Goal: Task Accomplishment & Management: Manage account settings

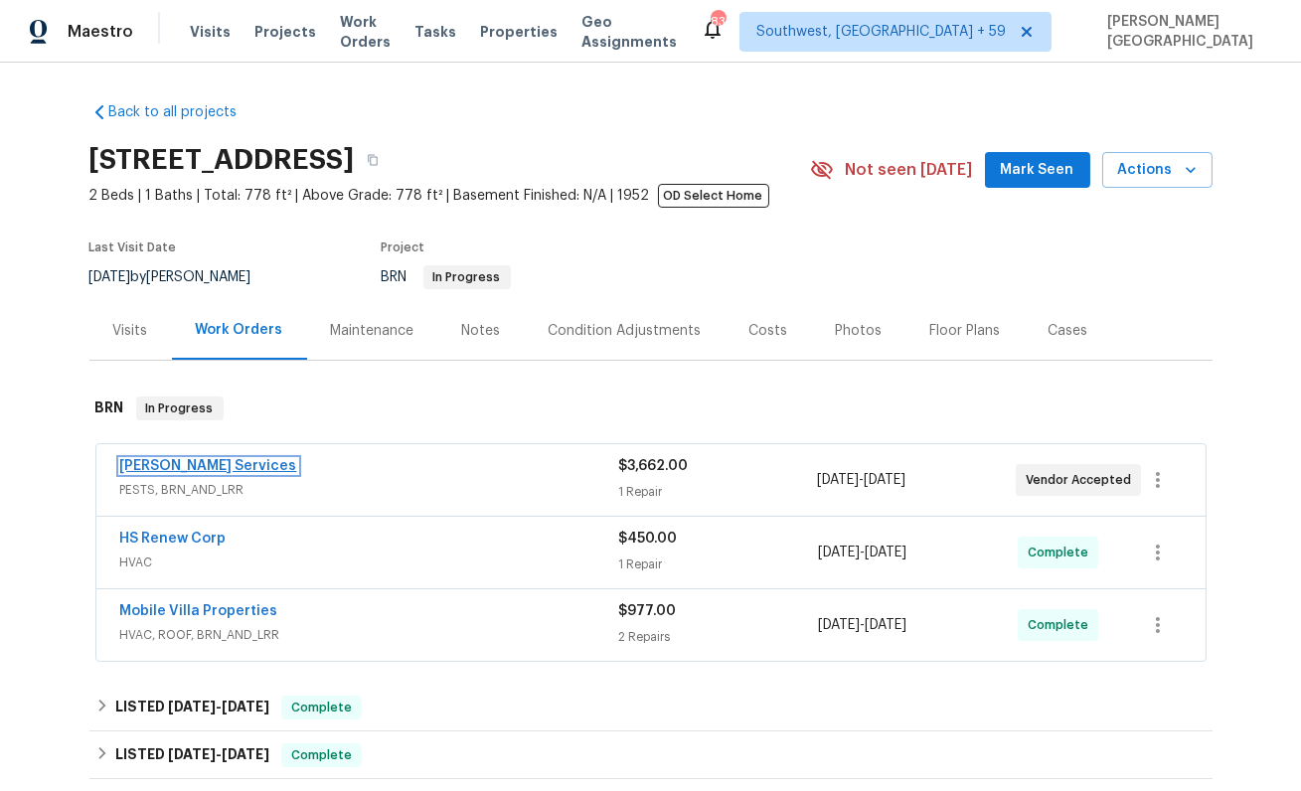
click at [156, 462] on link "Massey Services" at bounding box center [208, 466] width 177 height 14
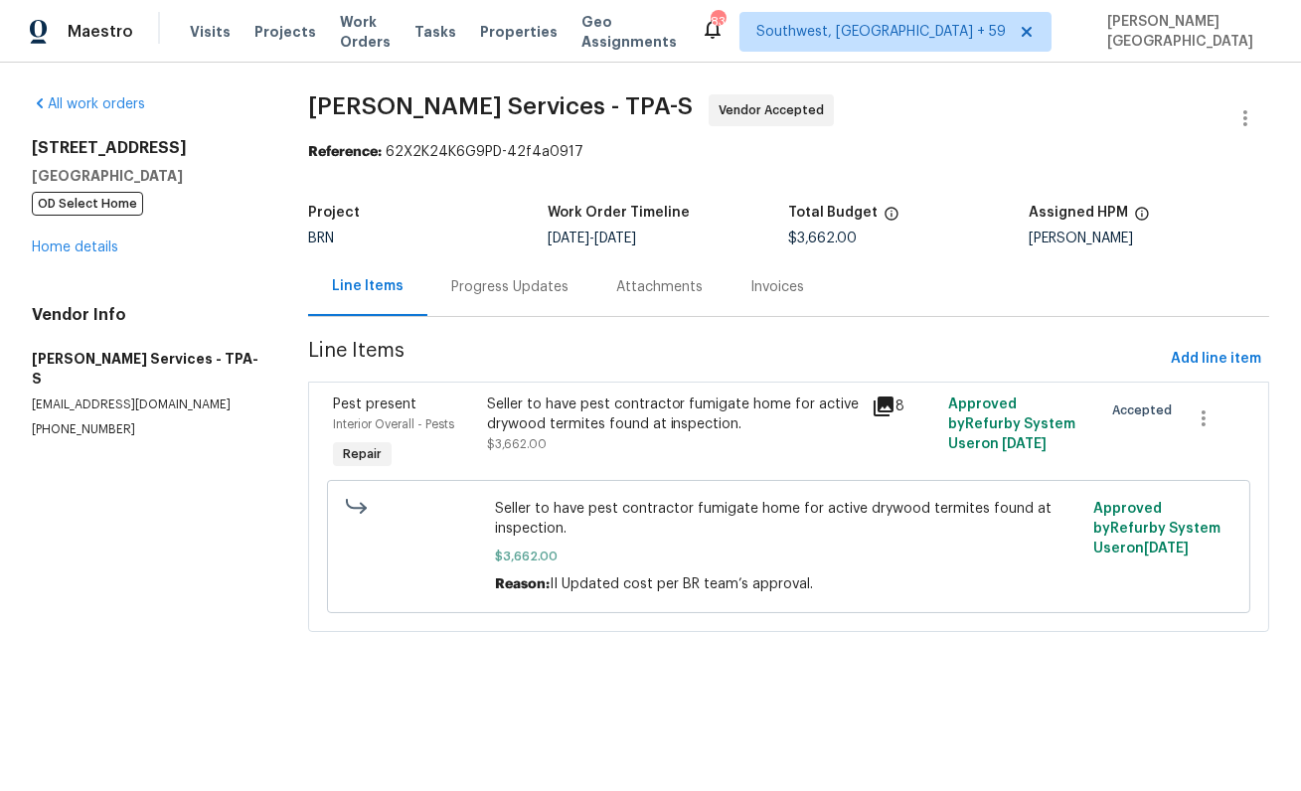
click at [512, 286] on div "Progress Updates" at bounding box center [509, 287] width 117 height 20
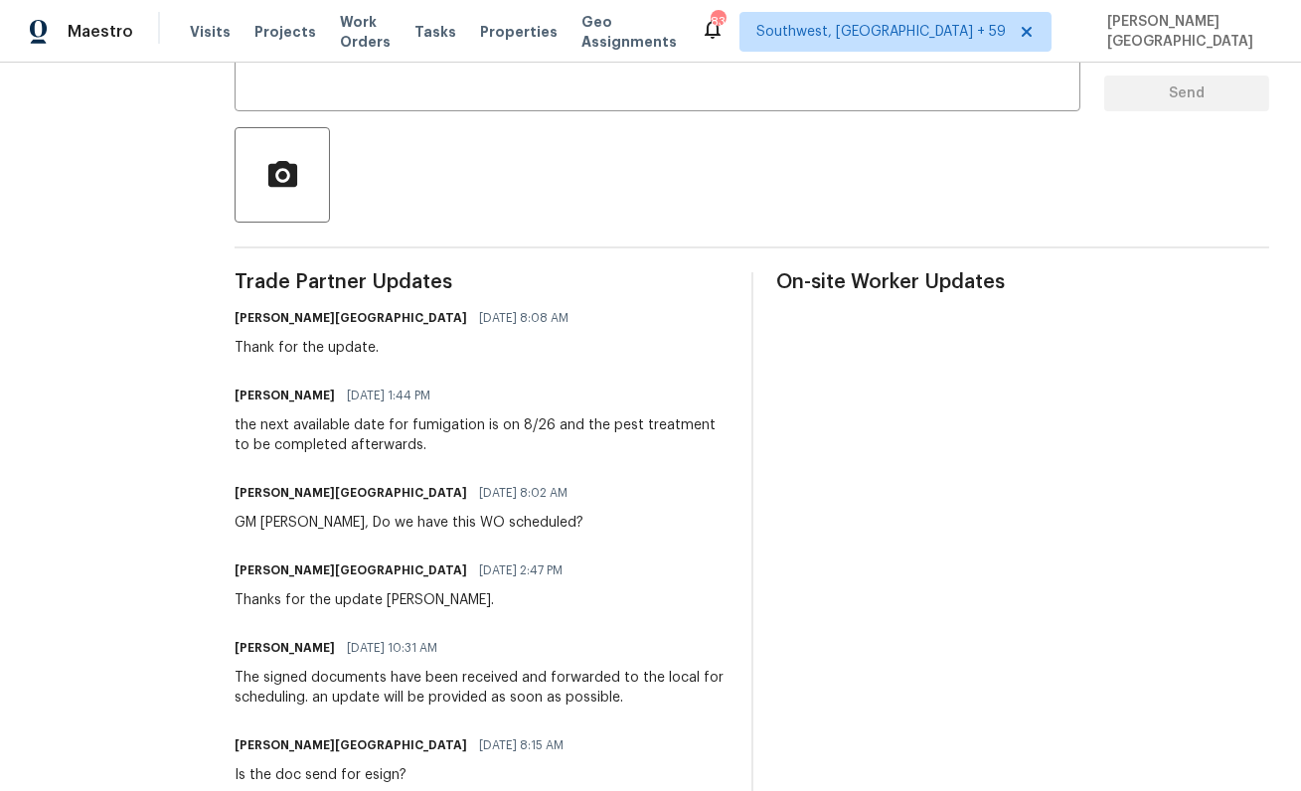
scroll to position [456, 0]
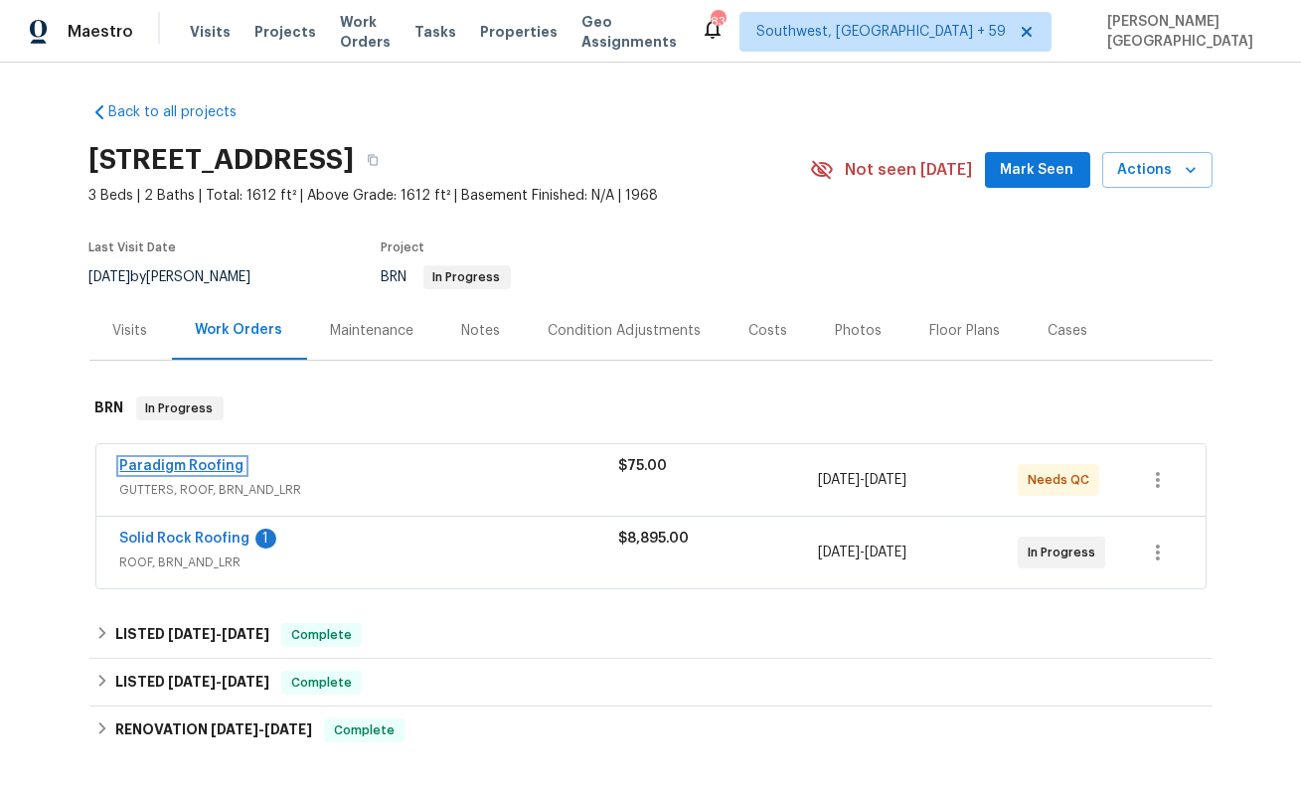
click at [196, 462] on link "Paradigm Roofing" at bounding box center [182, 466] width 124 height 14
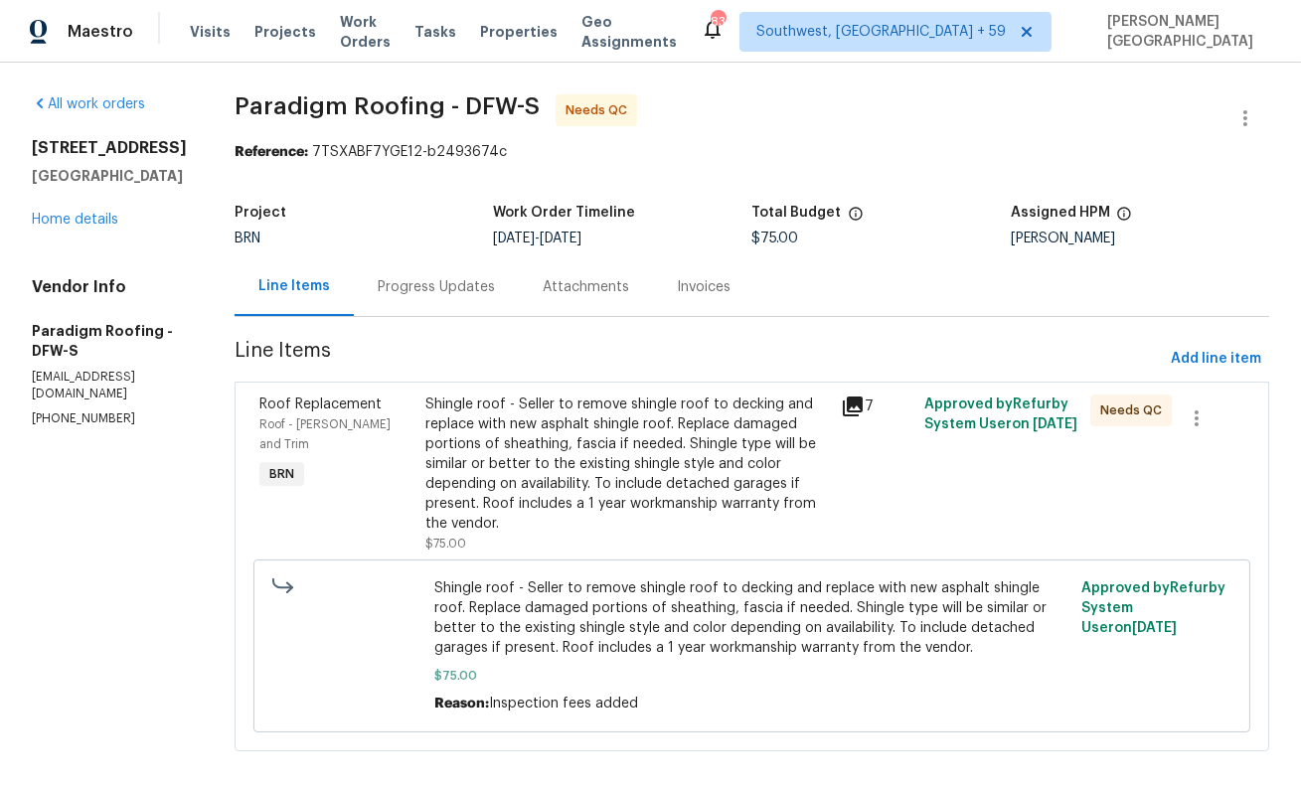
click at [461, 286] on div "Progress Updates" at bounding box center [436, 287] width 117 height 20
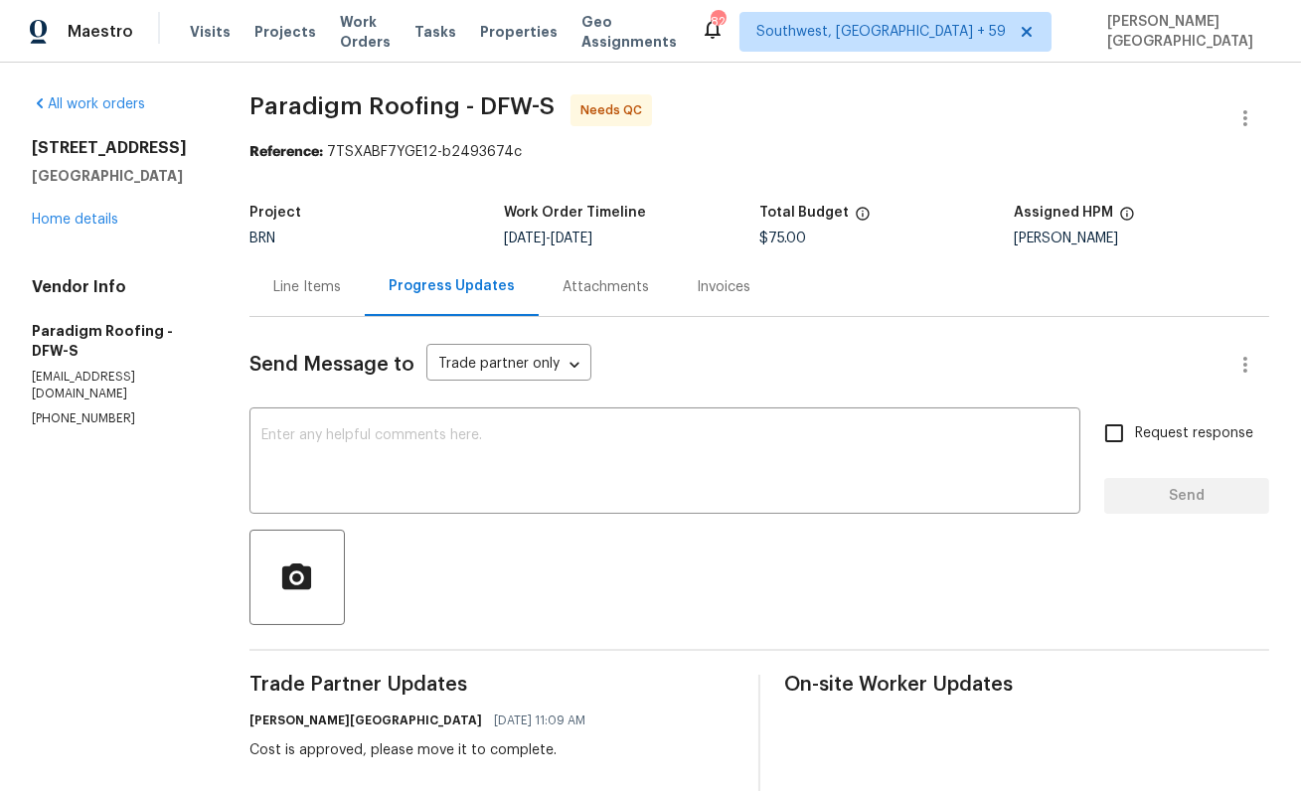
click at [279, 302] on div "Line Items" at bounding box center [306, 286] width 115 height 59
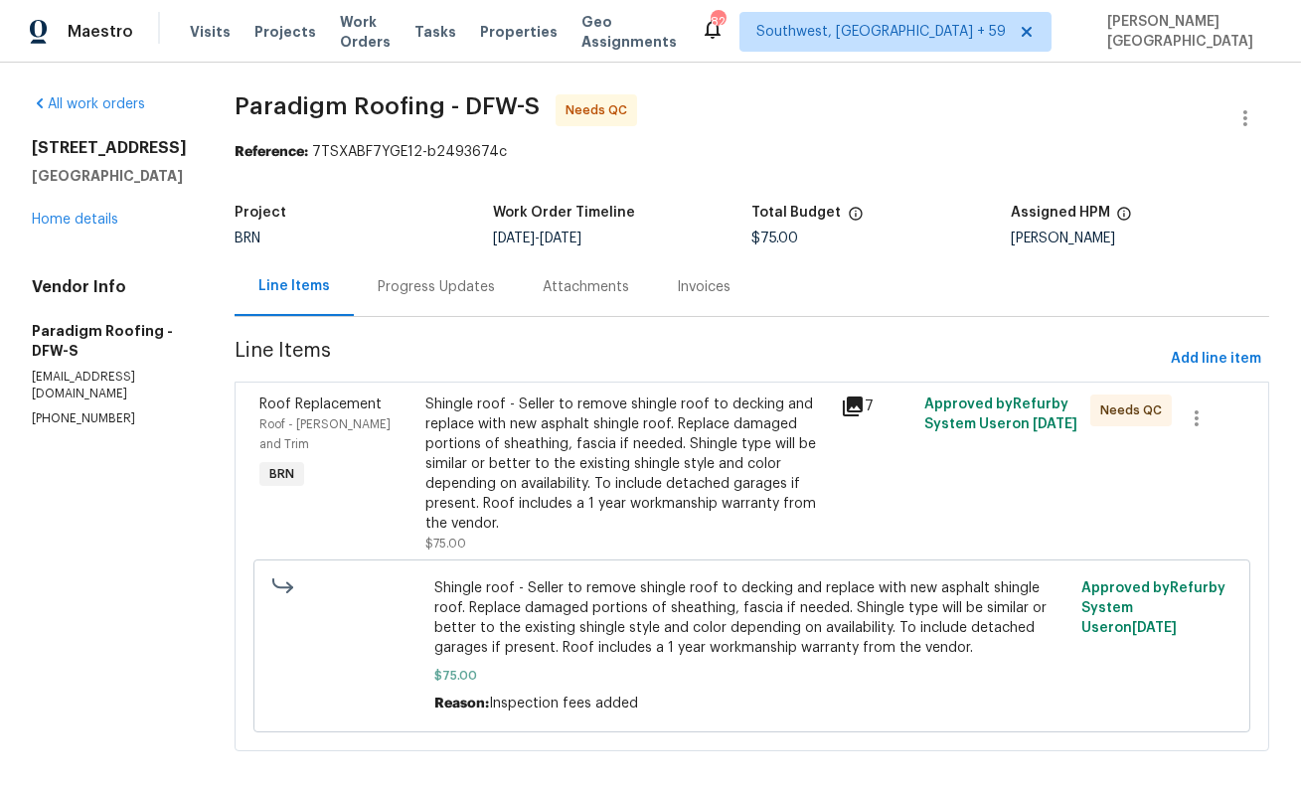
click at [539, 500] on div "Shingle roof - Seller to remove shingle roof to decking and replace with new as…" at bounding box center [627, 464] width 404 height 139
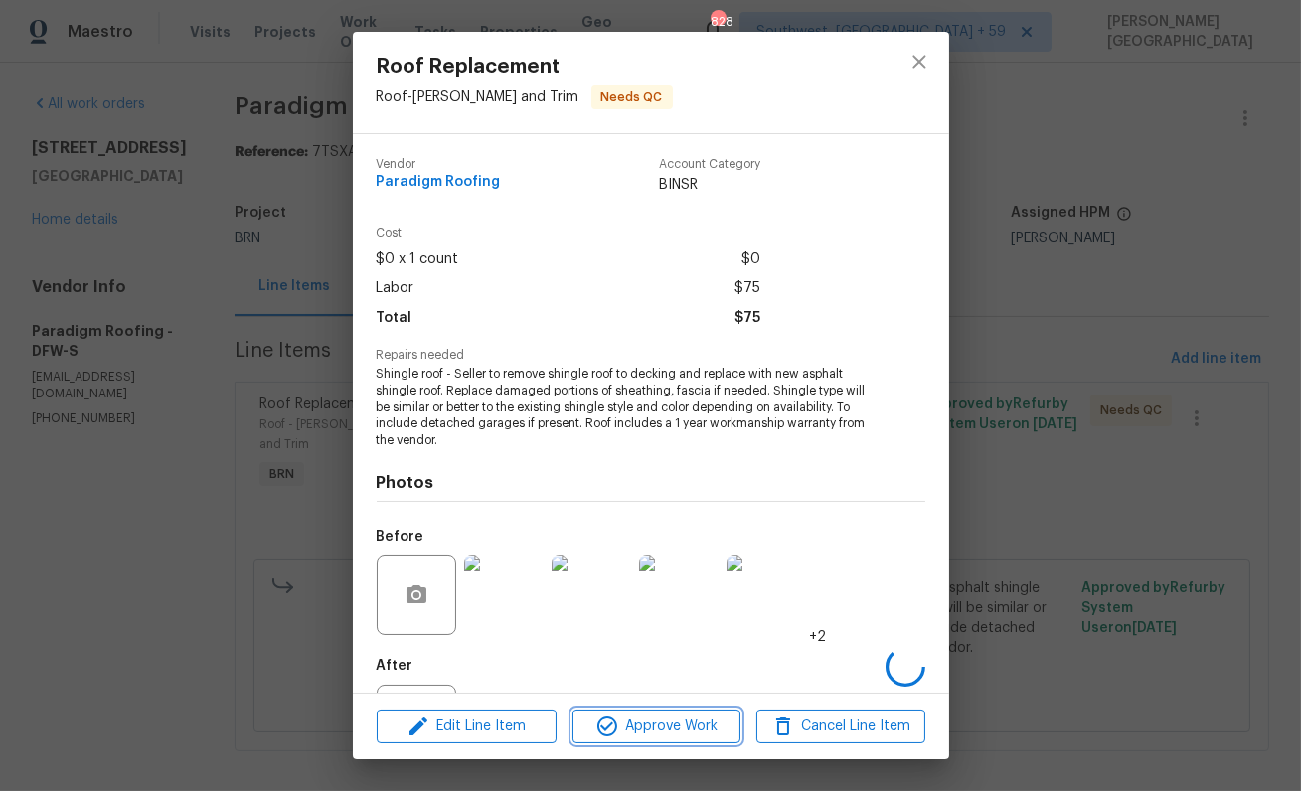
click at [602, 722] on icon "button" at bounding box center [607, 727] width 24 height 24
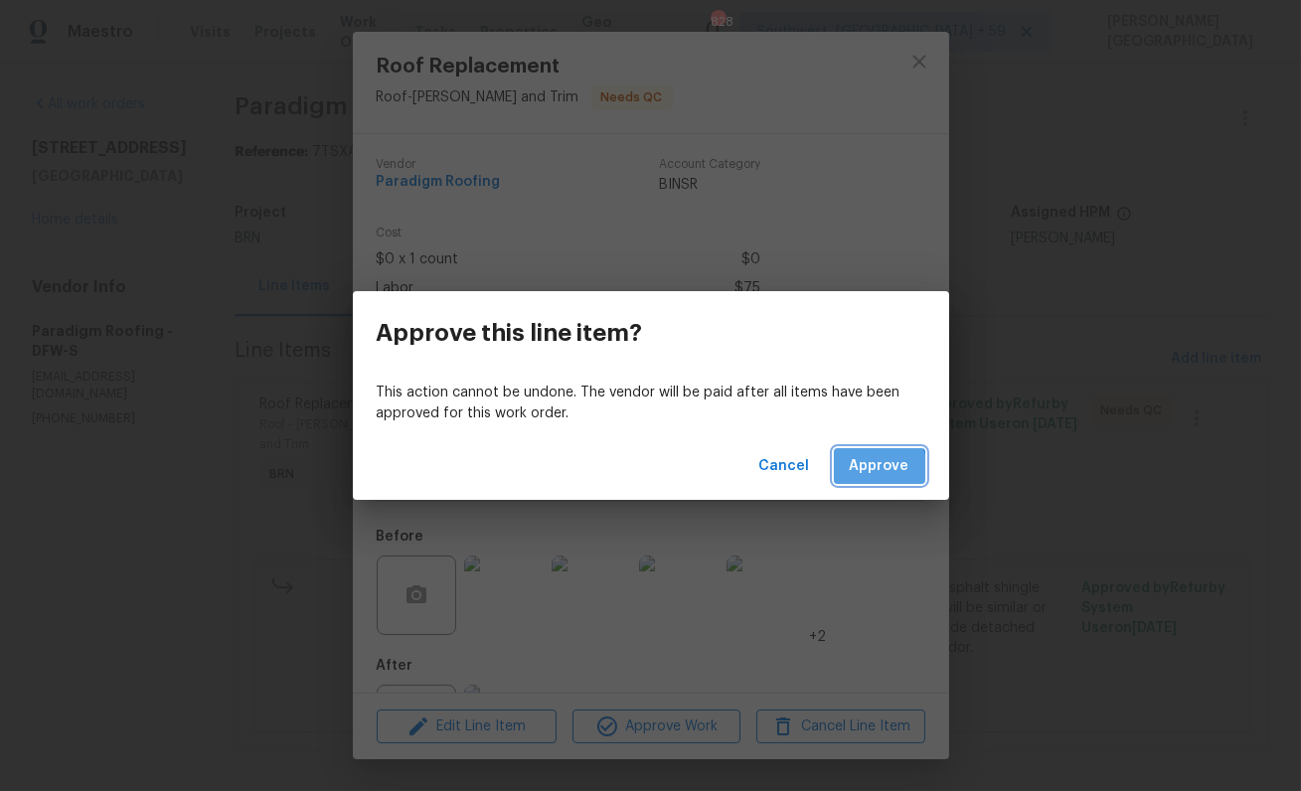
click at [862, 472] on span "Approve" at bounding box center [880, 466] width 60 height 25
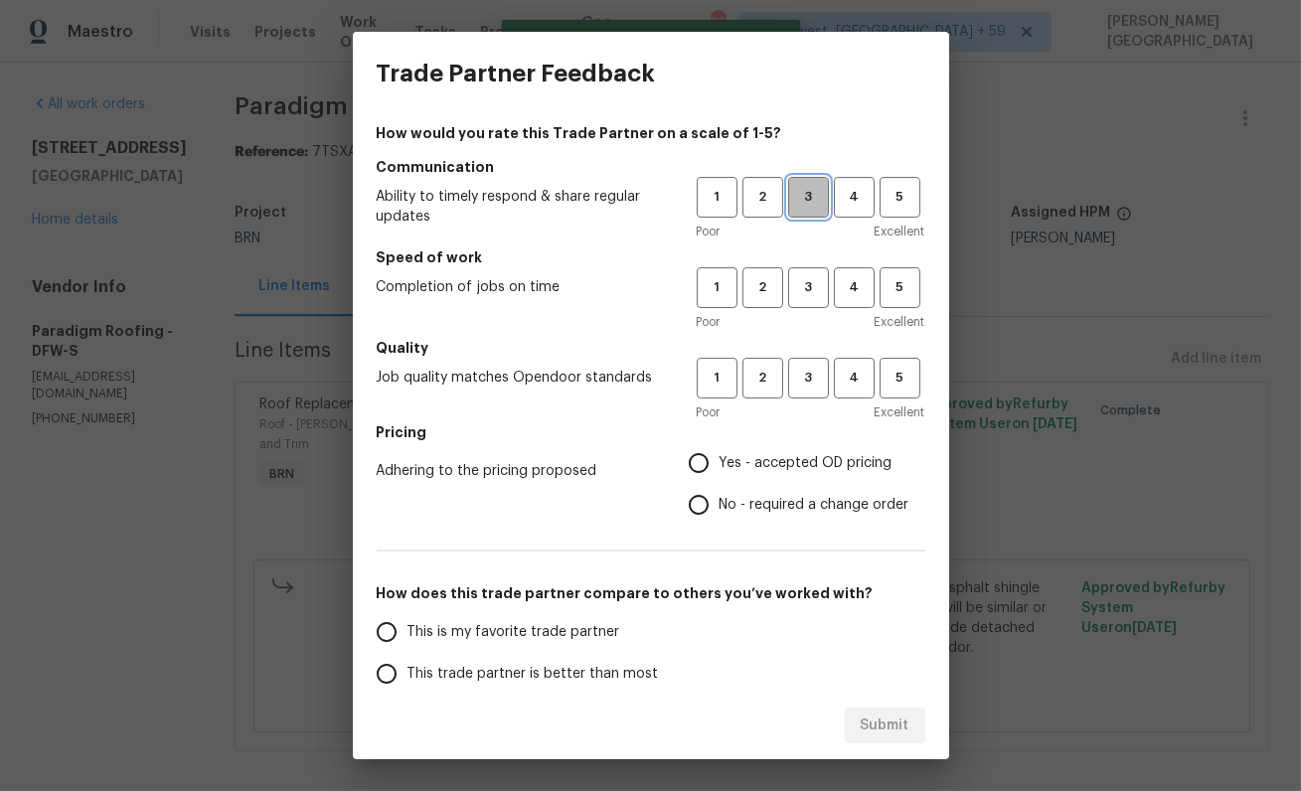
click at [811, 198] on span "3" at bounding box center [808, 197] width 37 height 23
click at [811, 331] on div "How would you rate this Trade Partner on a scale of 1-5? Communication Ability …" at bounding box center [651, 512] width 549 height 778
click at [810, 290] on span "3" at bounding box center [808, 287] width 37 height 23
click at [801, 389] on span "3" at bounding box center [808, 378] width 37 height 23
click at [695, 505] on input "No - required a change order" at bounding box center [699, 505] width 42 height 42
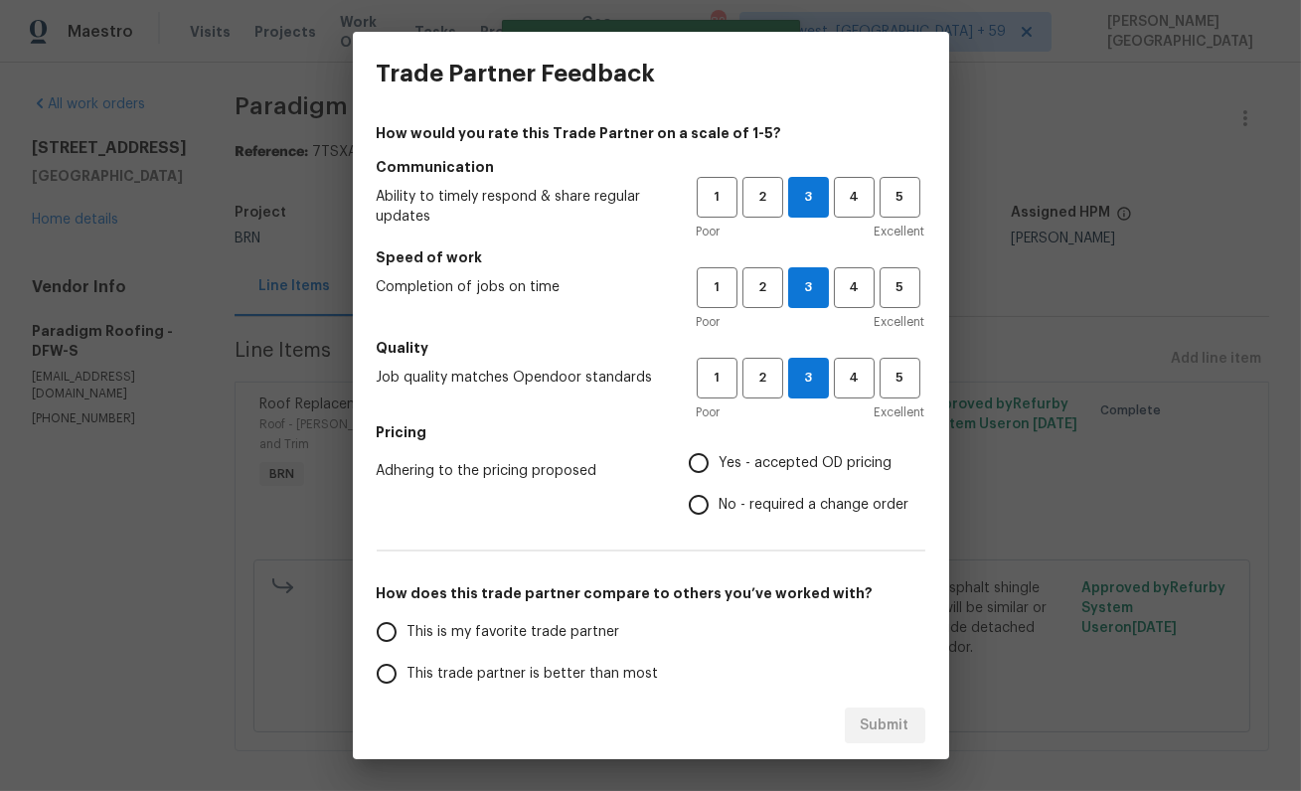
radio input "true"
click at [499, 664] on span "This trade partner is better than most" at bounding box center [532, 674] width 251 height 21
click at [376, 680] on input "This trade partner is better than most" at bounding box center [387, 674] width 42 height 42
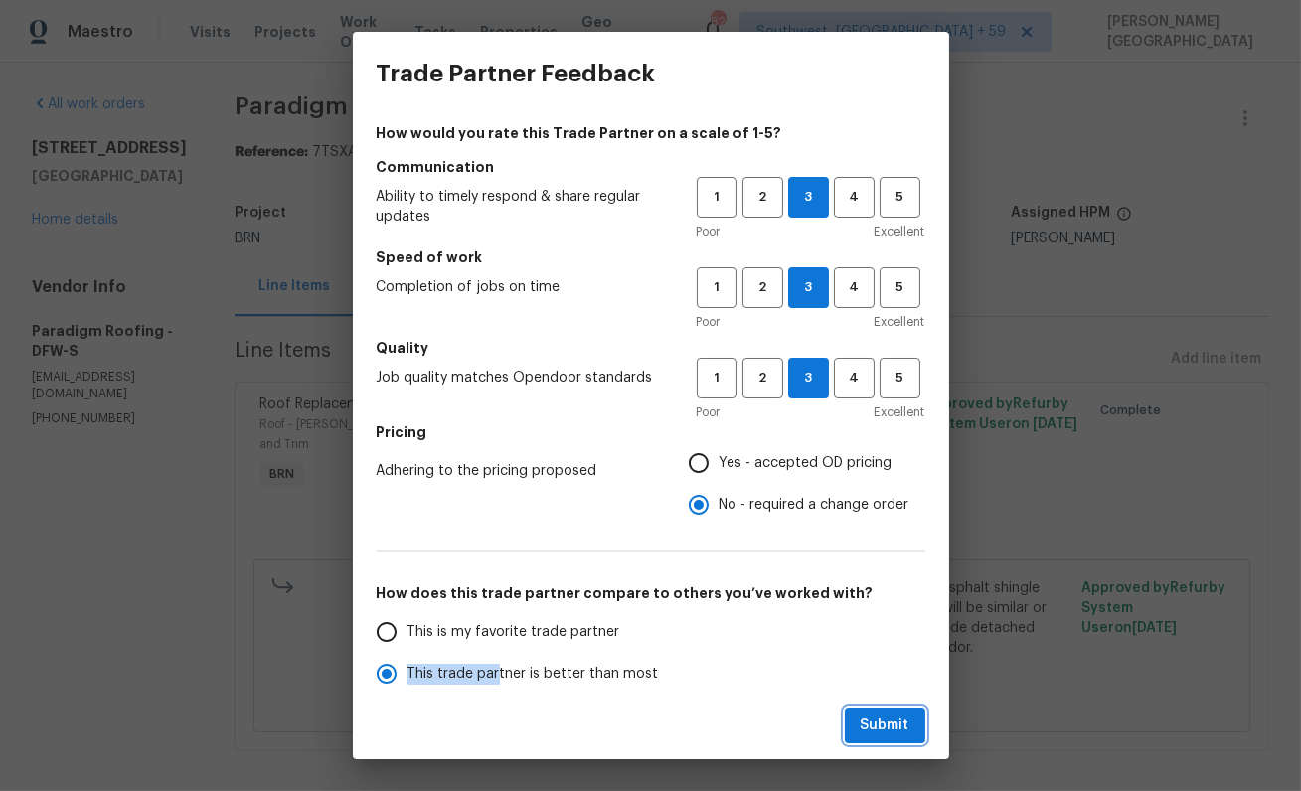
click at [893, 723] on span "Submit" at bounding box center [885, 726] width 49 height 25
radio input "true"
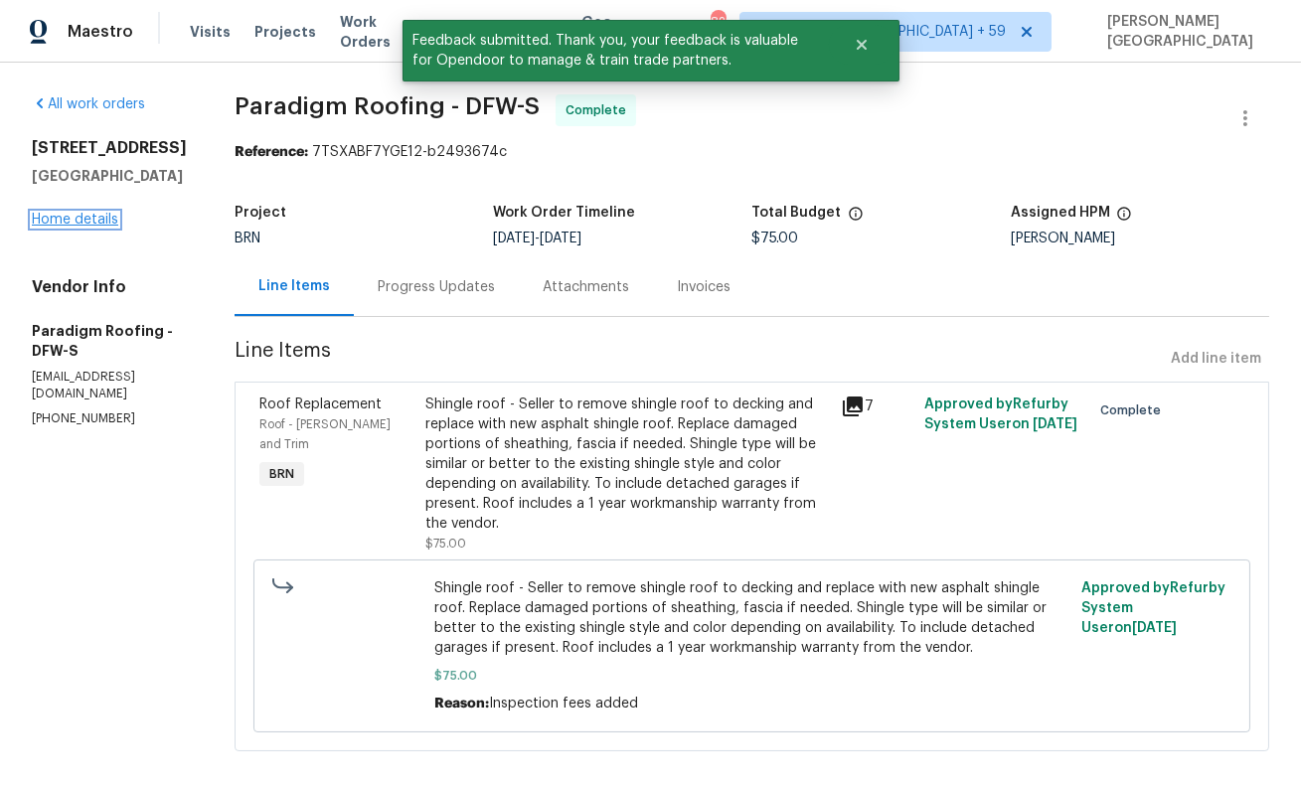
click at [103, 222] on link "Home details" at bounding box center [75, 220] width 86 height 14
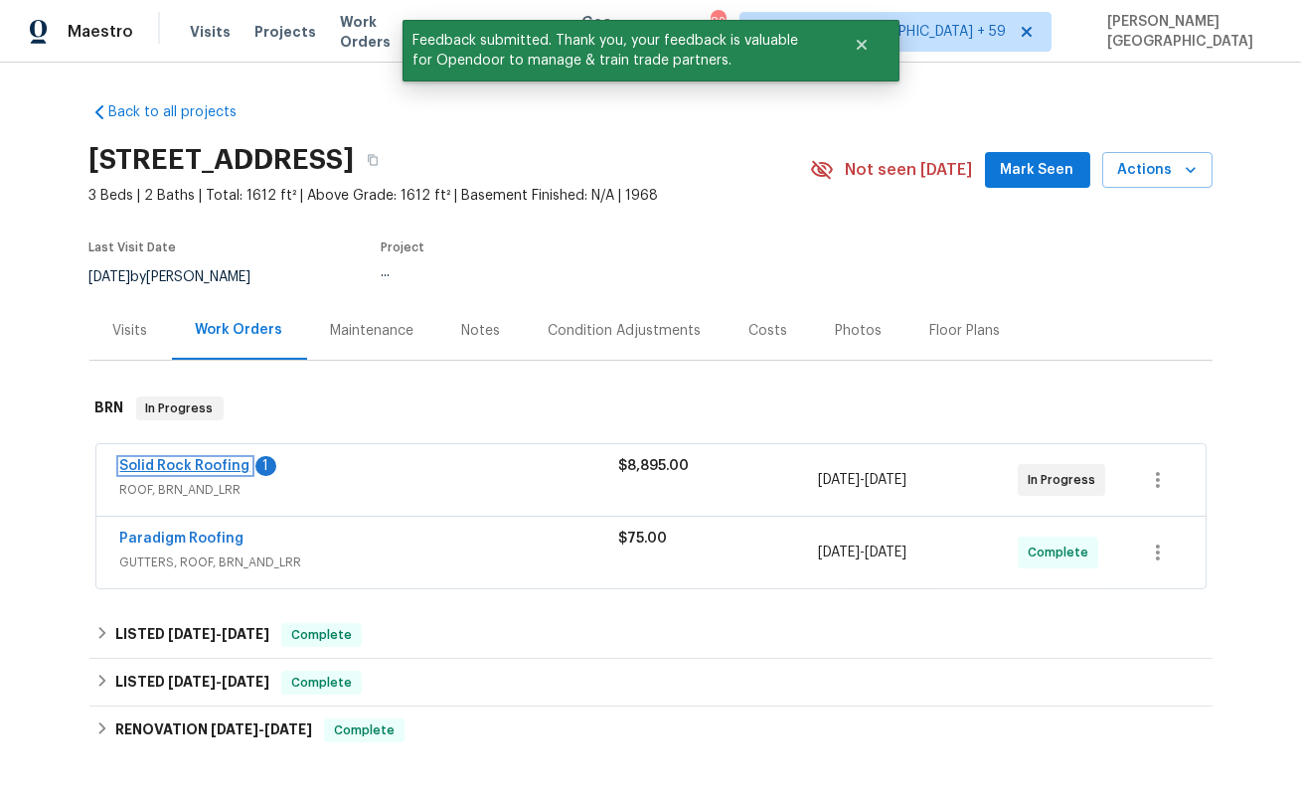
click at [218, 462] on link "Solid Rock Roofing" at bounding box center [185, 466] width 130 height 14
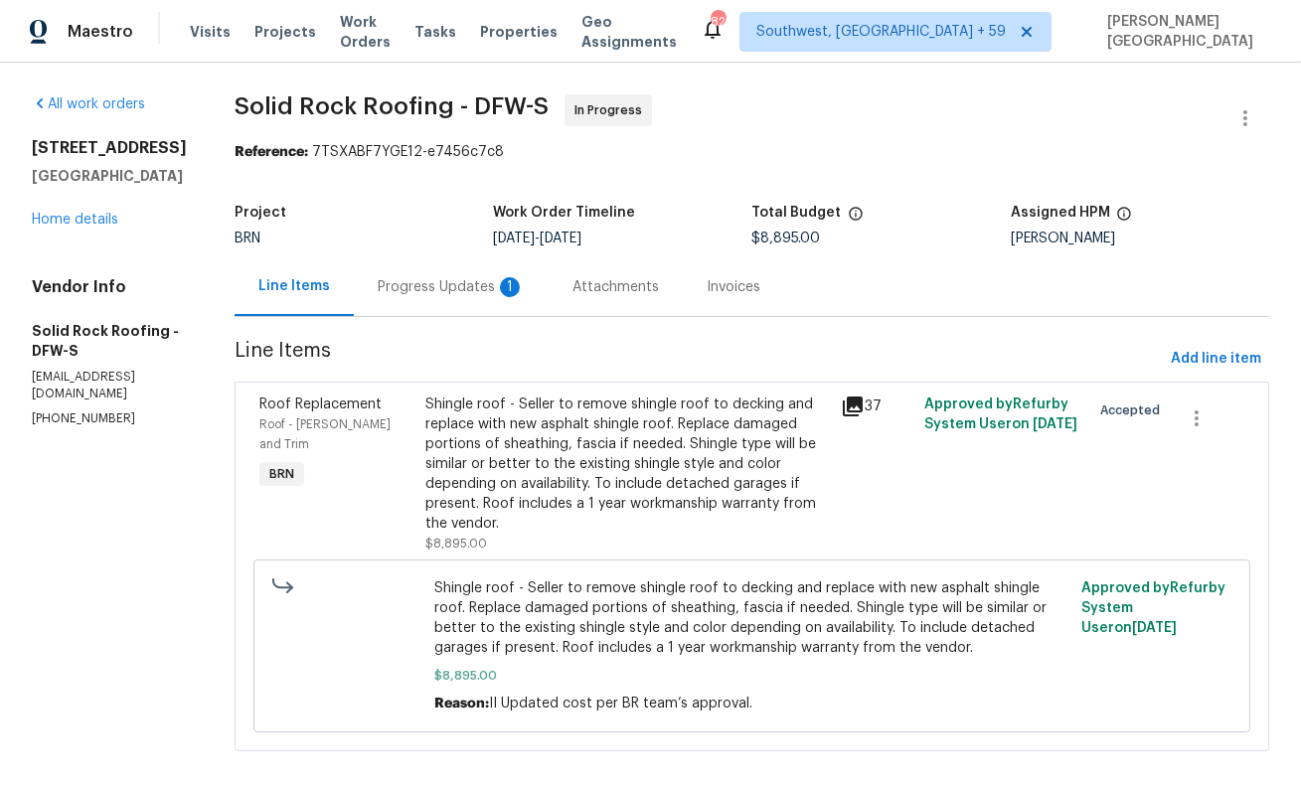
click at [403, 296] on div "Progress Updates 1" at bounding box center [451, 287] width 147 height 20
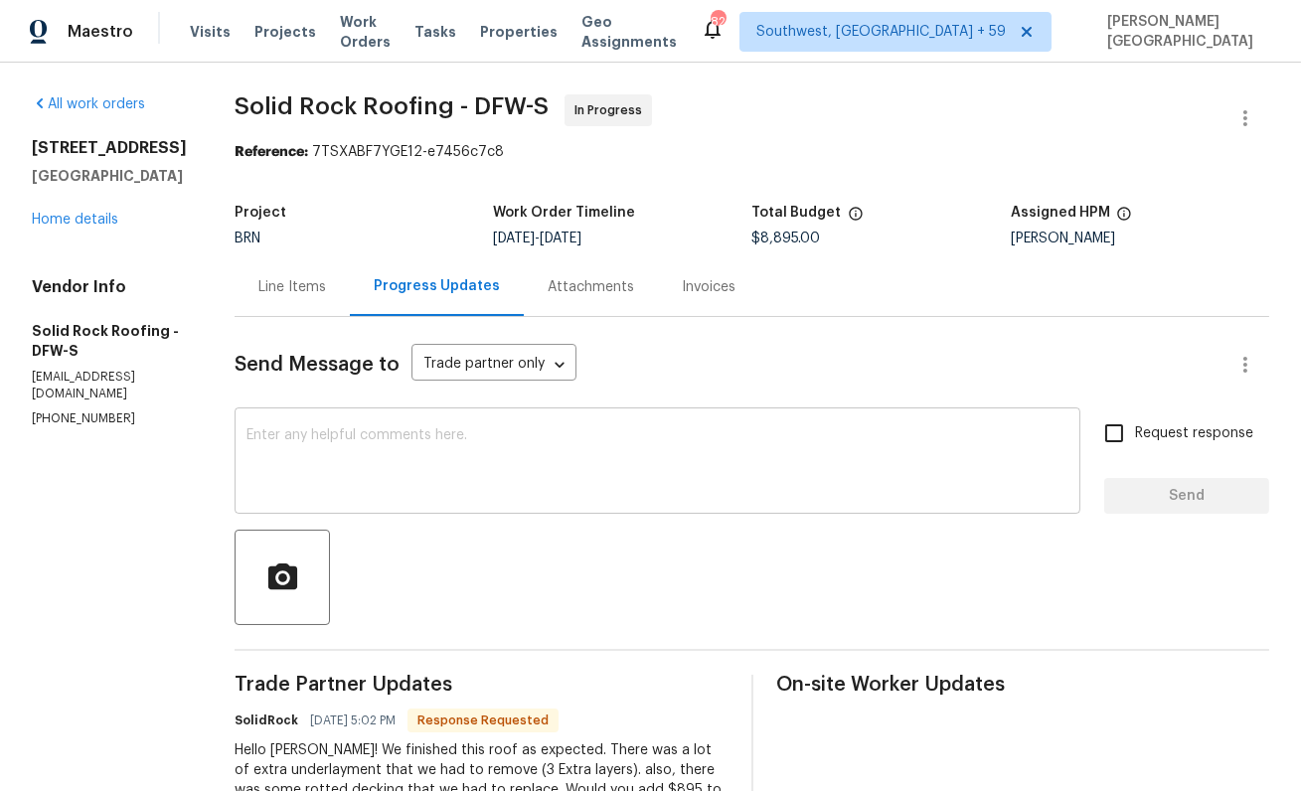
click at [342, 453] on textarea at bounding box center [657, 463] width 822 height 70
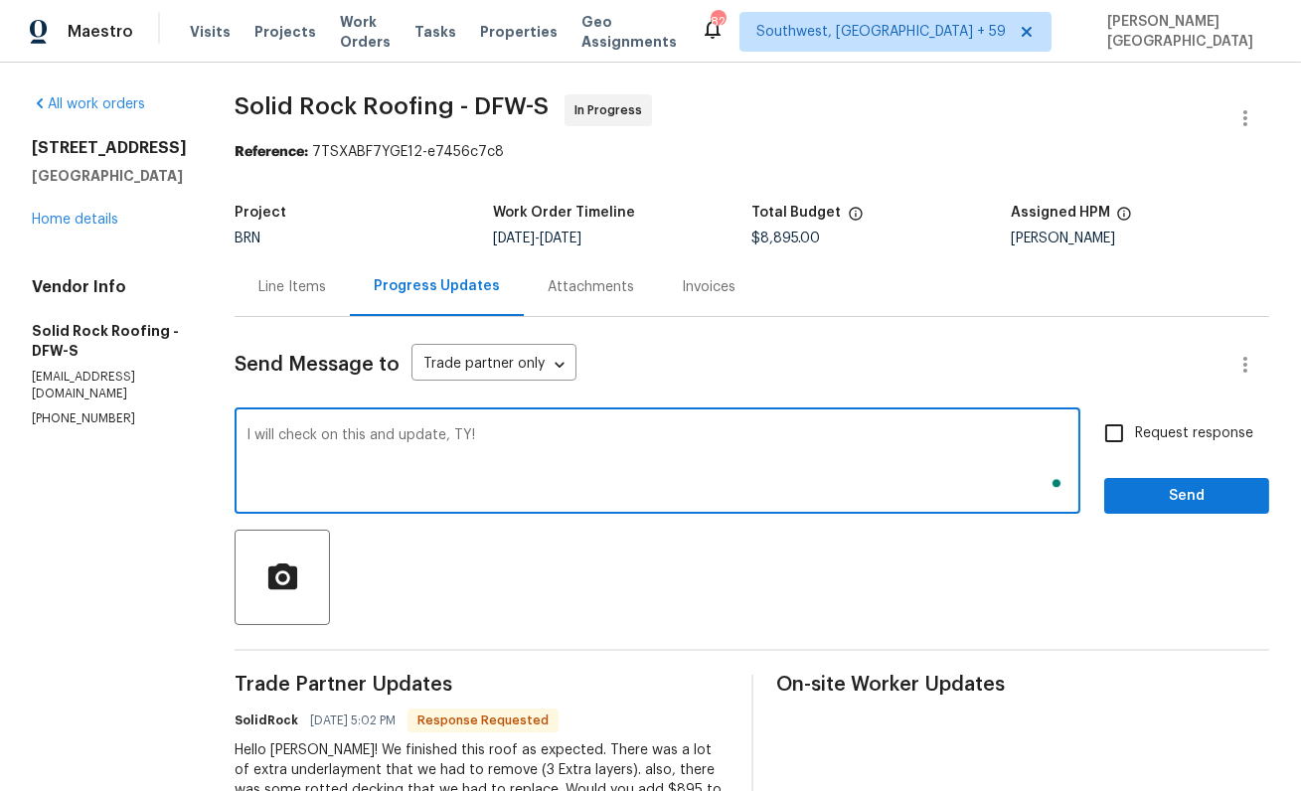
type textarea "I will check on this and update, TY!"
click at [1129, 440] on input "Request response" at bounding box center [1114, 433] width 42 height 42
checkbox input "true"
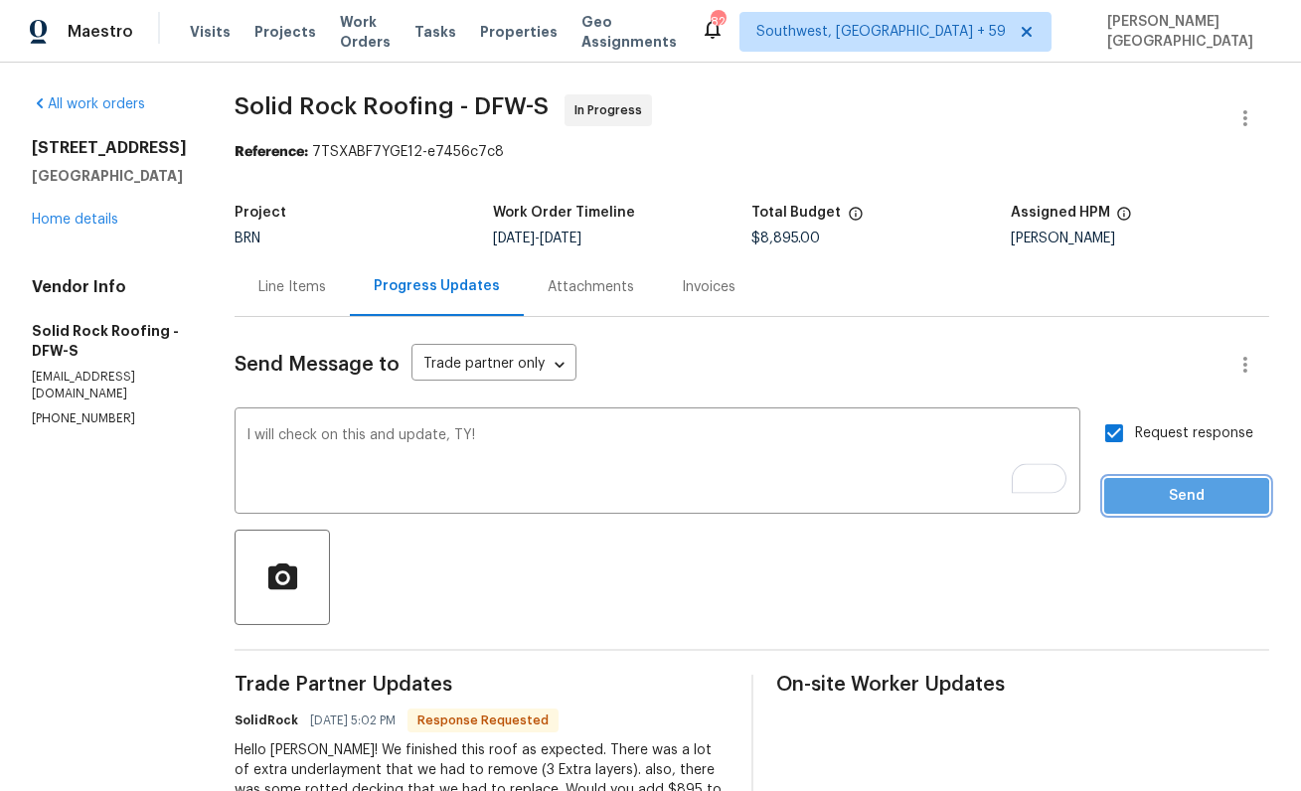
click at [1132, 501] on span "Send" at bounding box center [1186, 496] width 133 height 25
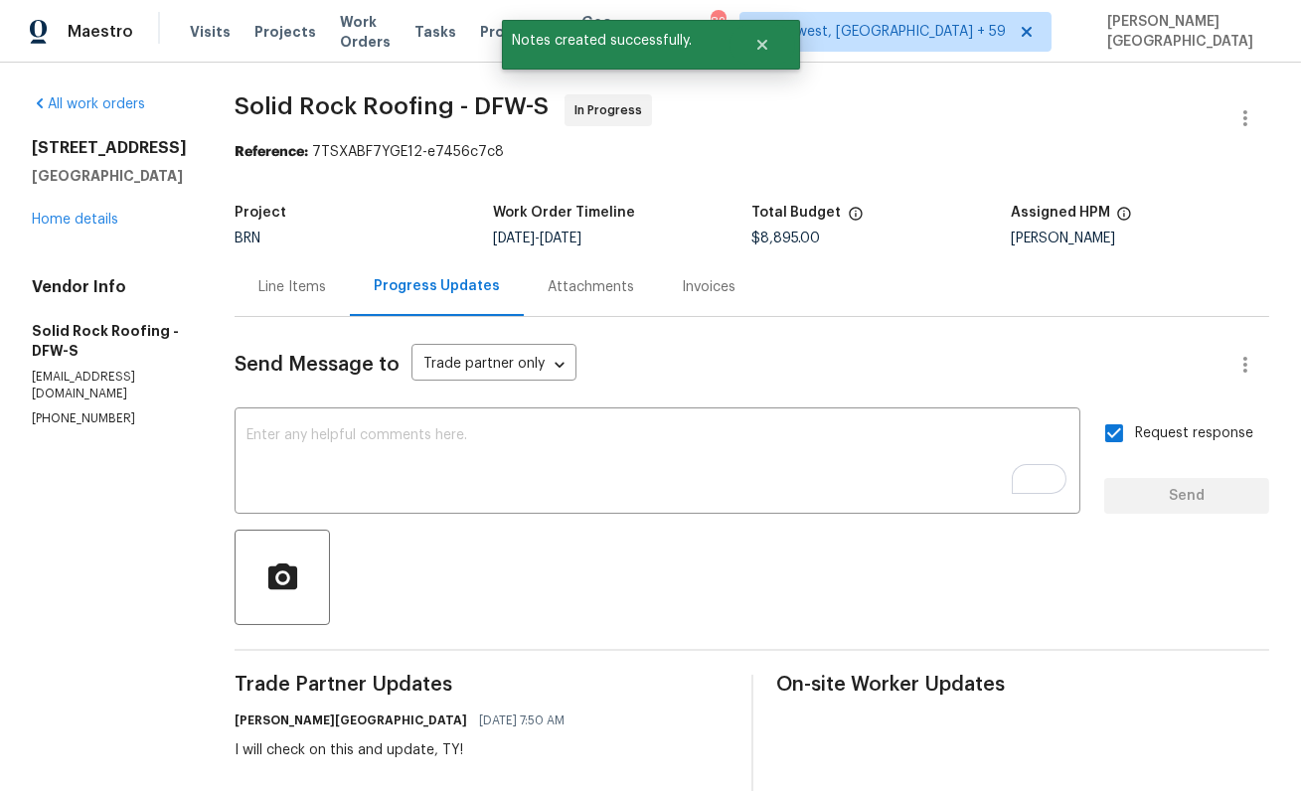
click at [302, 289] on div "Line Items" at bounding box center [292, 287] width 68 height 20
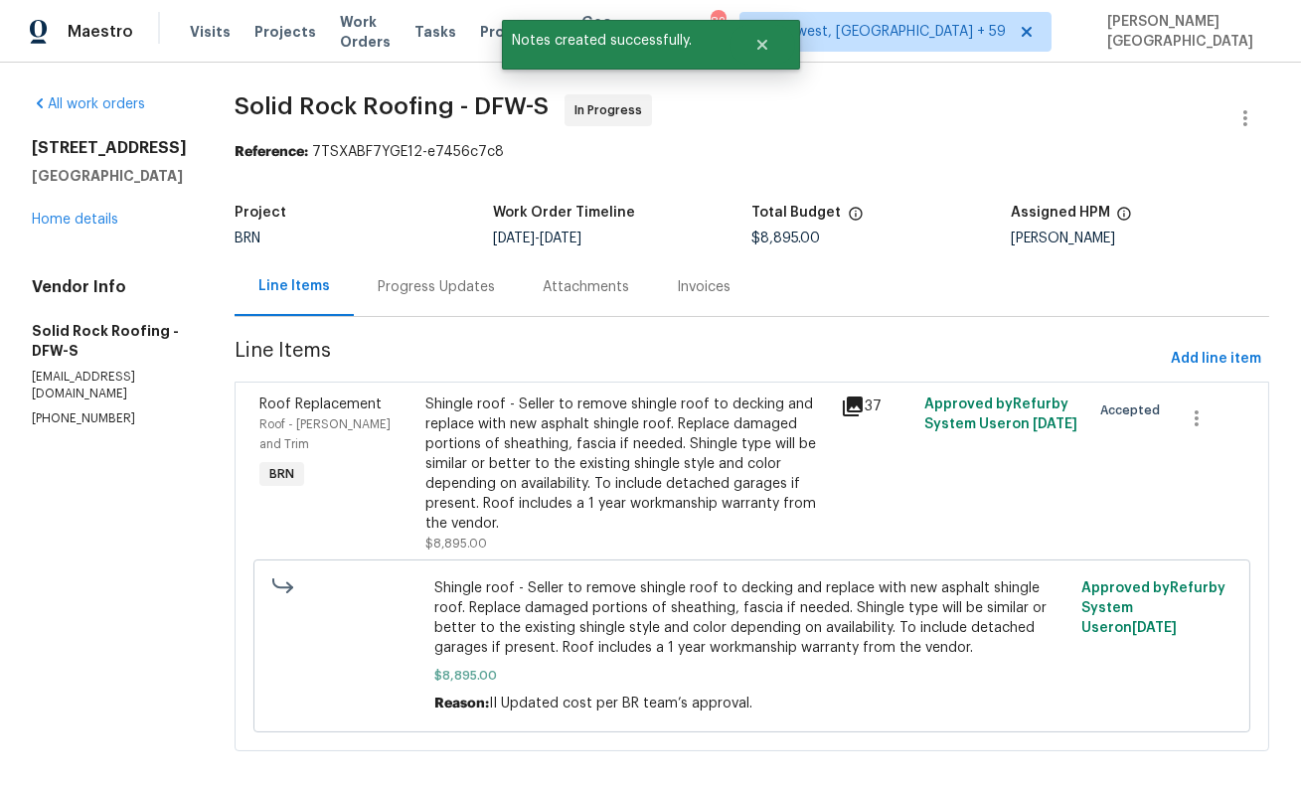
click at [427, 286] on div "Progress Updates" at bounding box center [436, 287] width 117 height 20
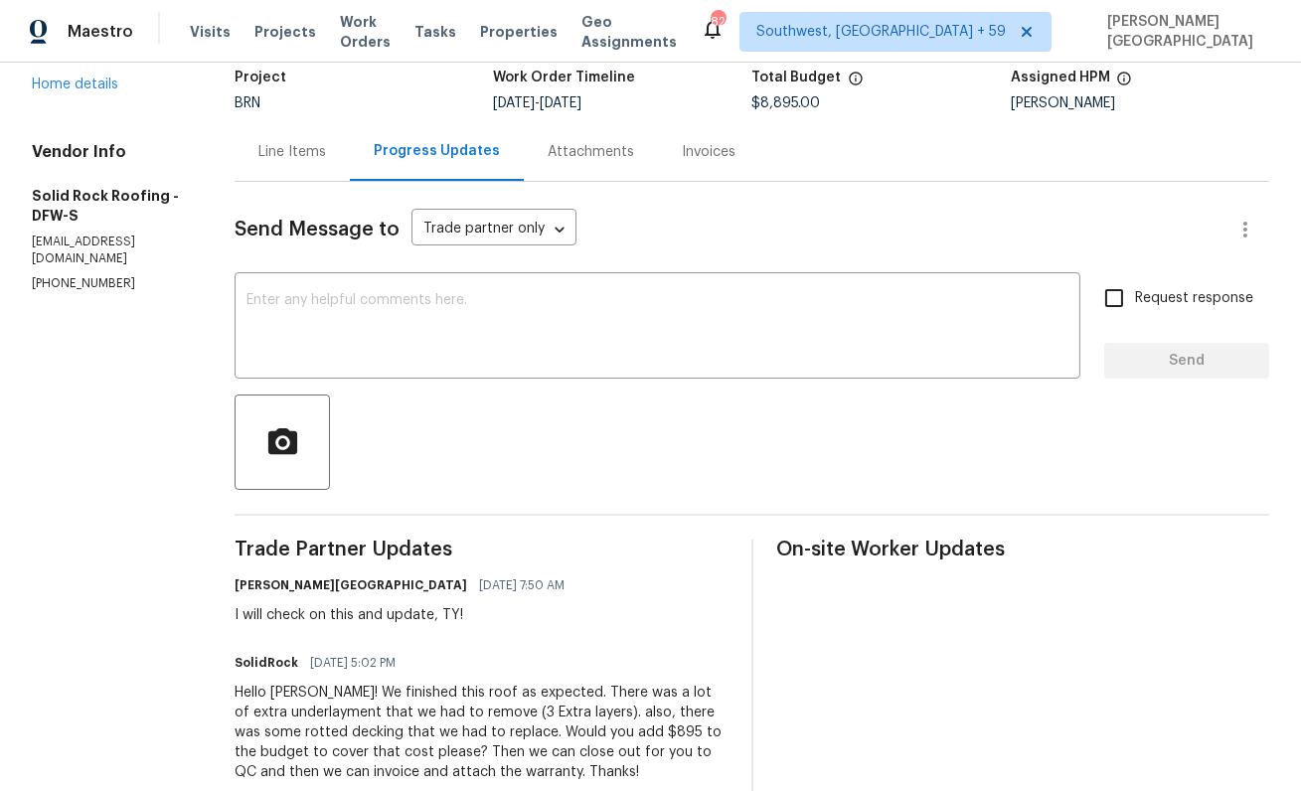
scroll to position [241, 0]
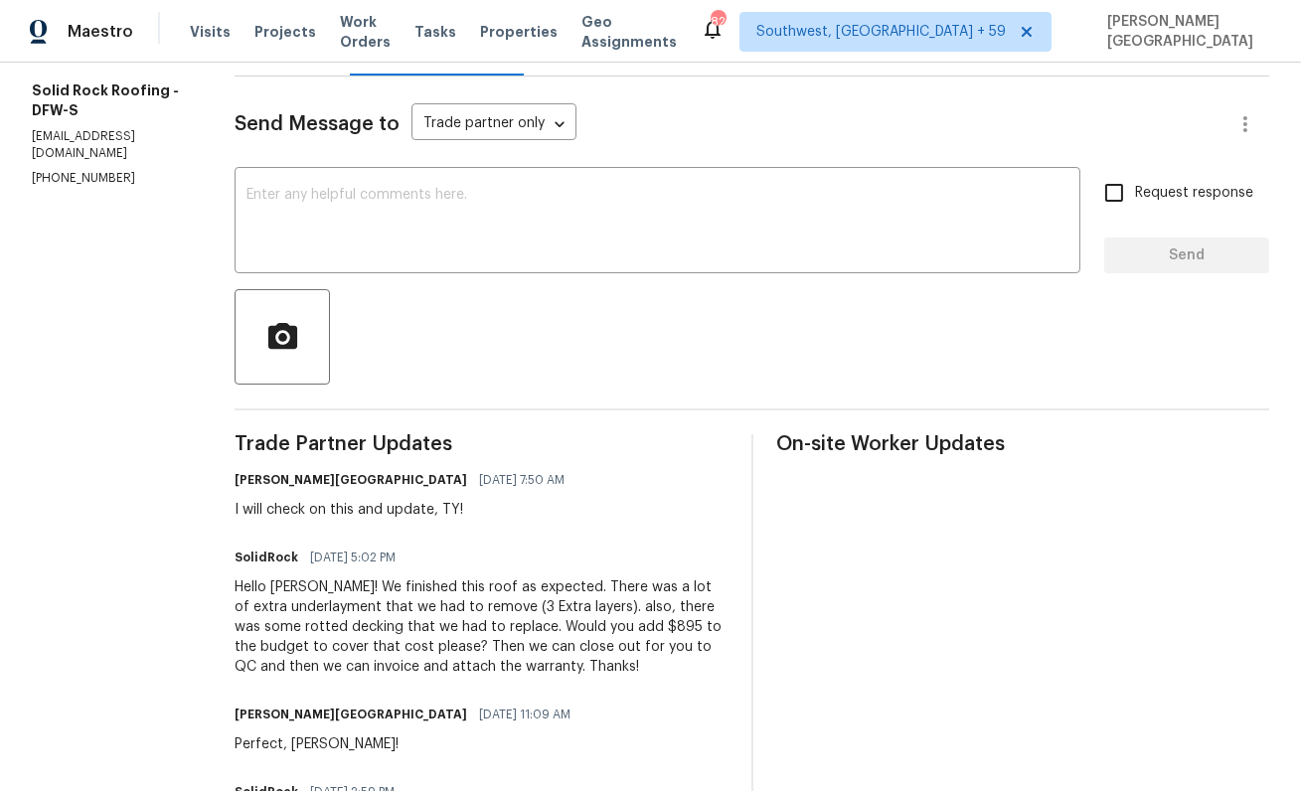
click at [446, 631] on div "Hello Isabel! We finished this roof as expected. There was a lot of extra under…" at bounding box center [481, 626] width 493 height 99
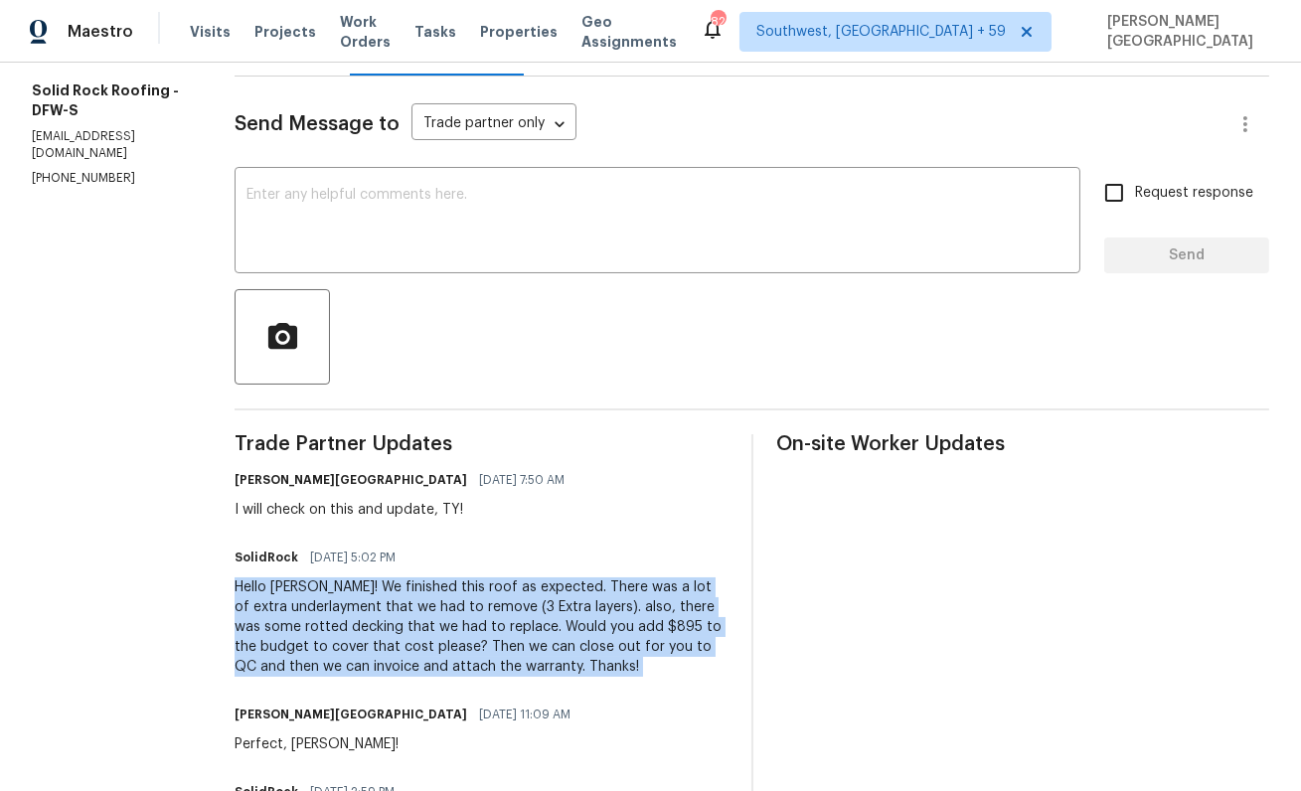
click at [446, 631] on div "Hello Isabel! We finished this roof as expected. There was a lot of extra under…" at bounding box center [481, 626] width 493 height 99
copy div "Hello Isabel! We finished this roof as expected. There was a lot of extra under…"
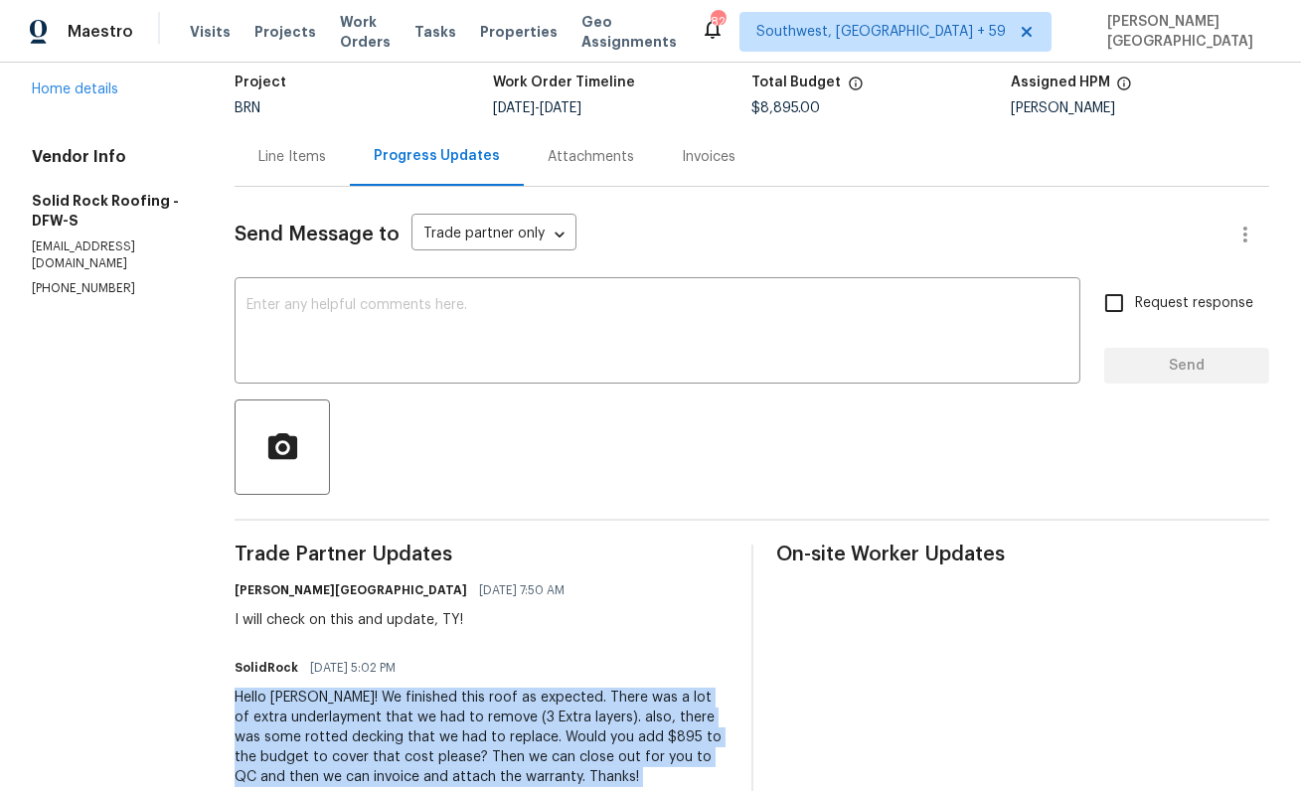
scroll to position [0, 0]
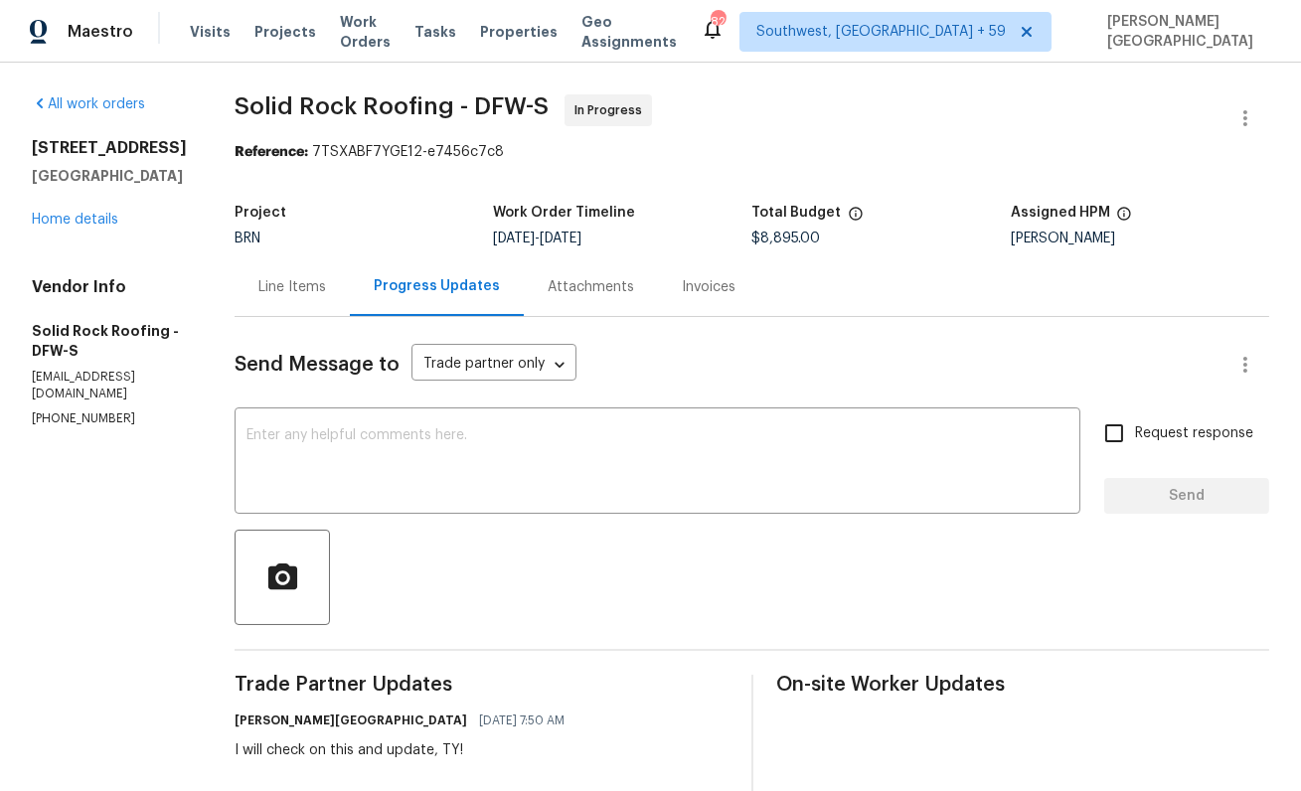
click at [792, 237] on span "$8,895.00" at bounding box center [786, 239] width 69 height 14
copy span "$8,895.00"
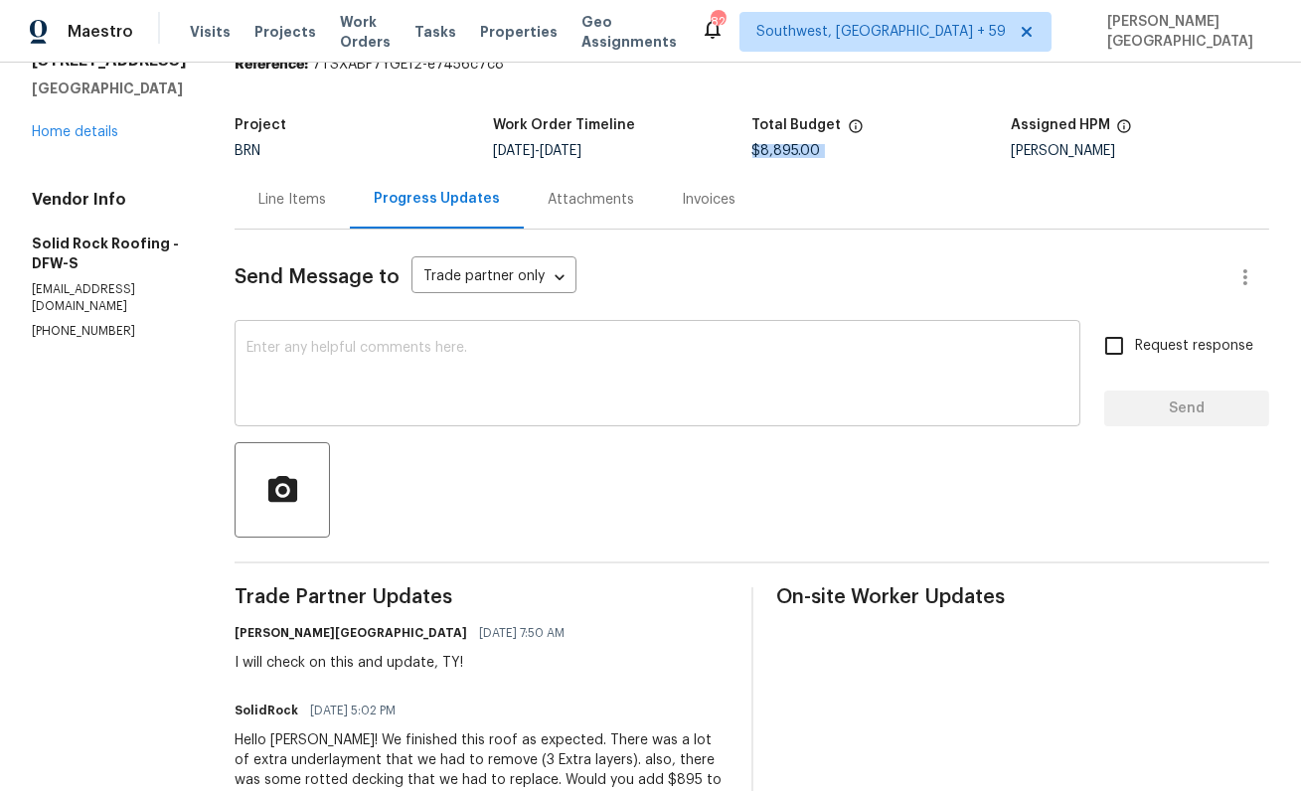
scroll to position [527, 0]
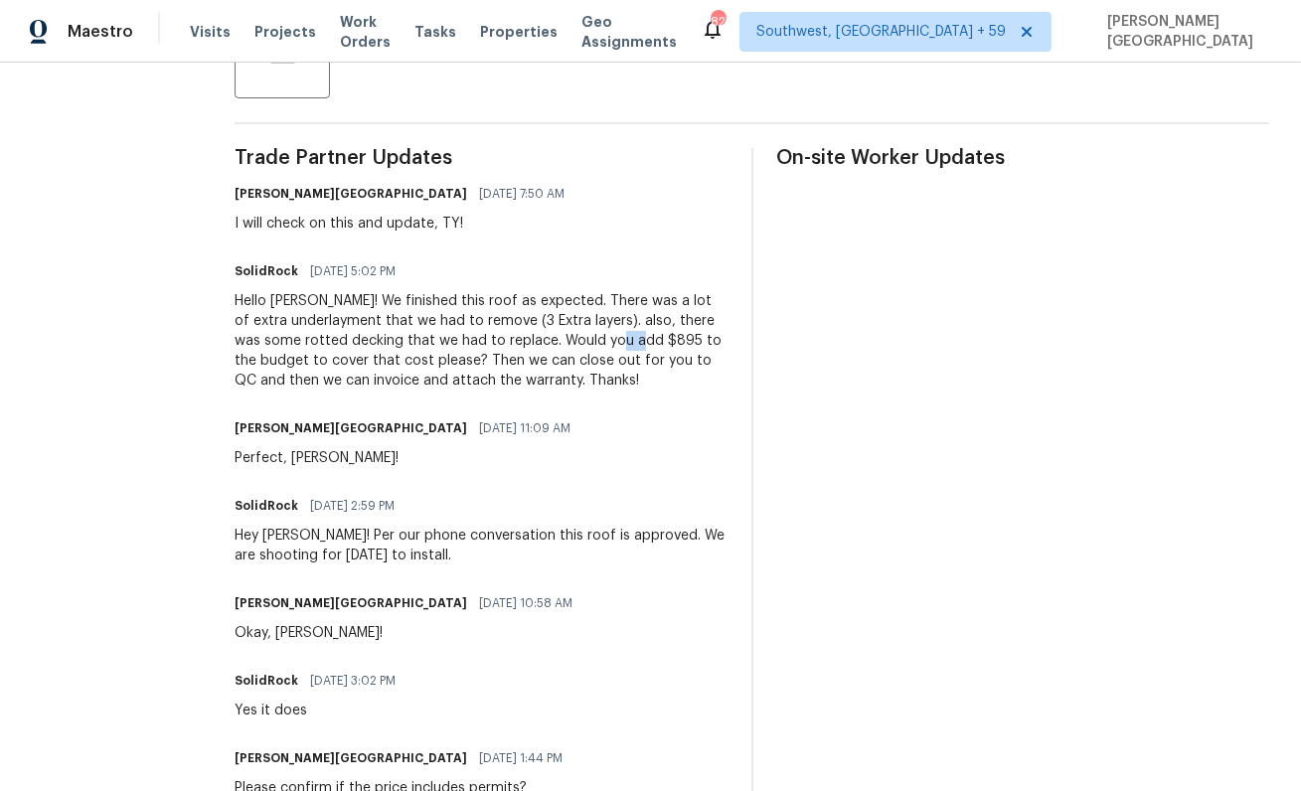
drag, startPoint x: 598, startPoint y: 342, endPoint x: 620, endPoint y: 344, distance: 22.0
click at [620, 344] on div "Hello Isabel! We finished this roof as expected. There was a lot of extra under…" at bounding box center [481, 340] width 493 height 99
copy div "895"
click at [315, 298] on div "Hello Isabel! We finished this roof as expected. There was a lot of extra under…" at bounding box center [481, 340] width 493 height 99
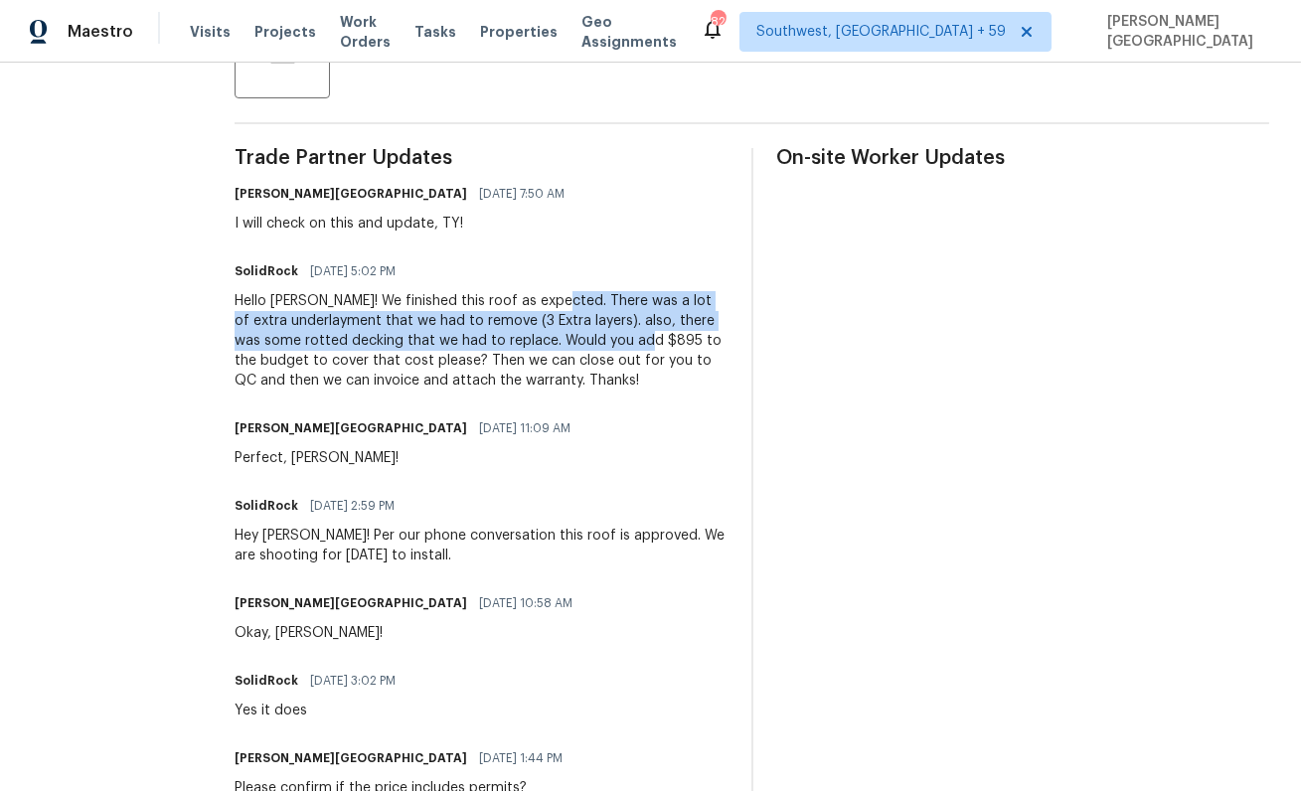
drag, startPoint x: 542, startPoint y: 298, endPoint x: 625, endPoint y: 347, distance: 96.7
click at [625, 347] on div "Hello Isabel! We finished this roof as expected. There was a lot of extra under…" at bounding box center [481, 340] width 493 height 99
click at [393, 361] on div "Hello Isabel! We finished this roof as expected. There was a lot of extra under…" at bounding box center [481, 340] width 493 height 99
click at [350, 356] on div "Hello Isabel! We finished this roof as expected. There was a lot of extra under…" at bounding box center [481, 340] width 493 height 99
click at [393, 360] on div "Hello Isabel! We finished this roof as expected. There was a lot of extra under…" at bounding box center [481, 340] width 493 height 99
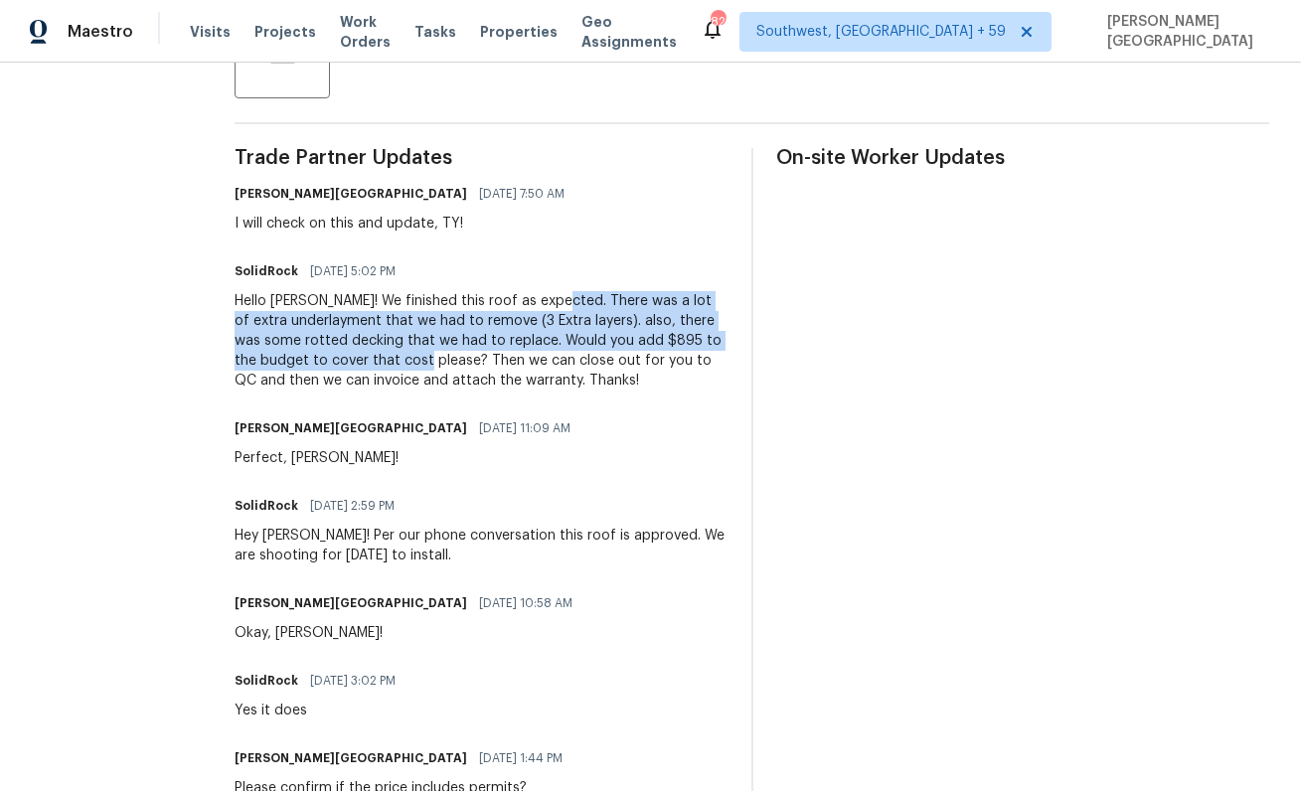
copy div "There was a lot of extra underlayment that we had to remove (3 Extra layers). a…"
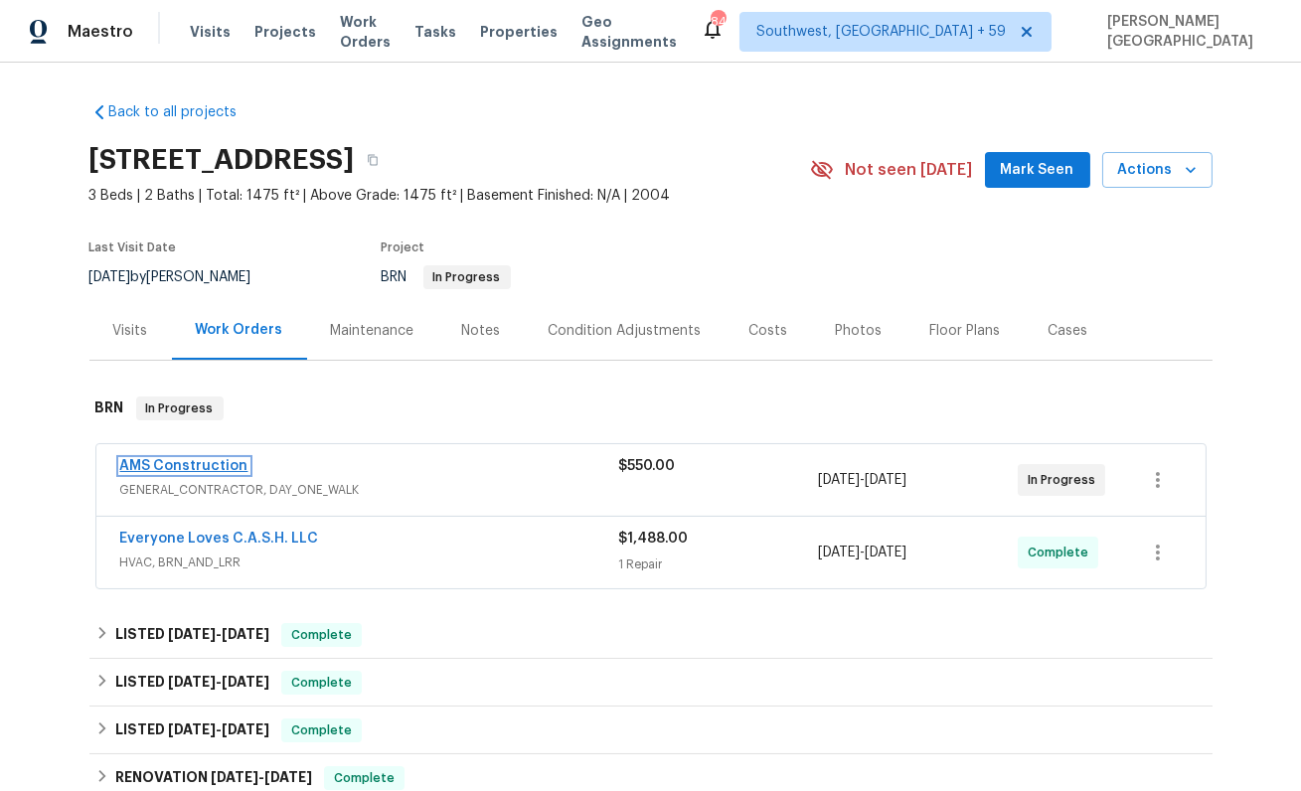
click at [225, 462] on link "AMS Construction" at bounding box center [184, 466] width 128 height 14
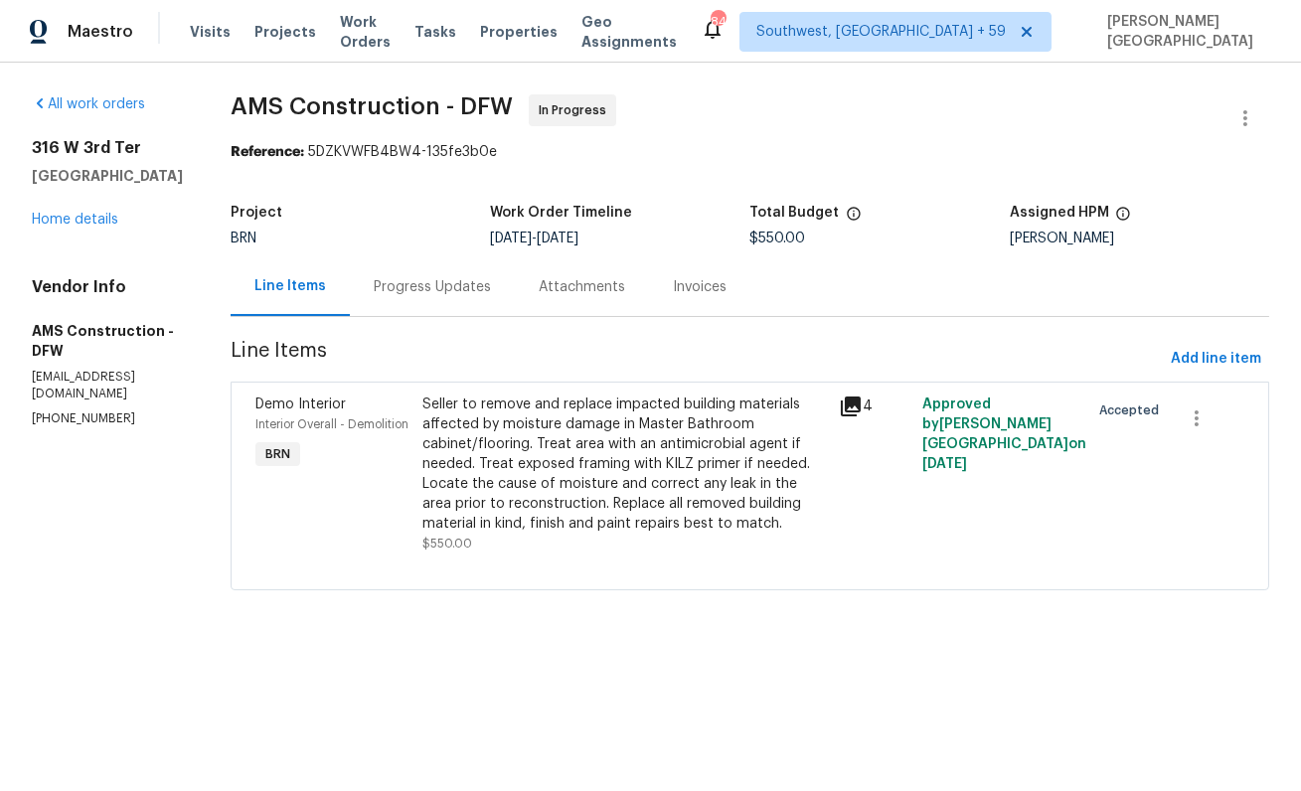
click at [62, 431] on section "All work orders 316 W 3rd Ter Springtown, TX 76082 Home details Vendor Info AMS…" at bounding box center [107, 354] width 151 height 520
click at [60, 421] on p "(469) 363-1173" at bounding box center [107, 418] width 151 height 17
copy p "(469) 363-1173"
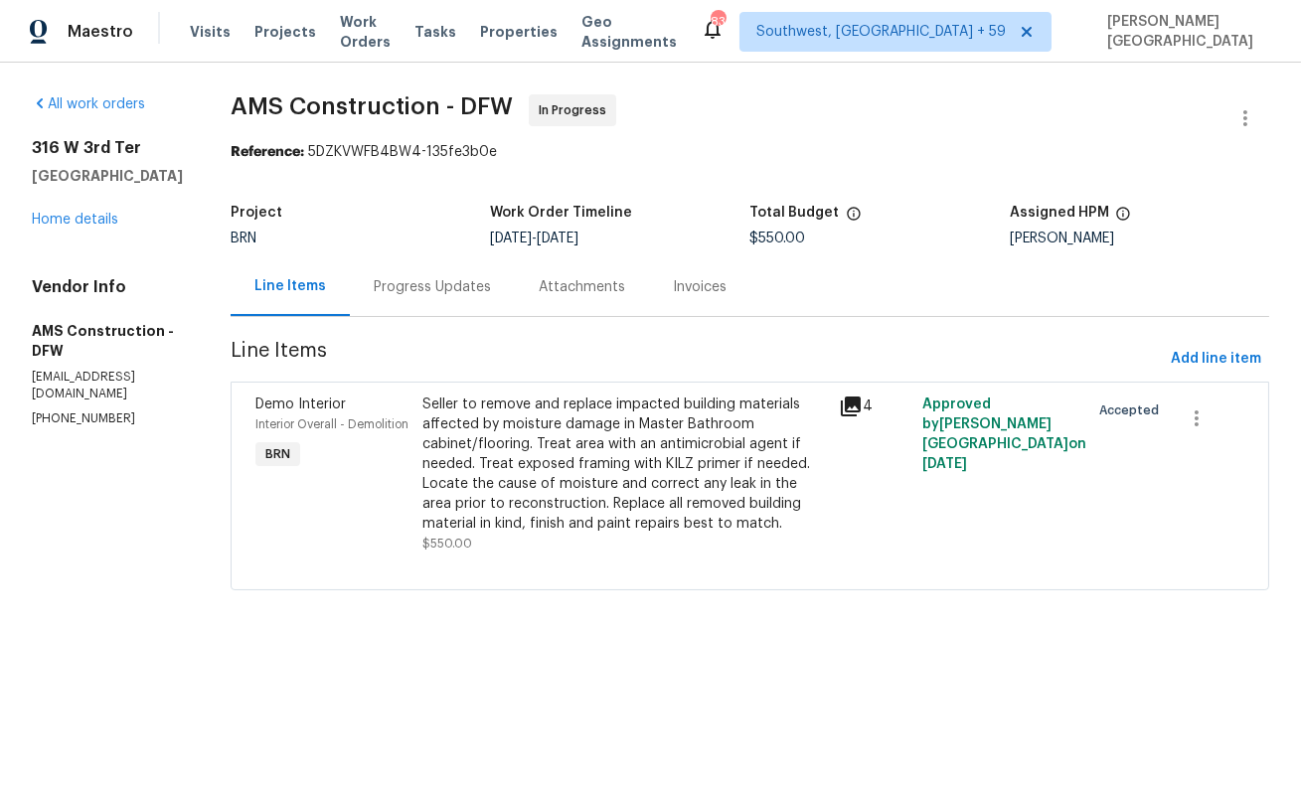
click at [399, 297] on div "Progress Updates" at bounding box center [432, 286] width 165 height 59
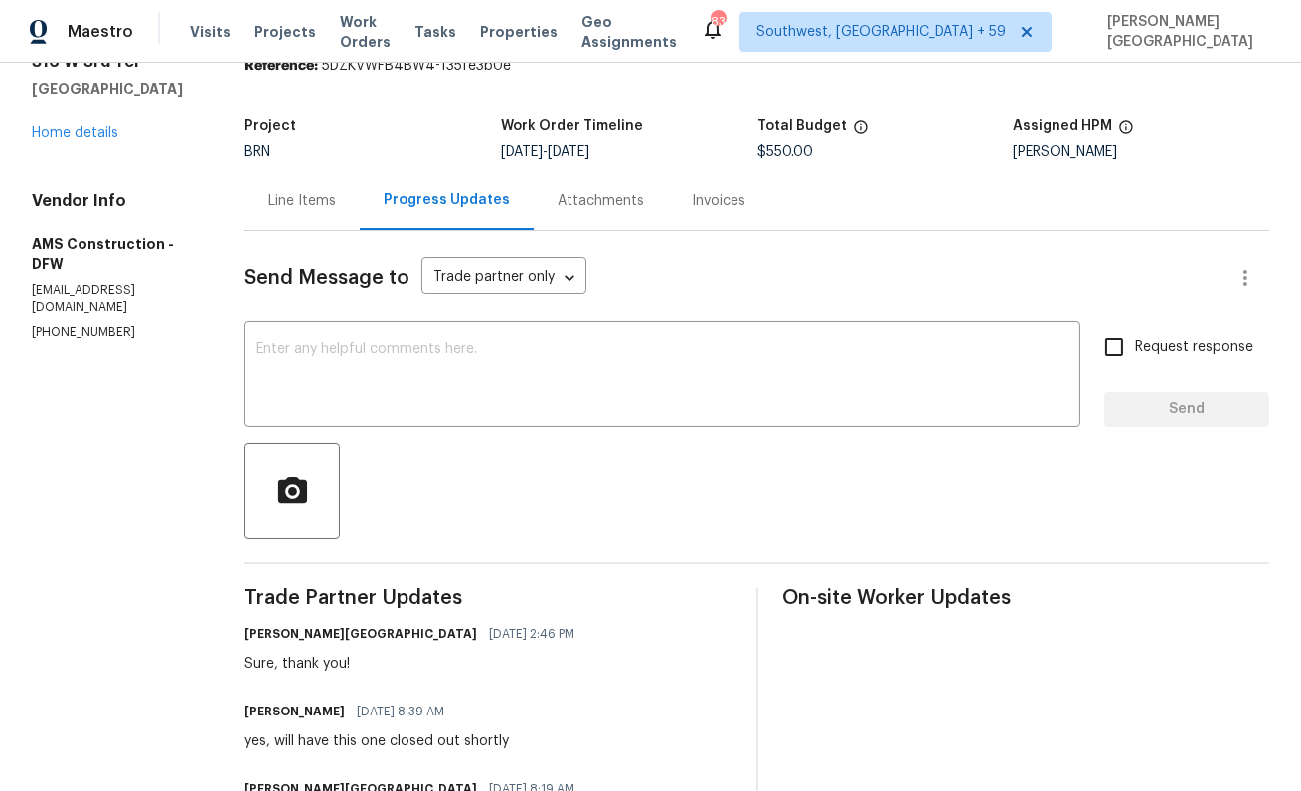
scroll to position [54, 0]
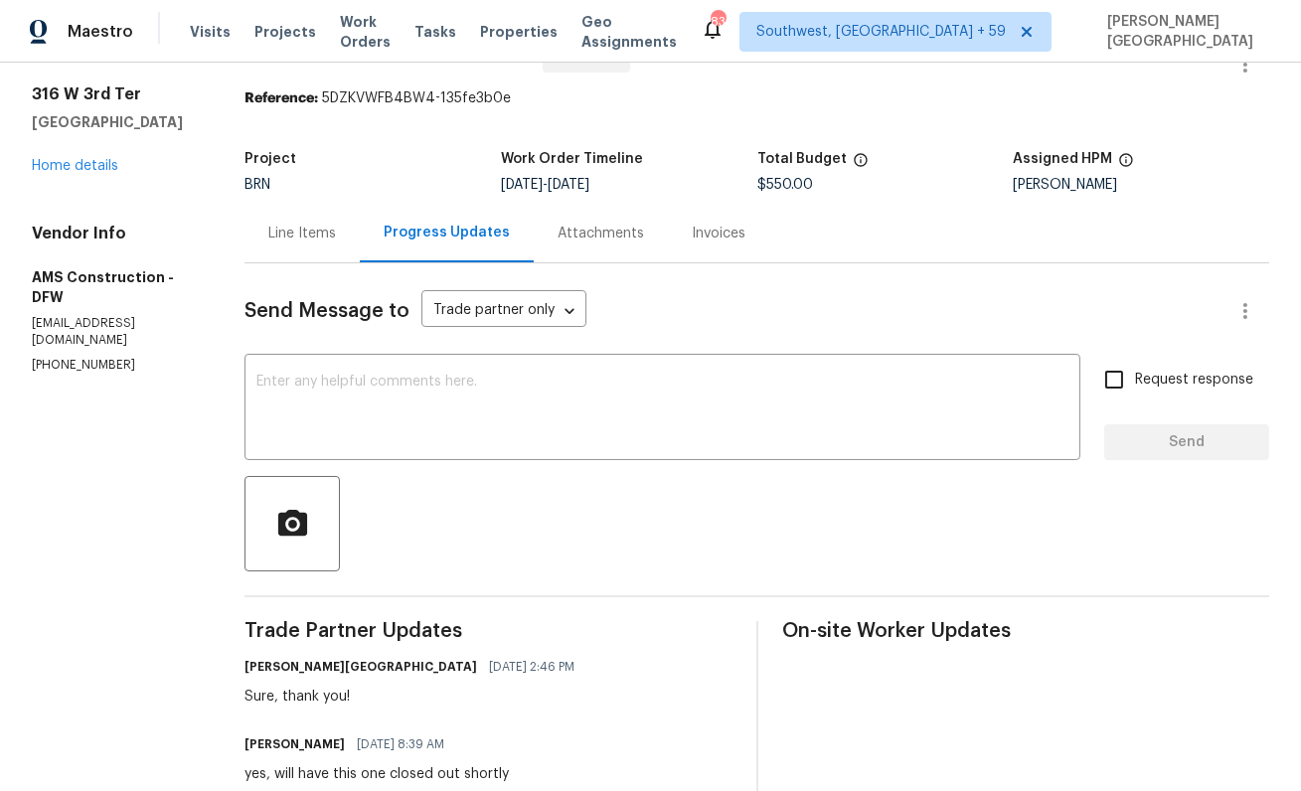
click at [310, 231] on div "Line Items" at bounding box center [302, 234] width 68 height 20
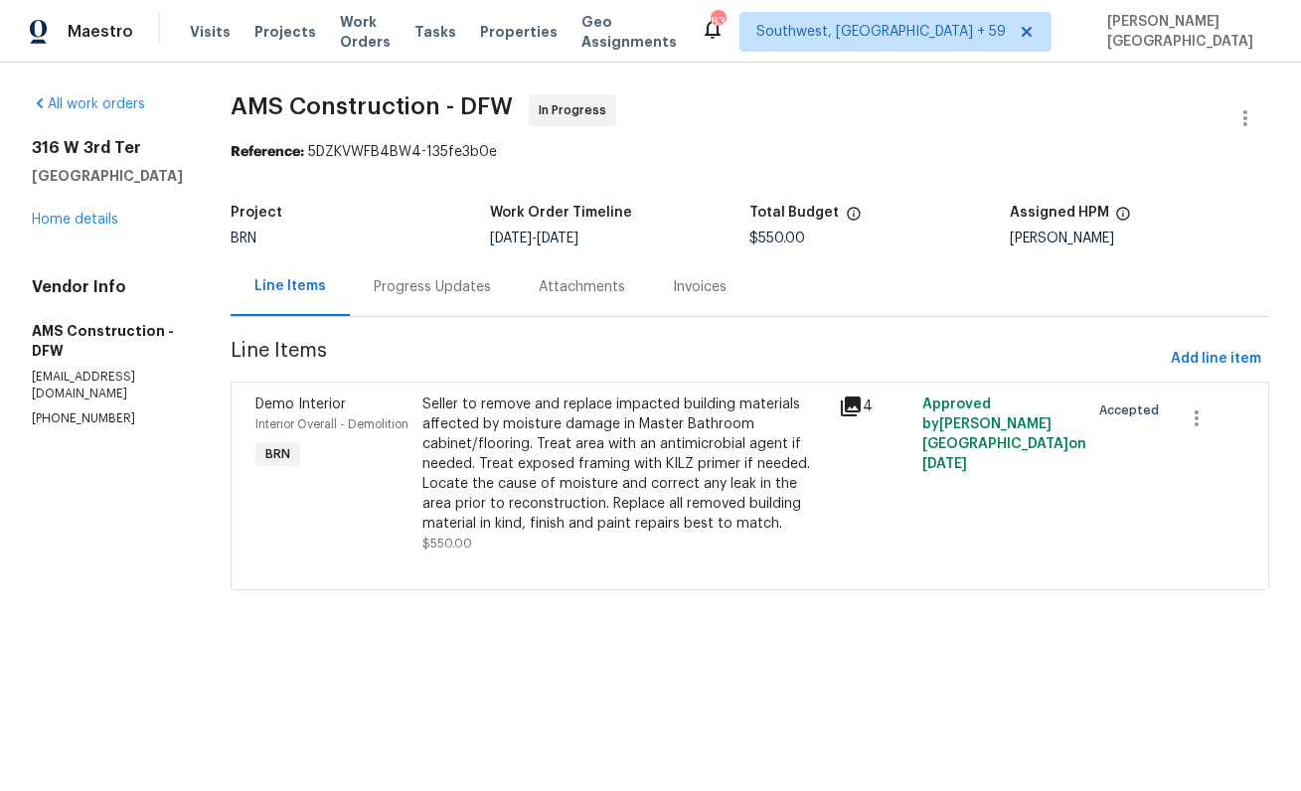
click at [592, 461] on div "Seller to remove and replace impacted building materials affected by moisture d…" at bounding box center [625, 464] width 406 height 139
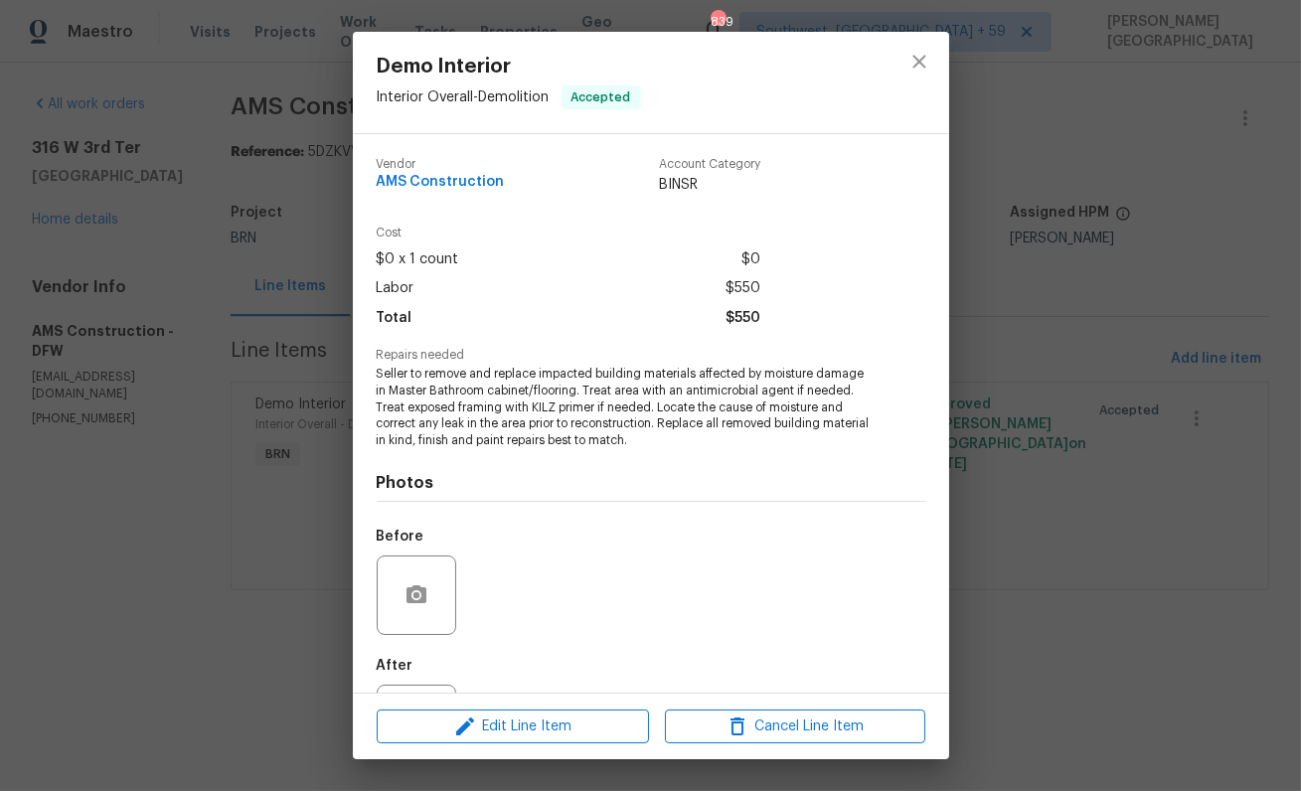
scroll to position [92, 0]
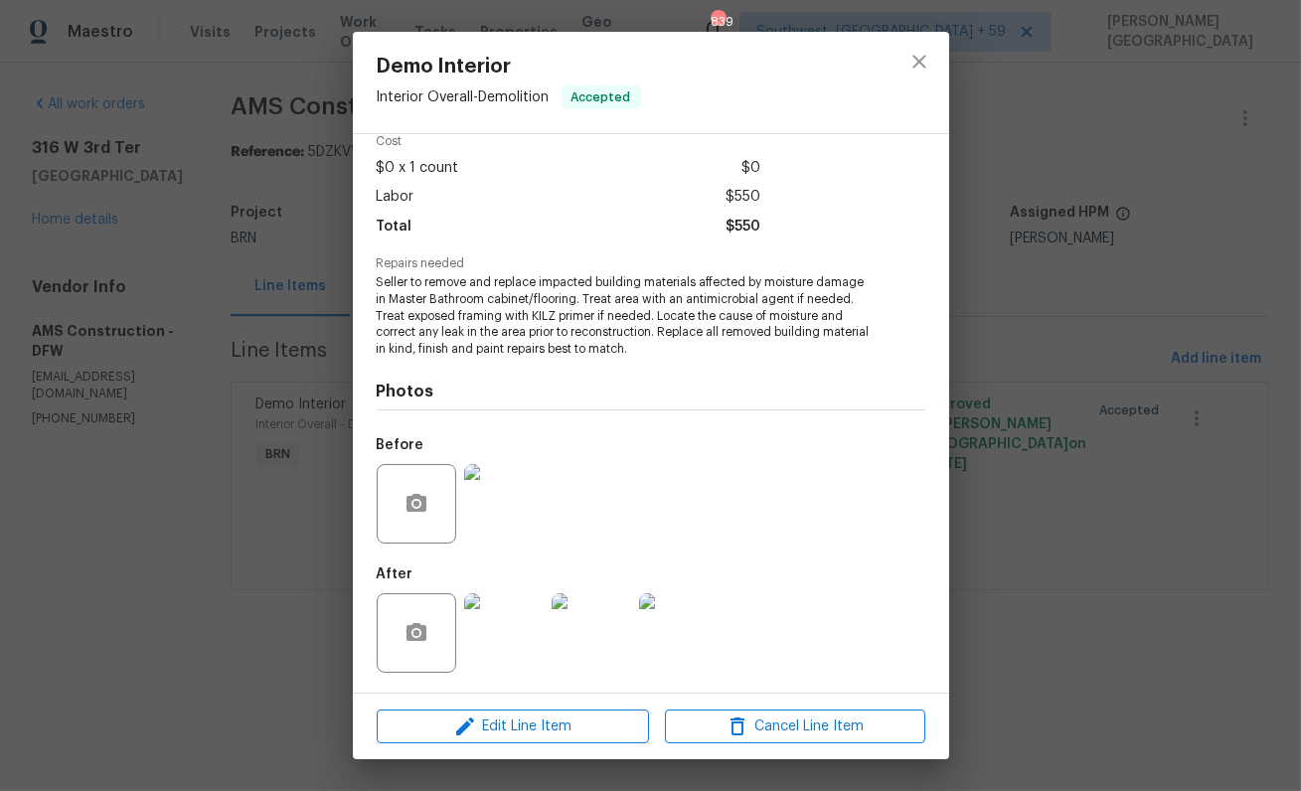
click at [1051, 373] on div "Demo Interior Interior Overall - Demolition Accepted Vendor AMS Construction Ac…" at bounding box center [650, 395] width 1301 height 791
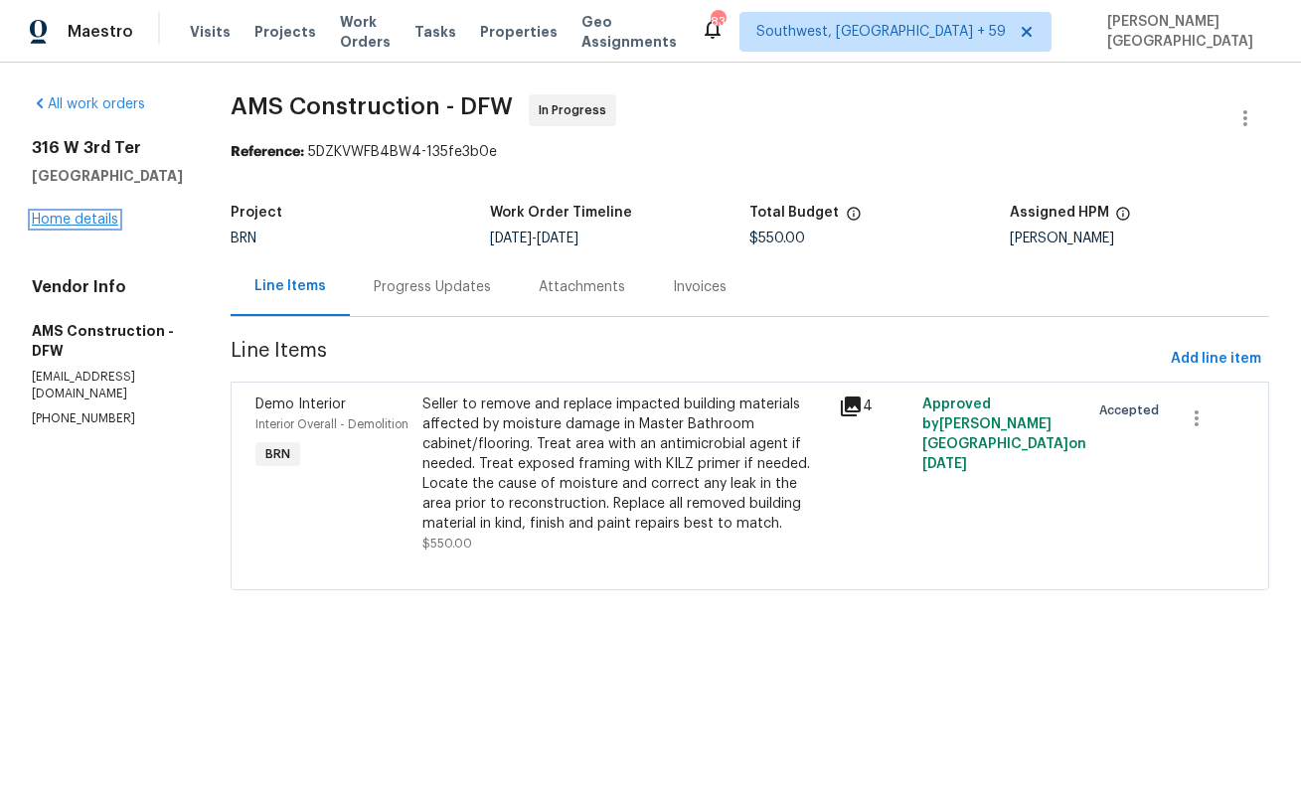
click at [95, 227] on link "Home details" at bounding box center [75, 220] width 86 height 14
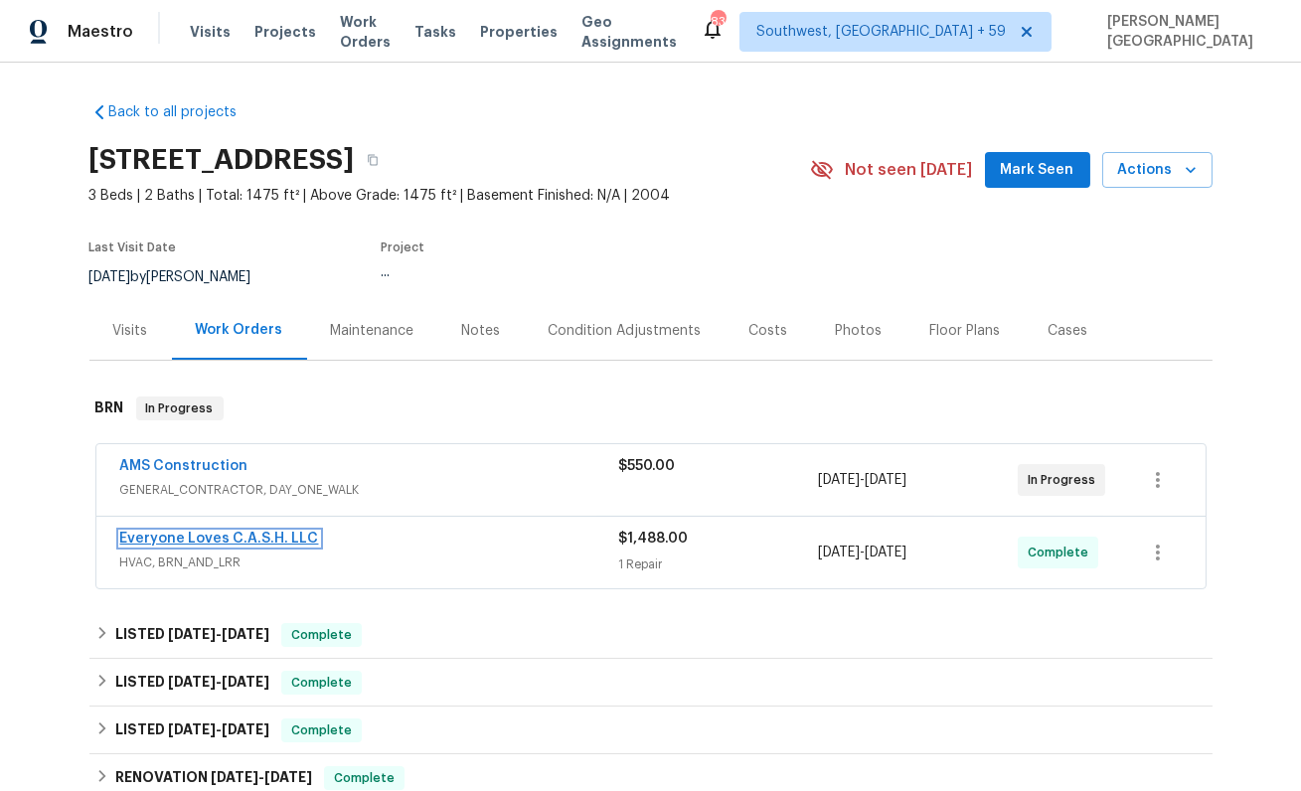
click at [189, 534] on link "Everyone Loves C.A.S.H. LLC" at bounding box center [219, 539] width 199 height 14
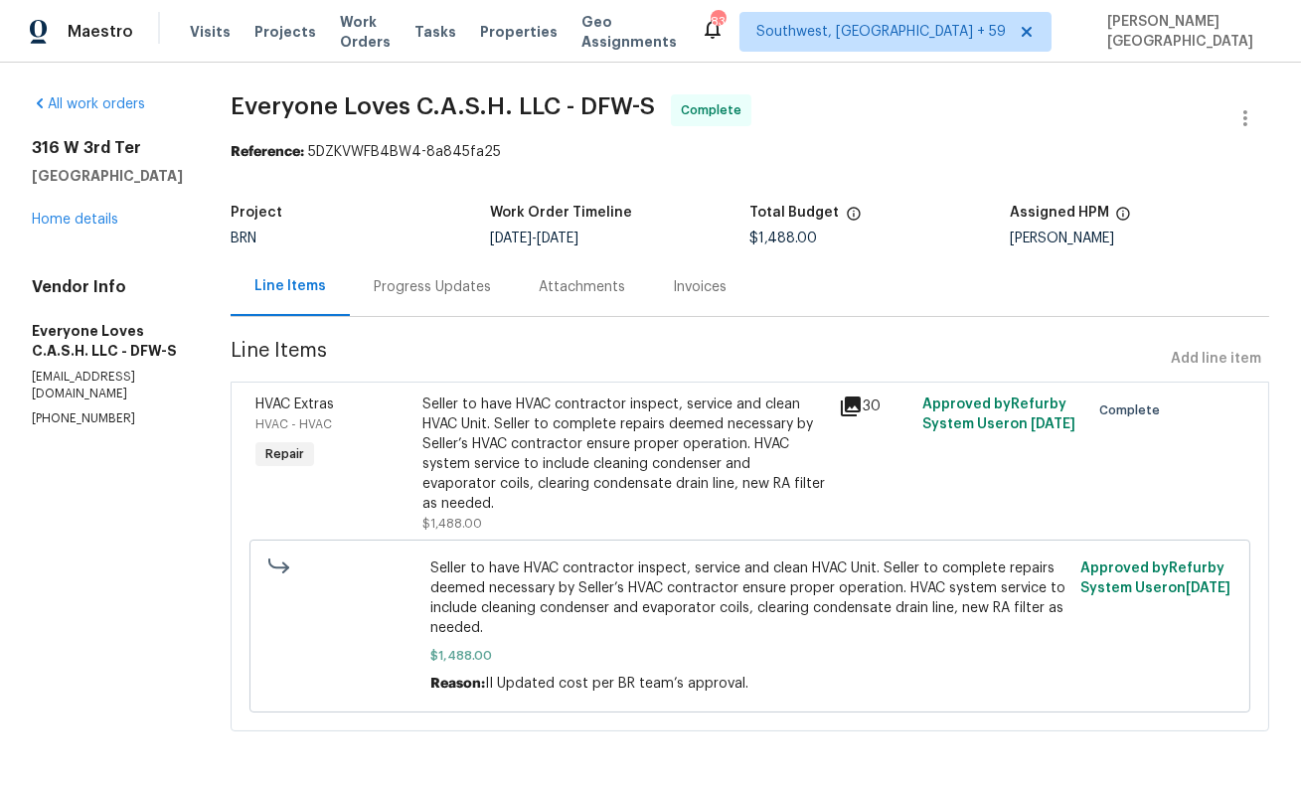
click at [491, 295] on div "Progress Updates" at bounding box center [432, 287] width 117 height 20
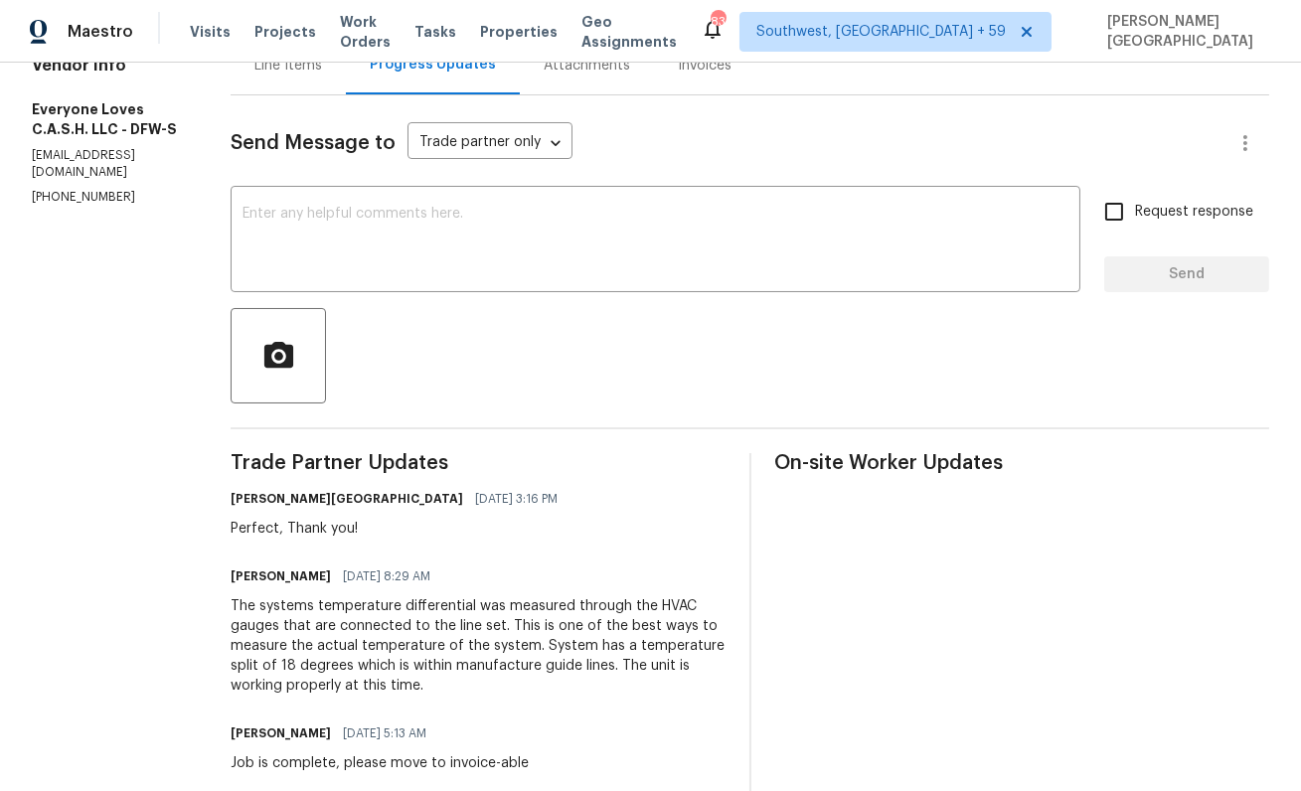
scroll to position [323, 0]
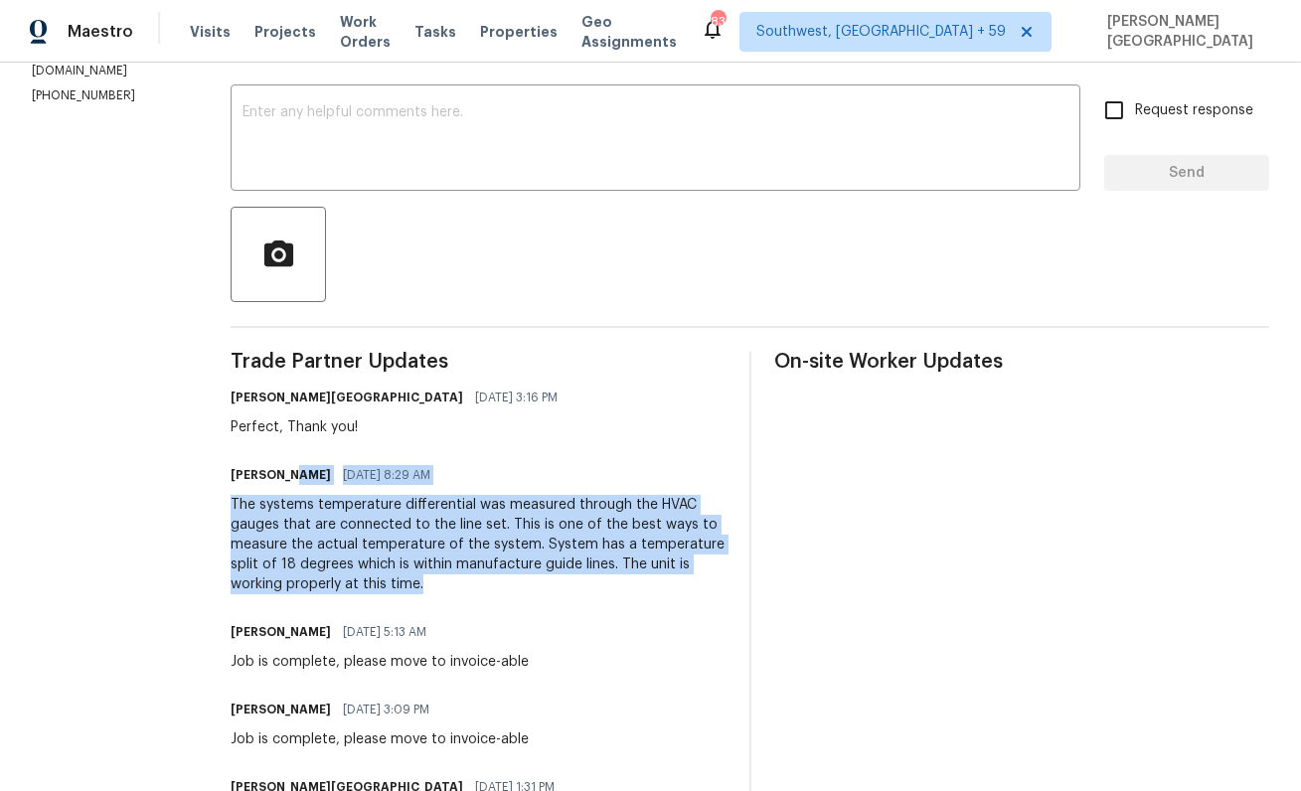
drag, startPoint x: 259, startPoint y: 487, endPoint x: 538, endPoint y: 581, distance: 293.9
copy div "08/13/2025 8:29 AM The systems temperature differential was measured through th…"
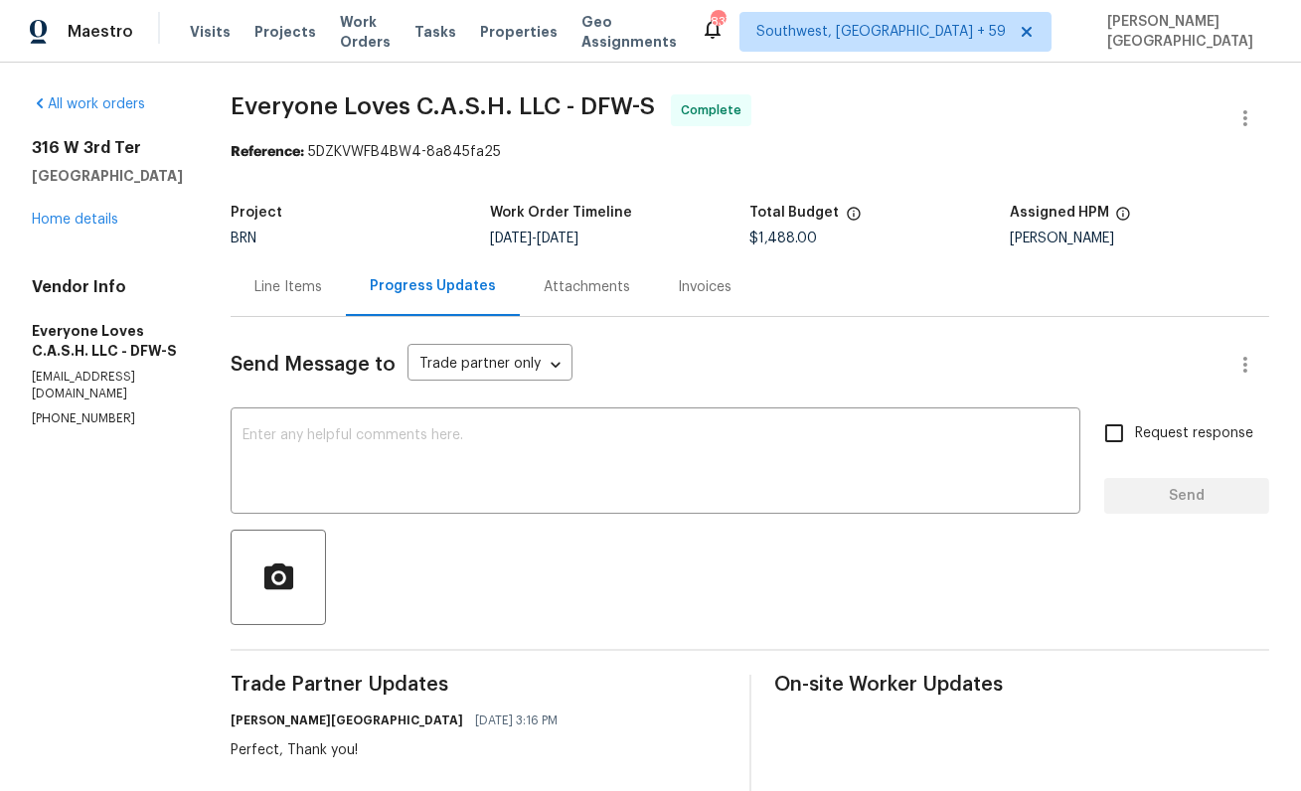
click at [54, 205] on div "316 W 3rd Ter Springtown, TX 76082 Home details" at bounding box center [107, 183] width 151 height 91
click at [59, 225] on link "Home details" at bounding box center [75, 220] width 86 height 14
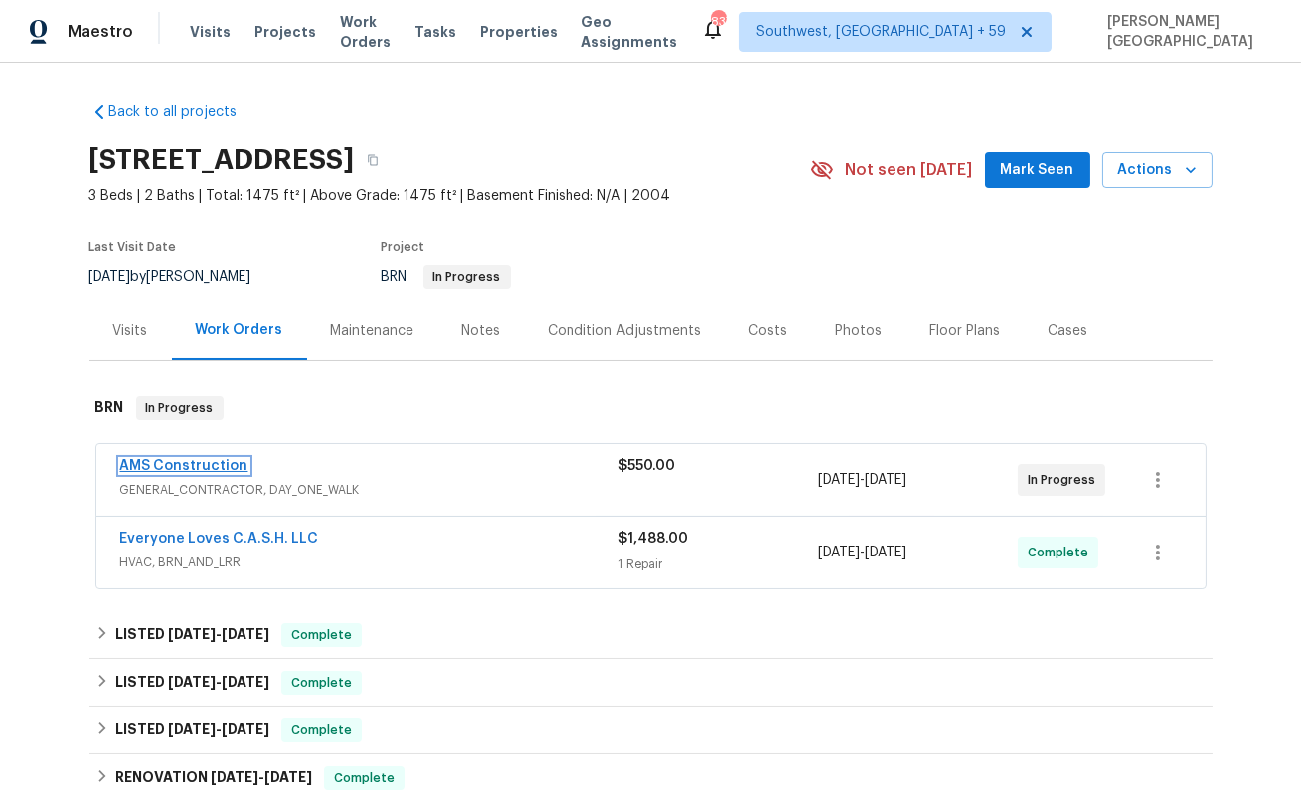
click at [214, 467] on link "AMS Construction" at bounding box center [184, 466] width 128 height 14
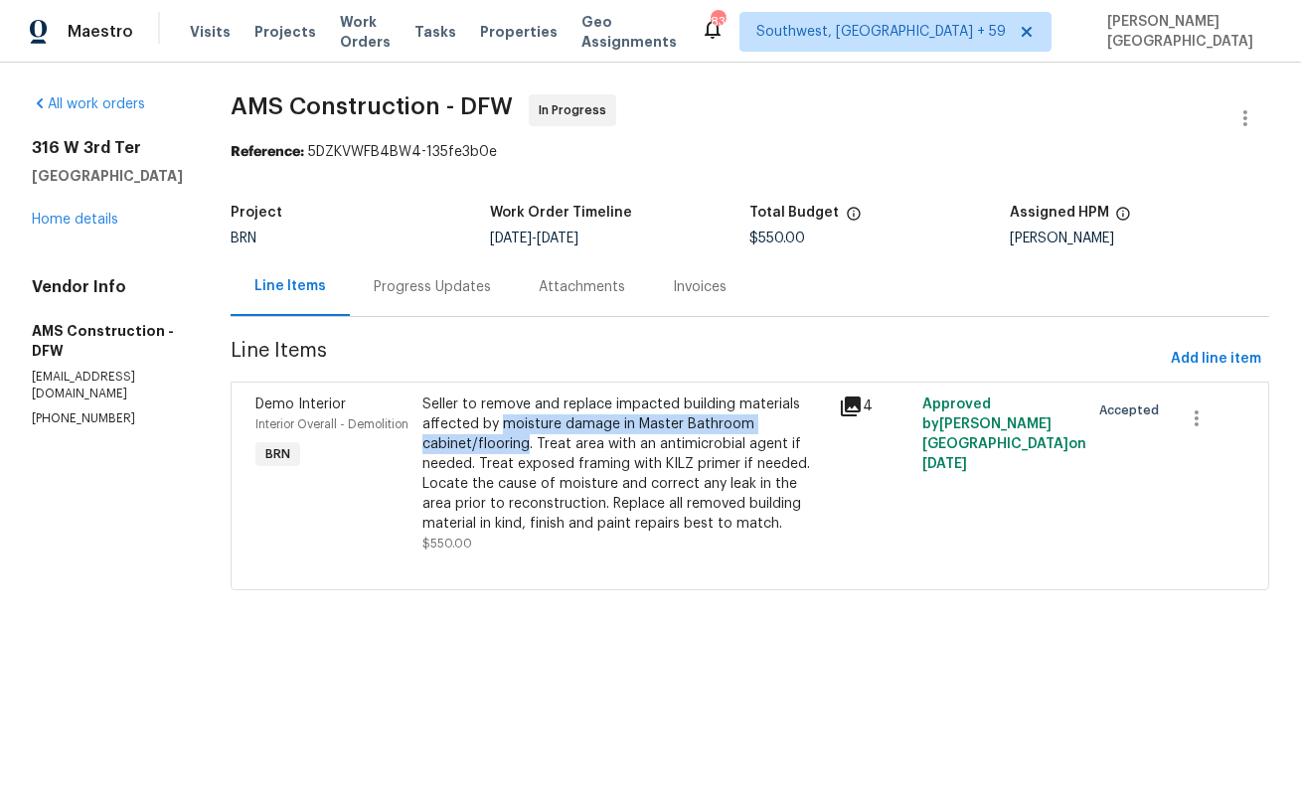
drag, startPoint x: 484, startPoint y: 422, endPoint x: 510, endPoint y: 448, distance: 36.5
click at [510, 448] on div "Seller to remove and replace impacted building materials affected by moisture d…" at bounding box center [625, 464] width 406 height 139
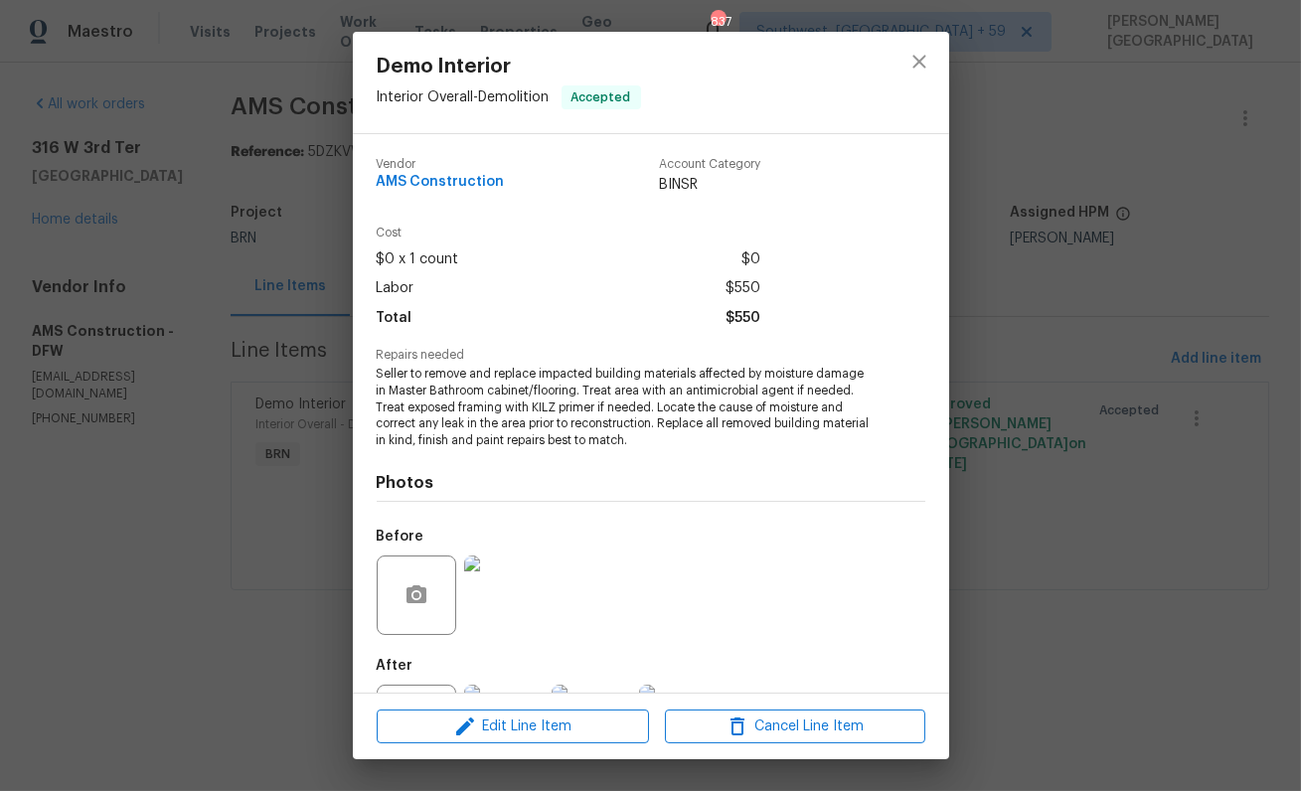
copy div "moisture damage in Master Bathroom cabinet/flooring"
drag, startPoint x: 764, startPoint y: 375, endPoint x: 578, endPoint y: 393, distance: 186.7
click at [578, 393] on span "Seller to remove and replace impacted building materials affected by moisture d…" at bounding box center [624, 407] width 494 height 83
copy span "moisture damage in Master Bathroom cabinet/flooring"
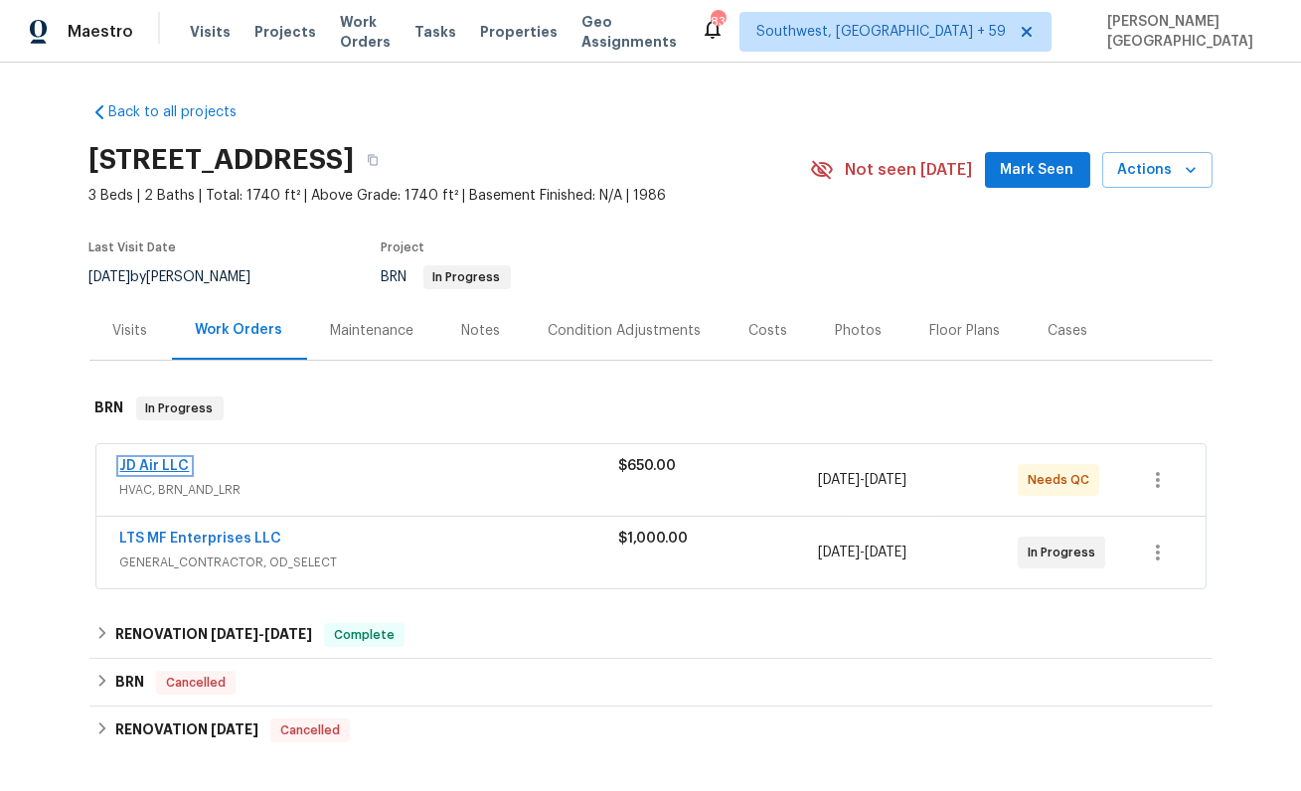
click at [151, 464] on link "JD Air LLC" at bounding box center [155, 466] width 70 height 14
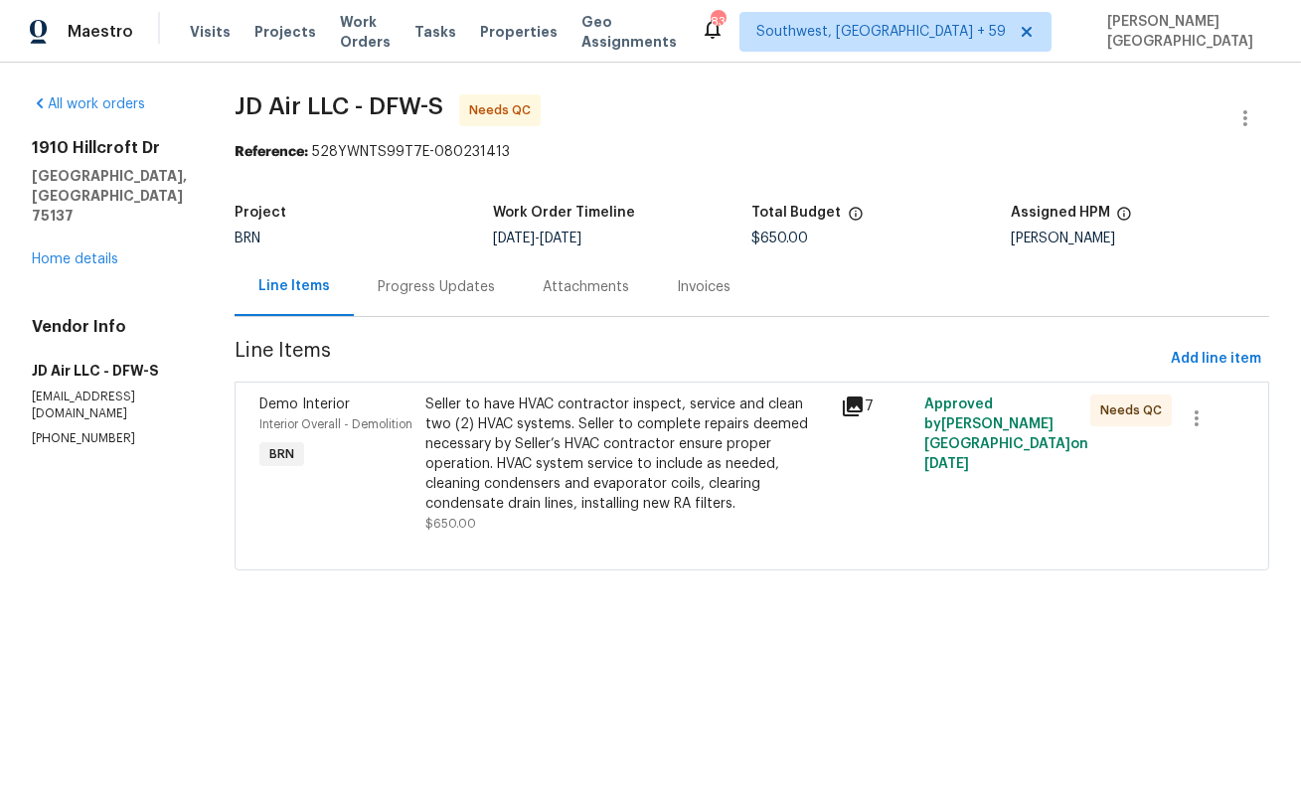
click at [411, 291] on div "Progress Updates" at bounding box center [436, 287] width 117 height 20
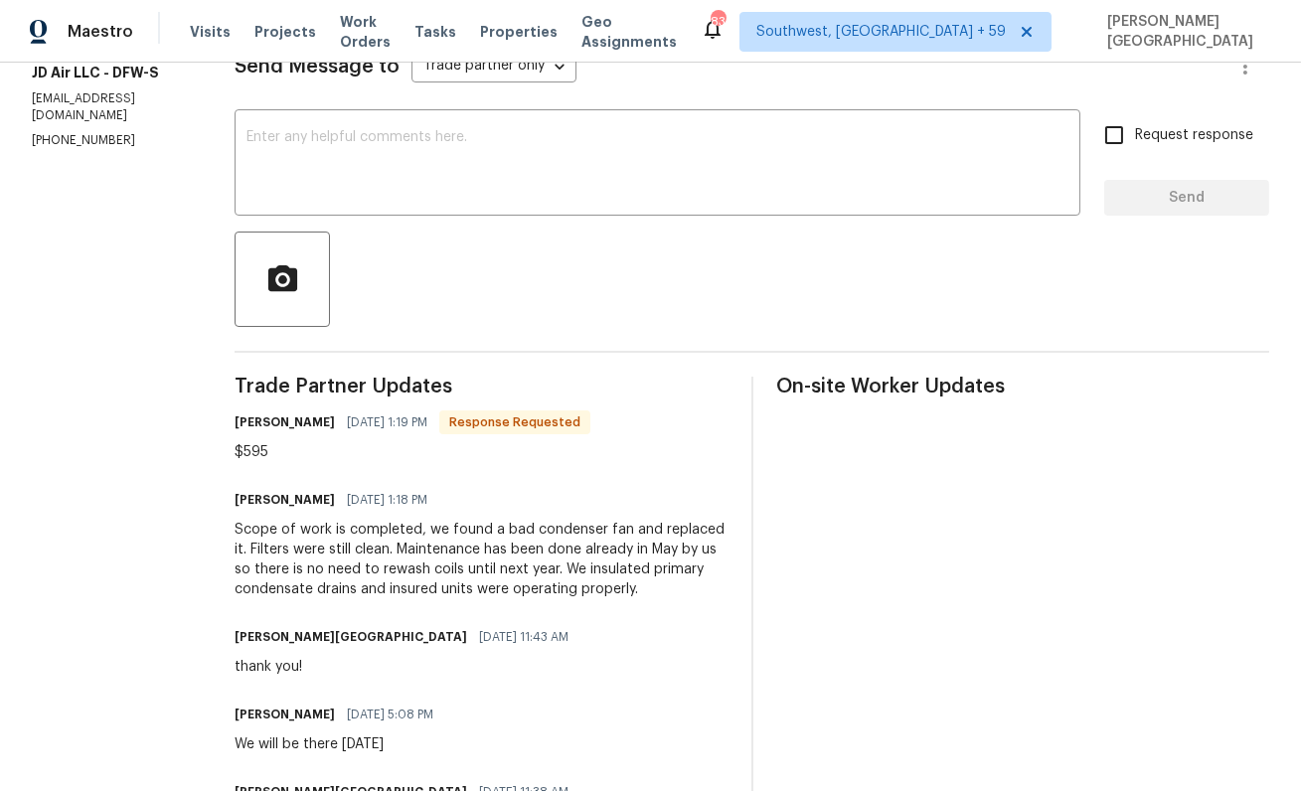
scroll to position [322, 0]
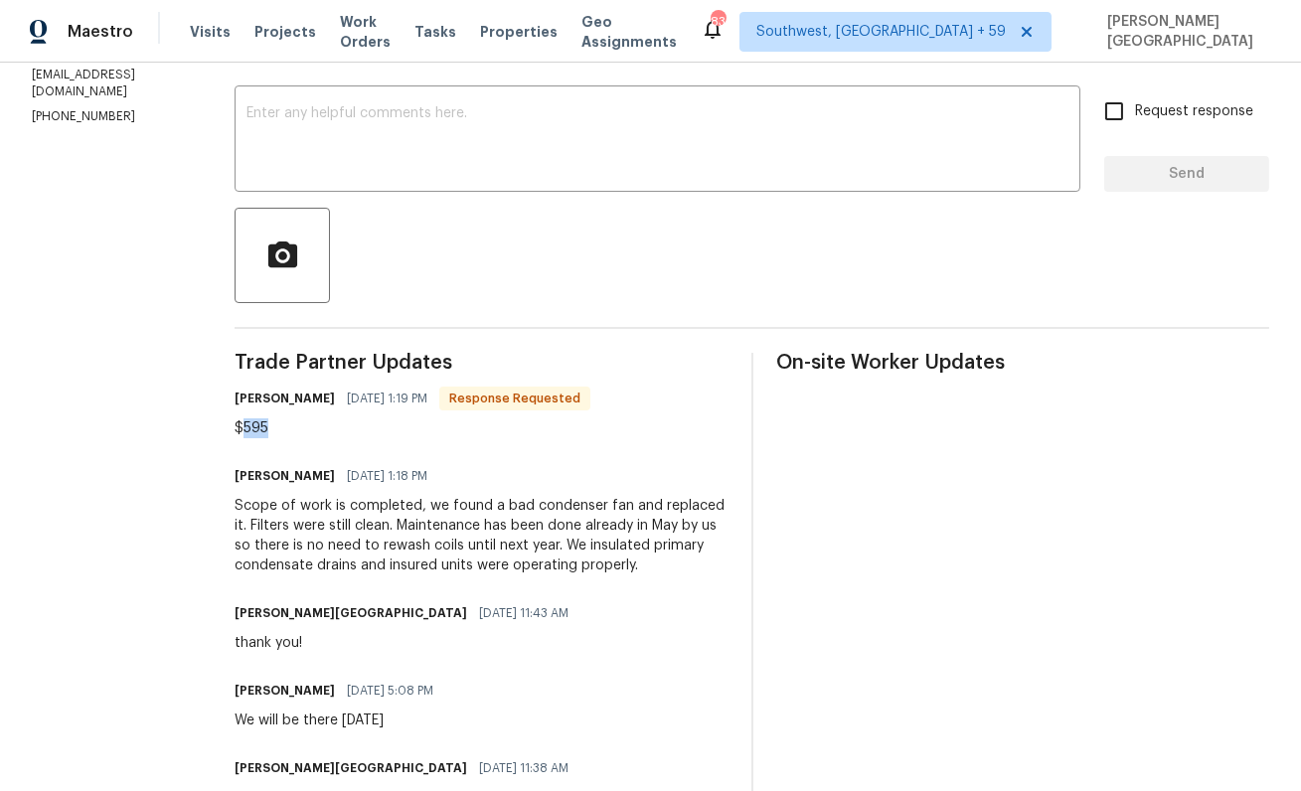
drag, startPoint x: 243, startPoint y: 427, endPoint x: 321, endPoint y: 431, distance: 77.6
click at [321, 431] on div "$595" at bounding box center [413, 428] width 356 height 20
copy div "595"
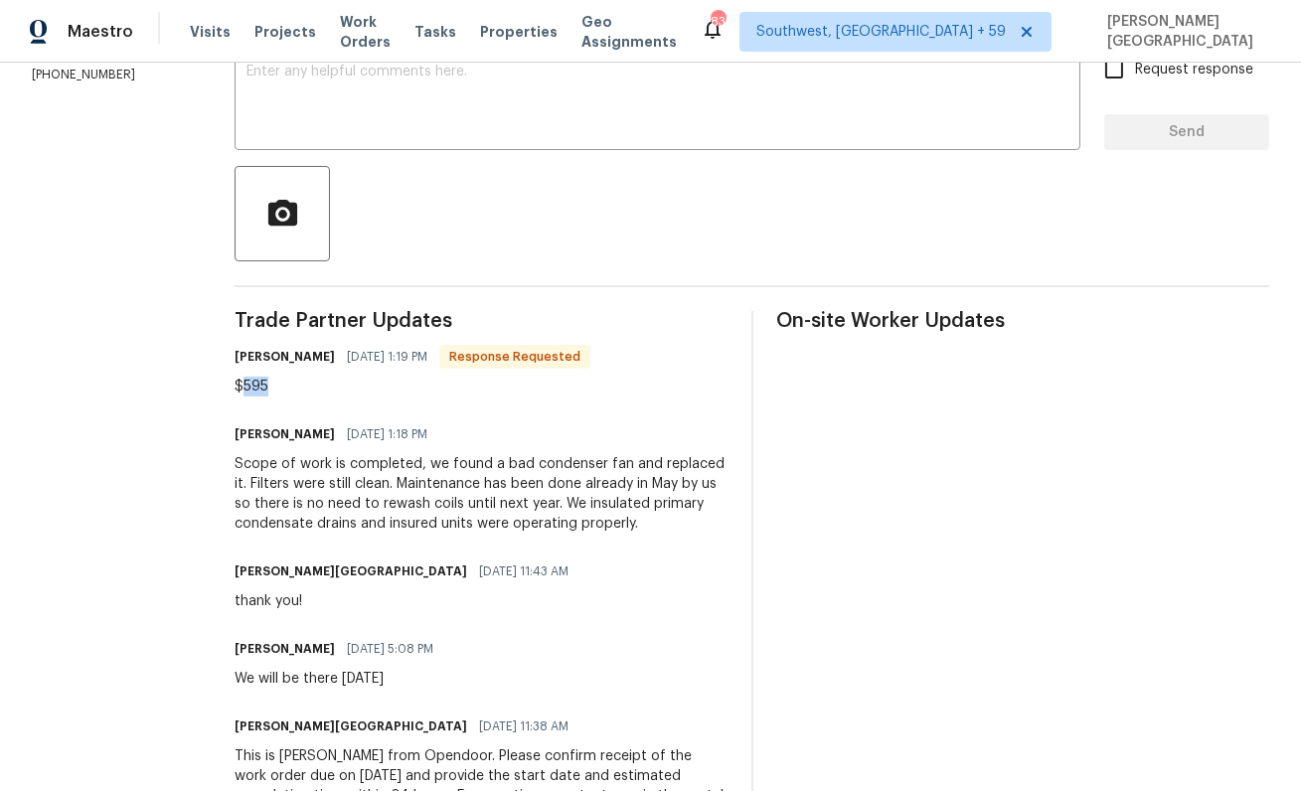
scroll to position [0, 0]
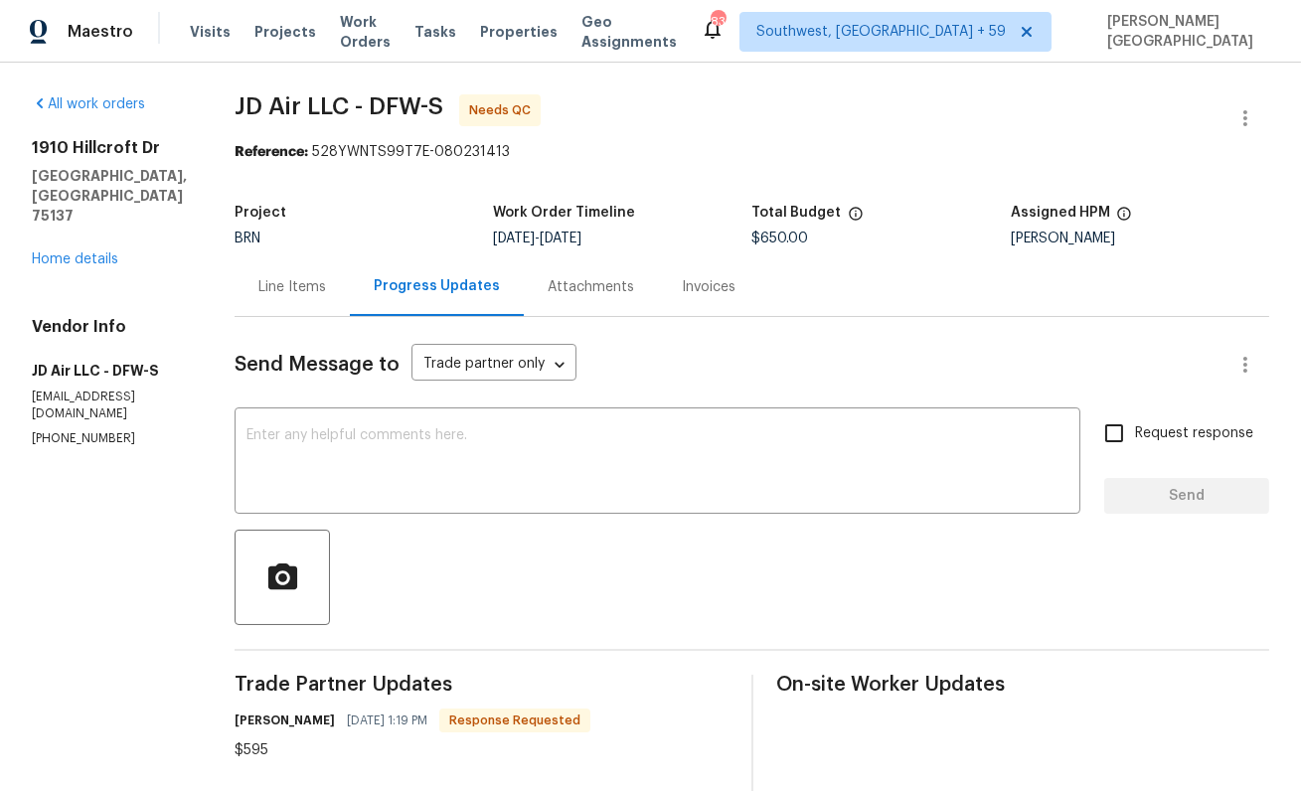
click at [276, 270] on div "Line Items" at bounding box center [292, 286] width 115 height 59
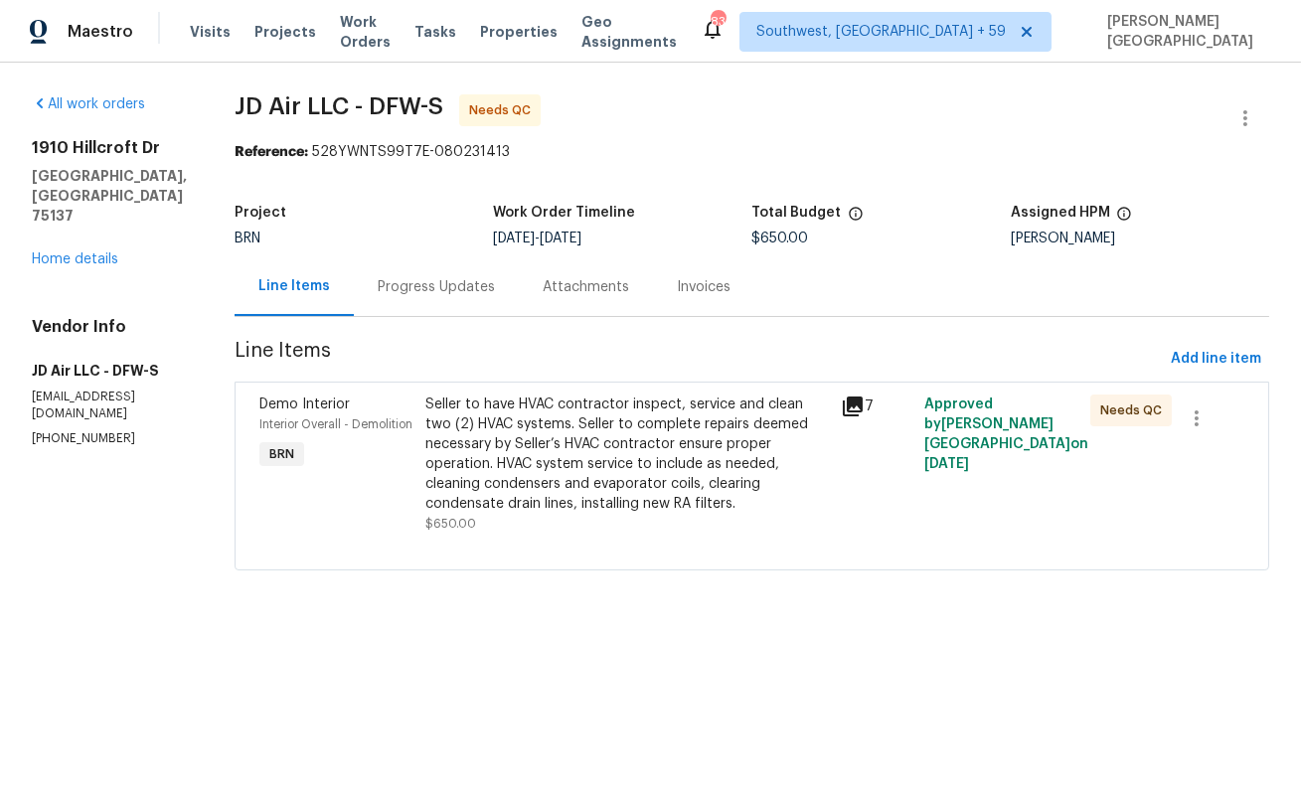
click at [528, 419] on div "Seller to have HVAC contractor inspect, service and clean two (2) HVAC systems.…" at bounding box center [627, 454] width 404 height 119
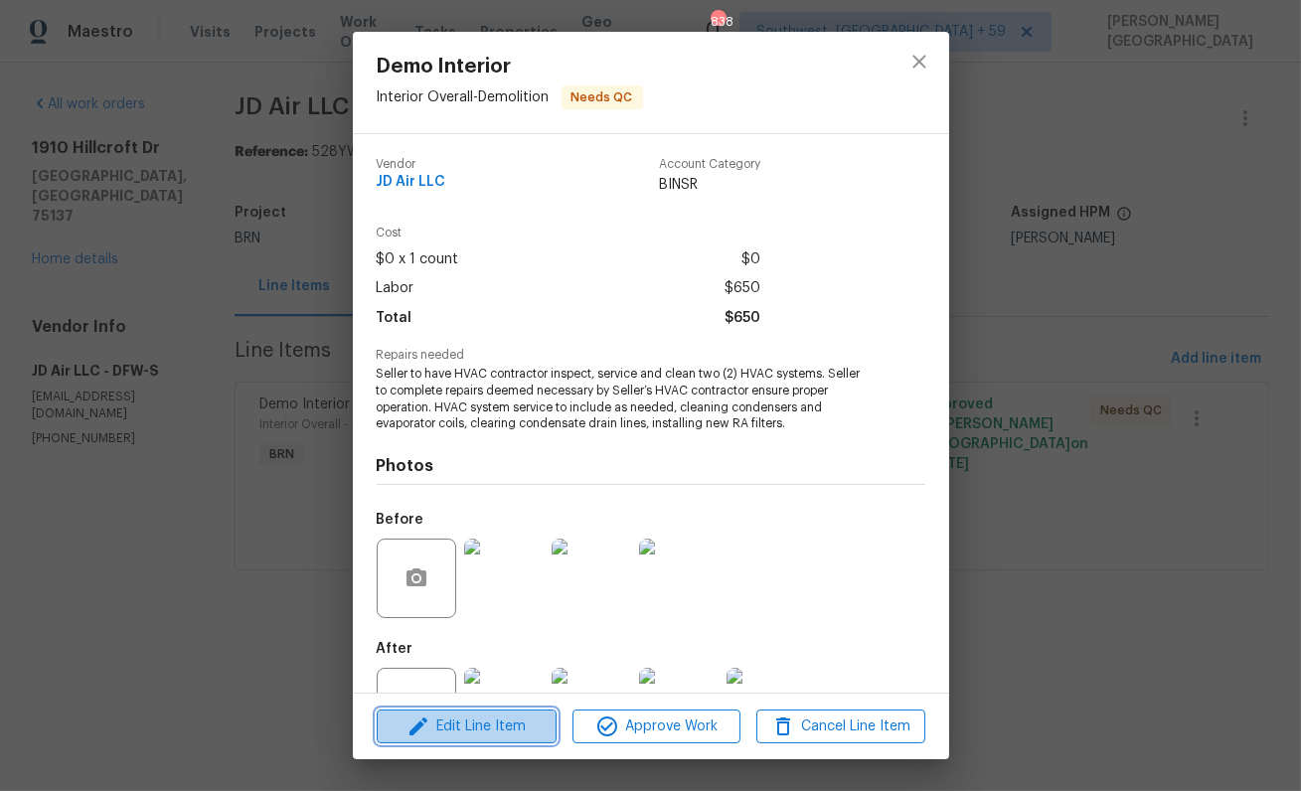
click at [495, 726] on span "Edit Line Item" at bounding box center [467, 727] width 168 height 25
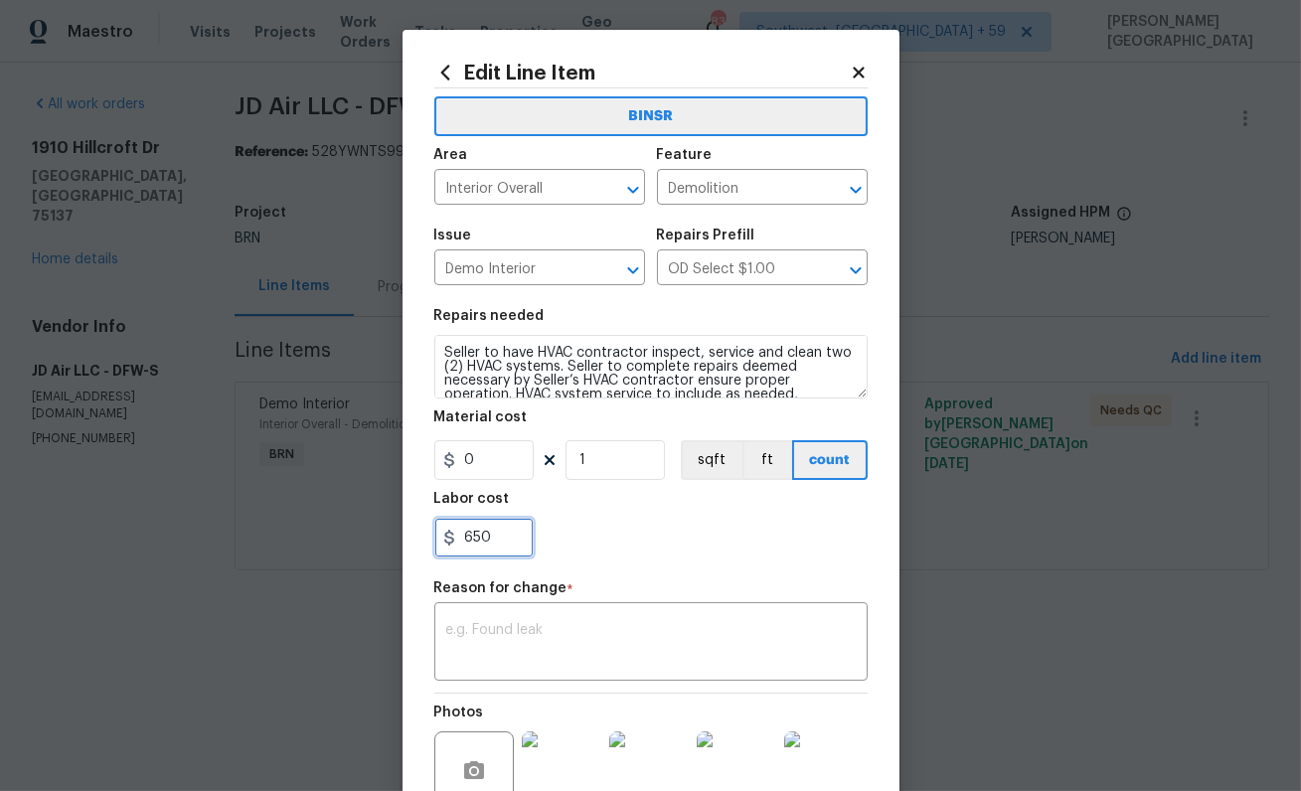
click at [480, 531] on input "650" at bounding box center [483, 538] width 99 height 40
paste input "595"
type input "595"
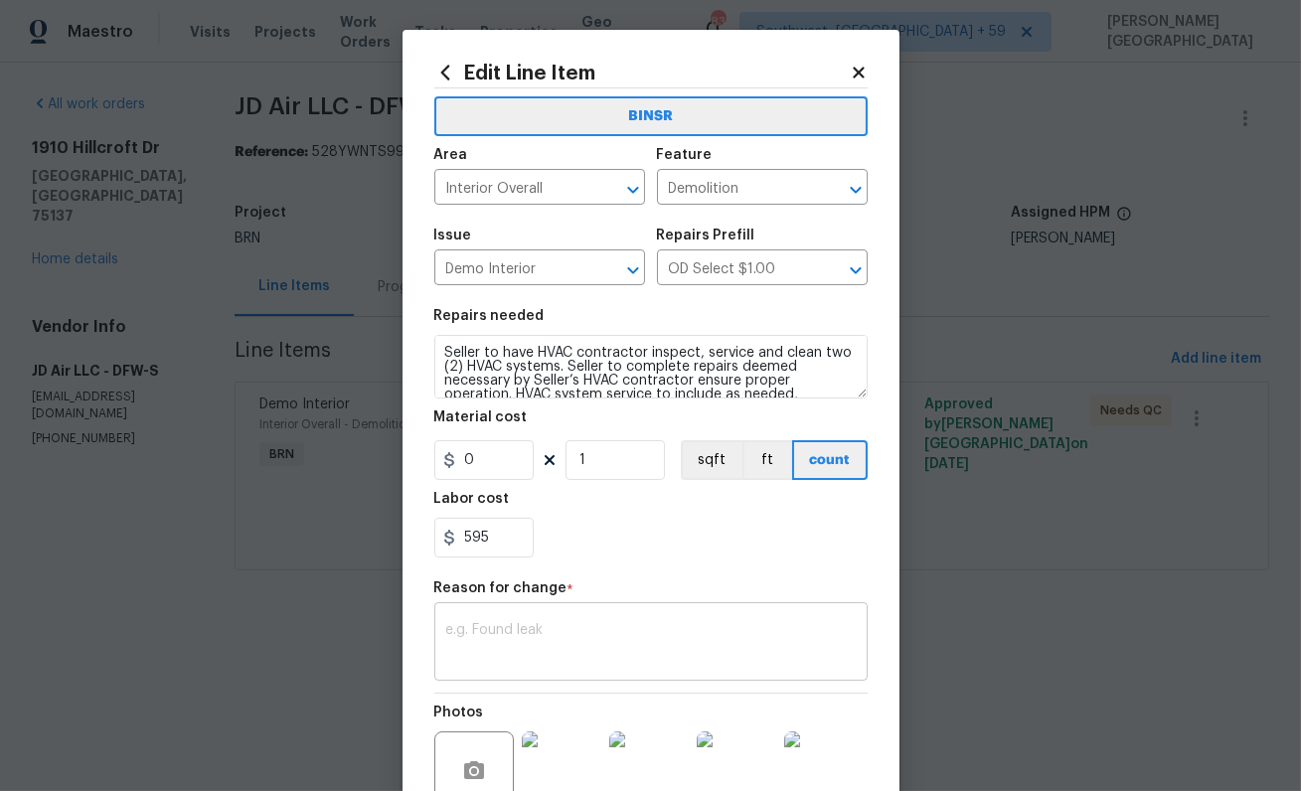
click at [490, 638] on textarea at bounding box center [650, 644] width 409 height 42
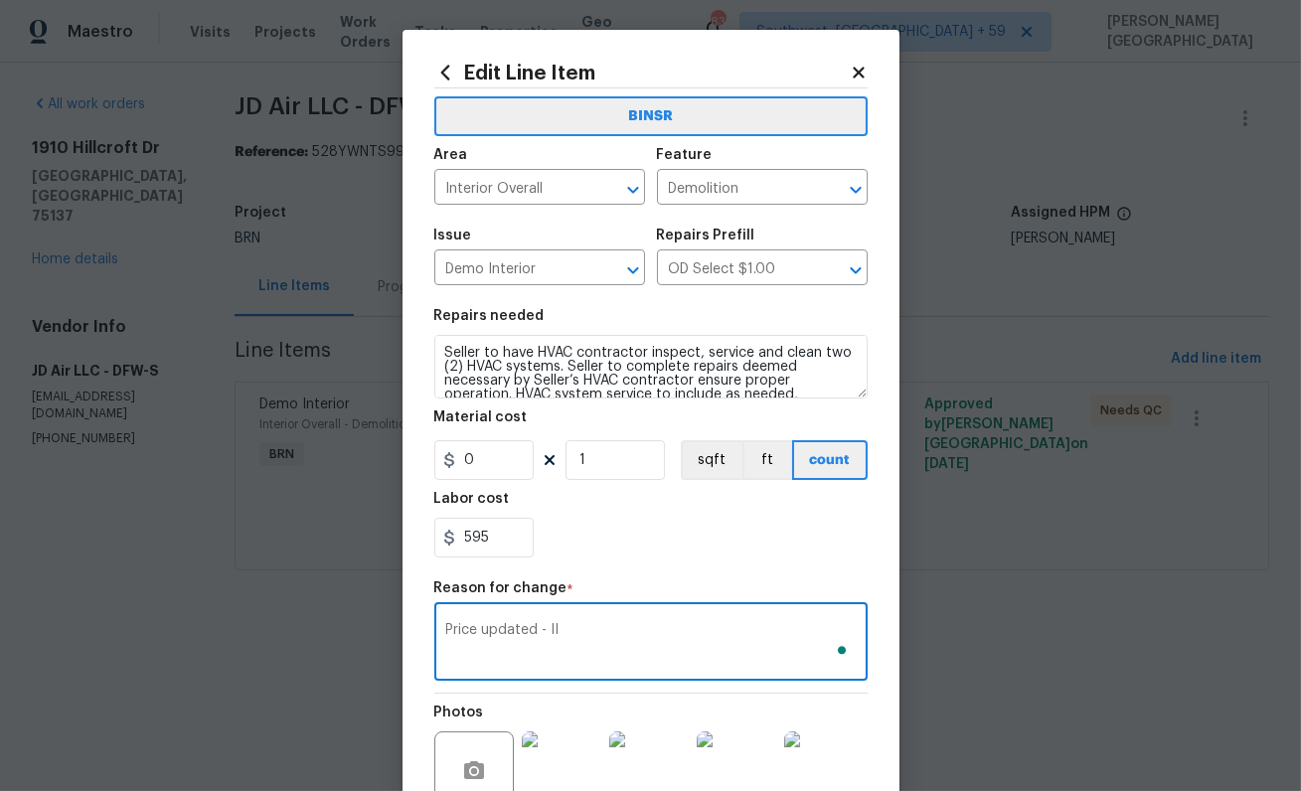
scroll to position [208, 0]
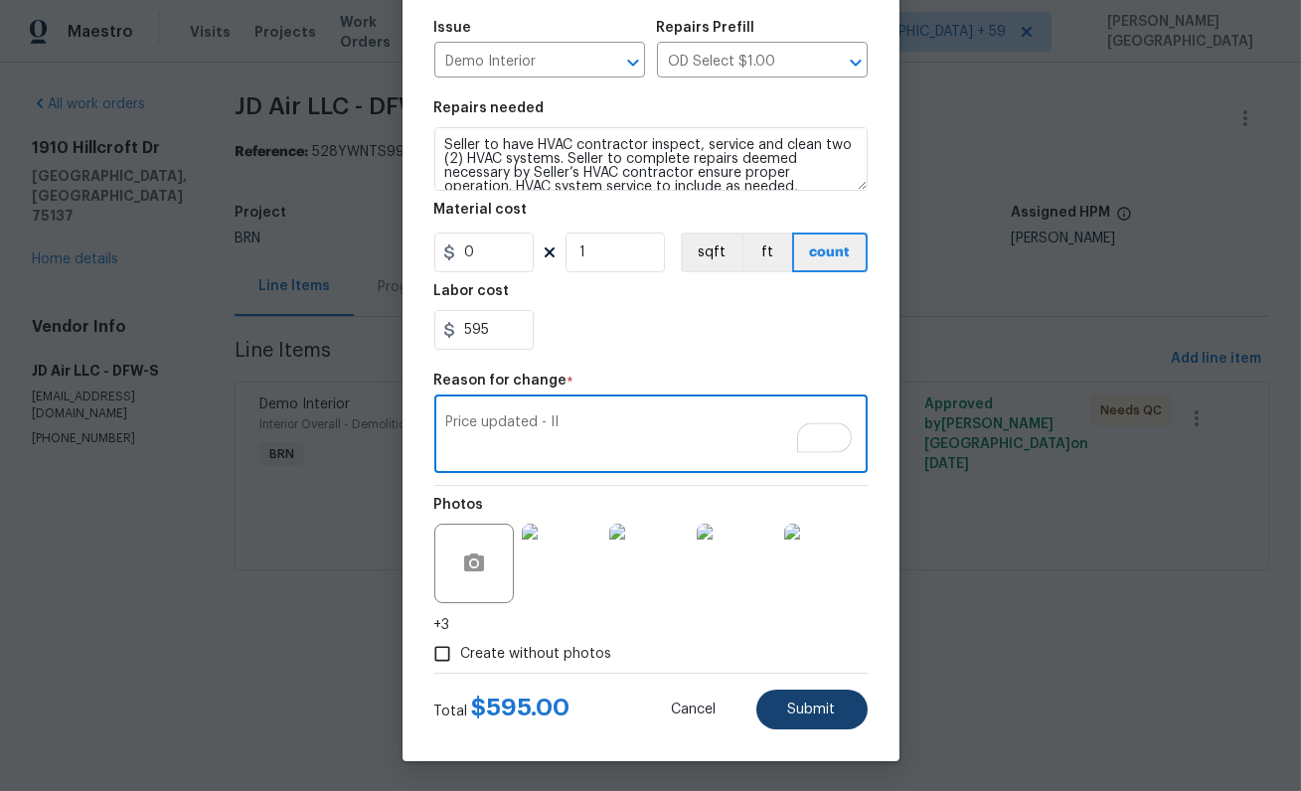
type textarea "Price updated - II"
click at [804, 720] on button "Submit" at bounding box center [811, 710] width 111 height 40
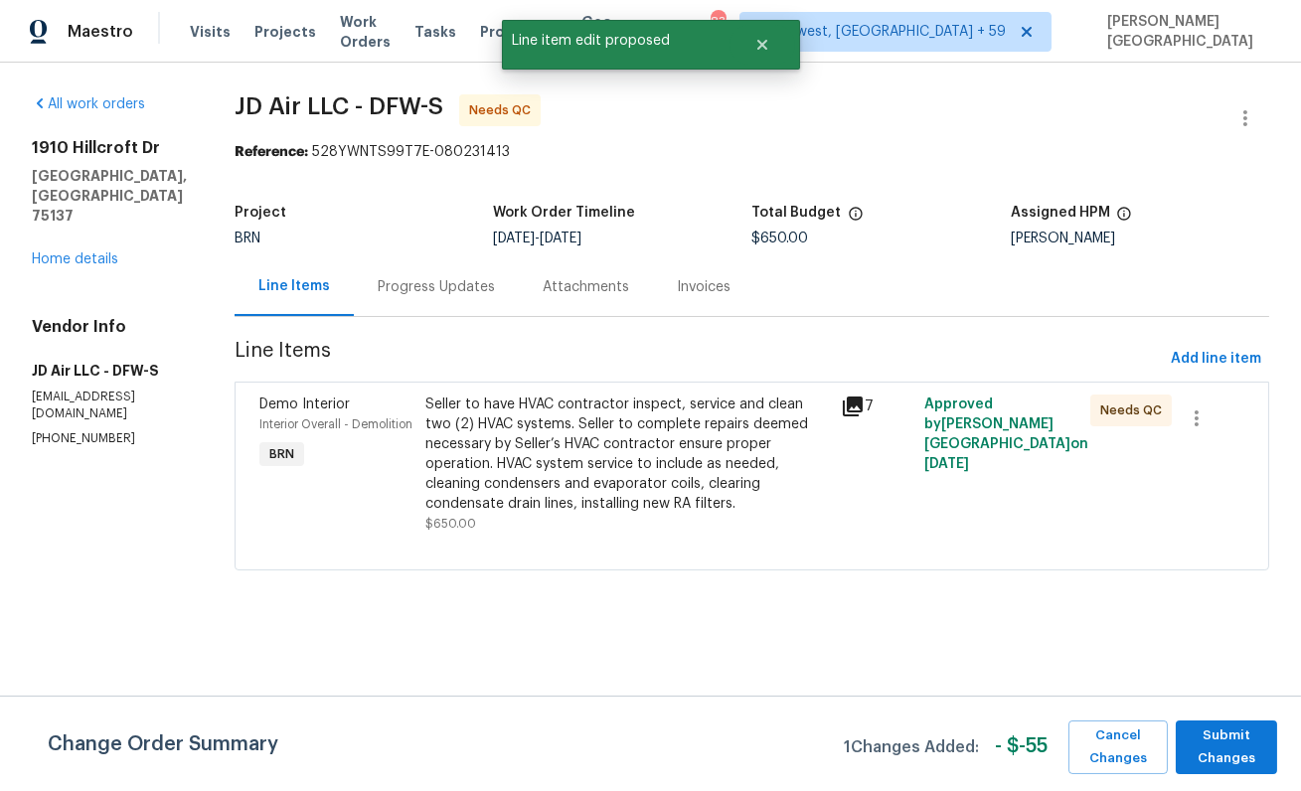
scroll to position [0, 0]
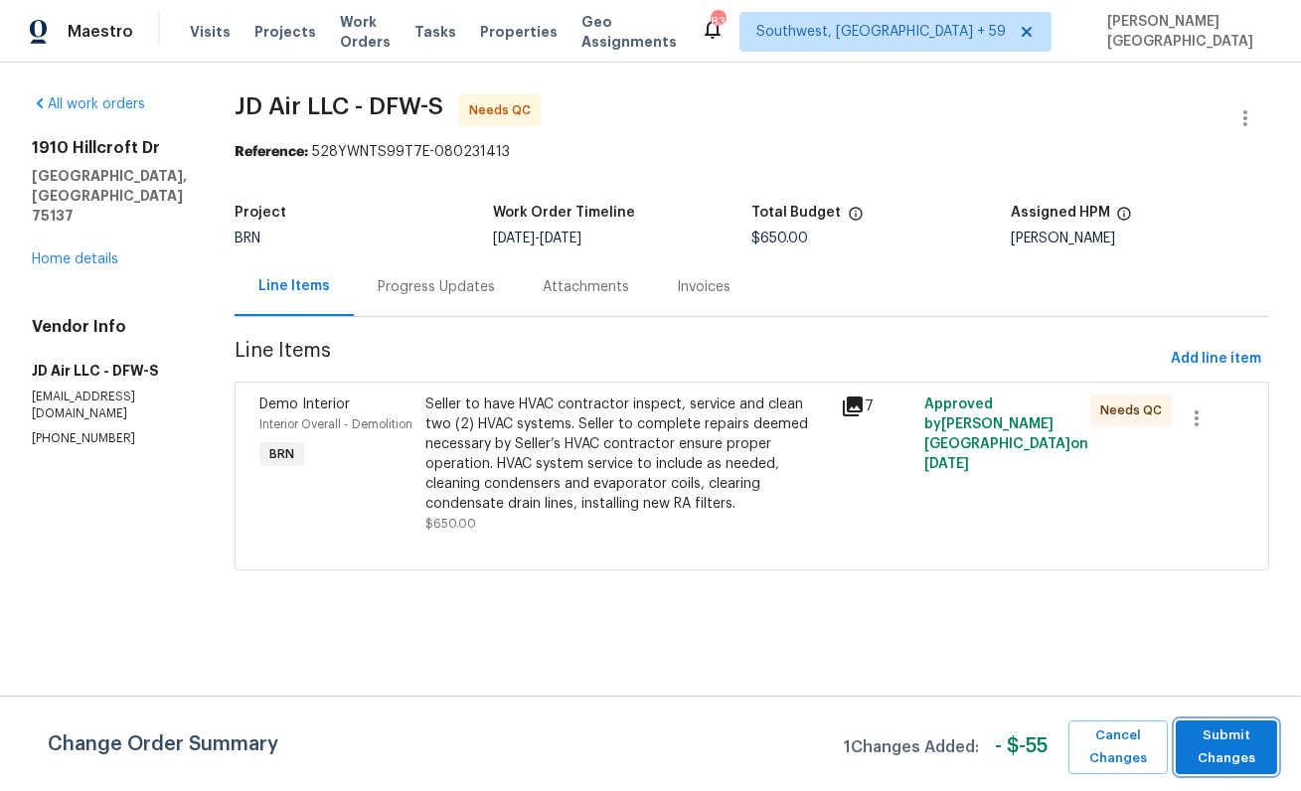
click at [1223, 746] on span "Submit Changes" at bounding box center [1226, 748] width 81 height 46
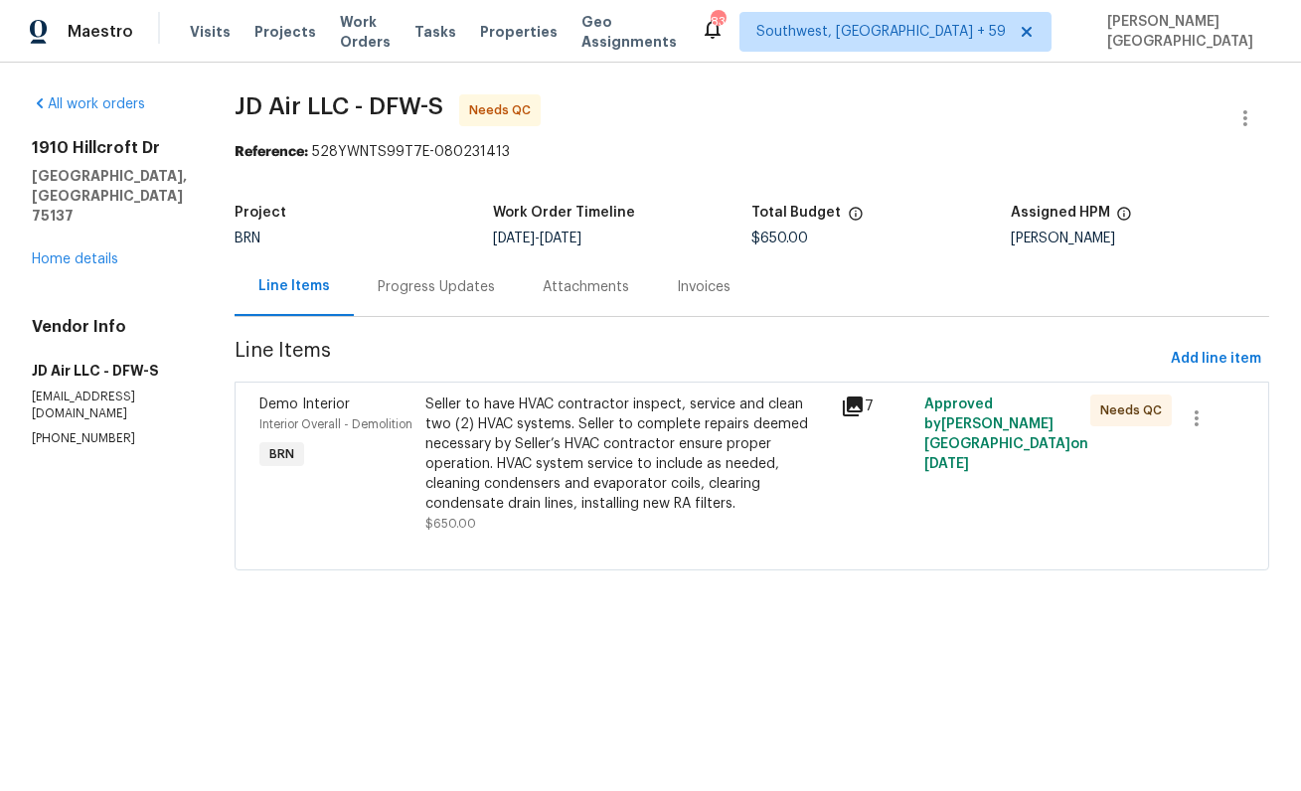
click at [381, 291] on div "Progress Updates" at bounding box center [436, 287] width 117 height 20
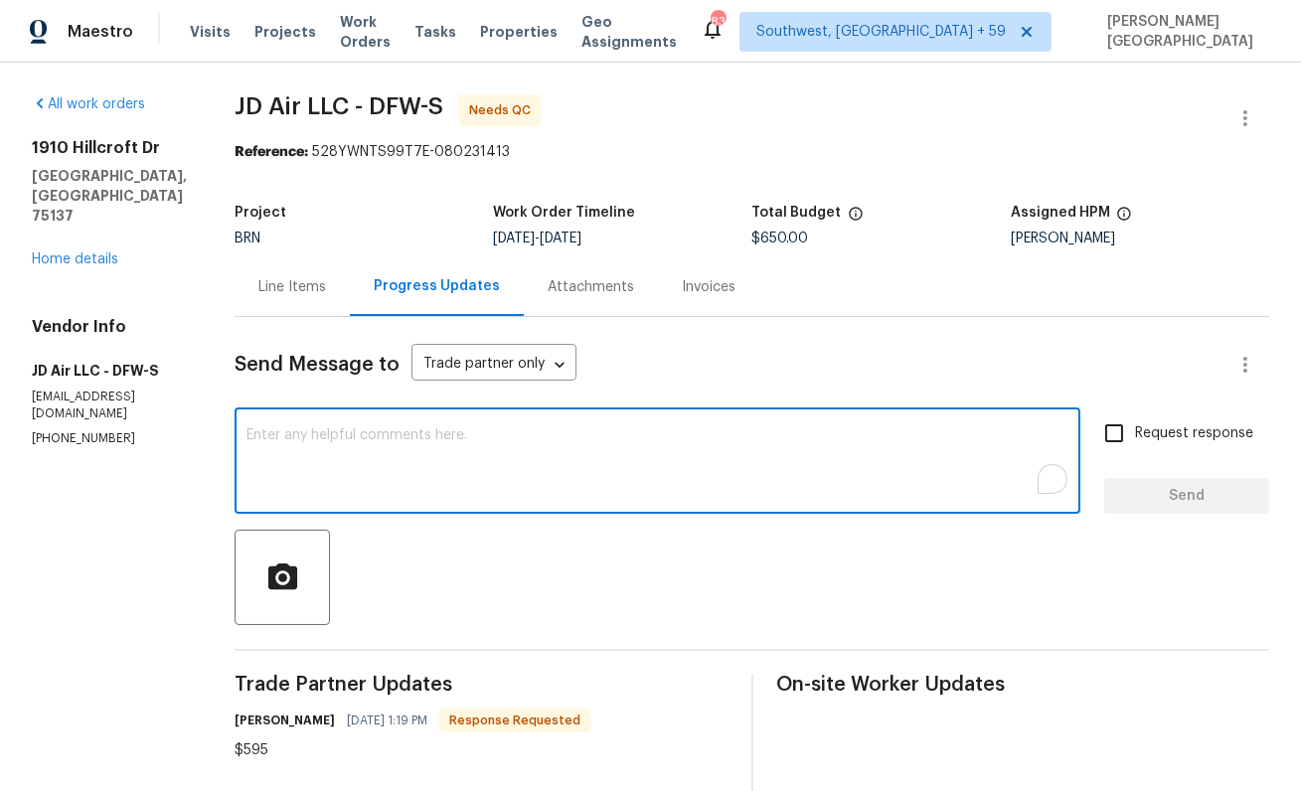
click at [466, 485] on textarea "To enrich screen reader interactions, please activate Accessibility in Grammarl…" at bounding box center [657, 463] width 822 height 70
click at [504, 435] on textarea "Cost is approved, and closing this WO. thank you" at bounding box center [657, 463] width 822 height 70
type textarea "Cost is approved, and closing this WO. Thank you"
click at [1149, 439] on span "Request response" at bounding box center [1194, 433] width 118 height 21
click at [1135, 439] on input "Request response" at bounding box center [1114, 433] width 42 height 42
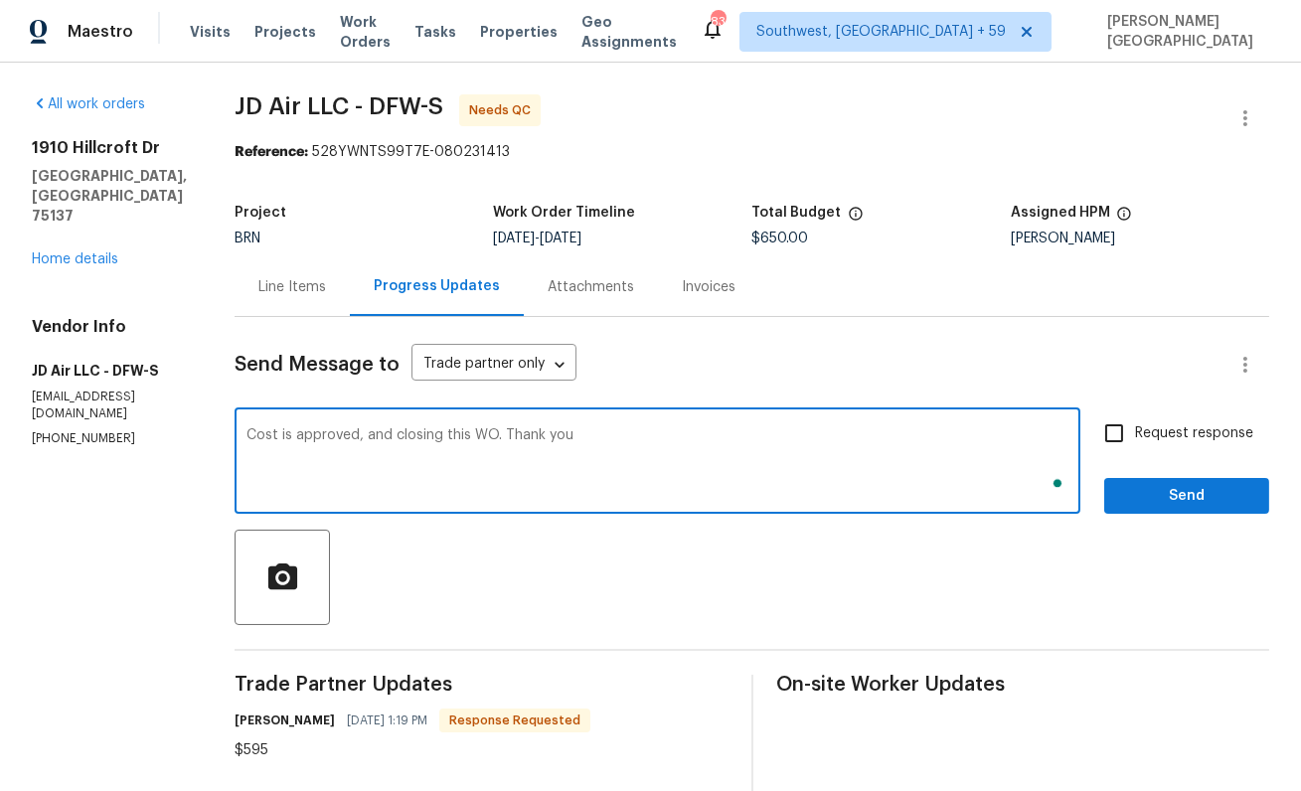
checkbox input "true"
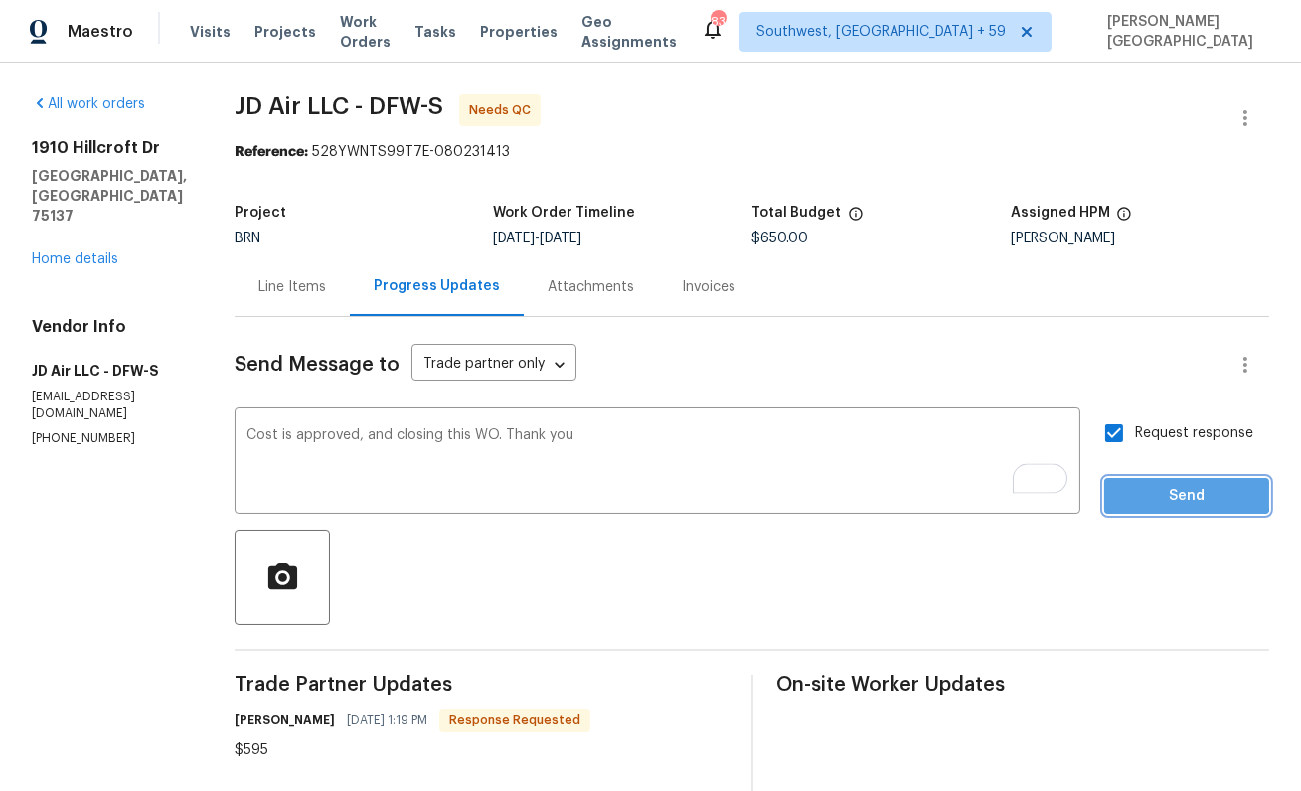
click at [1149, 492] on span "Send" at bounding box center [1186, 496] width 133 height 25
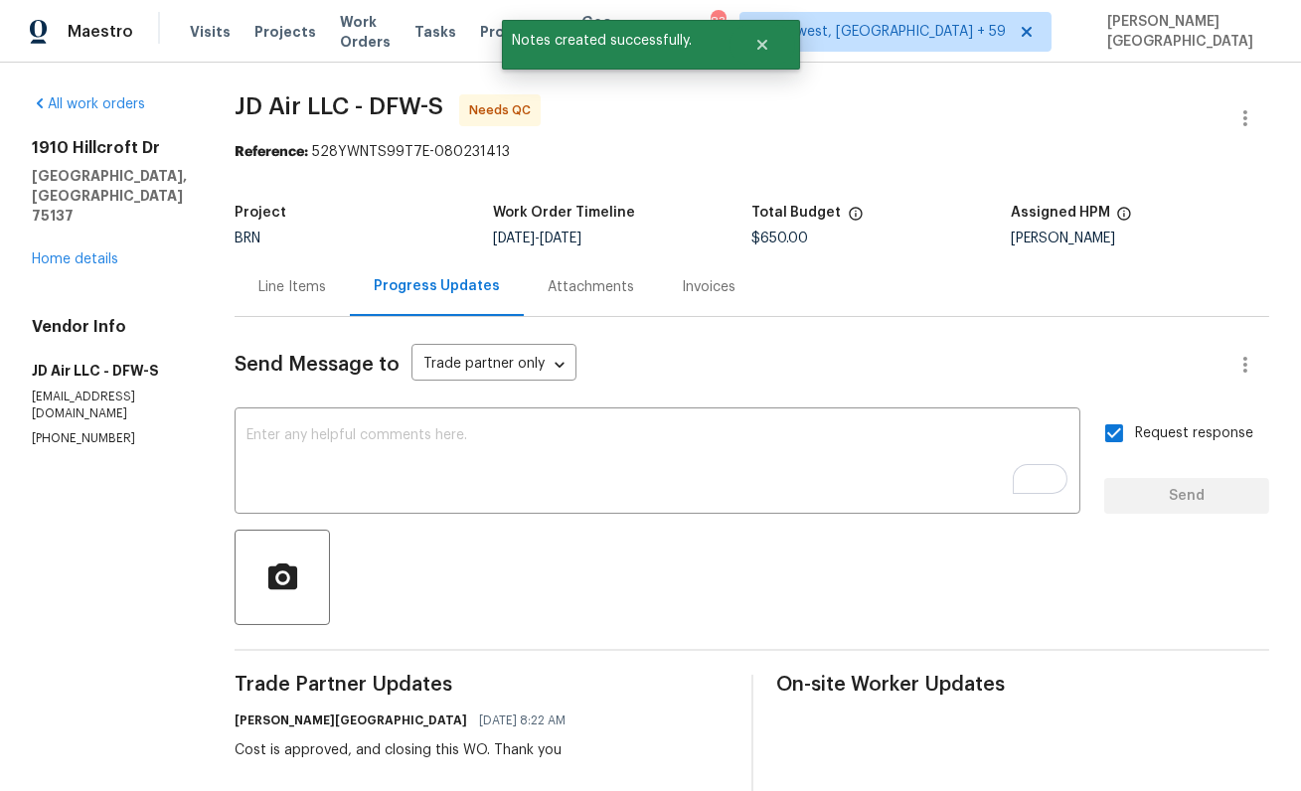
click at [271, 296] on div "Line Items" at bounding box center [292, 287] width 68 height 20
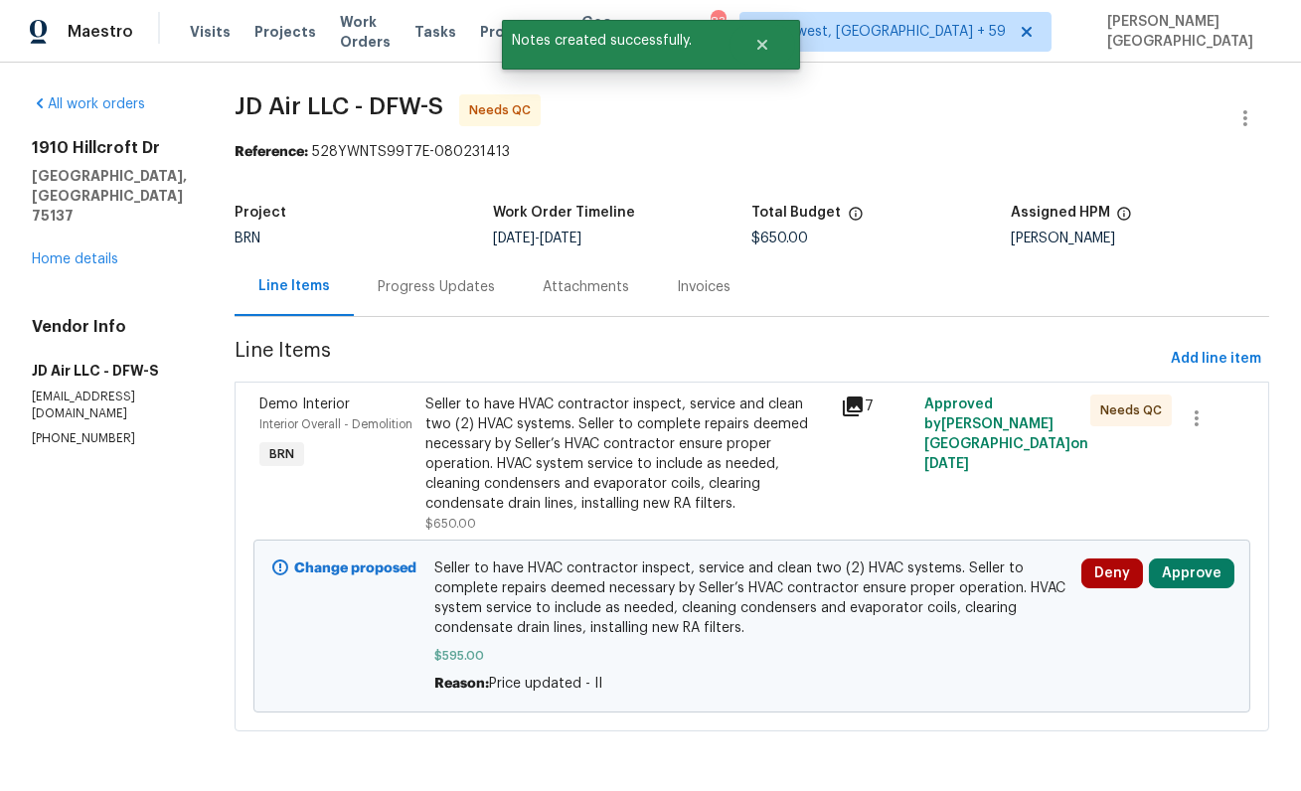
click at [563, 496] on div "Seller to have HVAC contractor inspect, service and clean two (2) HVAC systems.…" at bounding box center [627, 454] width 404 height 119
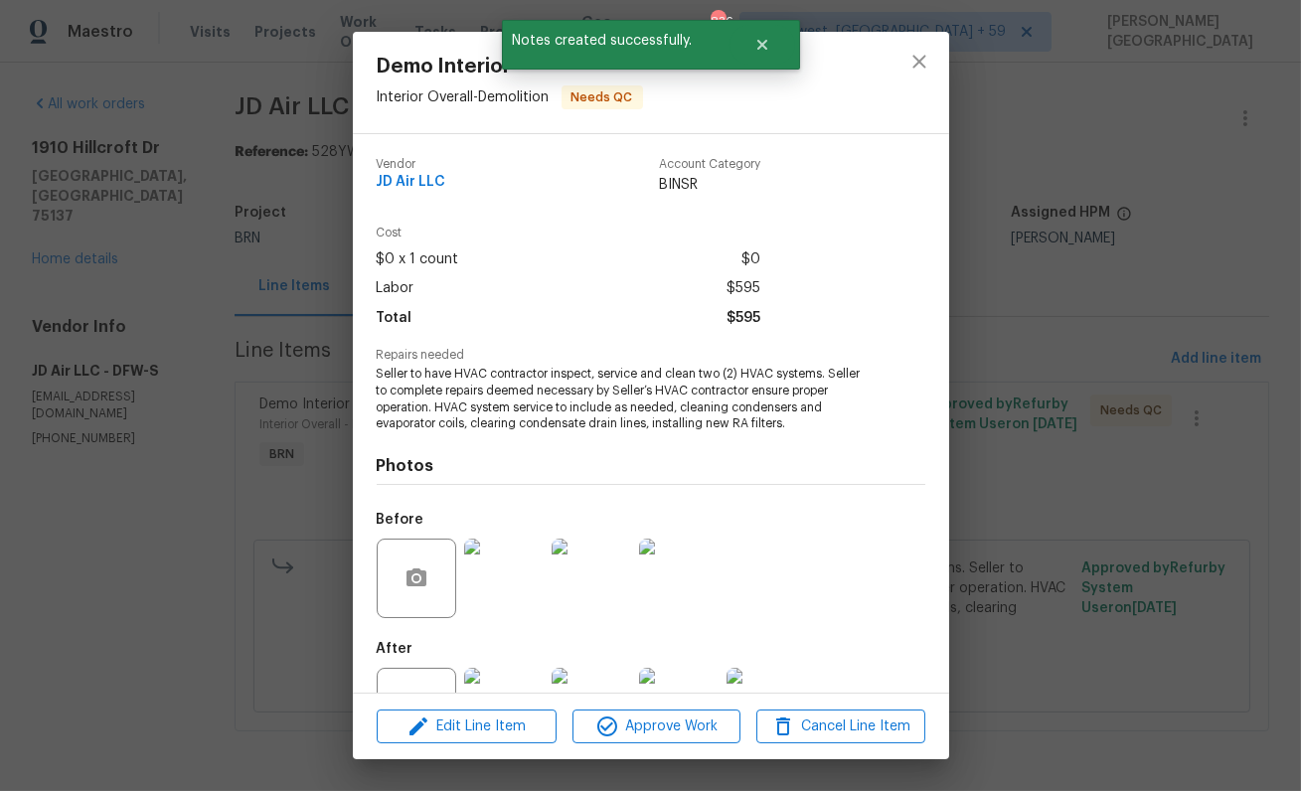
scroll to position [76, 0]
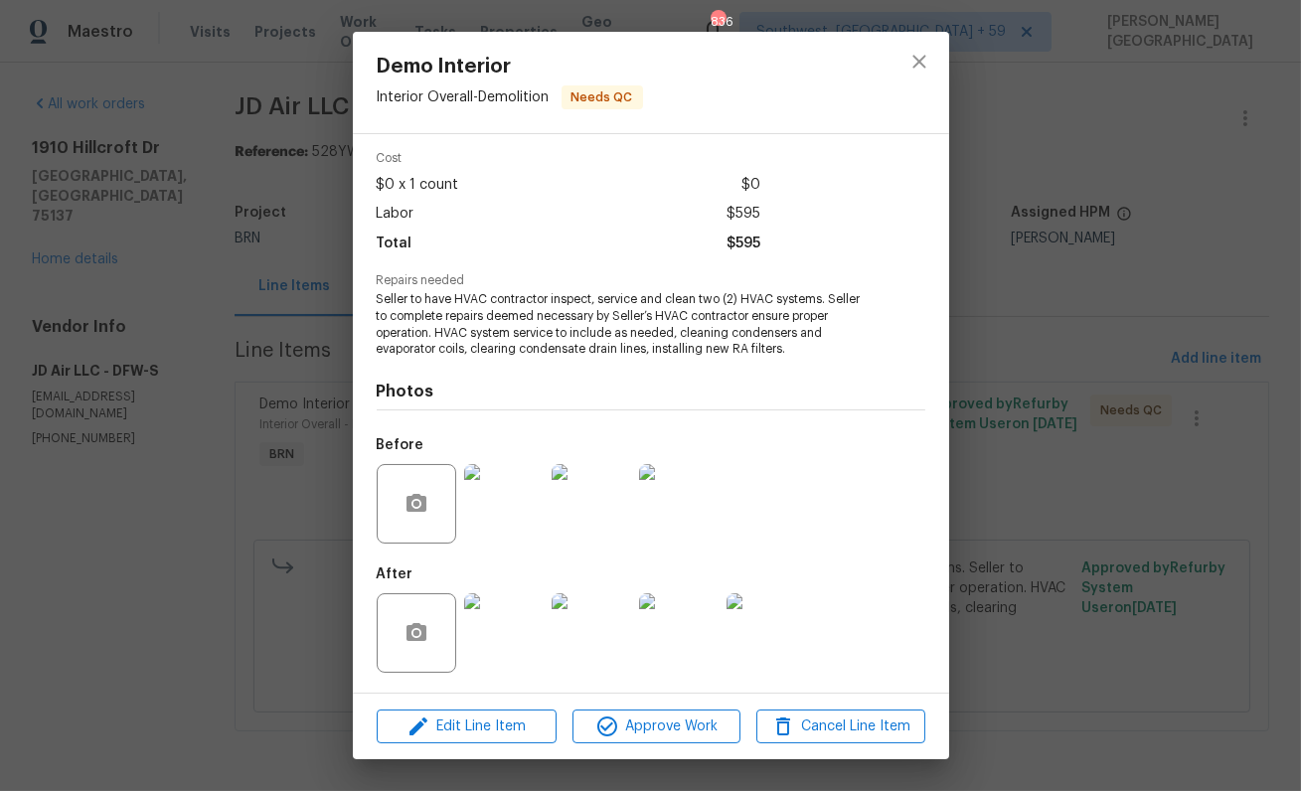
click at [494, 645] on img at bounding box center [504, 633] width 80 height 80
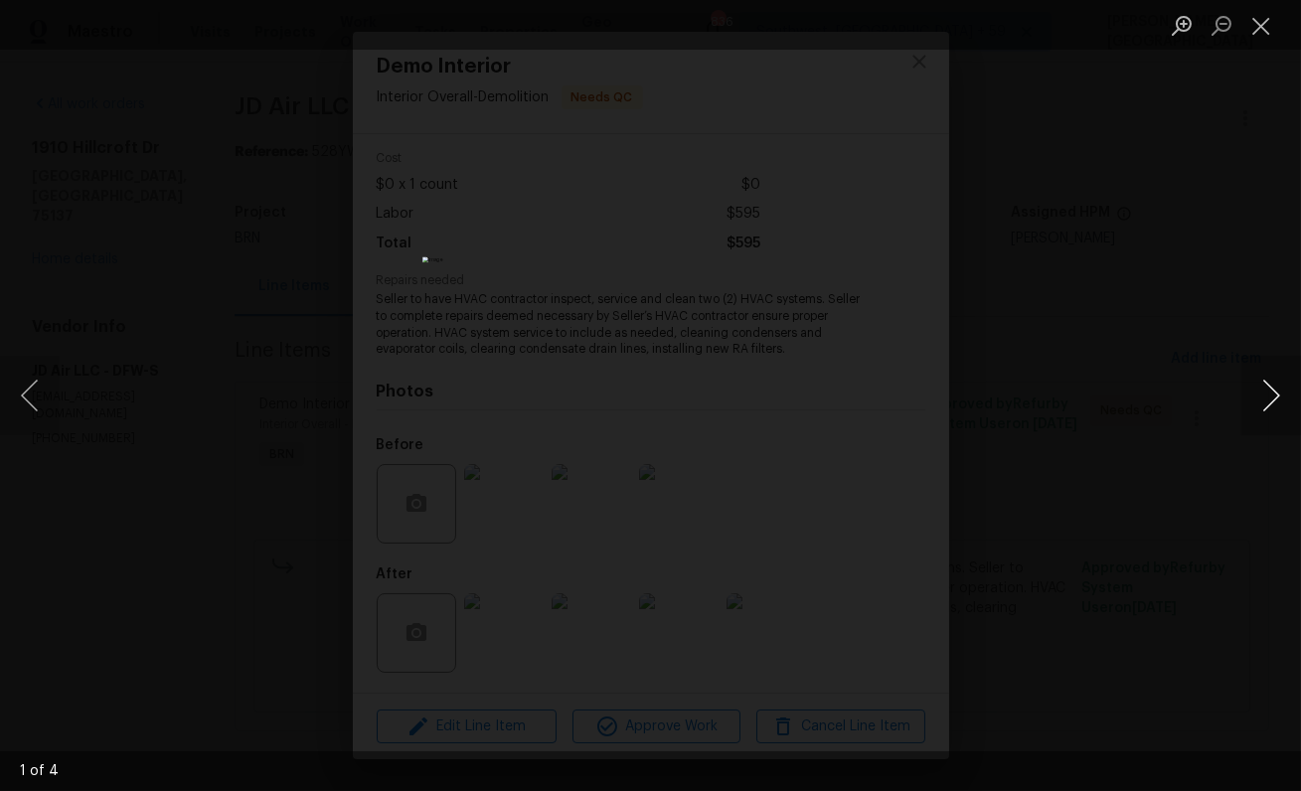
click at [1260, 401] on button "Next image" at bounding box center [1271, 396] width 60 height 80
click at [1146, 261] on div "Lightbox" at bounding box center [650, 395] width 1301 height 791
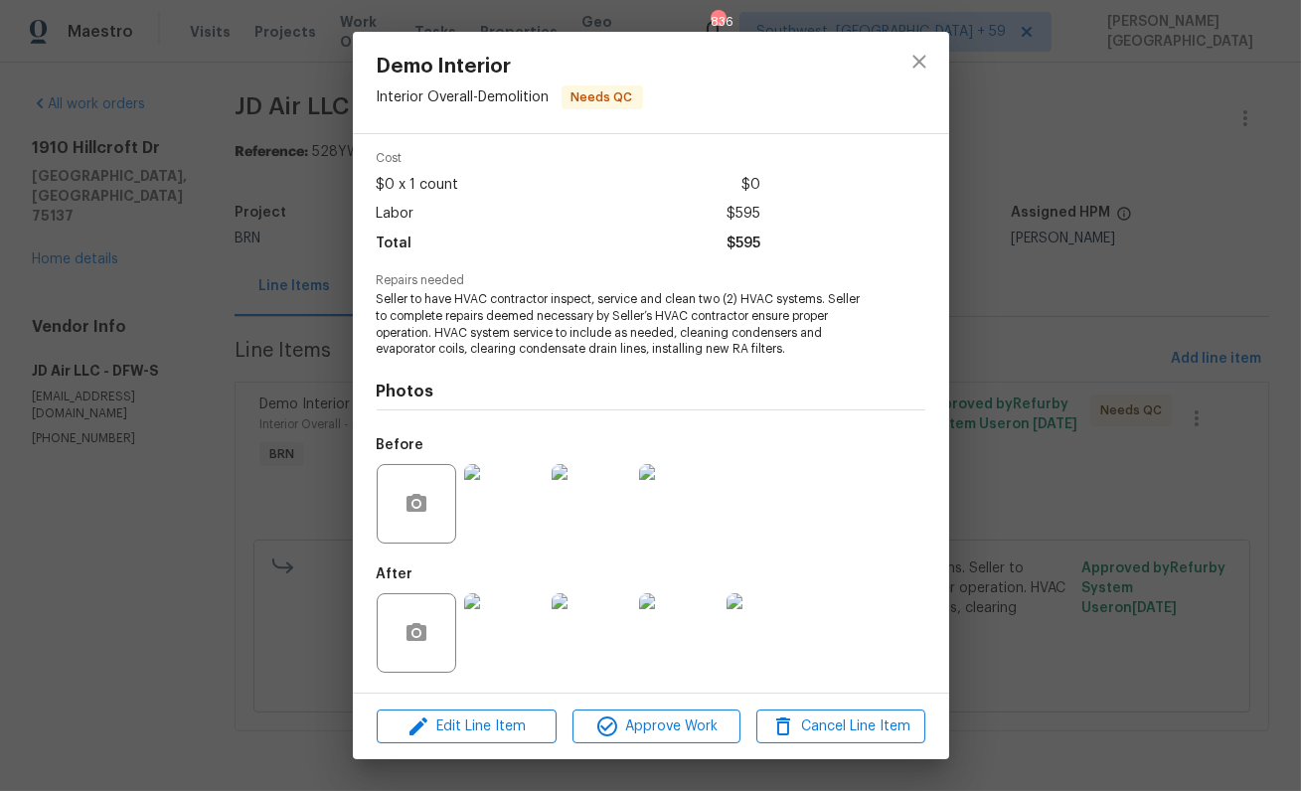
click at [1120, 300] on div "Demo Interior Interior Overall - Demolition Needs QC Vendor JD Air LLC Account …" at bounding box center [650, 395] width 1301 height 791
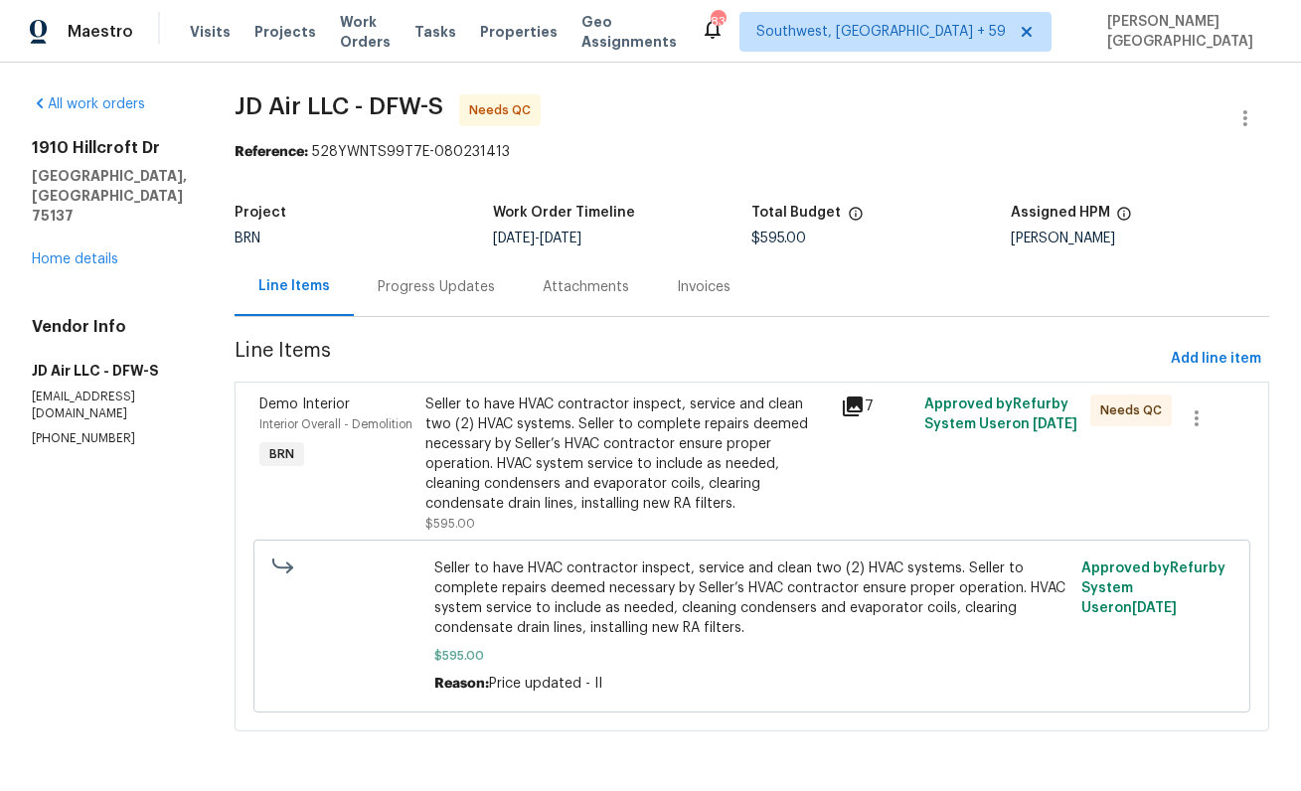
click at [431, 274] on div "Progress Updates" at bounding box center [436, 286] width 165 height 59
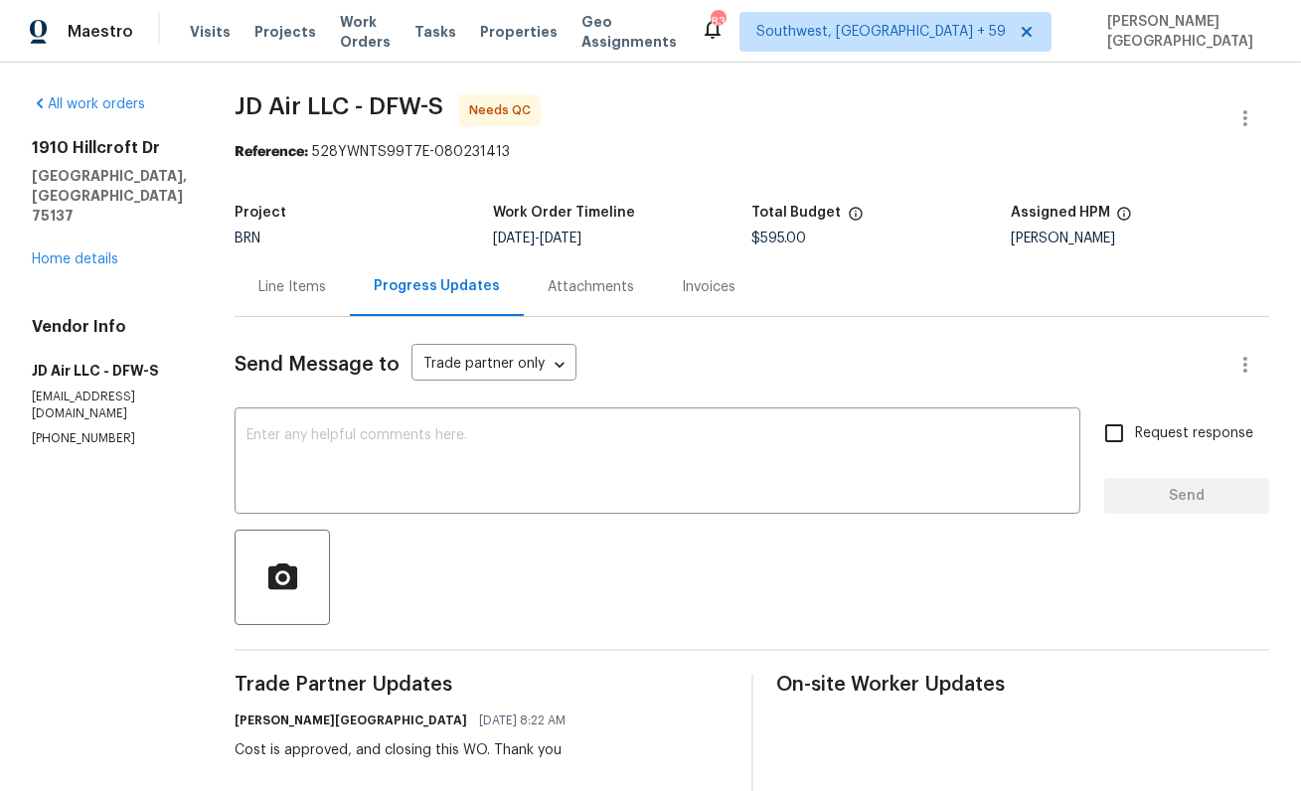
click at [253, 299] on div "Line Items" at bounding box center [292, 286] width 115 height 59
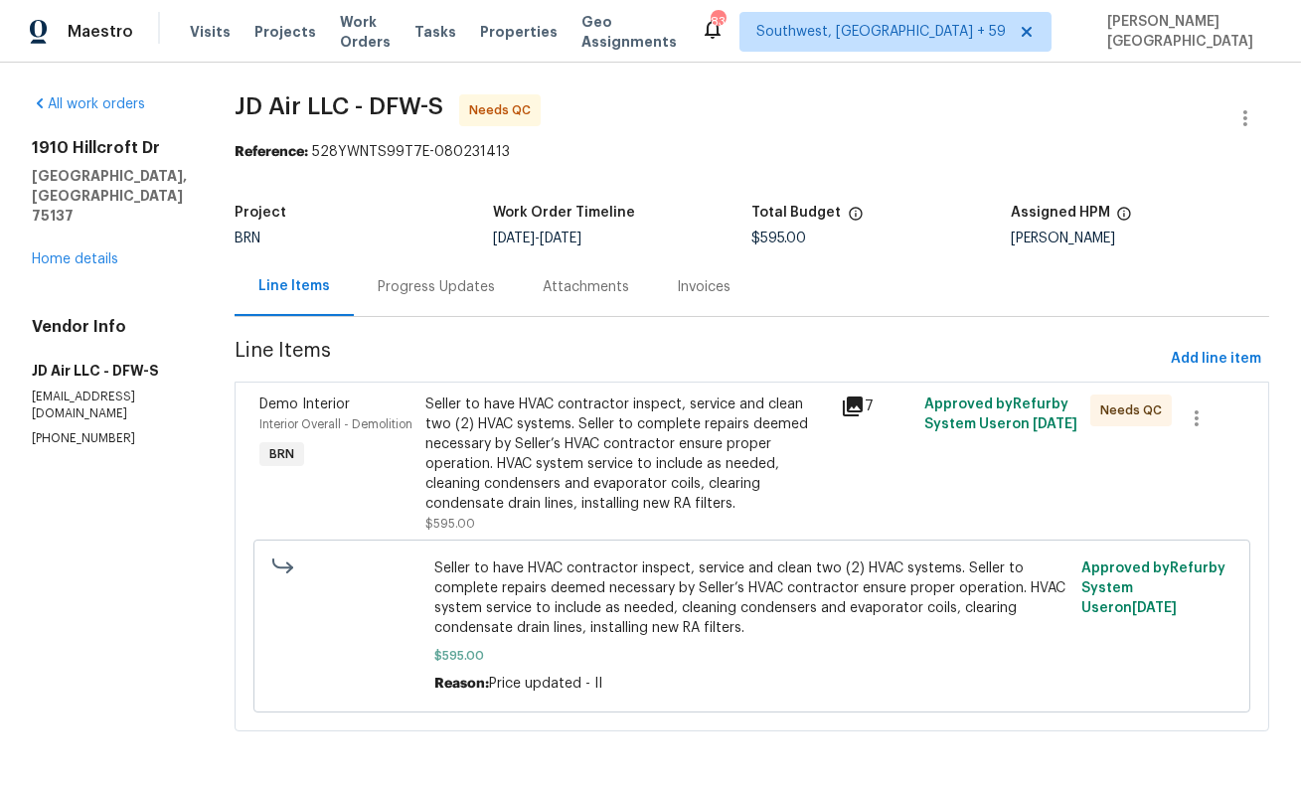
click at [551, 454] on div "Seller to have HVAC contractor inspect, service and clean two (2) HVAC systems.…" at bounding box center [627, 454] width 404 height 119
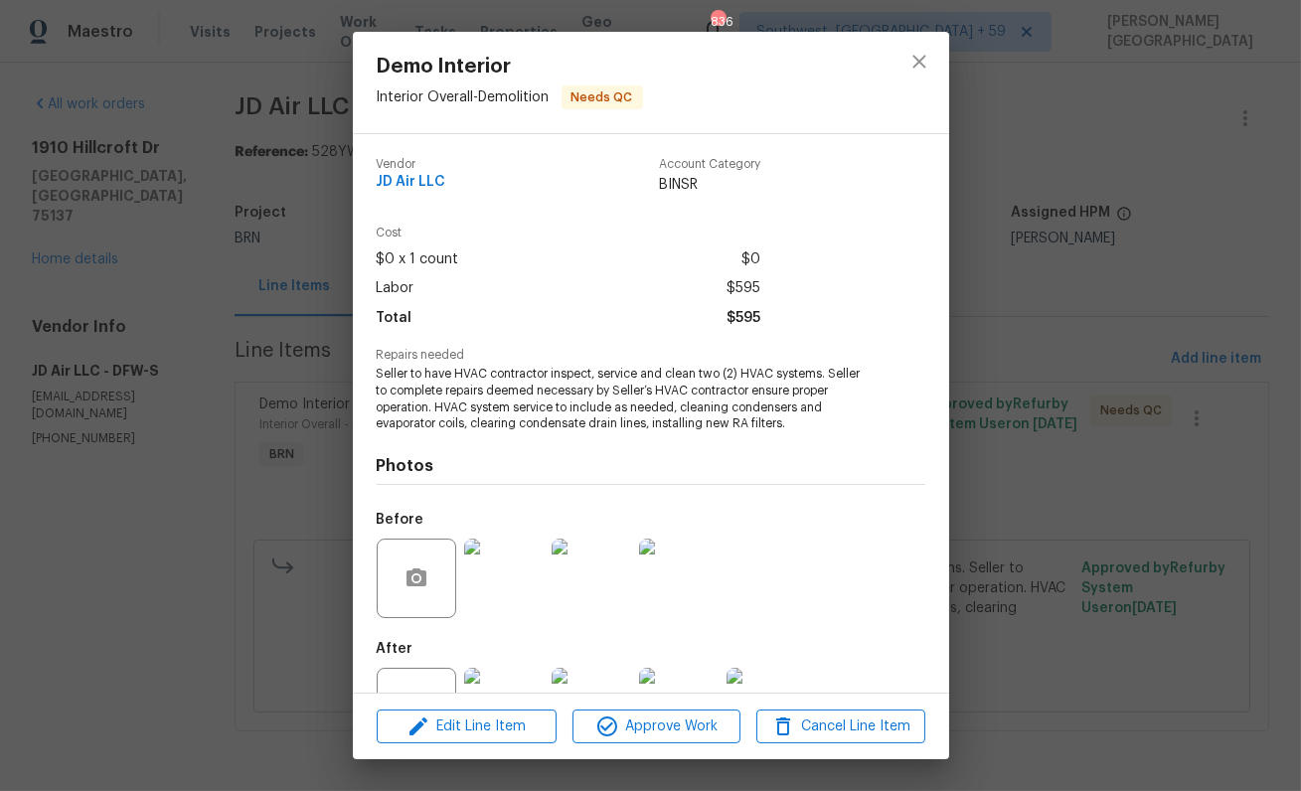
scroll to position [76, 0]
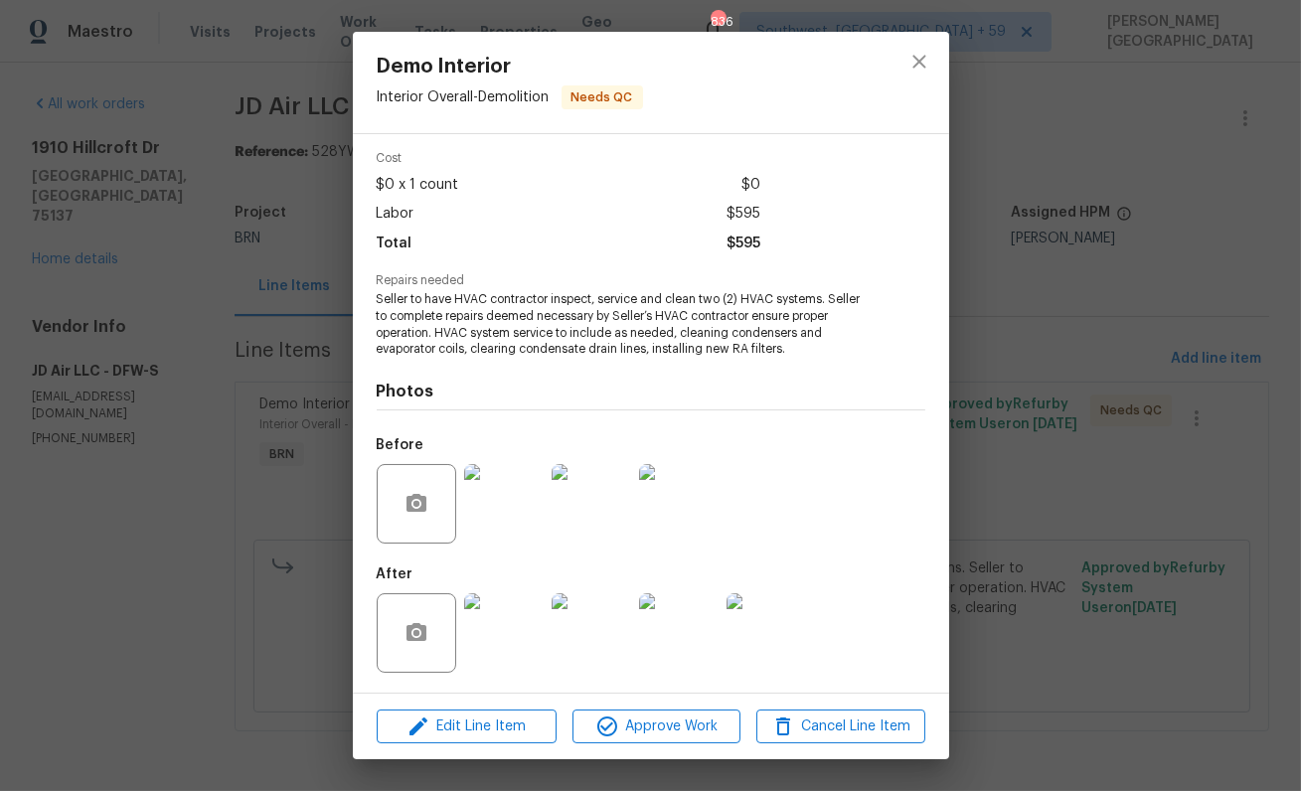
click at [494, 609] on img at bounding box center [504, 633] width 80 height 80
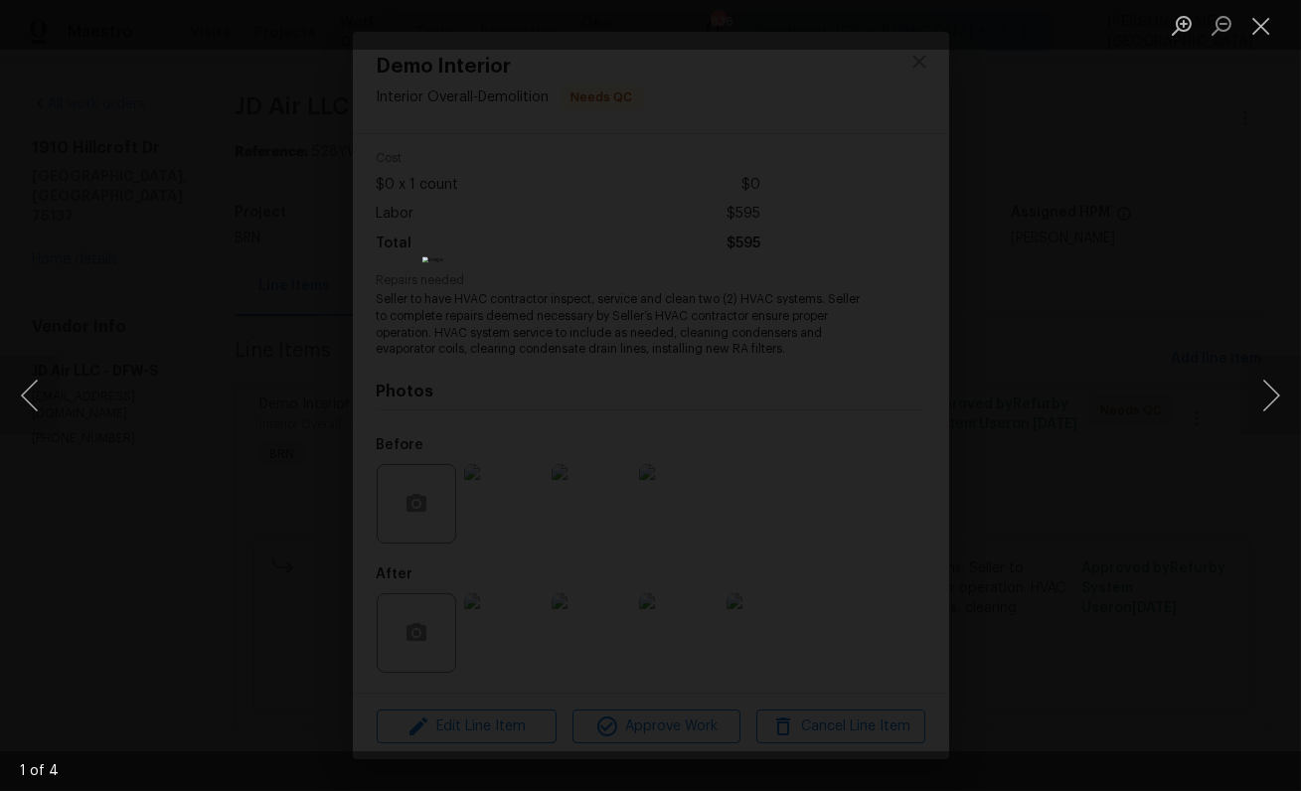
click at [177, 295] on div "Lightbox" at bounding box center [650, 395] width 1301 height 791
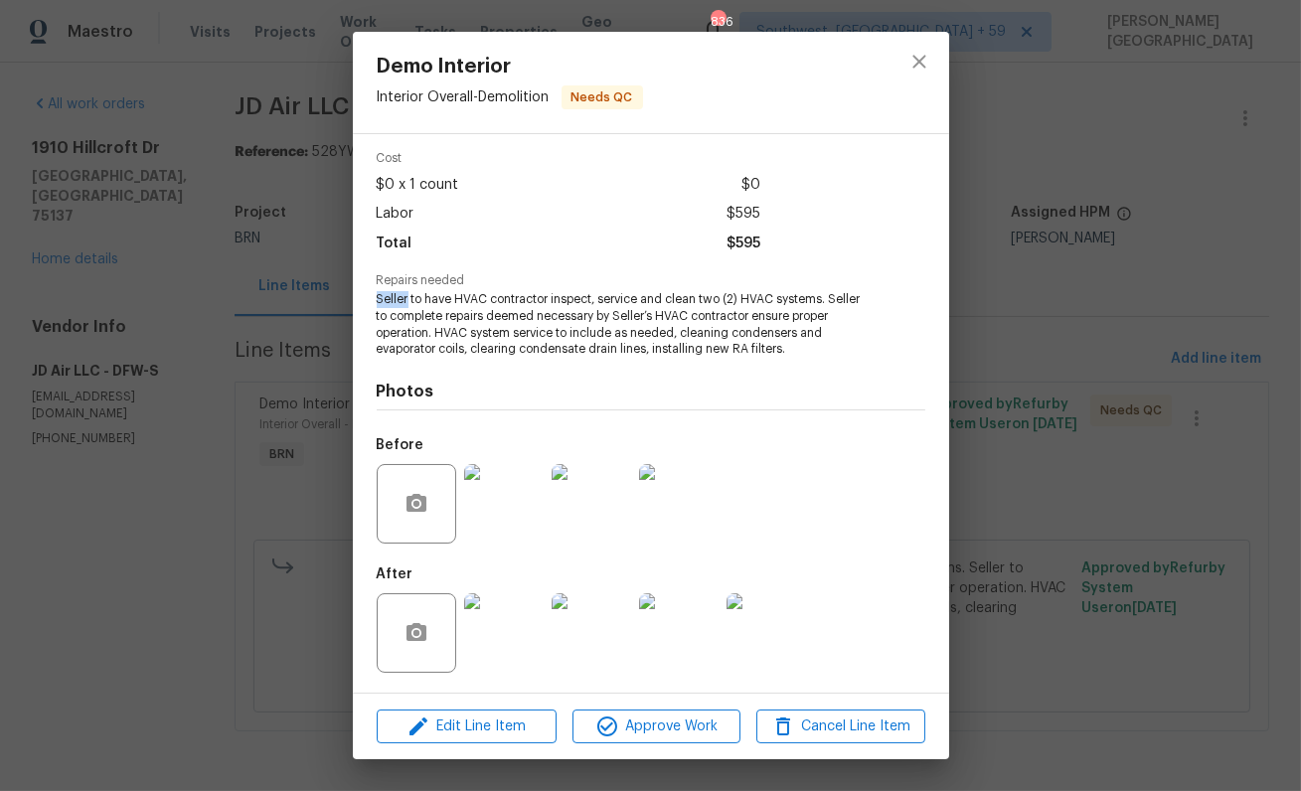
click at [177, 295] on div "Demo Interior Interior Overall - Demolition Needs QC Vendor JD Air LLC Account …" at bounding box center [650, 395] width 1301 height 791
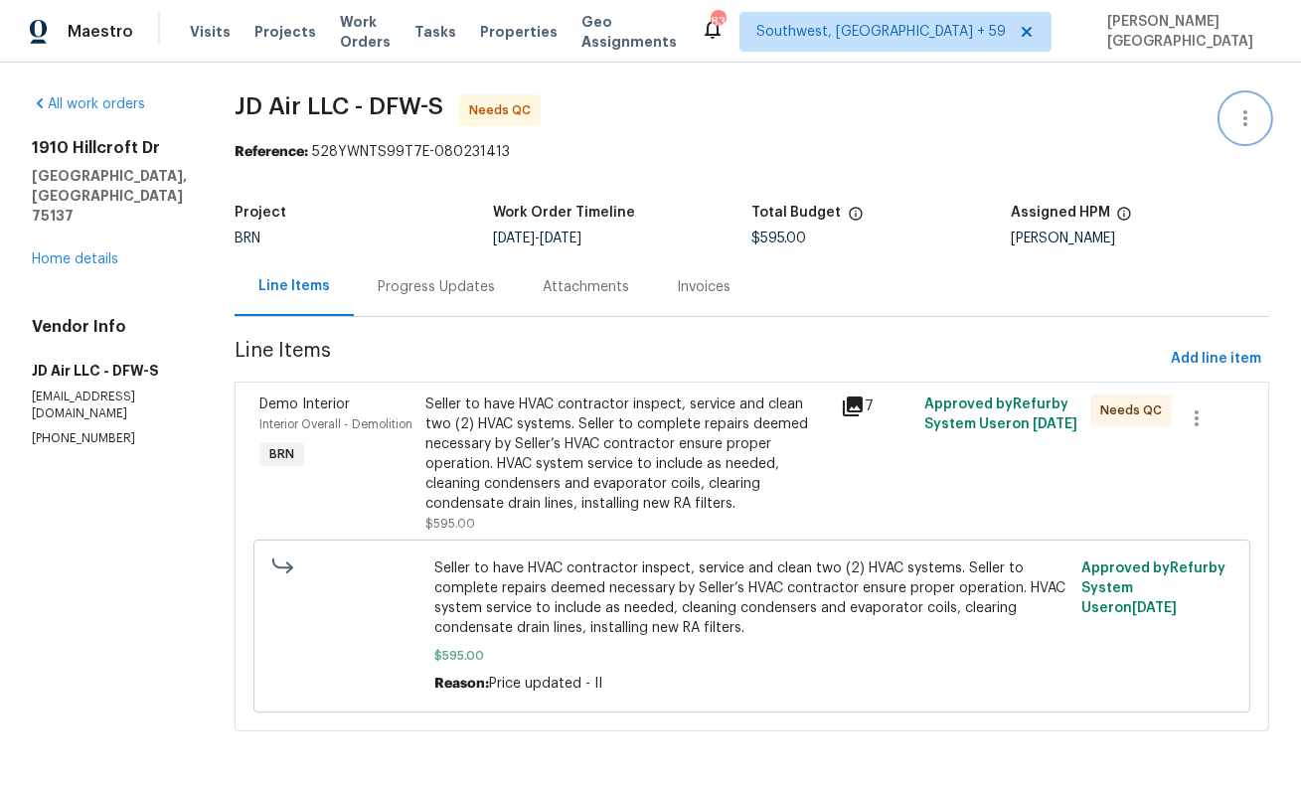
click at [1263, 116] on button "button" at bounding box center [1245, 118] width 48 height 48
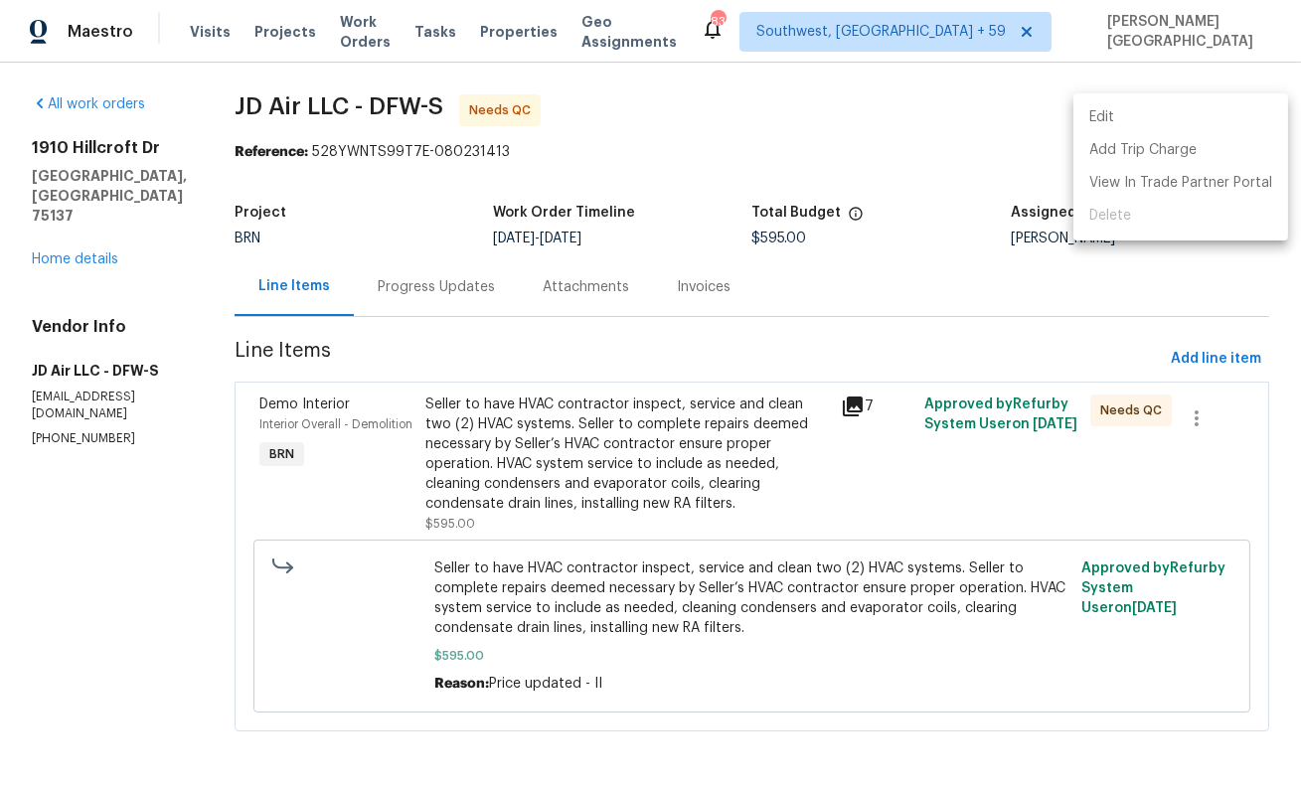
click at [1111, 121] on li "Edit" at bounding box center [1180, 117] width 215 height 33
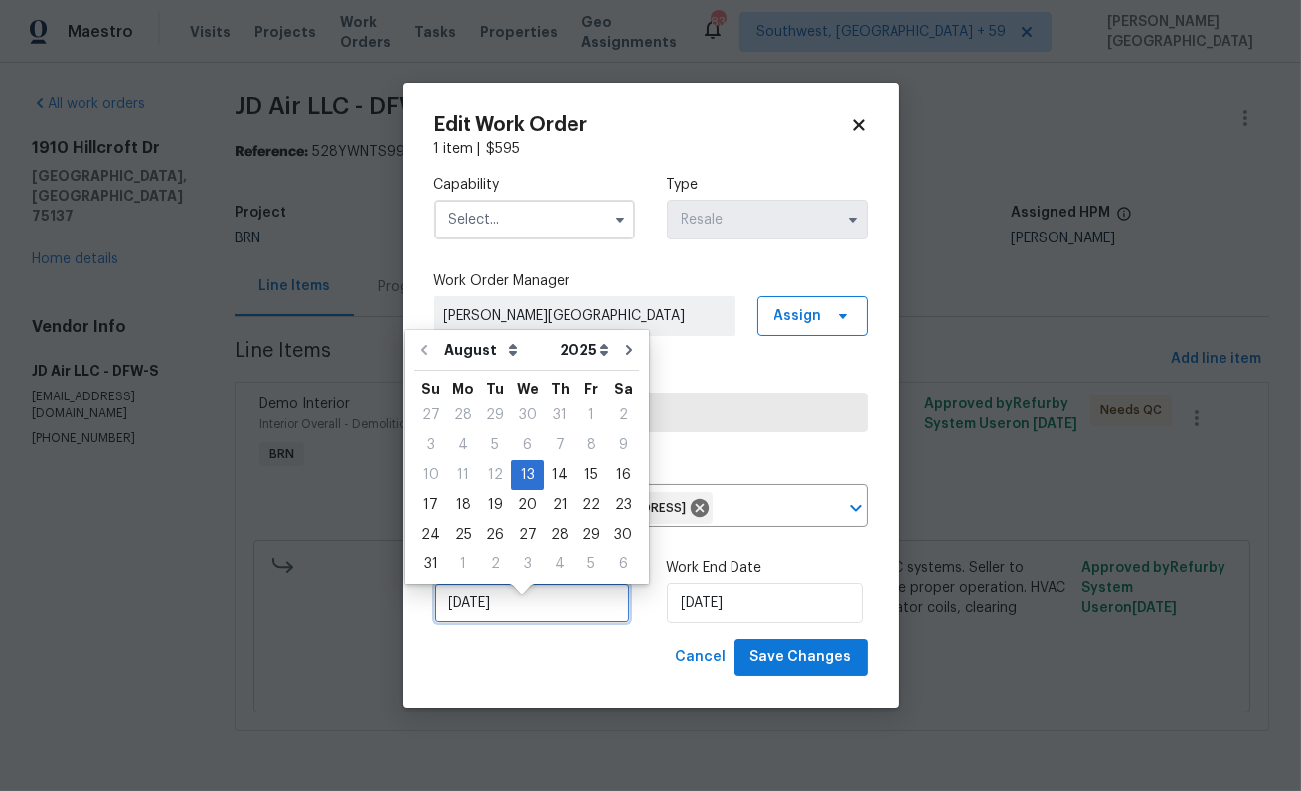
click at [522, 618] on input "8/13/2025" at bounding box center [532, 603] width 196 height 40
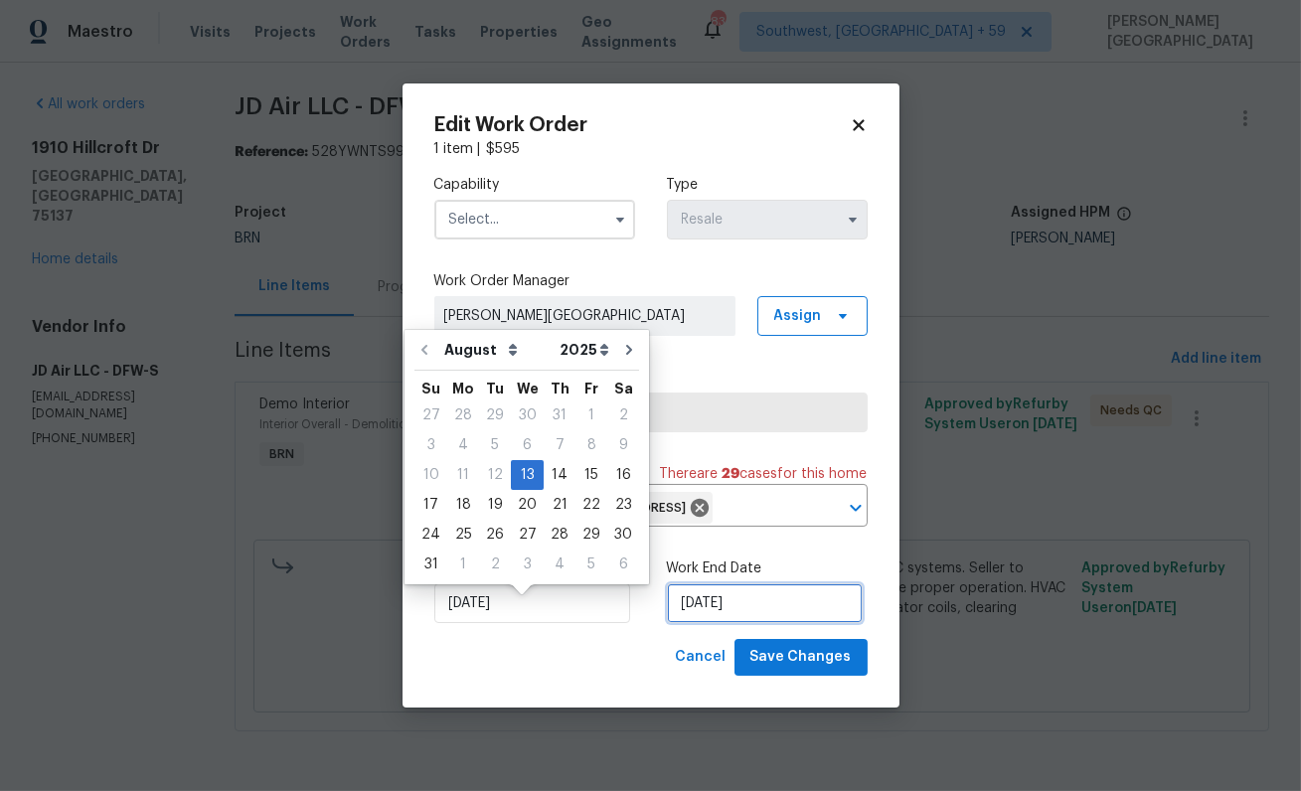
click at [683, 623] on input "8/17/2025" at bounding box center [765, 603] width 196 height 40
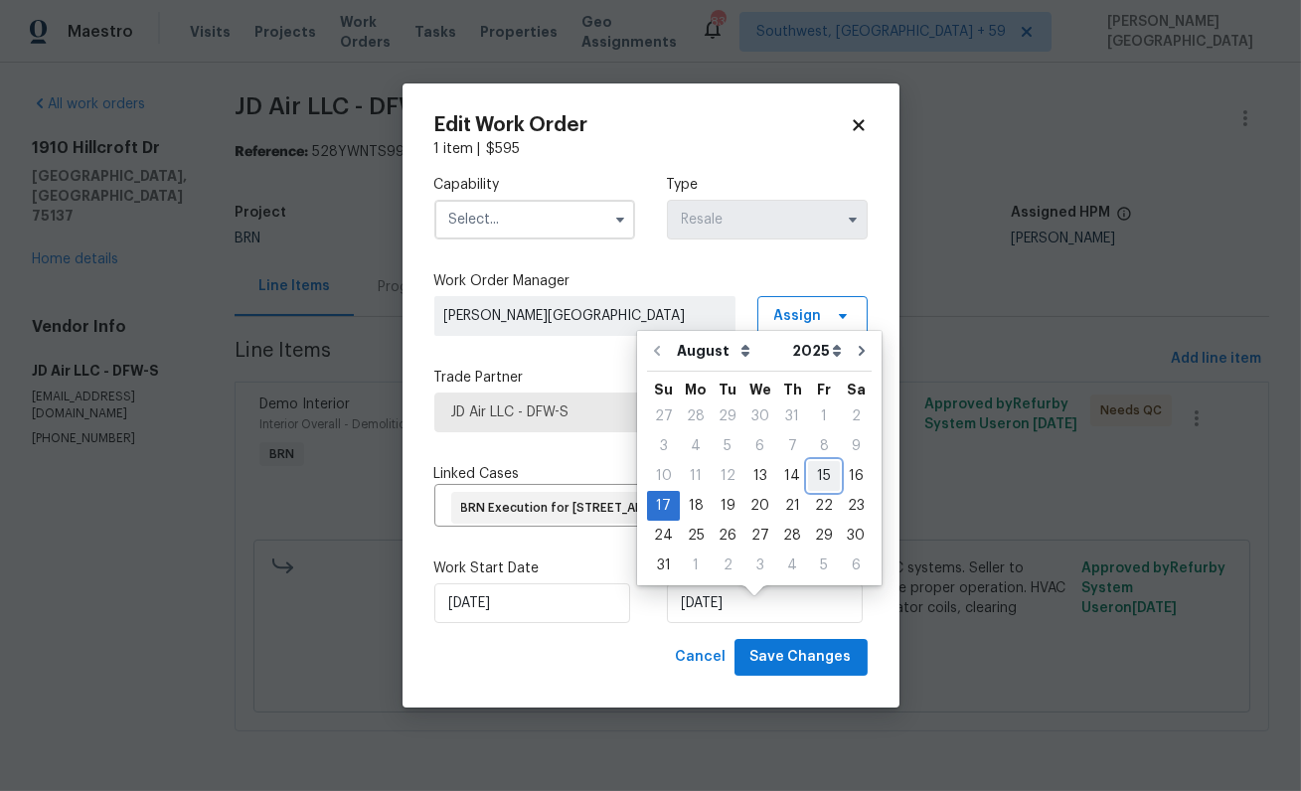
click at [820, 479] on div "15" at bounding box center [824, 476] width 32 height 28
type input "[DATE]"
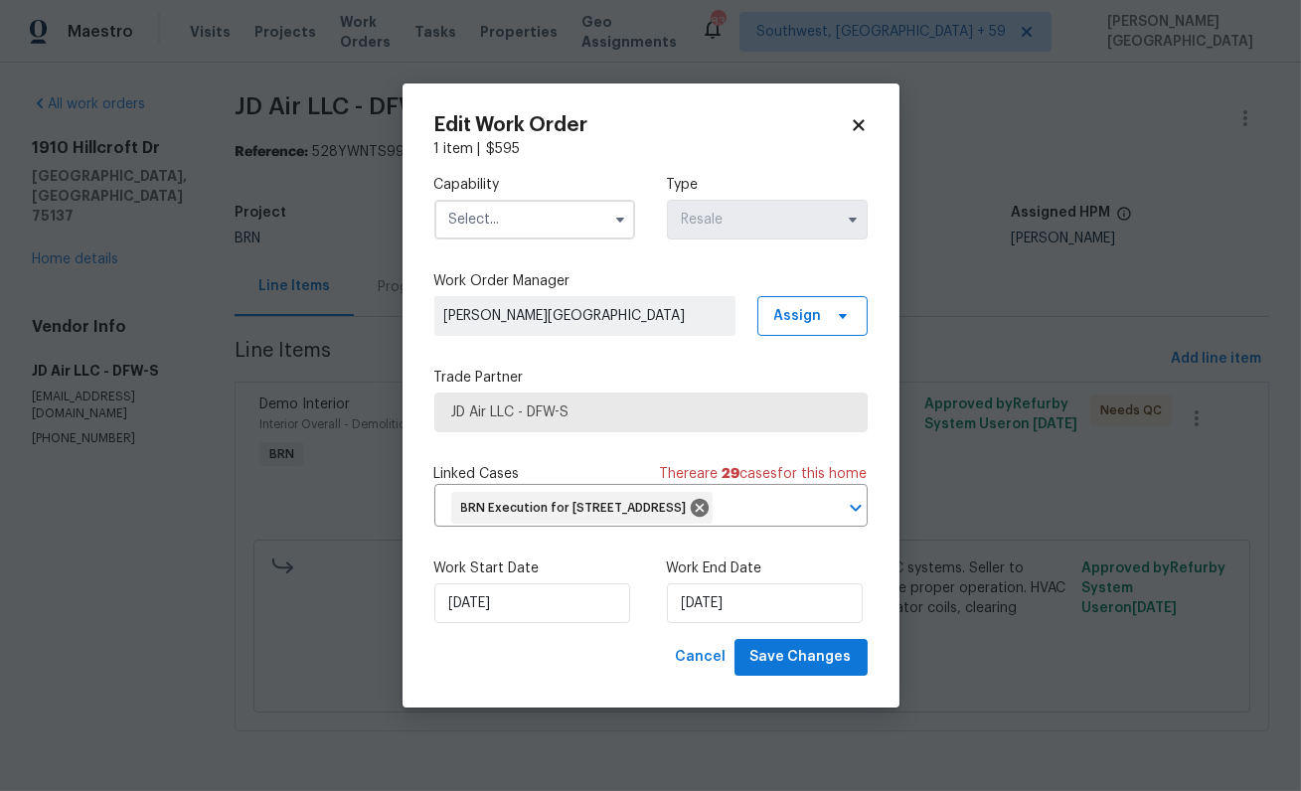
click at [539, 214] on input "text" at bounding box center [534, 220] width 201 height 40
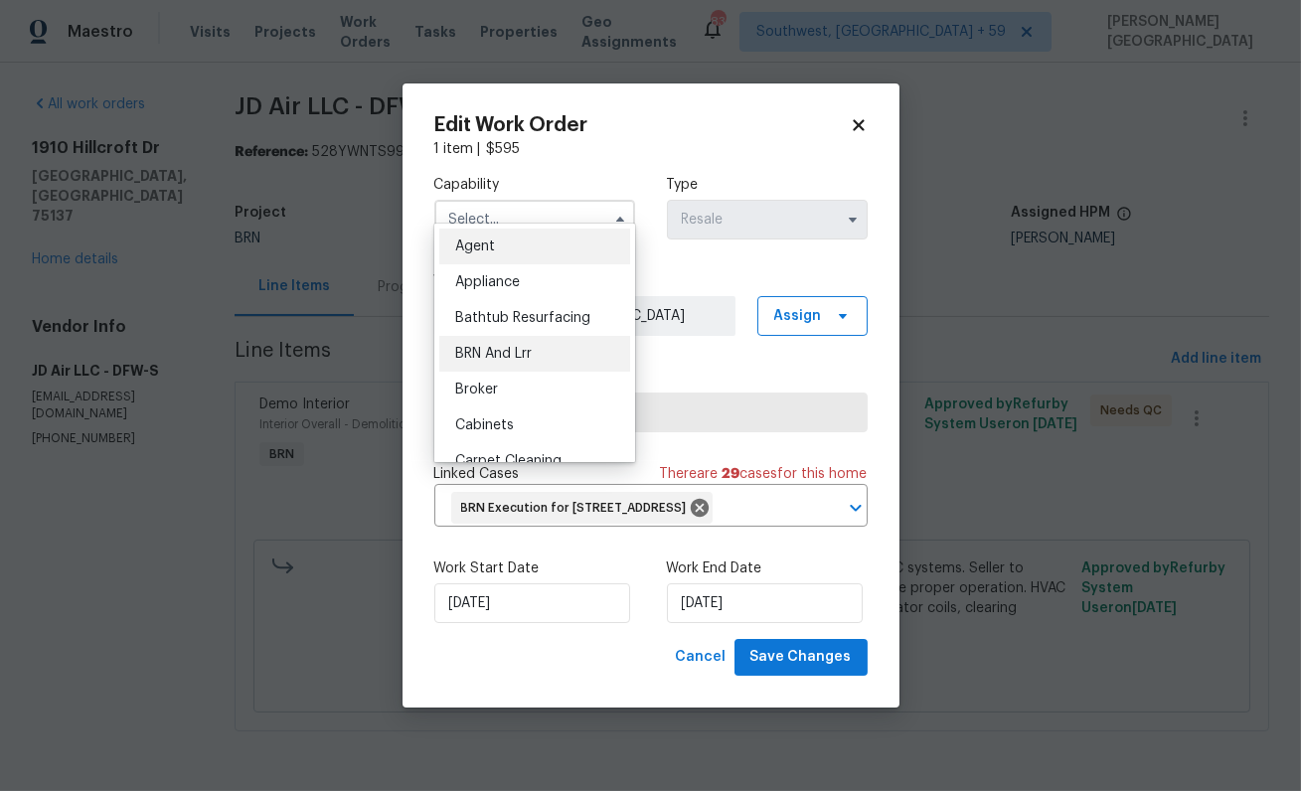
click at [520, 353] on span "BRN And Lrr" at bounding box center [493, 354] width 77 height 14
type input "BRN And Lrr"
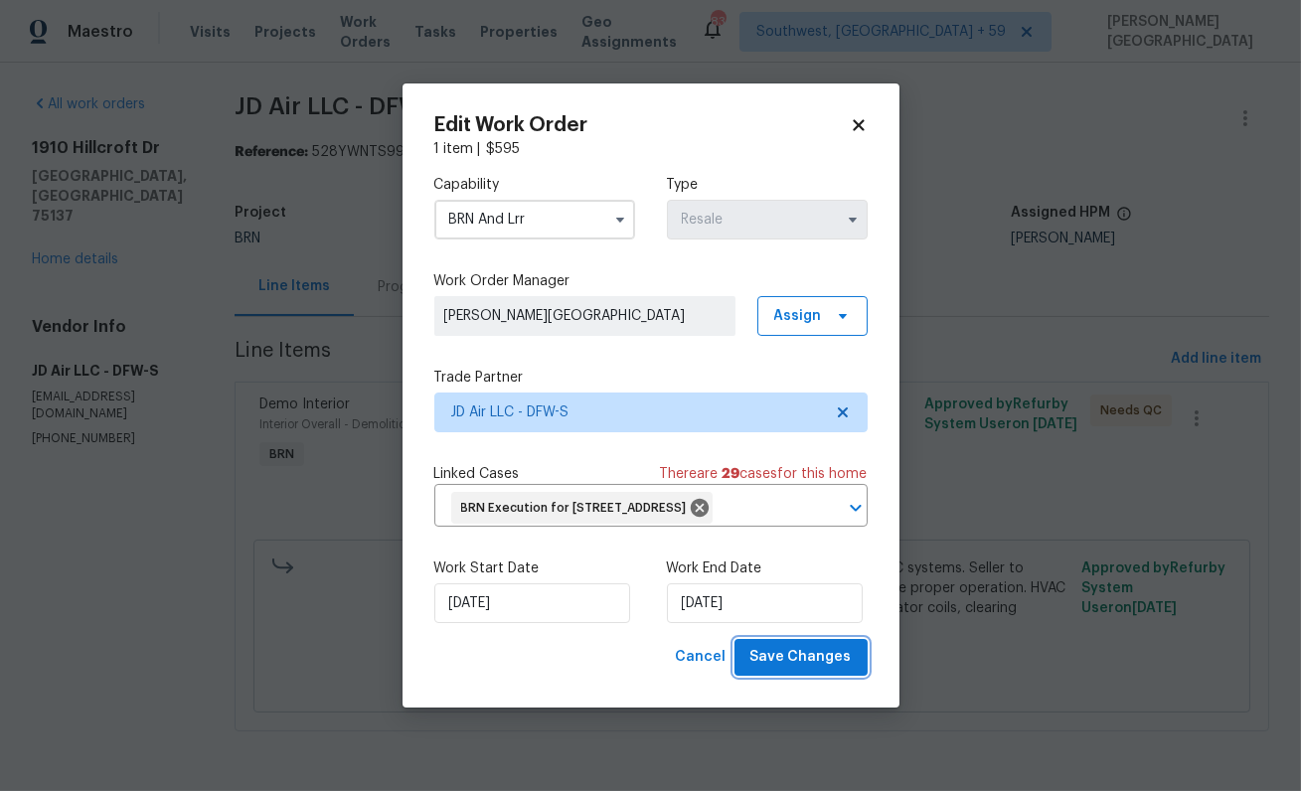
click at [831, 670] on span "Save Changes" at bounding box center [800, 657] width 101 height 25
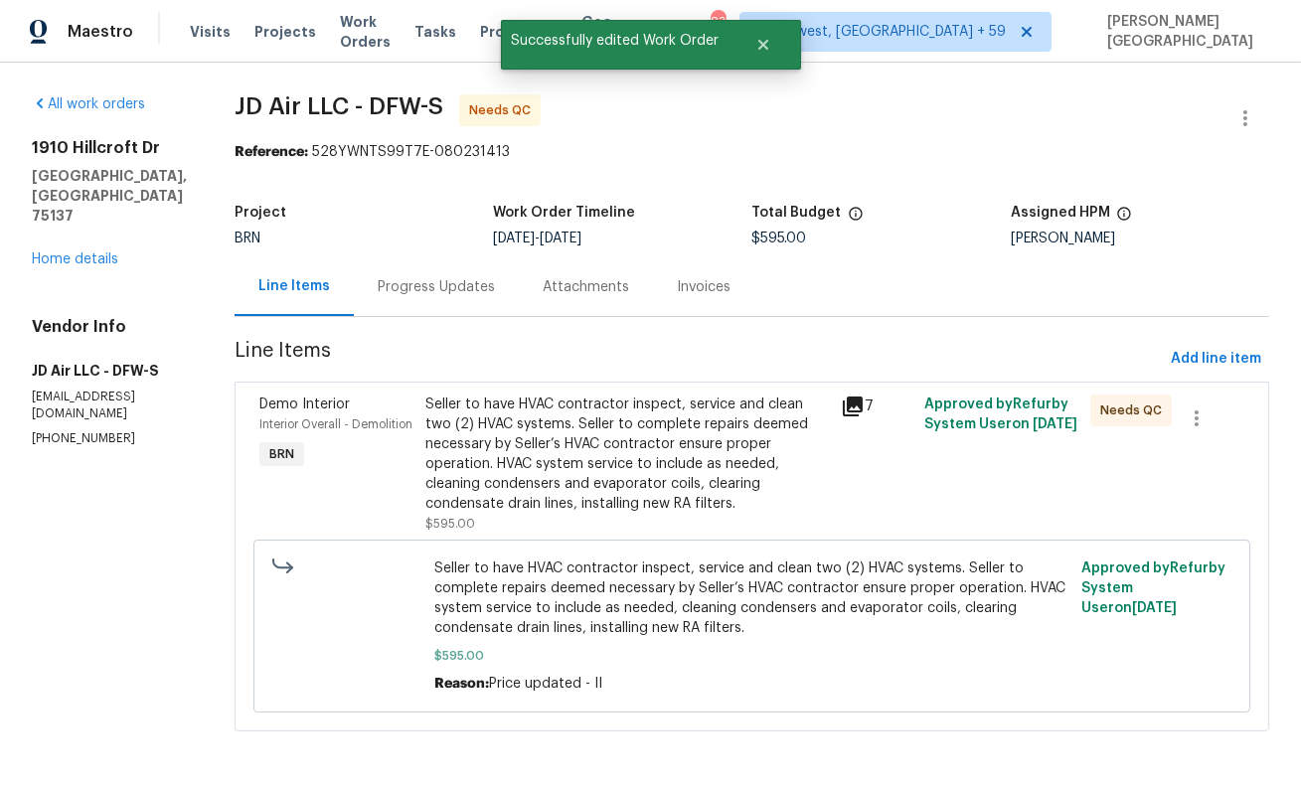
click at [554, 407] on div "Seller to have HVAC contractor inspect, service and clean two (2) HVAC systems.…" at bounding box center [627, 454] width 404 height 119
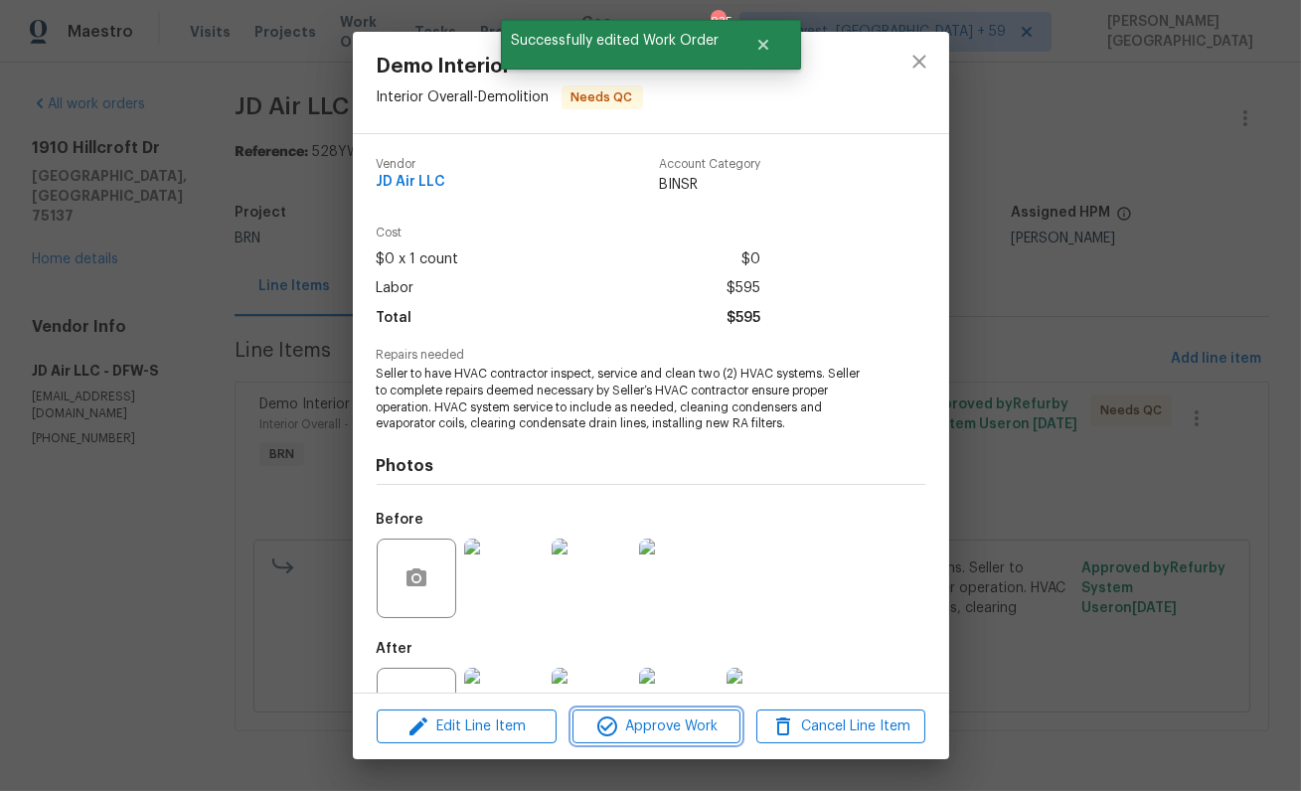
click at [656, 726] on span "Approve Work" at bounding box center [656, 727] width 156 height 25
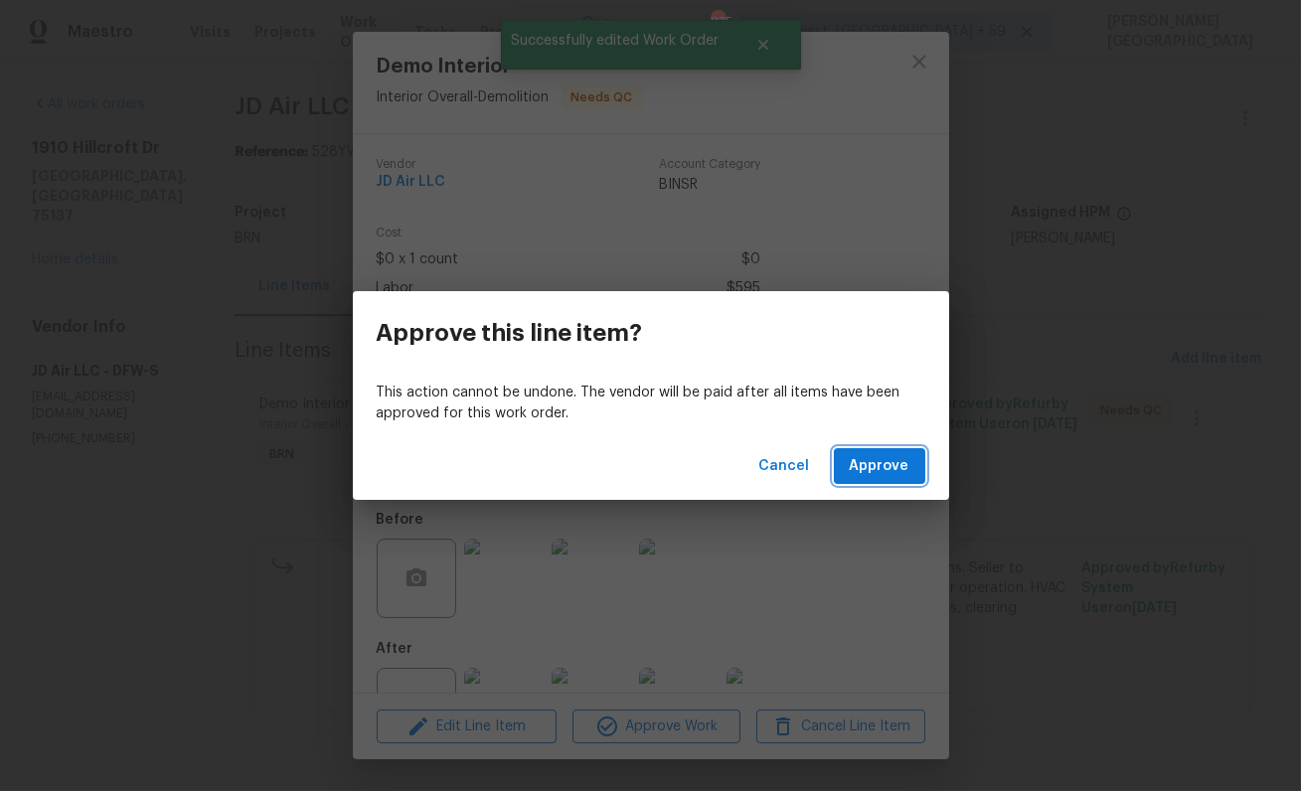
click at [873, 464] on span "Approve" at bounding box center [880, 466] width 60 height 25
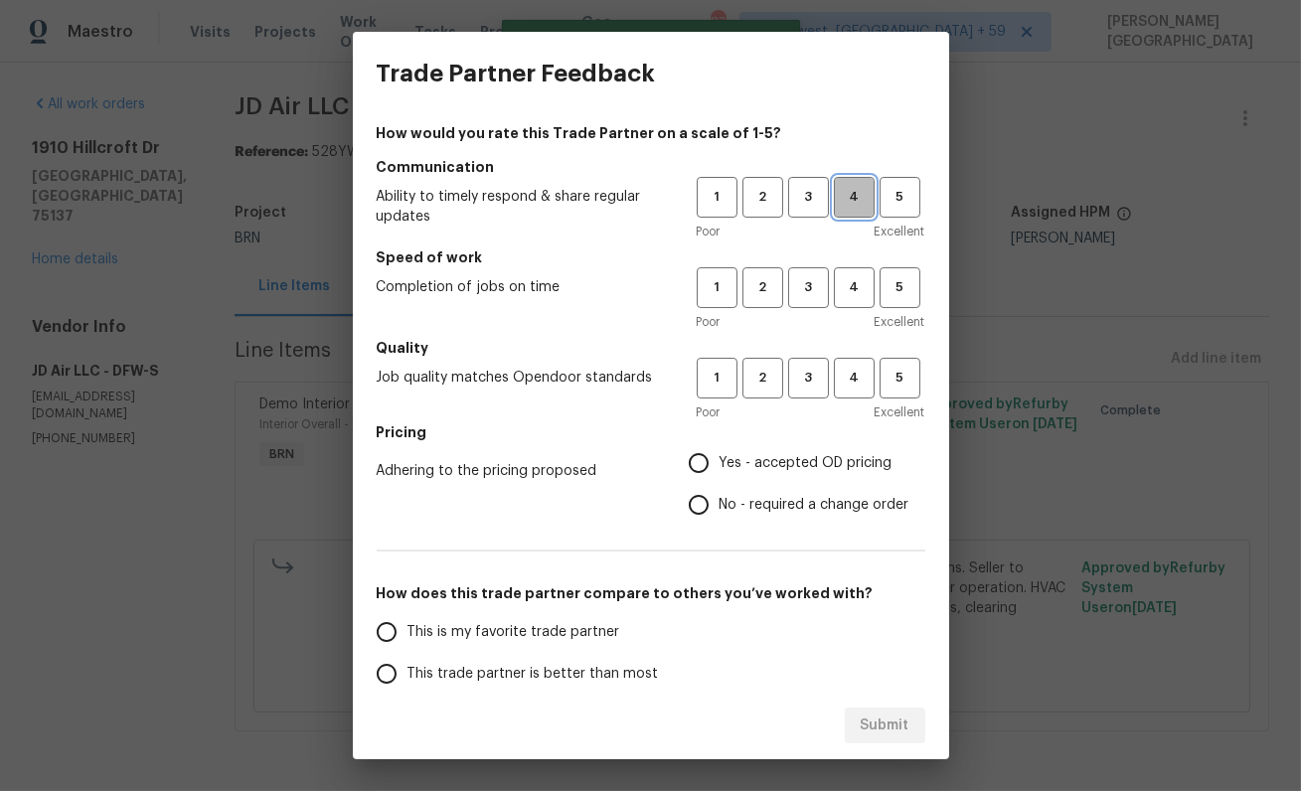
click at [845, 209] on button "4" at bounding box center [854, 197] width 41 height 41
click at [813, 297] on span "3" at bounding box center [808, 287] width 37 height 23
click at [814, 391] on button "3" at bounding box center [808, 378] width 41 height 41
click at [727, 501] on span "No - required a change order" at bounding box center [815, 505] width 190 height 21
click at [720, 501] on input "No - required a change order" at bounding box center [699, 505] width 42 height 42
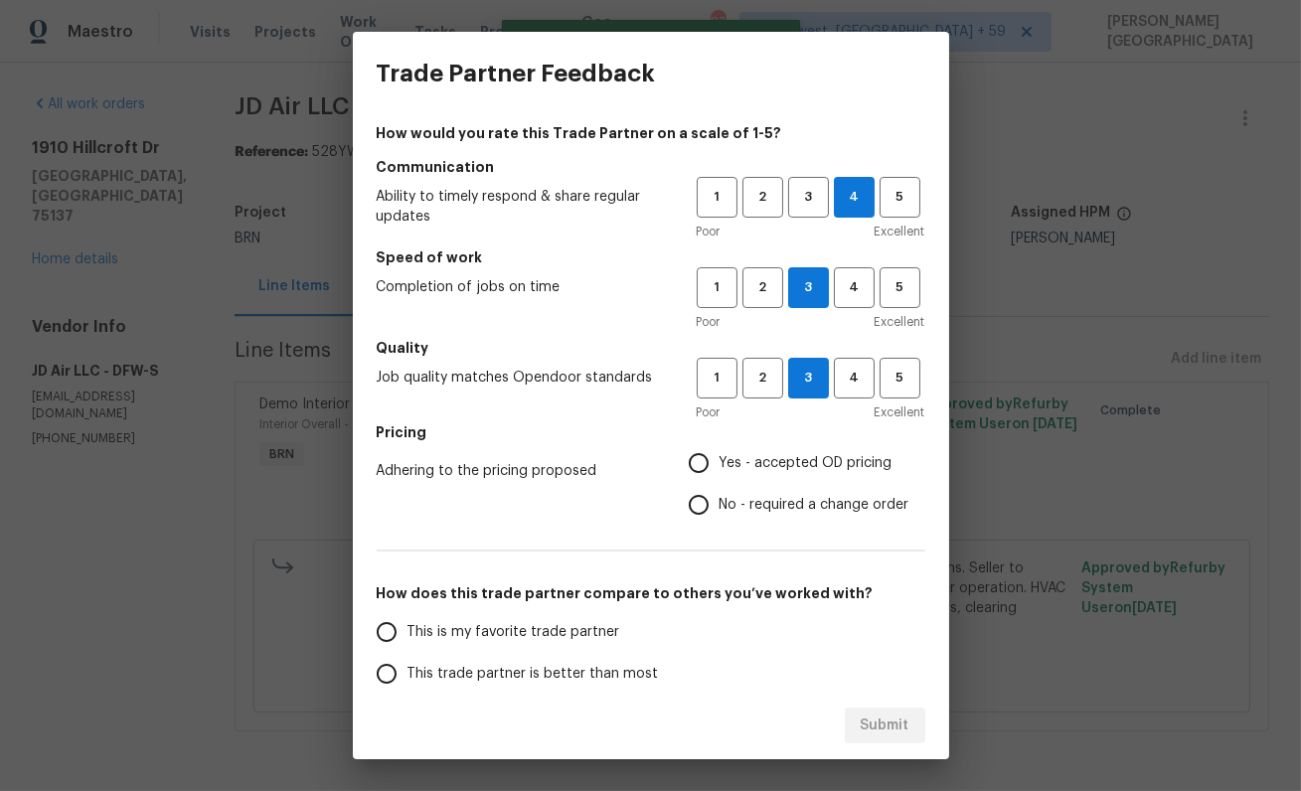
radio input "true"
click at [523, 667] on span "This trade partner is better than most" at bounding box center [532, 674] width 251 height 21
click at [407, 667] on input "This trade partner is better than most" at bounding box center [387, 674] width 42 height 42
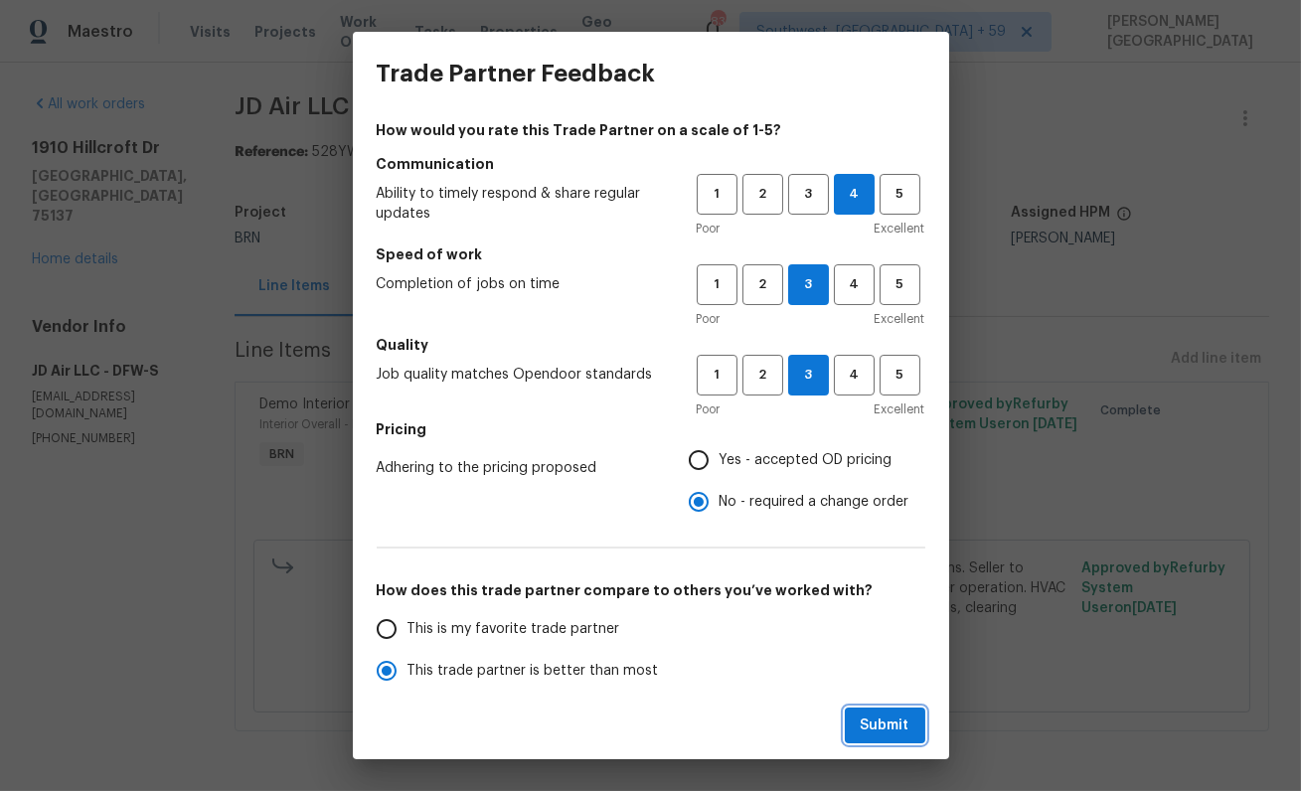
click at [873, 722] on span "Submit" at bounding box center [885, 726] width 49 height 25
radio input "true"
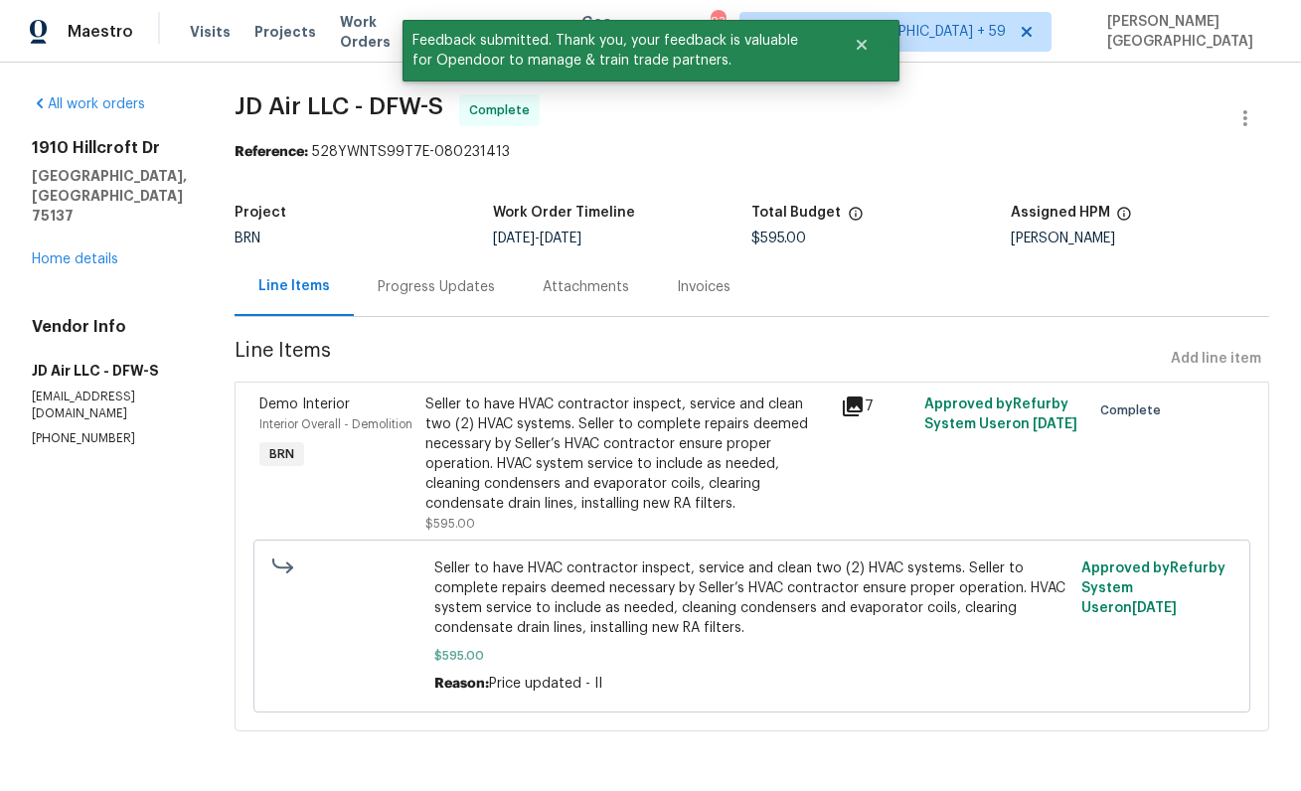
click at [382, 289] on div "Progress Updates" at bounding box center [436, 287] width 117 height 20
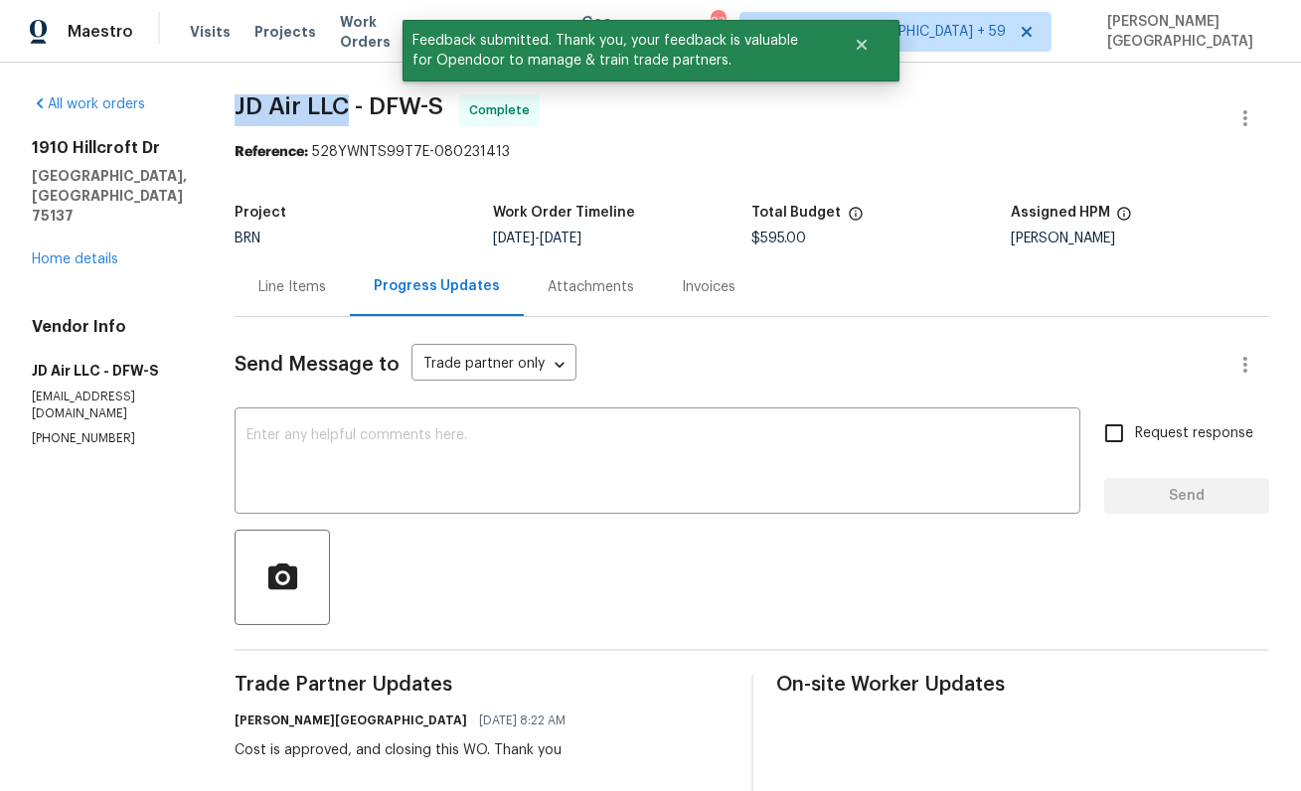
drag, startPoint x: 227, startPoint y: 100, endPoint x: 345, endPoint y: 107, distance: 118.5
click at [345, 107] on div "All work orders 1910 Hillcroft Dr Duncanville, TX 75137 Home details Vendor Inf…" at bounding box center [650, 693] width 1301 height 1260
copy span "JD Air LLC"
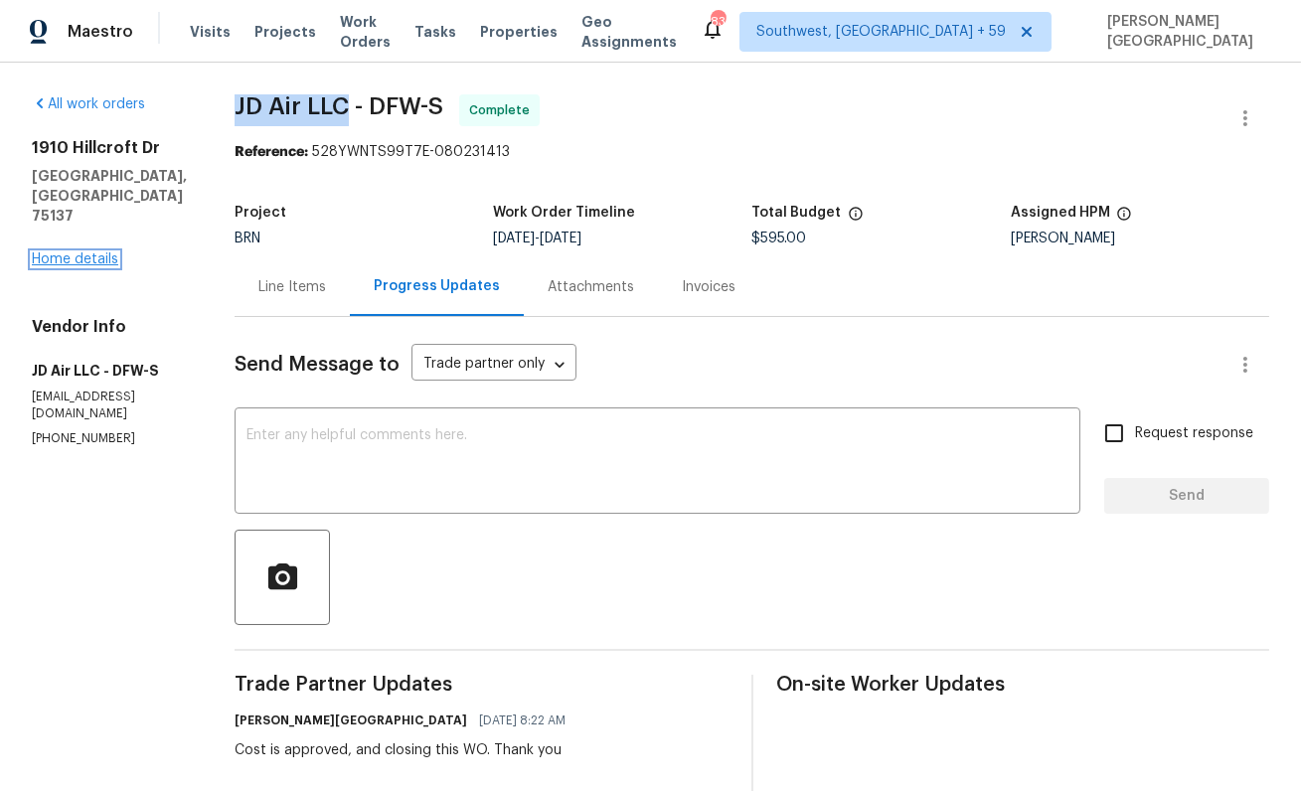
click at [63, 252] on link "Home details" at bounding box center [75, 259] width 86 height 14
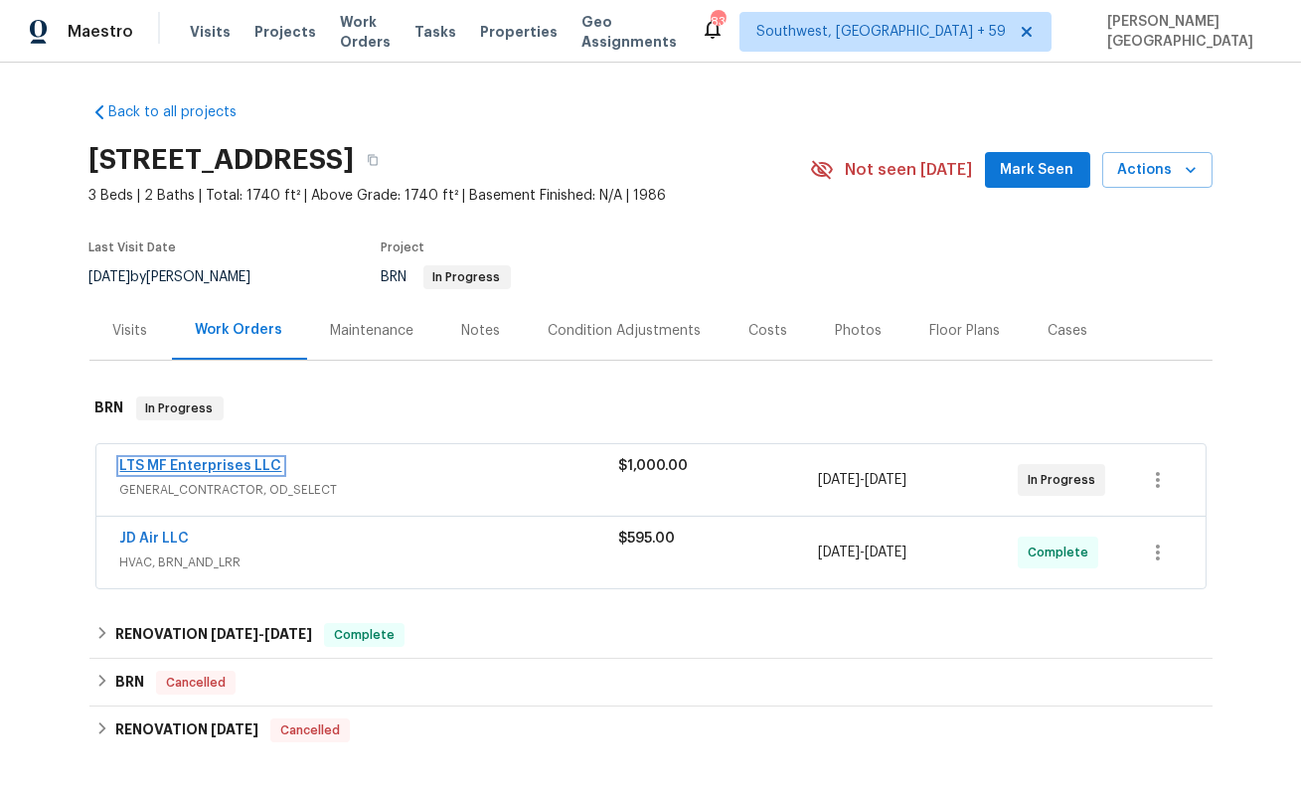
click at [197, 467] on link "LTS MF Enterprises LLC" at bounding box center [201, 466] width 162 height 14
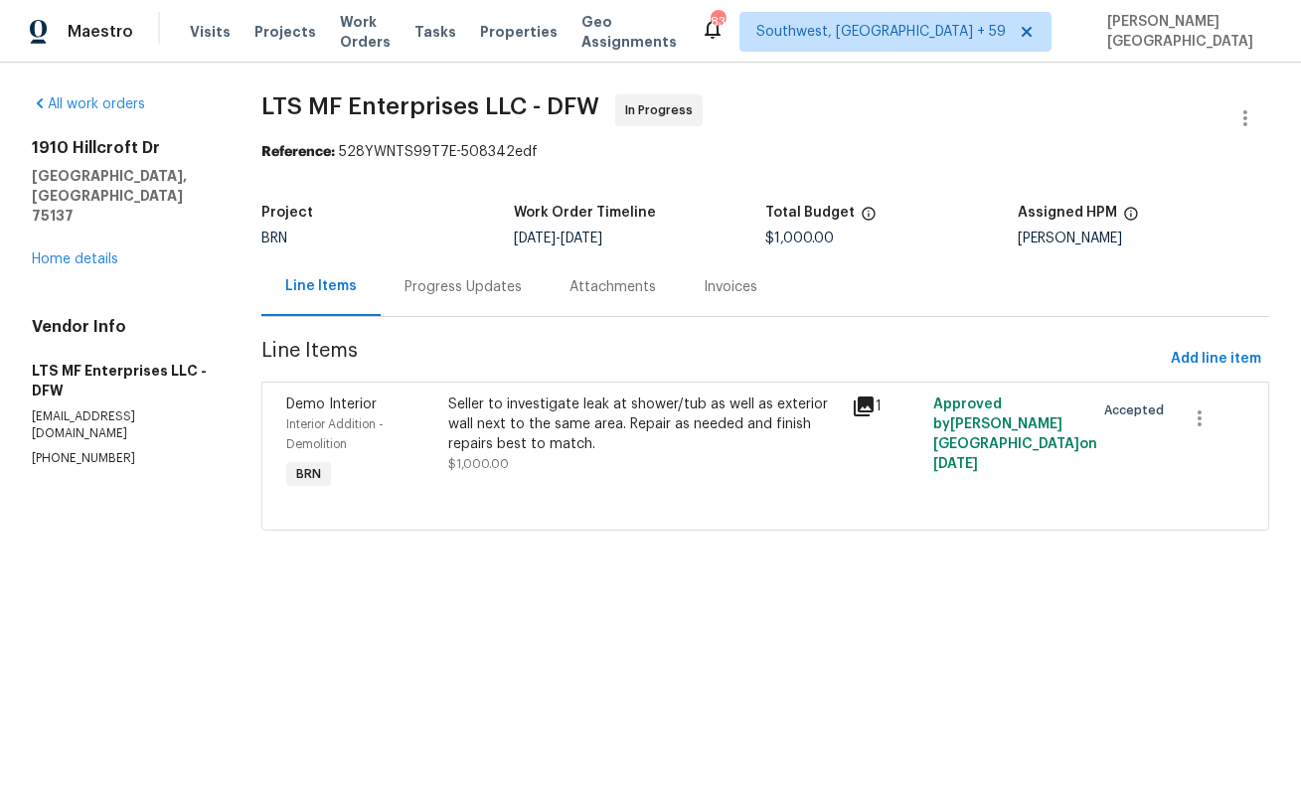
click at [500, 298] on div "Progress Updates" at bounding box center [463, 286] width 165 height 59
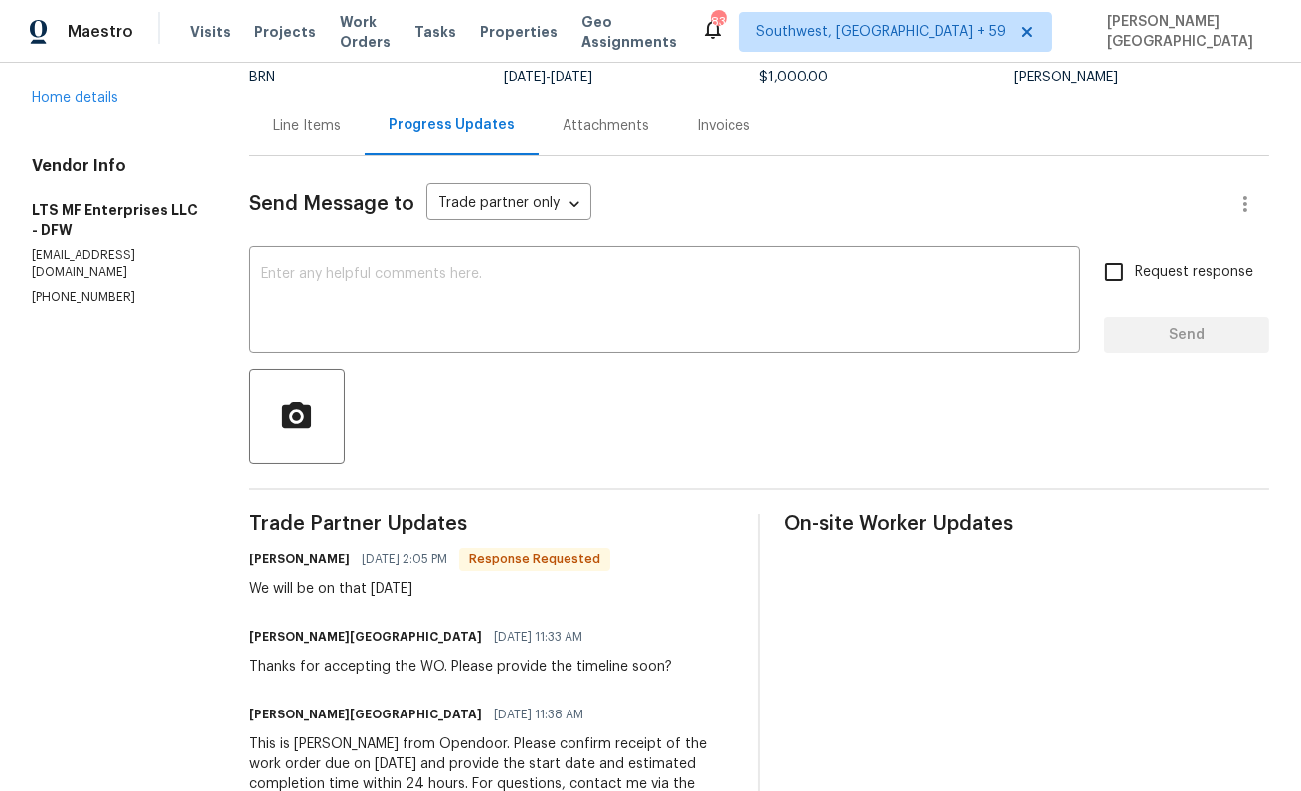
scroll to position [209, 0]
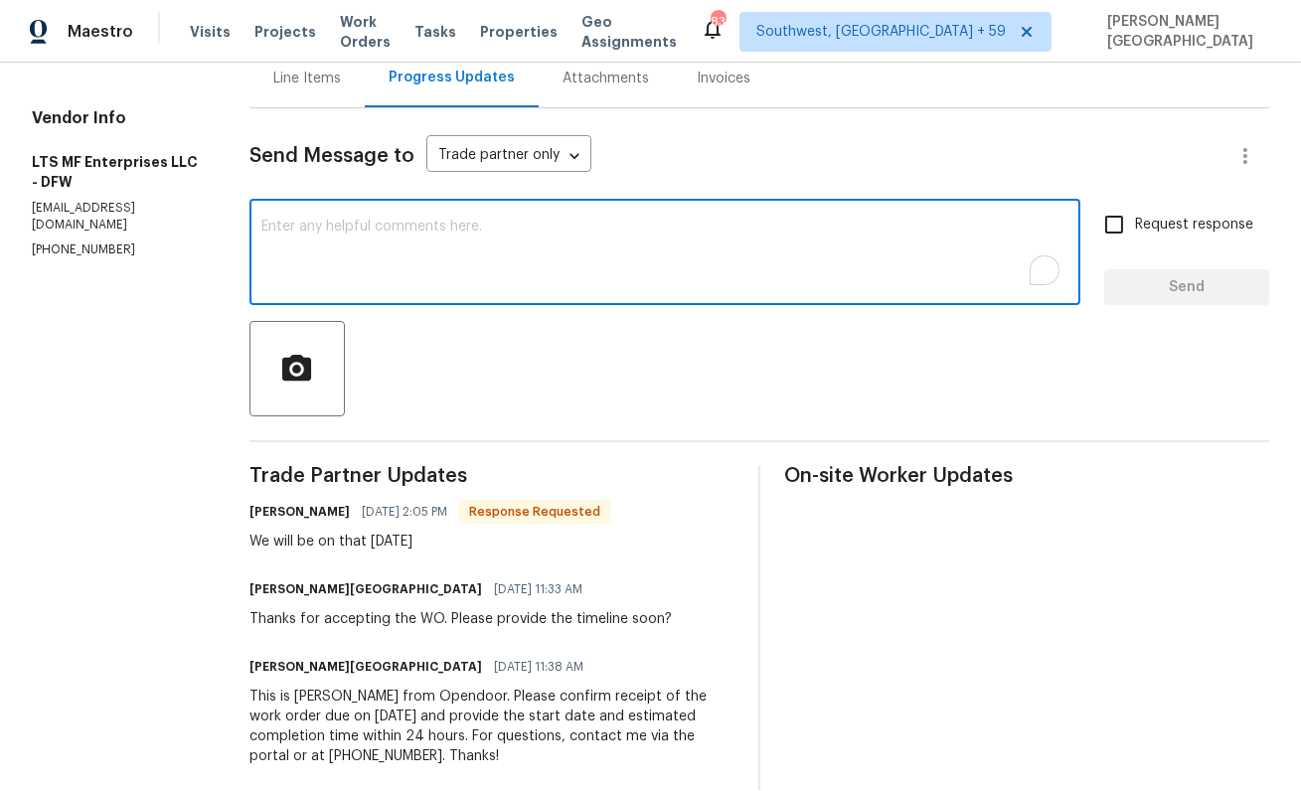
click at [339, 234] on textarea "To enrich screen reader interactions, please activate Accessibility in Grammarl…" at bounding box center [664, 255] width 807 height 70
type textarea "thank"
type textarea "thank yo"
type textarea "Thank you!"
click at [1164, 214] on label "Request response" at bounding box center [1173, 225] width 160 height 42
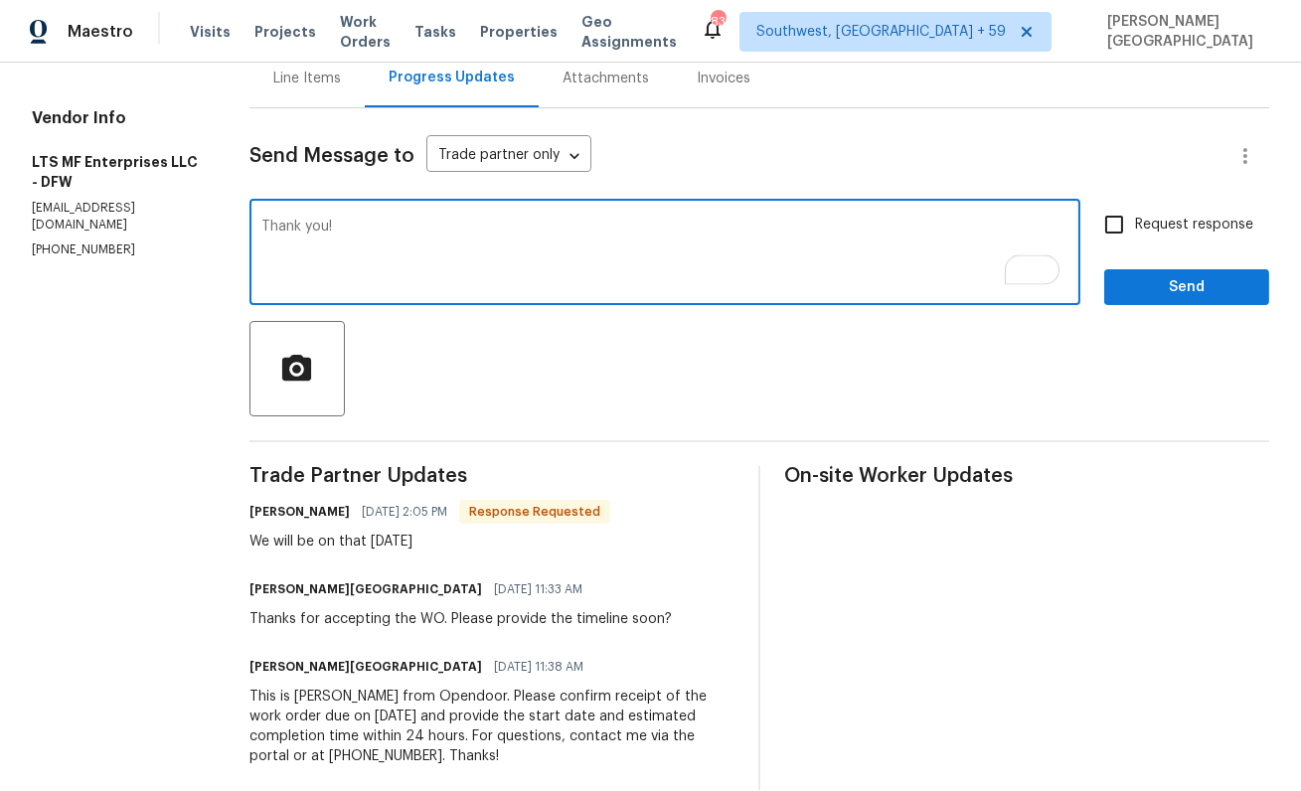
click at [1135, 214] on input "Request response" at bounding box center [1114, 225] width 42 height 42
checkbox input "true"
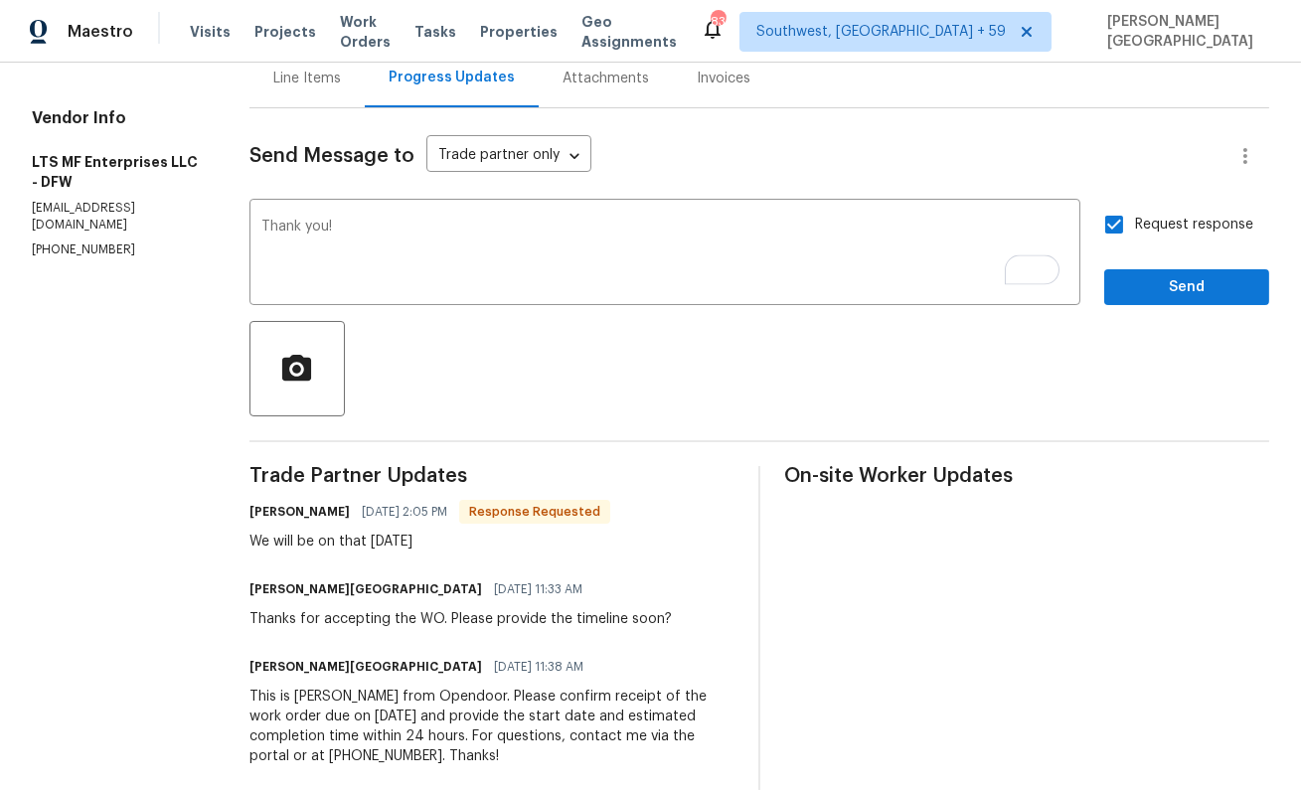
click at [1164, 258] on div "Request response Send" at bounding box center [1186, 254] width 165 height 101
click at [1147, 291] on span "Send" at bounding box center [1186, 287] width 133 height 25
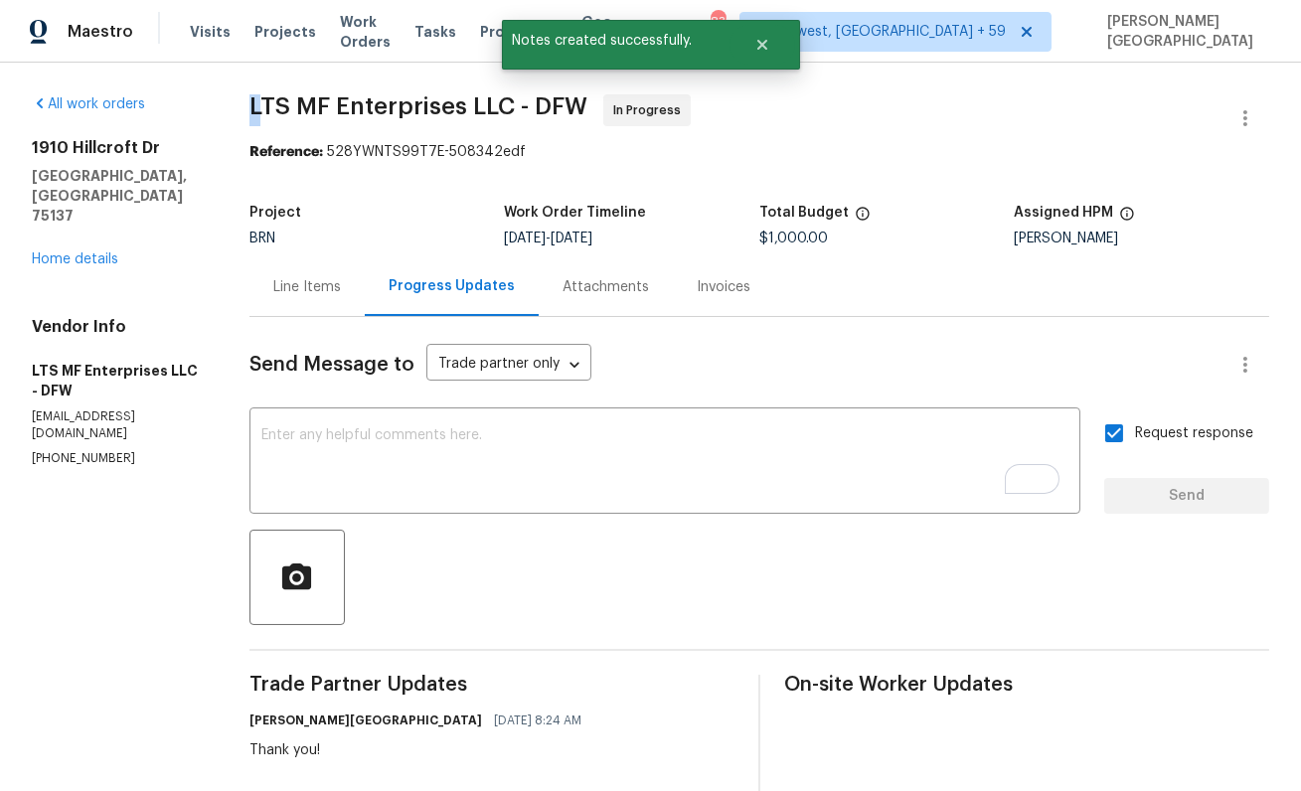
click at [262, 94] on span "LTS MF Enterprises LLC - DFW" at bounding box center [418, 106] width 338 height 24
click at [389, 95] on span "LTS MF Enterprises LLC - DFW" at bounding box center [418, 106] width 338 height 24
click at [466, 107] on span "LTS MF Enterprises LLC - DFW" at bounding box center [418, 106] width 338 height 24
copy span "LTS MF Enterprises"
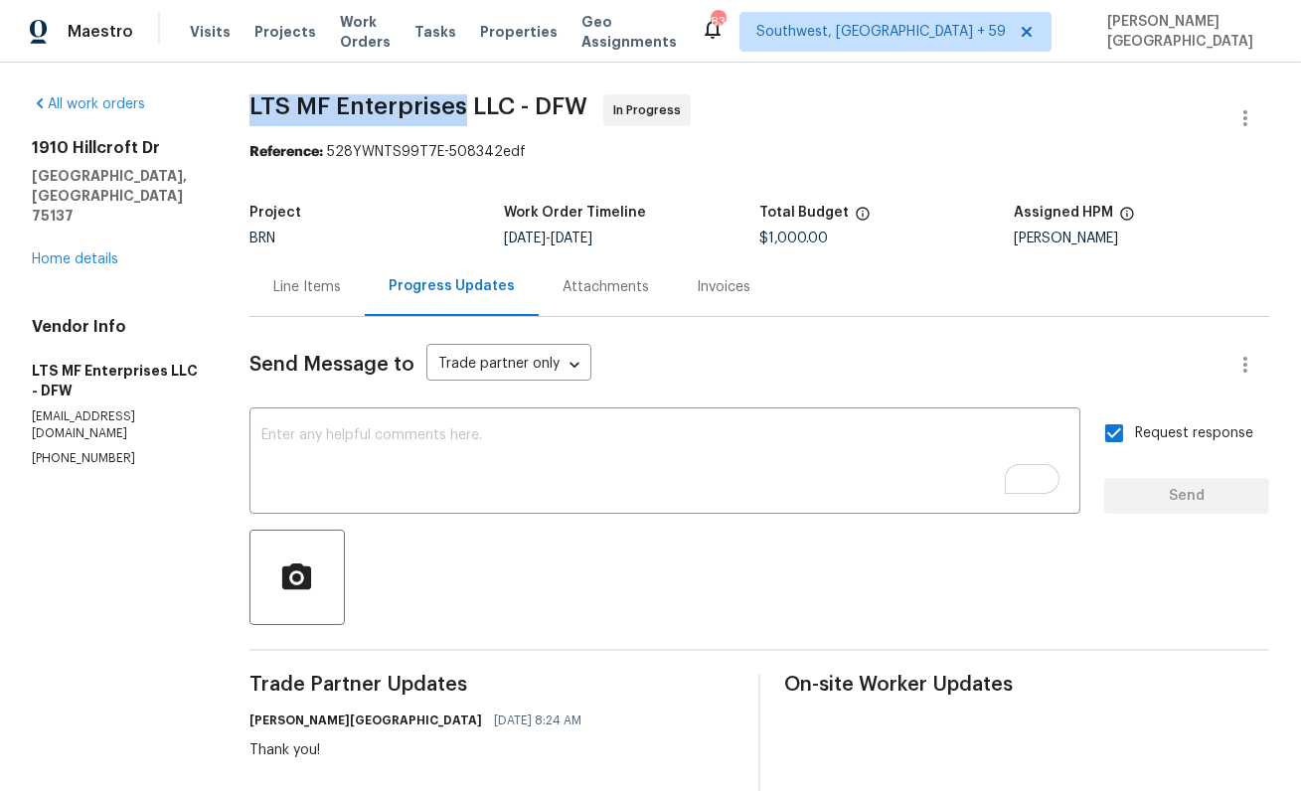
copy span "LTS MF Enterprises"
click at [86, 252] on link "Home details" at bounding box center [75, 259] width 86 height 14
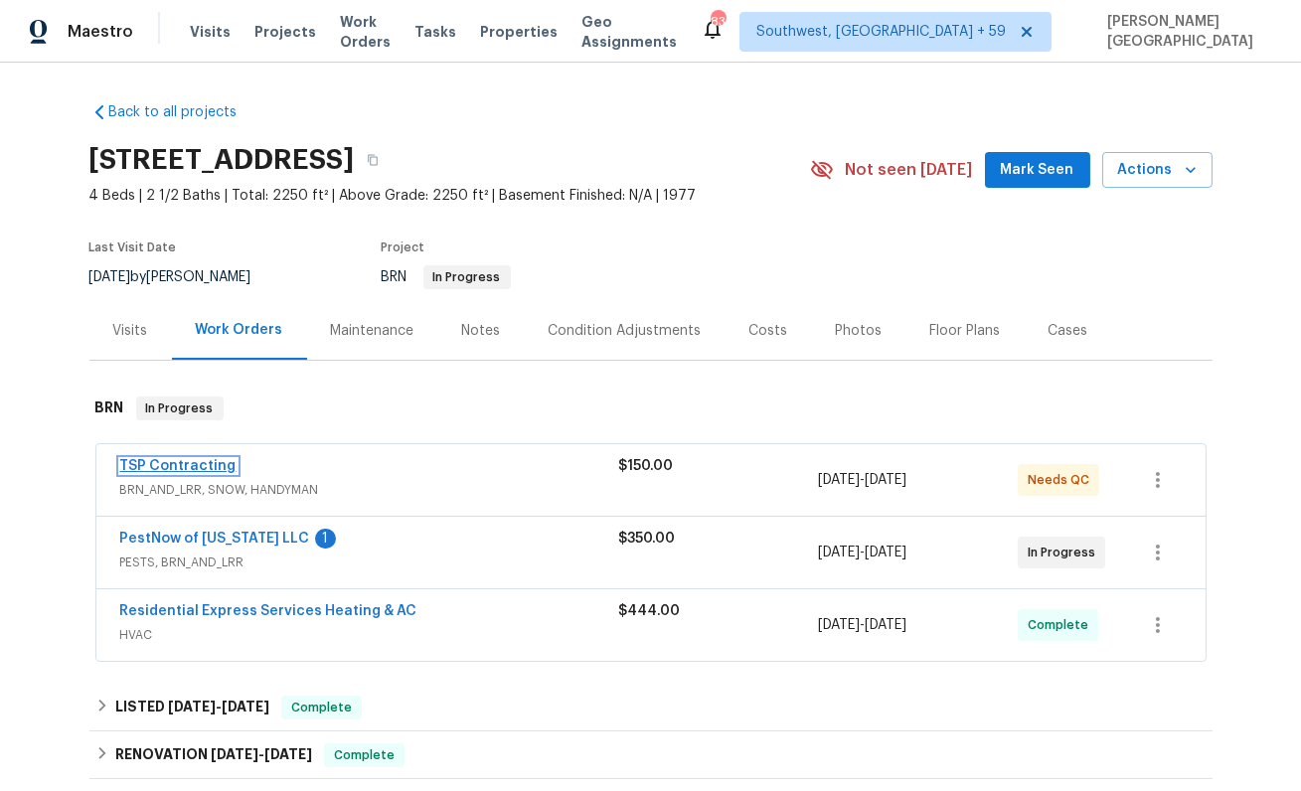
click at [174, 465] on link "TSP Contracting" at bounding box center [178, 466] width 116 height 14
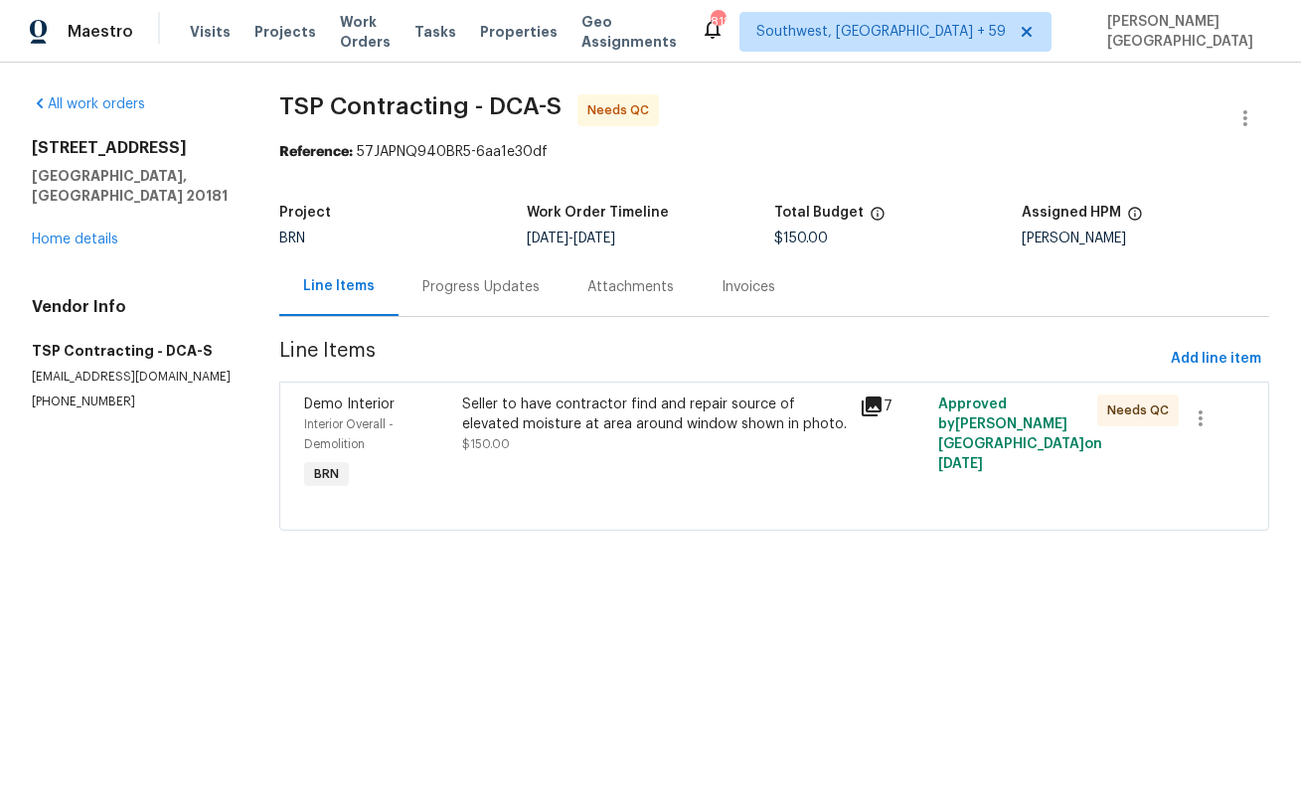
click at [461, 306] on div "Progress Updates" at bounding box center [481, 286] width 165 height 59
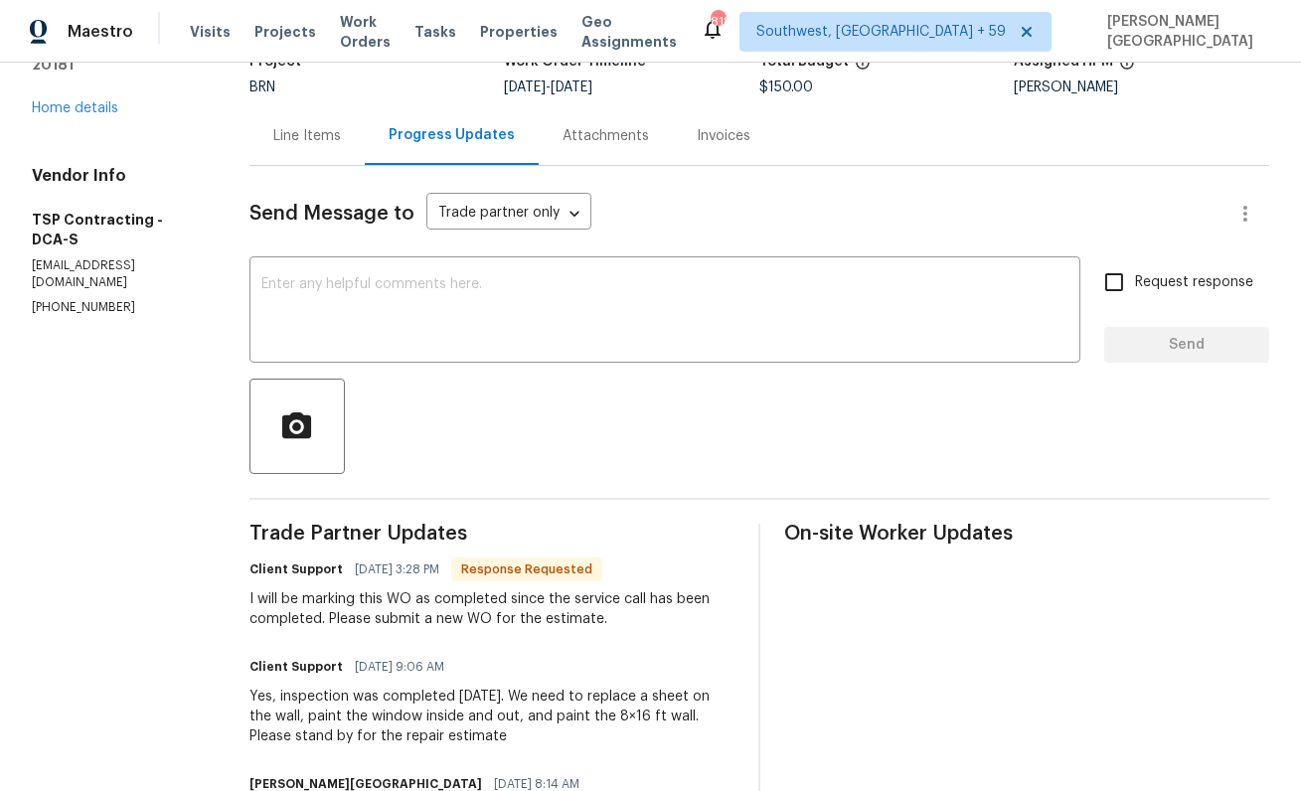
scroll to position [138, 0]
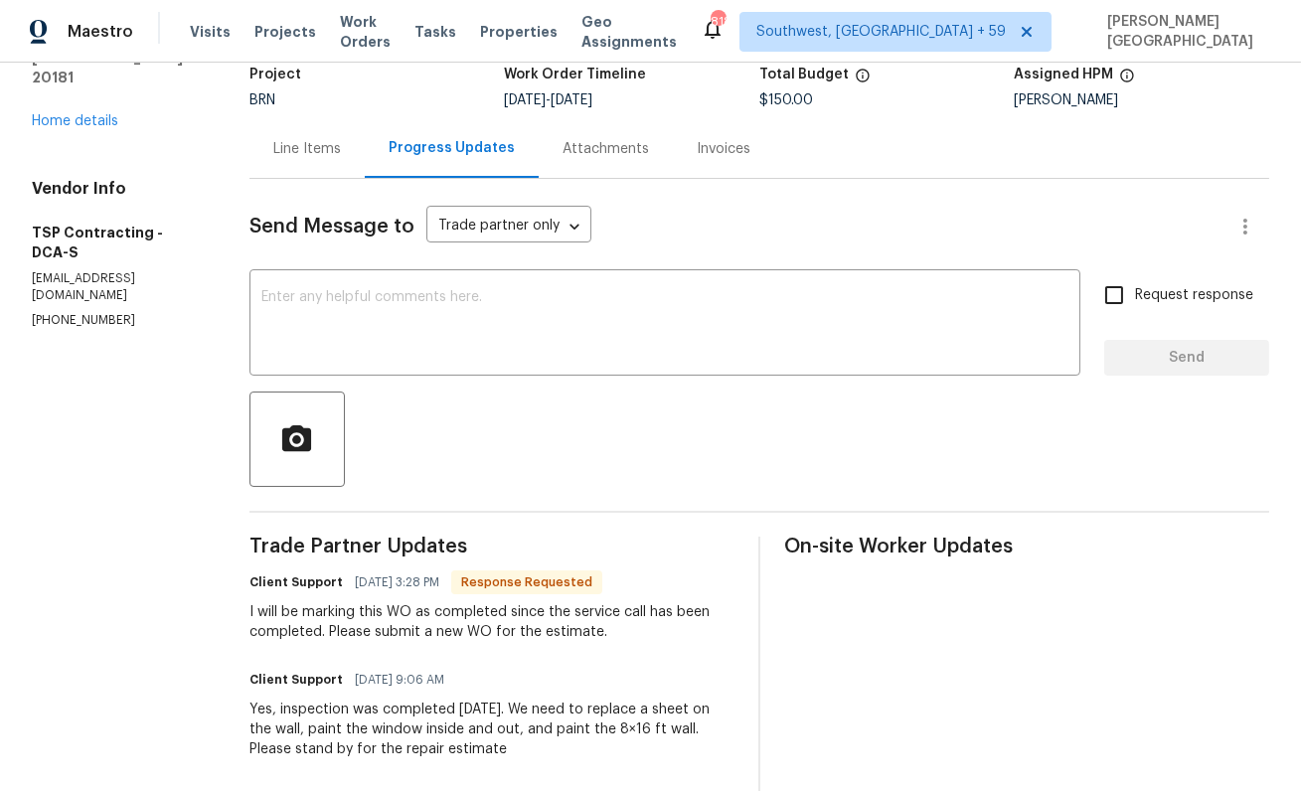
click at [309, 159] on div "Line Items" at bounding box center [306, 148] width 115 height 59
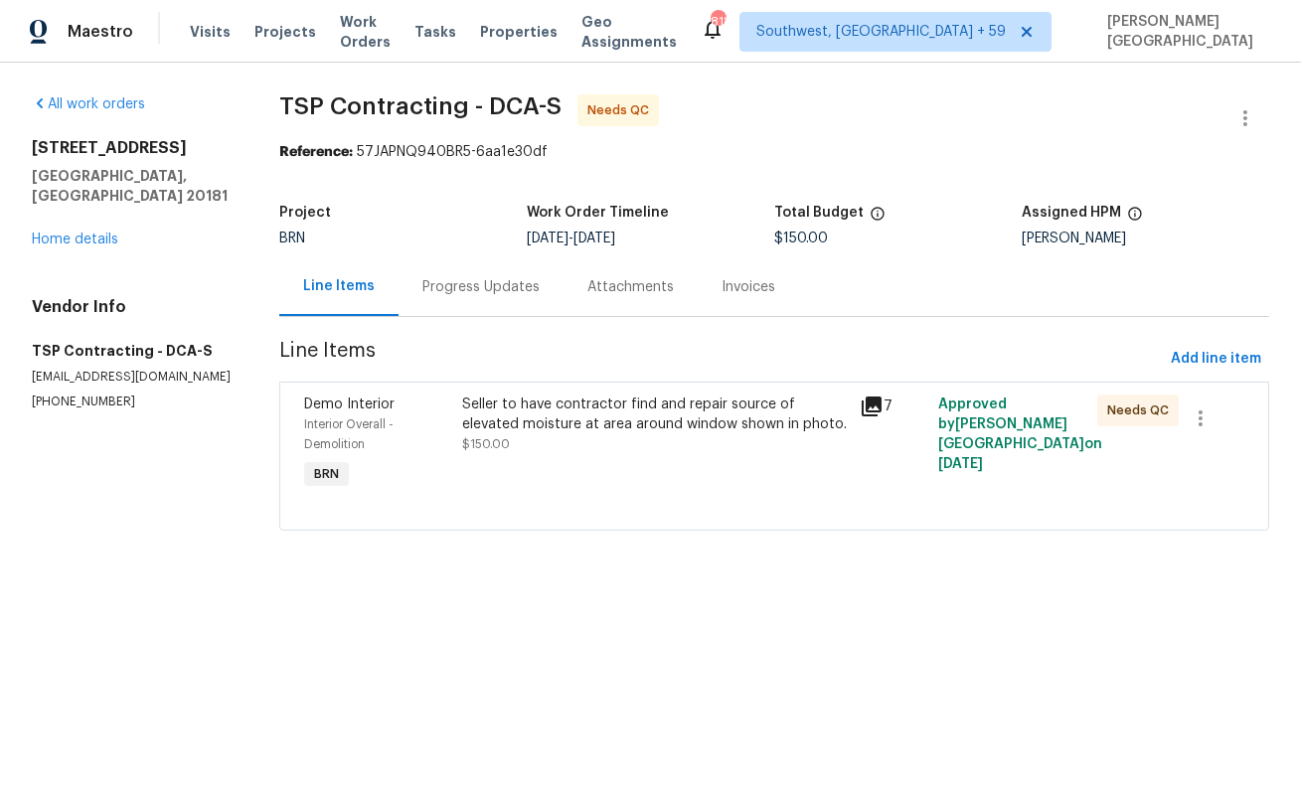
click at [542, 421] on div "Seller to have contractor find and repair source of elevated moisture at area a…" at bounding box center [654, 415] width 385 height 40
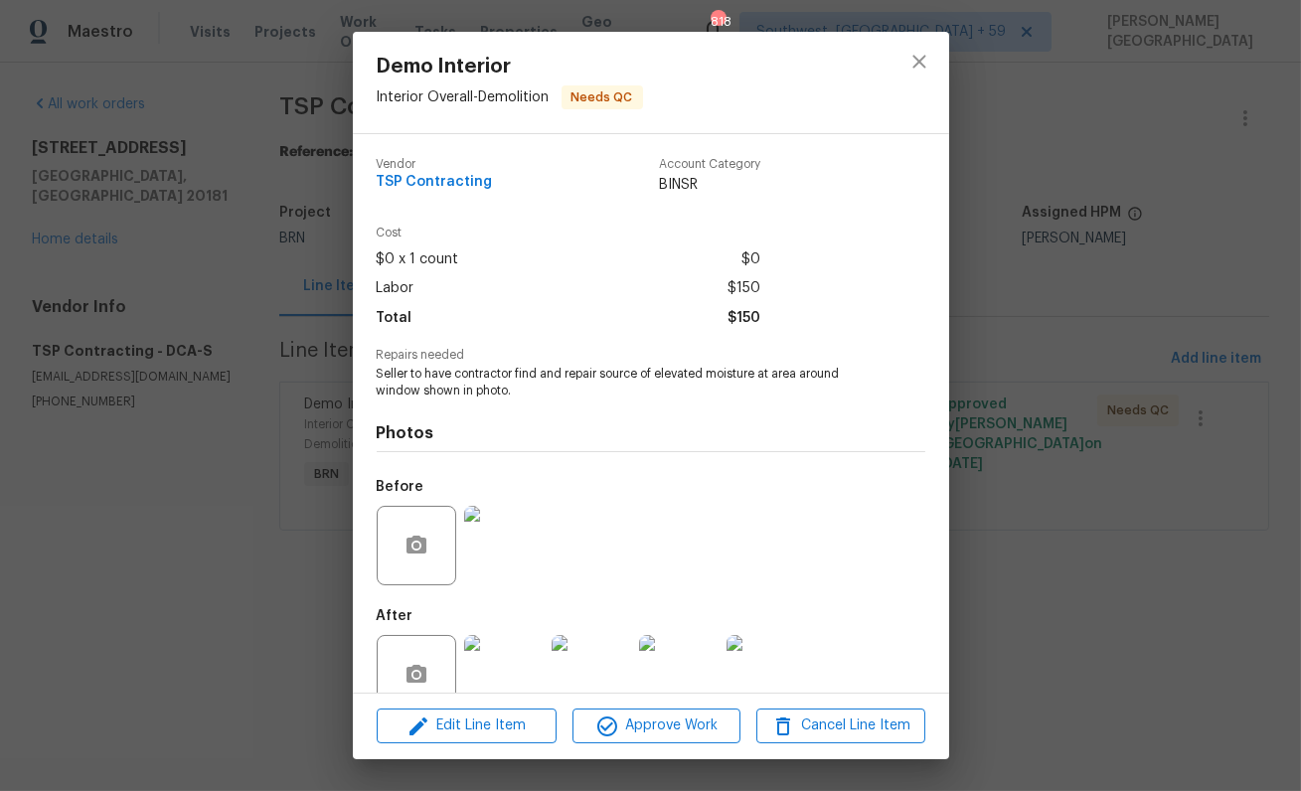
scroll to position [43, 0]
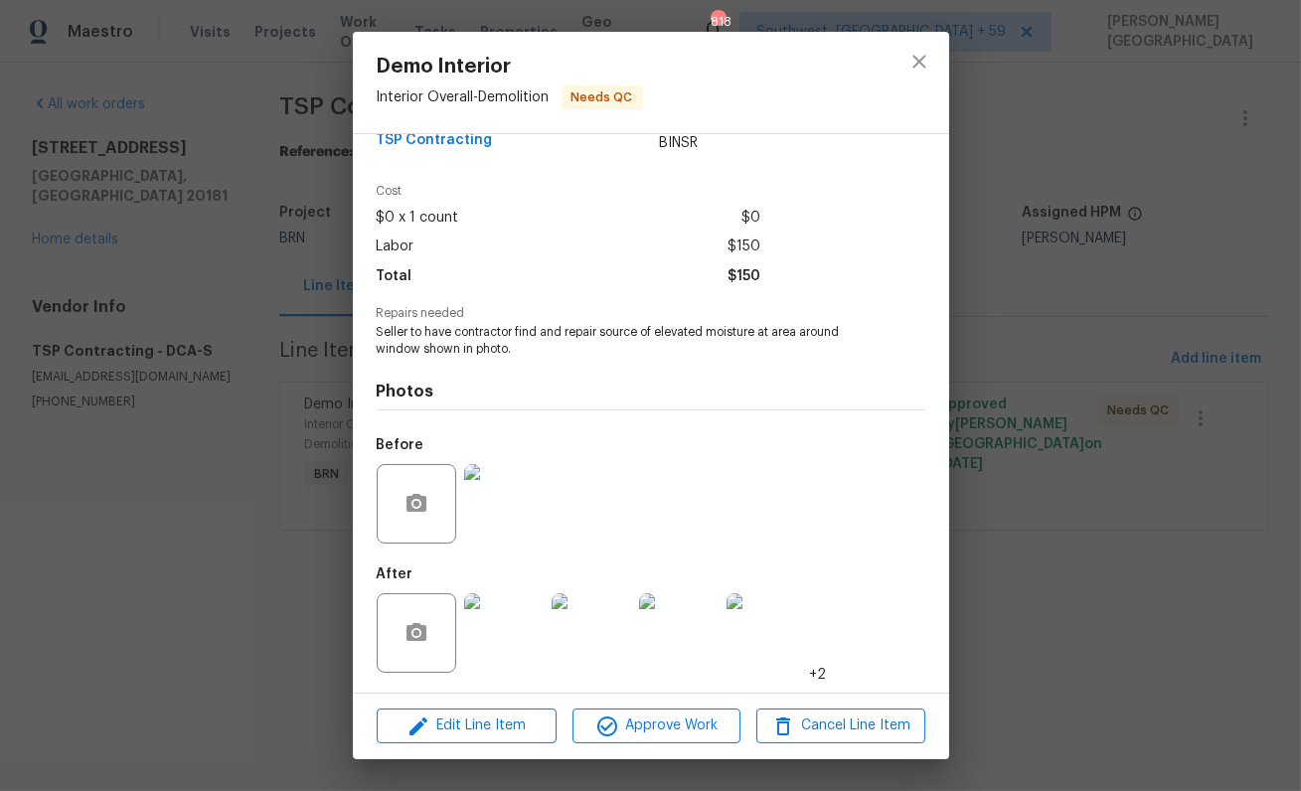
click at [511, 624] on img at bounding box center [504, 633] width 80 height 80
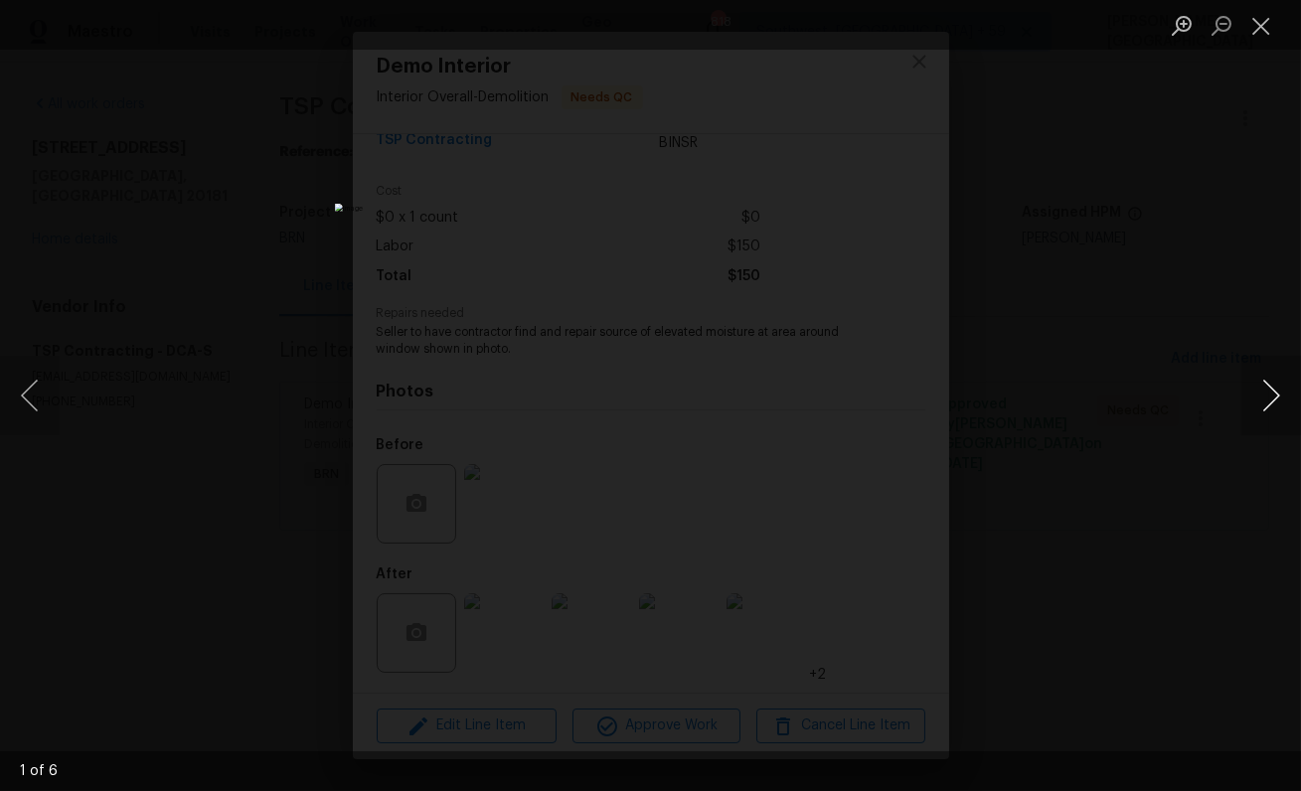
click at [1274, 396] on button "Next image" at bounding box center [1271, 396] width 60 height 80
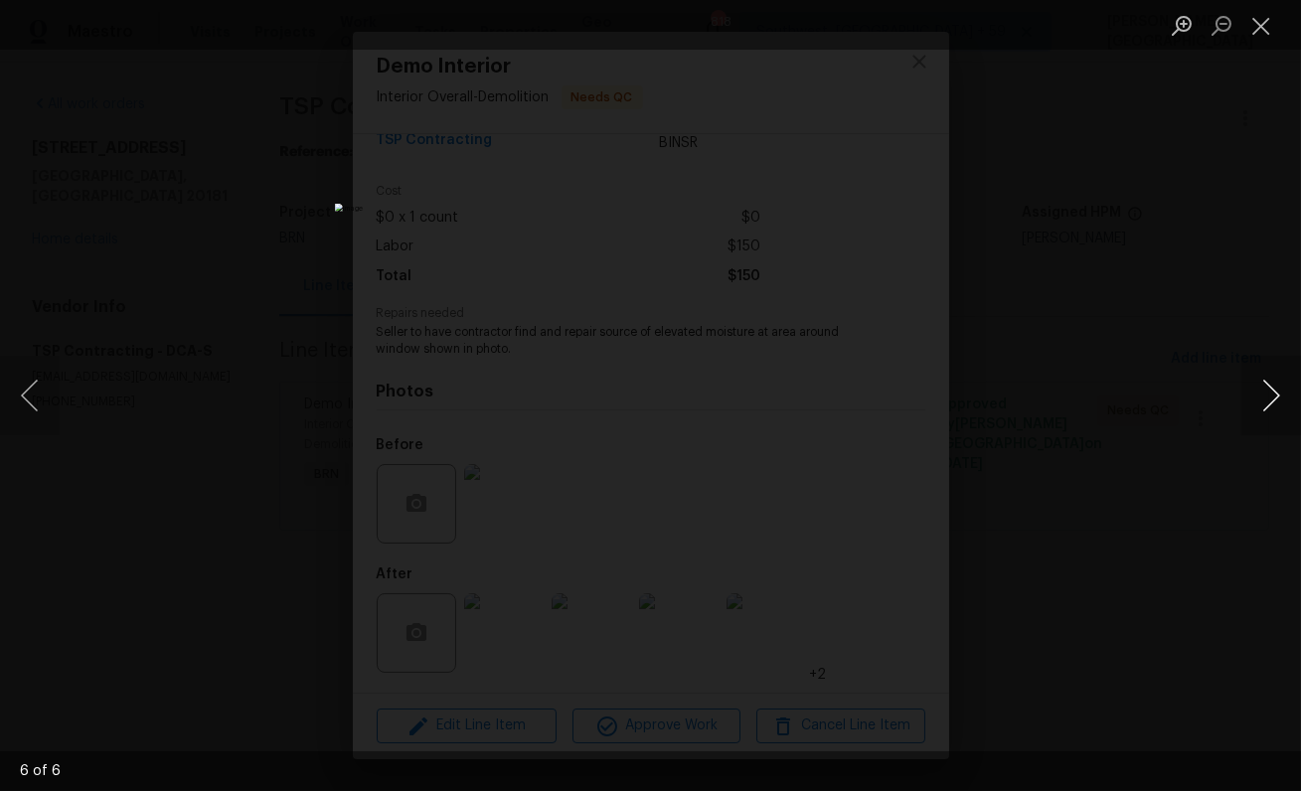
click at [1269, 391] on button "Next image" at bounding box center [1271, 396] width 60 height 80
click at [1178, 271] on div "Lightbox" at bounding box center [650, 395] width 1301 height 791
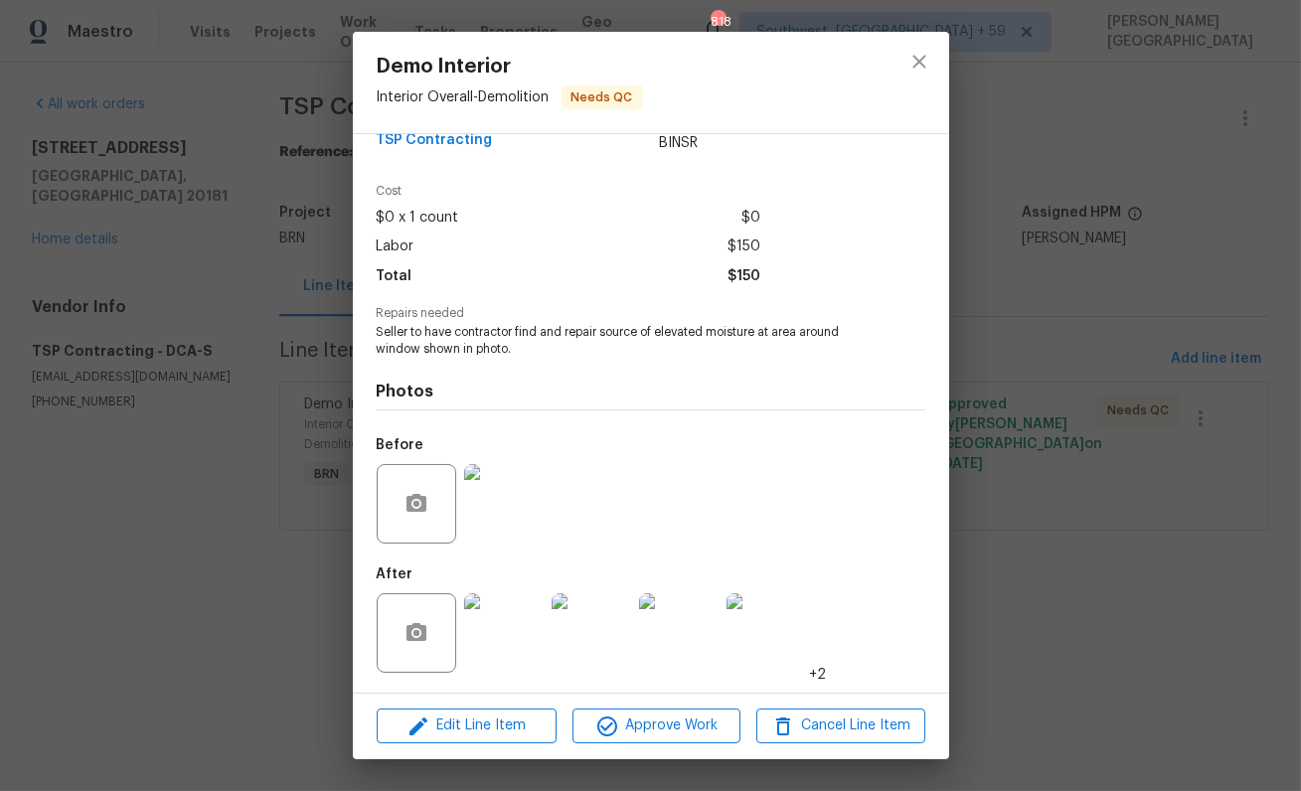
click at [480, 340] on span "Seller to have contractor find and repair source of elevated moisture at area a…" at bounding box center [624, 341] width 494 height 34
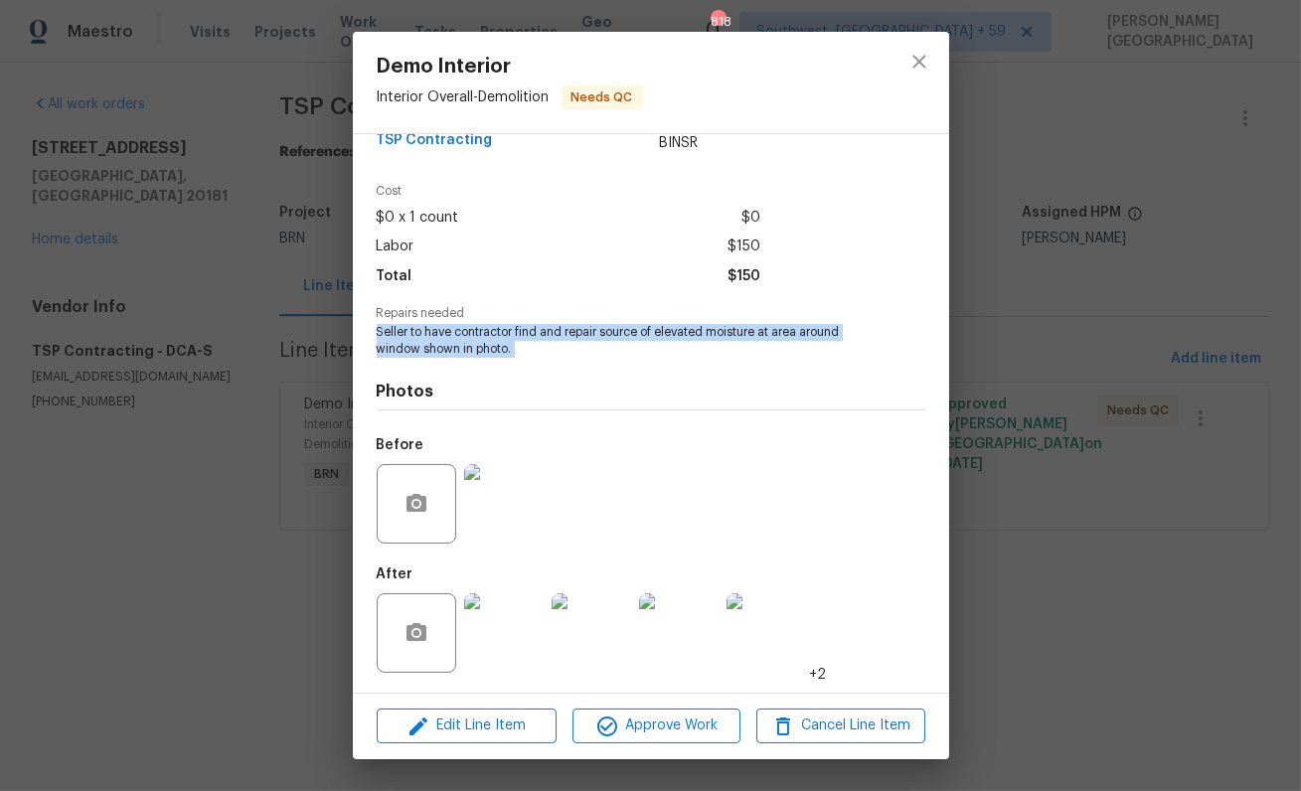
click at [480, 338] on span "Seller to have contractor find and repair source of elevated moisture at area a…" at bounding box center [624, 341] width 494 height 34
copy span "Seller to have contractor find and repair source of elevated moisture at area a…"
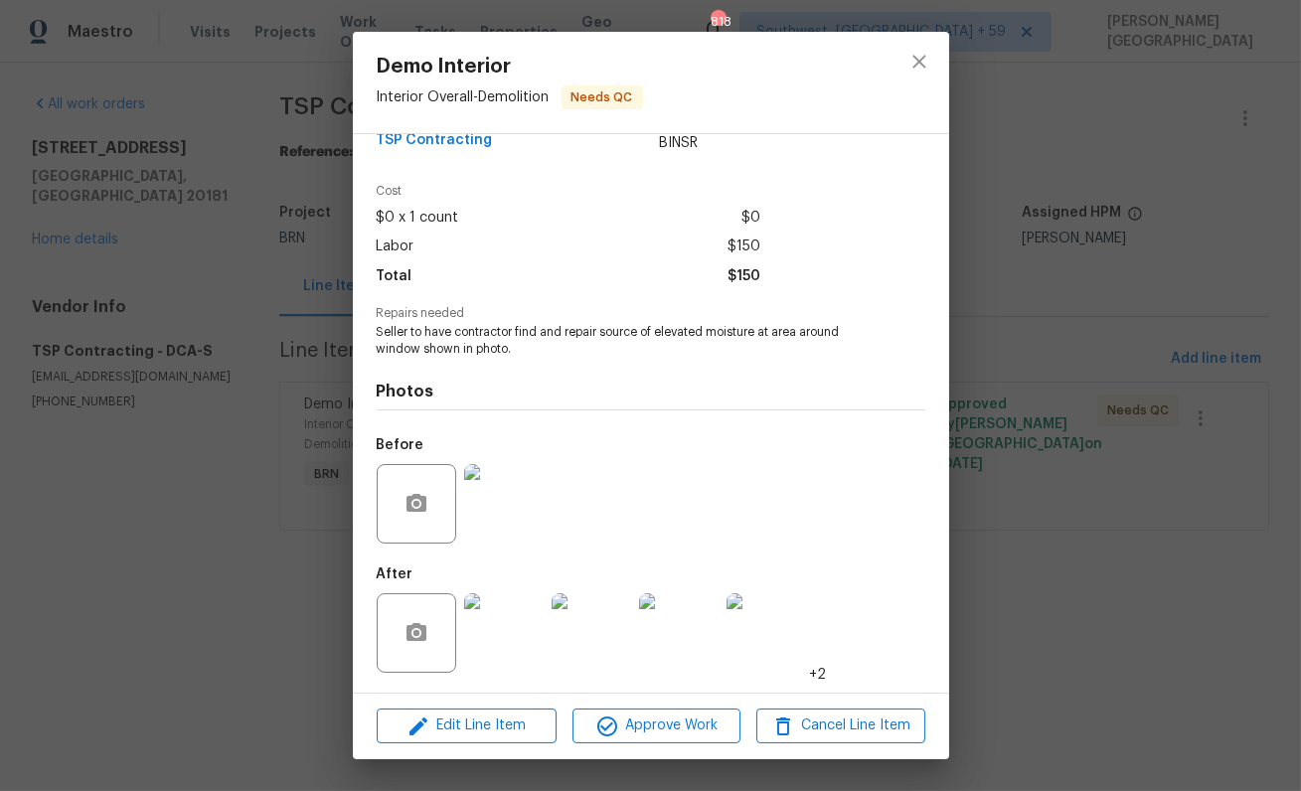
click at [122, 487] on div "Demo Interior Interior Overall - Demolition Needs QC Vendor TSP Contracting Acc…" at bounding box center [650, 395] width 1301 height 791
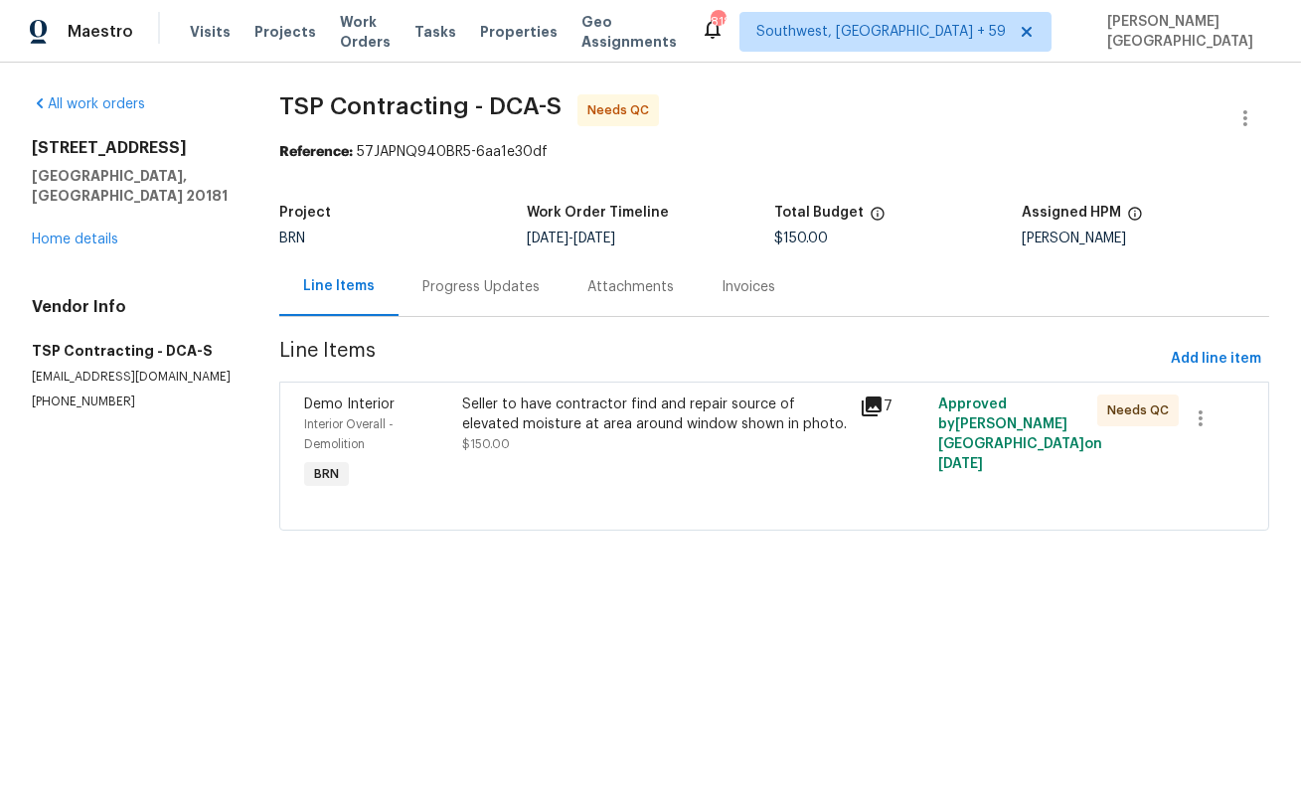
click at [537, 457] on div "Seller to have contractor find and repair source of elevated moisture at area a…" at bounding box center [654, 444] width 397 height 111
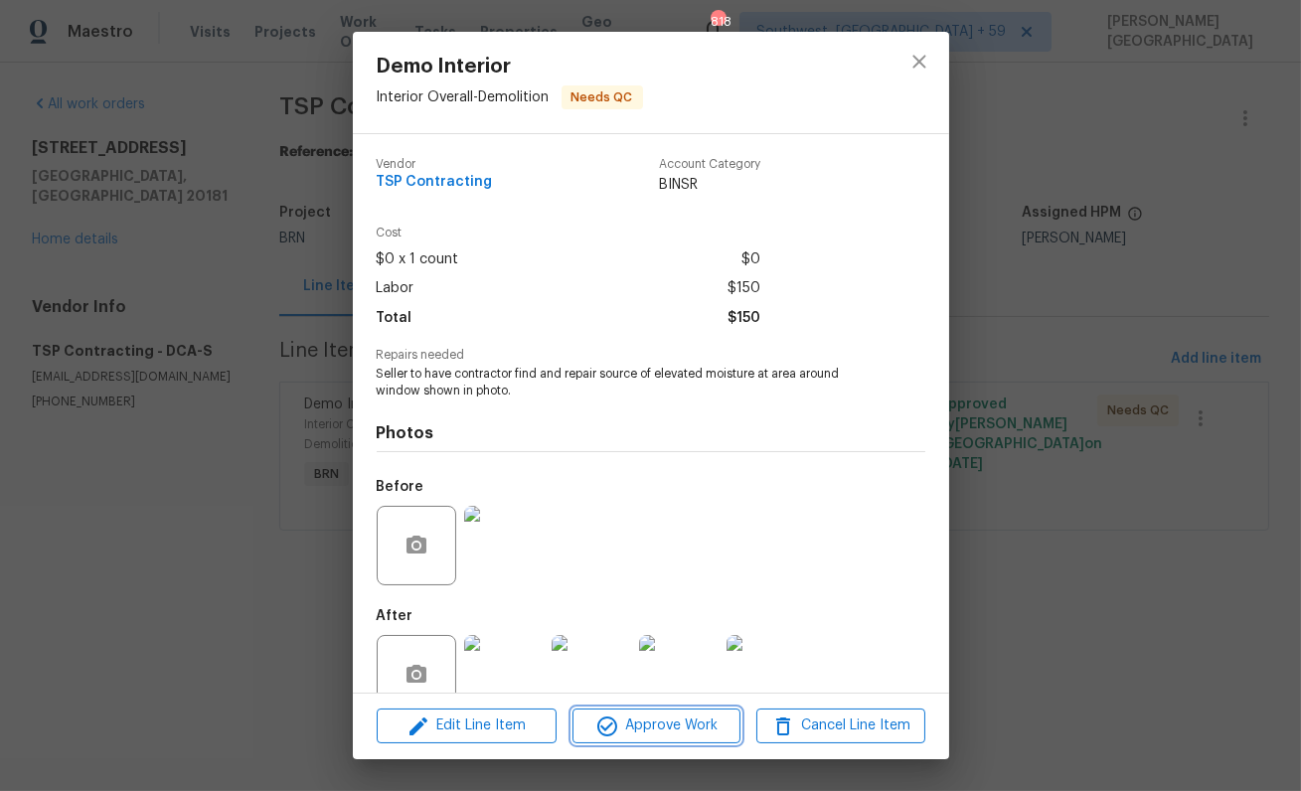
click at [620, 734] on span "Approve Work" at bounding box center [656, 726] width 156 height 25
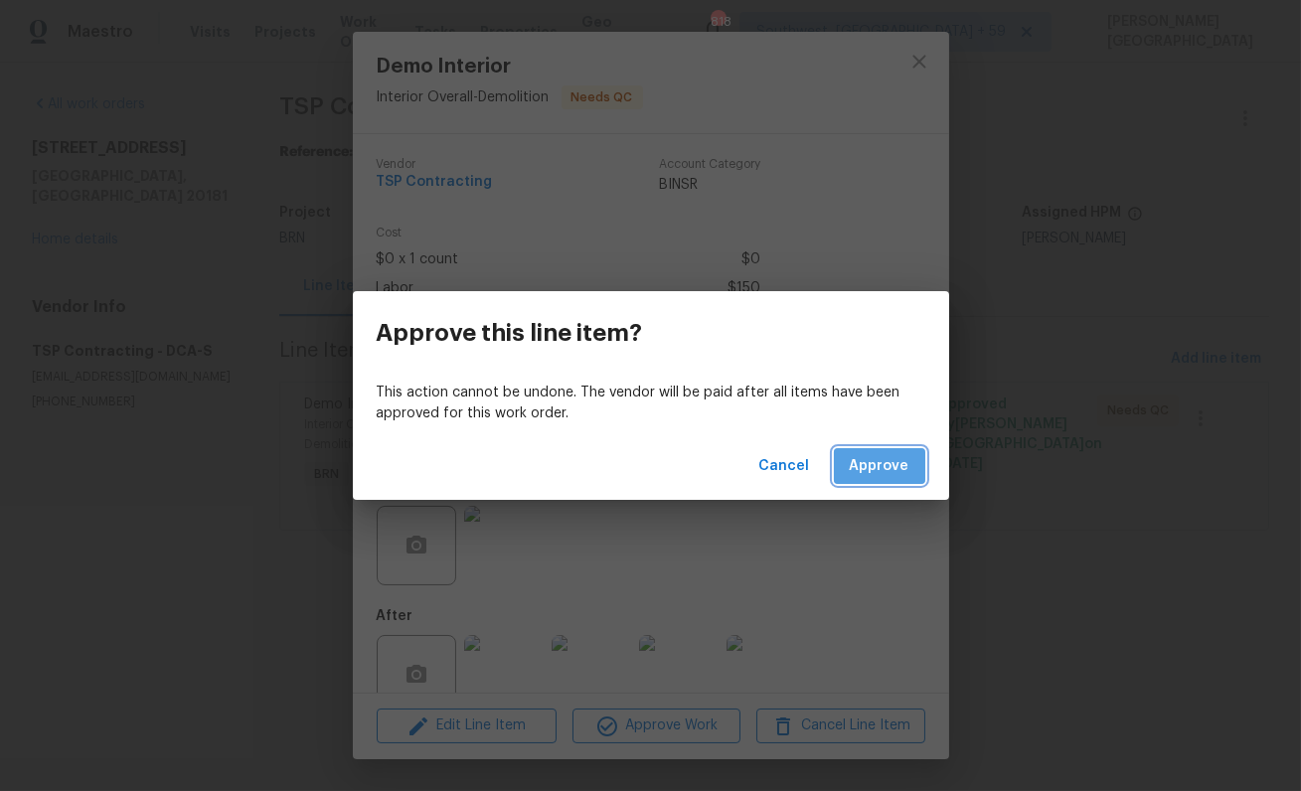
click at [883, 474] on span "Approve" at bounding box center [880, 466] width 60 height 25
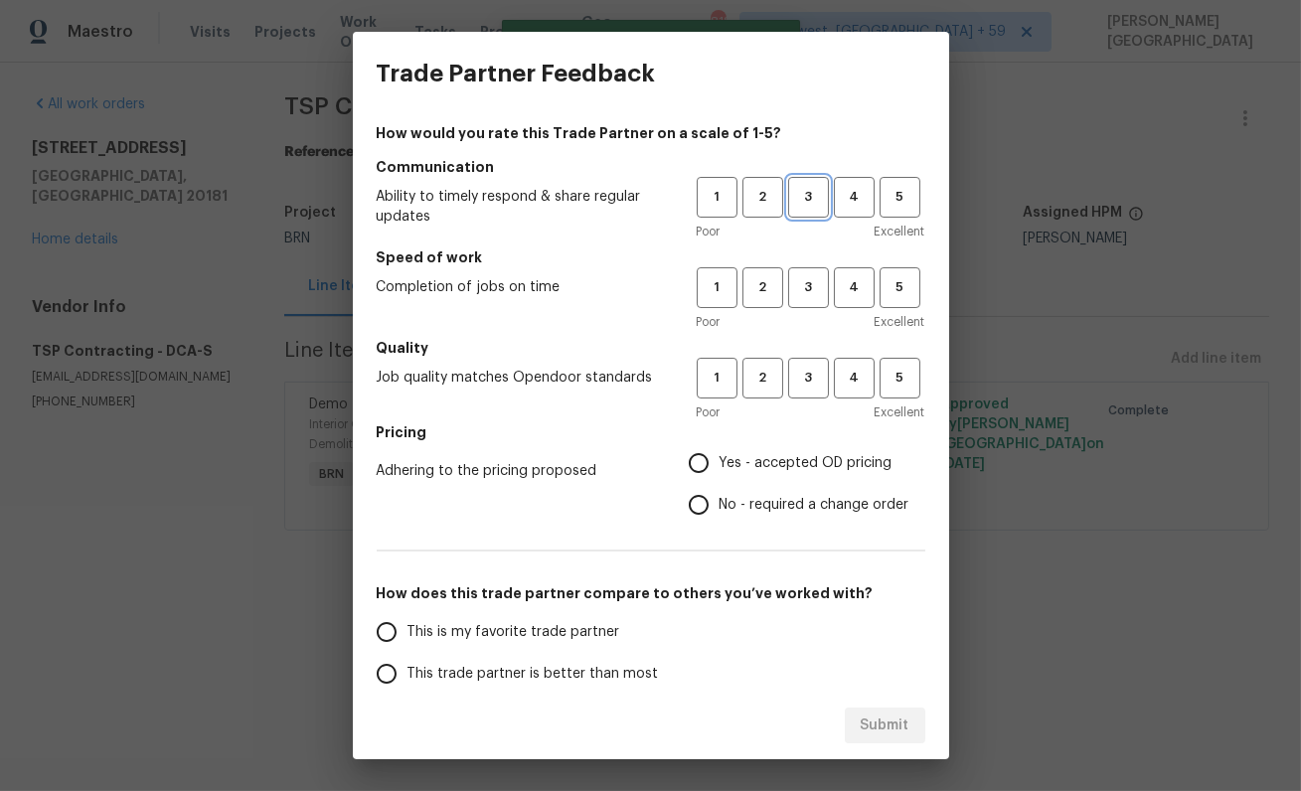
click at [813, 199] on span "3" at bounding box center [808, 197] width 37 height 23
click at [813, 286] on span "3" at bounding box center [808, 287] width 37 height 23
click at [806, 364] on button "3" at bounding box center [808, 378] width 41 height 41
click at [712, 503] on input "No - required a change order" at bounding box center [699, 505] width 42 height 42
radio input "true"
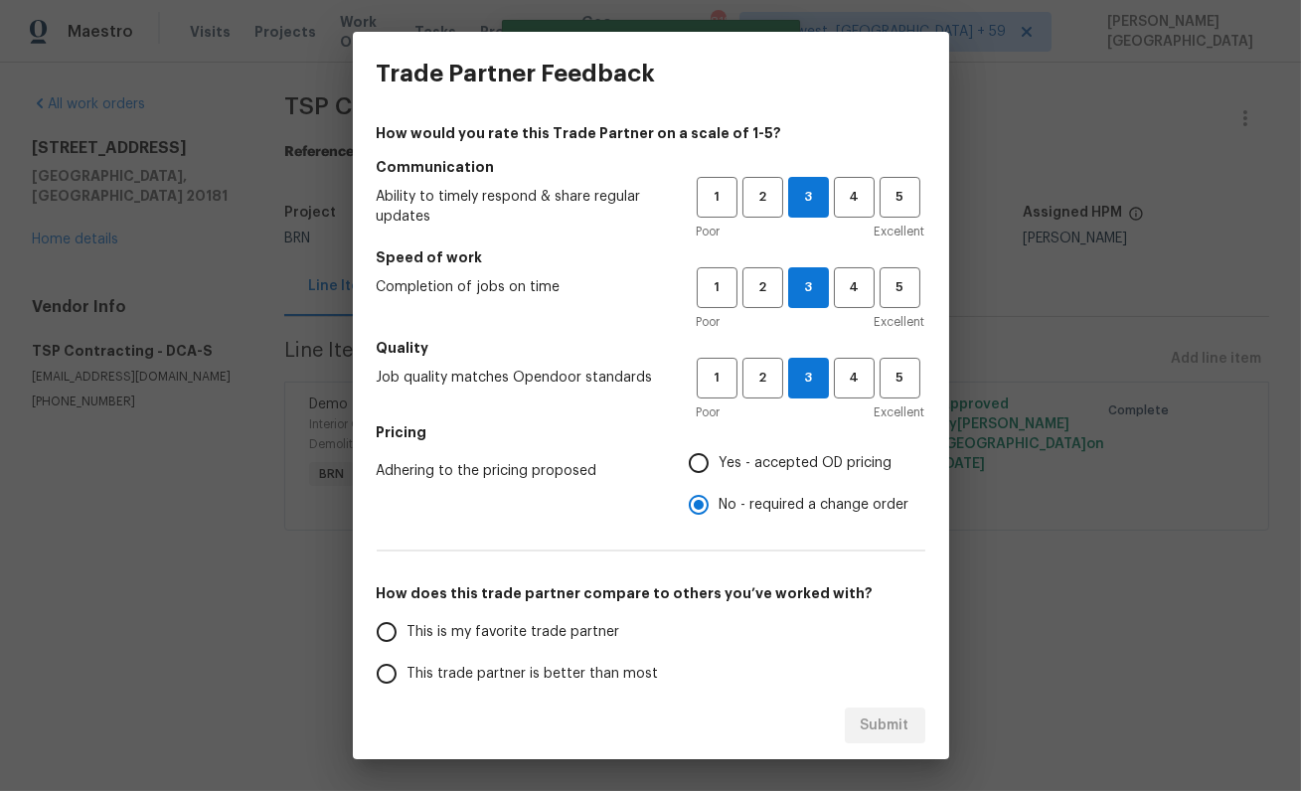
click at [414, 682] on span "This trade partner is better than most" at bounding box center [532, 674] width 251 height 21
click at [407, 682] on input "This trade partner is better than most" at bounding box center [387, 674] width 42 height 42
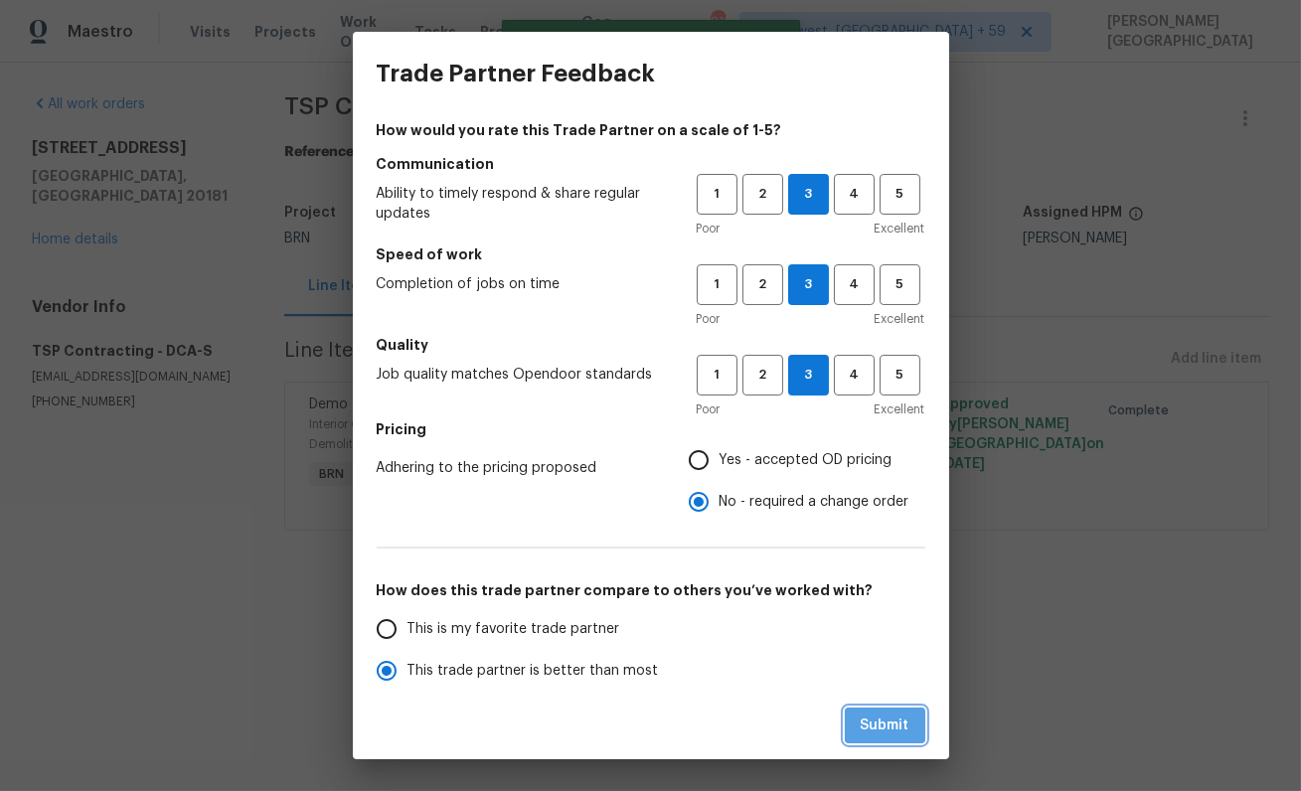
click at [890, 708] on button "Submit" at bounding box center [885, 726] width 81 height 37
radio input "true"
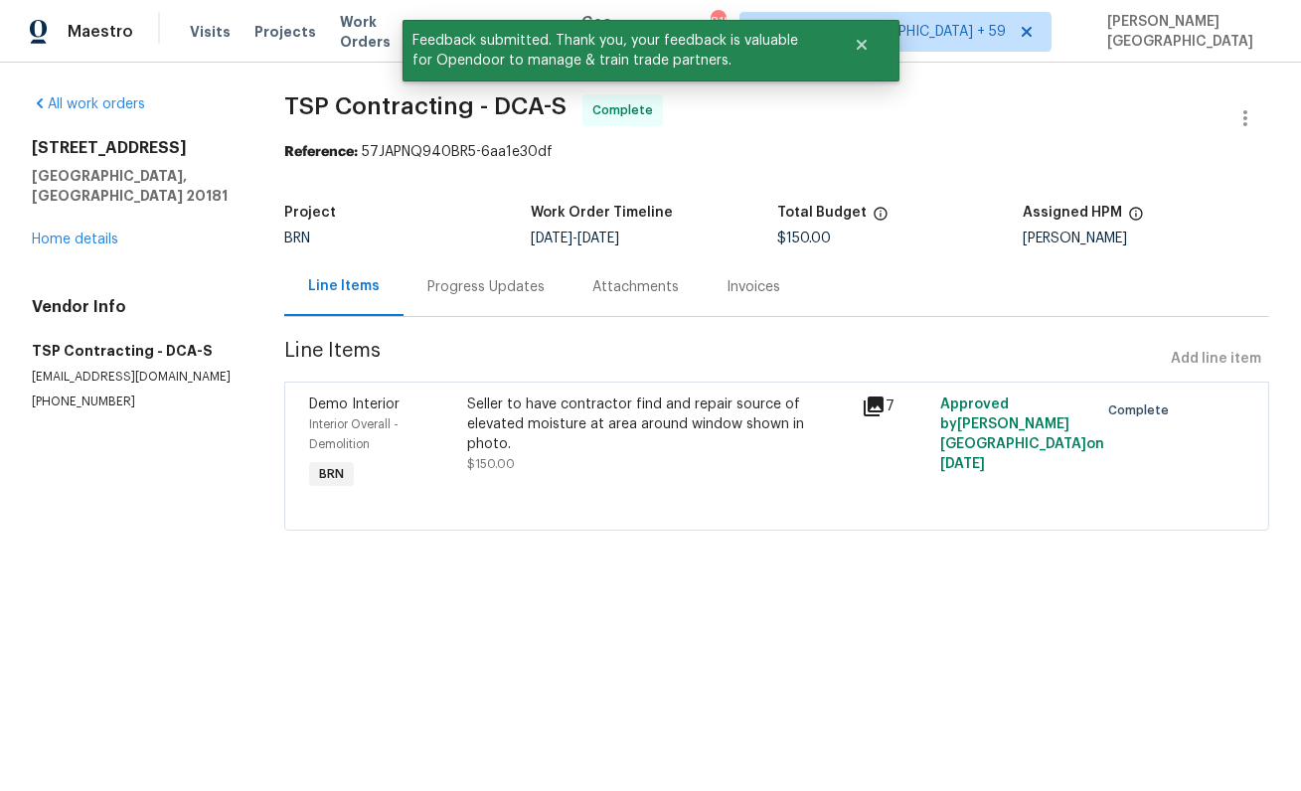
click at [491, 286] on div "Progress Updates" at bounding box center [485, 287] width 117 height 20
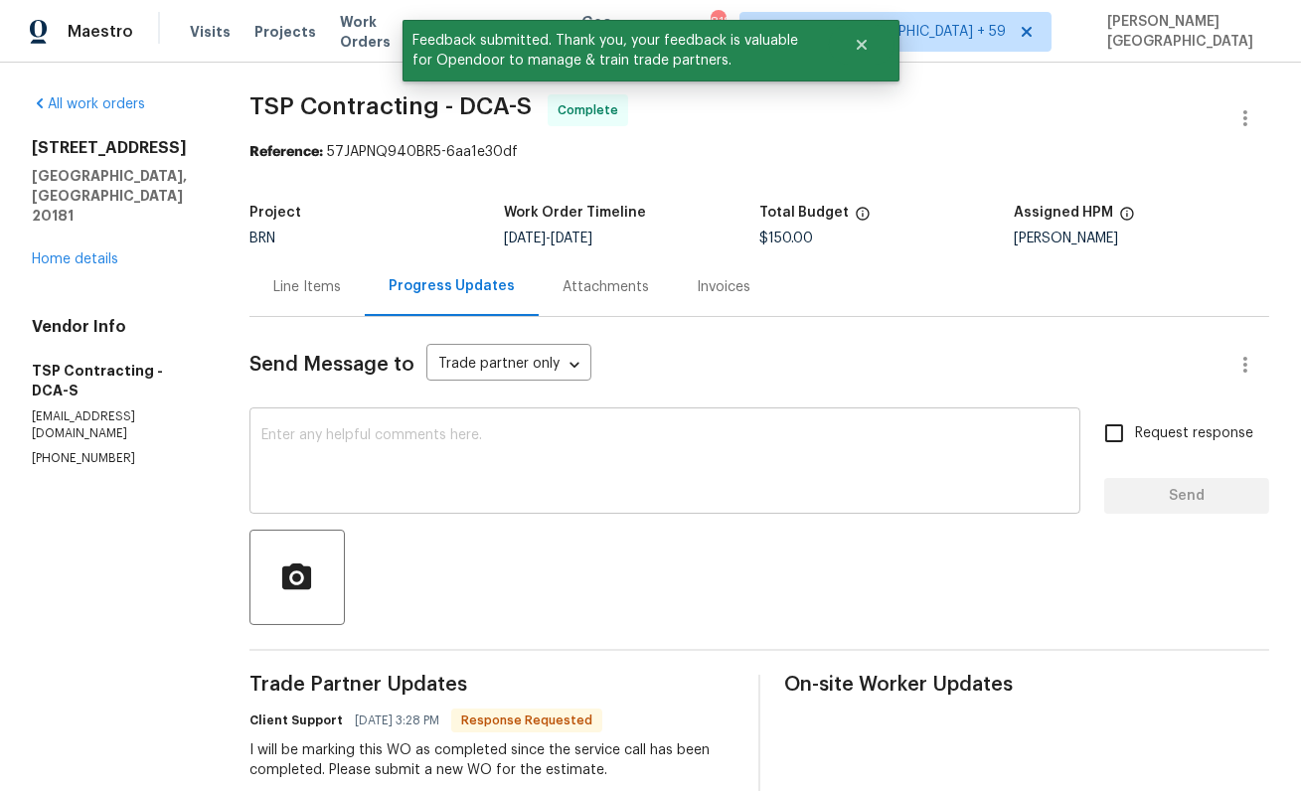
click at [414, 468] on textarea at bounding box center [664, 463] width 807 height 70
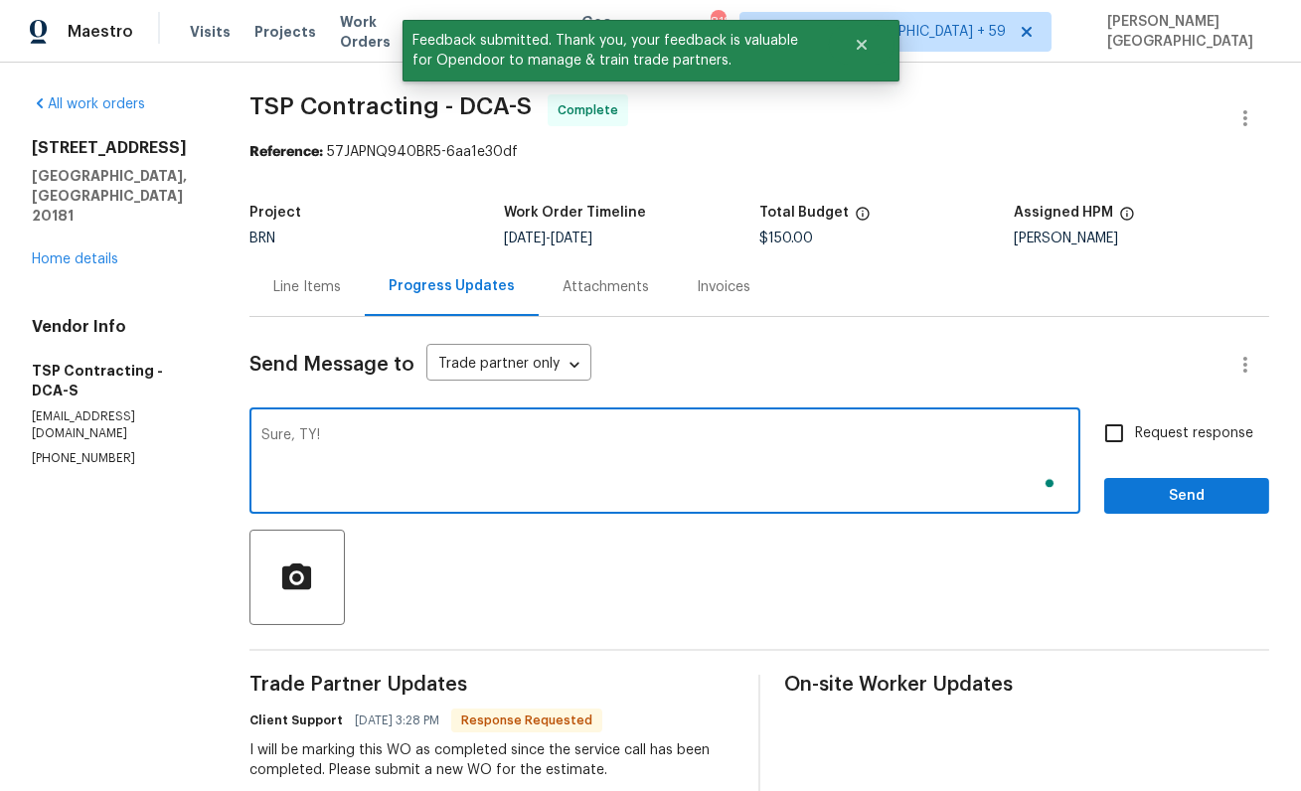
type textarea "Sure, TY!"
click at [1177, 414] on label "Request response" at bounding box center [1173, 433] width 160 height 42
click at [1135, 414] on input "Request response" at bounding box center [1114, 433] width 42 height 42
checkbox input "true"
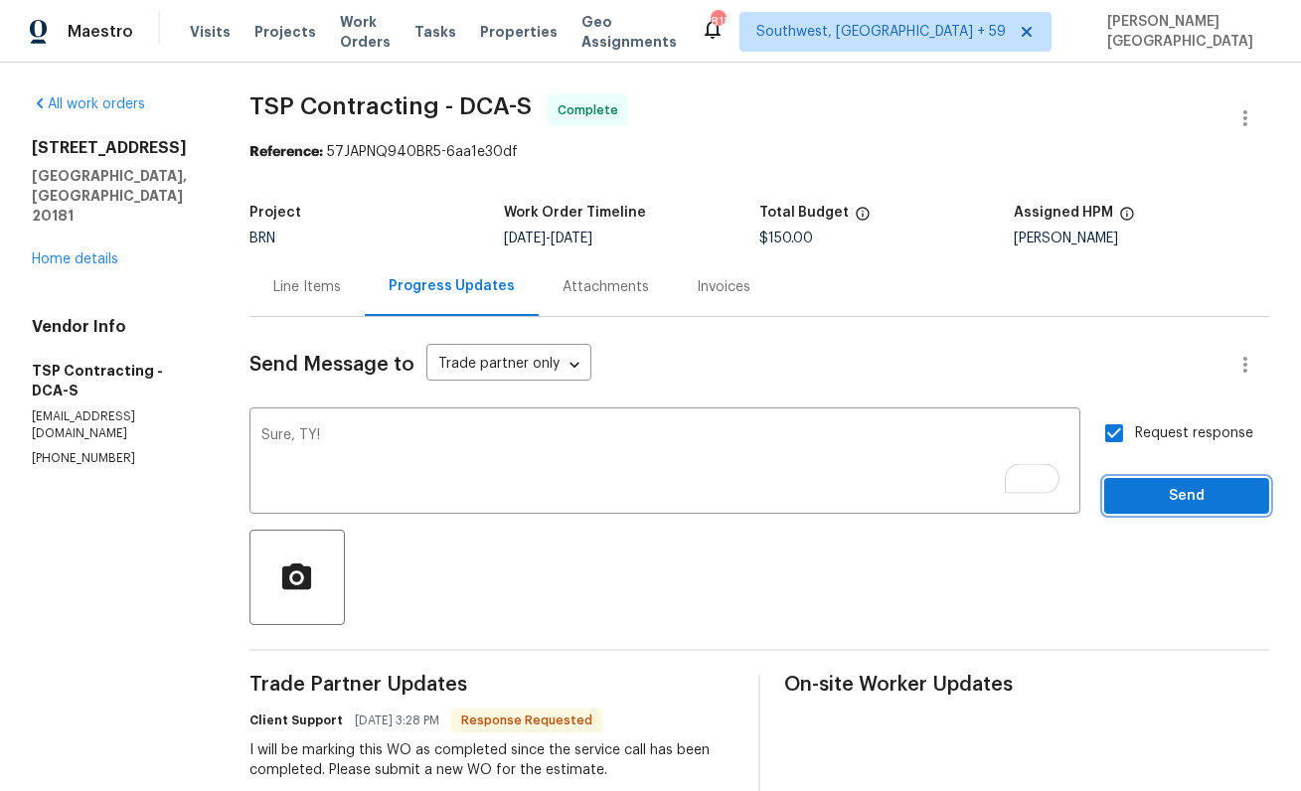
click at [1177, 512] on button "Send" at bounding box center [1186, 496] width 165 height 37
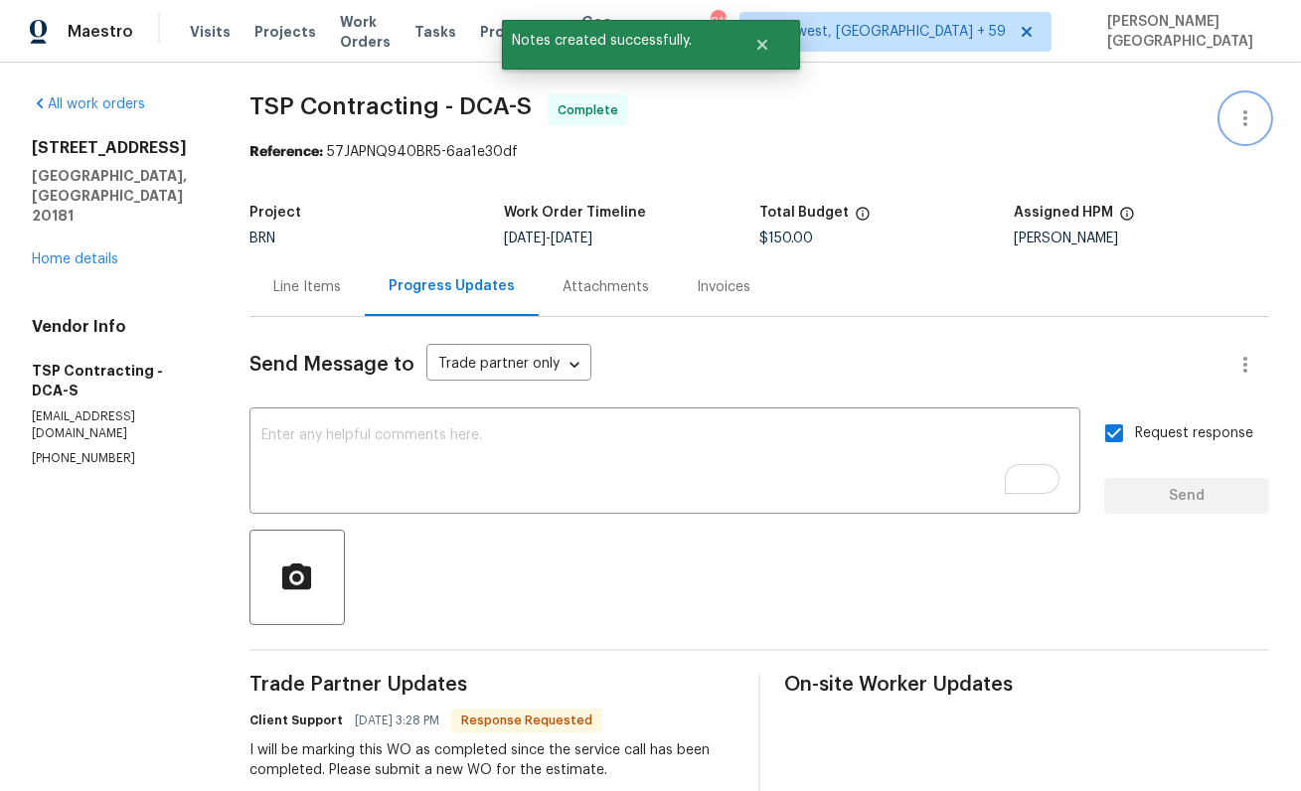
click at [1242, 128] on icon "button" at bounding box center [1245, 118] width 24 height 24
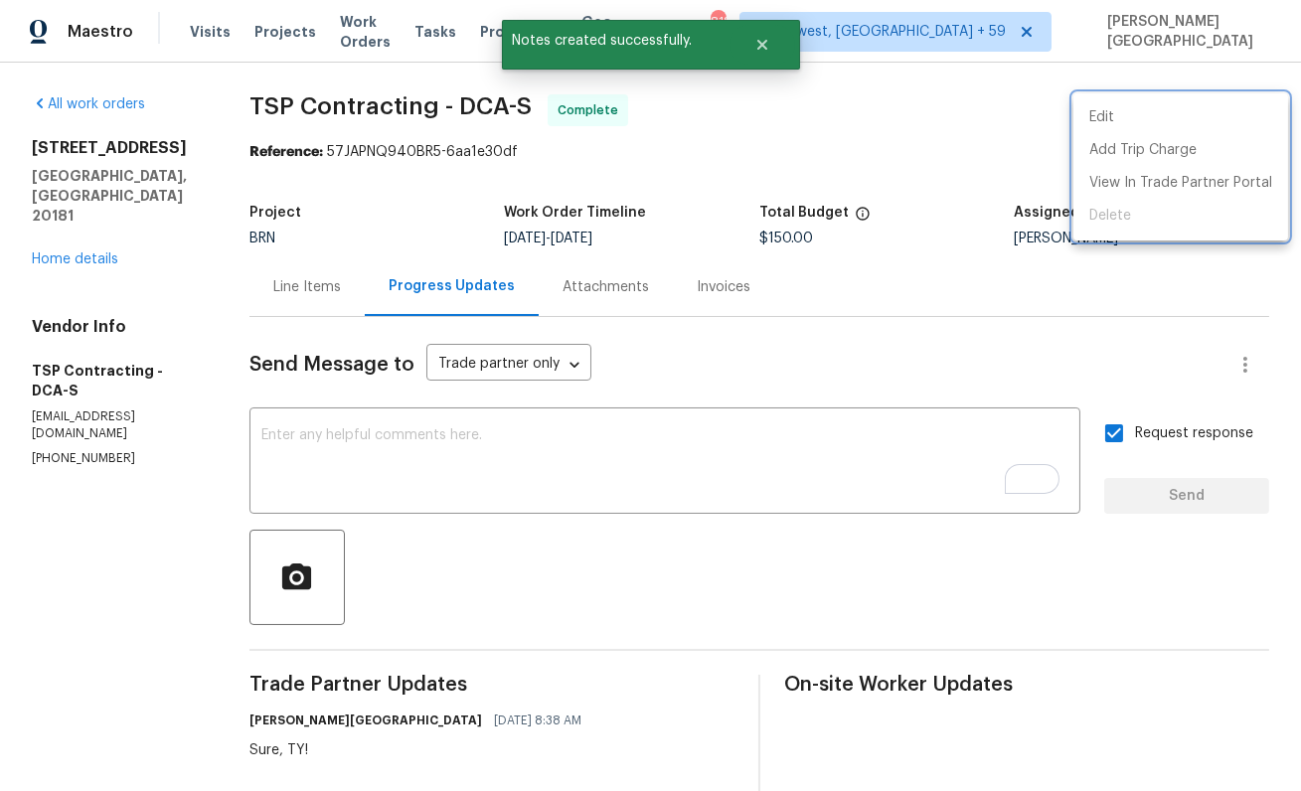
click at [783, 431] on div at bounding box center [650, 395] width 1301 height 791
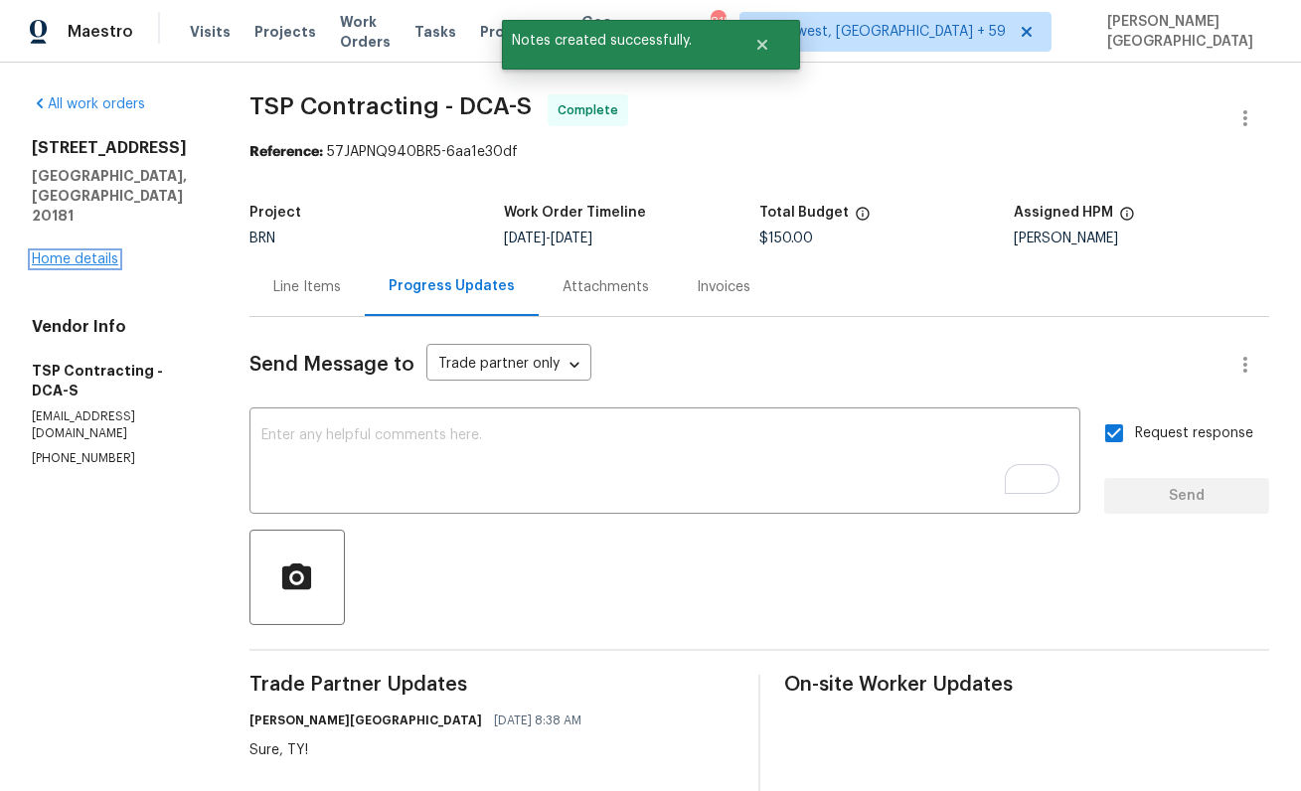
click at [82, 252] on link "Home details" at bounding box center [75, 259] width 86 height 14
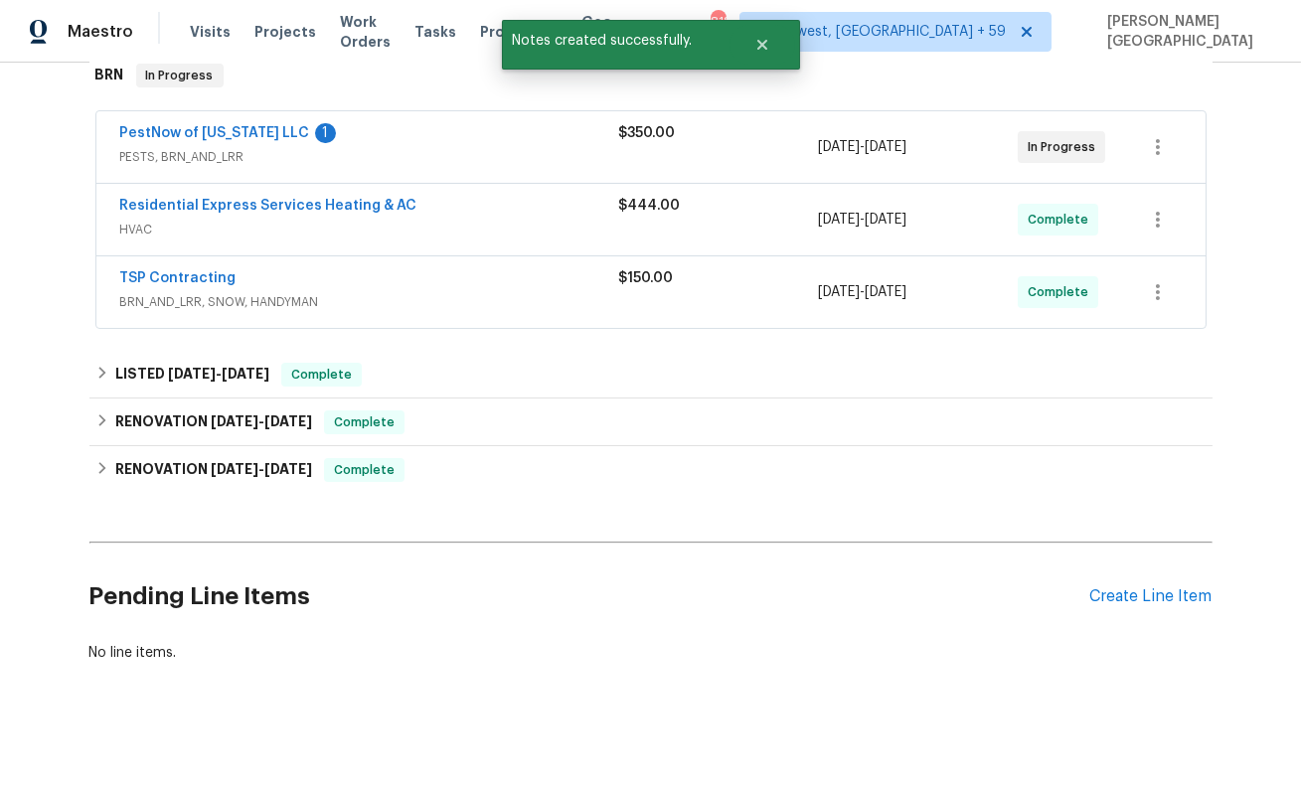
scroll to position [338, 0]
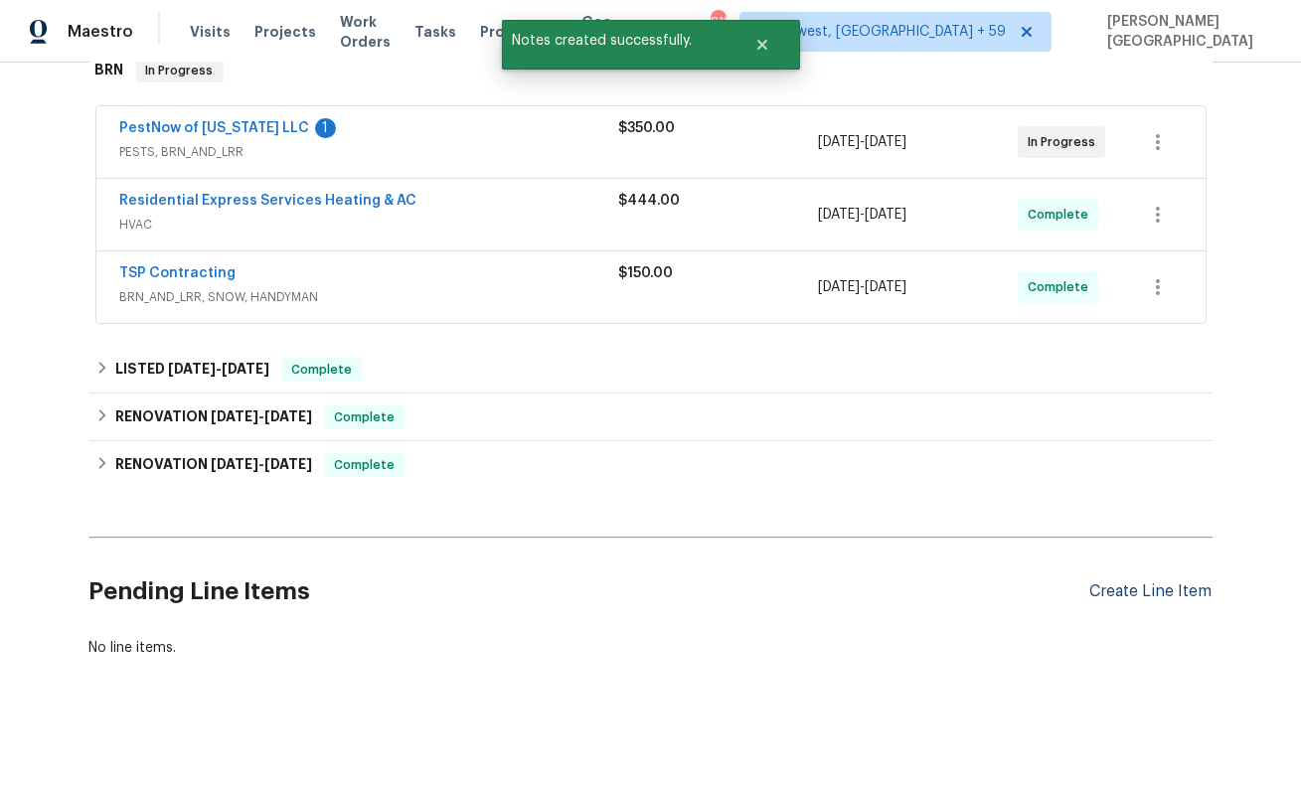
click at [1154, 594] on div "Create Line Item" at bounding box center [1151, 591] width 122 height 19
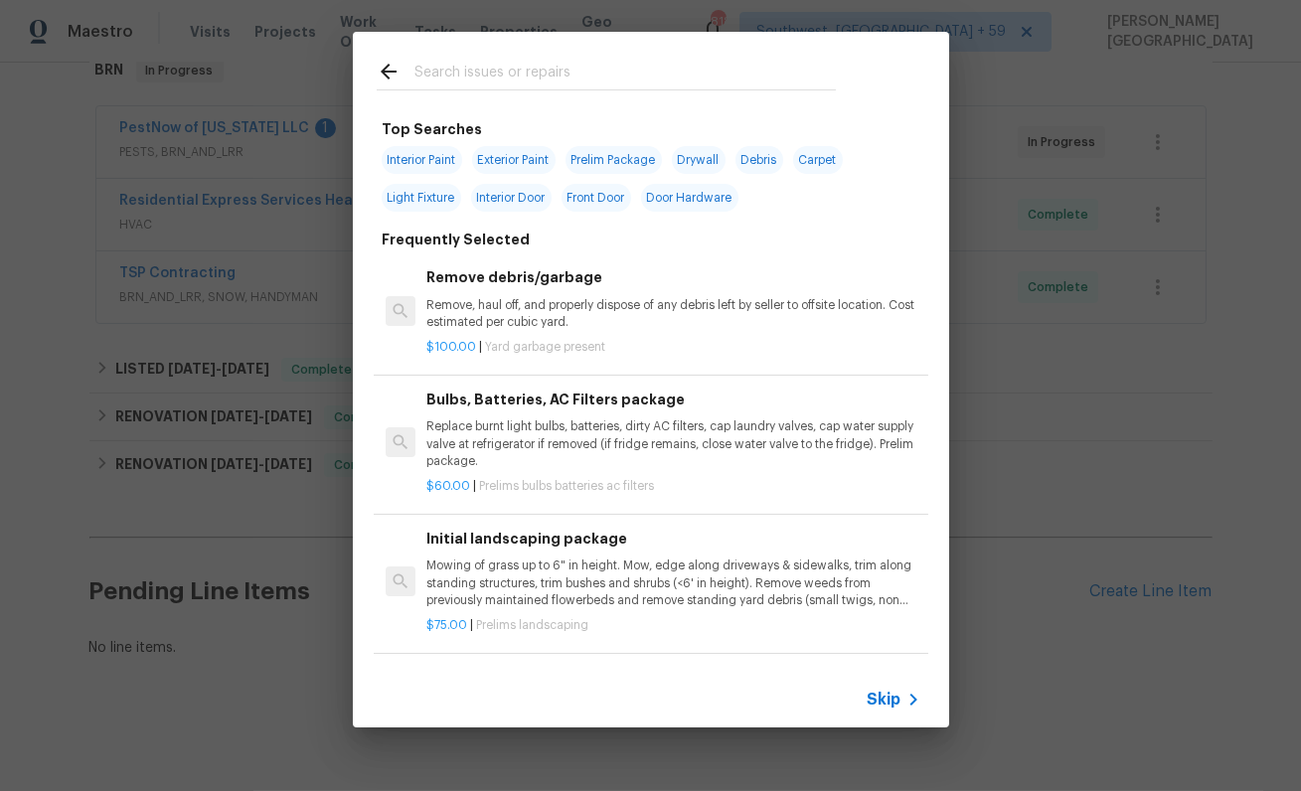
click at [888, 700] on span "Skip" at bounding box center [885, 700] width 34 height 20
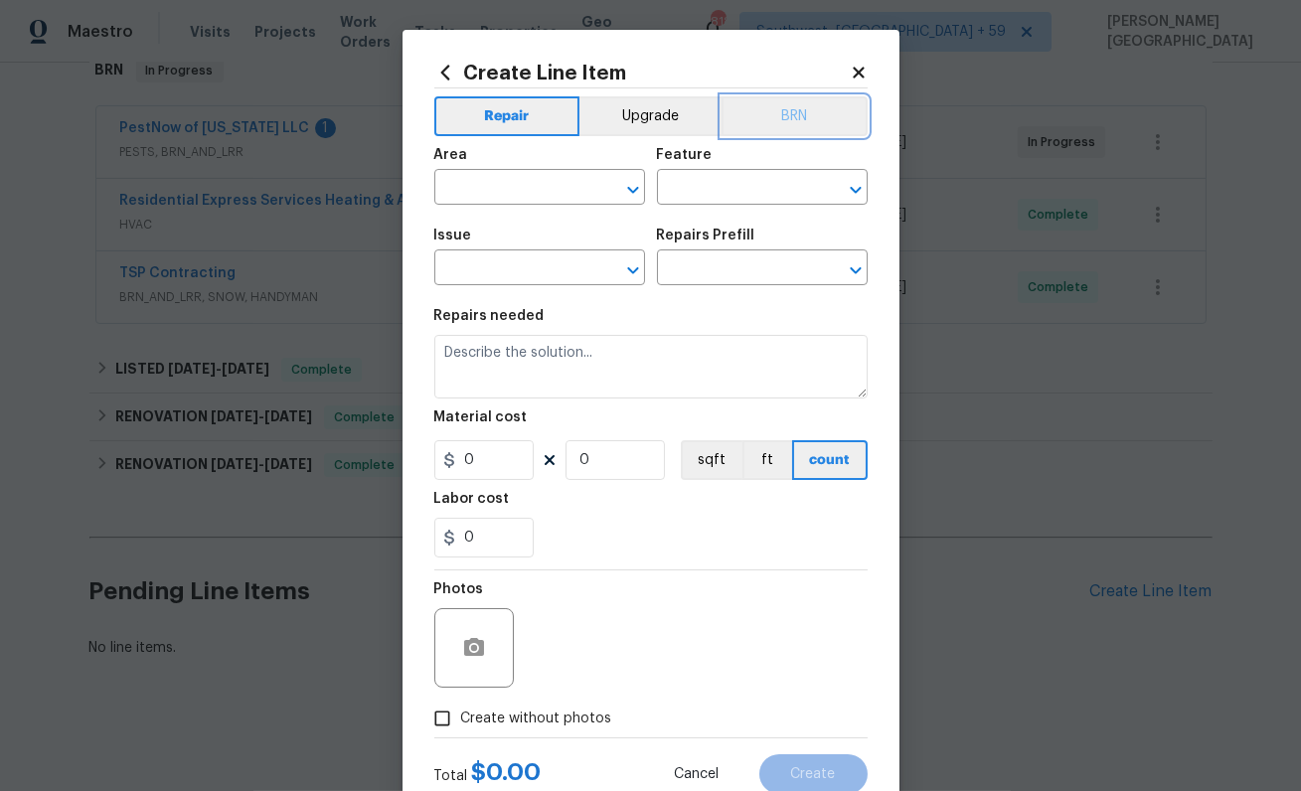
click at [792, 103] on button "BRN" at bounding box center [795, 116] width 146 height 40
click at [518, 194] on input "text" at bounding box center [511, 189] width 155 height 31
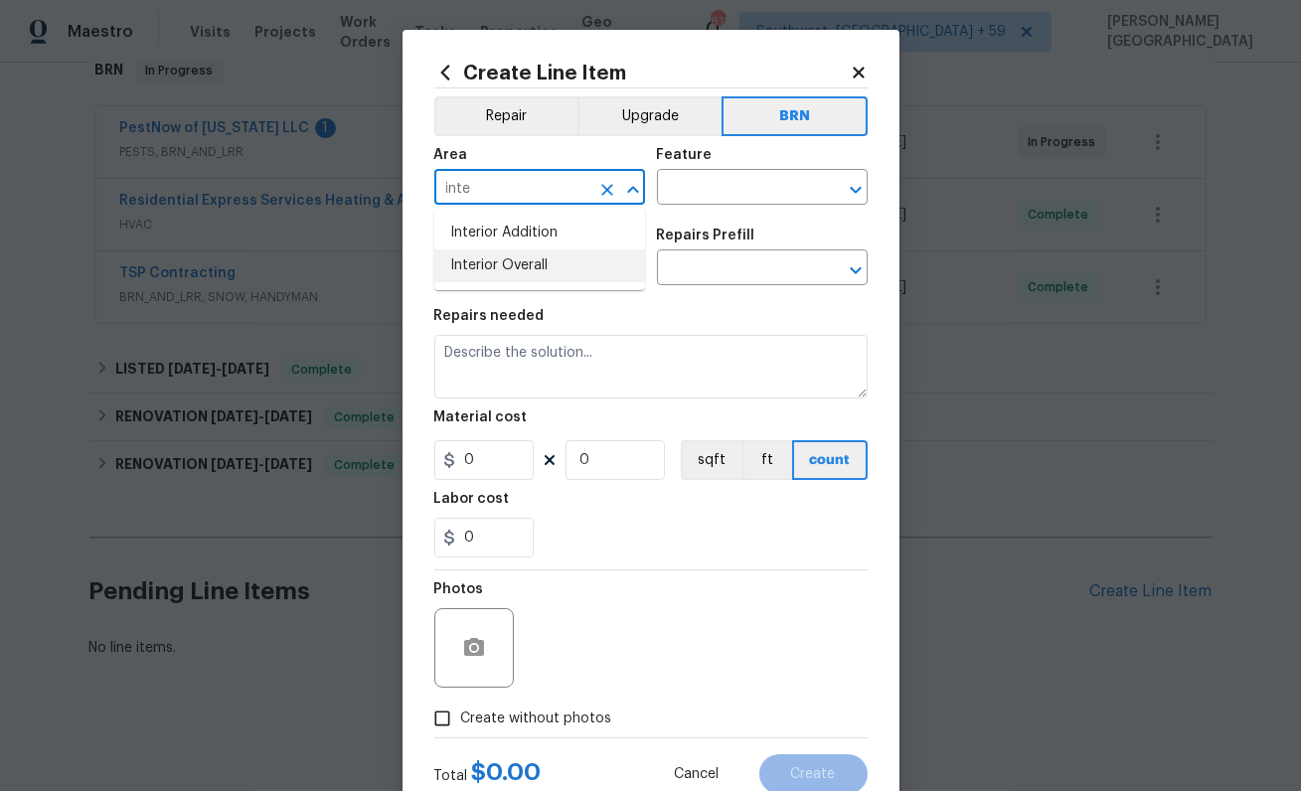
click at [518, 267] on li "Interior Overall" at bounding box center [539, 265] width 211 height 33
type input "Interior Overall"
click at [676, 195] on input "text" at bounding box center [734, 189] width 155 height 31
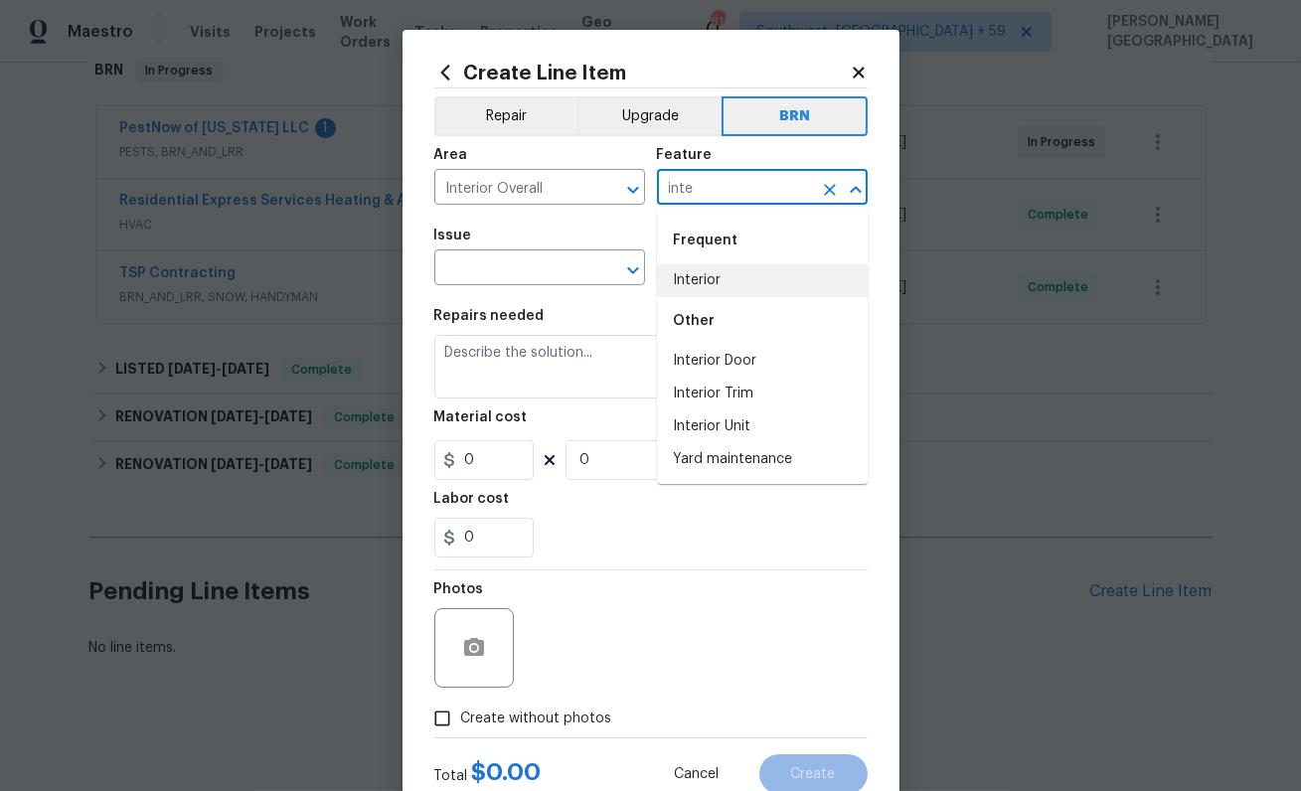
click at [698, 270] on li "Interior" at bounding box center [762, 280] width 211 height 33
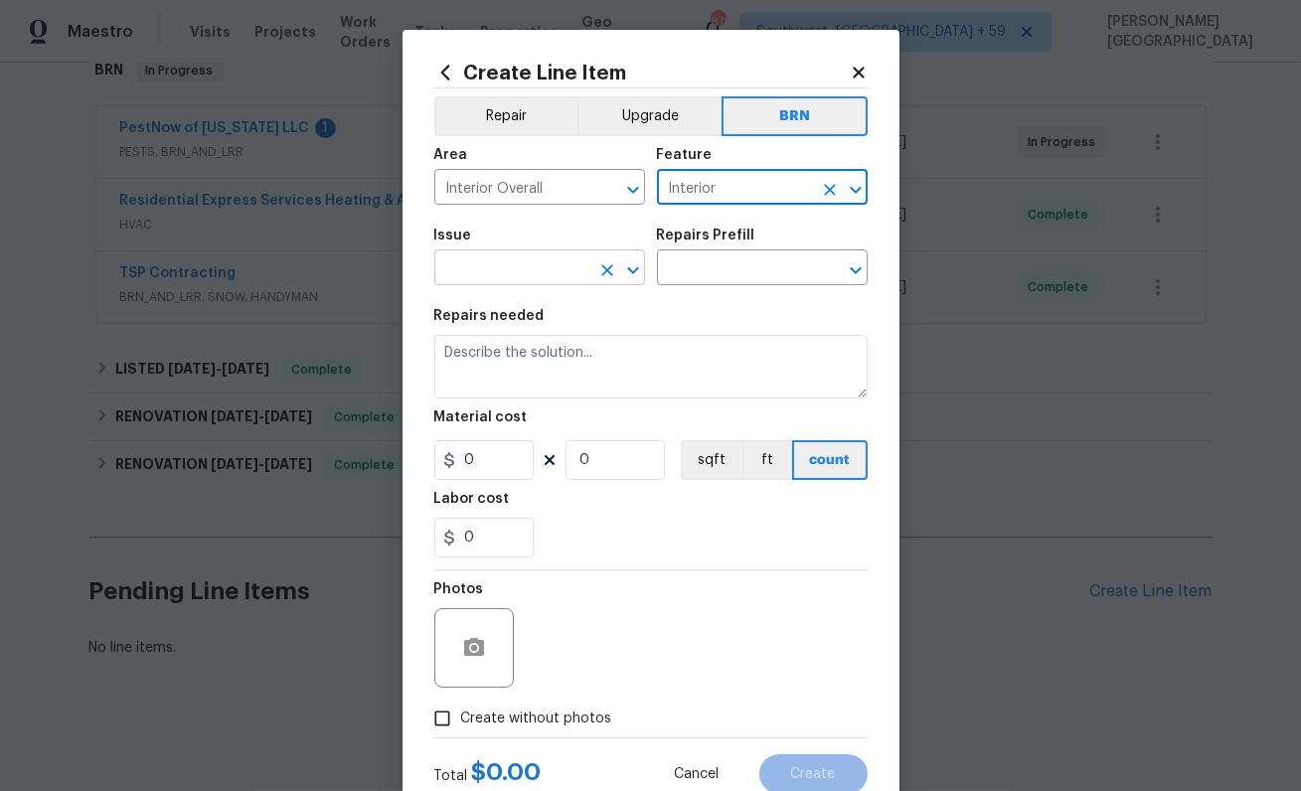
type input "Interior"
click at [537, 275] on input "text" at bounding box center [511, 269] width 155 height 31
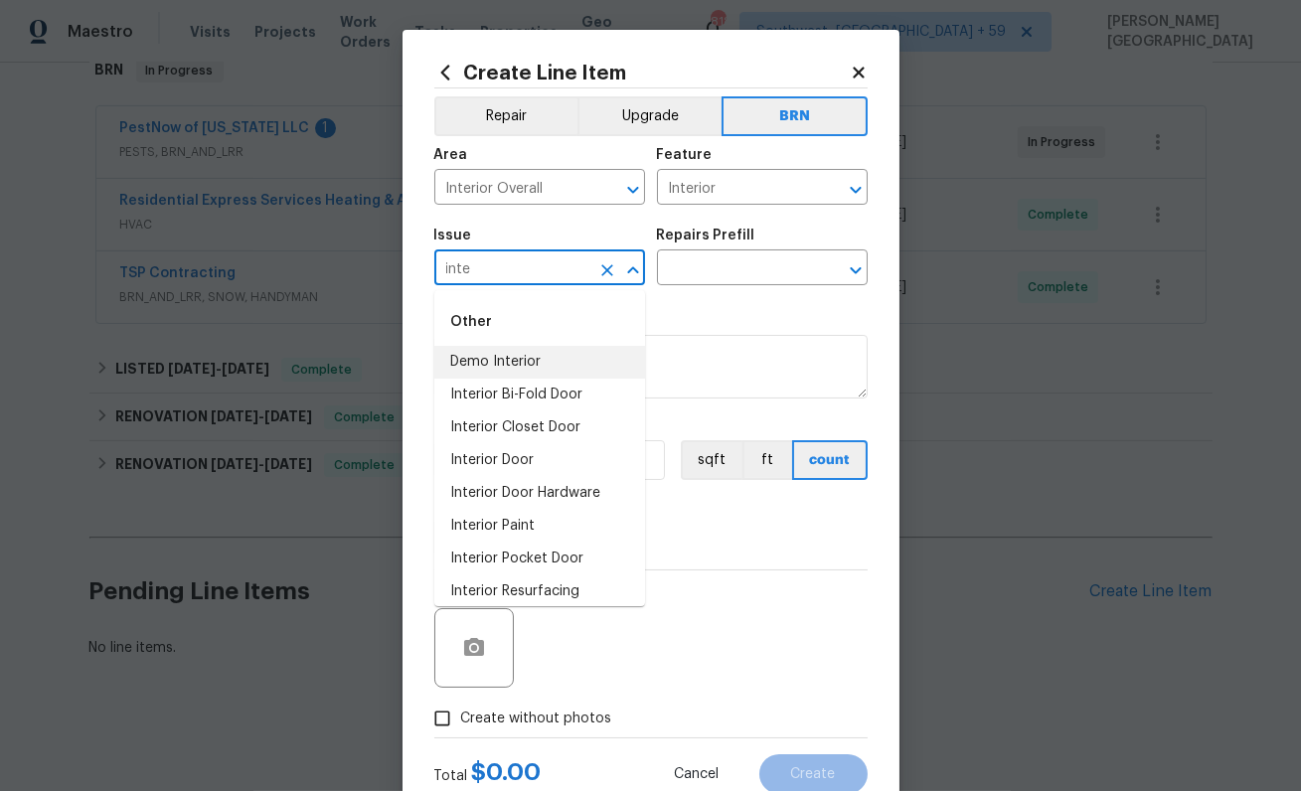
click at [545, 363] on li "Demo Interior" at bounding box center [539, 362] width 211 height 33
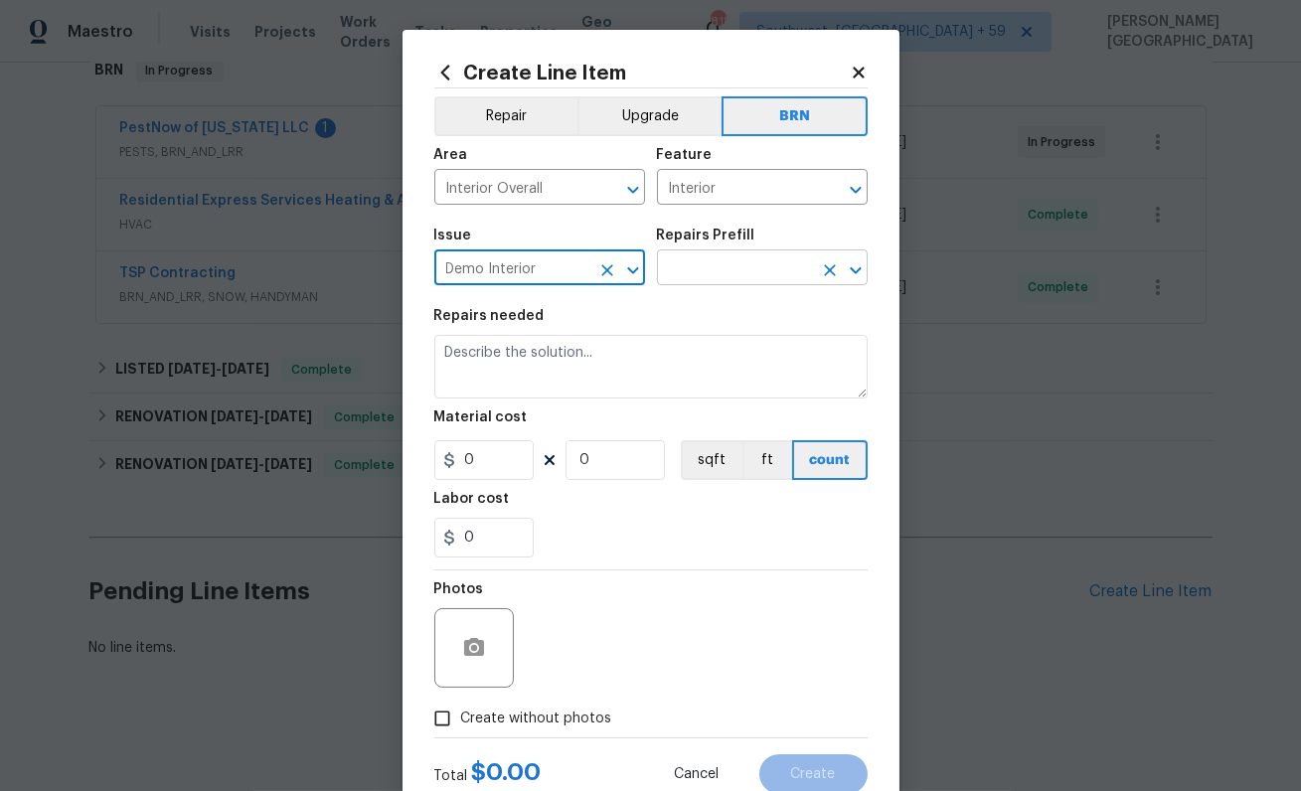
type input "Demo Interior"
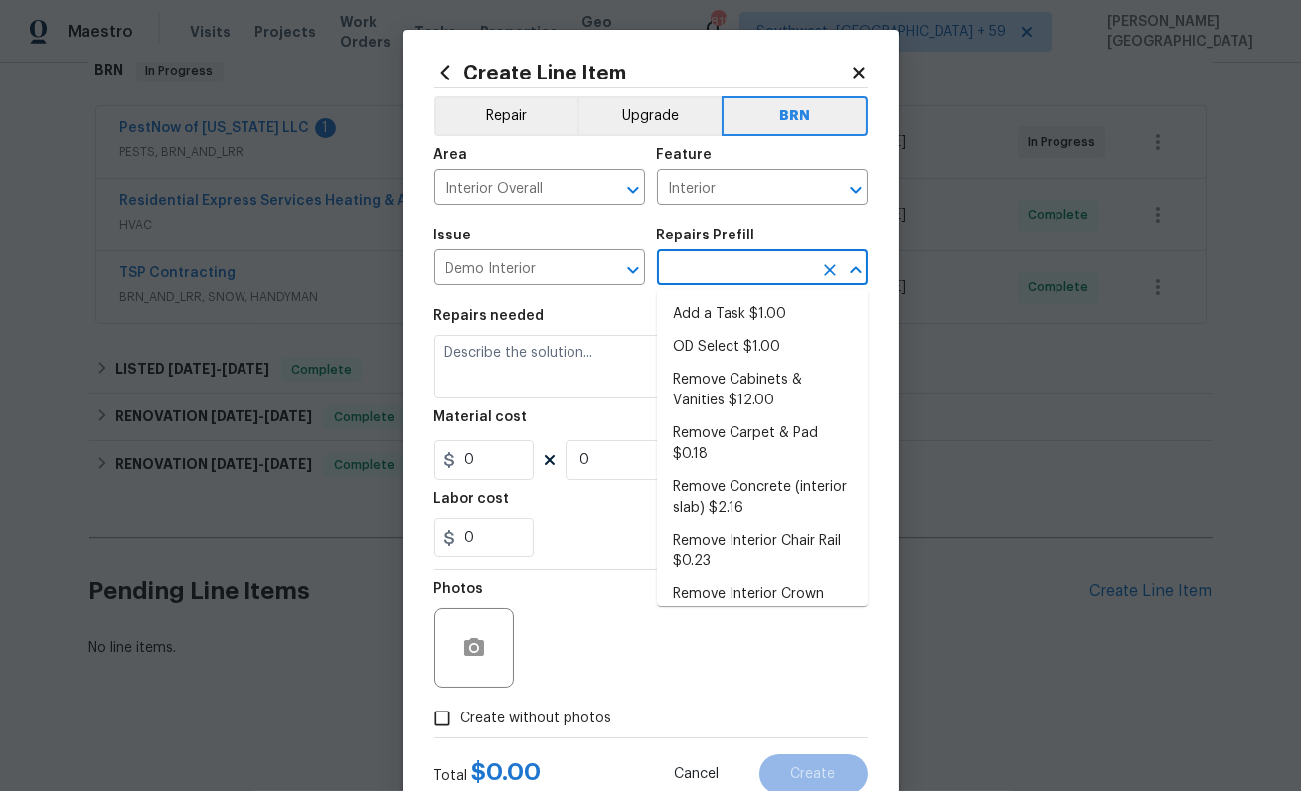
click at [714, 272] on input "text" at bounding box center [734, 269] width 155 height 31
click at [717, 332] on li "OD Select $1.00" at bounding box center [762, 347] width 211 height 33
type input "Demolition"
type input "OD Select $1.00"
type textarea "Refer to the agreed upon scope document for further details."
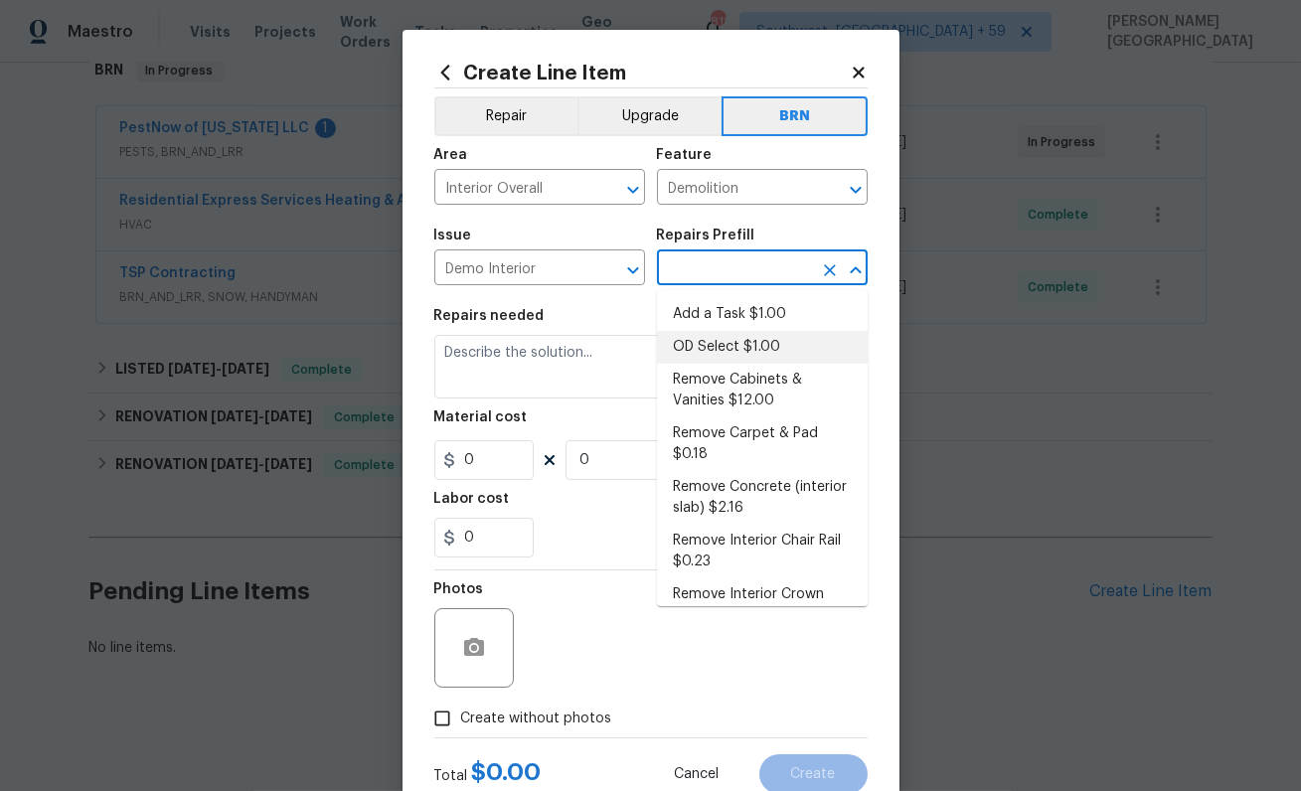
type input "1"
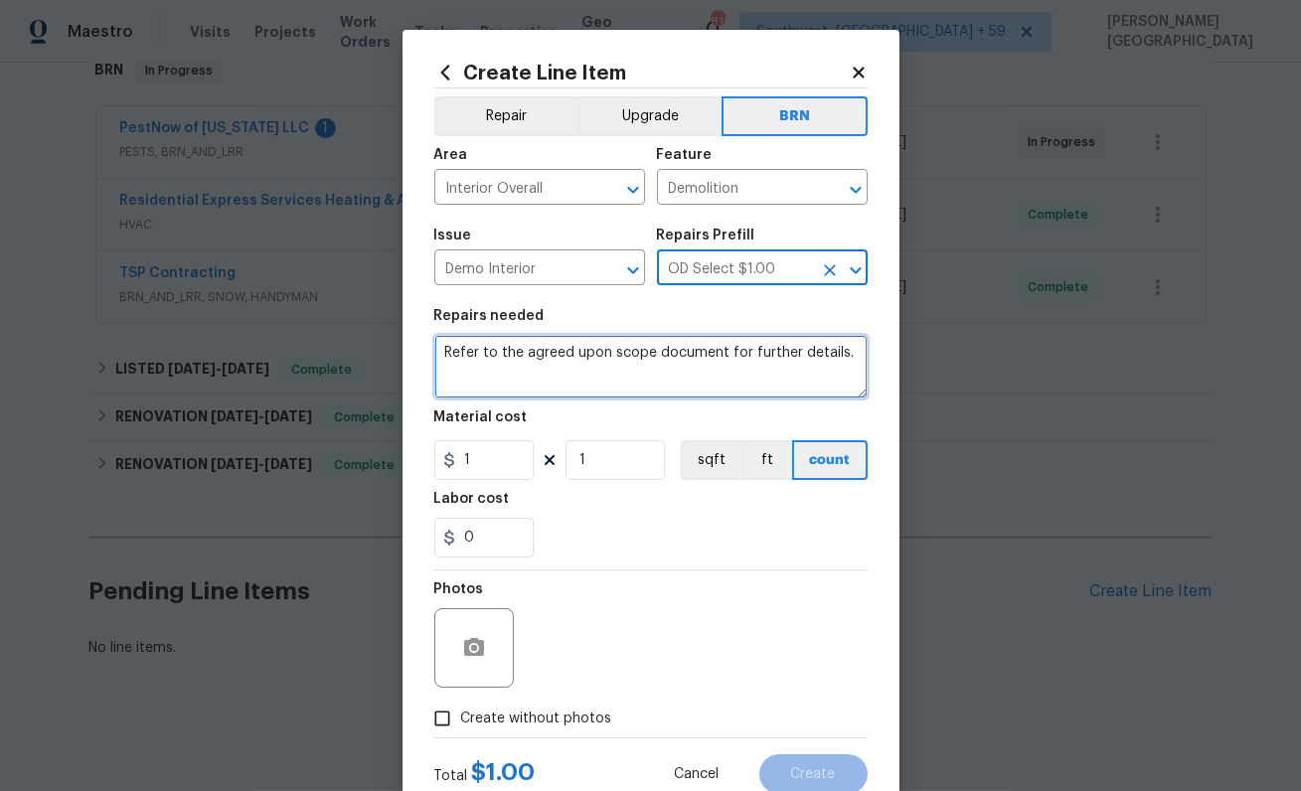
click at [617, 352] on textarea "Refer to the agreed upon scope document for further details." at bounding box center [650, 367] width 433 height 64
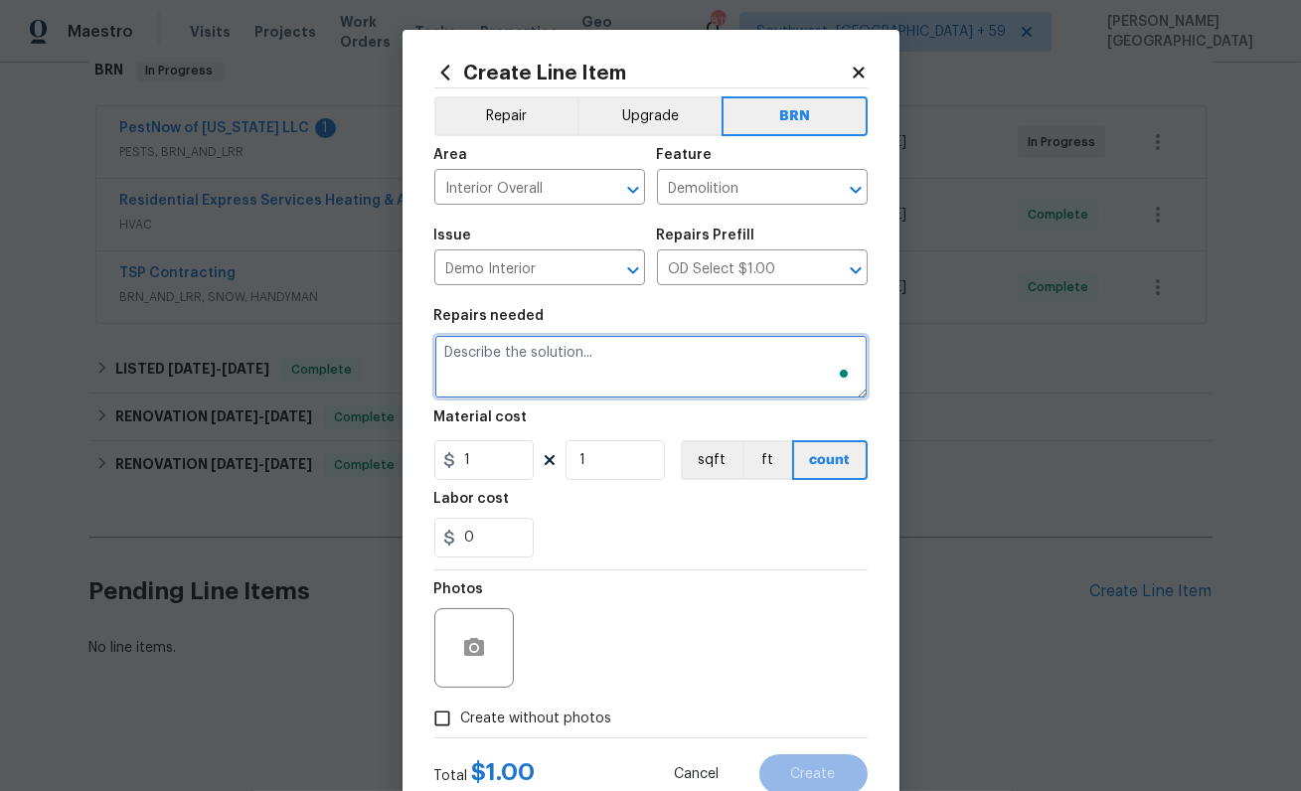
paste textarea "Seller to have contractor find and repair source of elevated moisture at area a…"
type textarea "Seller to have contractor find and repair source of elevated moisture at area a…"
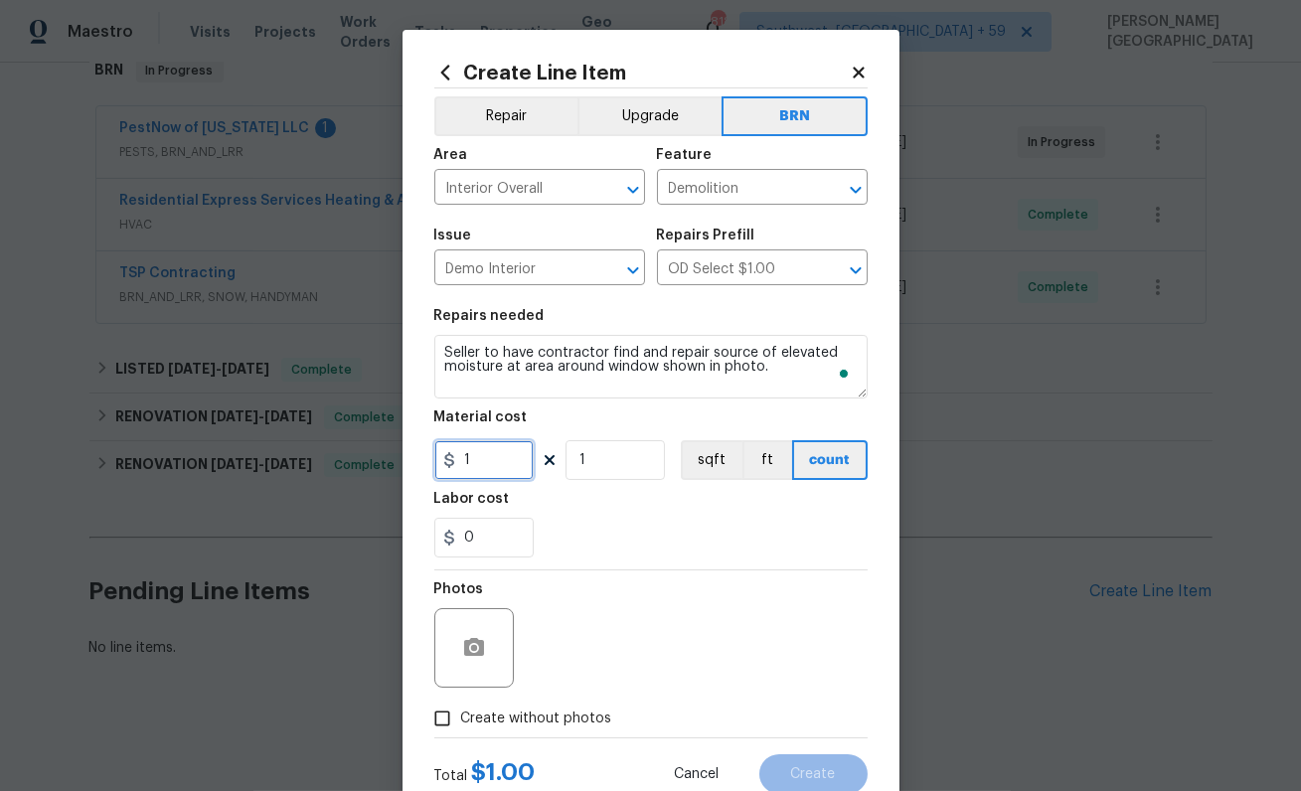
click at [488, 462] on input "1" at bounding box center [483, 460] width 99 height 40
type input "0"
click at [488, 539] on input "0" at bounding box center [483, 538] width 99 height 40
type input "1"
click at [492, 712] on span "Create without photos" at bounding box center [536, 719] width 151 height 21
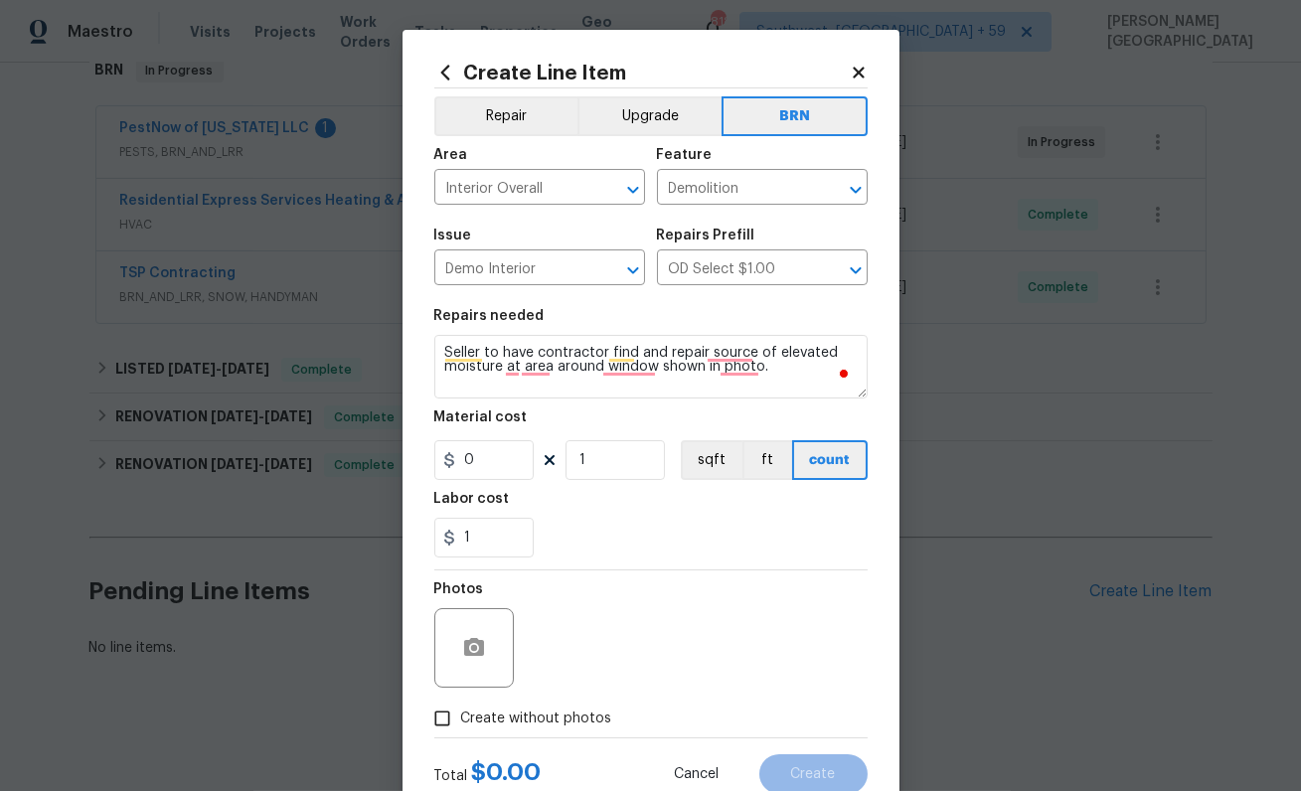
click at [461, 712] on input "Create without photos" at bounding box center [442, 719] width 38 height 38
checkbox input "true"
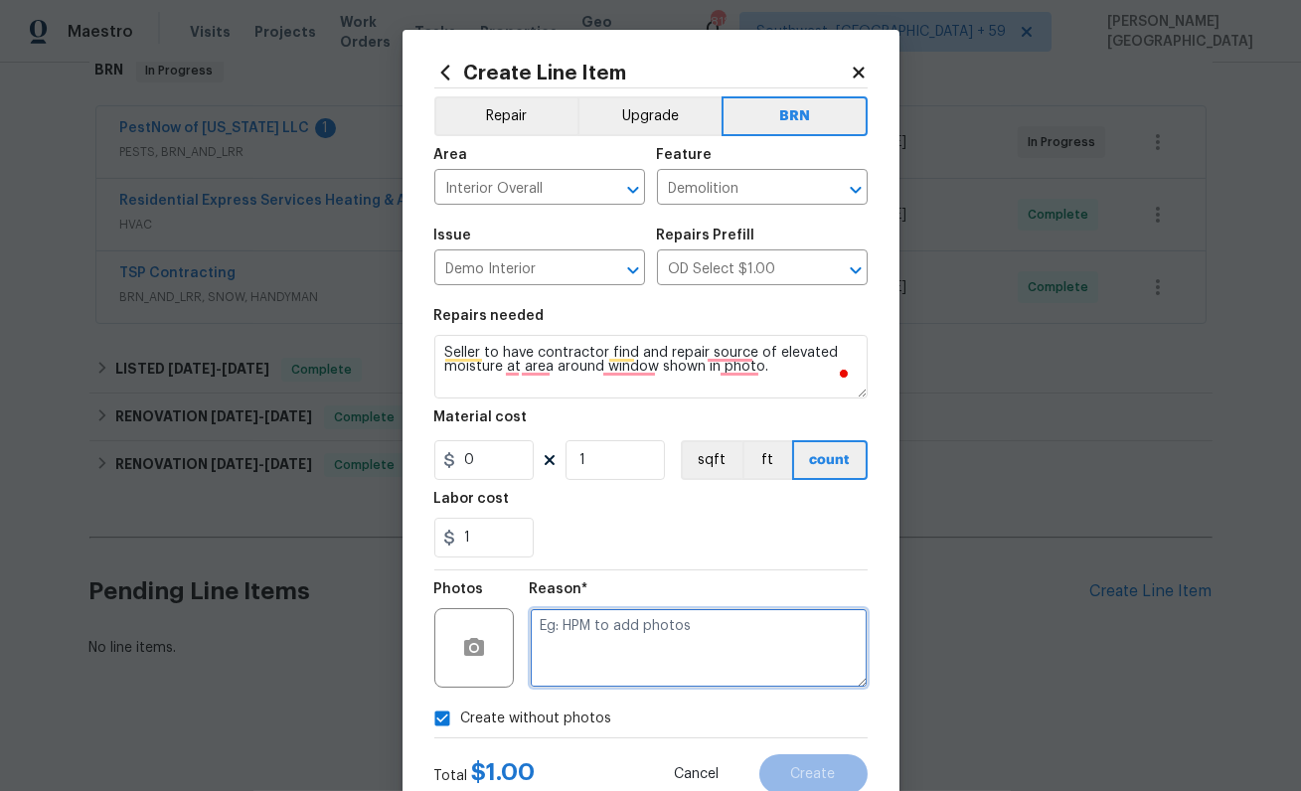
click at [594, 666] on textarea at bounding box center [699, 648] width 338 height 80
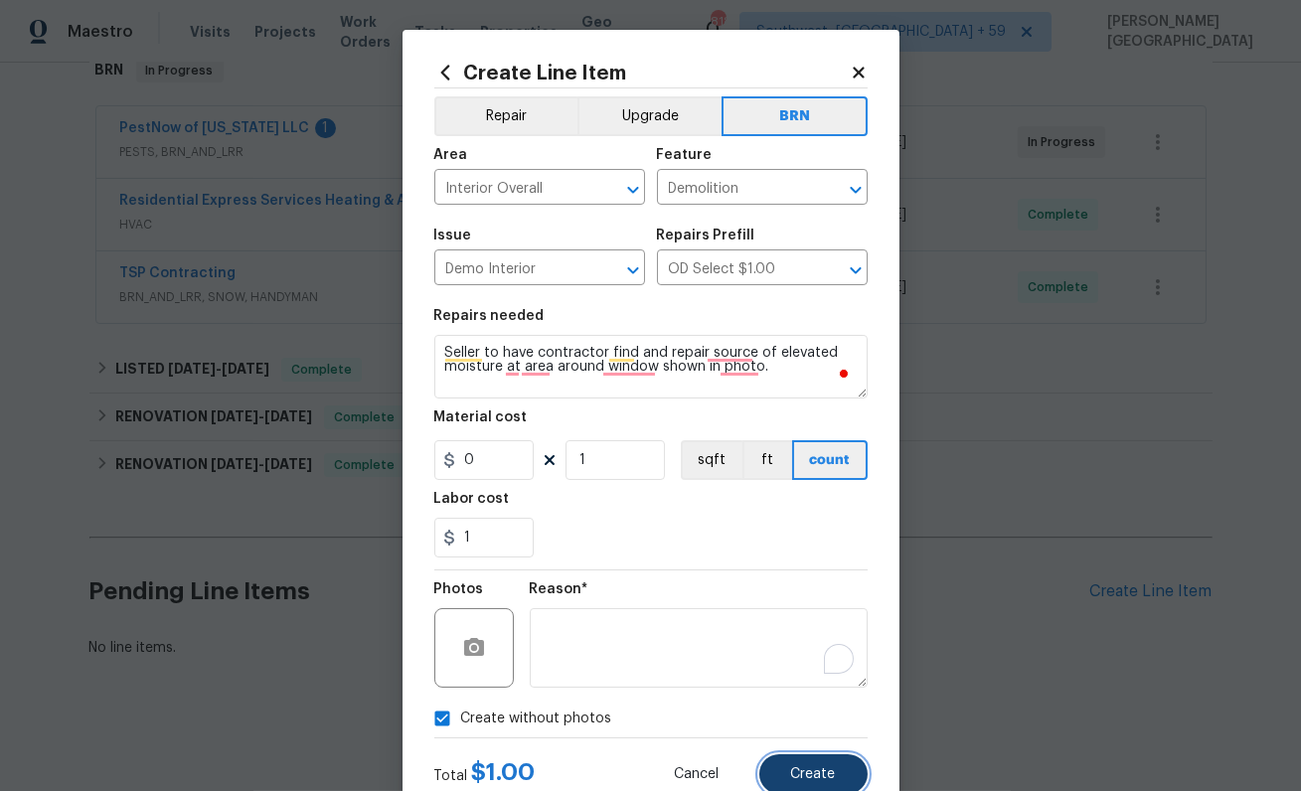
click at [814, 785] on button "Create" at bounding box center [813, 774] width 108 height 40
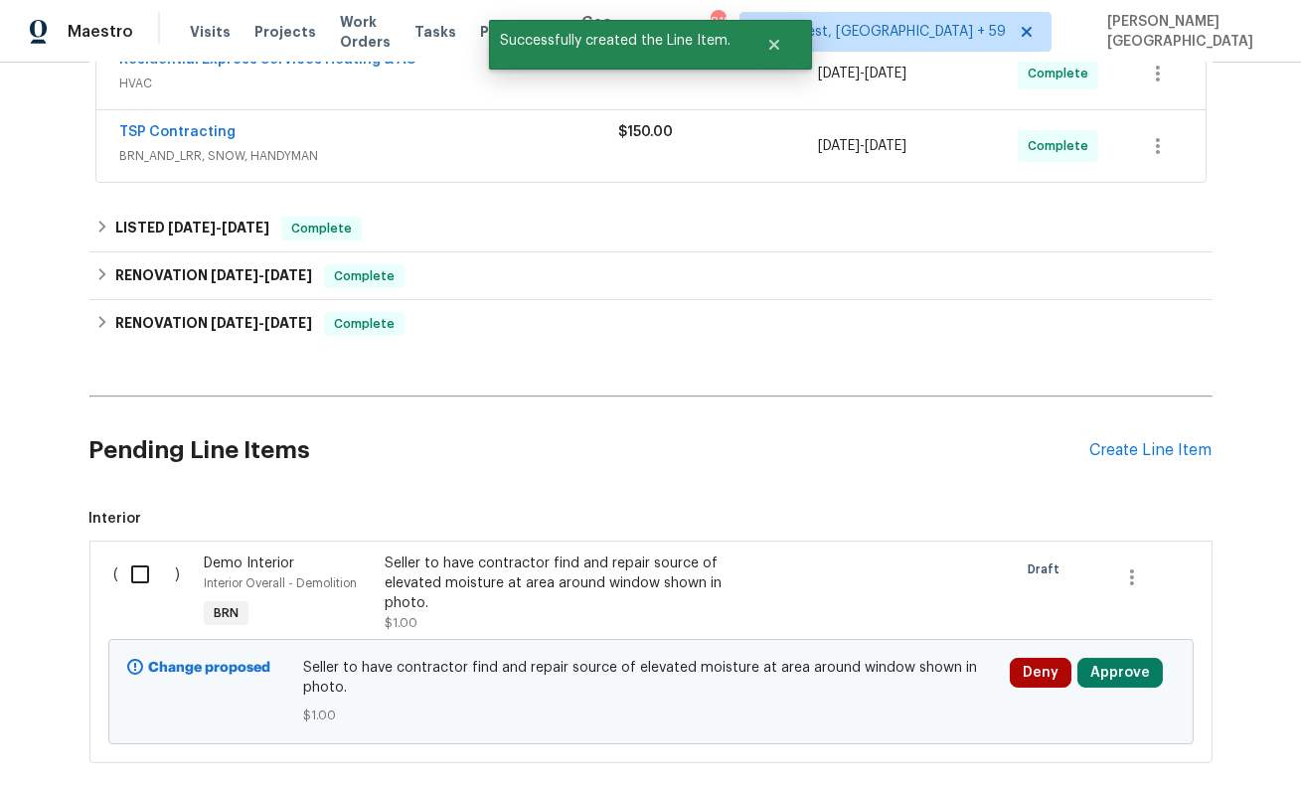
scroll to position [492, 0]
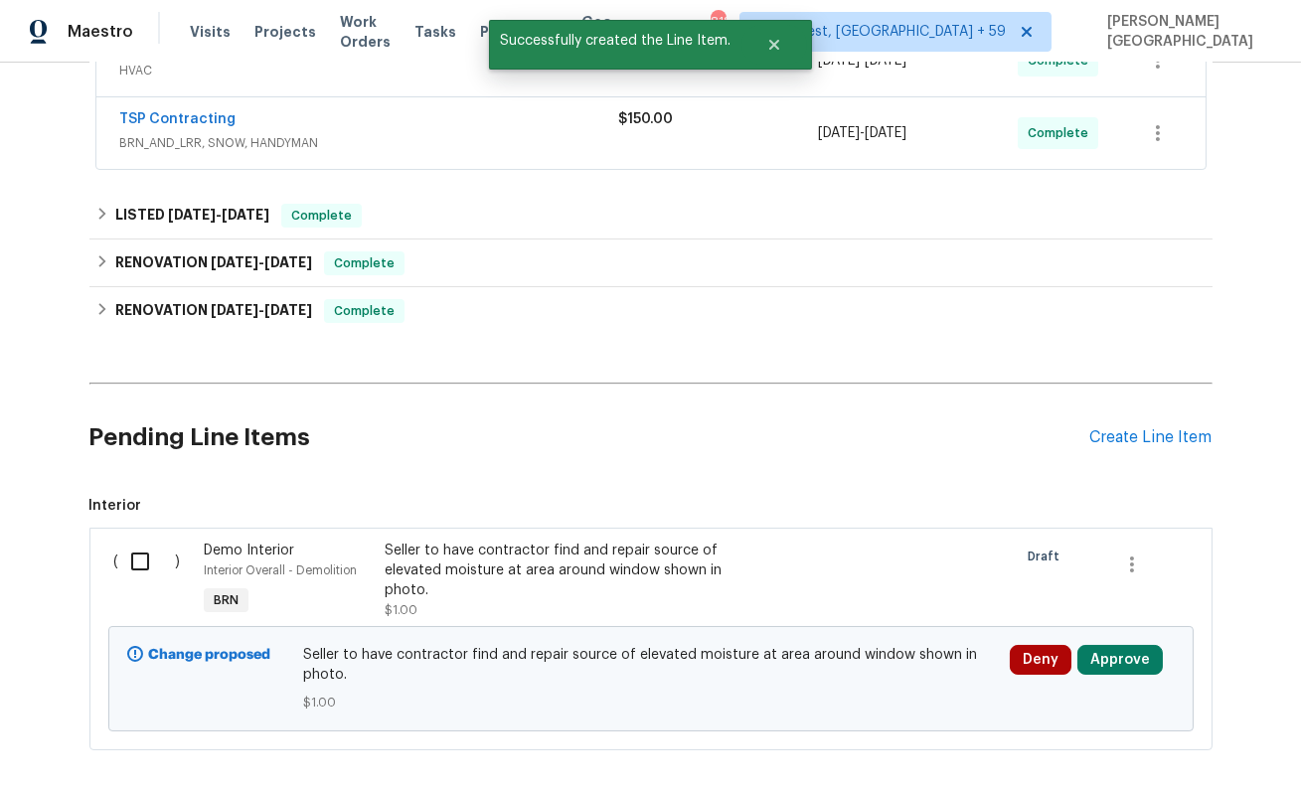
click at [147, 545] on input "checkbox" at bounding box center [147, 562] width 57 height 42
checkbox input "true"
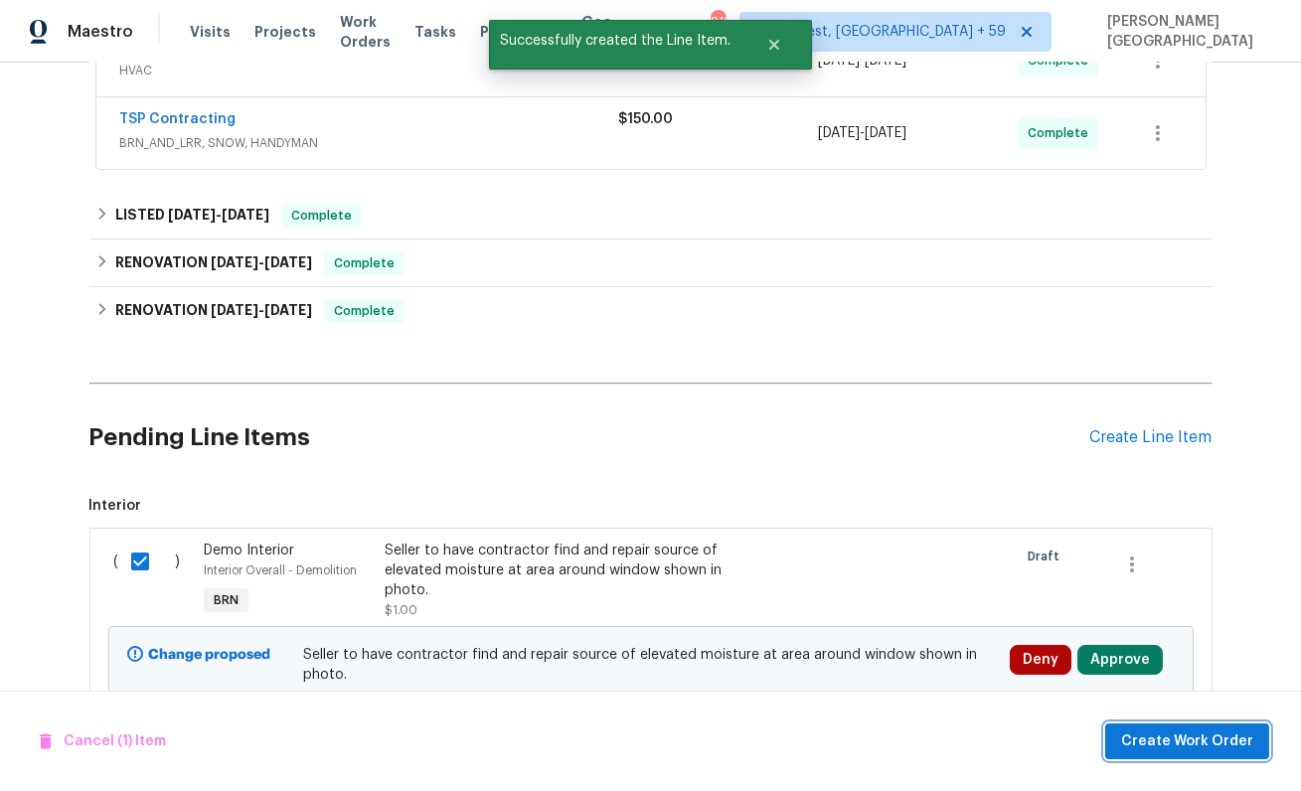
click at [1145, 745] on span "Create Work Order" at bounding box center [1187, 742] width 132 height 25
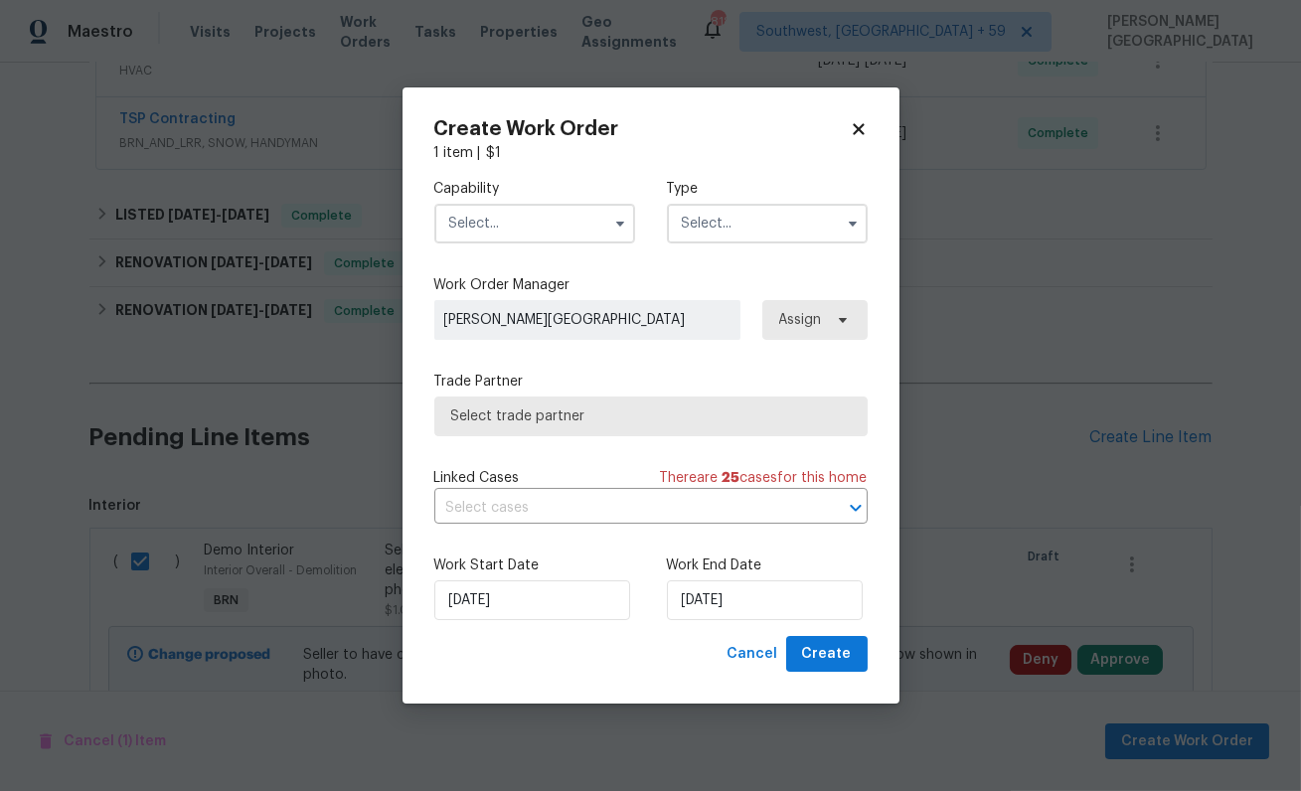
click at [548, 226] on input "text" at bounding box center [534, 224] width 201 height 40
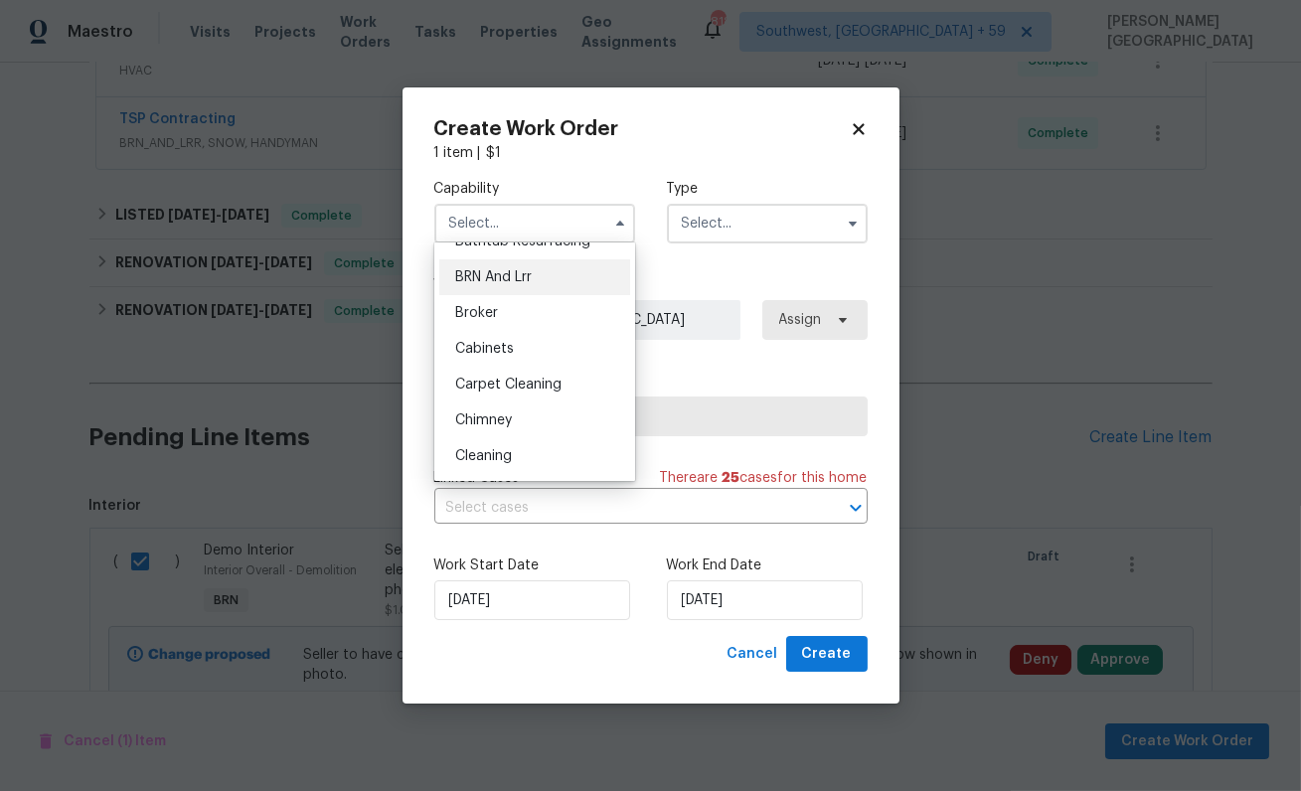
scroll to position [0, 0]
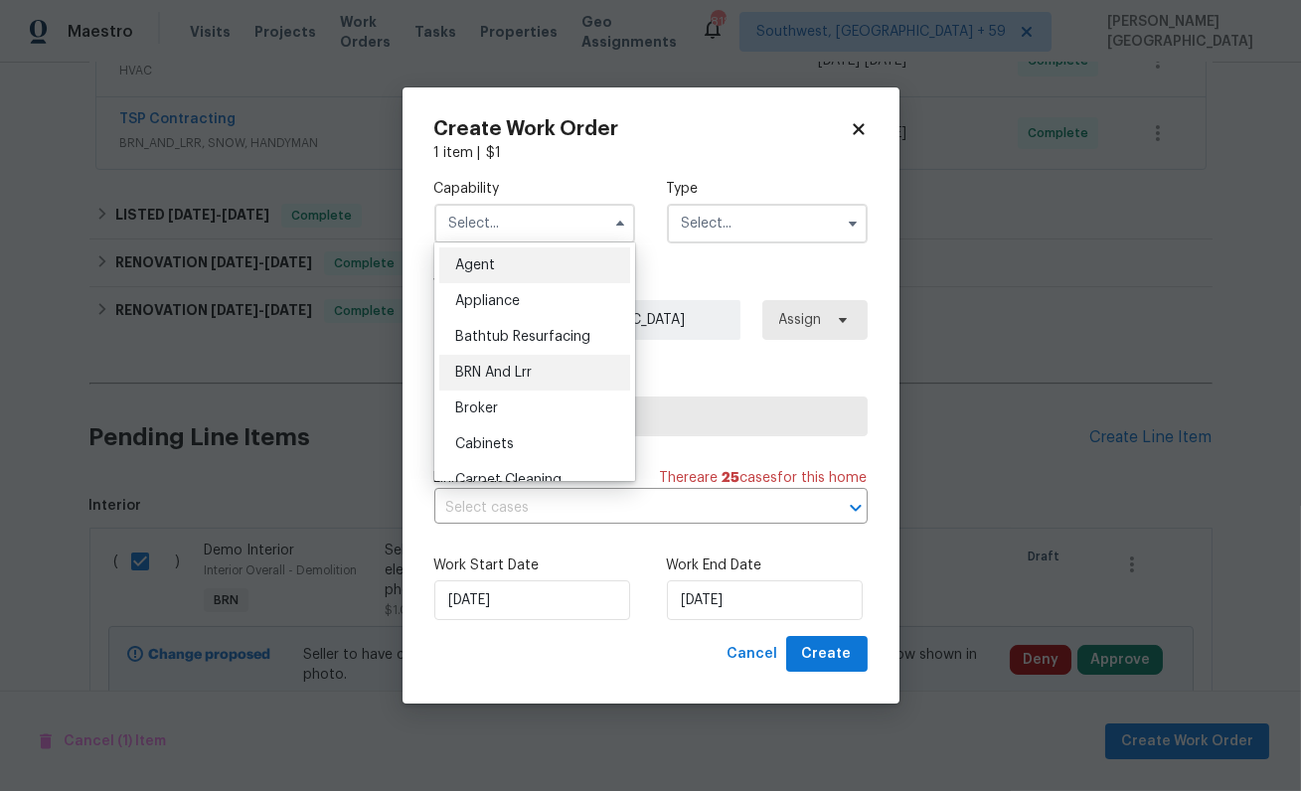
click at [520, 366] on span "BRN And Lrr" at bounding box center [493, 373] width 77 height 14
type input "BRN And Lrr"
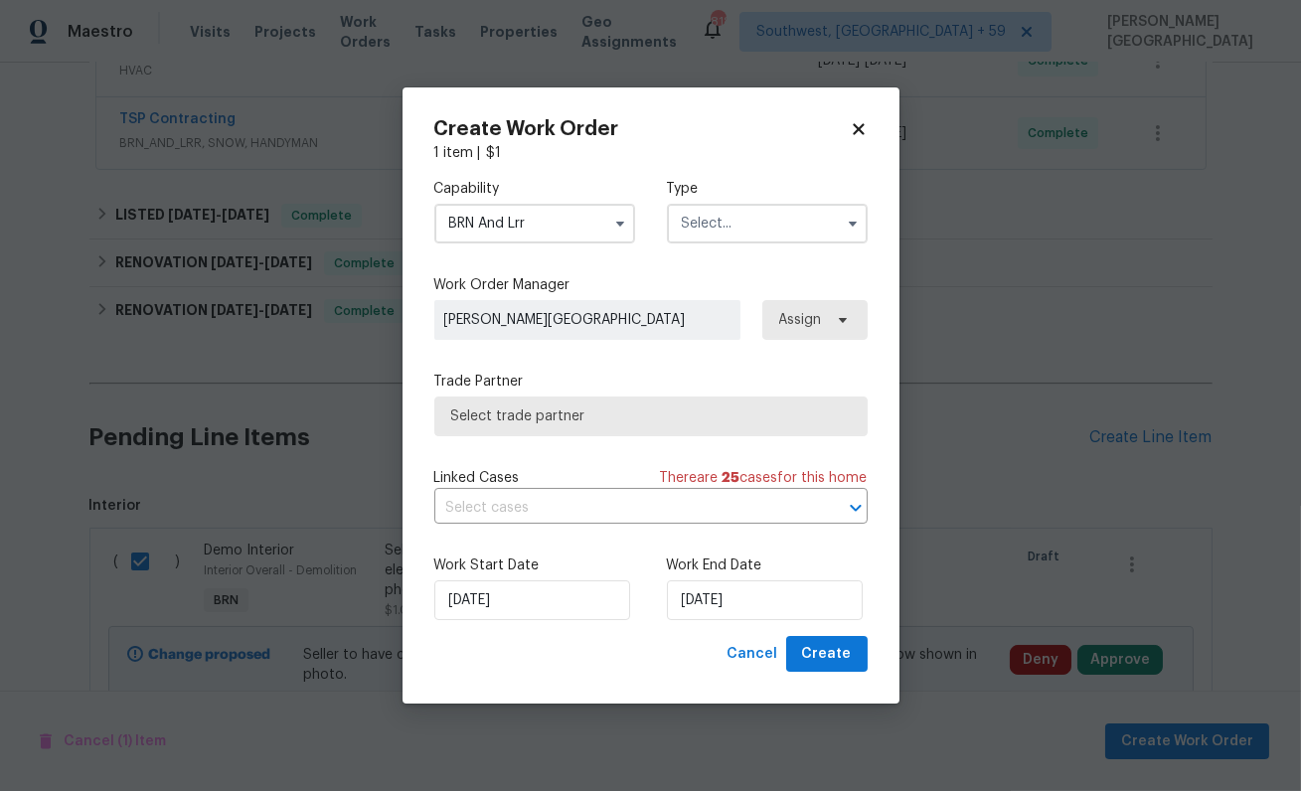
click at [701, 224] on input "text" at bounding box center [767, 224] width 201 height 40
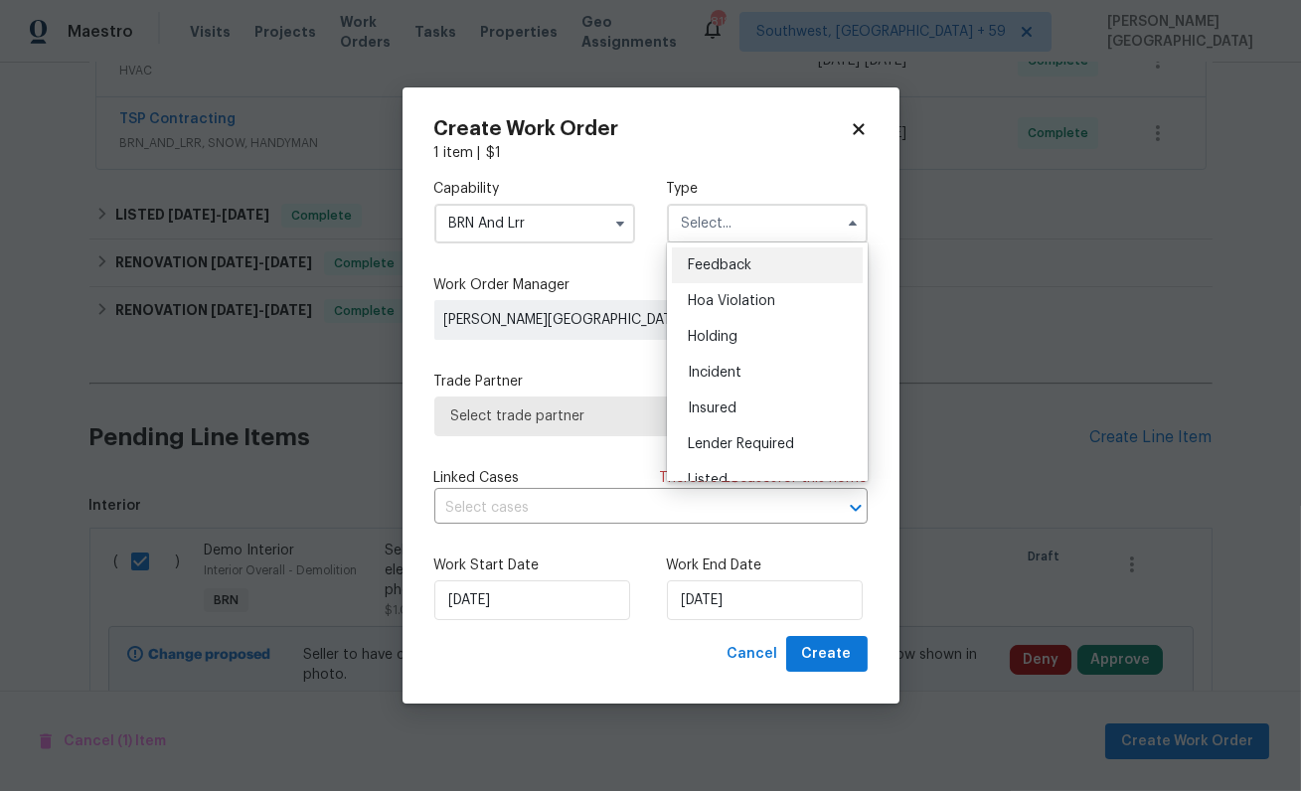
scroll to position [451, 0]
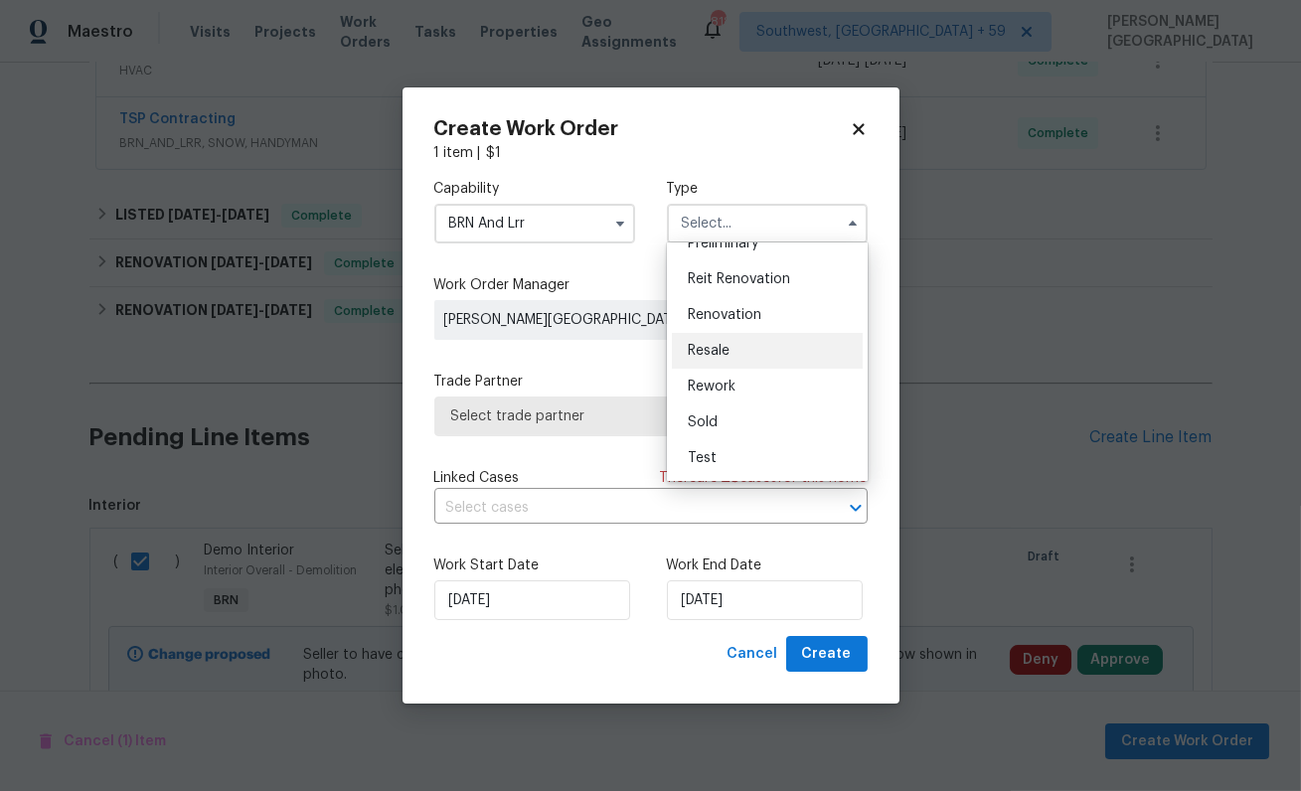
click at [723, 359] on div "Resale" at bounding box center [767, 351] width 191 height 36
type input "Resale"
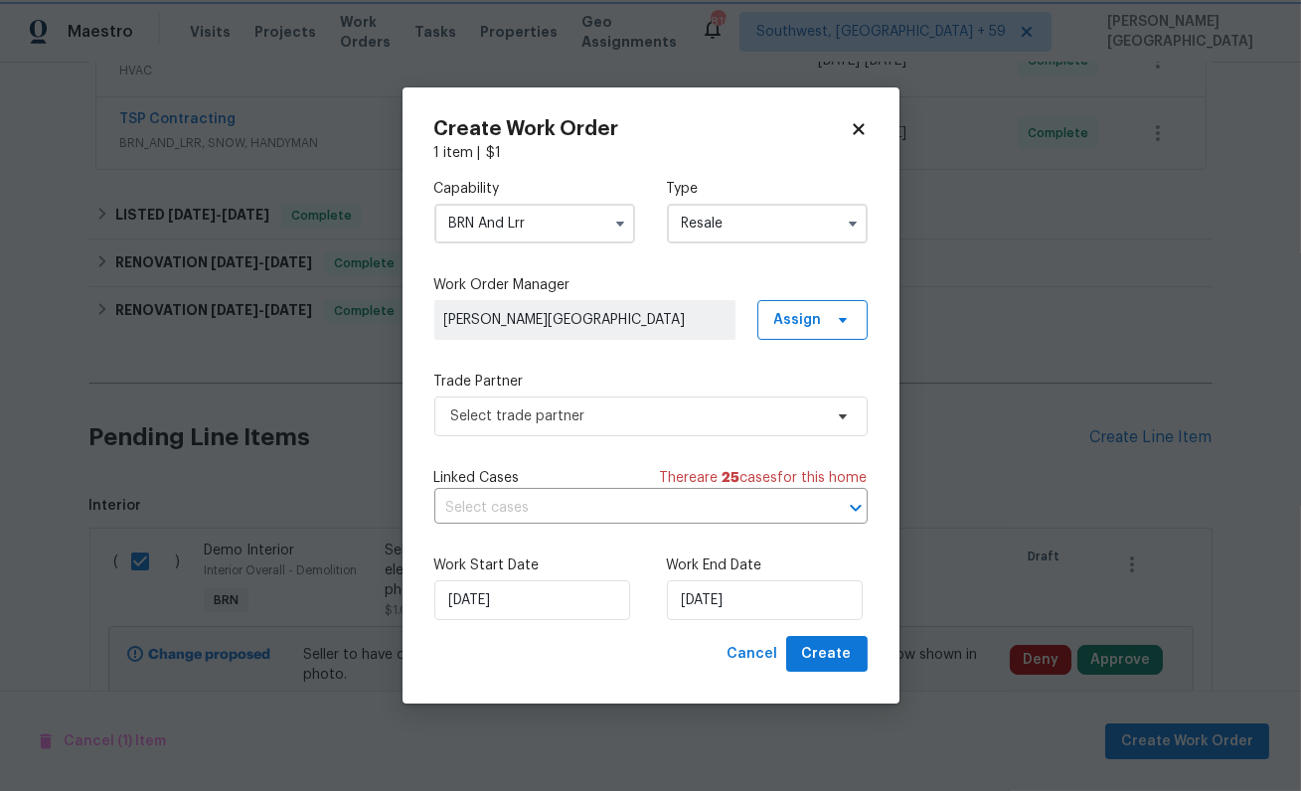
scroll to position [0, 0]
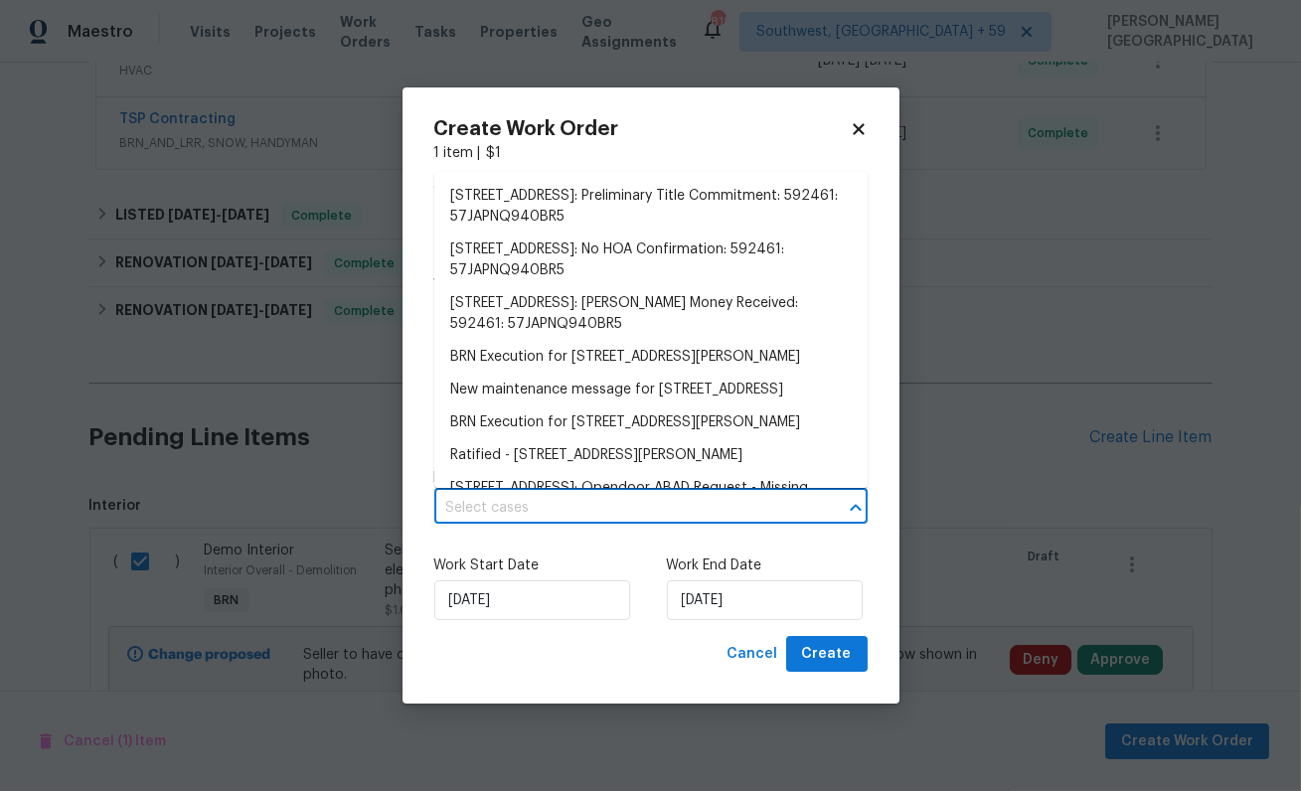
click at [525, 498] on input "text" at bounding box center [623, 508] width 378 height 31
click at [526, 355] on li "BRN Execution for [STREET_ADDRESS][PERSON_NAME]" at bounding box center [650, 357] width 433 height 33
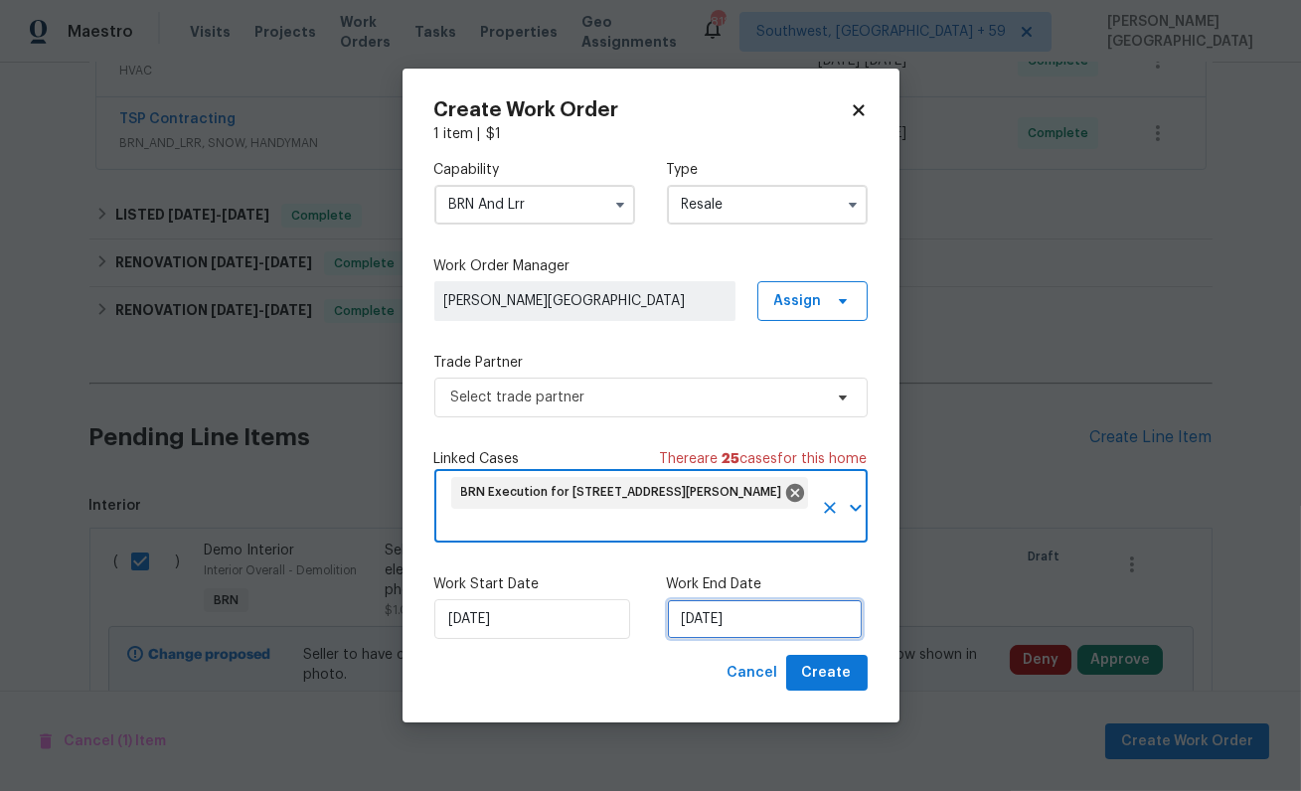
click at [678, 622] on input "[DATE]" at bounding box center [765, 619] width 196 height 40
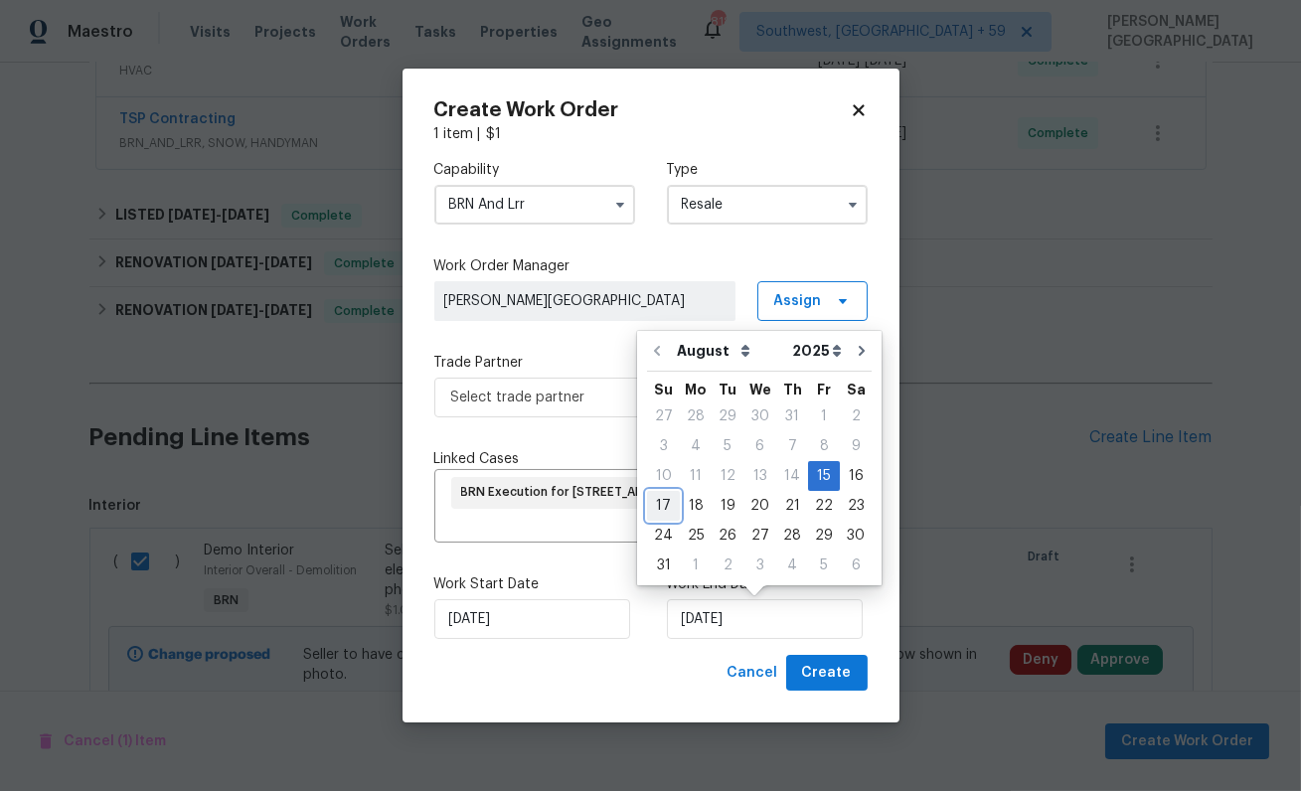
click at [669, 512] on div "17" at bounding box center [663, 506] width 33 height 28
type input "[DATE]"
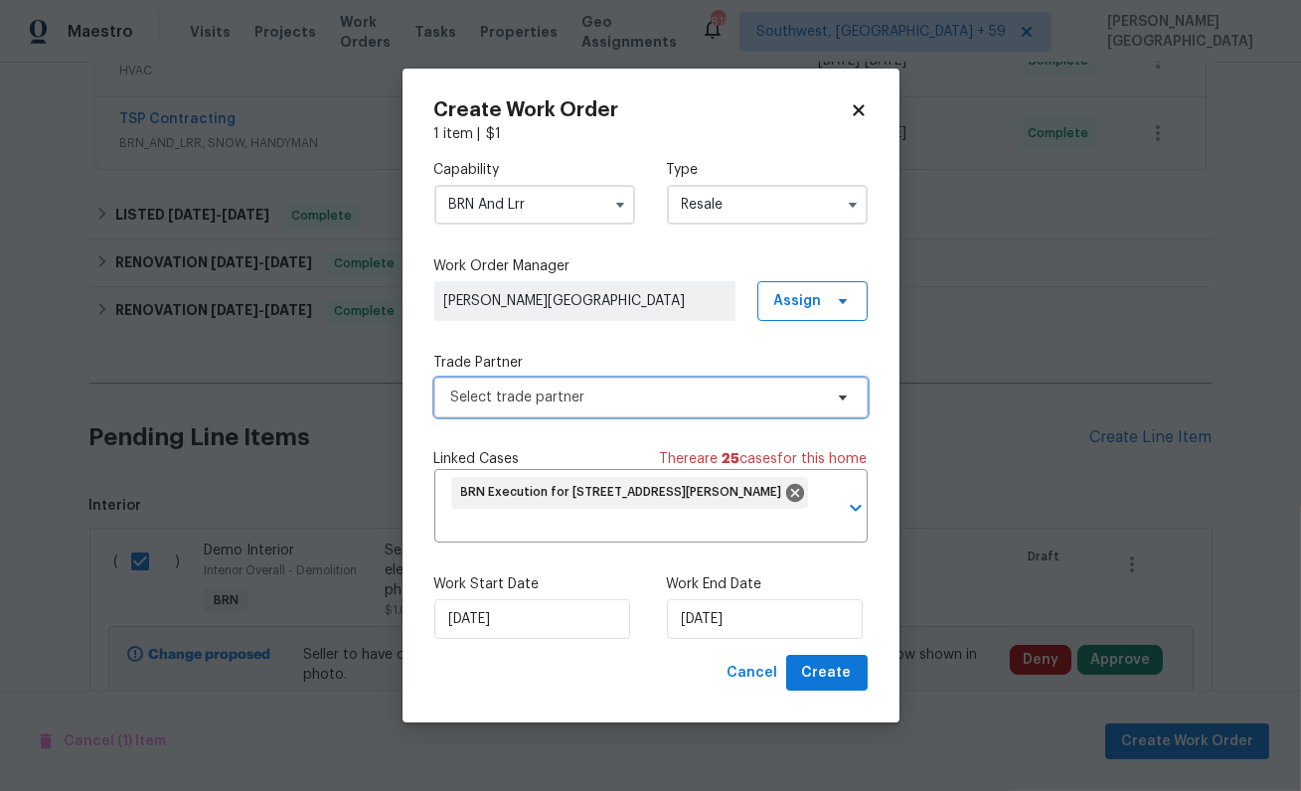
click at [548, 401] on span "Select trade partner" at bounding box center [636, 398] width 371 height 20
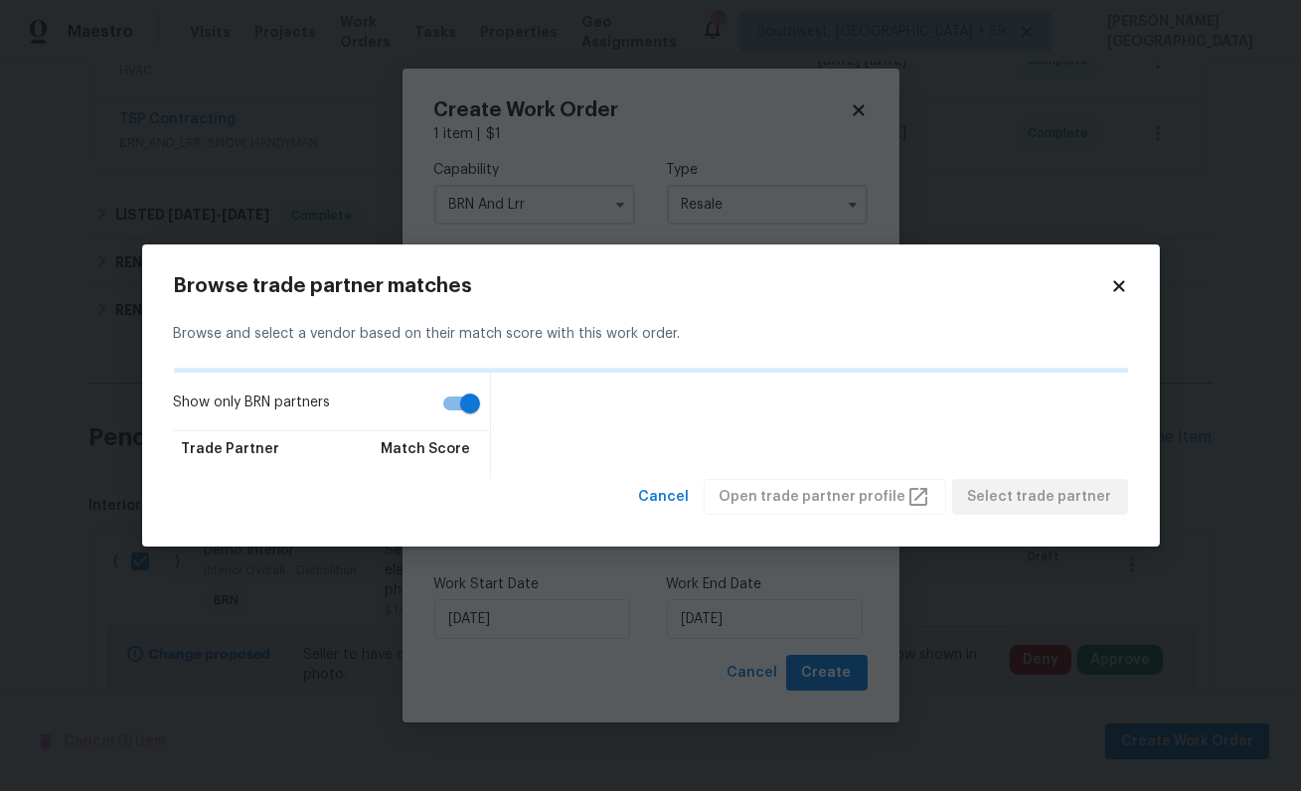
click at [469, 434] on div "Trade Partner Match Score" at bounding box center [326, 449] width 305 height 36
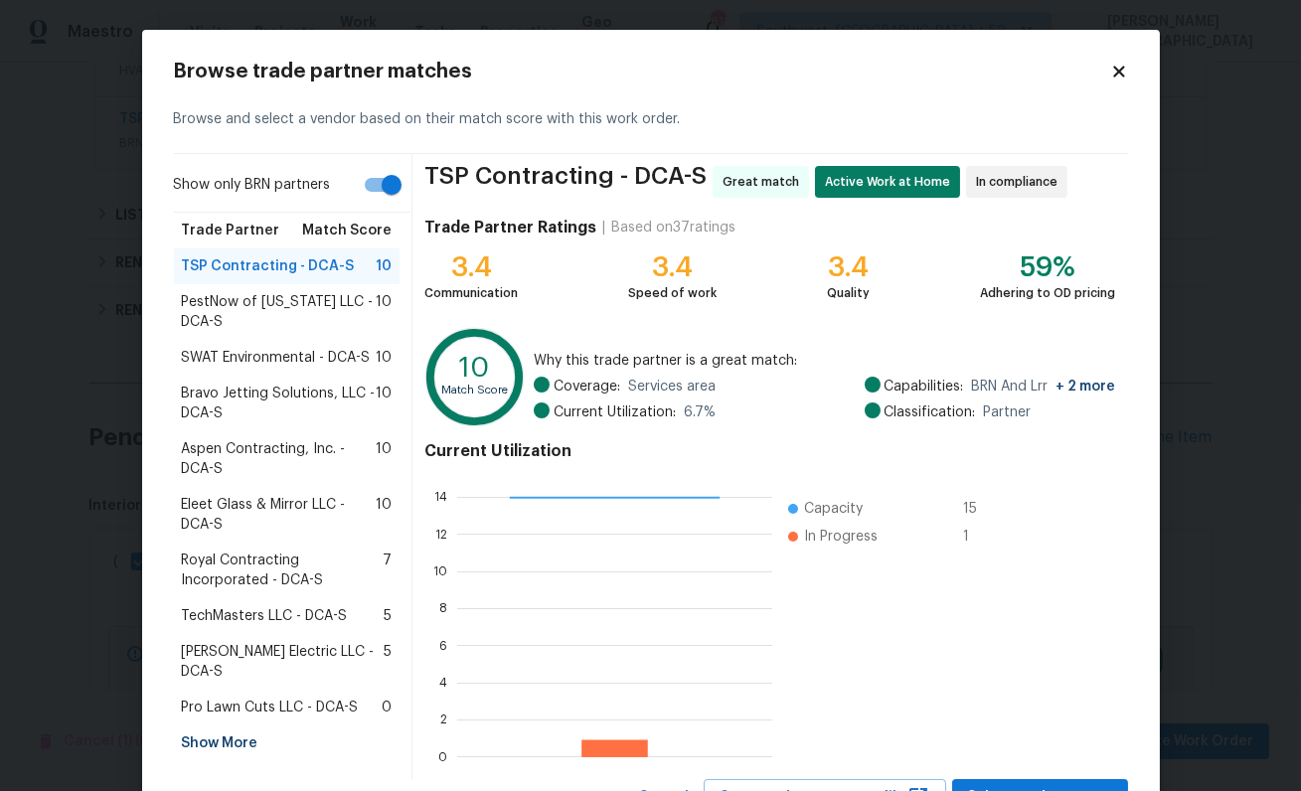
scroll to position [84, 0]
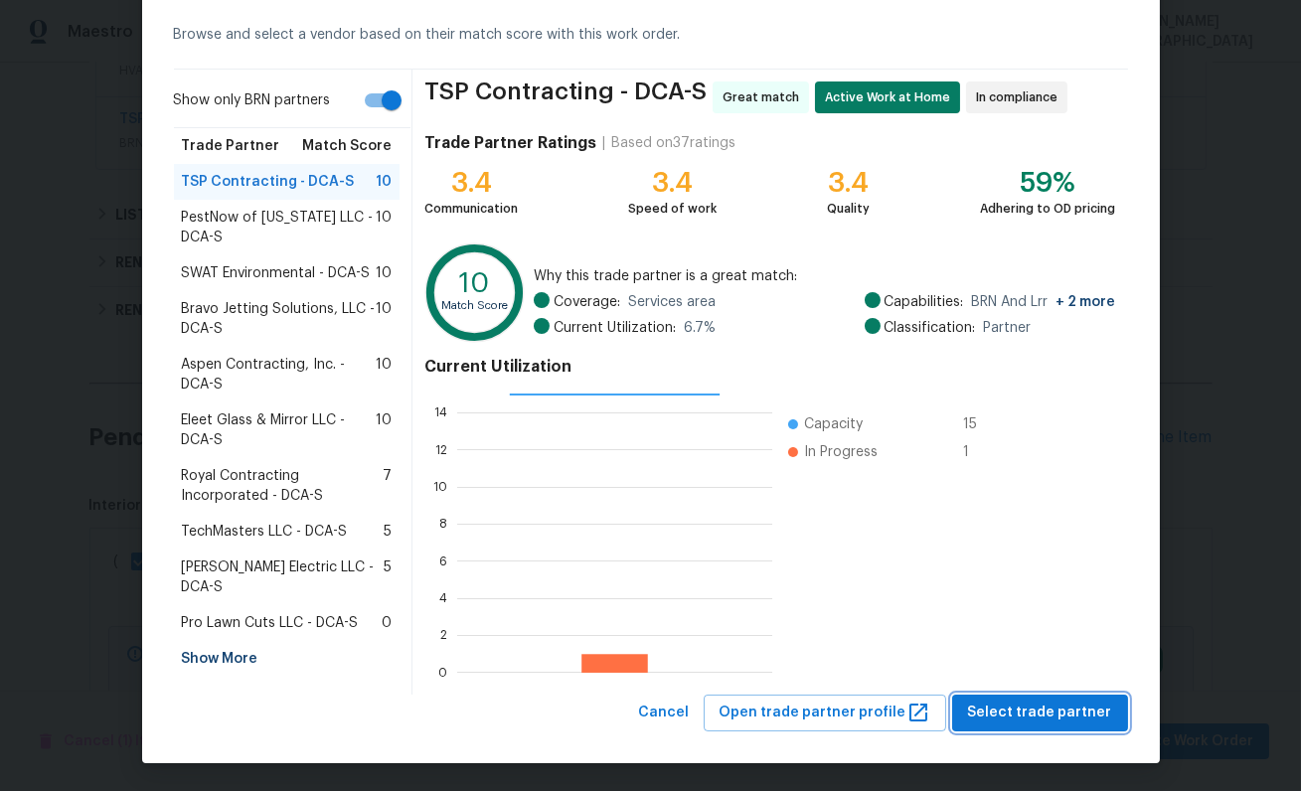
click at [1012, 715] on span "Select trade partner" at bounding box center [1040, 713] width 144 height 25
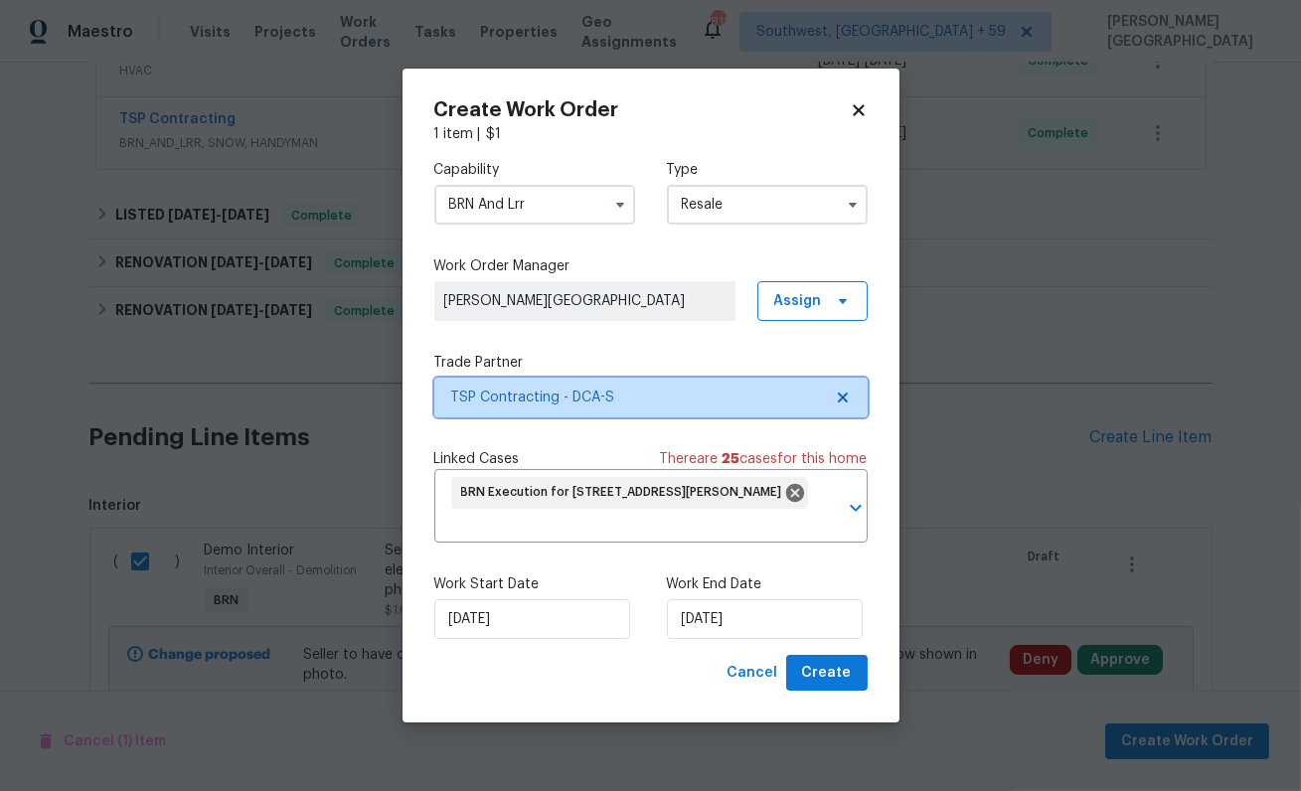
scroll to position [0, 0]
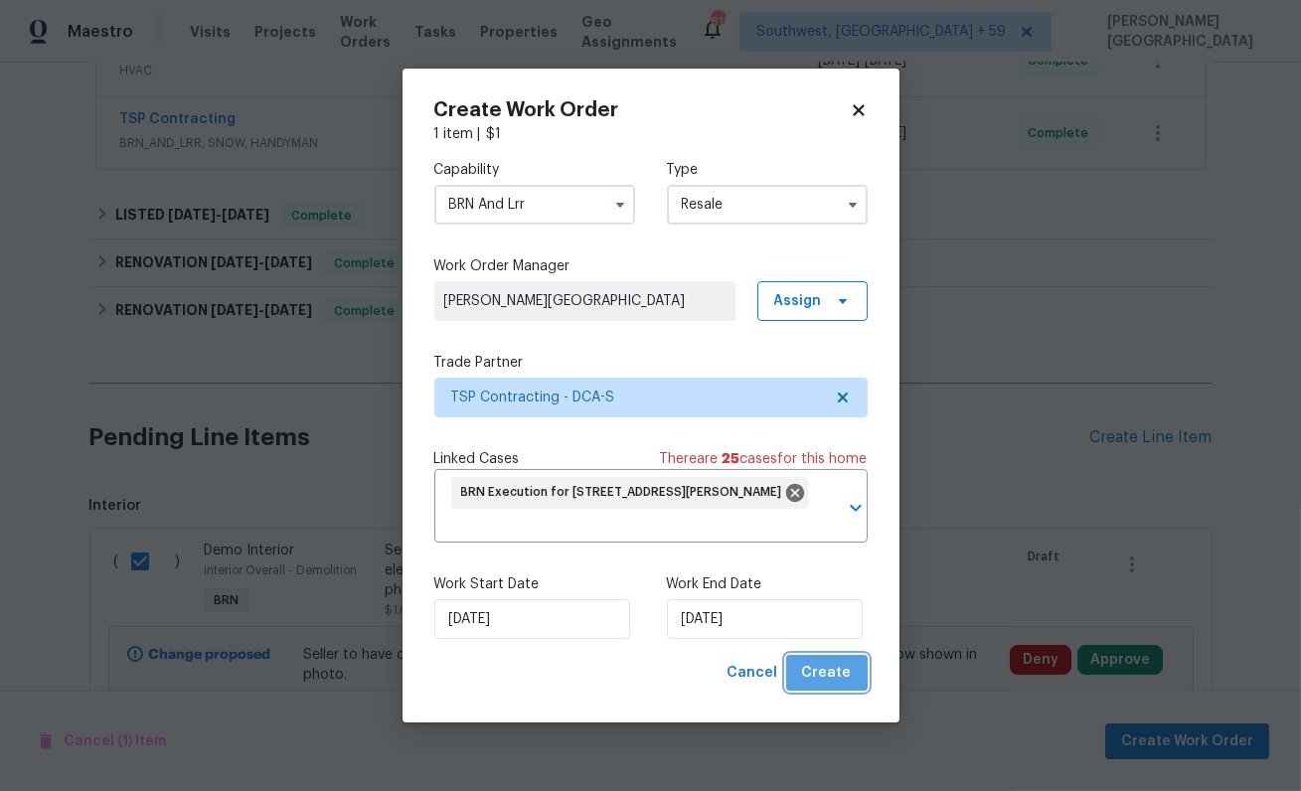
click at [844, 679] on span "Create" at bounding box center [827, 673] width 50 height 25
checkbox input "false"
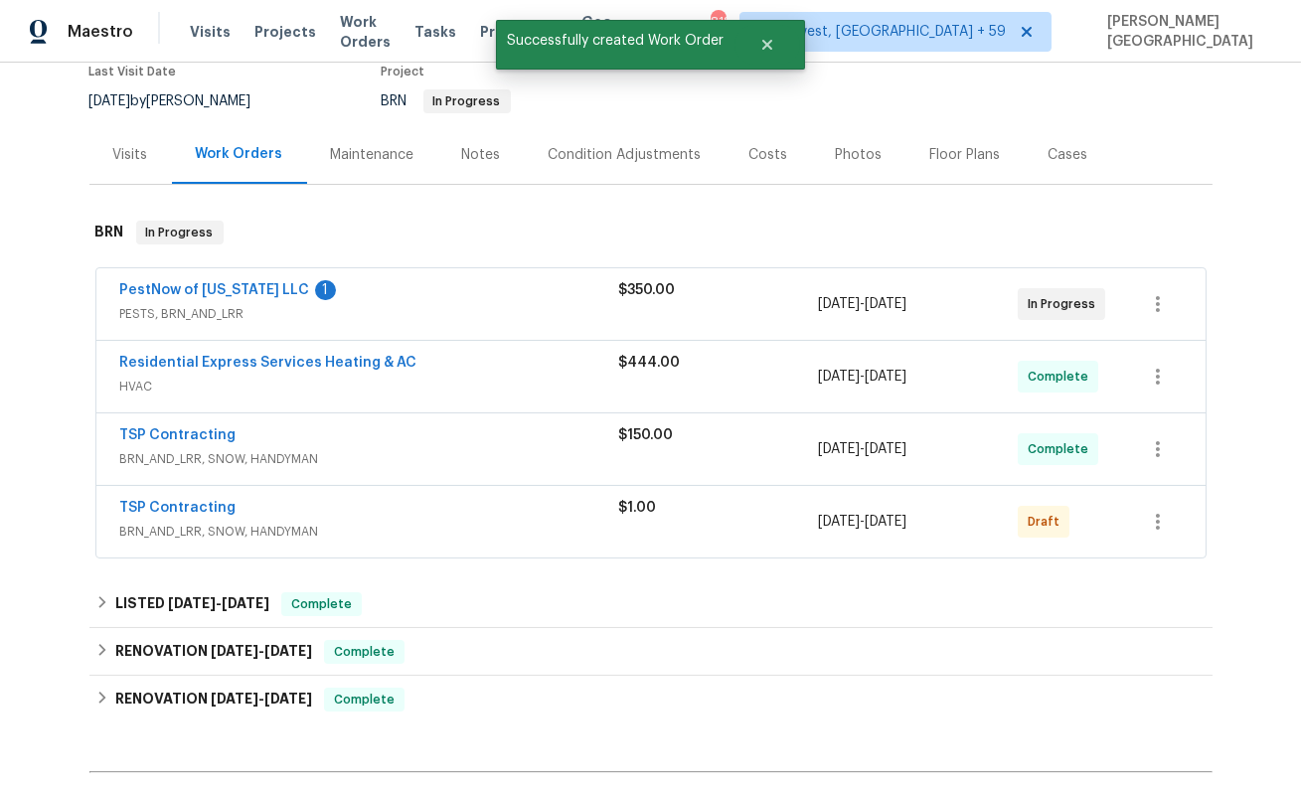
scroll to position [158, 0]
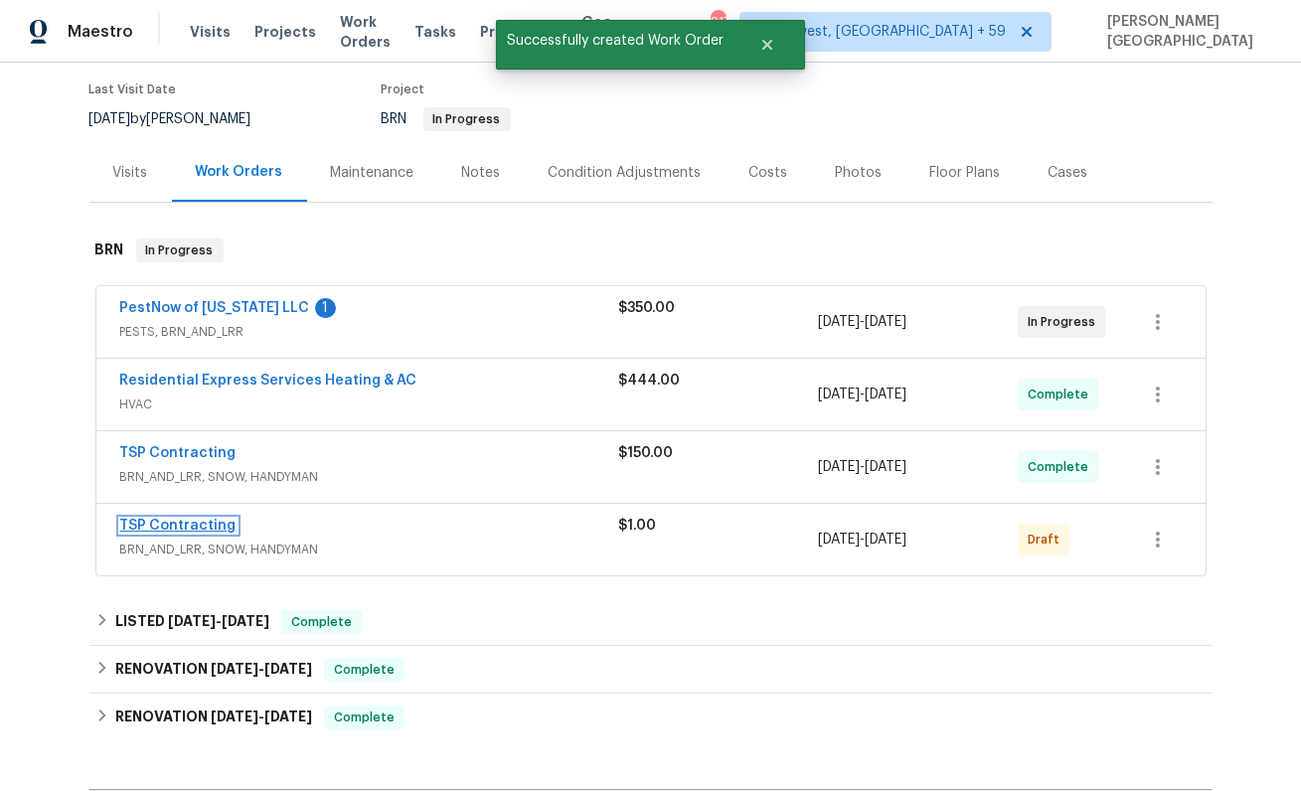
click at [215, 524] on link "TSP Contracting" at bounding box center [178, 526] width 116 height 14
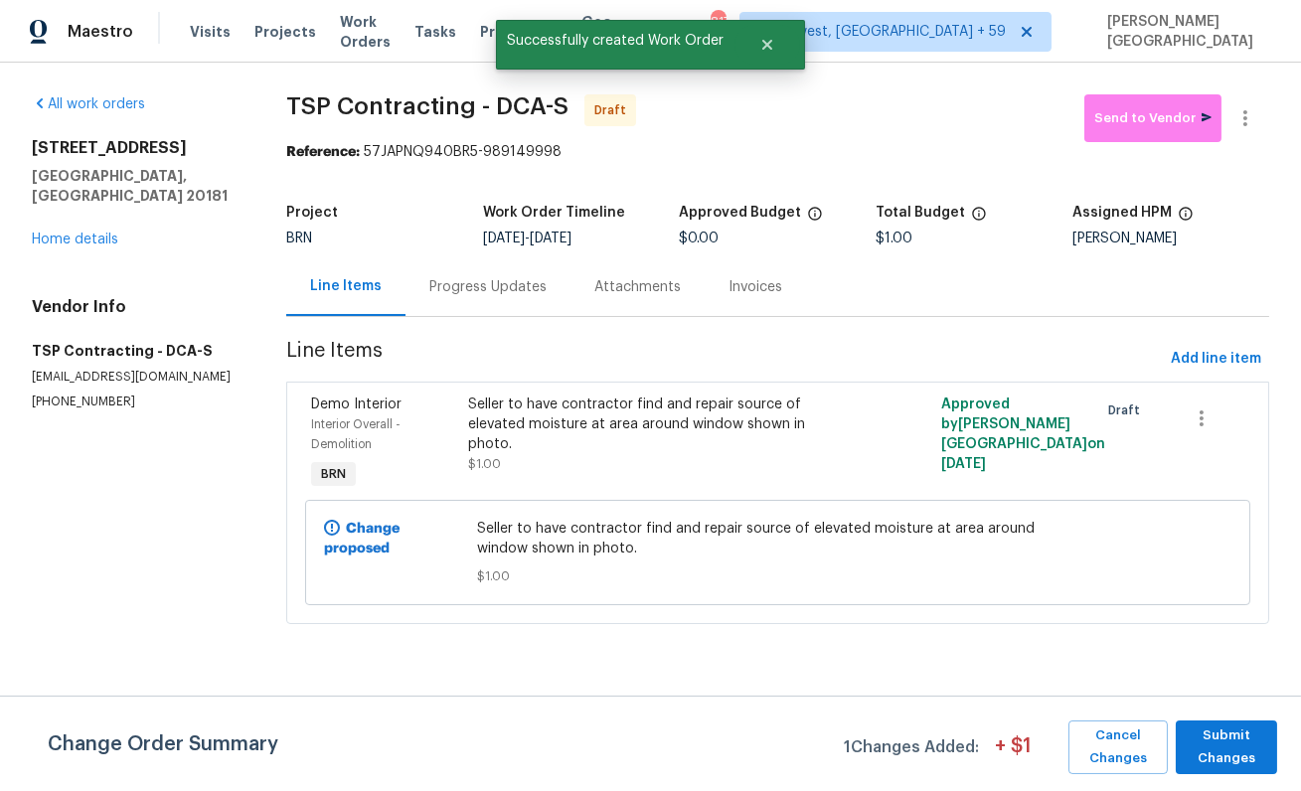
click at [496, 289] on div "Progress Updates" at bounding box center [487, 287] width 117 height 20
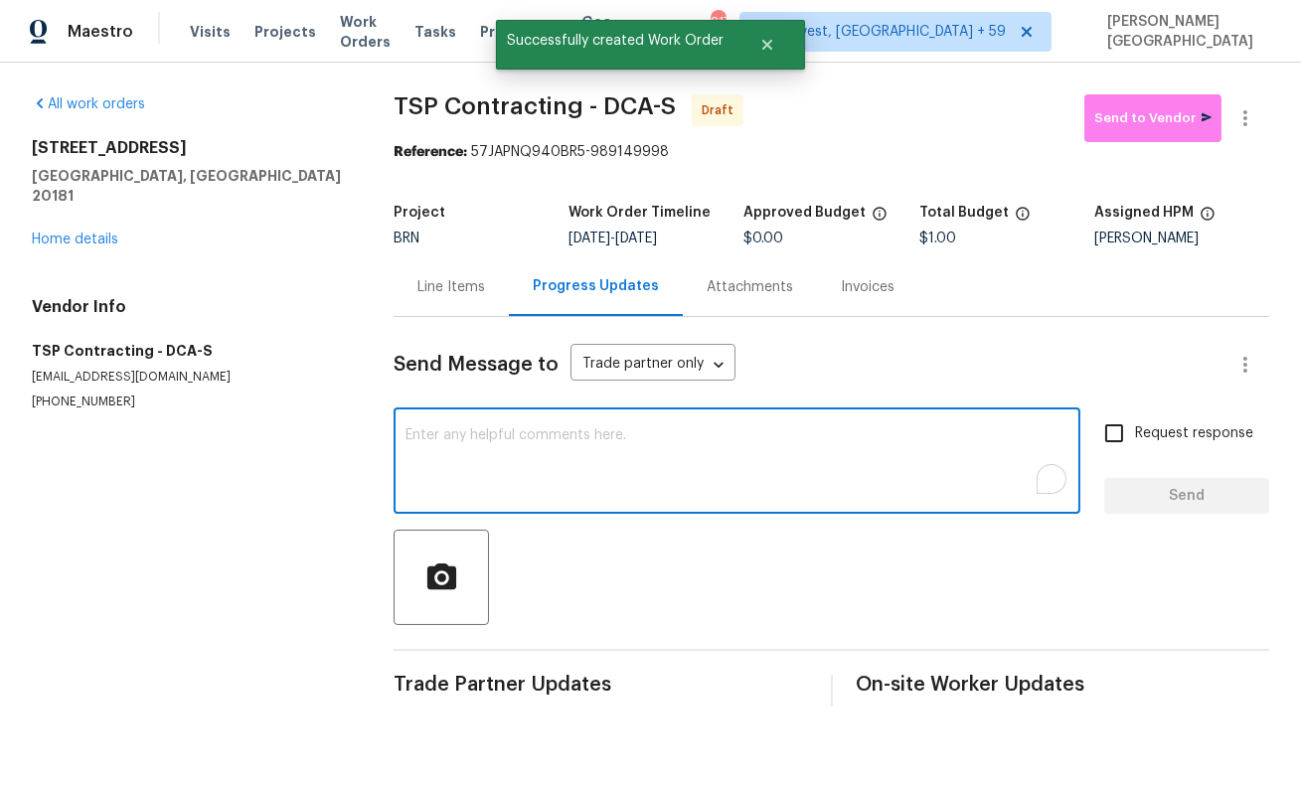
click at [551, 493] on textarea "To enrich screen reader interactions, please activate Accessibility in Grammarl…" at bounding box center [737, 463] width 663 height 70
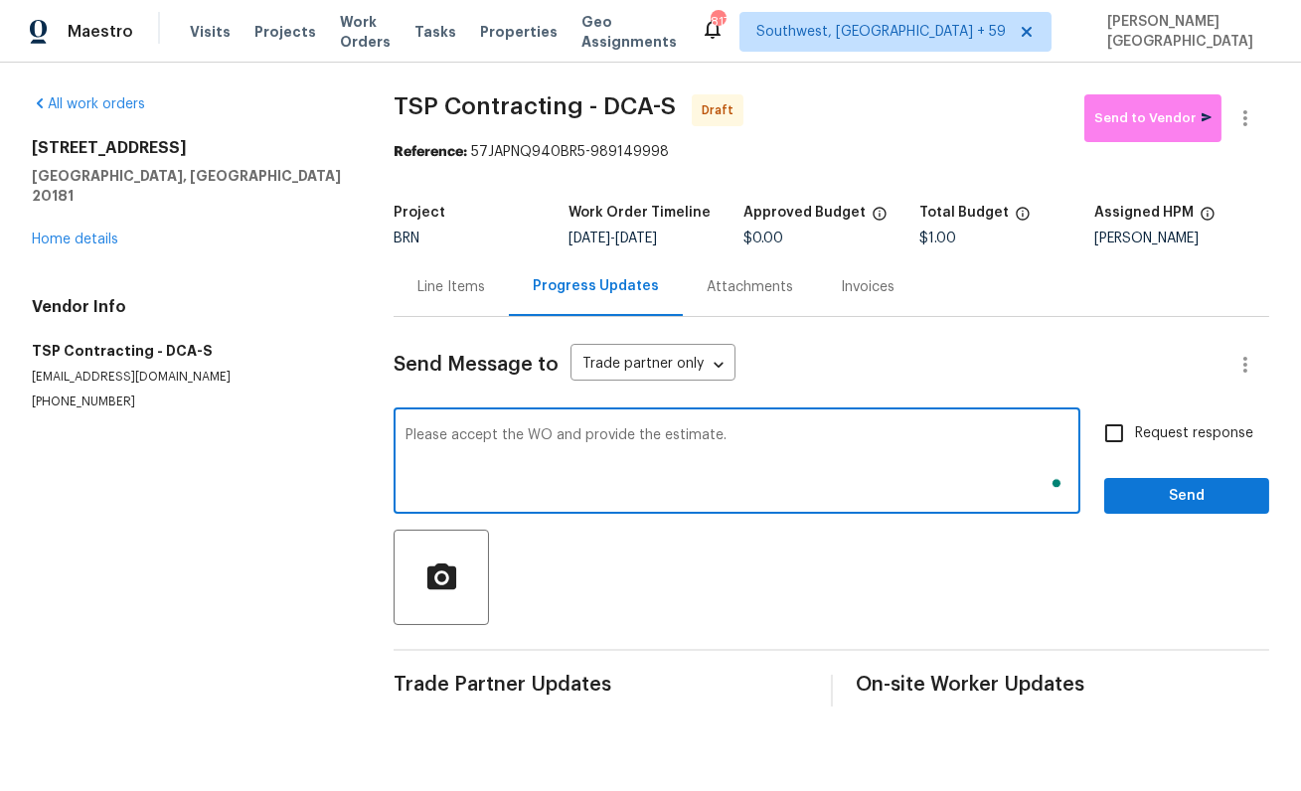
type textarea "Please accept the WO and provide the estimate."
click at [1197, 446] on label "Request response" at bounding box center [1173, 433] width 160 height 42
click at [1135, 446] on input "Request response" at bounding box center [1114, 433] width 42 height 42
checkbox input "true"
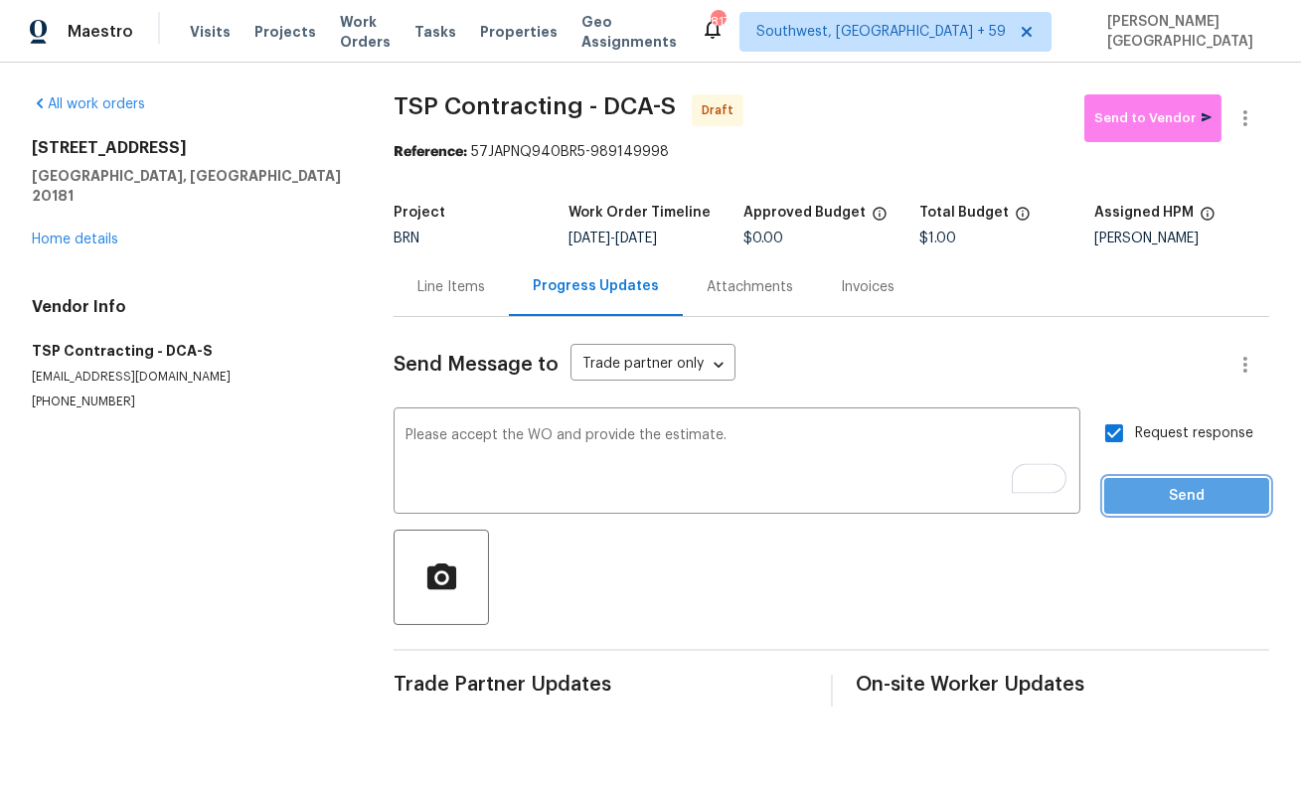
click at [1197, 501] on span "Send" at bounding box center [1186, 496] width 133 height 25
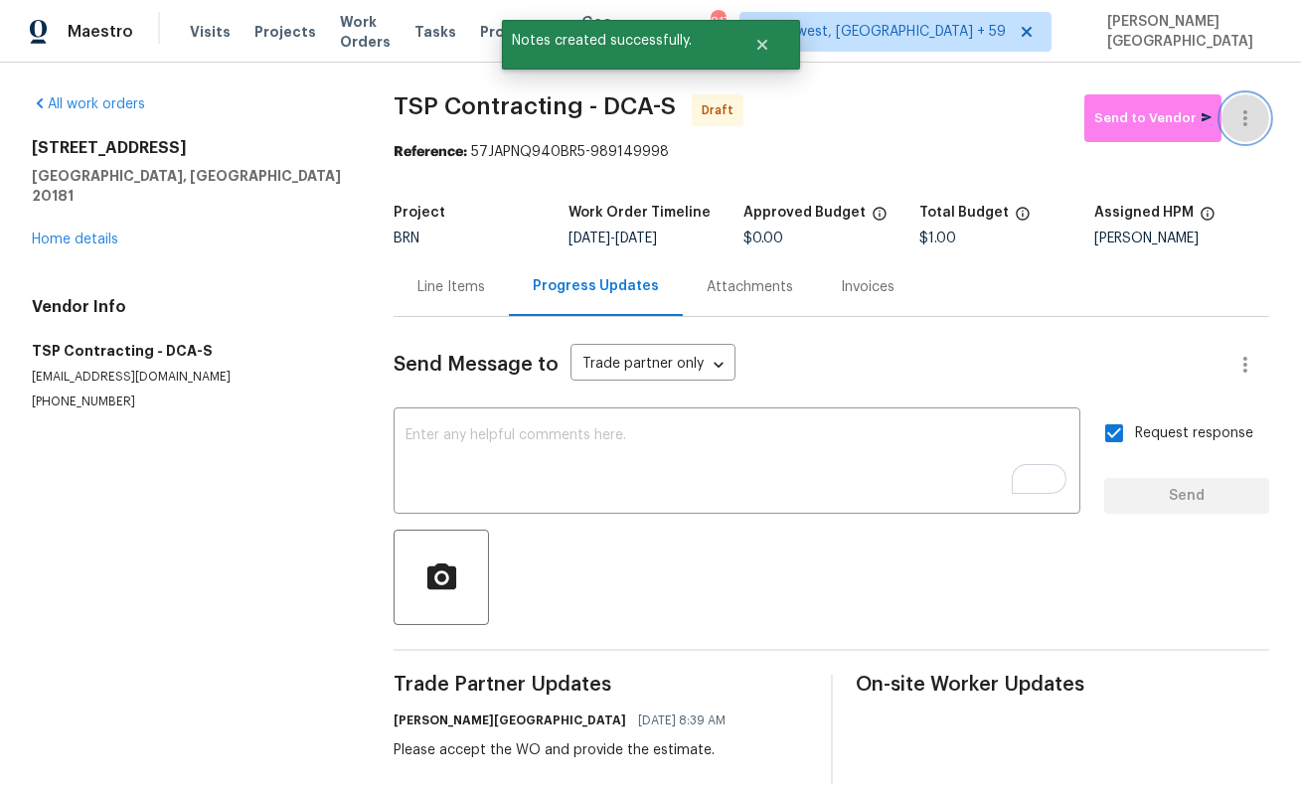
click at [1258, 122] on button "button" at bounding box center [1245, 118] width 48 height 48
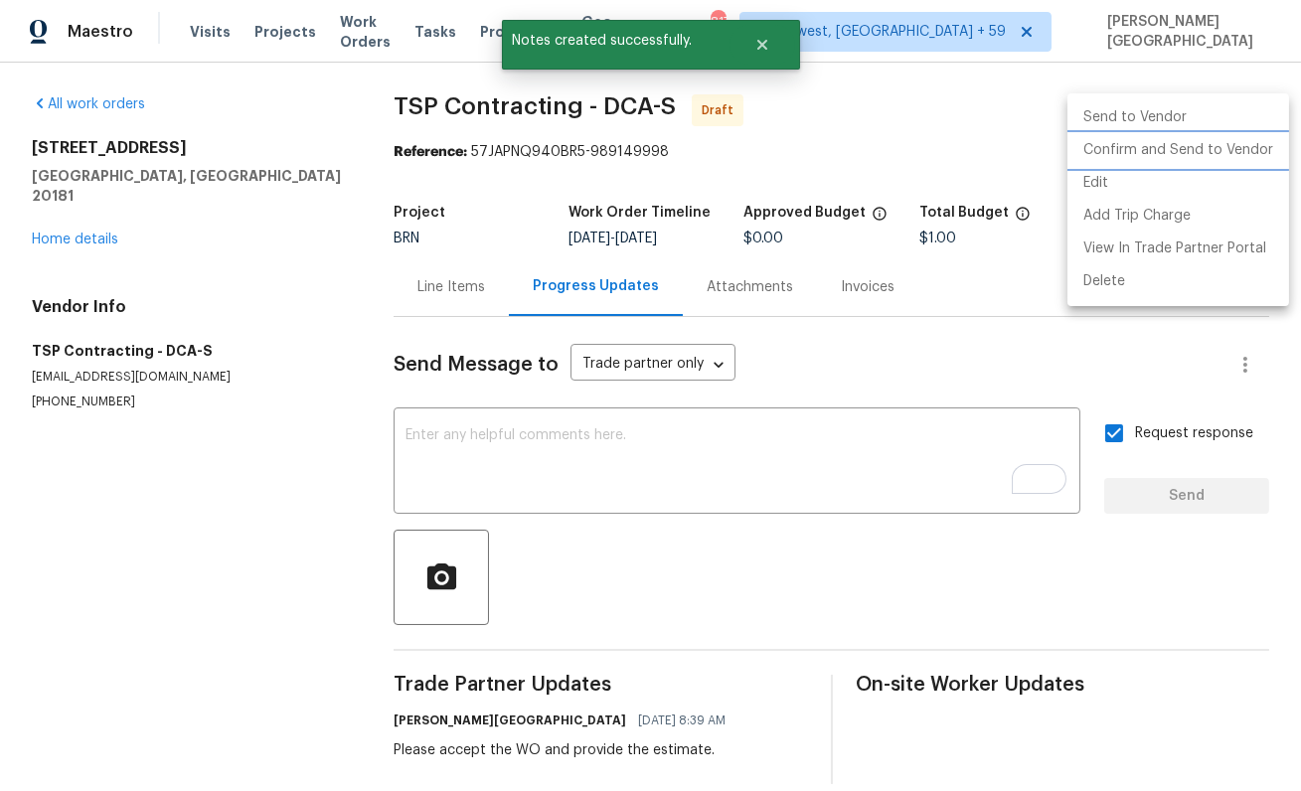
click at [1190, 153] on li "Confirm and Send to Vendor" at bounding box center [1178, 150] width 222 height 33
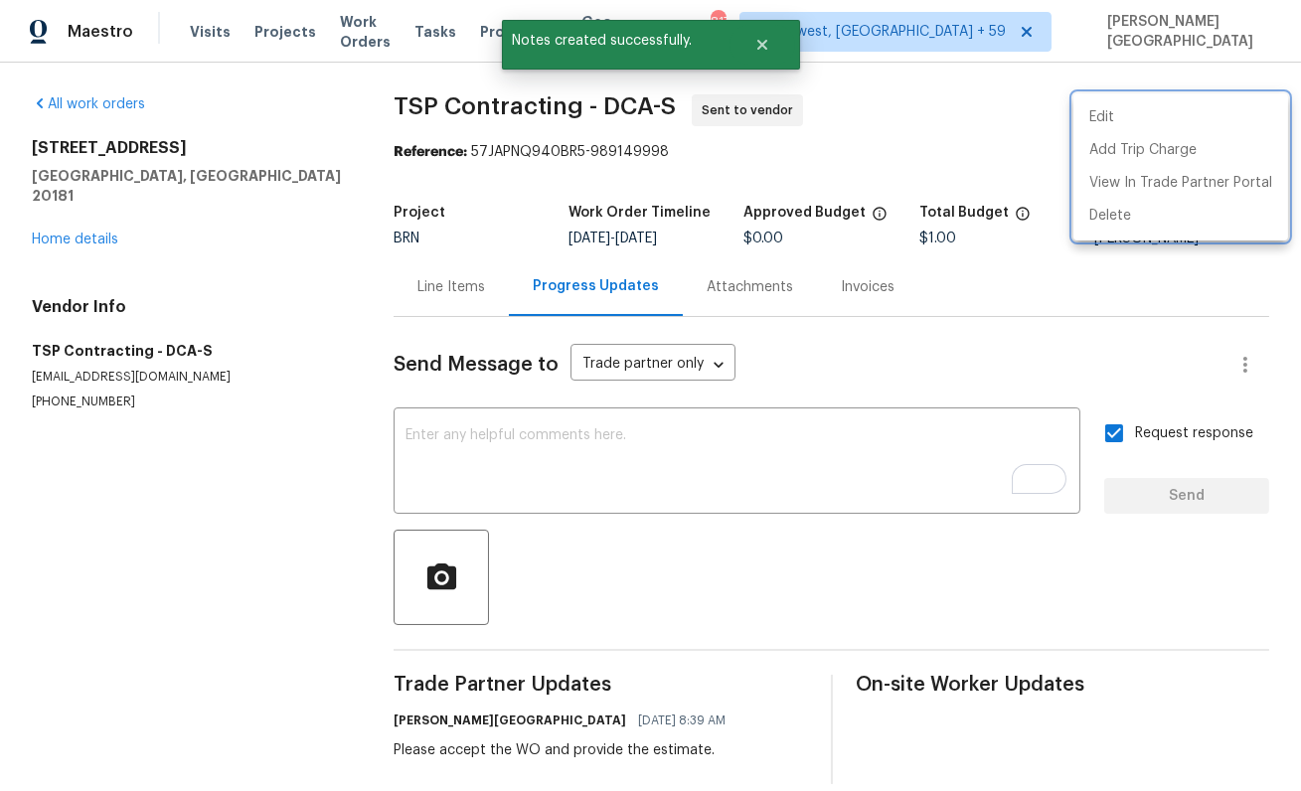
click at [61, 219] on div at bounding box center [650, 395] width 1301 height 791
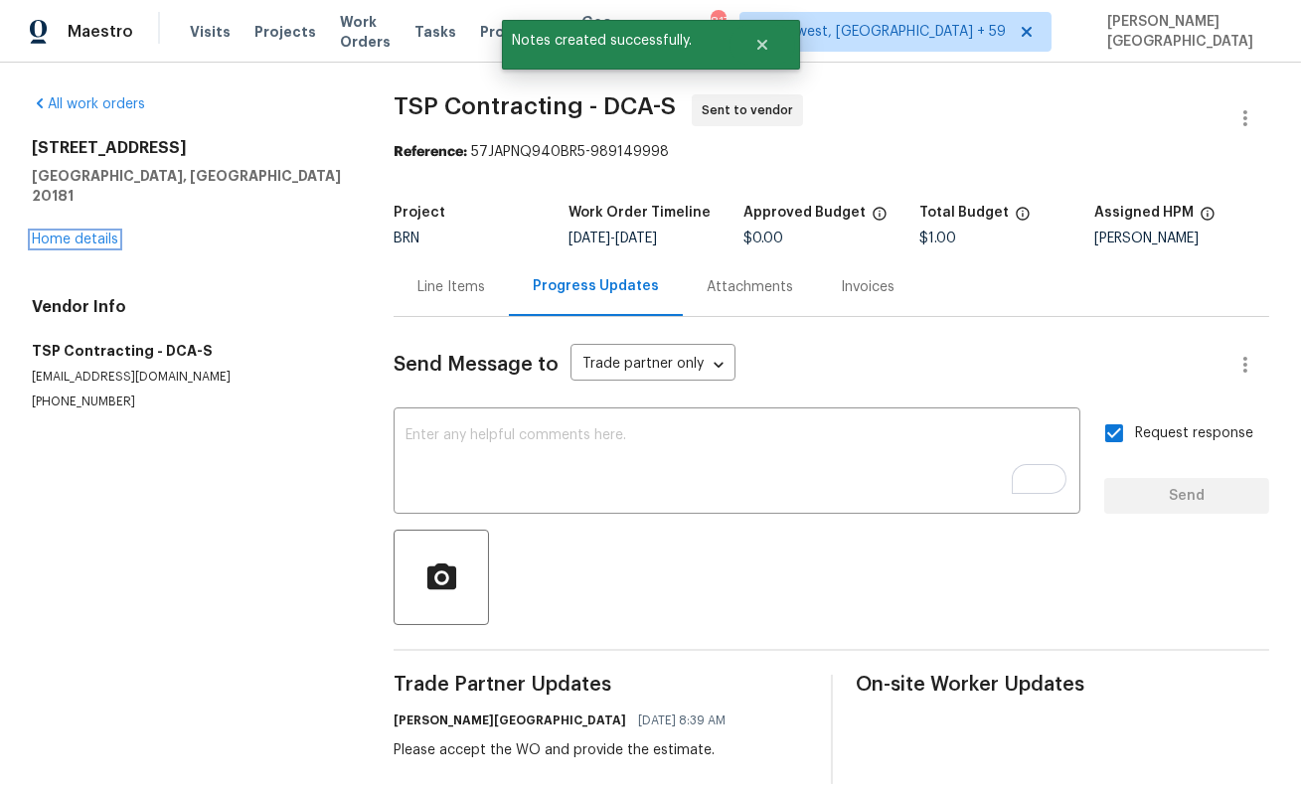
click at [61, 233] on link "Home details" at bounding box center [75, 240] width 86 height 14
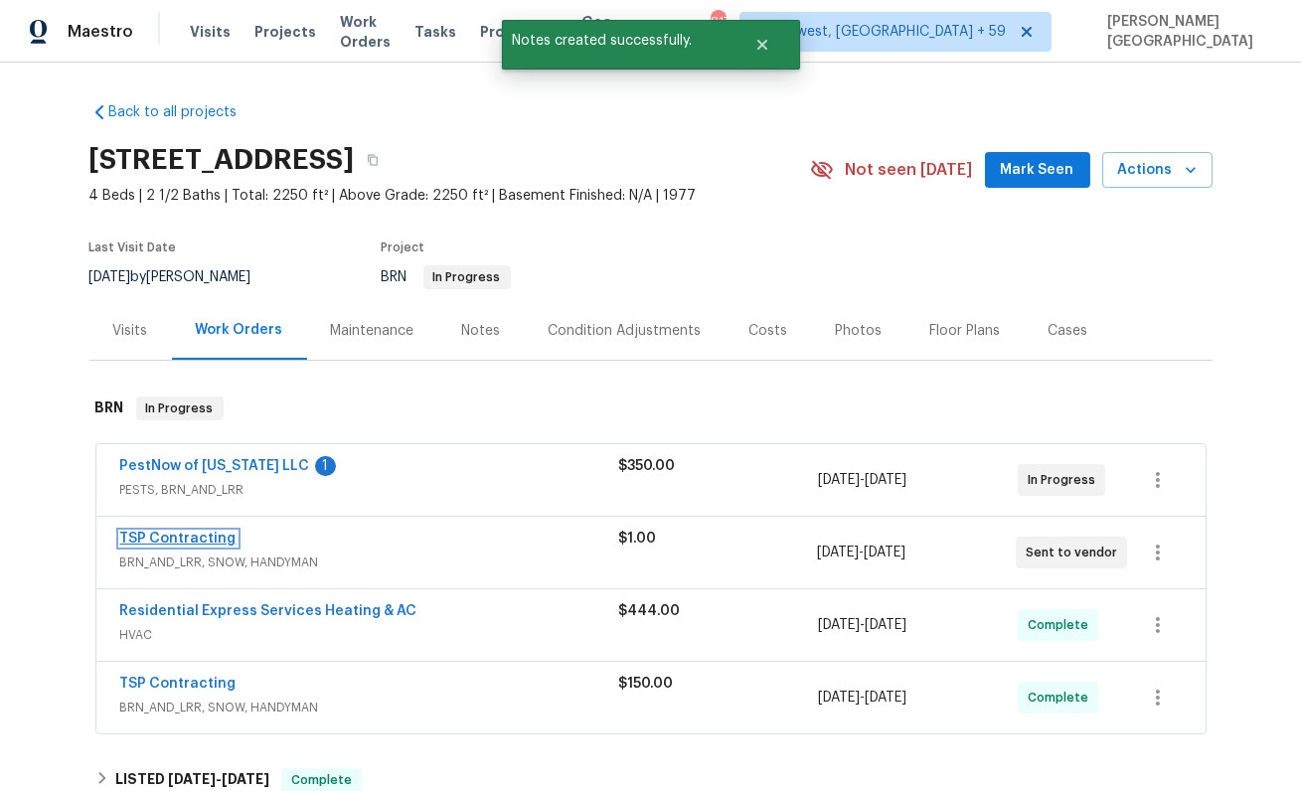
click at [188, 542] on link "TSP Contracting" at bounding box center [178, 539] width 116 height 14
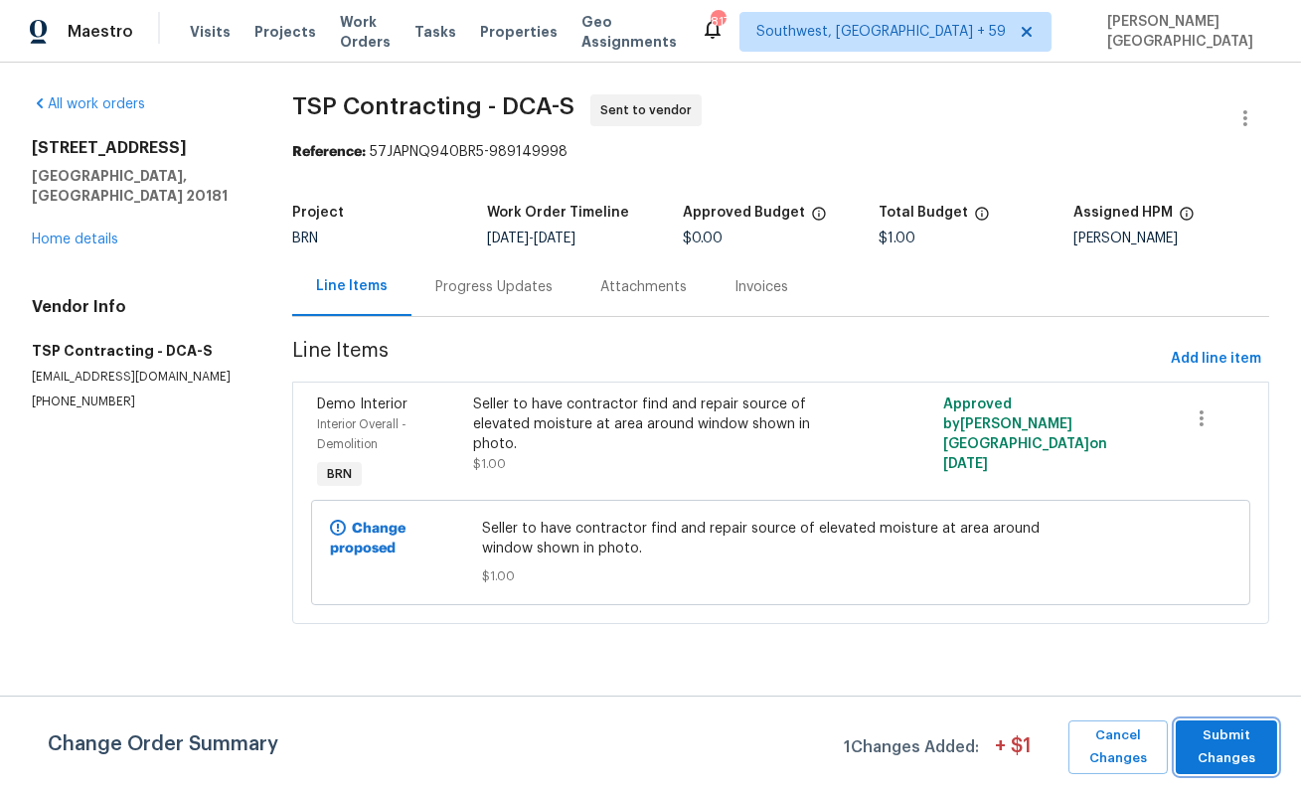
click at [1248, 747] on span "Submit Changes" at bounding box center [1226, 748] width 81 height 46
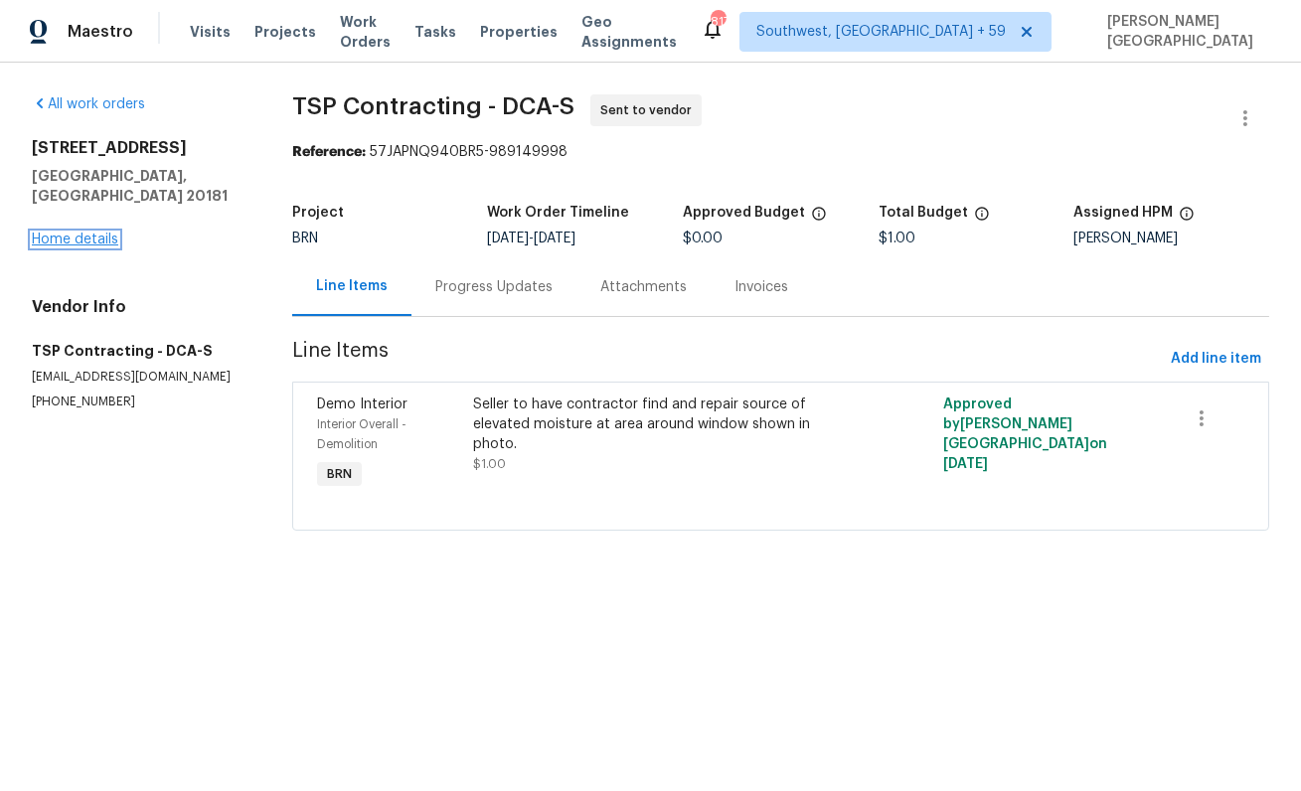
click at [104, 233] on link "Home details" at bounding box center [75, 240] width 86 height 14
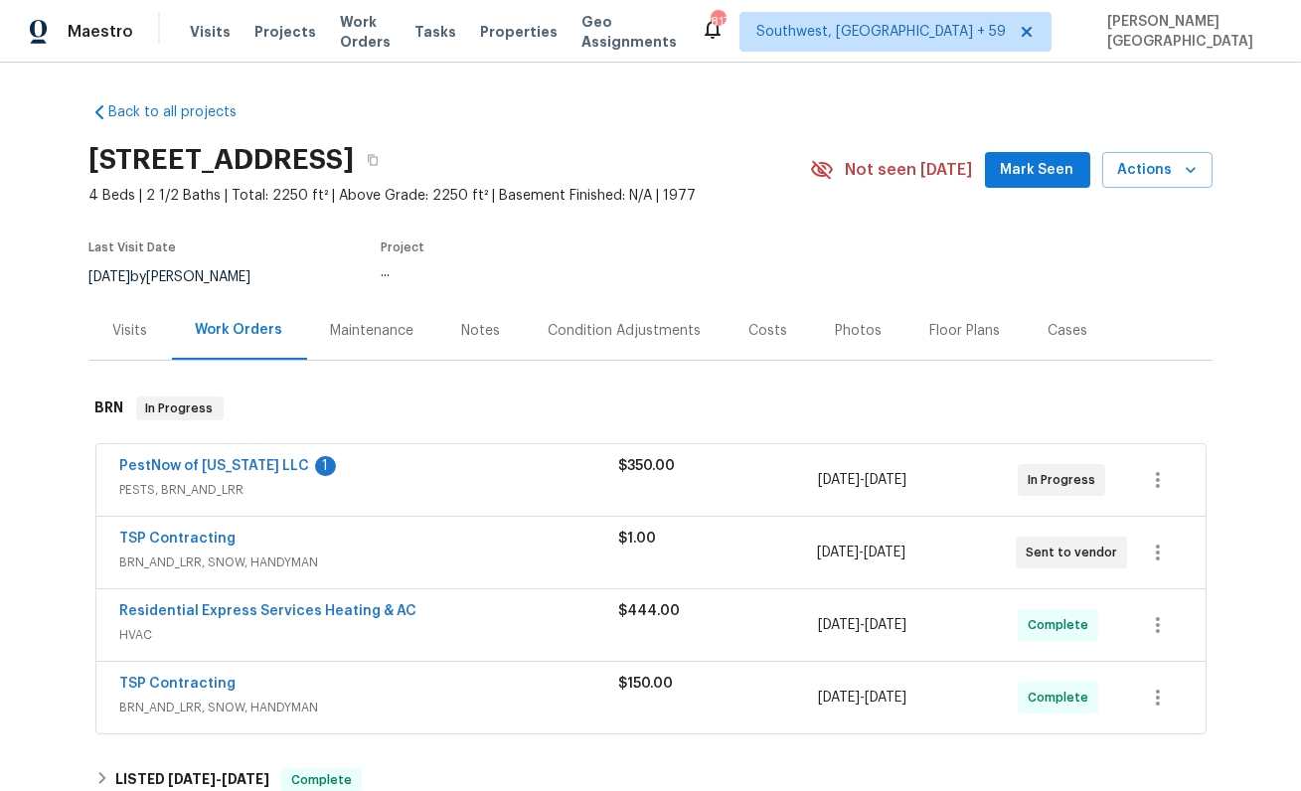
scroll to position [186, 0]
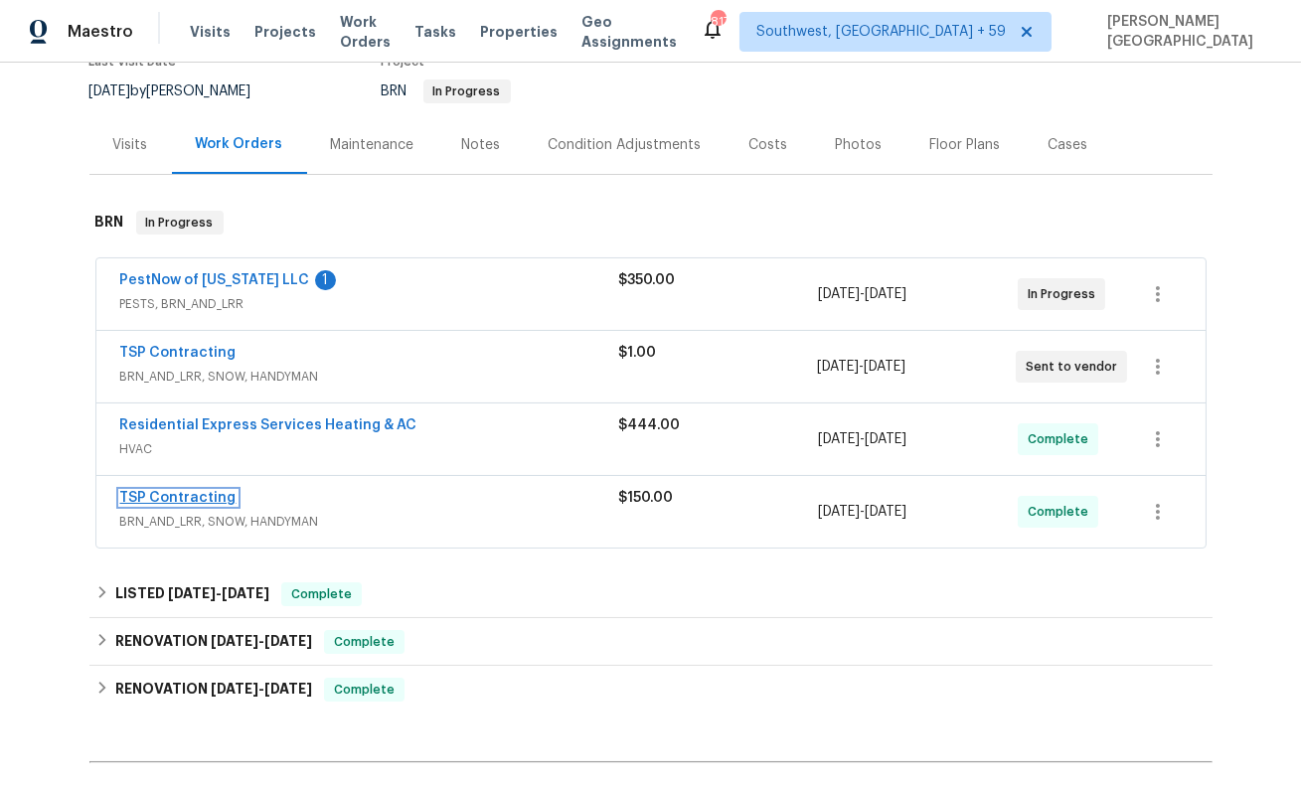
click at [175, 498] on link "TSP Contracting" at bounding box center [178, 498] width 116 height 14
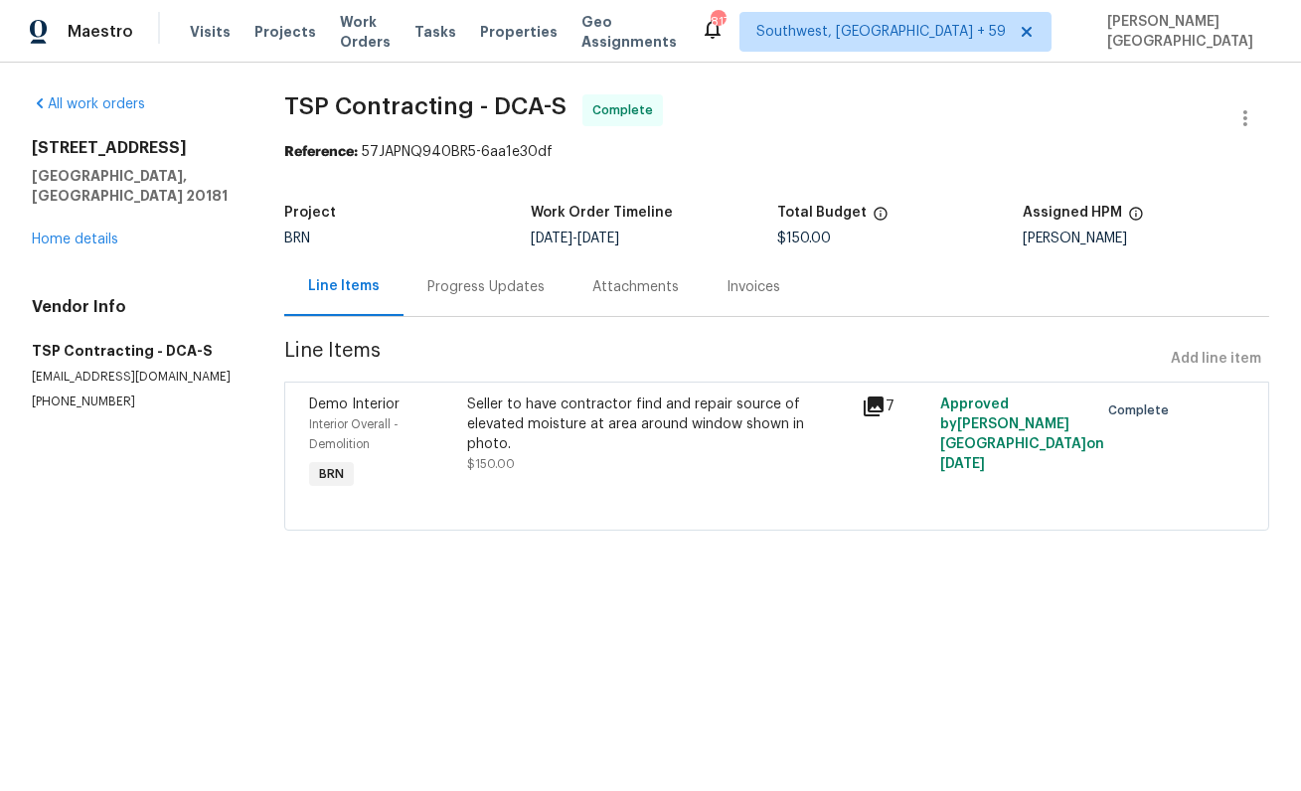
click at [458, 298] on div "Progress Updates" at bounding box center [486, 286] width 165 height 59
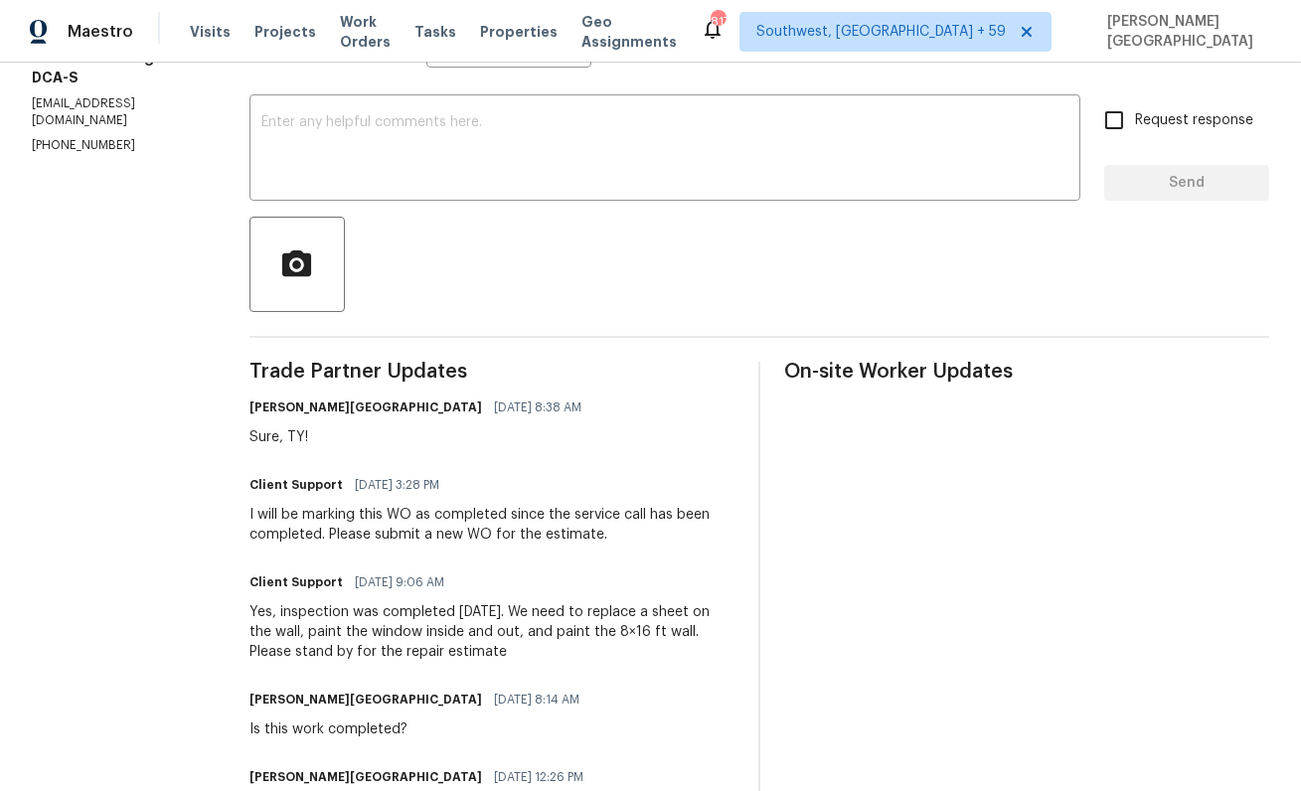
scroll to position [382, 0]
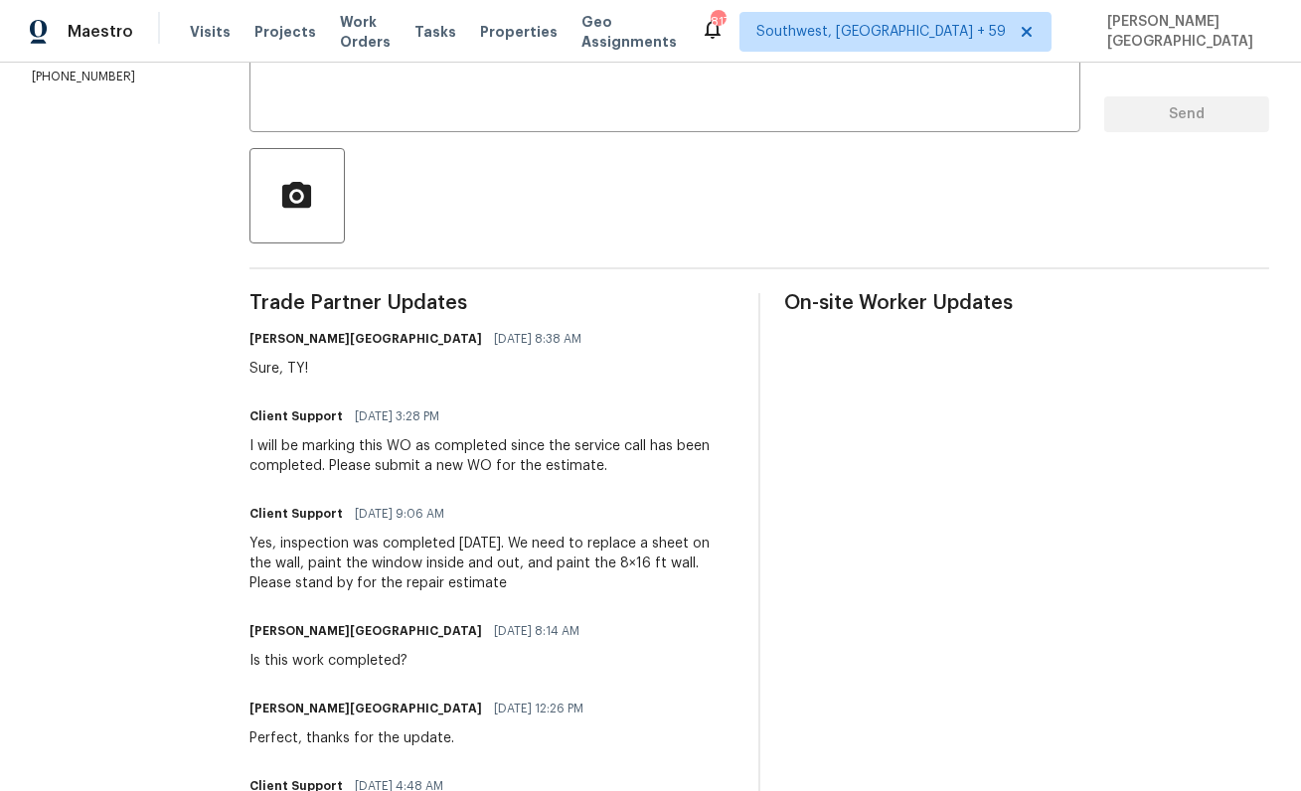
drag, startPoint x: 284, startPoint y: 542, endPoint x: 542, endPoint y: 591, distance: 262.2
click at [542, 591] on div "Yes, inspection was completed [DATE]. We need to replace a sheet on the wall, p…" at bounding box center [491, 564] width 485 height 60
copy div "inspection was completed [DATE]. We need to replace a sheet on the wall, paint …"
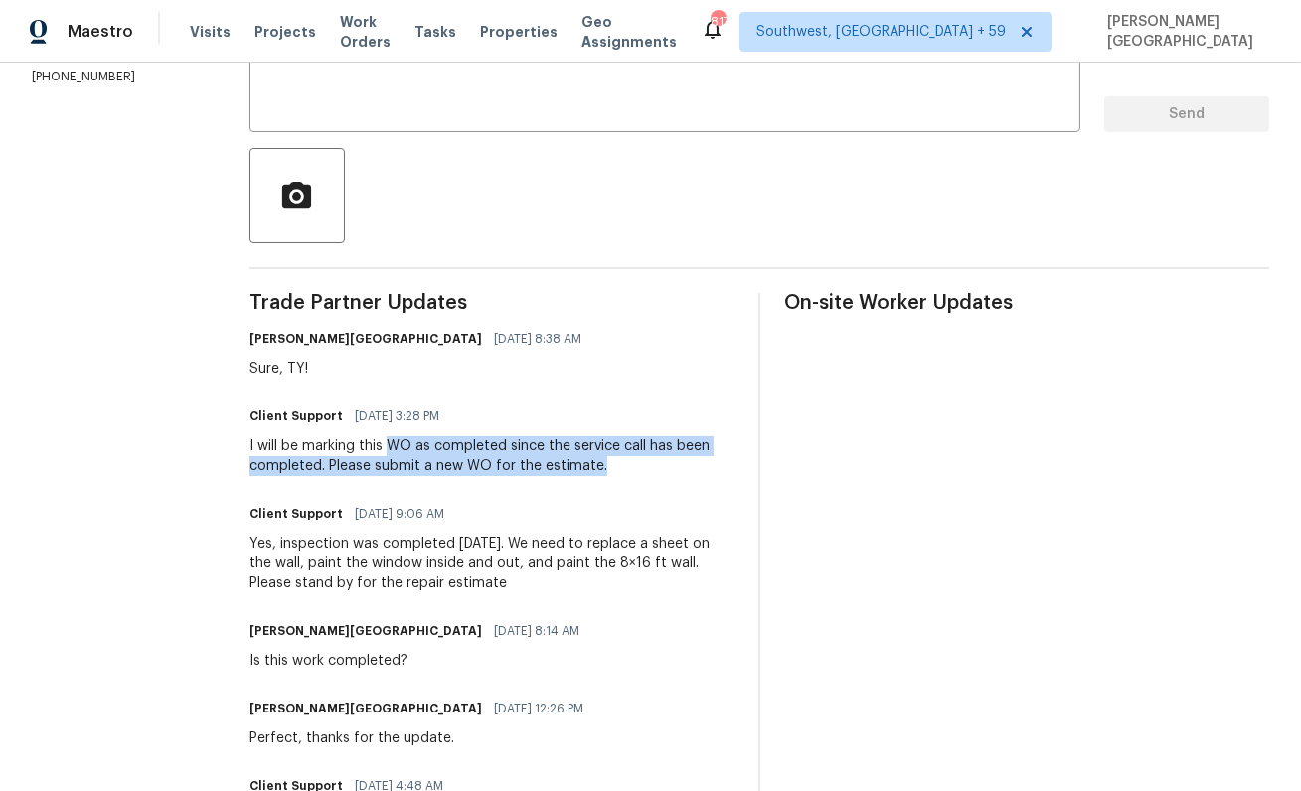
drag, startPoint x: 394, startPoint y: 442, endPoint x: 641, endPoint y: 468, distance: 248.8
click at [647, 468] on div "I will be marking this WO as completed since the service call has been complete…" at bounding box center [491, 456] width 485 height 40
copy div "WO as completed since the service call has been completed. Please submit a new …"
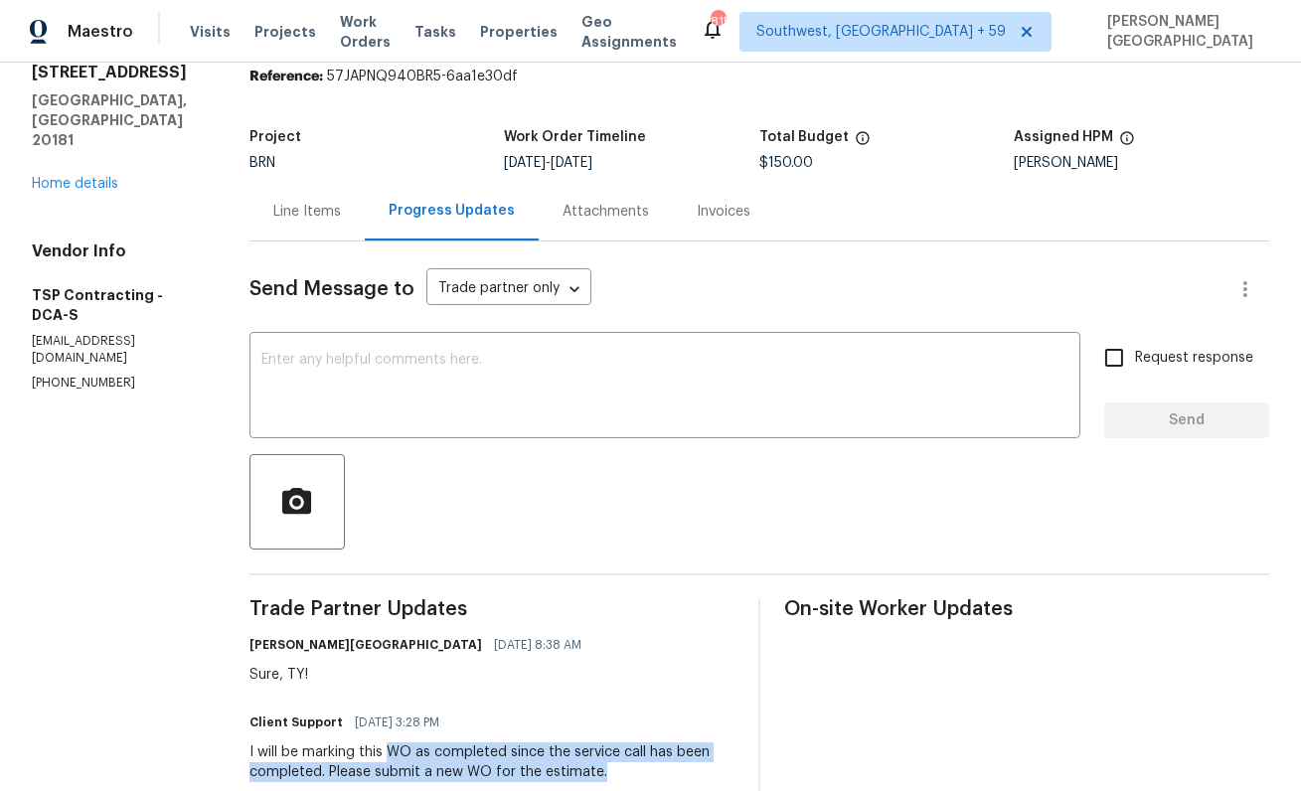
scroll to position [0, 0]
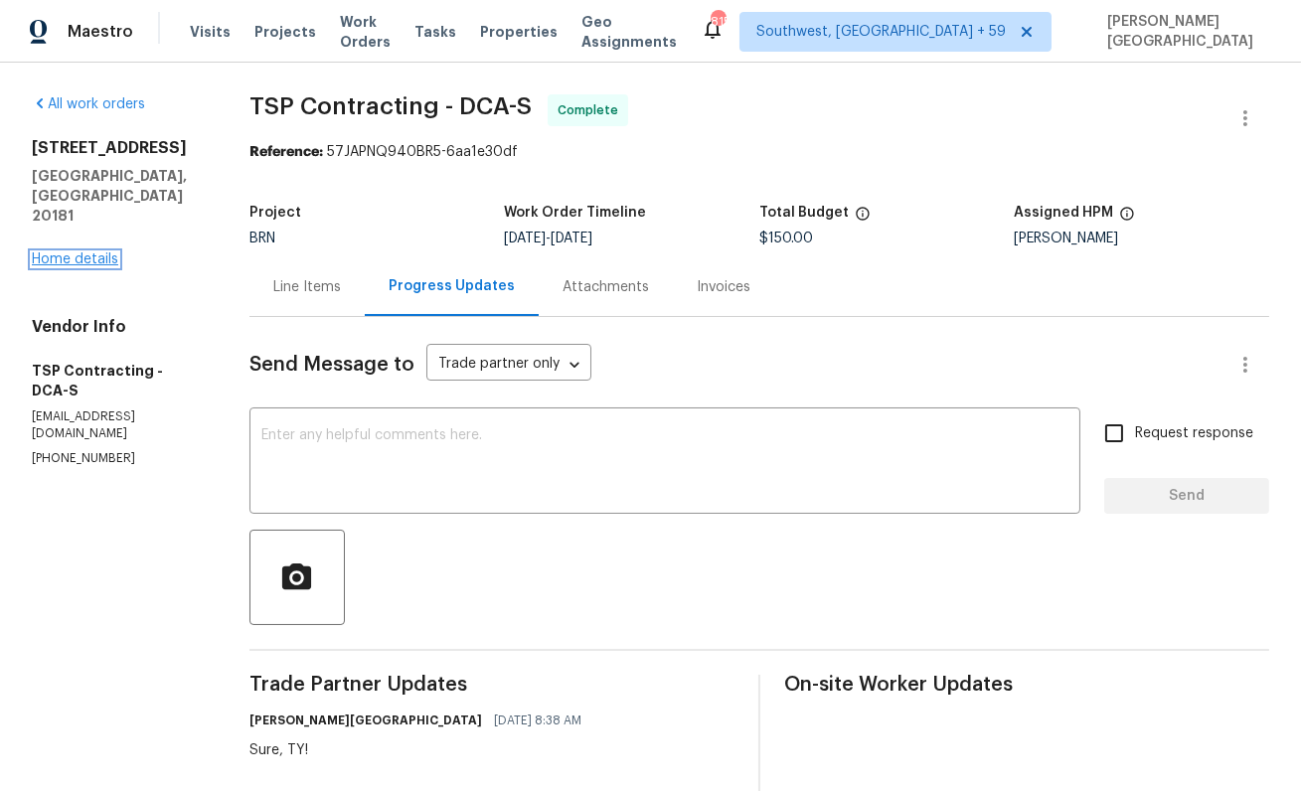
click at [82, 252] on link "Home details" at bounding box center [75, 259] width 86 height 14
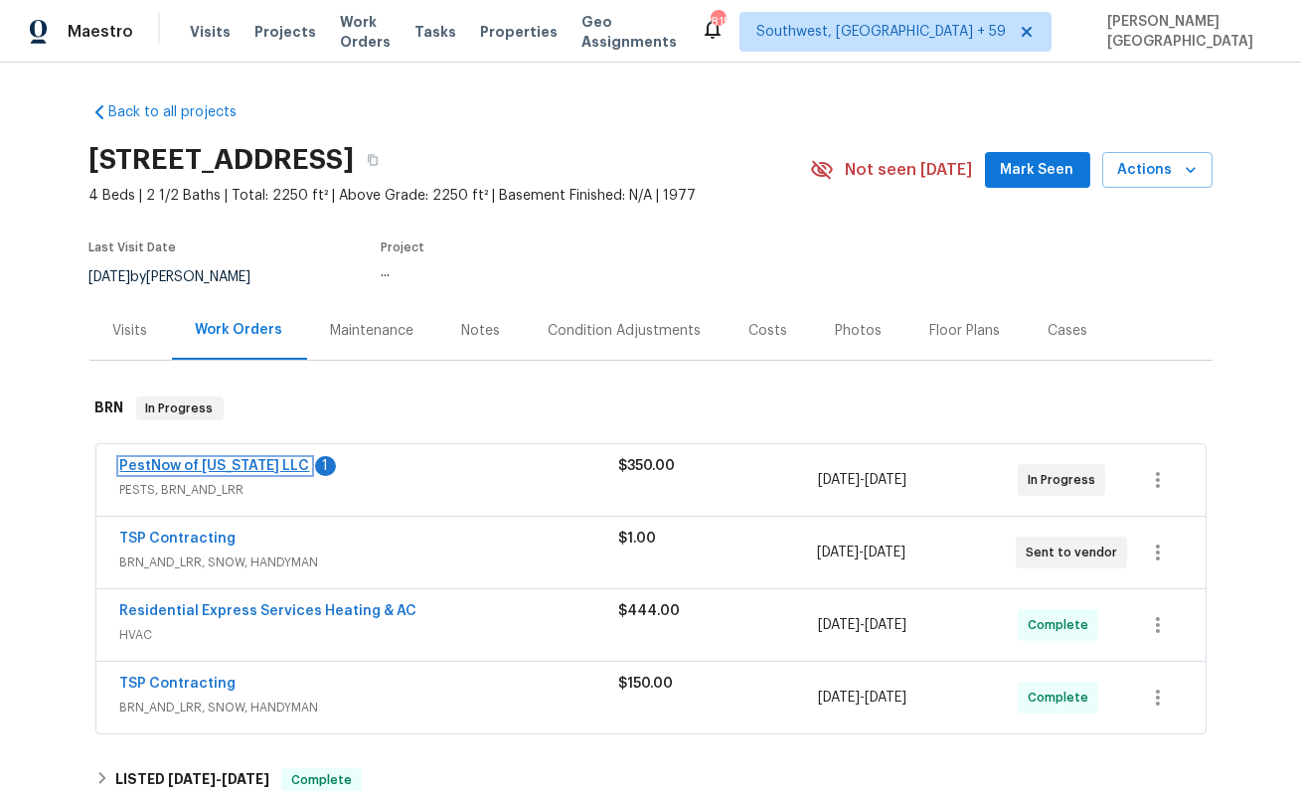
click at [252, 466] on link "PestNow of [US_STATE] LLC" at bounding box center [215, 466] width 190 height 14
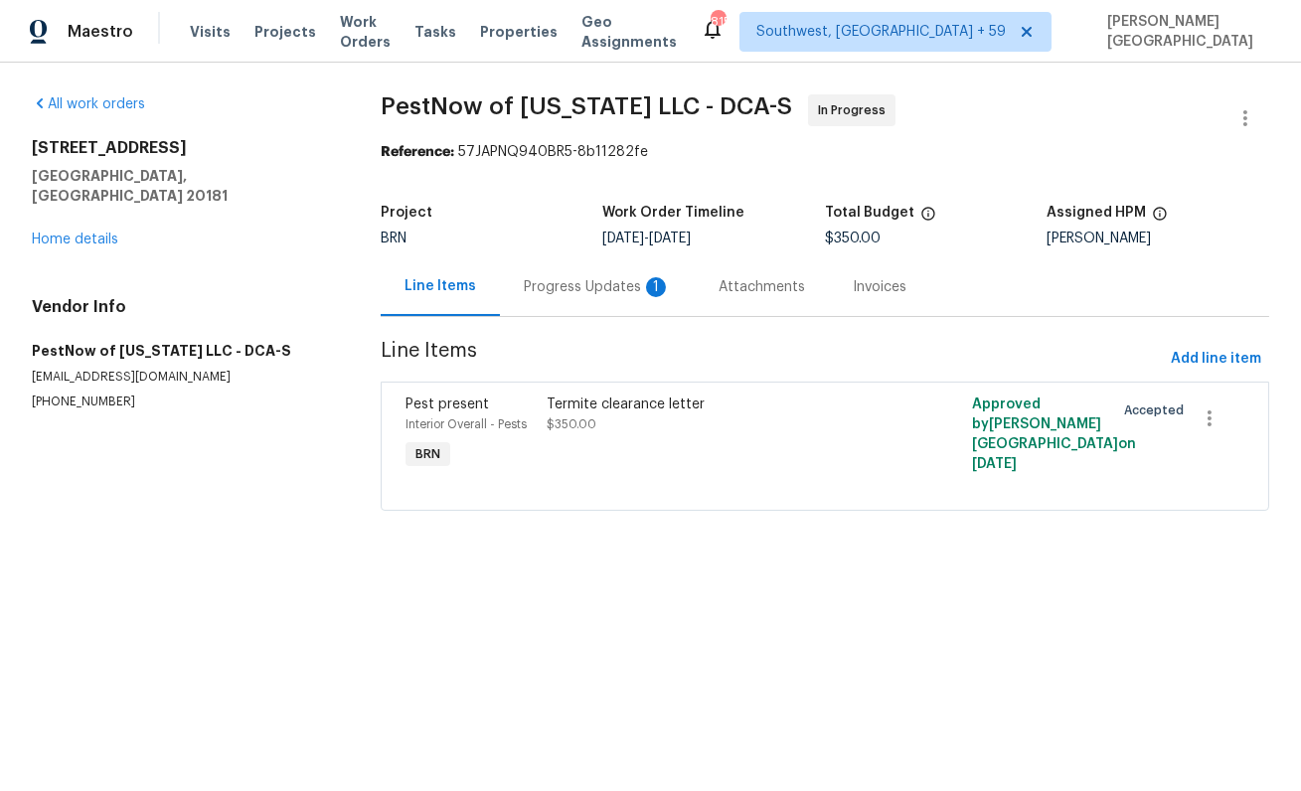
click at [540, 294] on div "Progress Updates 1" at bounding box center [597, 287] width 147 height 20
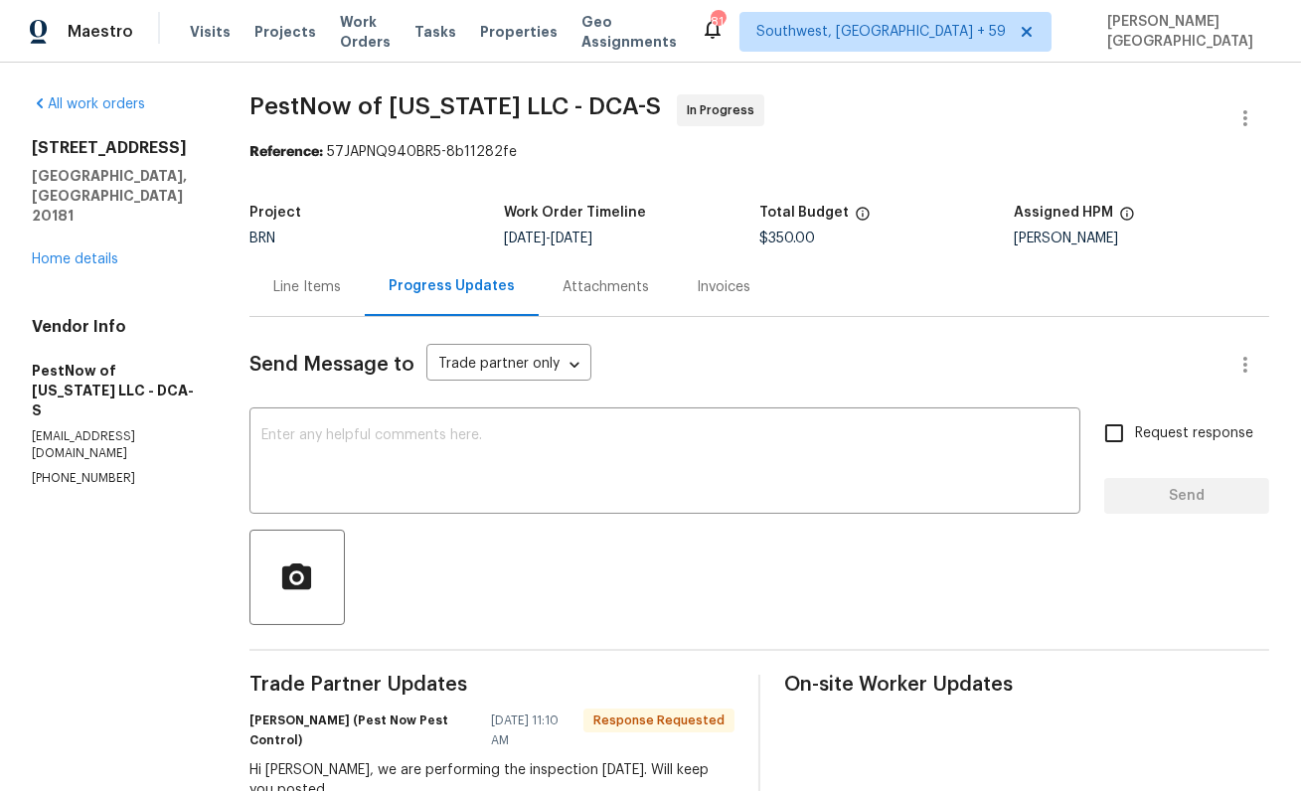
scroll to position [163, 0]
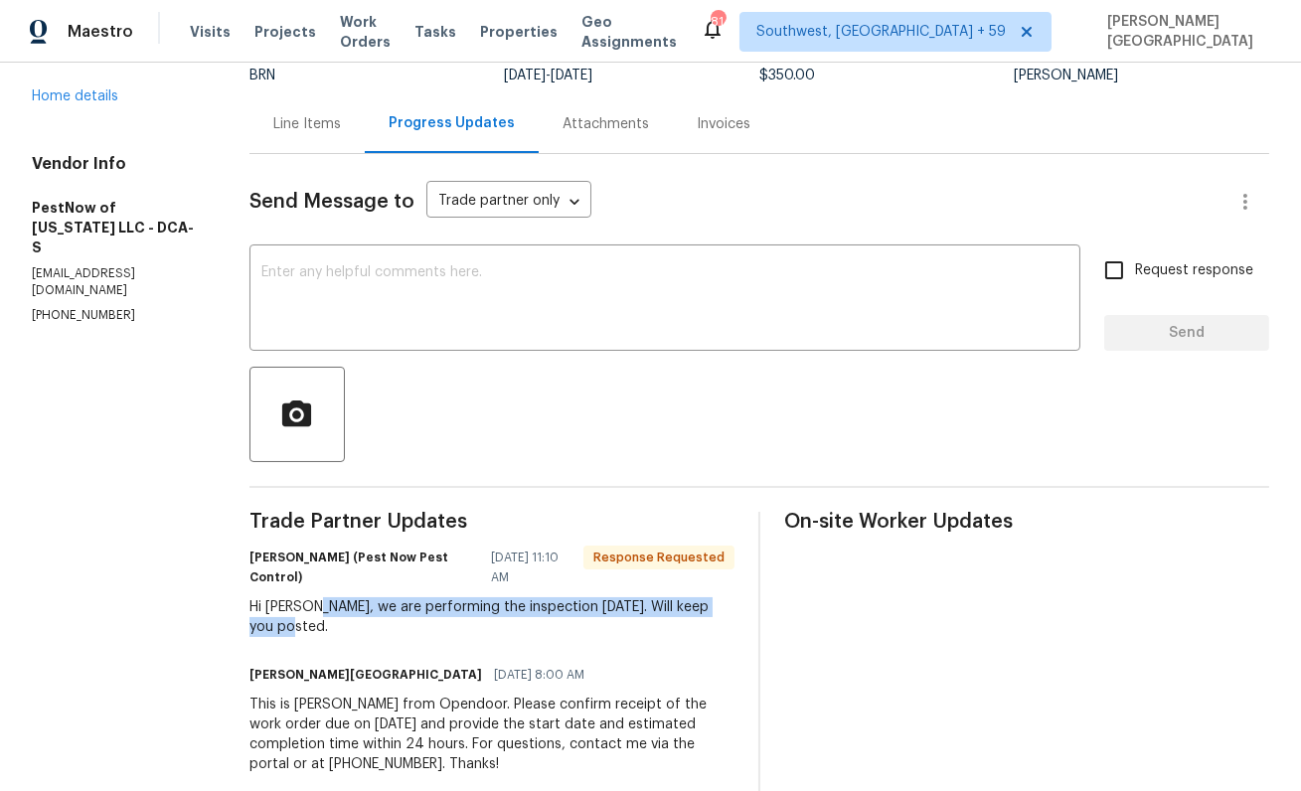
drag, startPoint x: 315, startPoint y: 606, endPoint x: 380, endPoint y: 644, distance: 74.8
click at [380, 644] on div "Trade Partner Updates [PERSON_NAME] (Pest Now Pest Control) [DATE] 11:10 AM Res…" at bounding box center [491, 655] width 485 height 286
copy div "we are performing the inspection [DATE]. Will keep you posted."
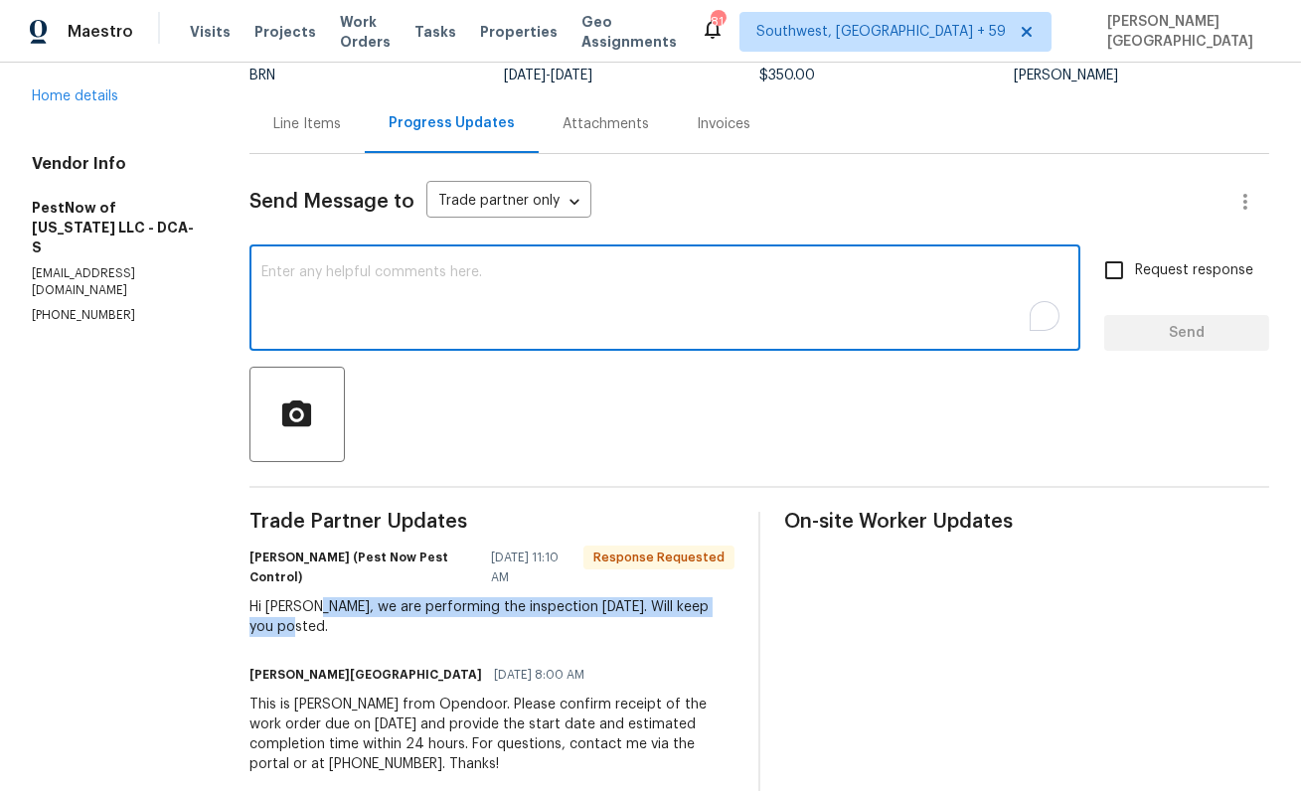
click at [286, 275] on textarea "To enrich screen reader interactions, please activate Accessibility in Grammarl…" at bounding box center [664, 300] width 807 height 70
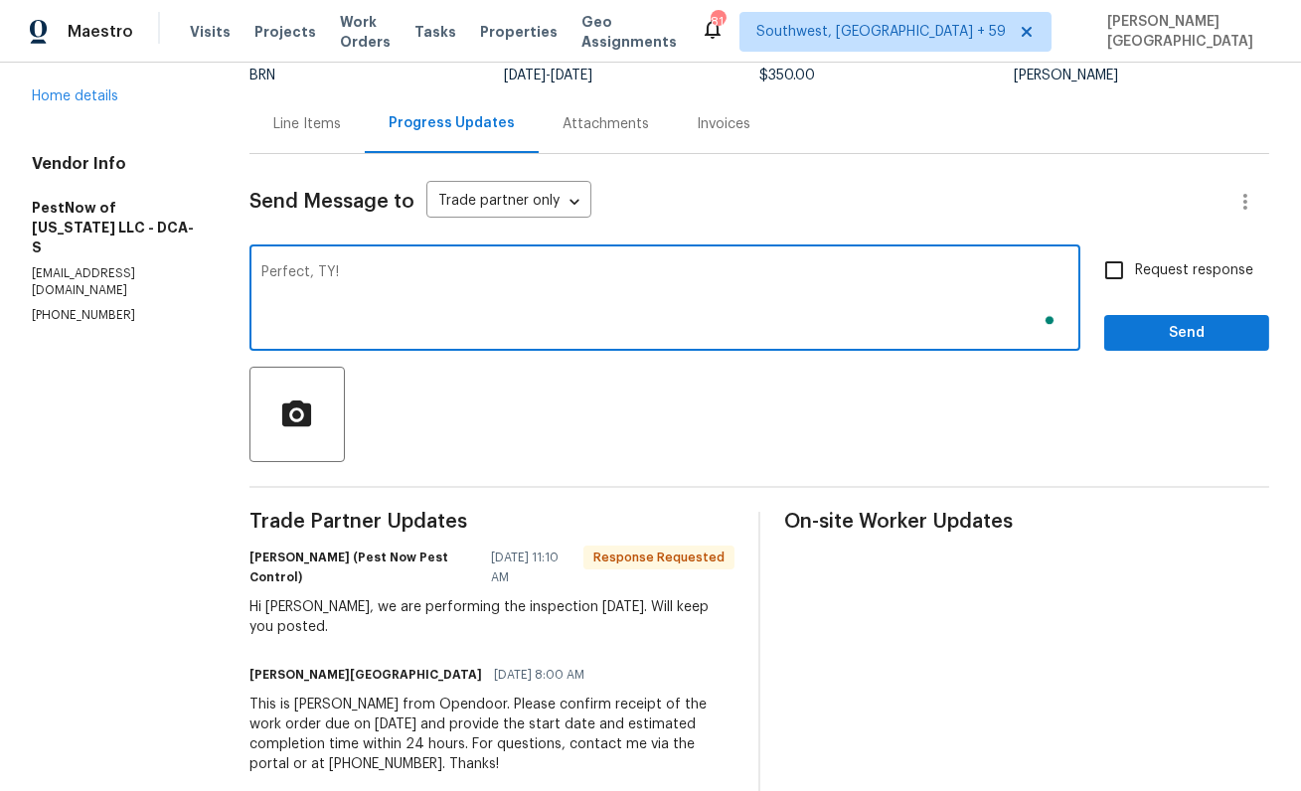
type textarea "Perfect, TY!"
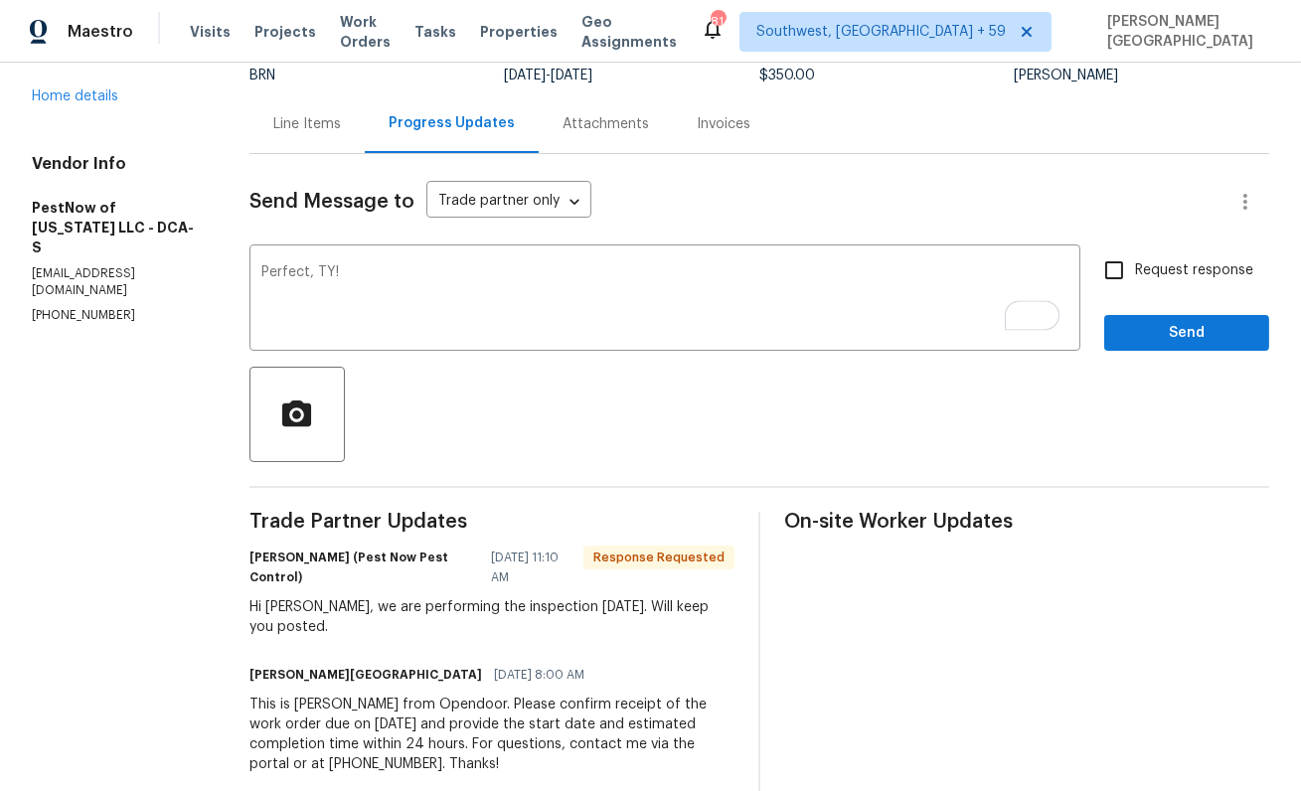
click at [1177, 254] on label "Request response" at bounding box center [1173, 270] width 160 height 42
click at [1135, 254] on input "Request response" at bounding box center [1114, 270] width 42 height 42
checkbox input "true"
click at [1177, 336] on span "Send" at bounding box center [1186, 333] width 133 height 25
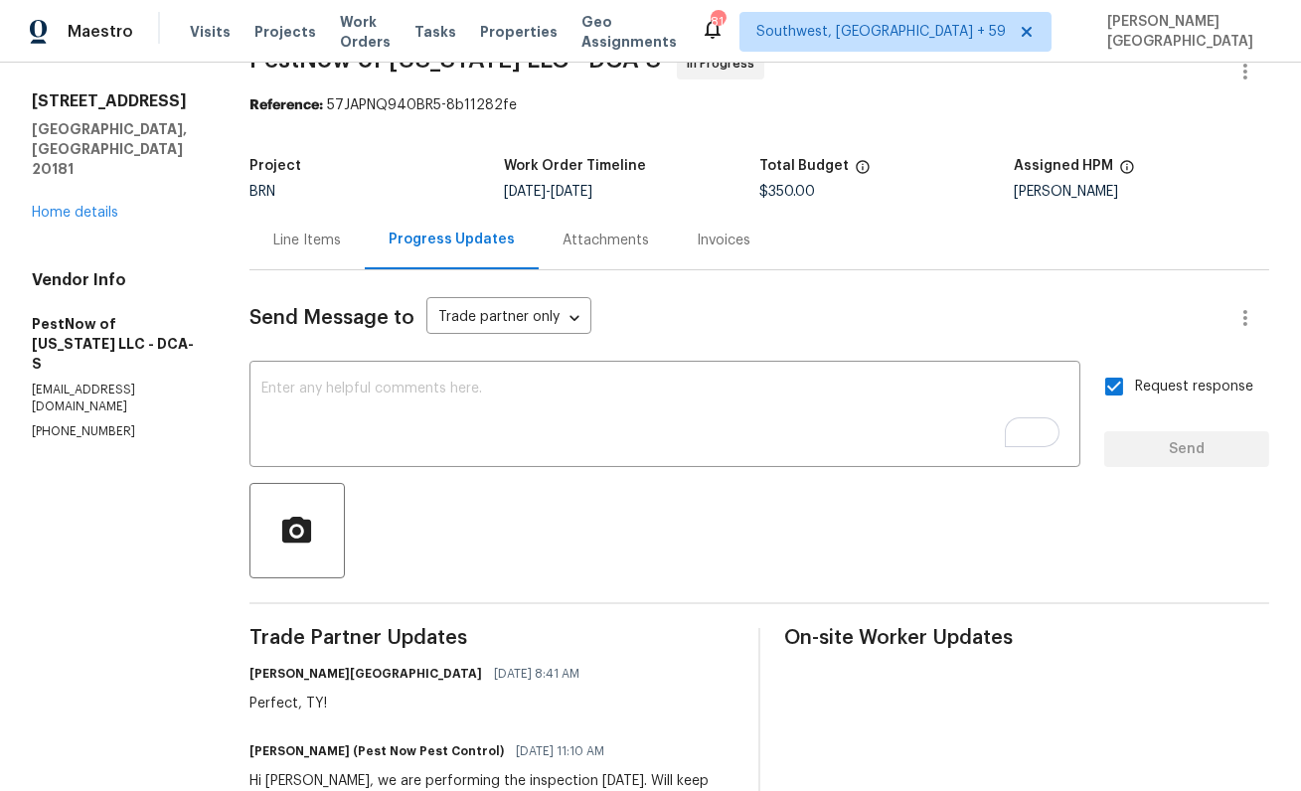
scroll to position [0, 0]
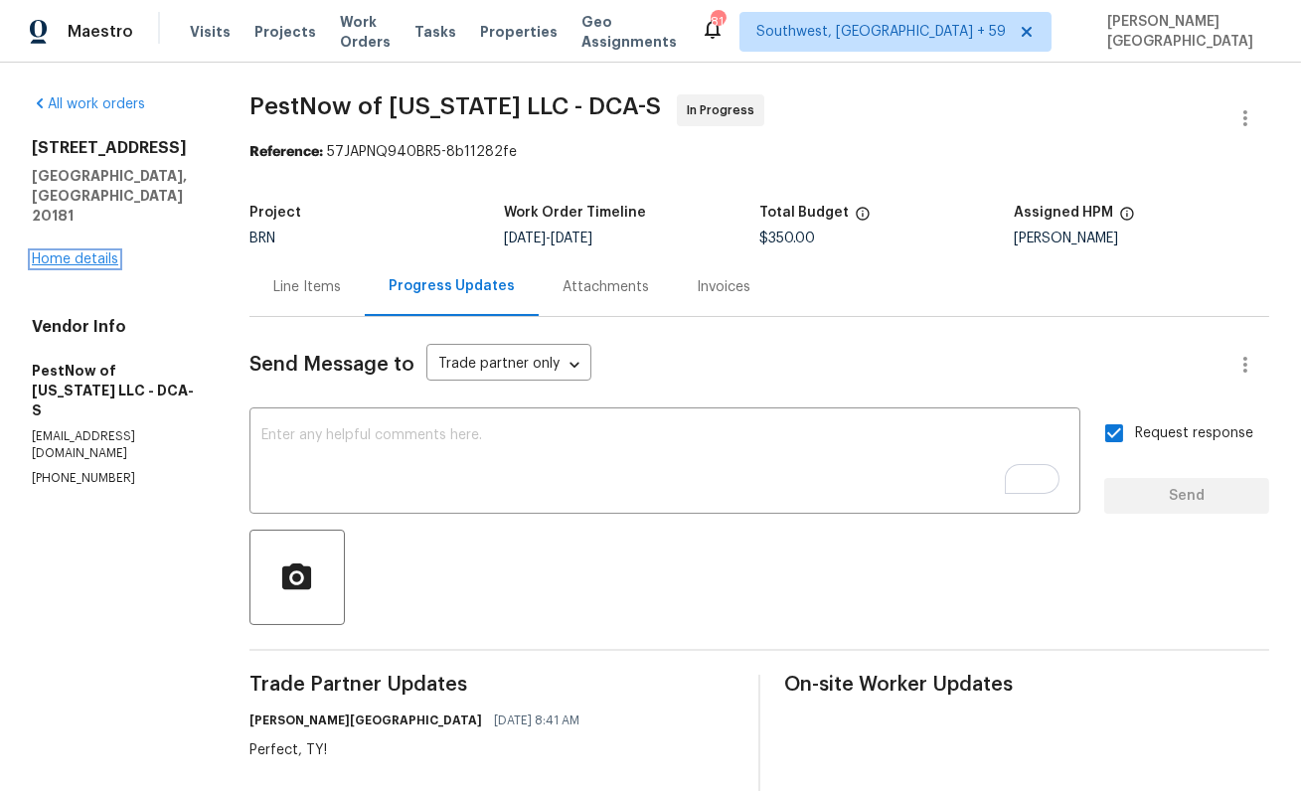
click at [74, 252] on link "Home details" at bounding box center [75, 259] width 86 height 14
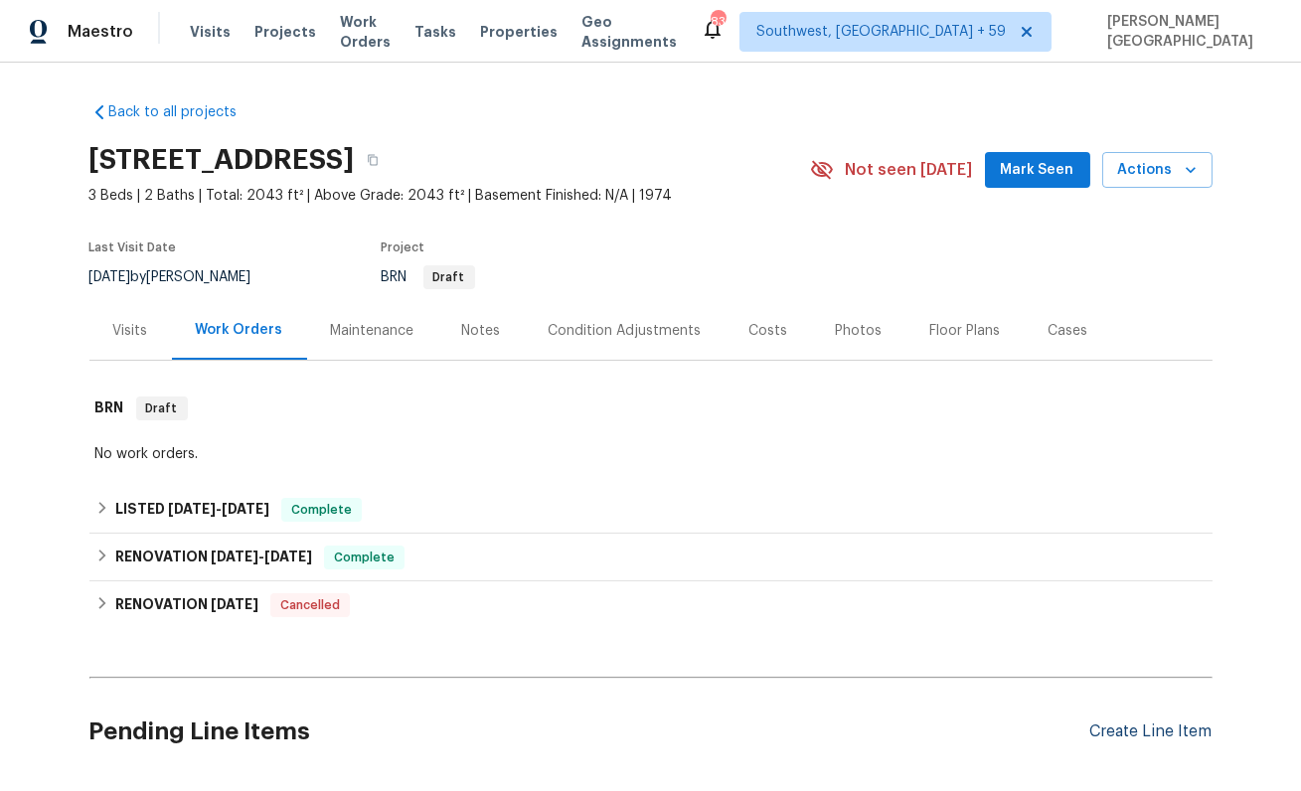
click at [1143, 727] on div "Create Line Item" at bounding box center [1151, 732] width 122 height 19
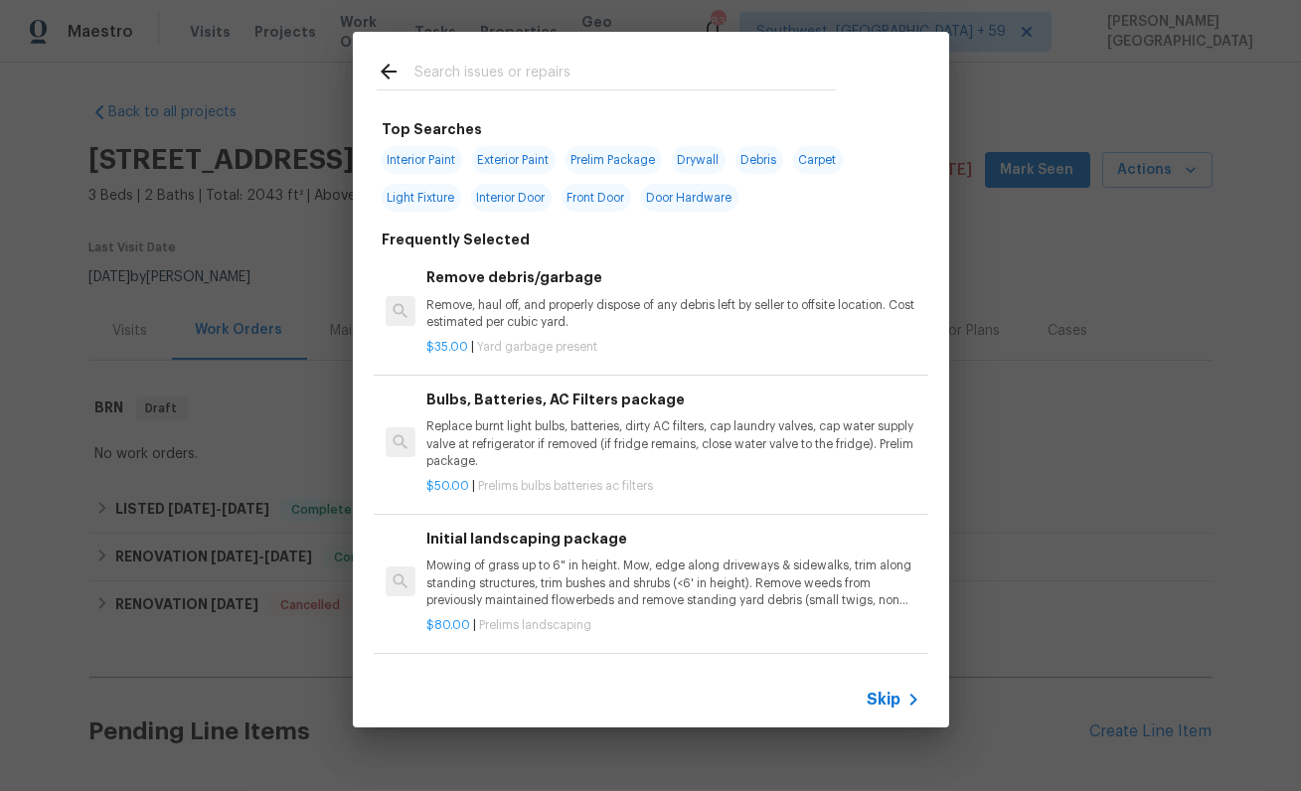
click at [880, 700] on span "Skip" at bounding box center [885, 700] width 34 height 20
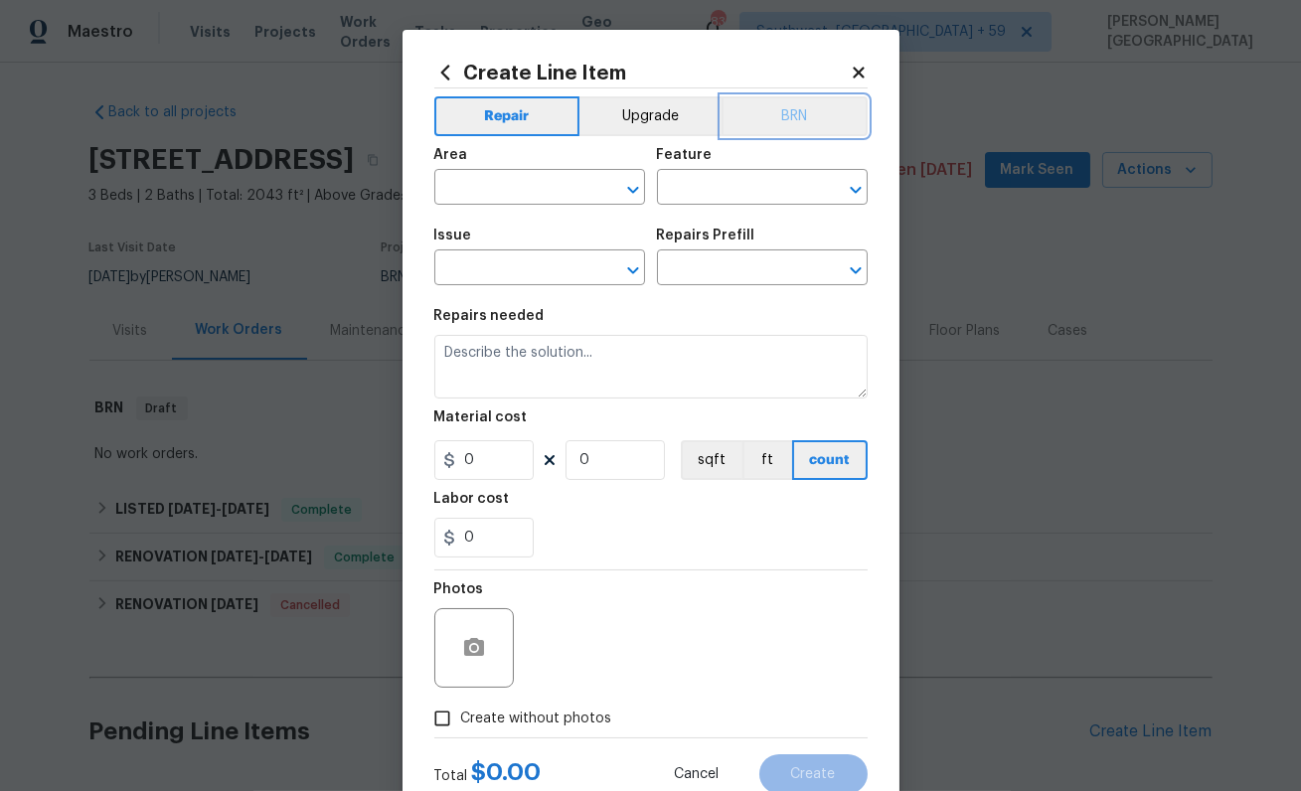
click at [758, 131] on button "BRN" at bounding box center [795, 116] width 146 height 40
click at [508, 192] on input "text" at bounding box center [511, 189] width 155 height 31
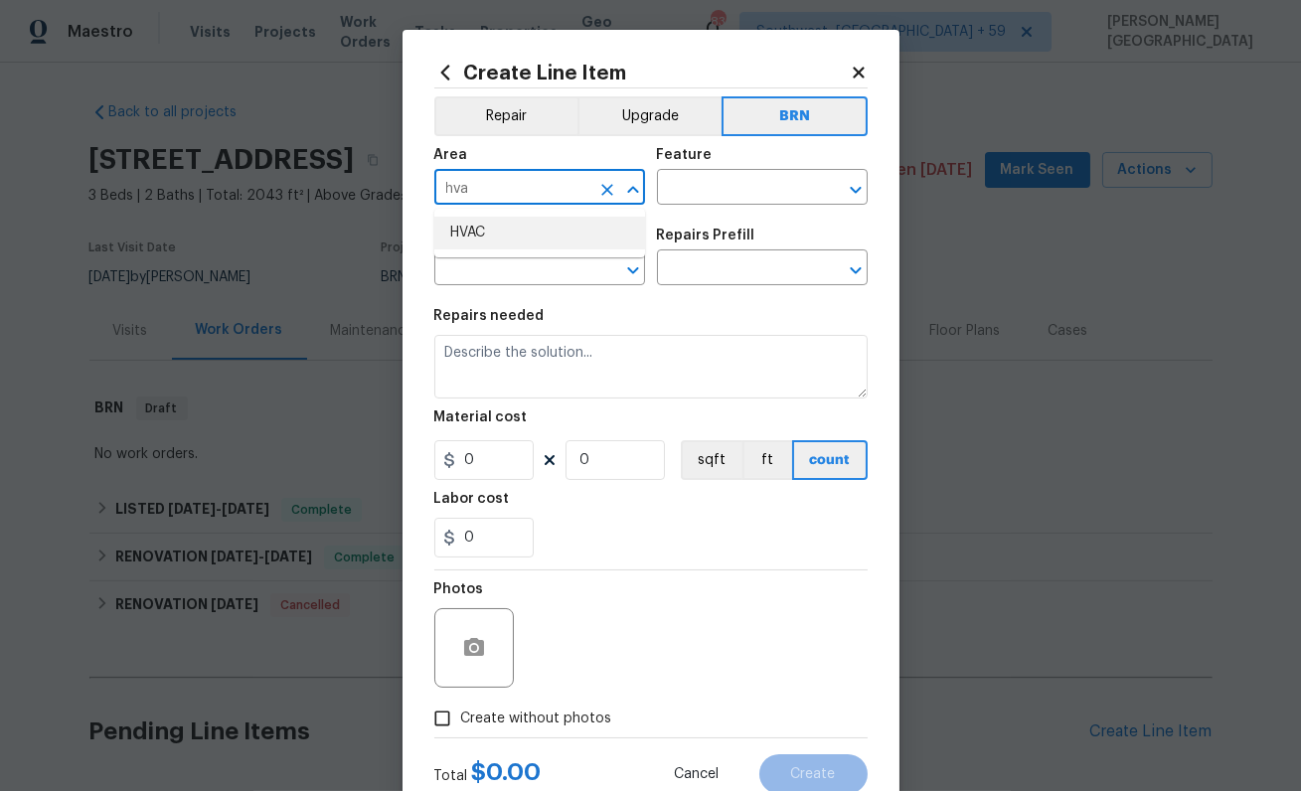
click at [491, 238] on li "HVAC" at bounding box center [539, 233] width 211 height 33
type input "HVAC"
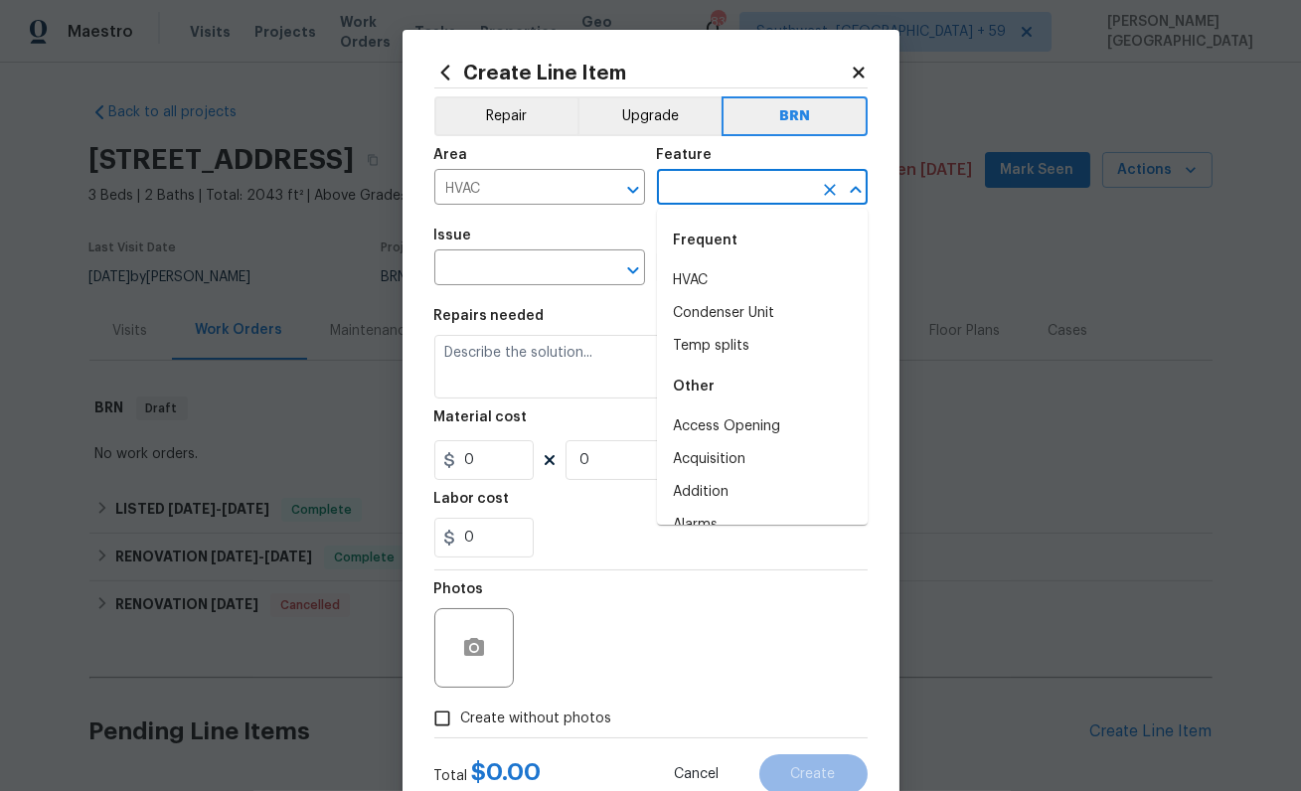
click at [699, 184] on input "text" at bounding box center [734, 189] width 155 height 31
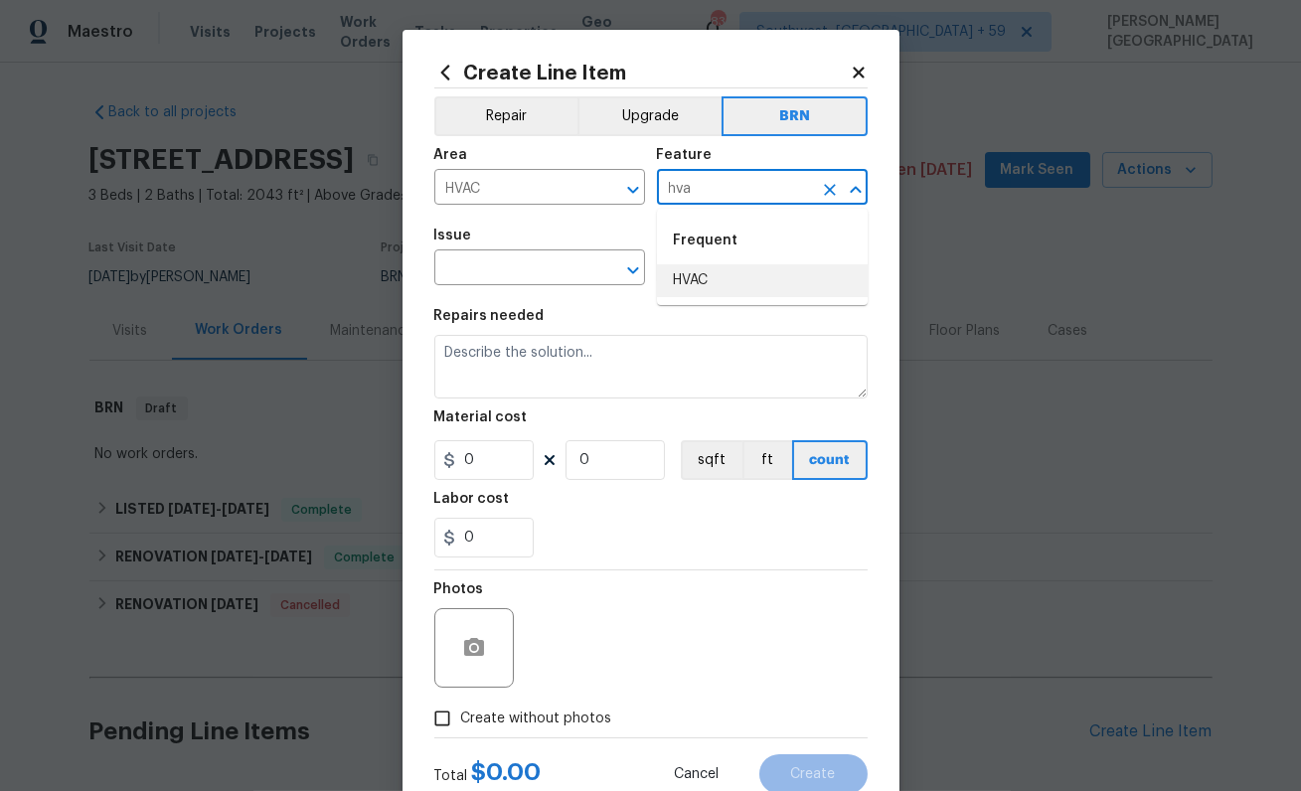
click at [707, 275] on li "HVAC" at bounding box center [762, 280] width 211 height 33
type input "HVAC"
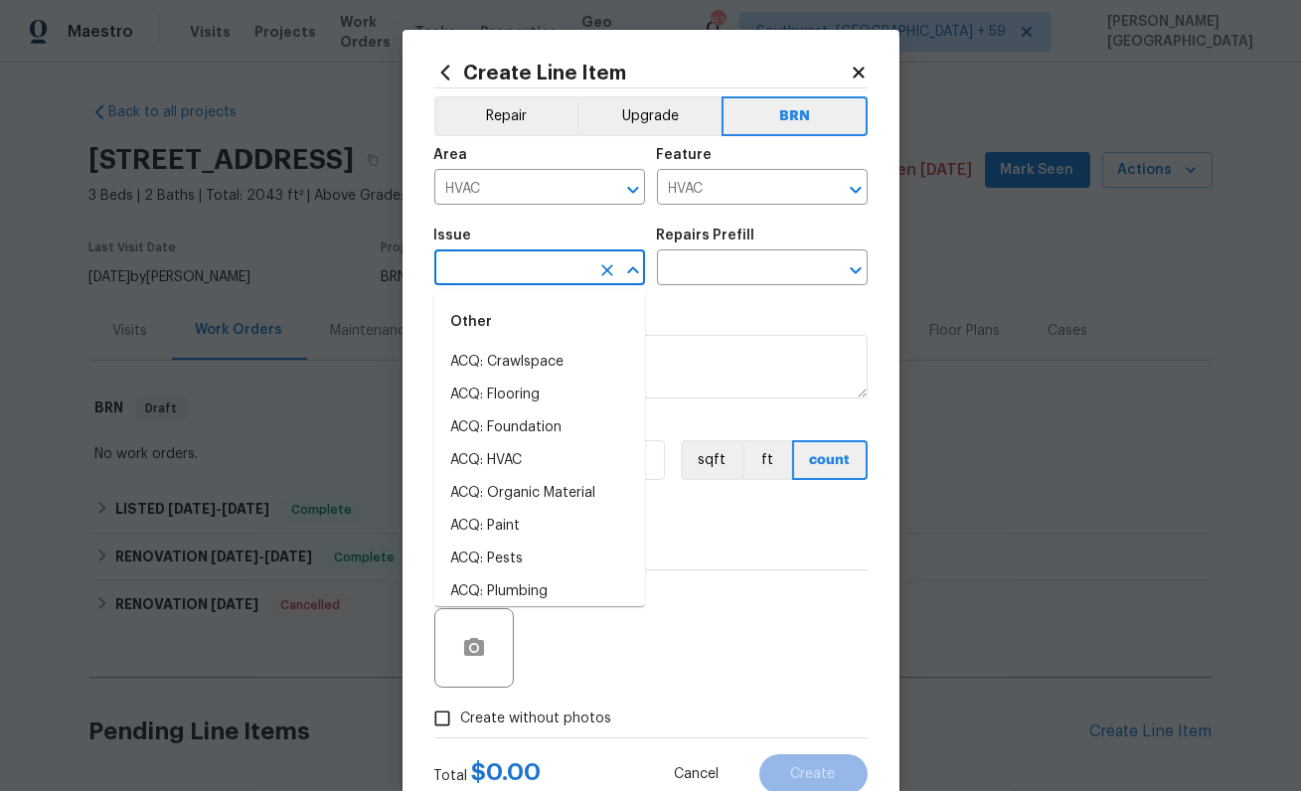
click at [526, 262] on input "text" at bounding box center [511, 269] width 155 height 31
type input "hv"
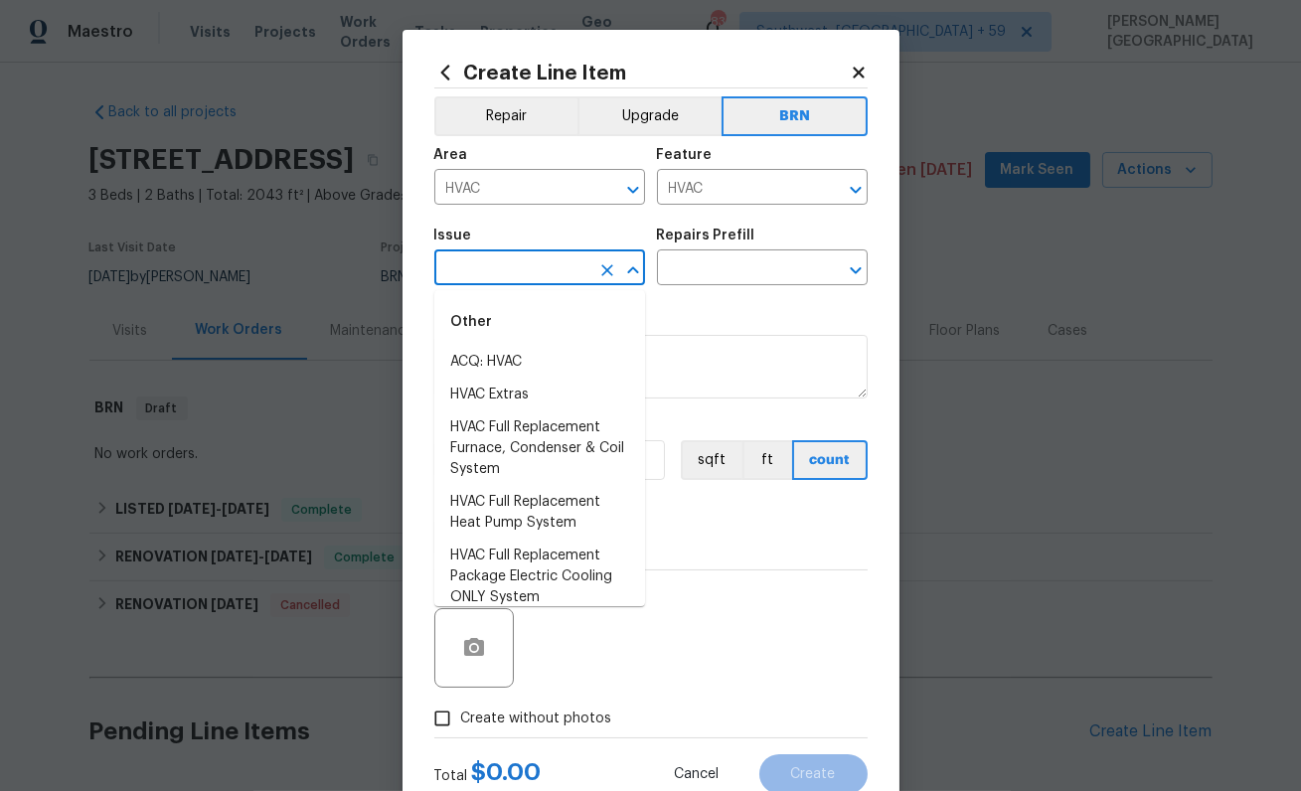
type input "a"
click at [513, 384] on li "HVAC Extras" at bounding box center [539, 395] width 211 height 33
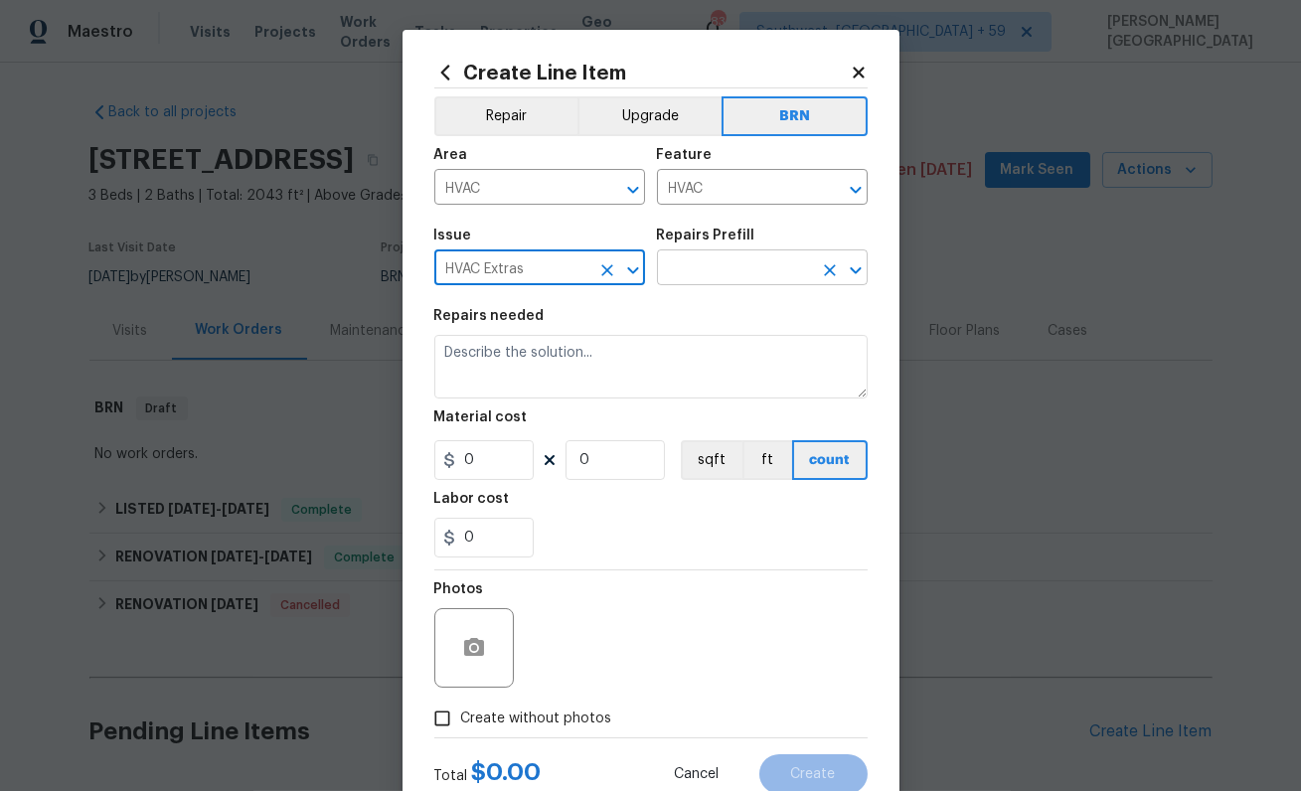
type input "HVAC Extras"
click at [757, 272] on input "text" at bounding box center [734, 269] width 155 height 31
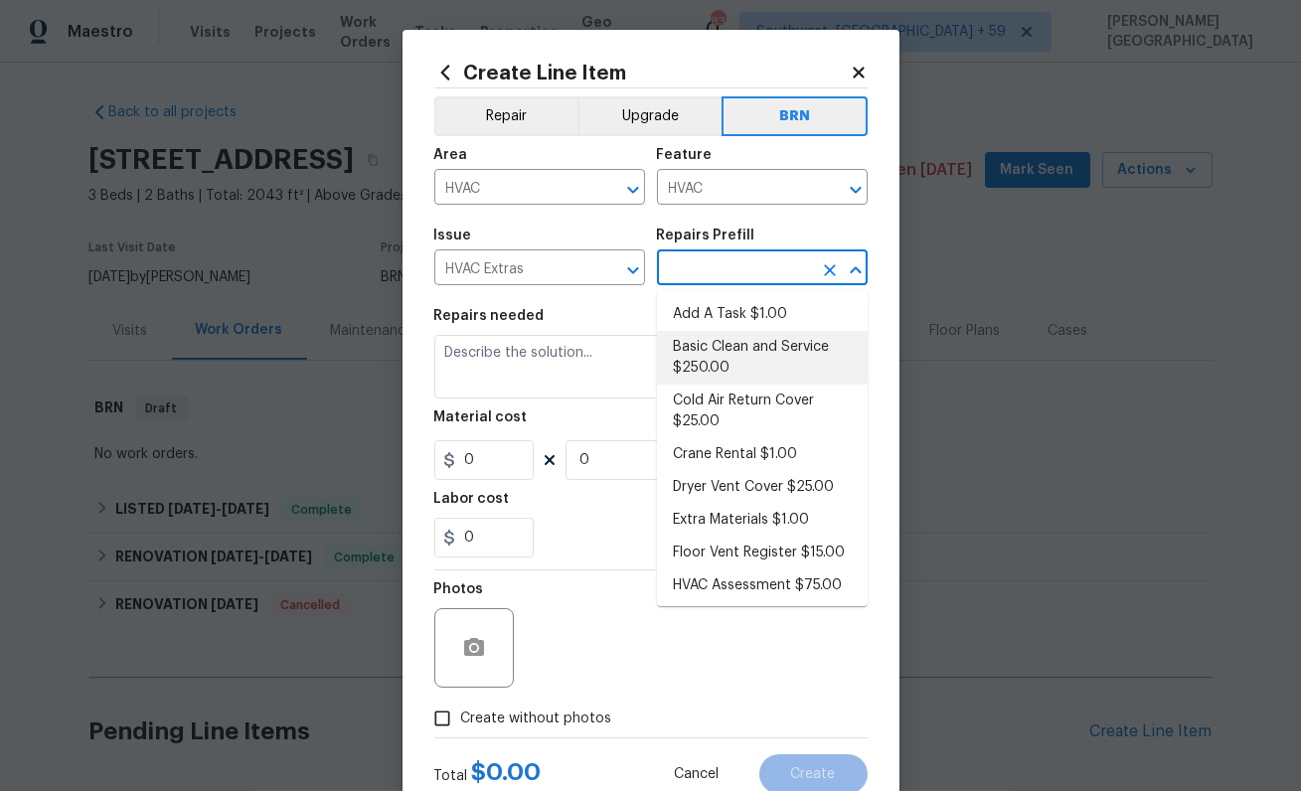
click at [749, 352] on li "Basic Clean and Service $250.00" at bounding box center [762, 358] width 211 height 54
type input "Basic Clean and Service $250.00"
type textarea "General Service HVAC system including: cleaning condenser and evaporator coils,…"
type input "250"
type input "1"
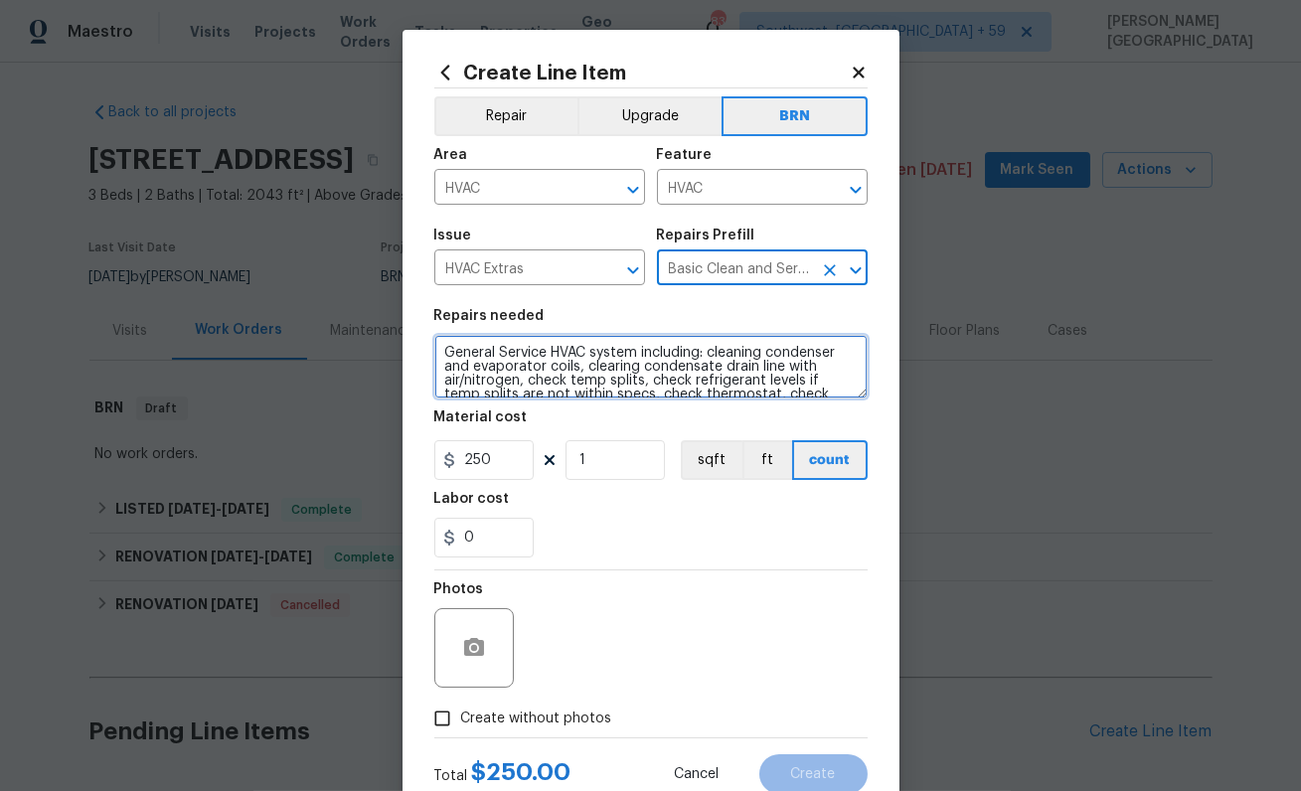
click at [567, 370] on textarea "General Service HVAC system including: cleaning condenser and evaporator coils,…" at bounding box center [650, 367] width 433 height 64
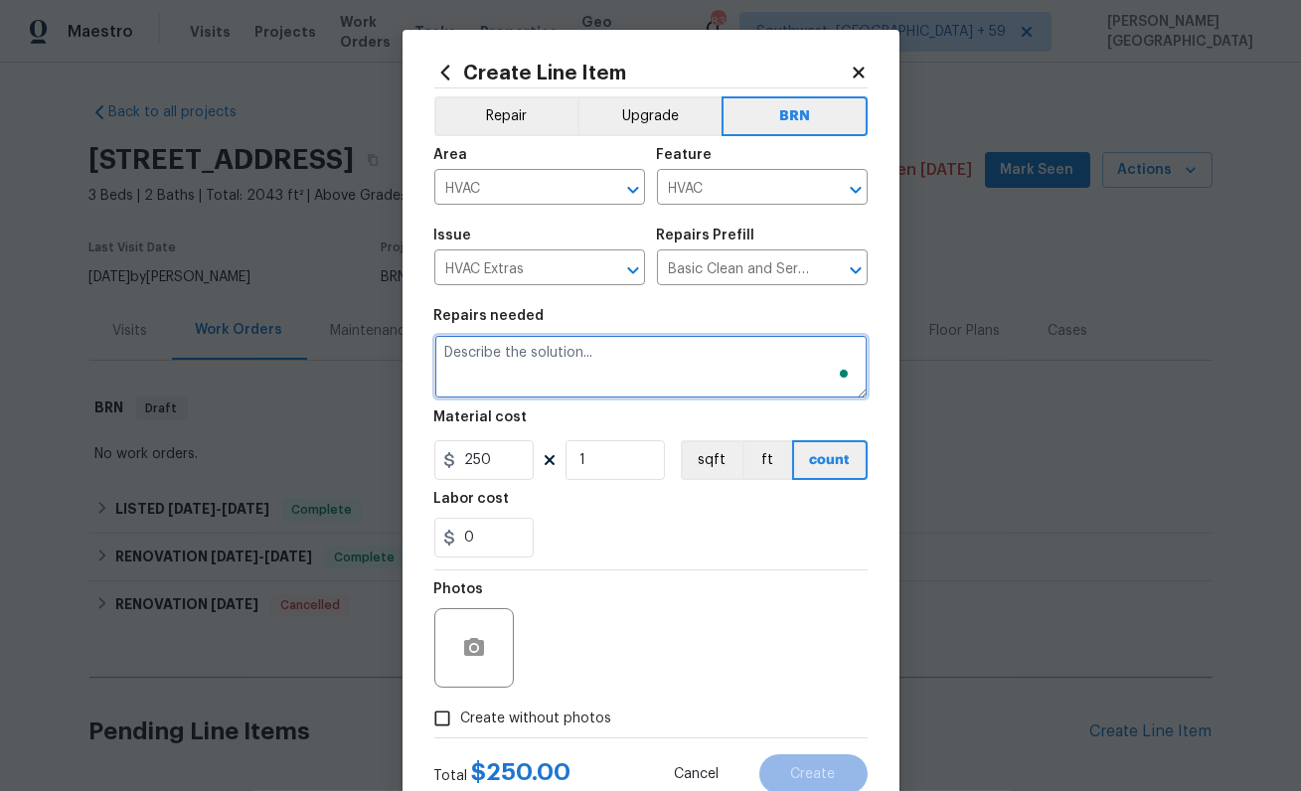
paste textarea "https://admin.opendoor.com/admin/properties/30133201/2V4NQ1ZNV60GH/56866935/brns"
paste textarea "Seller to have HVAC contractor inspect, service and clean HVAC Unit. Seller to …"
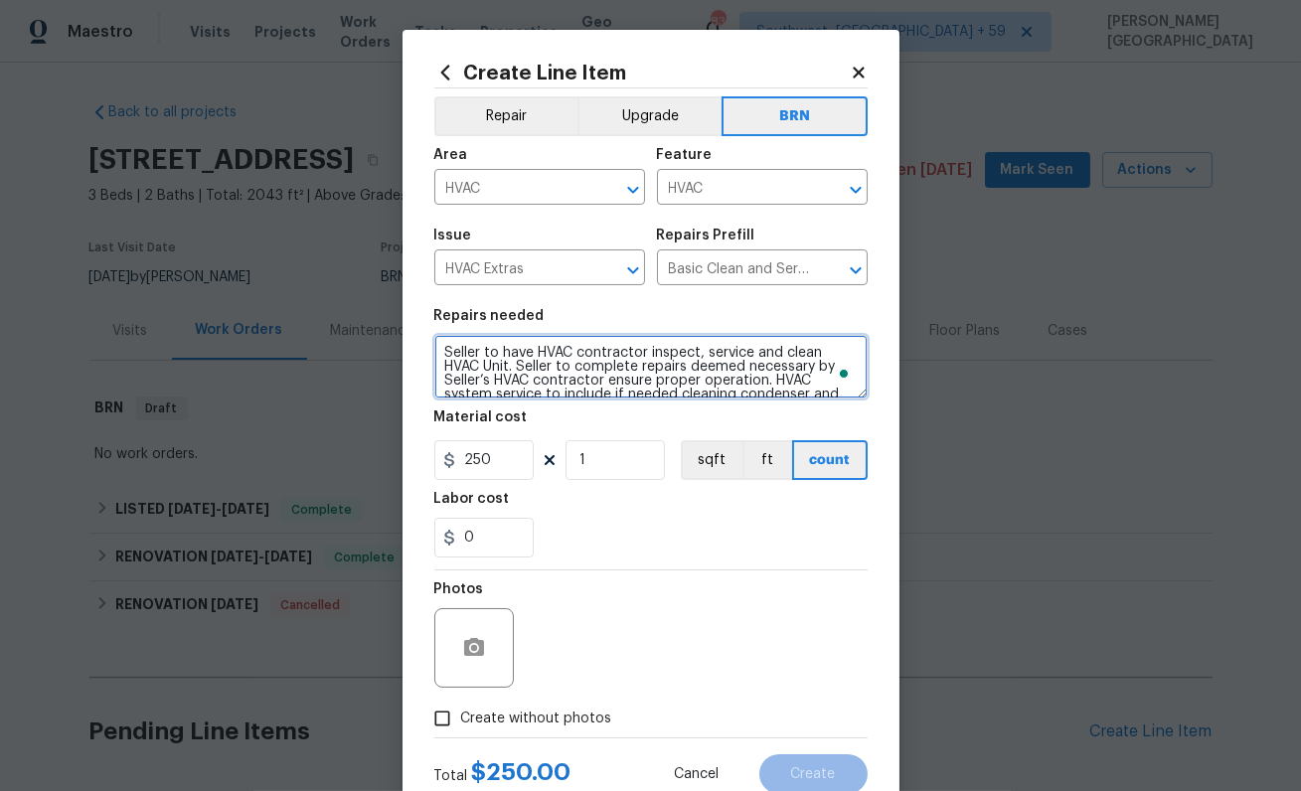
scroll to position [45, 0]
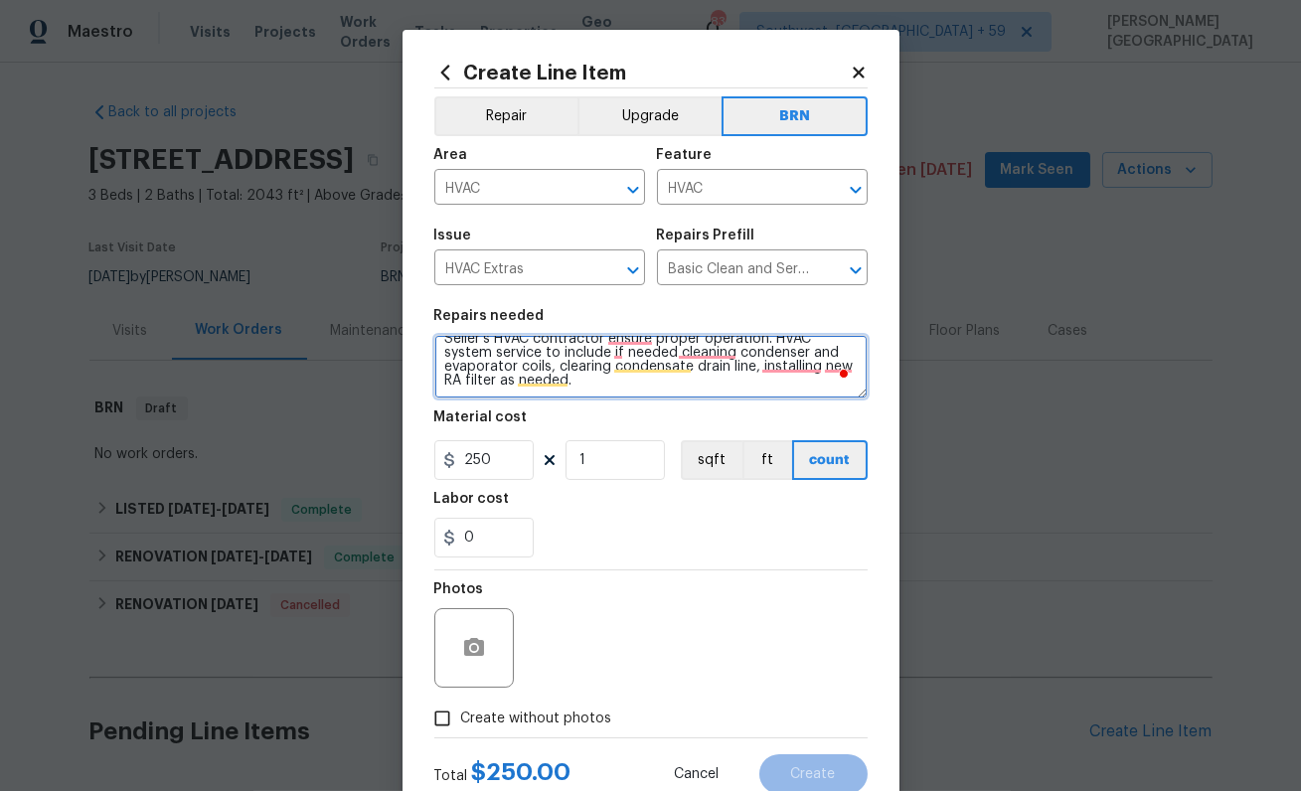
type textarea "Seller to have HVAC contractor inspect, service and clean HVAC Unit. Seller to …"
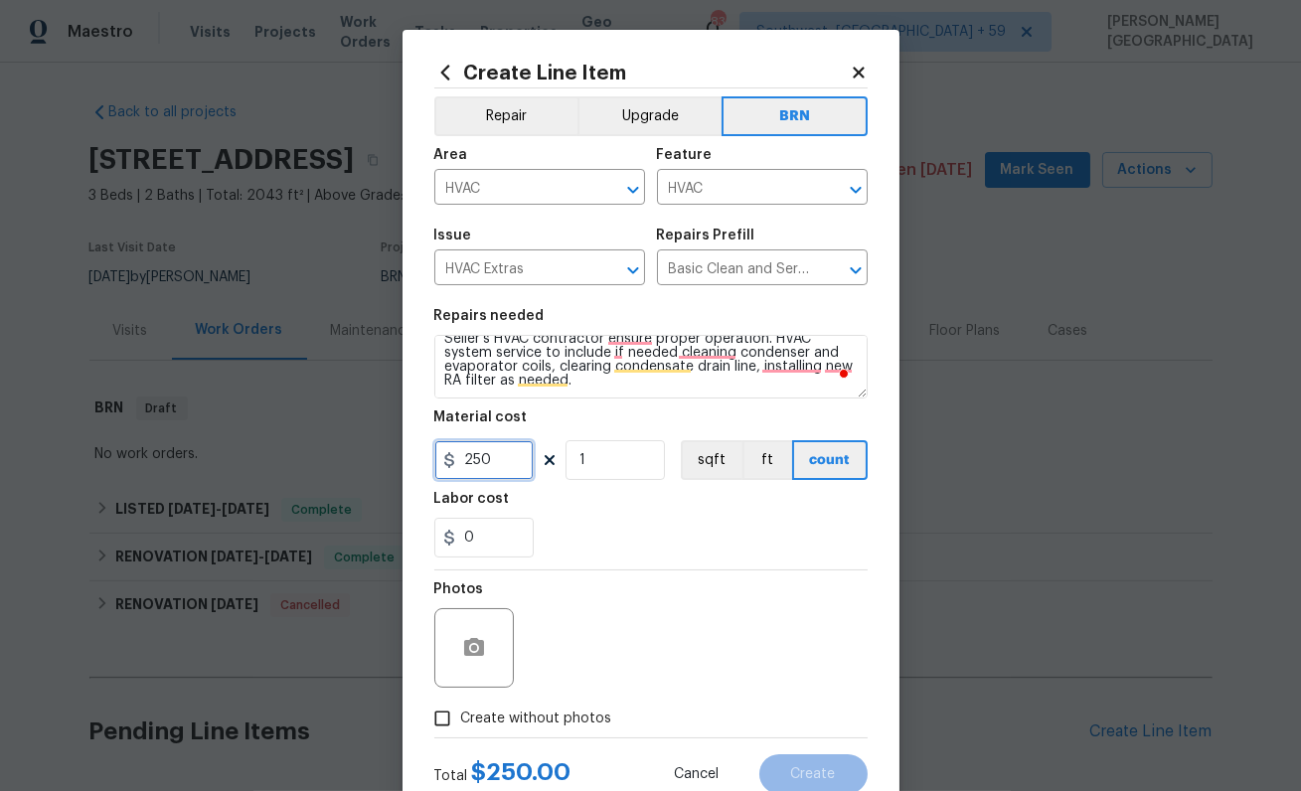
click at [492, 454] on input "250" at bounding box center [483, 460] width 99 height 40
type input "0"
click at [488, 535] on input "0" at bounding box center [483, 538] width 99 height 40
type input "475"
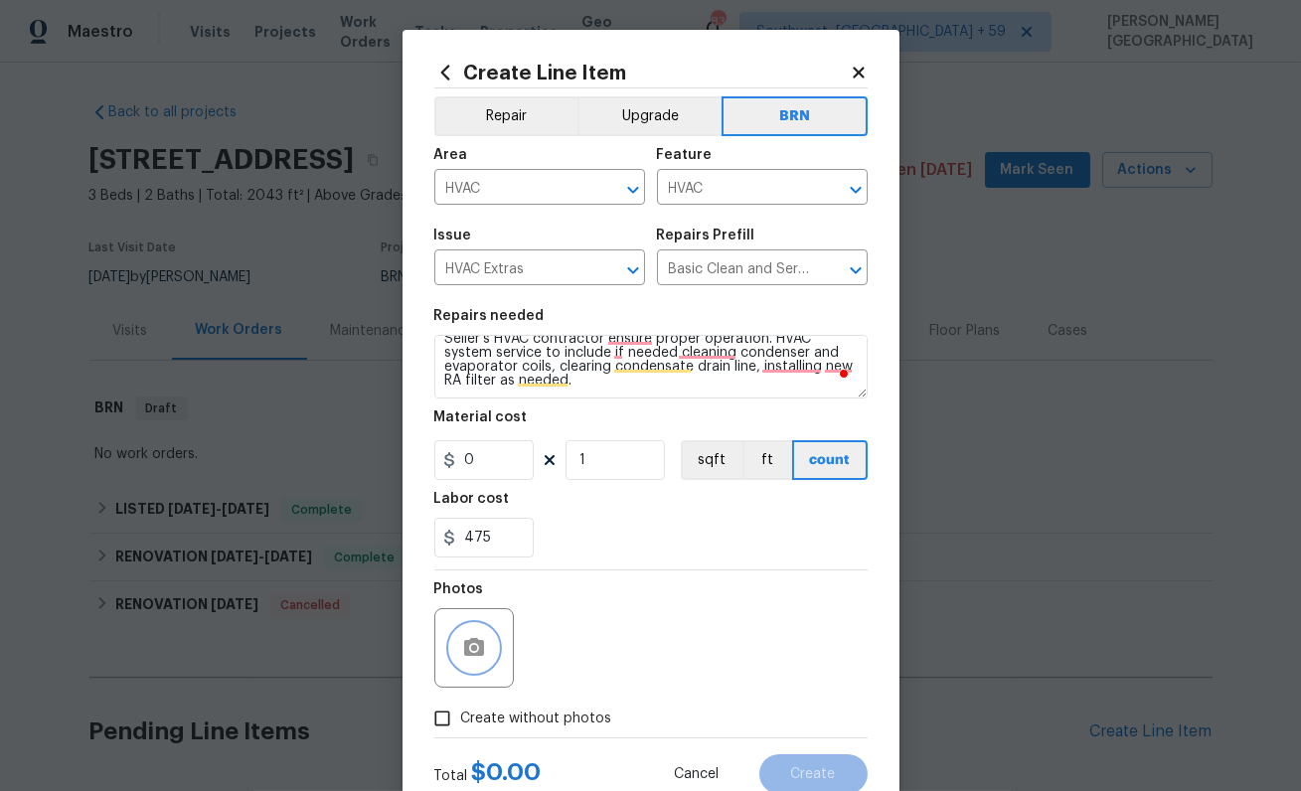
click at [473, 659] on div "Photos" at bounding box center [475, 634] width 83 height 129
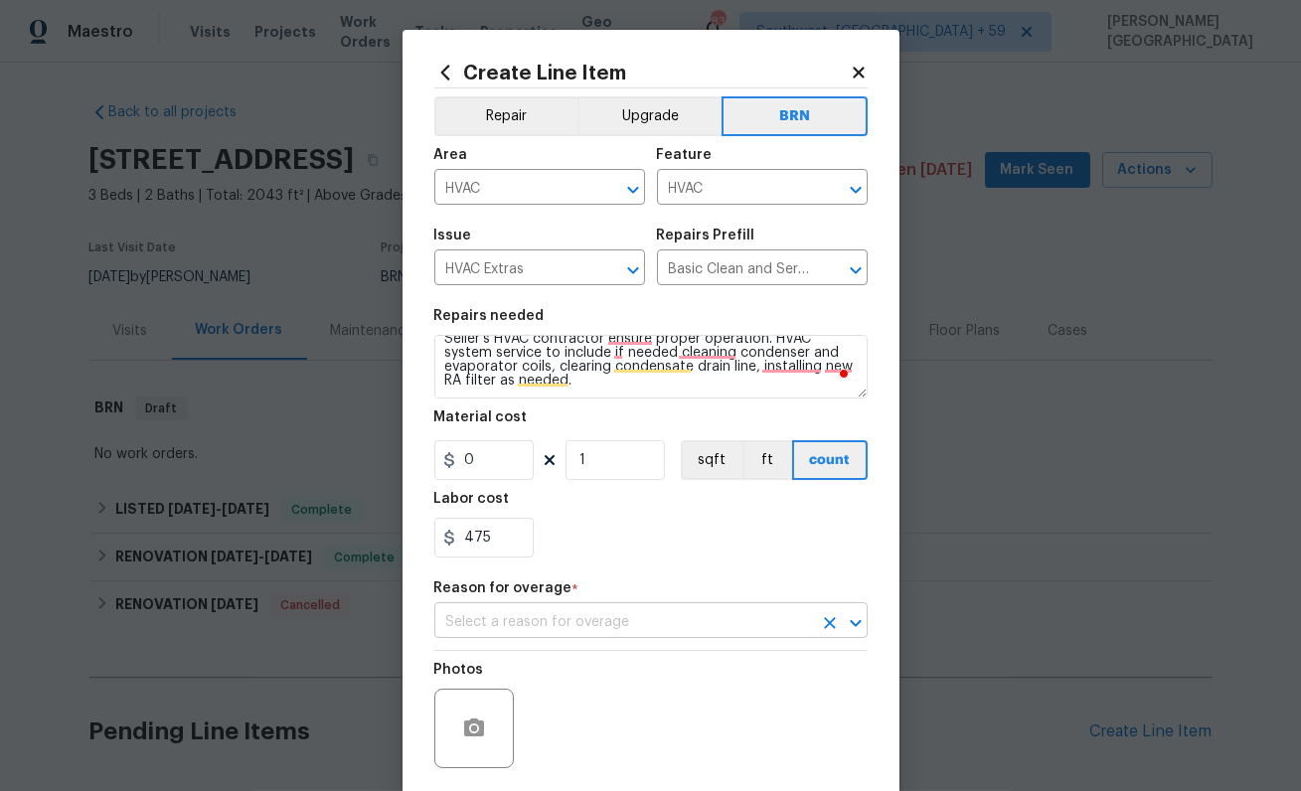
click at [485, 621] on input "text" at bounding box center [623, 622] width 378 height 31
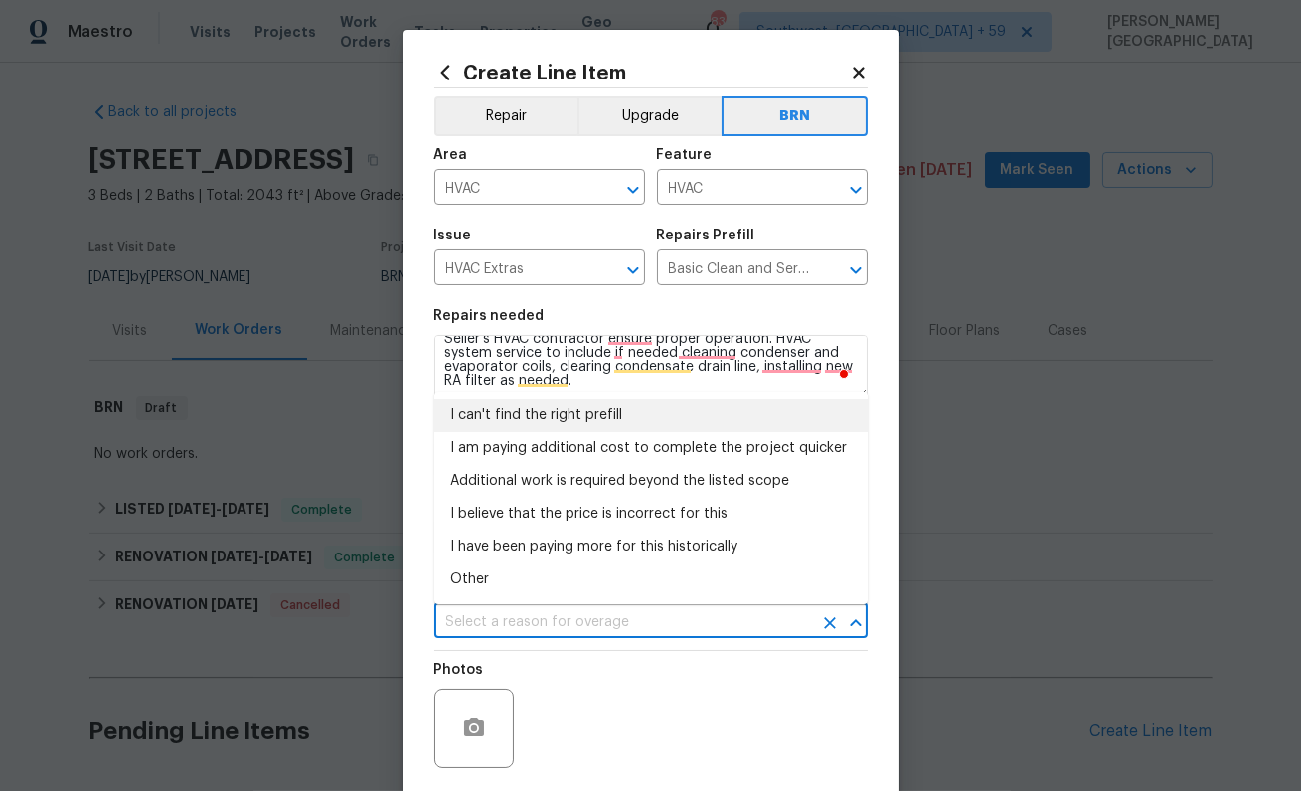
click at [517, 420] on li "I can't find the right prefill" at bounding box center [650, 416] width 433 height 33
type input "I can't find the right prefill"
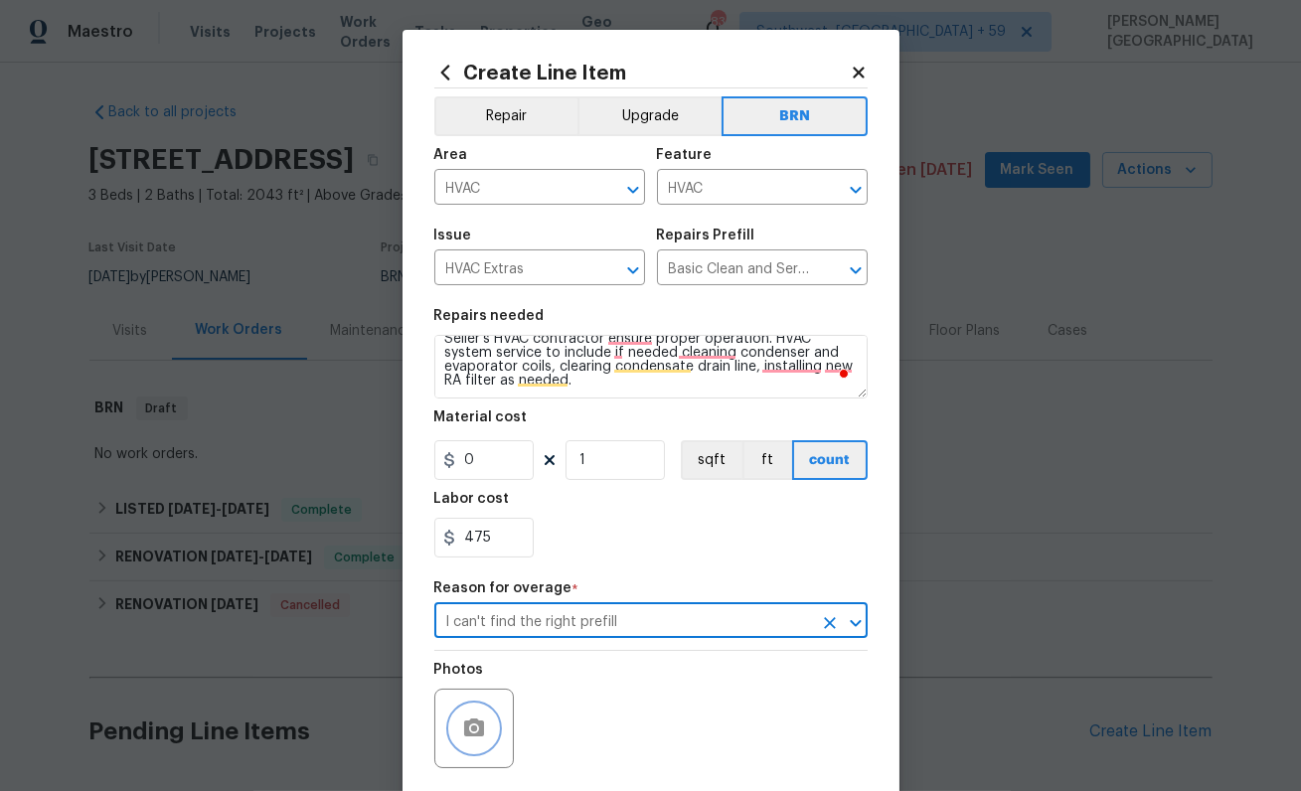
click at [482, 707] on button "button" at bounding box center [474, 729] width 48 height 48
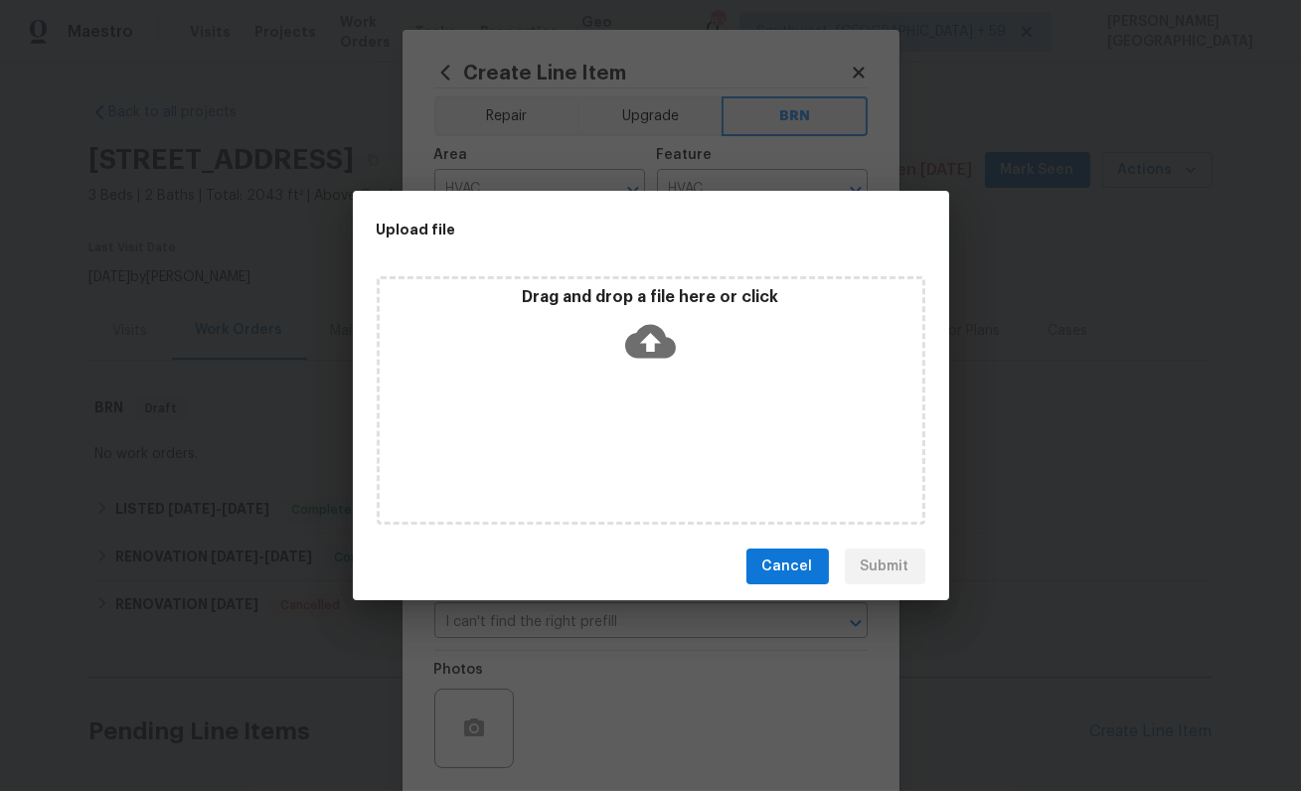
click at [649, 350] on icon at bounding box center [650, 341] width 51 height 51
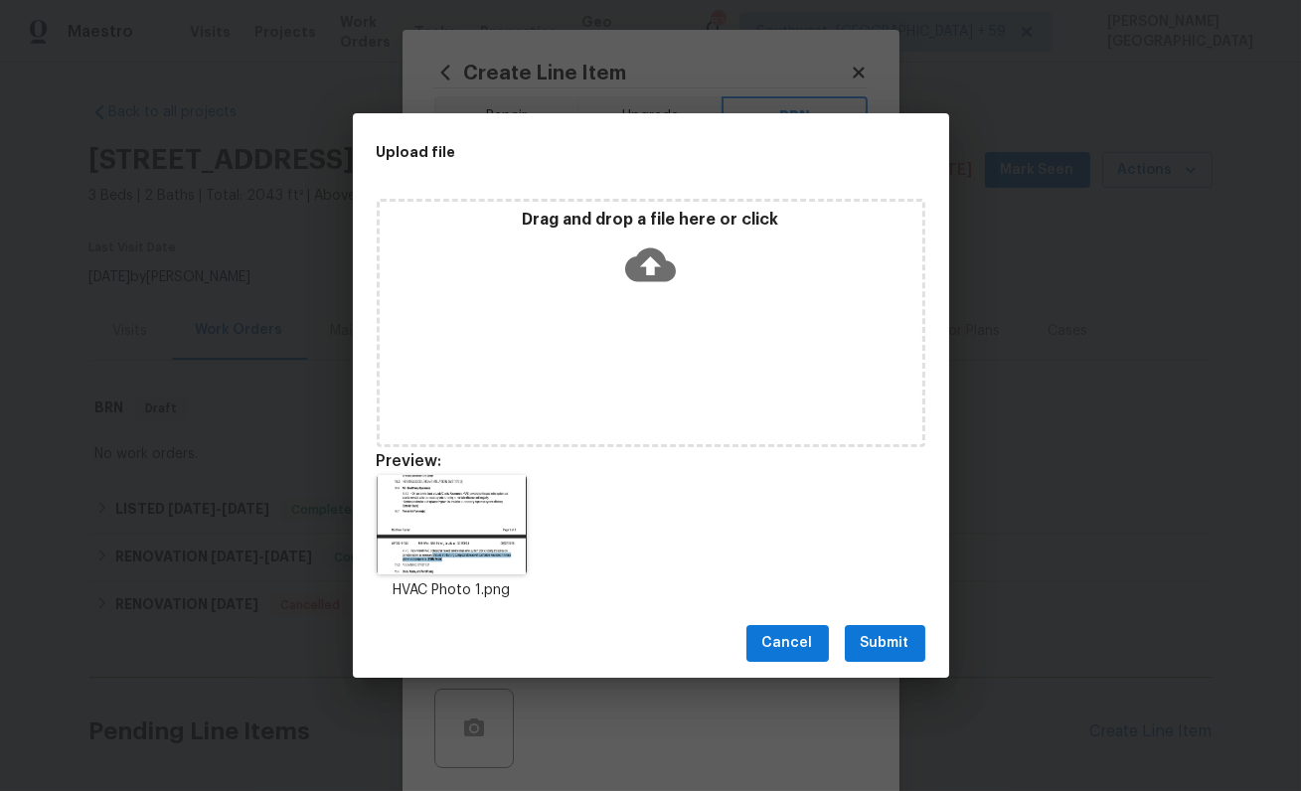
click at [900, 643] on span "Submit" at bounding box center [885, 643] width 49 height 25
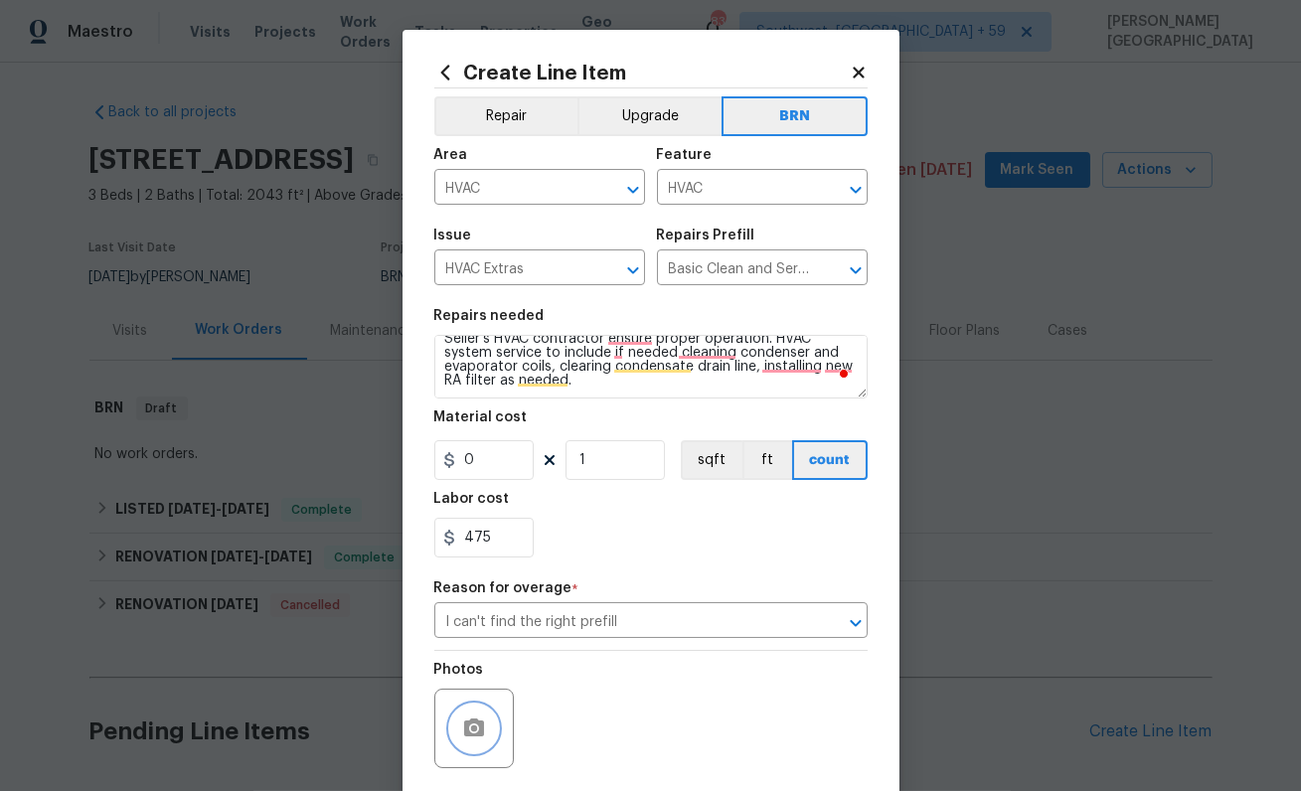
scroll to position [145, 0]
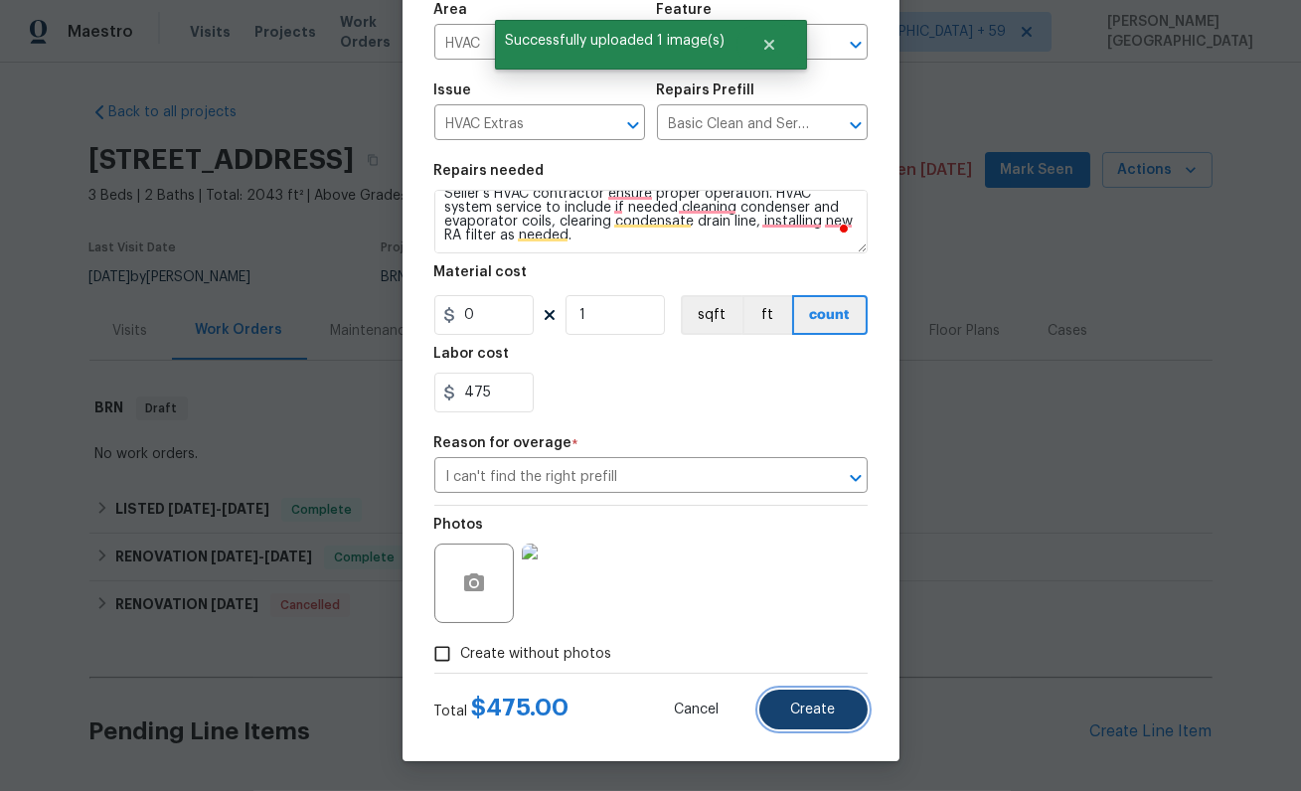
click at [804, 716] on span "Create" at bounding box center [813, 710] width 45 height 15
type input "0"
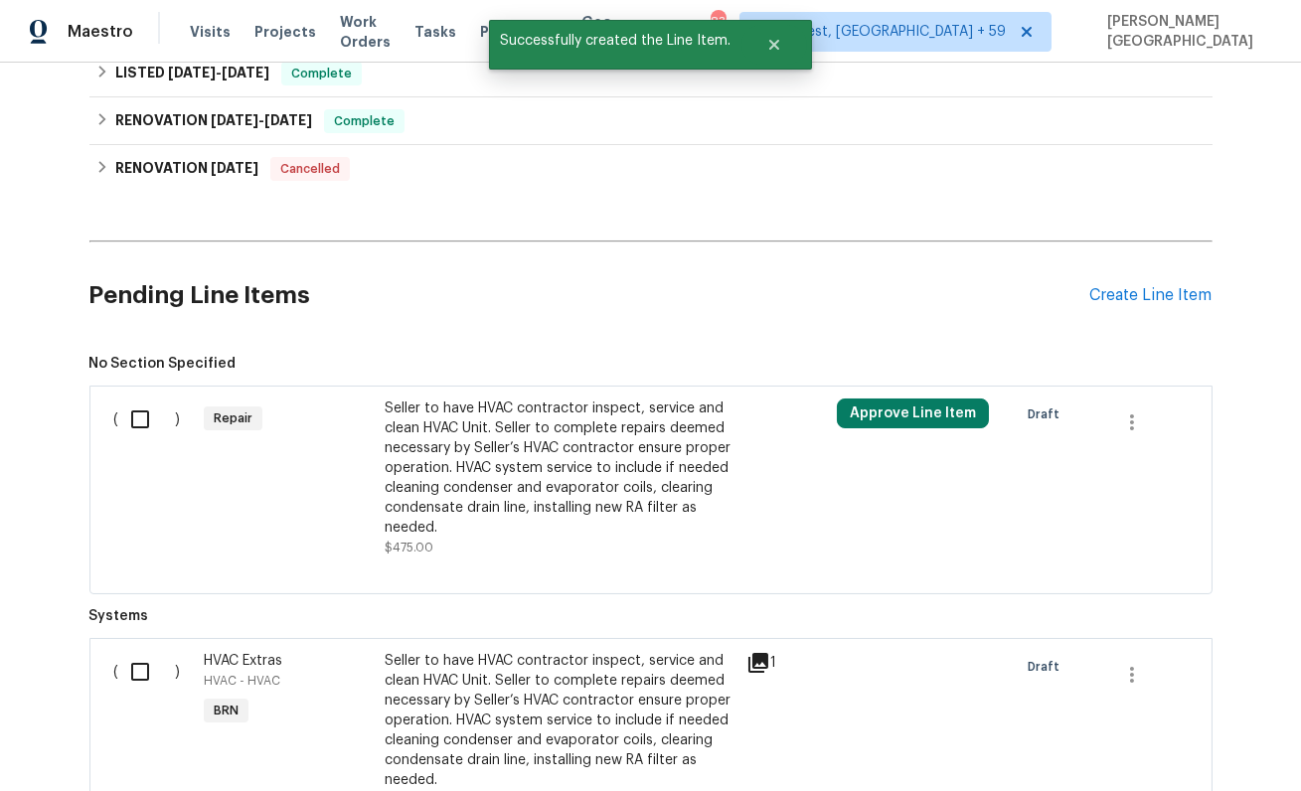
scroll to position [693, 0]
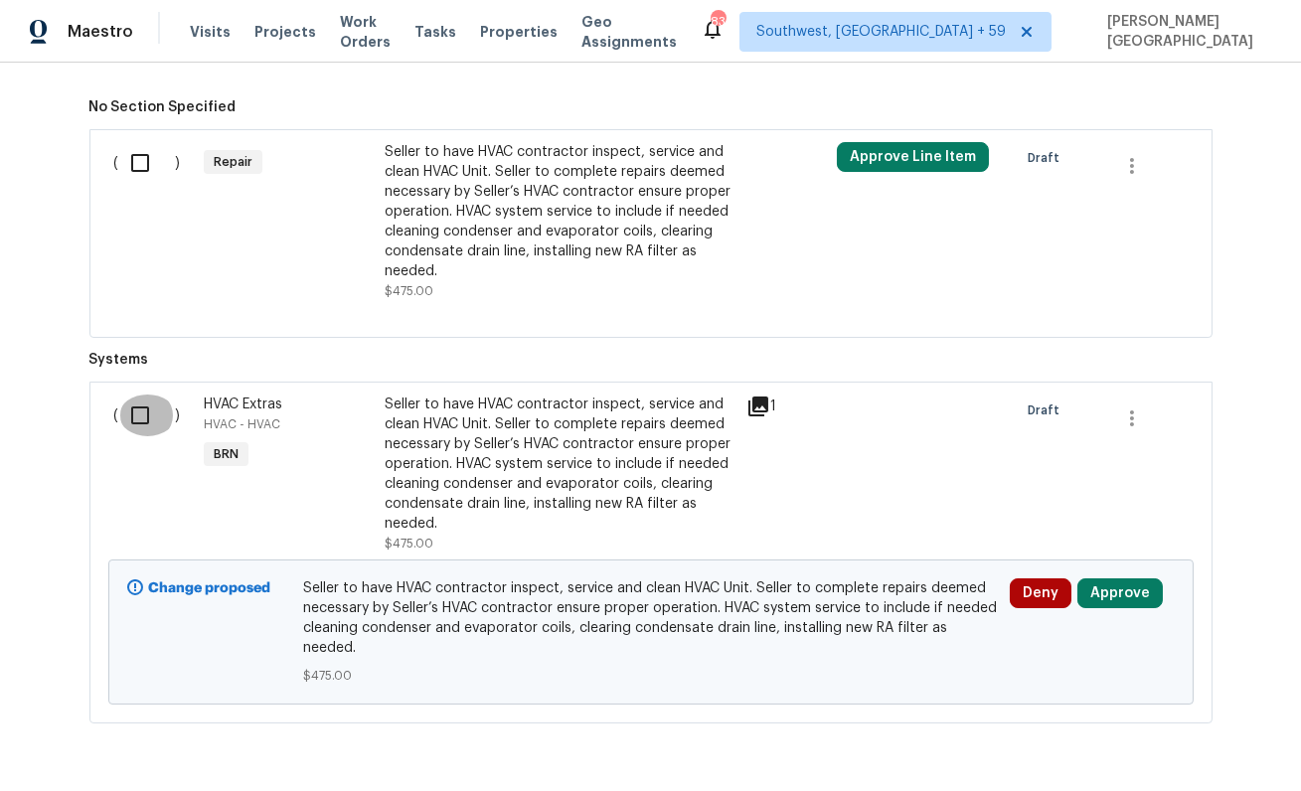
click at [142, 419] on input "checkbox" at bounding box center [147, 416] width 57 height 42
checkbox input "true"
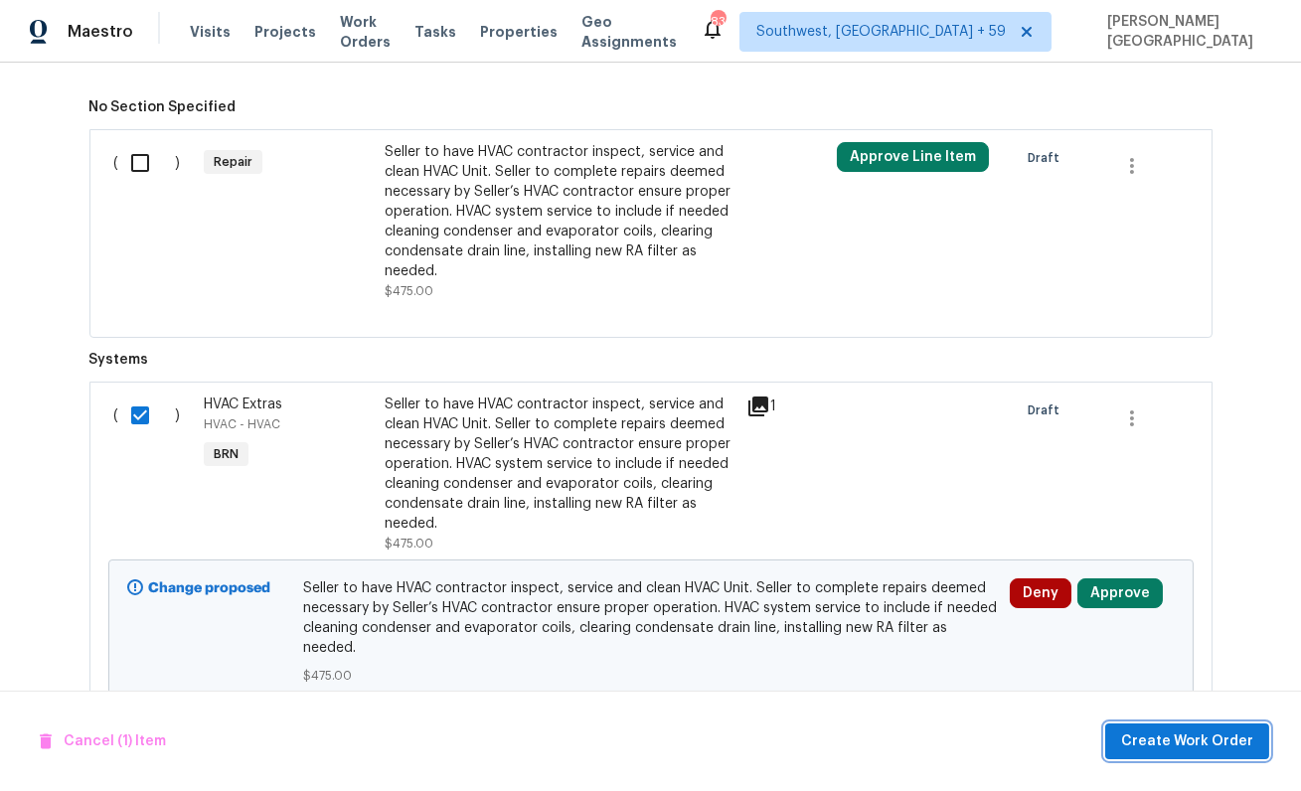
click at [1149, 739] on span "Create Work Order" at bounding box center [1187, 742] width 132 height 25
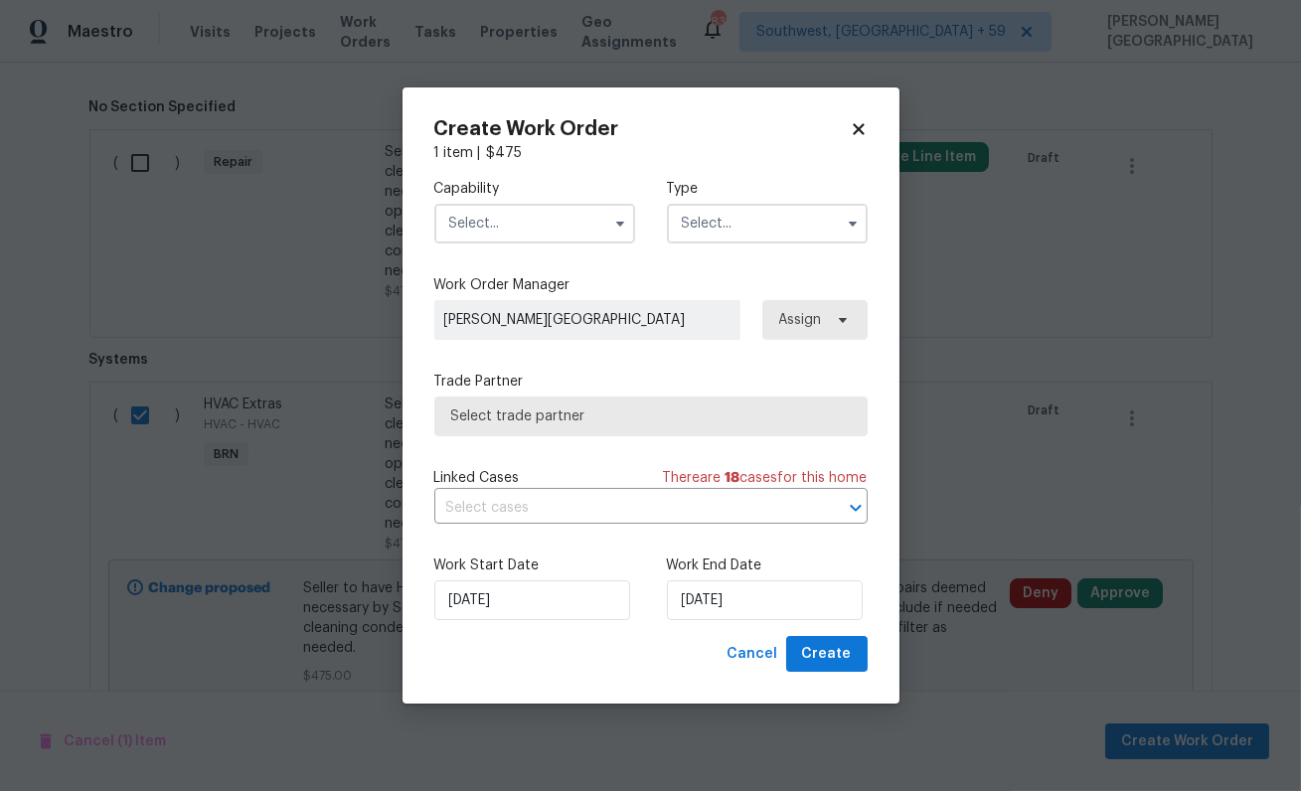
click at [493, 220] on input "text" at bounding box center [534, 224] width 201 height 40
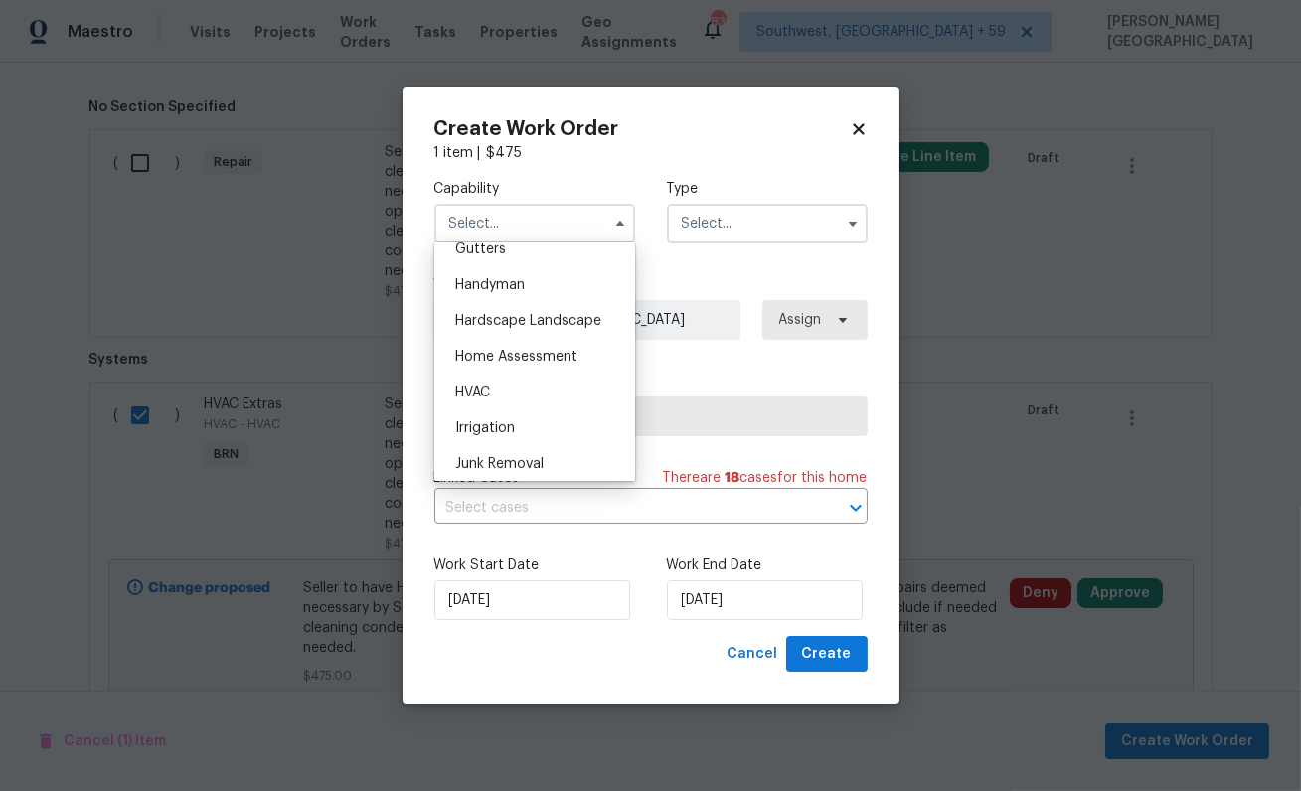
scroll to position [1137, 0]
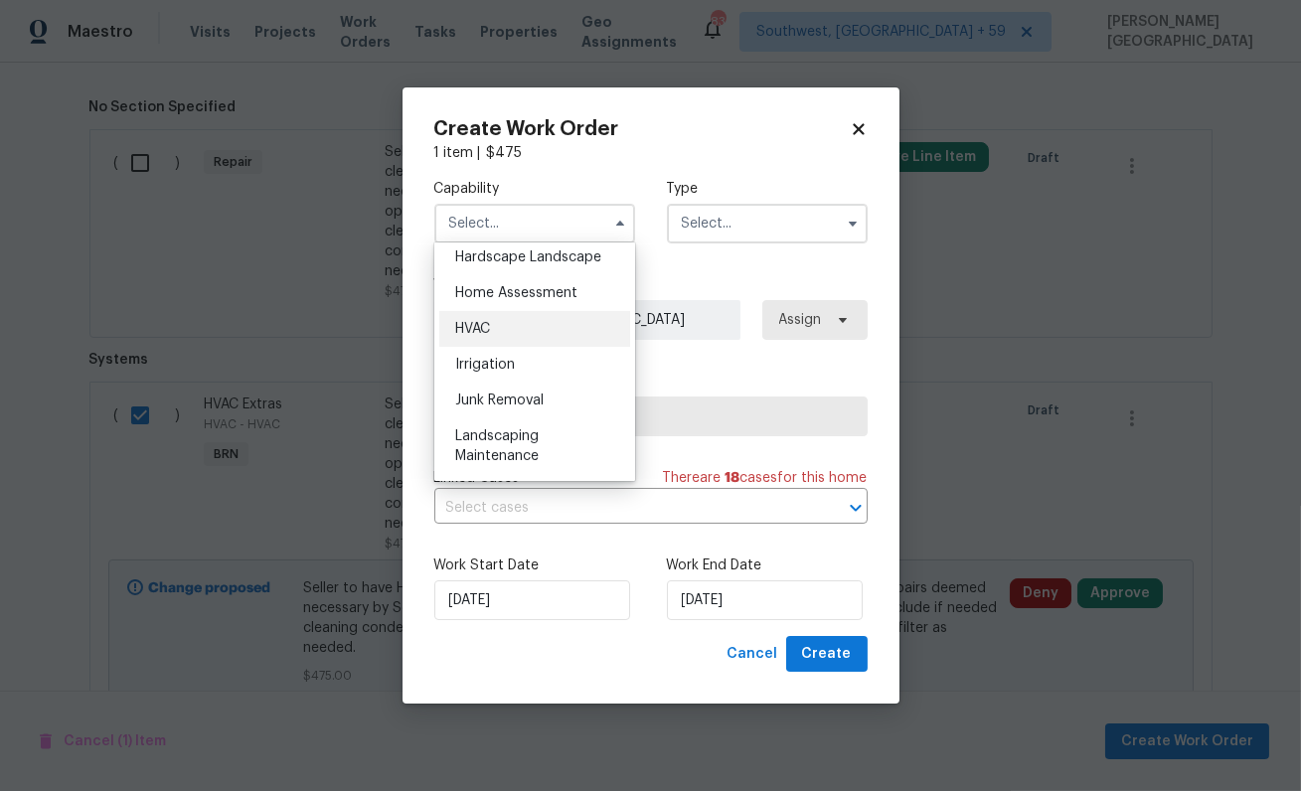
click at [480, 312] on div "HVAC" at bounding box center [534, 329] width 191 height 36
type input "HVAC"
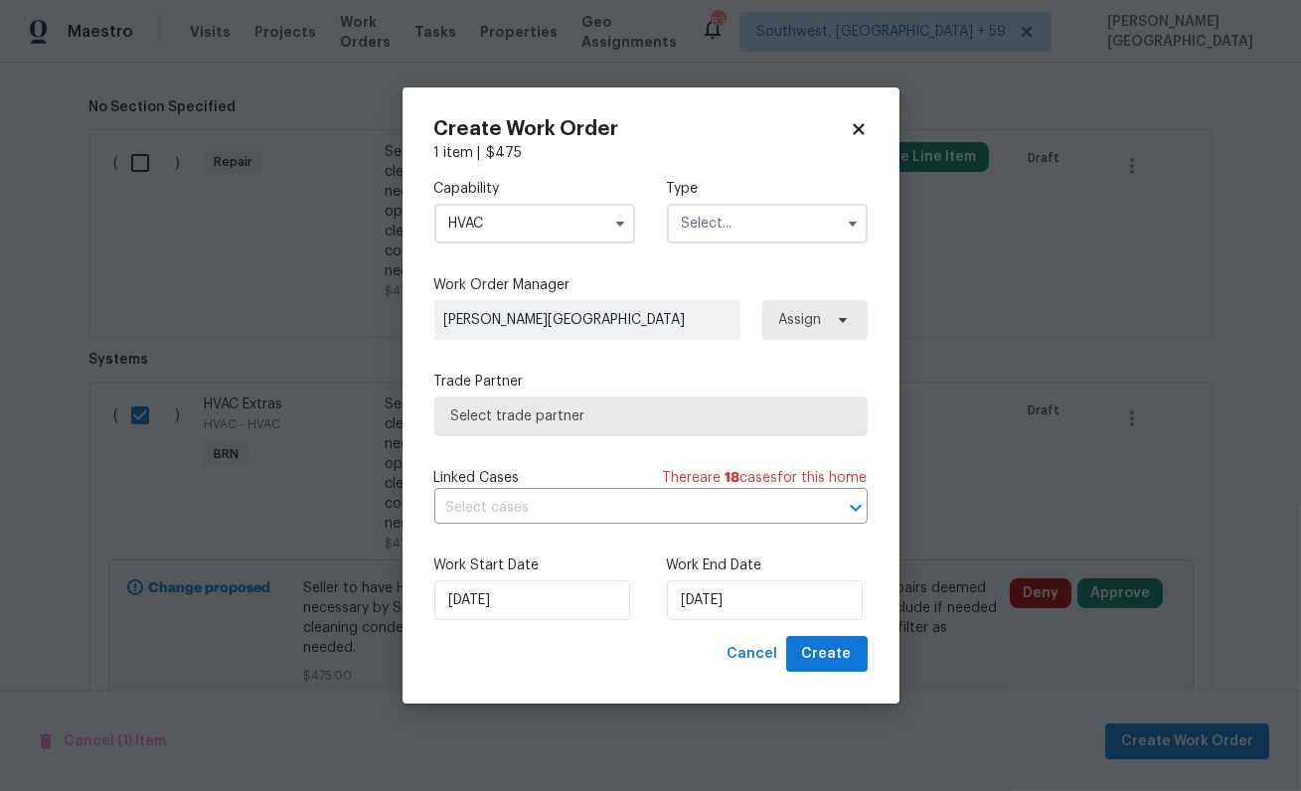
click at [716, 230] on input "text" at bounding box center [767, 224] width 201 height 40
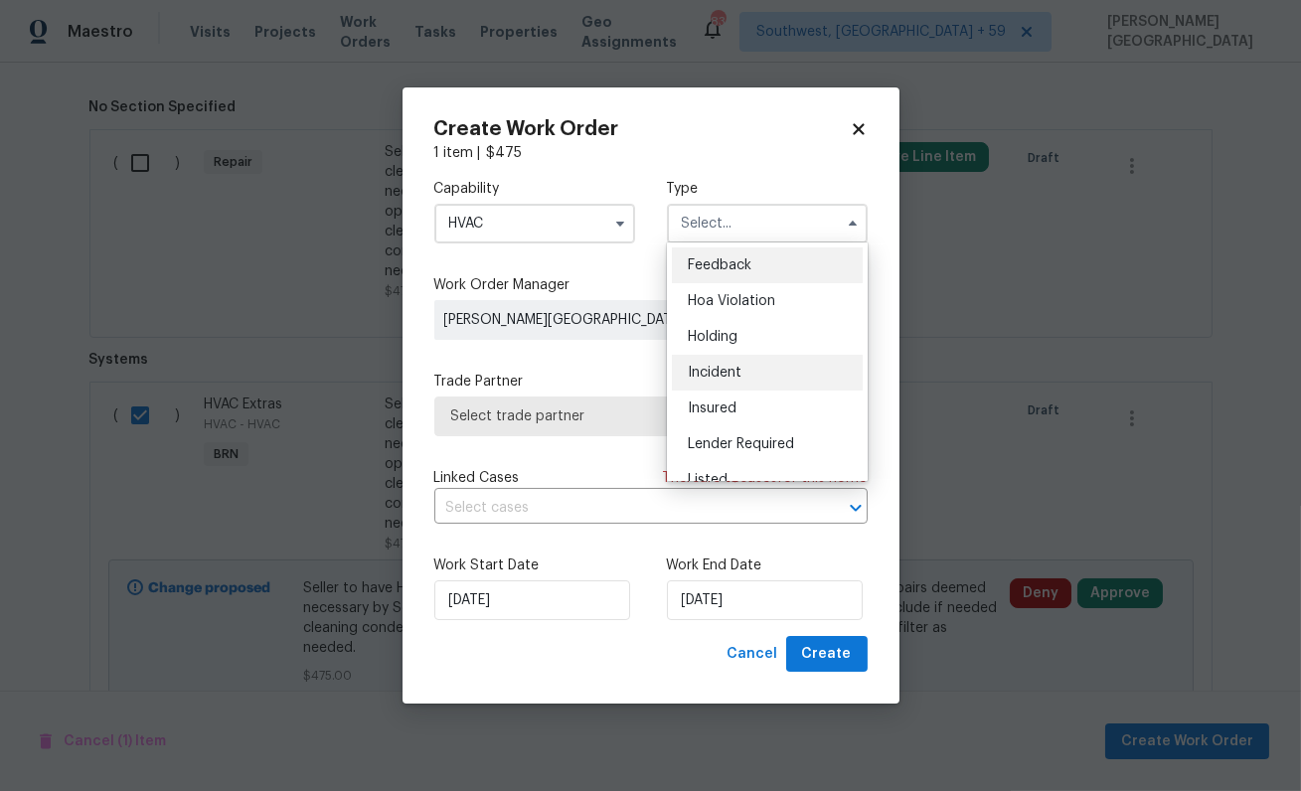
scroll to position [451, 0]
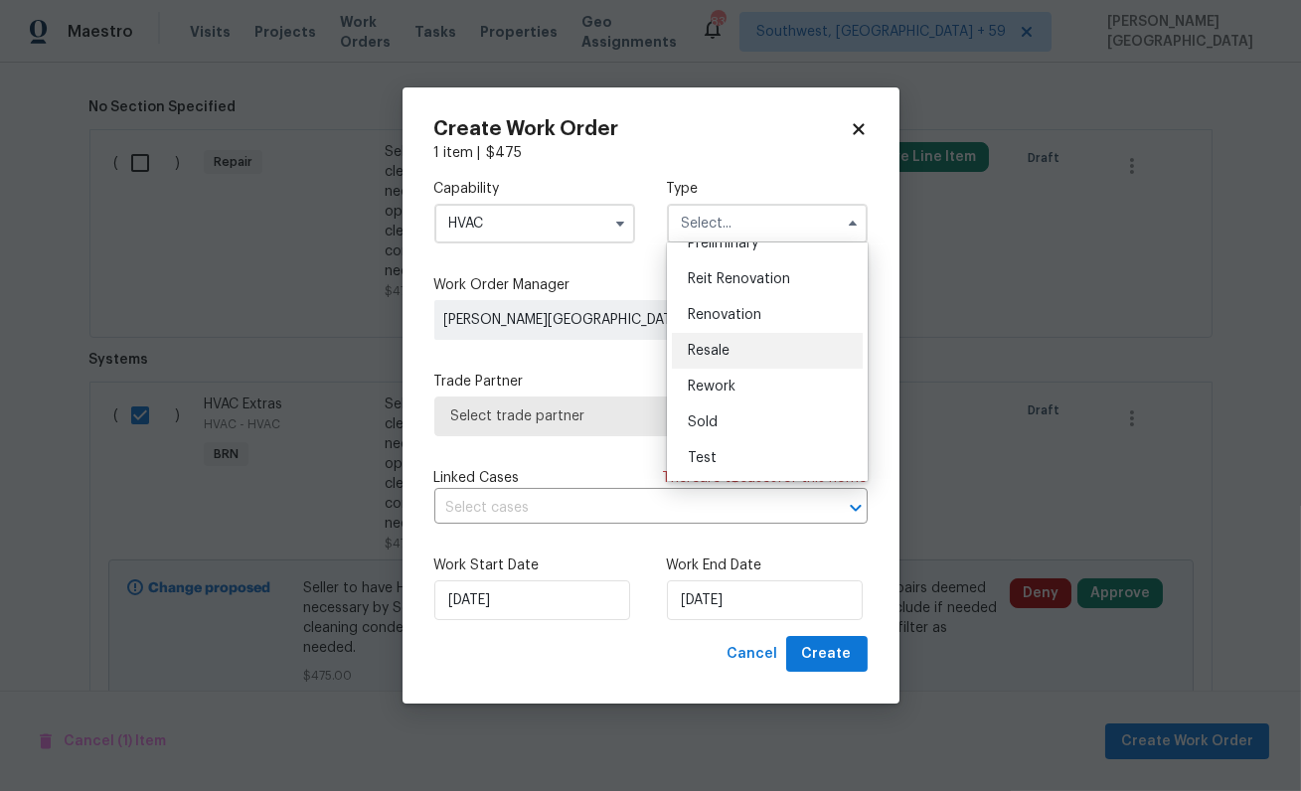
click at [720, 357] on div "Resale" at bounding box center [767, 351] width 191 height 36
type input "Resale"
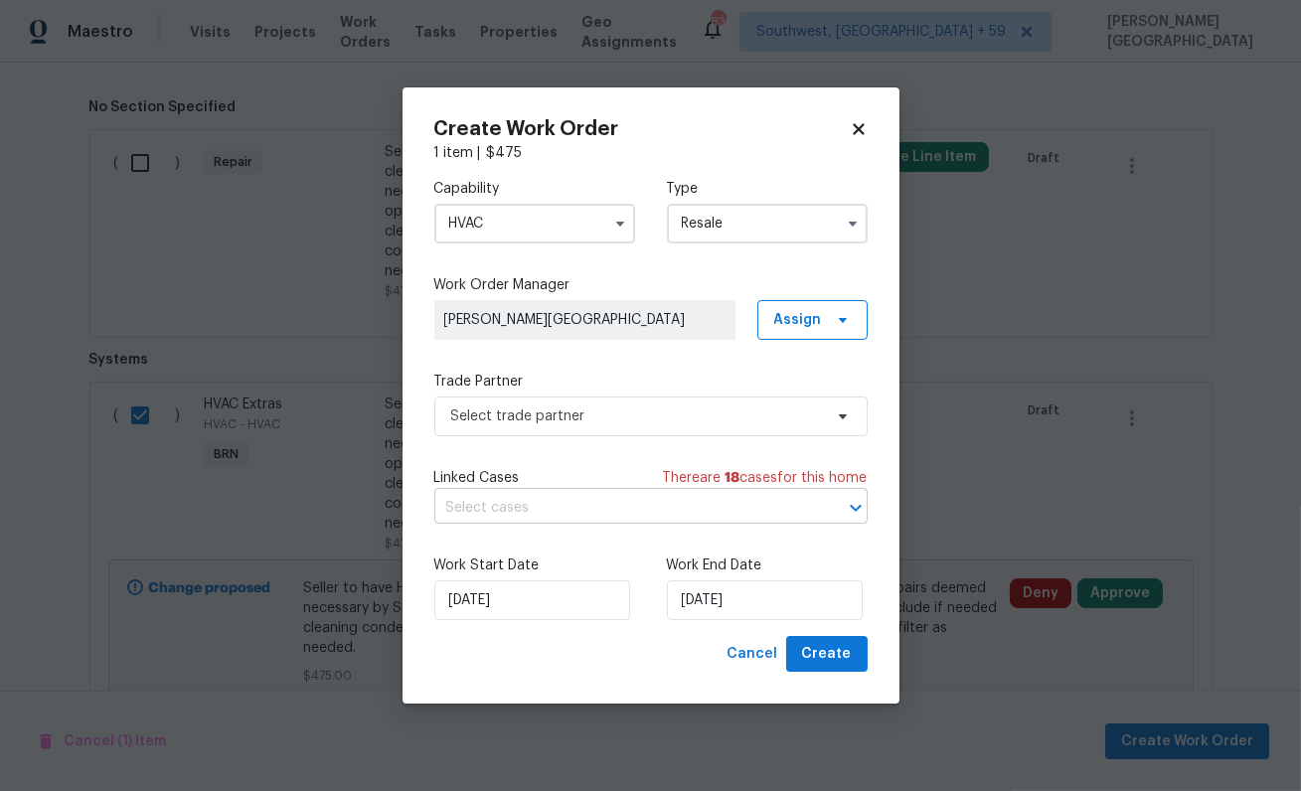
click at [601, 507] on input "text" at bounding box center [623, 508] width 378 height 31
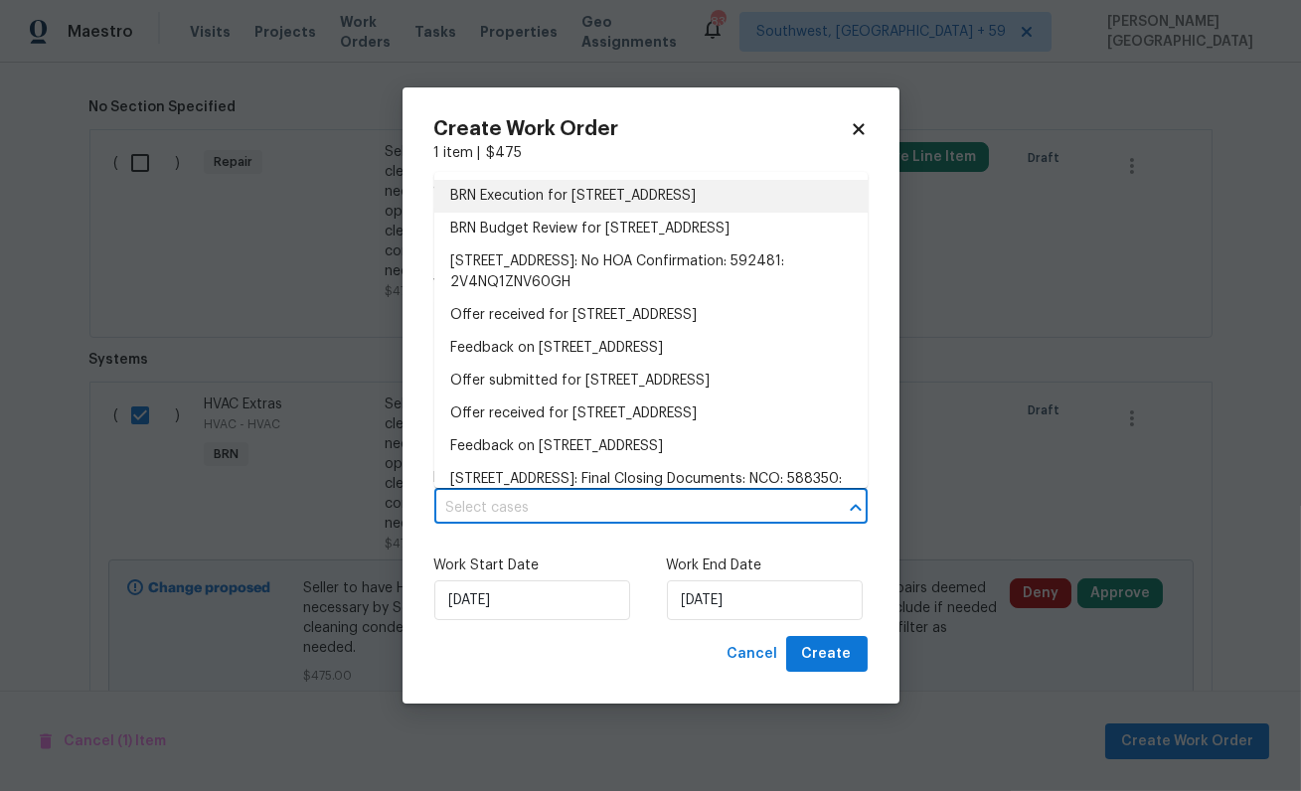
click at [547, 193] on li "BRN Execution for 809 W 36th St, Loveland, CO 80538" at bounding box center [650, 196] width 433 height 33
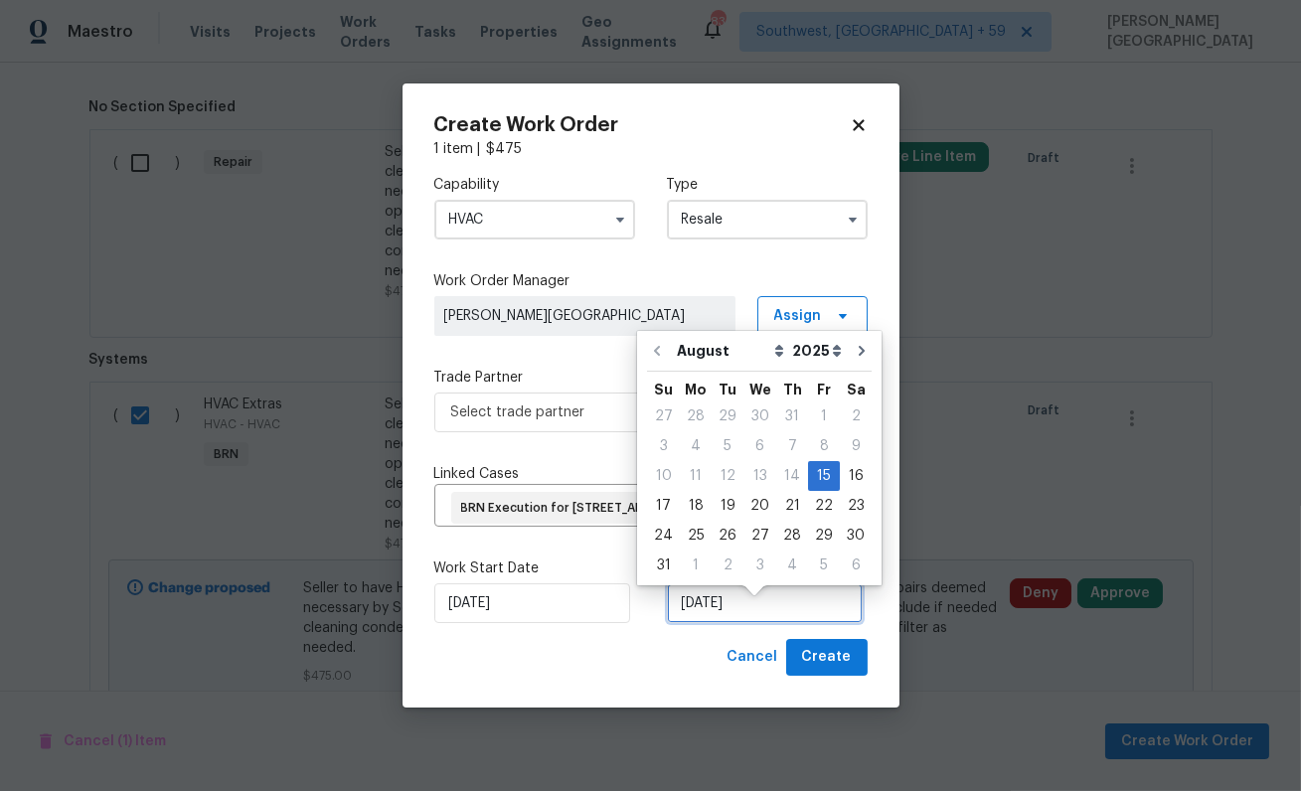
click at [719, 623] on input "[DATE]" at bounding box center [765, 603] width 196 height 40
click at [697, 502] on div "18" at bounding box center [696, 506] width 32 height 28
type input "8/18/2025"
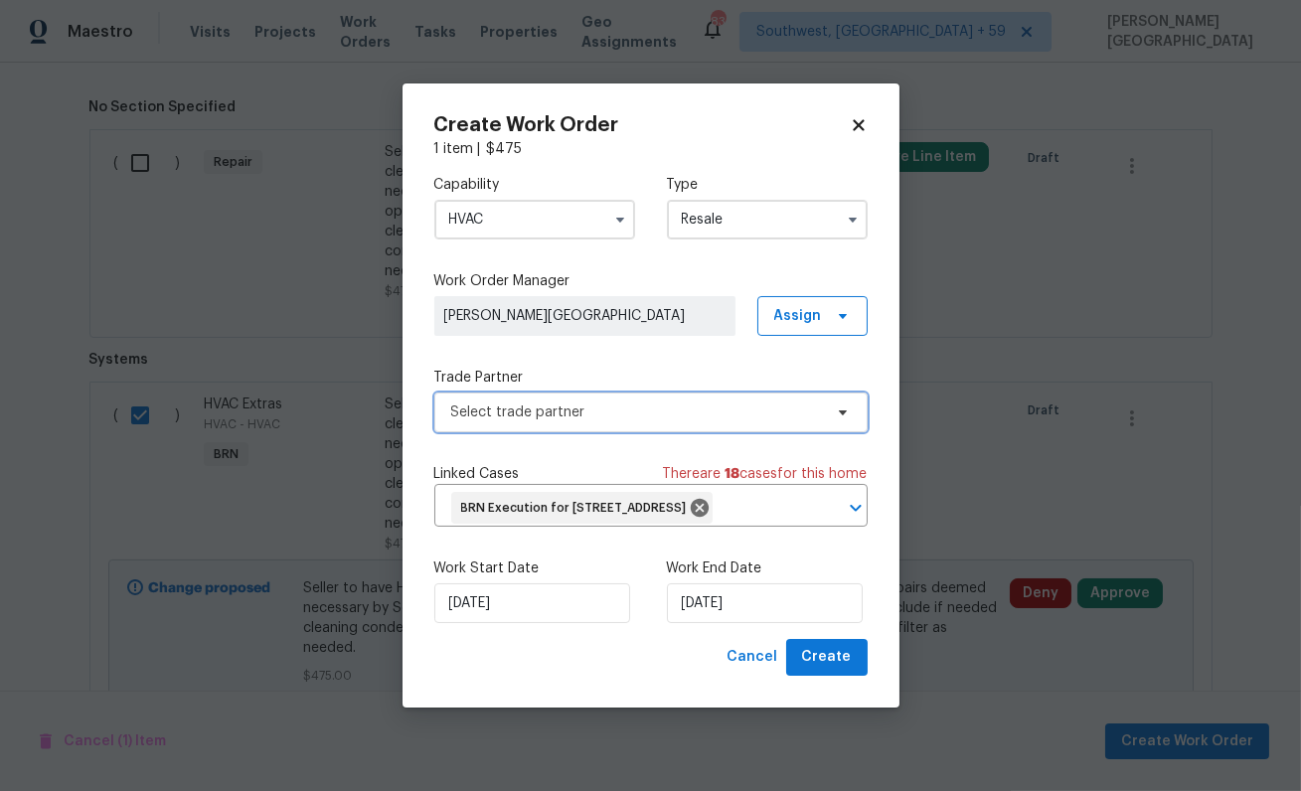
click at [515, 393] on span "Select trade partner" at bounding box center [650, 413] width 433 height 40
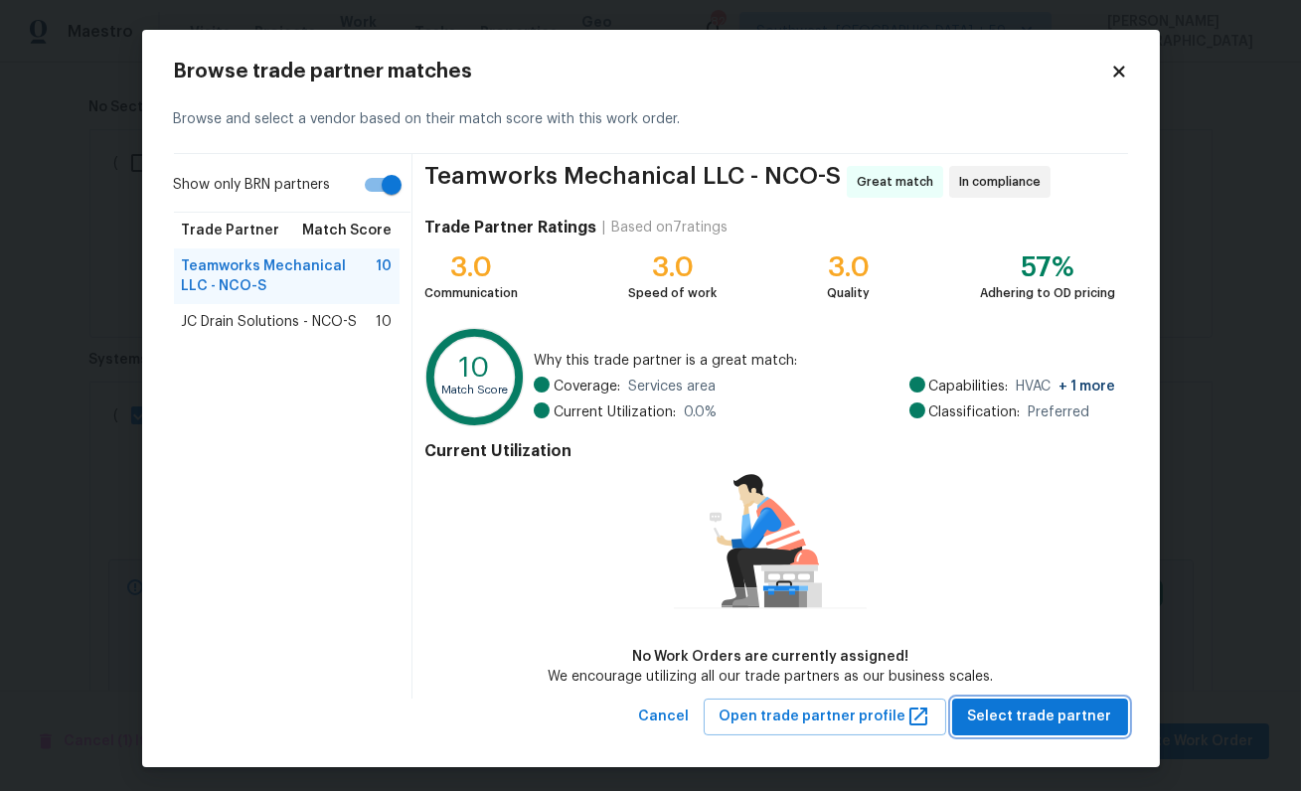
click at [1013, 720] on span "Select trade partner" at bounding box center [1040, 717] width 144 height 25
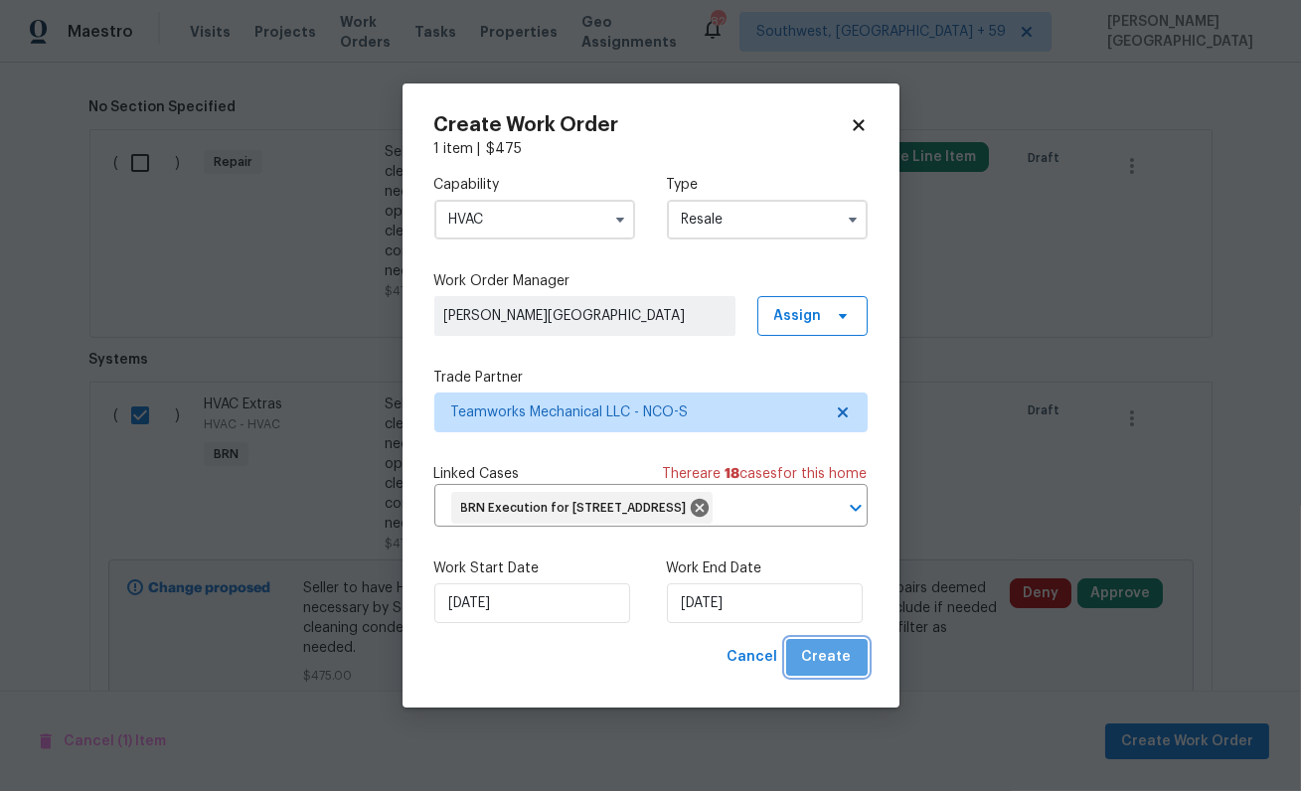
click at [841, 664] on span "Create" at bounding box center [827, 657] width 50 height 25
checkbox input "false"
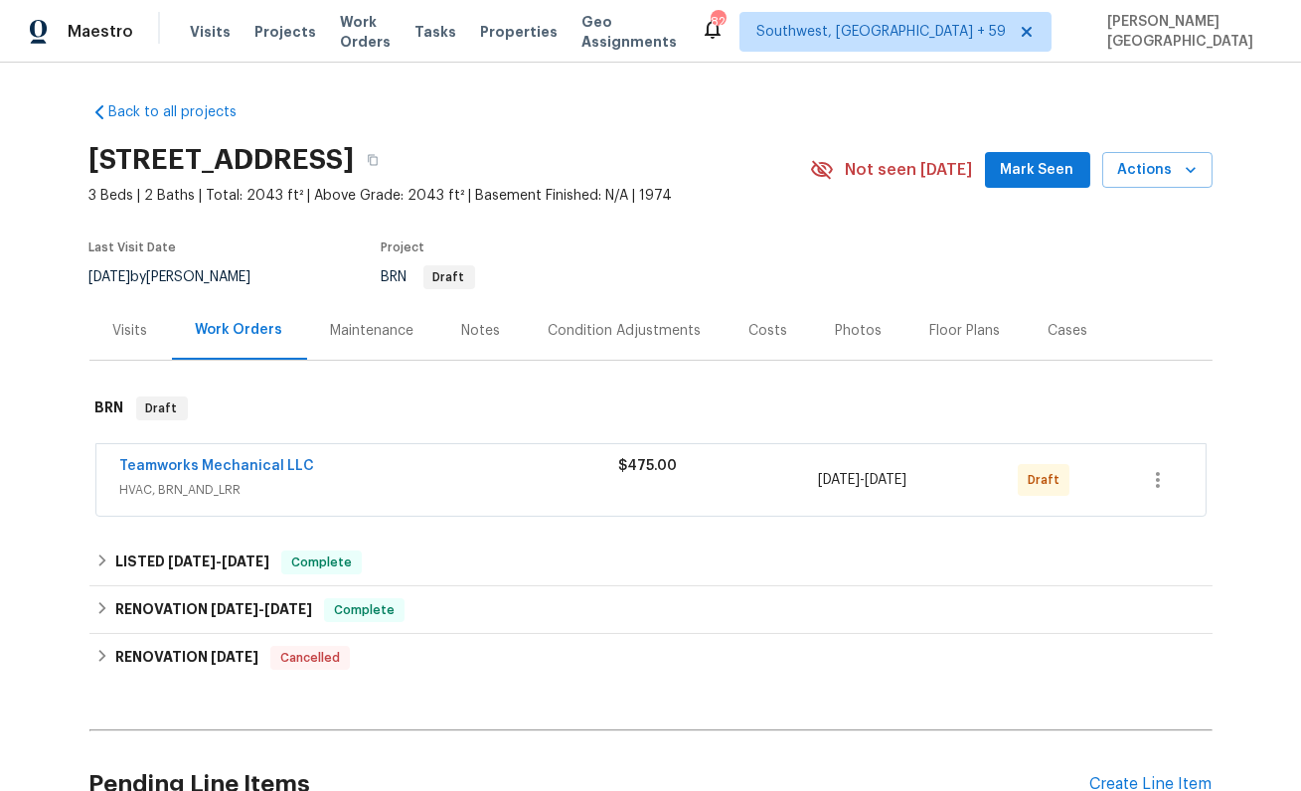
click at [262, 457] on span "Teamworks Mechanical LLC" at bounding box center [217, 466] width 195 height 20
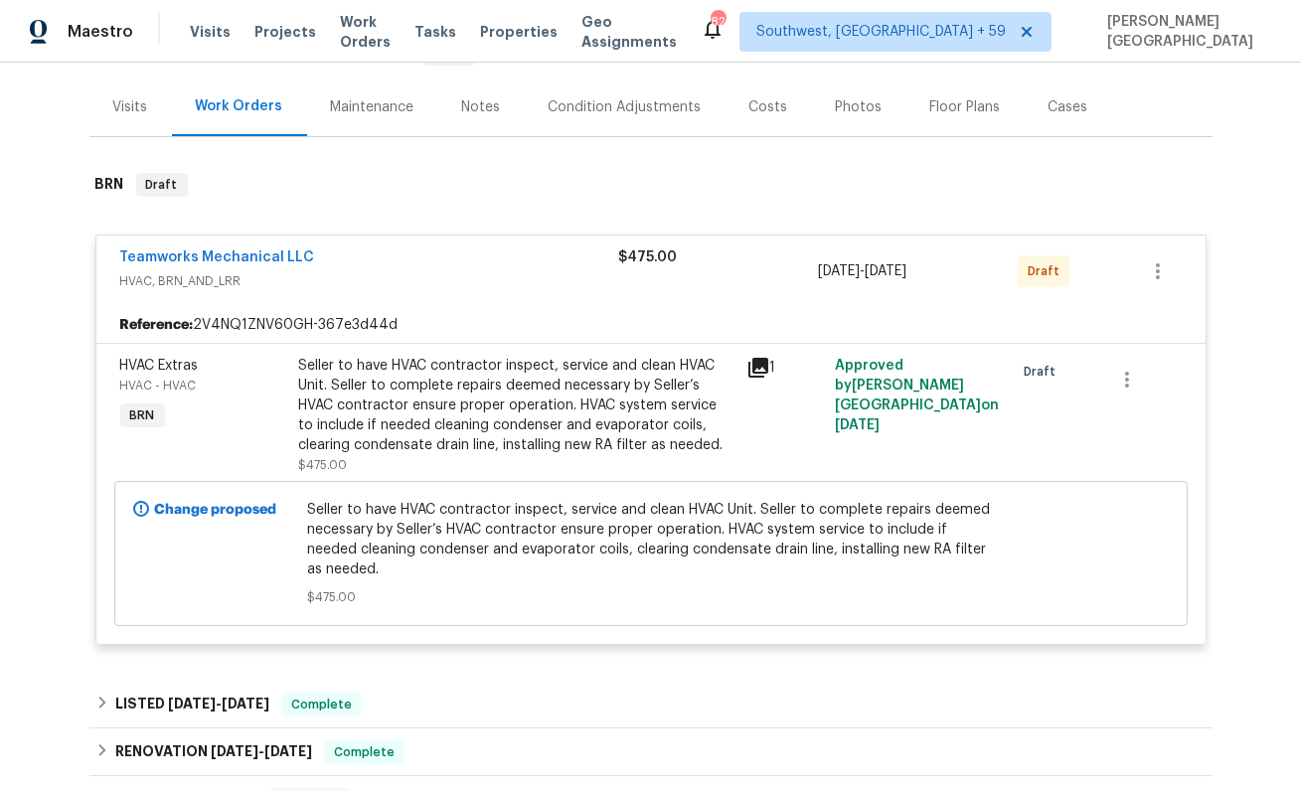
scroll to position [192, 0]
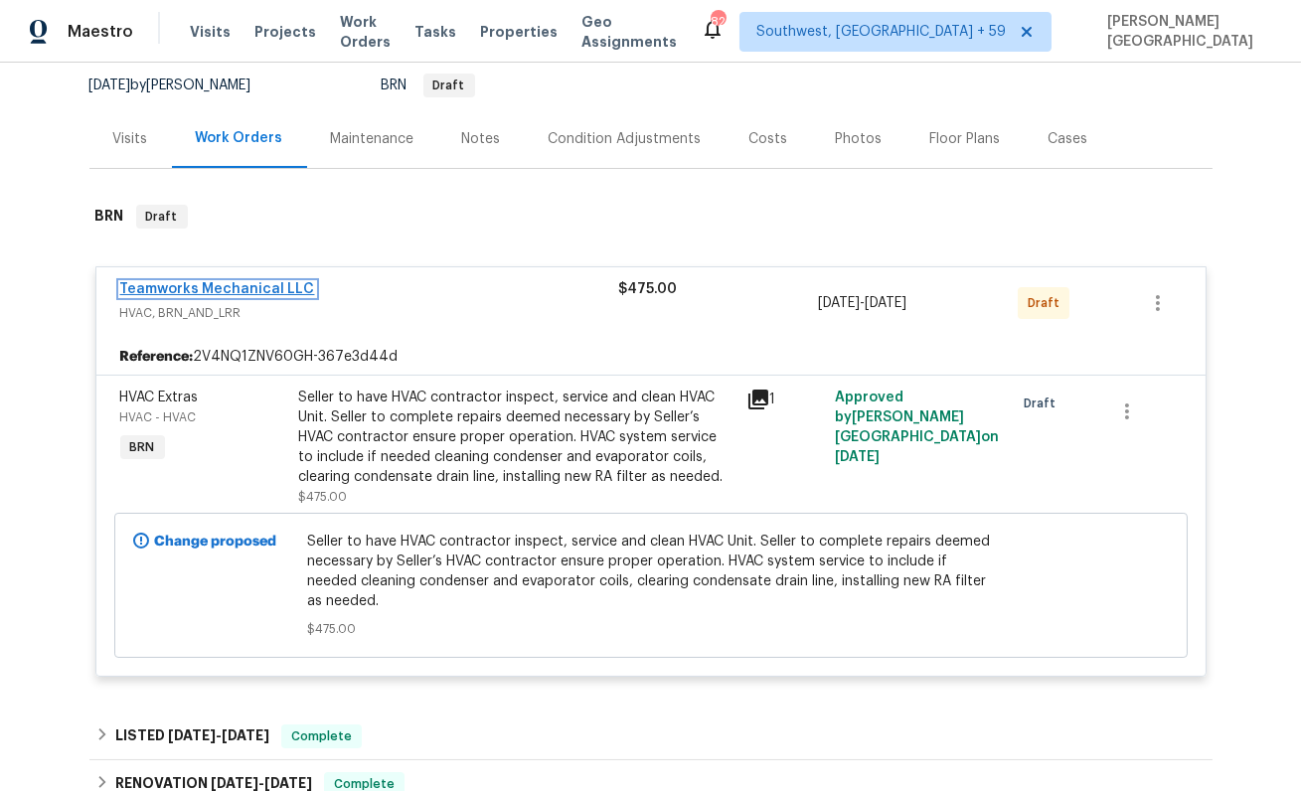
click at [248, 293] on link "Teamworks Mechanical LLC" at bounding box center [217, 289] width 195 height 14
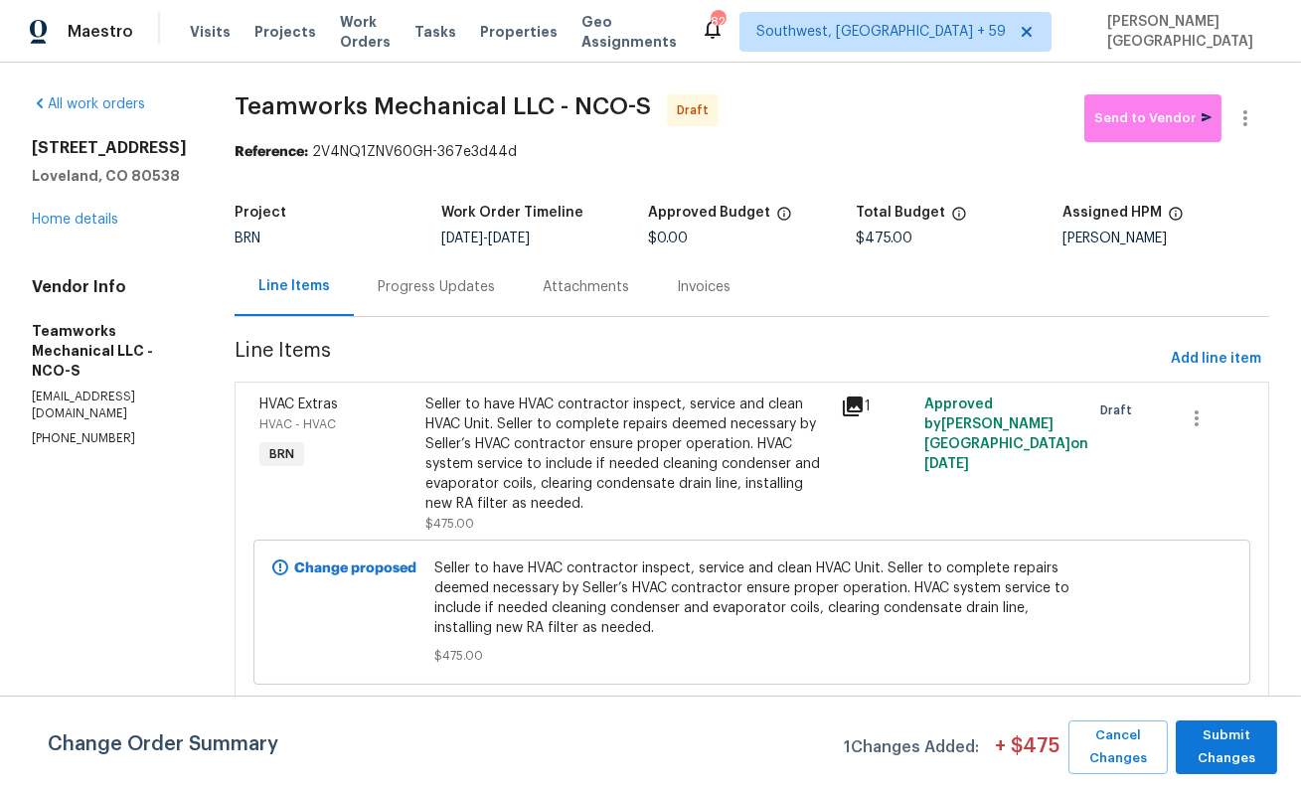
click at [428, 297] on div "Progress Updates" at bounding box center [436, 286] width 165 height 59
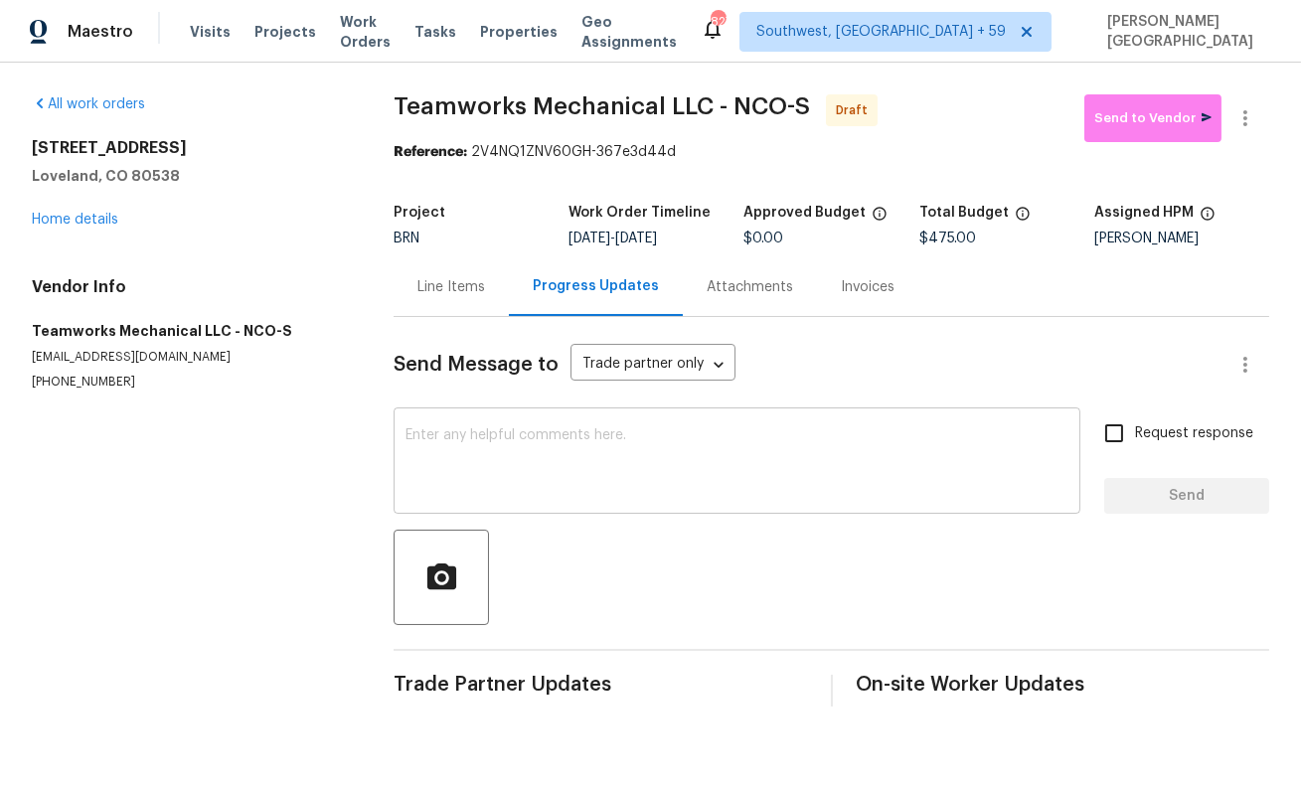
click at [501, 445] on textarea at bounding box center [737, 463] width 663 height 70
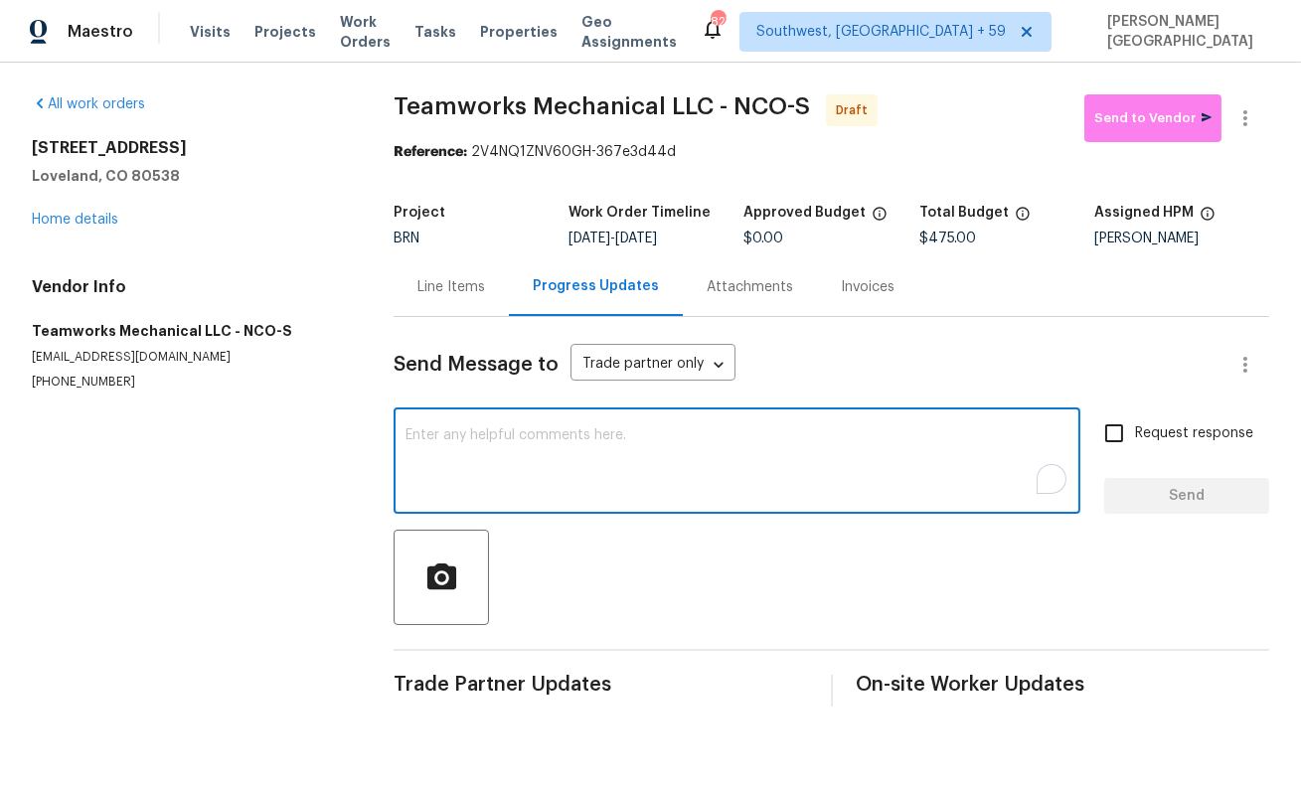
paste textarea "This is Isabel from Opendoor. Please confirm receipt of the work order due on 0…"
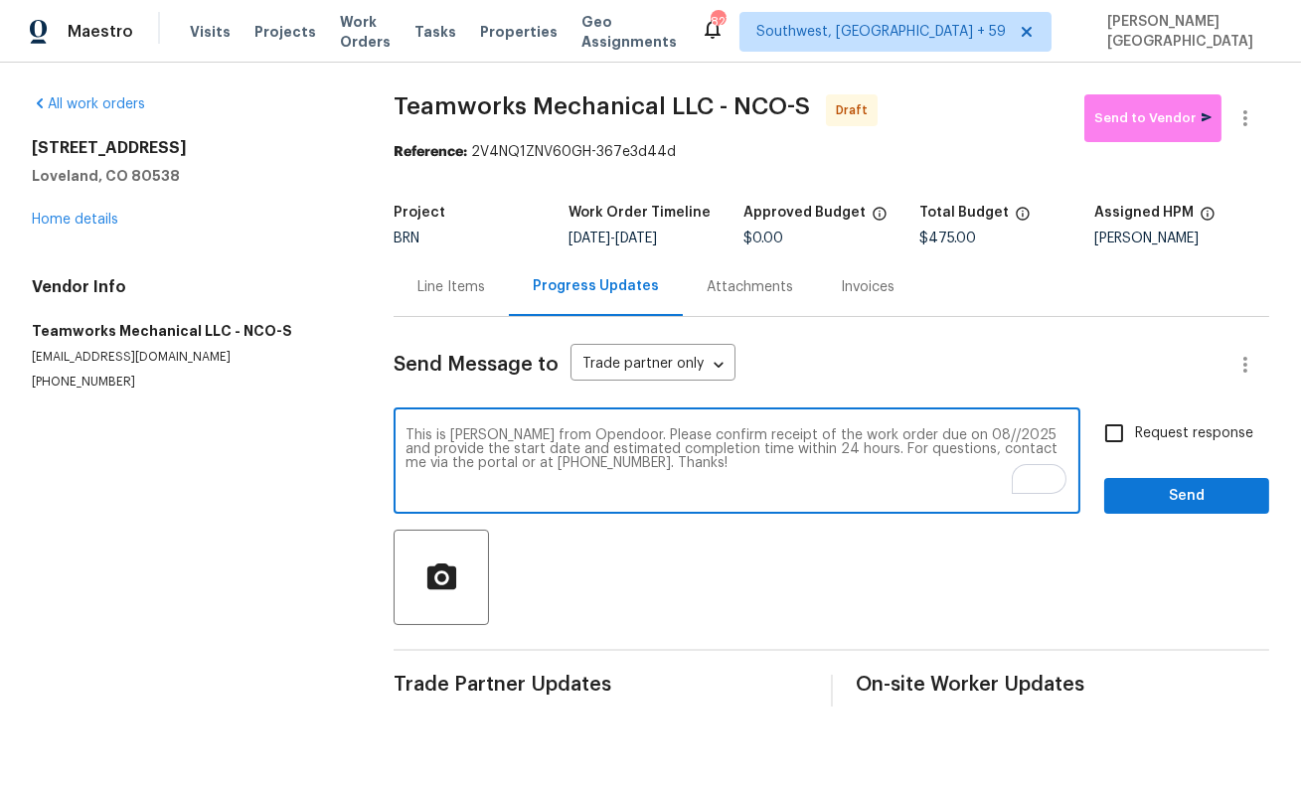
click at [935, 436] on textarea "This is Isabel from Opendoor. Please confirm receipt of the work order due on 0…" at bounding box center [737, 463] width 663 height 70
type textarea "This is Isabel from Opendoor. Please confirm receipt of the work order due on 0…"
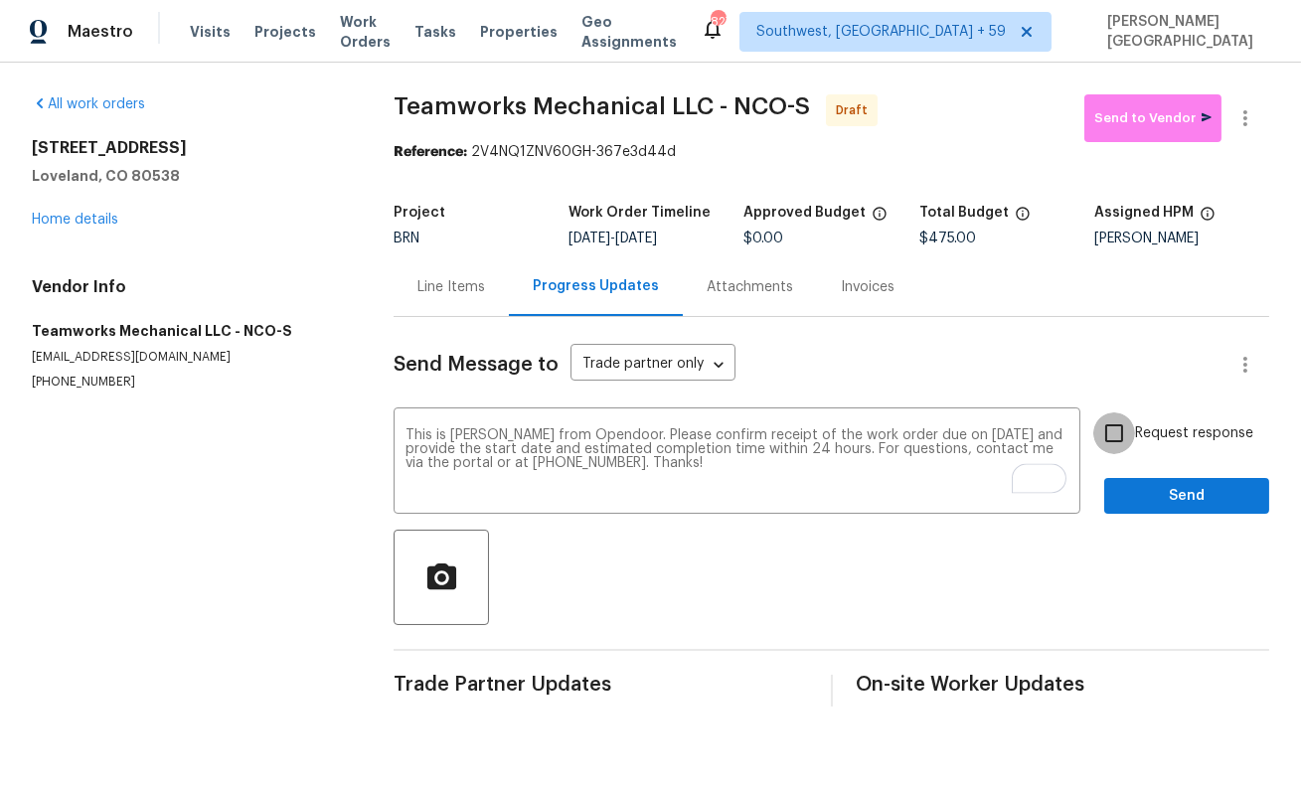
click at [1132, 442] on input "Request response" at bounding box center [1114, 433] width 42 height 42
checkbox input "true"
click at [1143, 493] on span "Send" at bounding box center [1186, 496] width 133 height 25
click at [1255, 129] on icon "button" at bounding box center [1245, 118] width 24 height 24
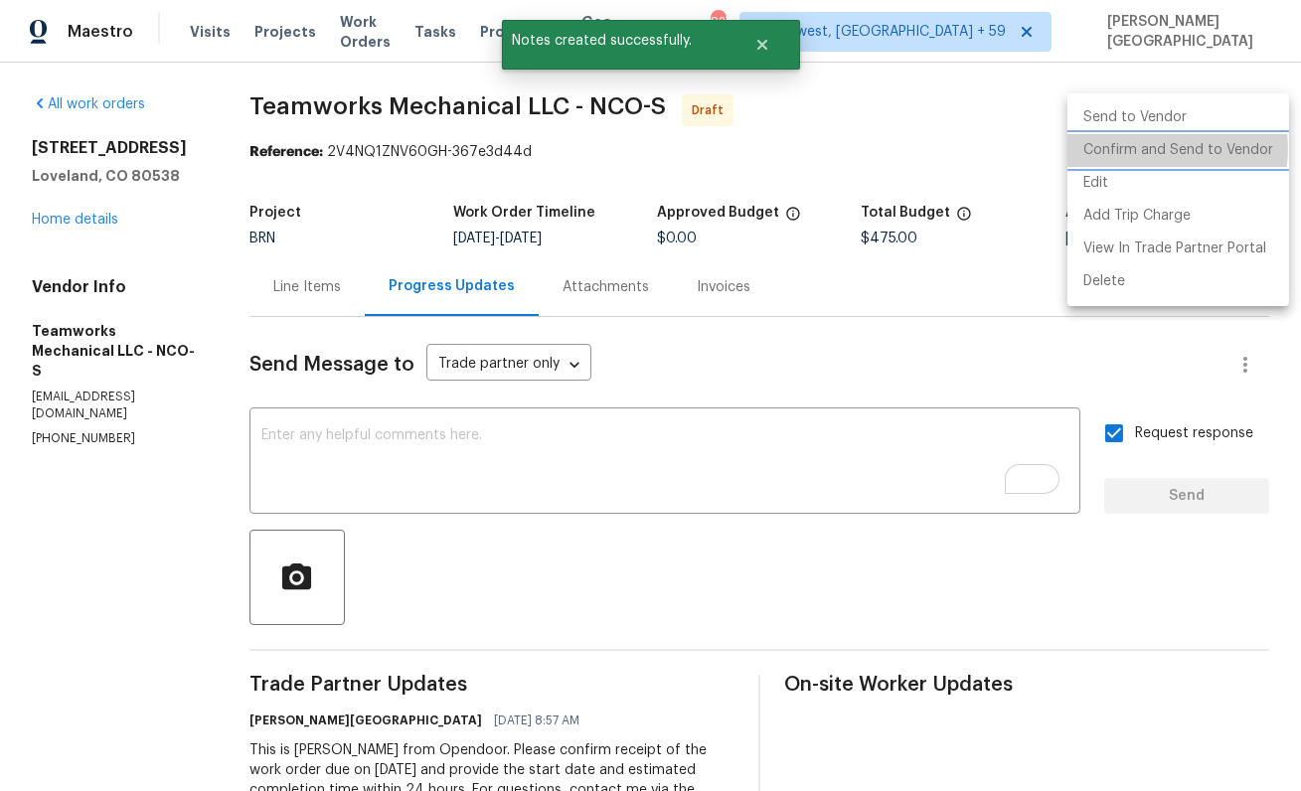
click at [1170, 149] on li "Confirm and Send to Vendor" at bounding box center [1178, 150] width 222 height 33
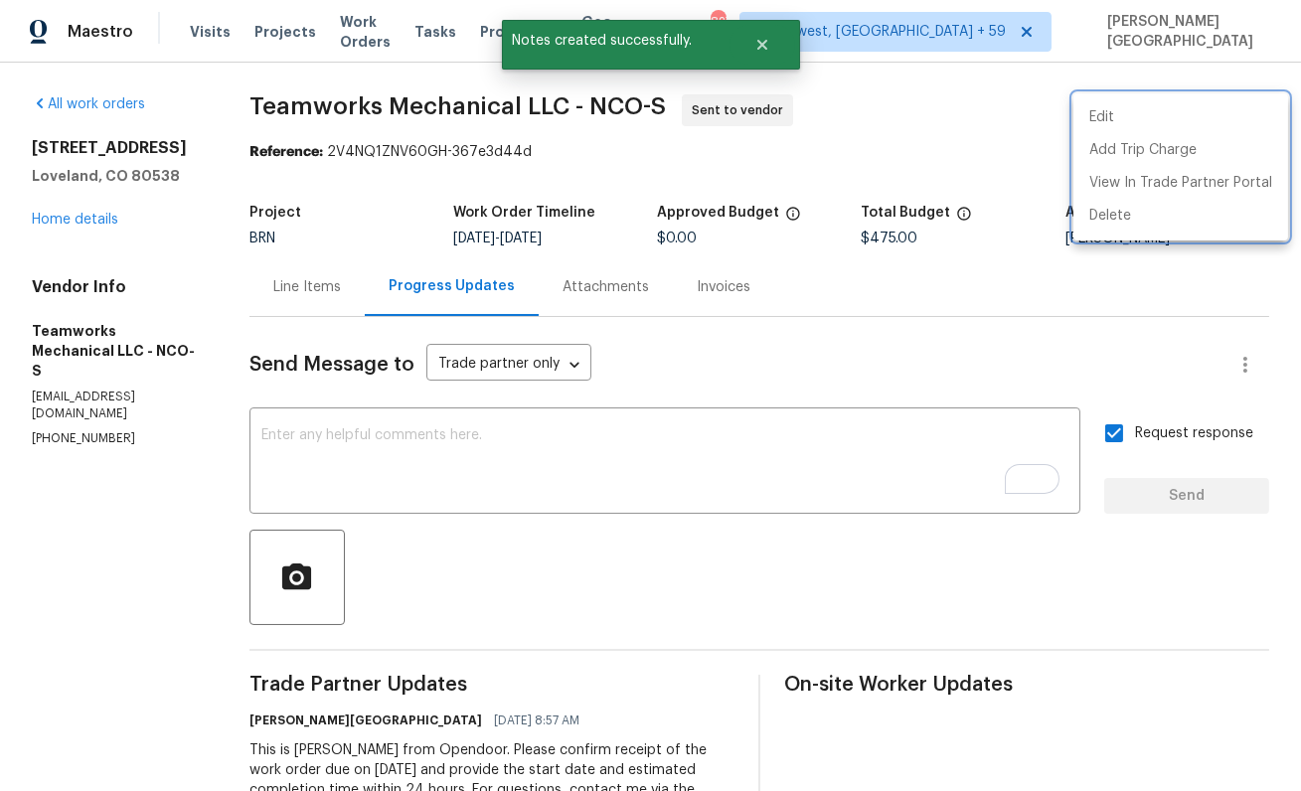
click at [94, 228] on div at bounding box center [650, 395] width 1301 height 791
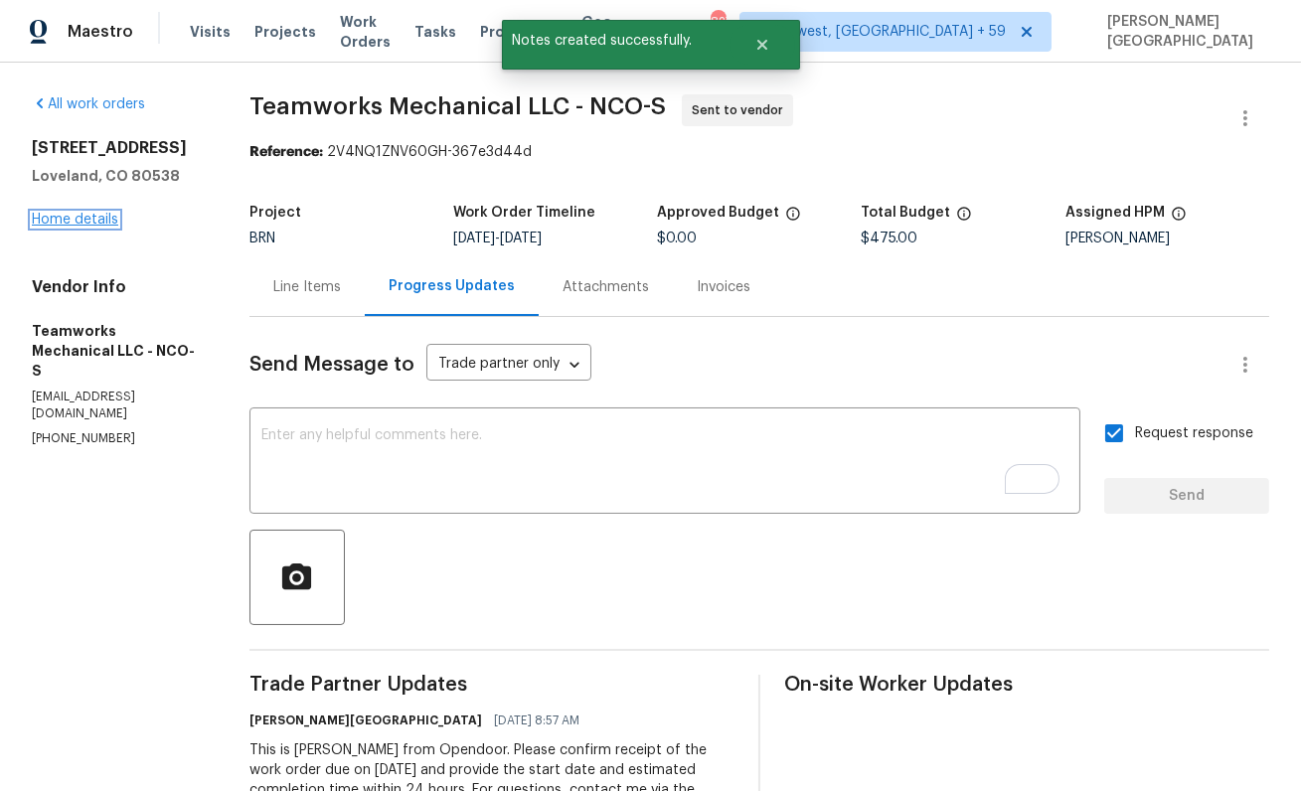
click at [91, 220] on link "Home details" at bounding box center [75, 220] width 86 height 14
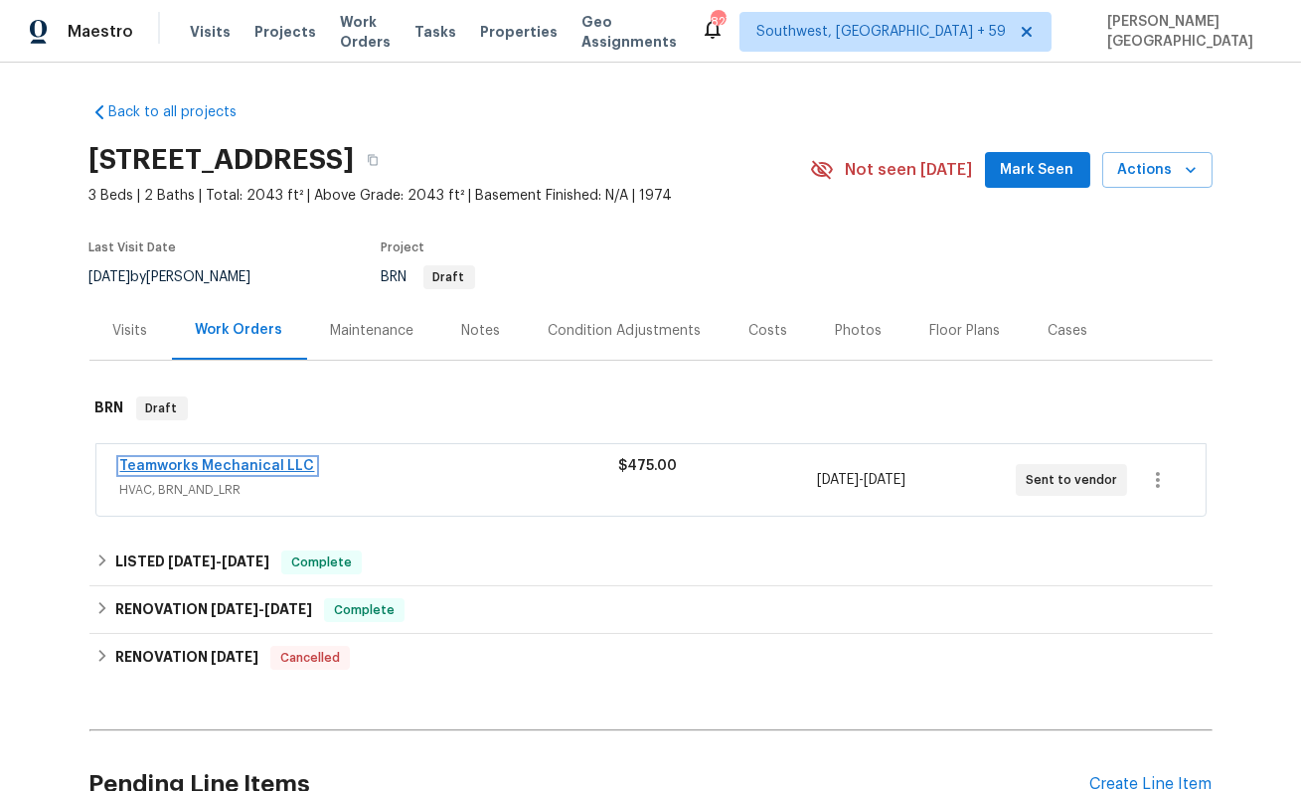
click at [251, 461] on link "Teamworks Mechanical LLC" at bounding box center [217, 466] width 195 height 14
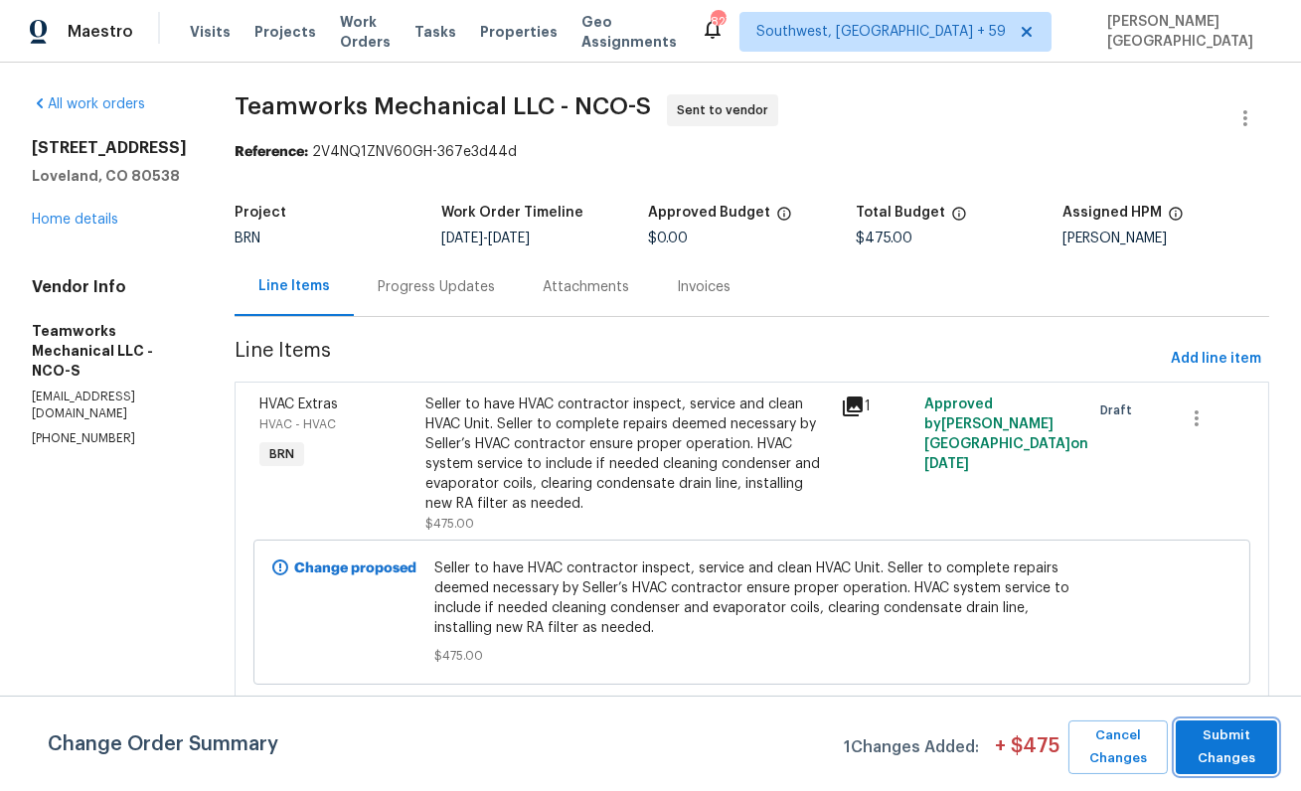
click at [1218, 751] on span "Submit Changes" at bounding box center [1226, 748] width 81 height 46
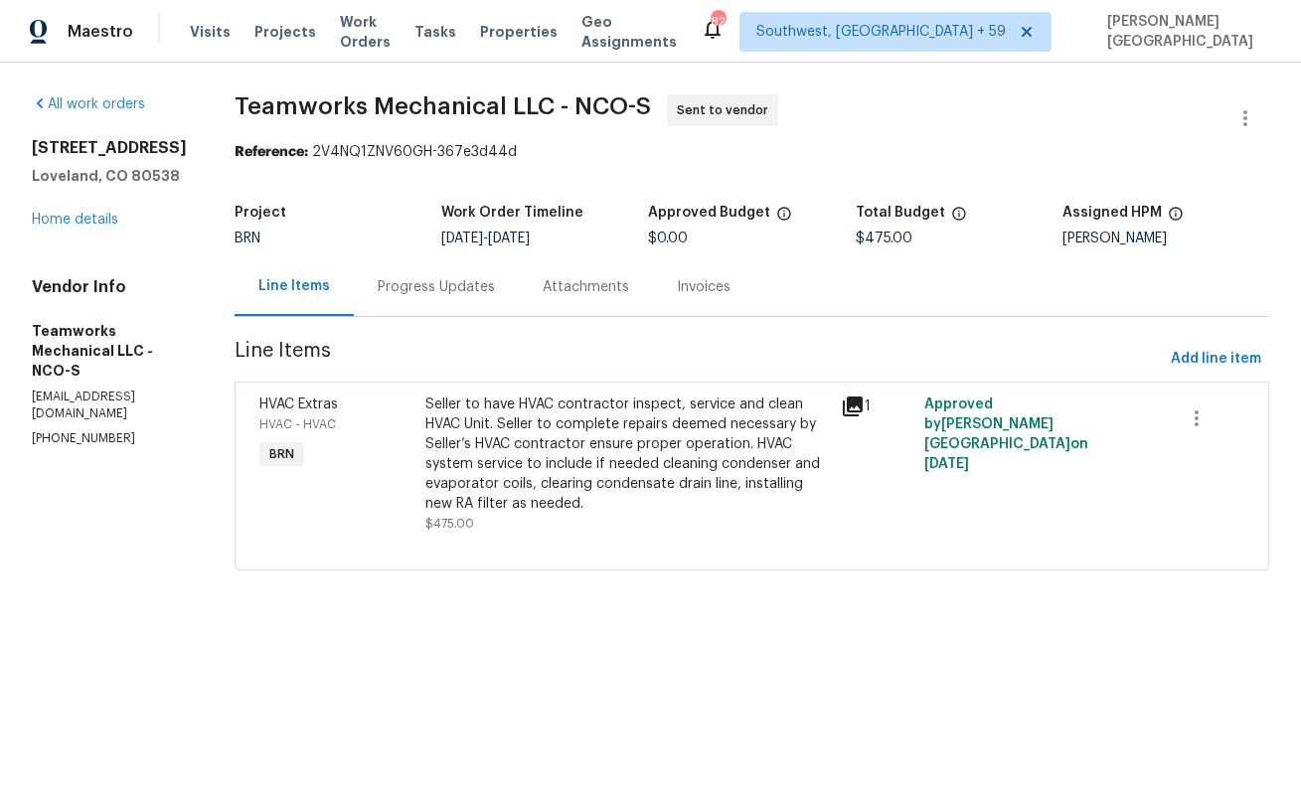
click at [423, 285] on div "Progress Updates" at bounding box center [436, 287] width 117 height 20
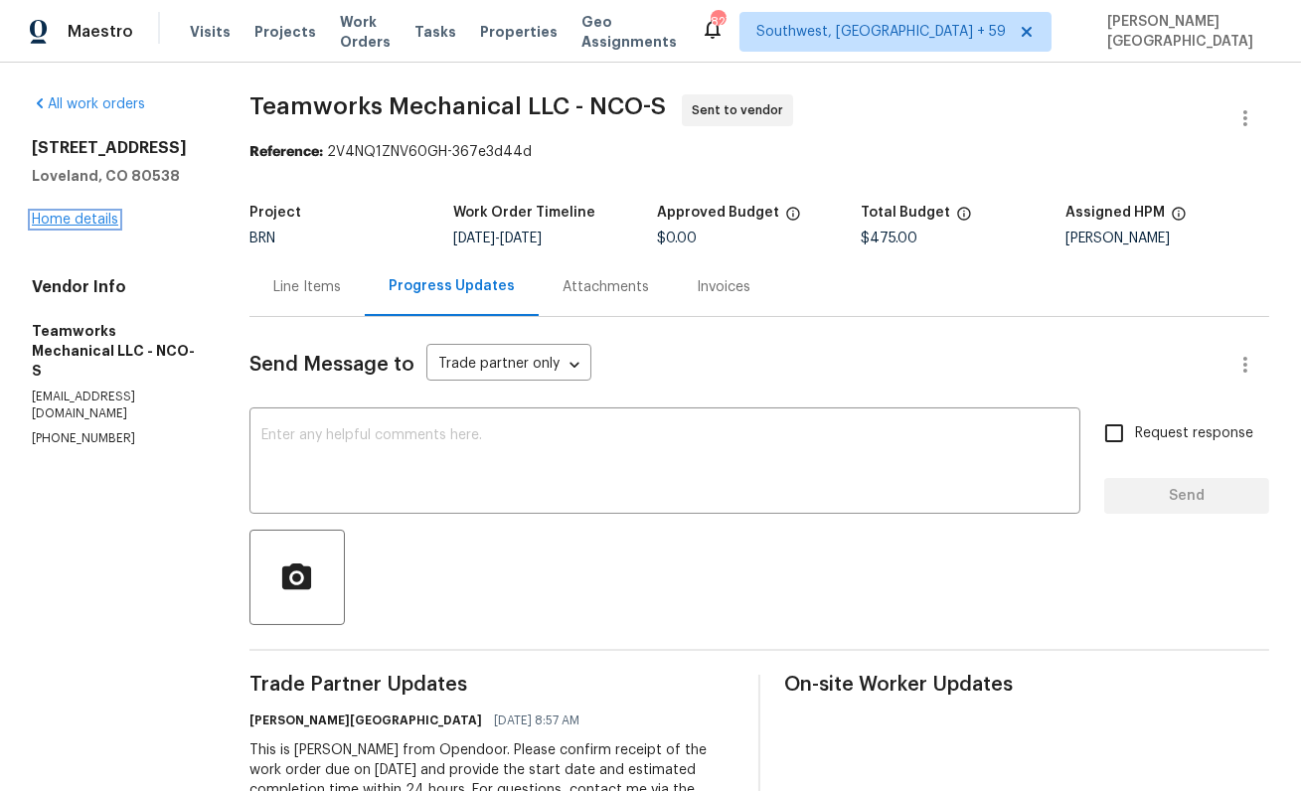
click at [112, 224] on link "Home details" at bounding box center [75, 220] width 86 height 14
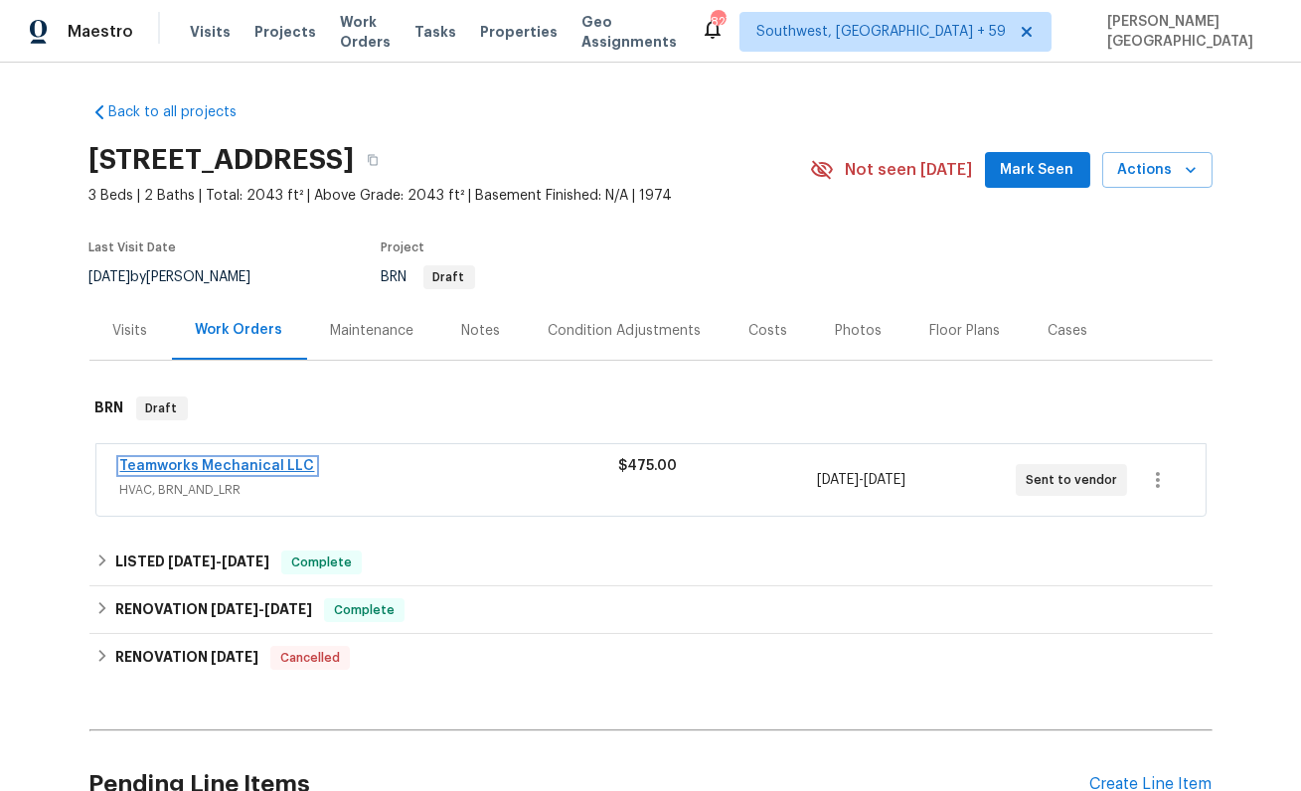
click at [205, 465] on link "Teamworks Mechanical LLC" at bounding box center [217, 466] width 195 height 14
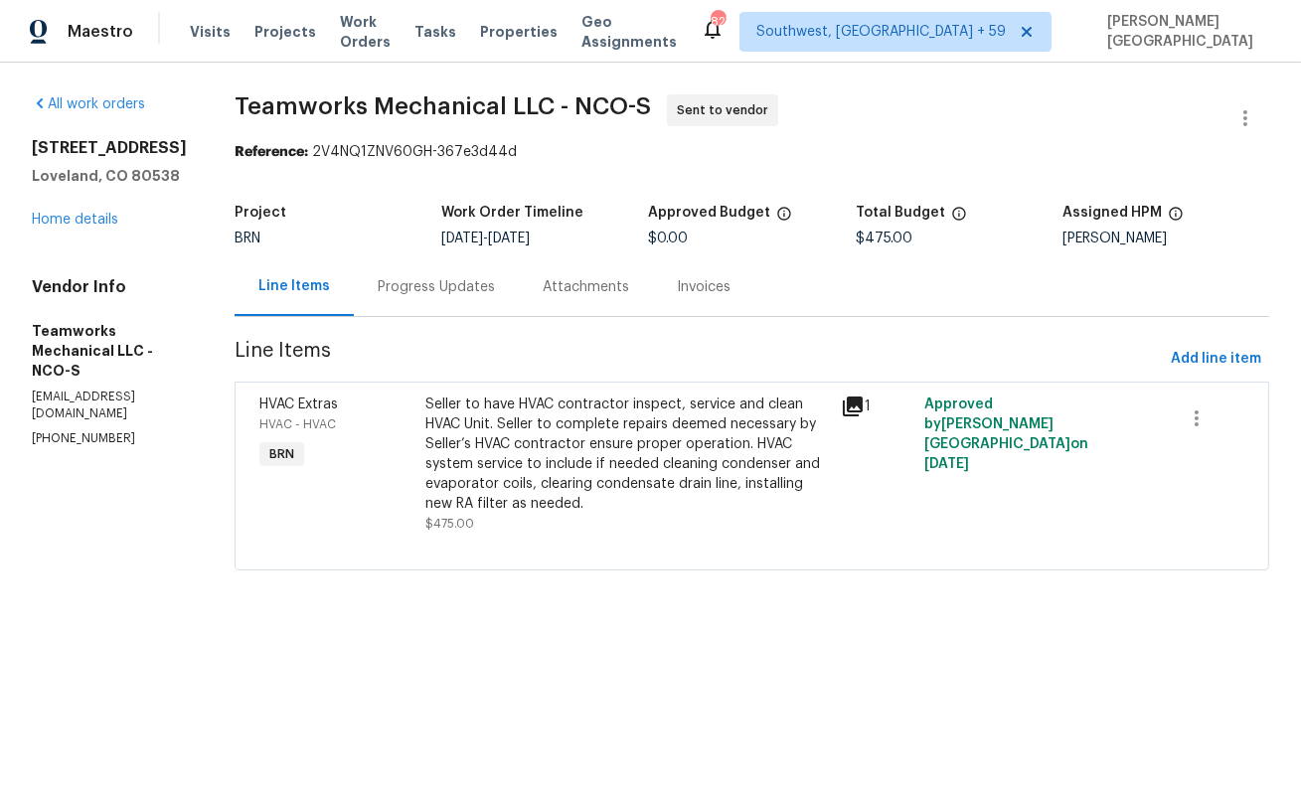
click at [417, 290] on div "Progress Updates" at bounding box center [436, 287] width 117 height 20
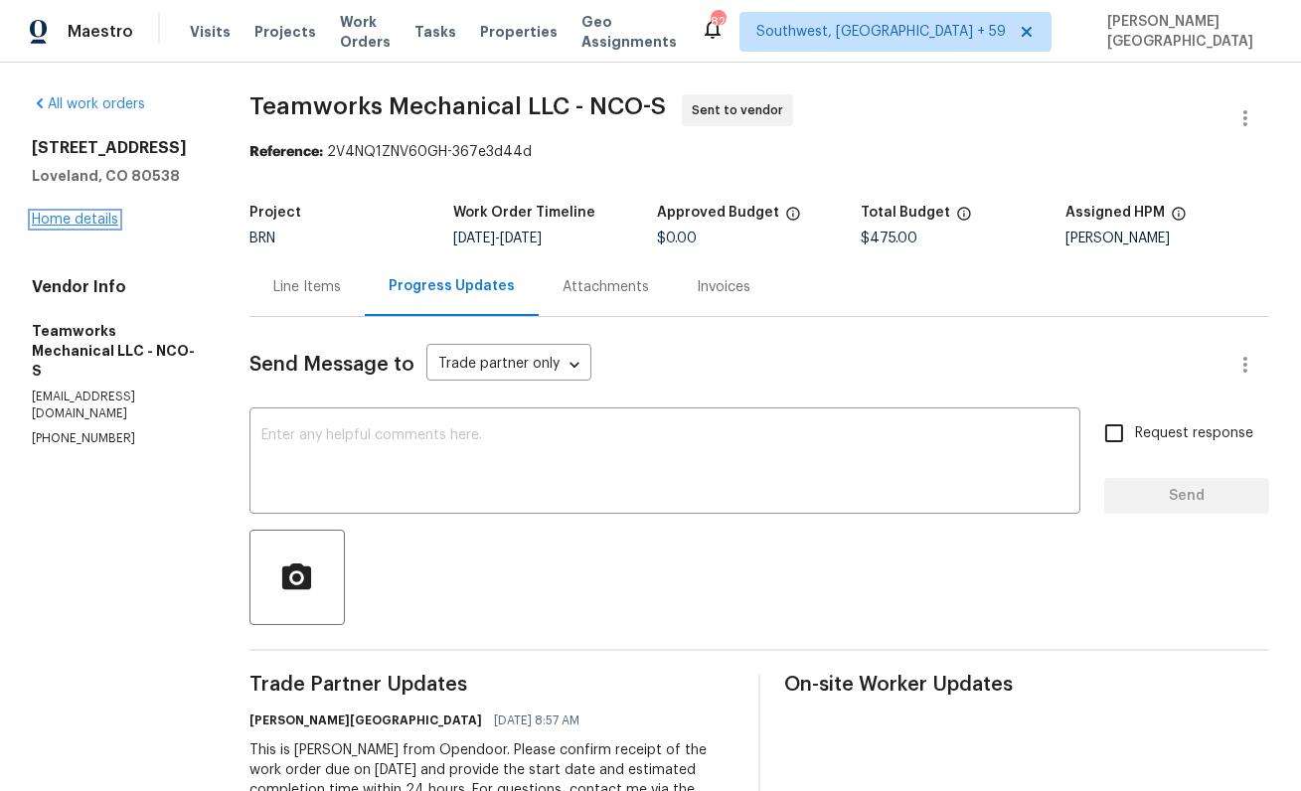
click at [99, 218] on link "Home details" at bounding box center [75, 220] width 86 height 14
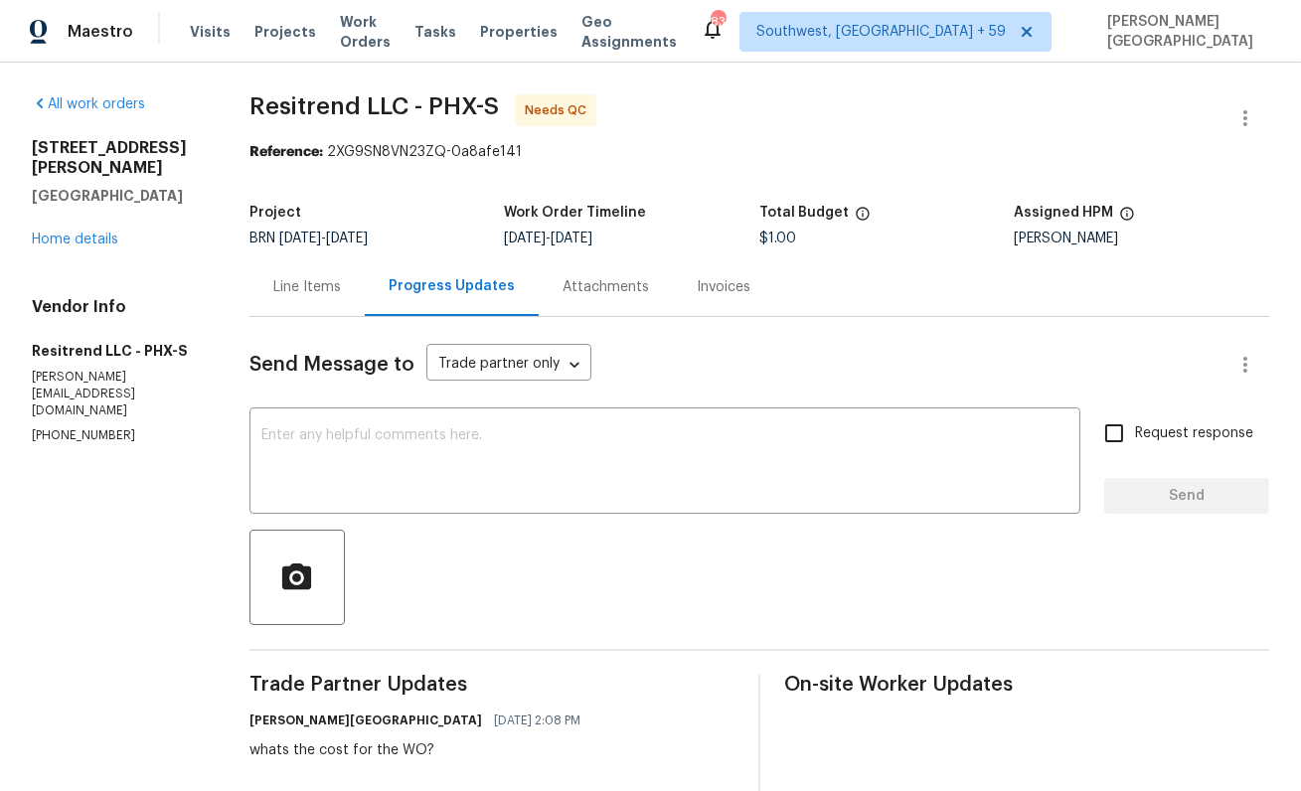
click at [334, 343] on div "Send Message to Trade partner only Trade partner only ​" at bounding box center [735, 365] width 972 height 48
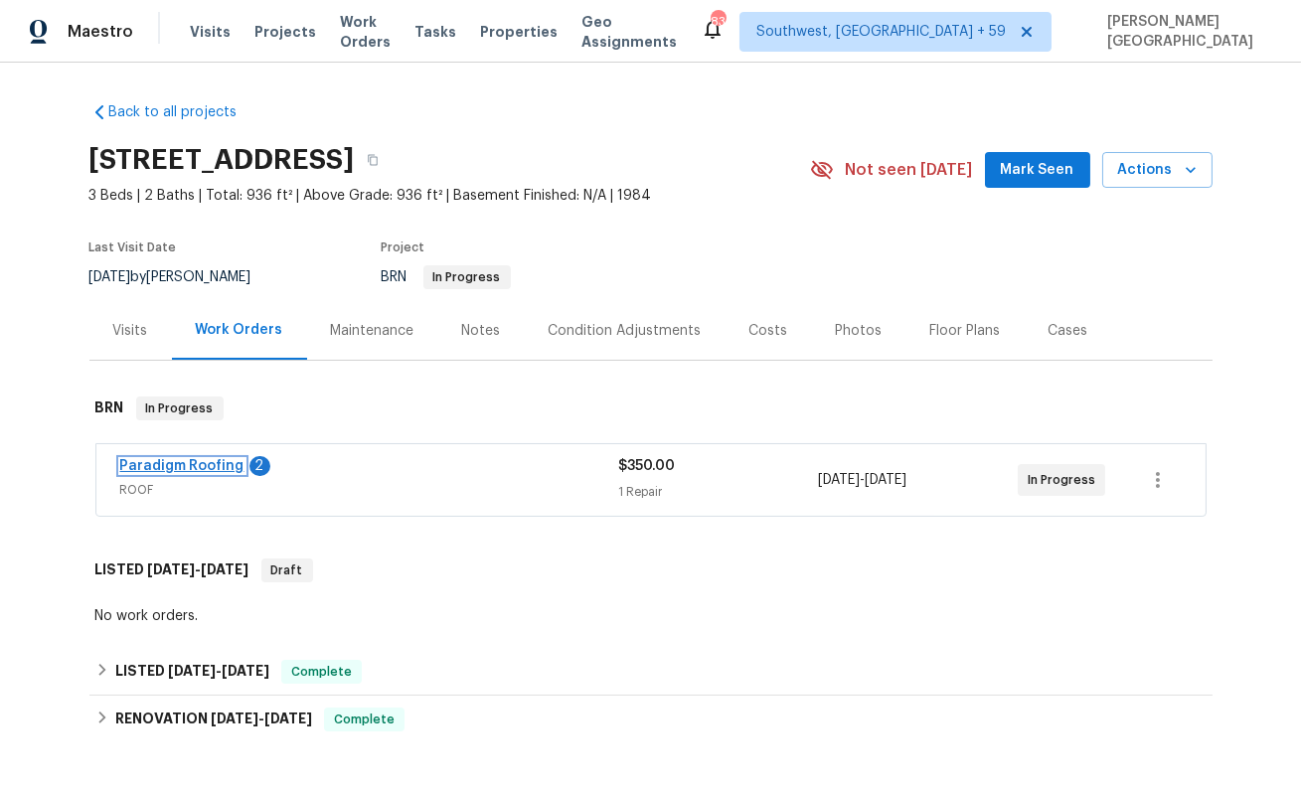
click at [188, 467] on link "Paradigm Roofing" at bounding box center [182, 466] width 124 height 14
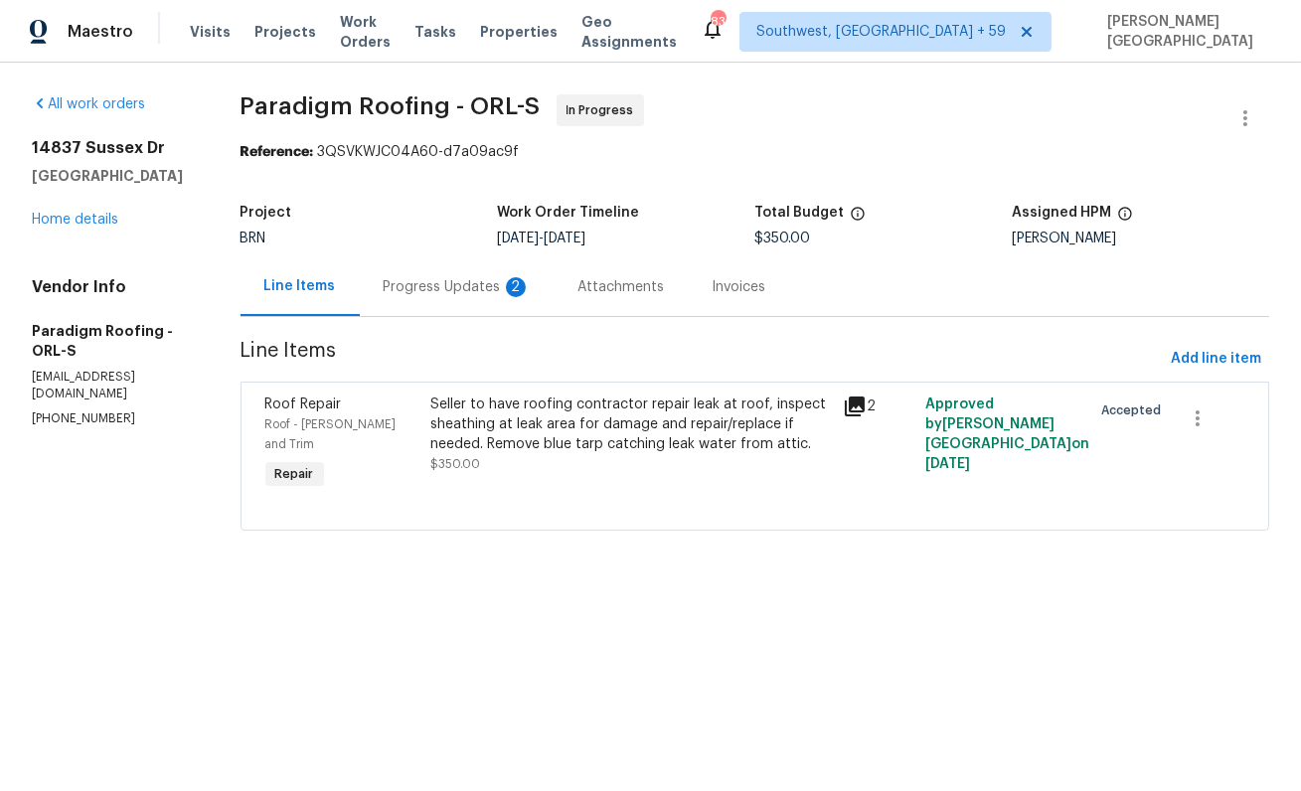
click at [436, 279] on div "Progress Updates 2" at bounding box center [457, 287] width 147 height 20
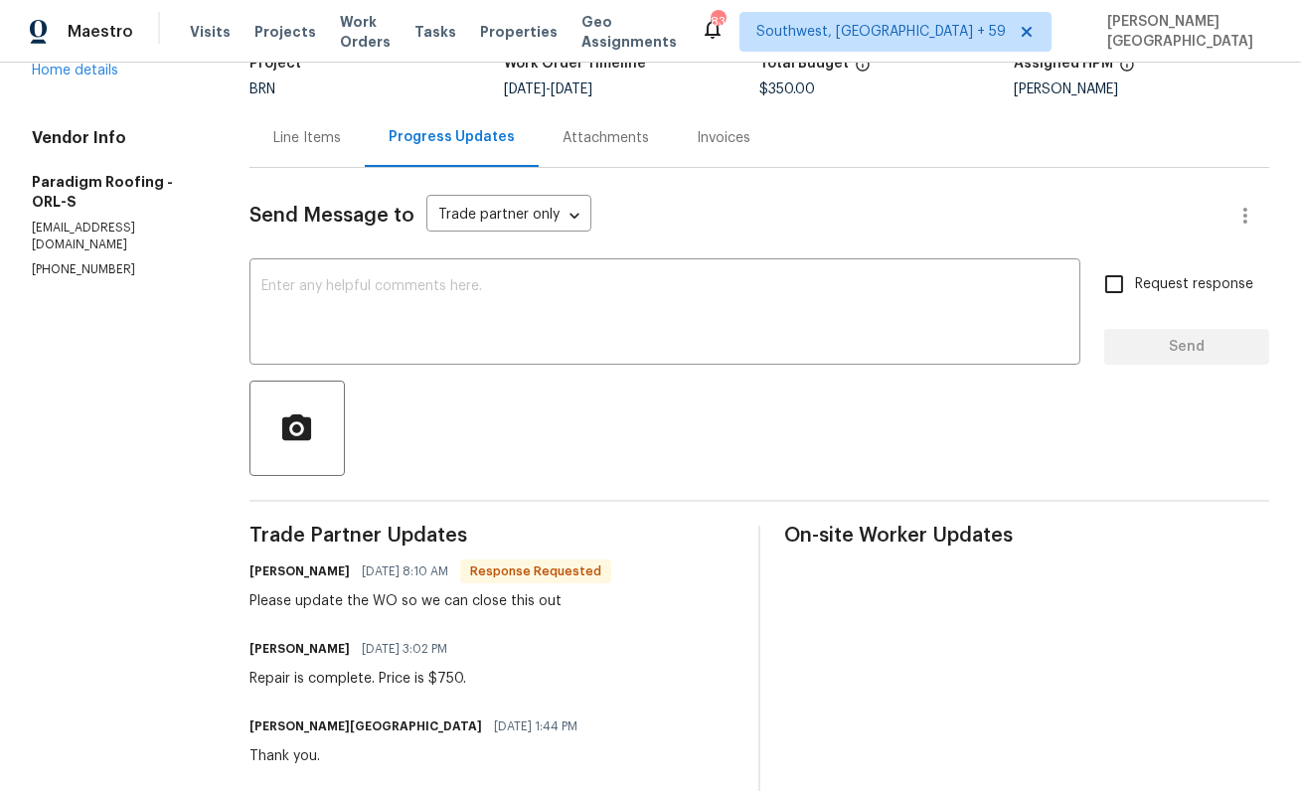
scroll to position [148, 0]
drag, startPoint x: 445, startPoint y: 678, endPoint x: 520, endPoint y: 688, distance: 75.2
click at [520, 688] on div "[PERSON_NAME] [DATE] 3:02 PM Repair is complete. Price is $750." at bounding box center [491, 663] width 485 height 54
copy div "750."
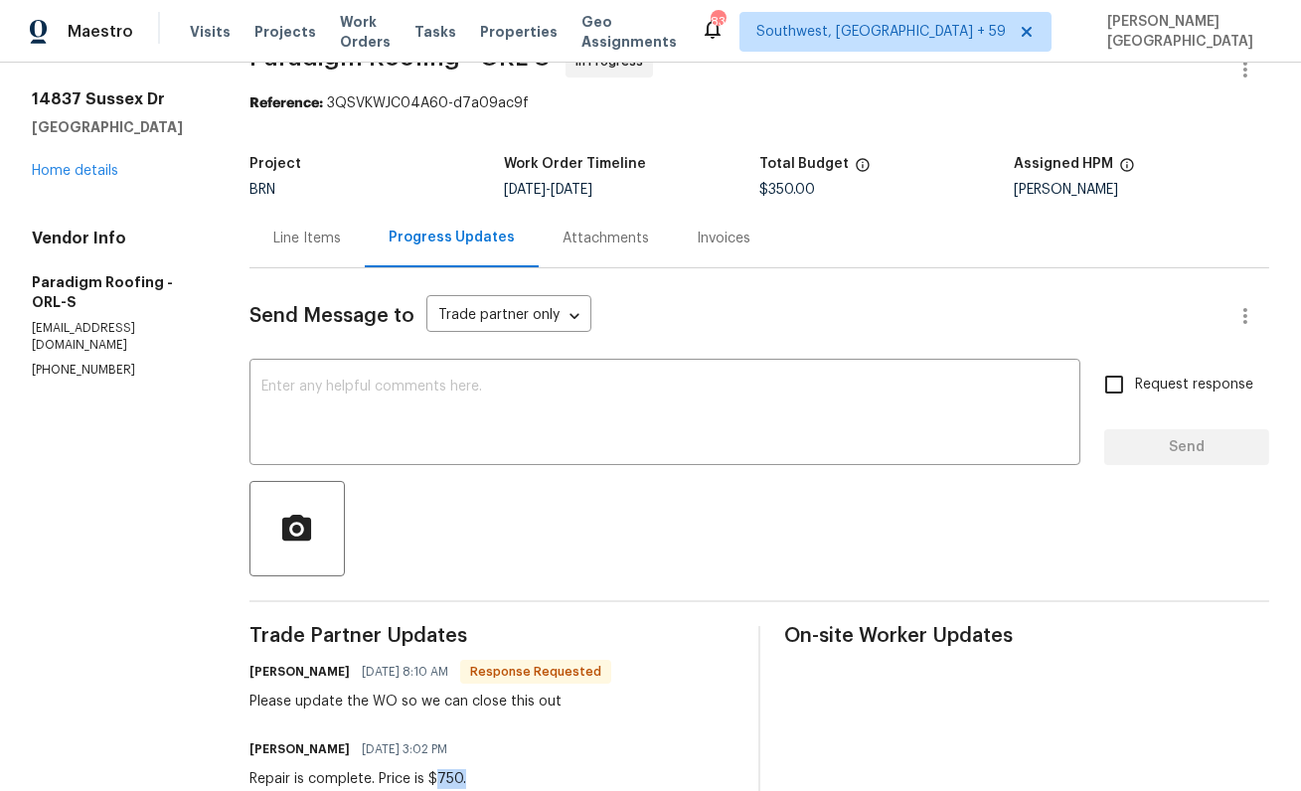
scroll to position [56, 0]
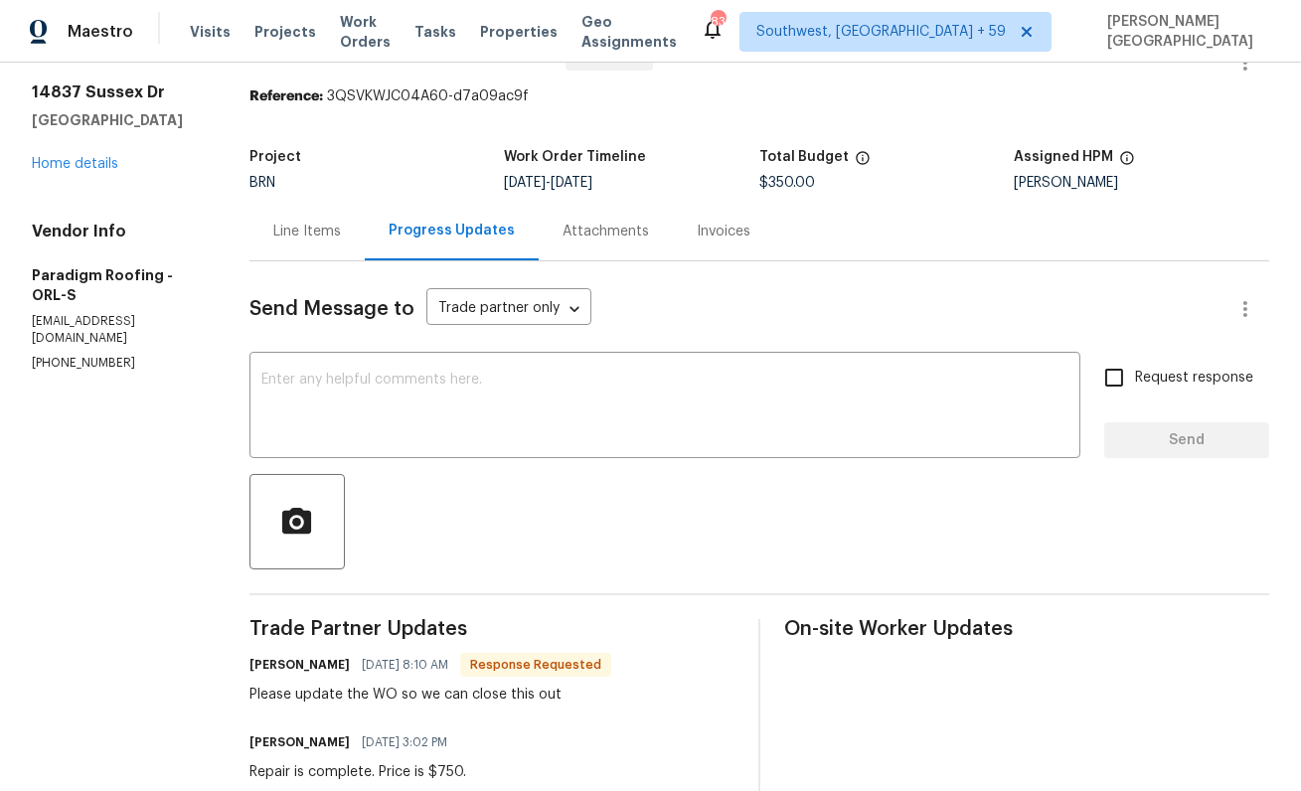
click at [312, 234] on div "Line Items" at bounding box center [307, 232] width 68 height 20
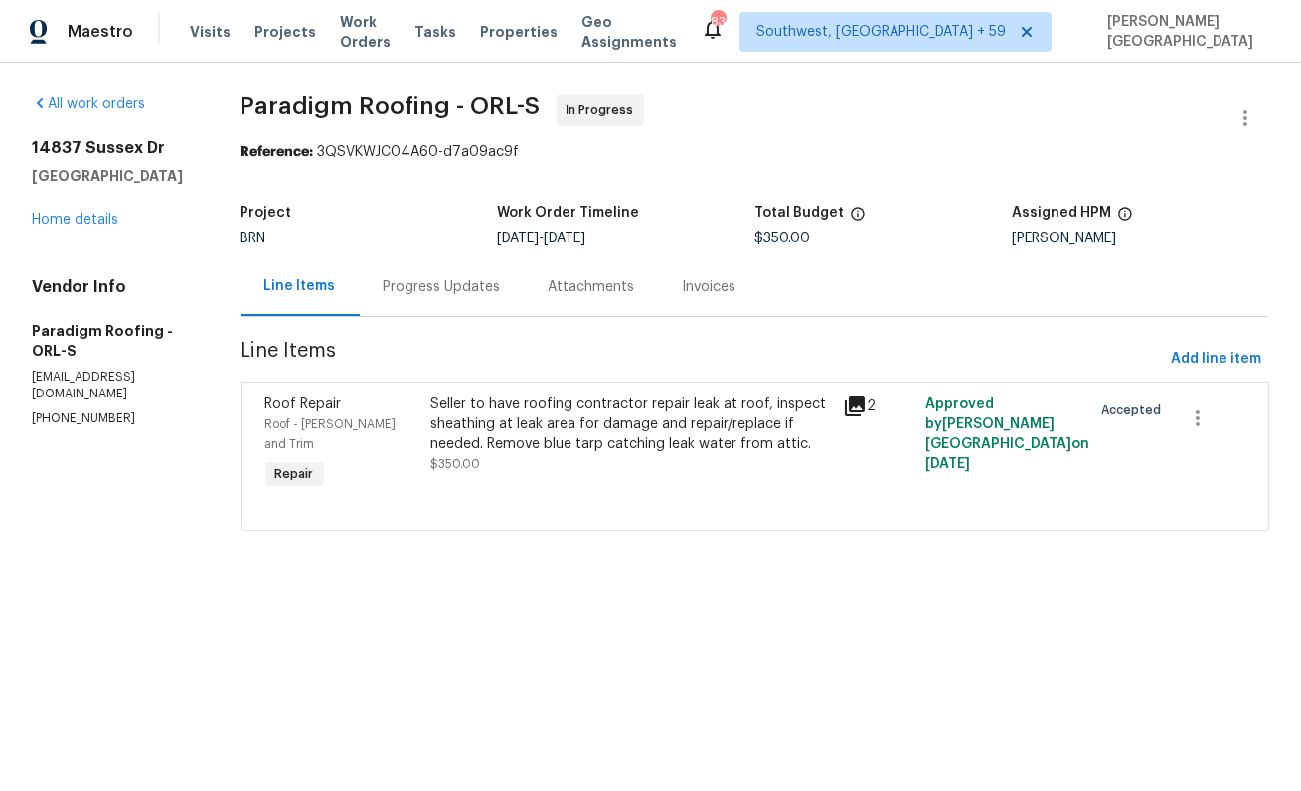
click at [570, 406] on div "Seller to have roofing contractor repair leak at roof, inspect sheathing at lea…" at bounding box center [631, 425] width 402 height 60
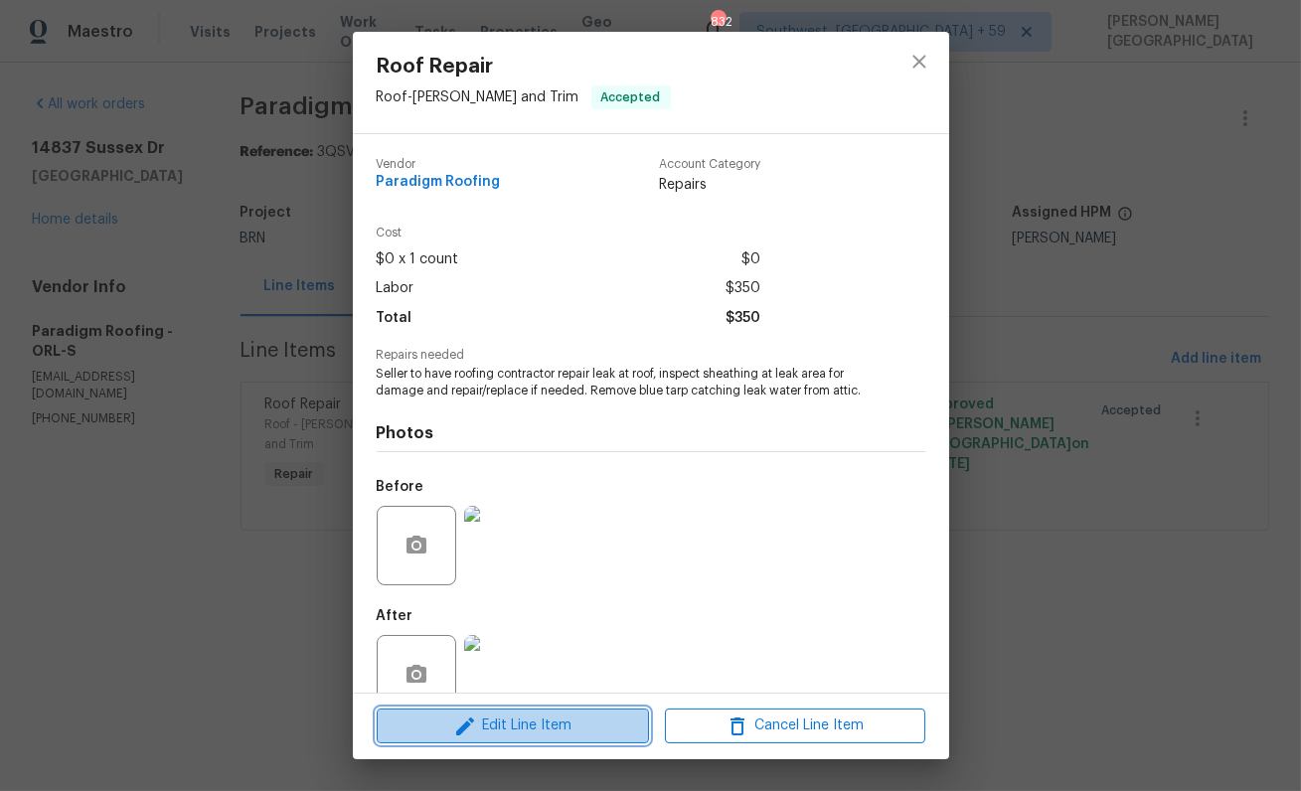
click at [530, 716] on span "Edit Line Item" at bounding box center [513, 726] width 260 height 25
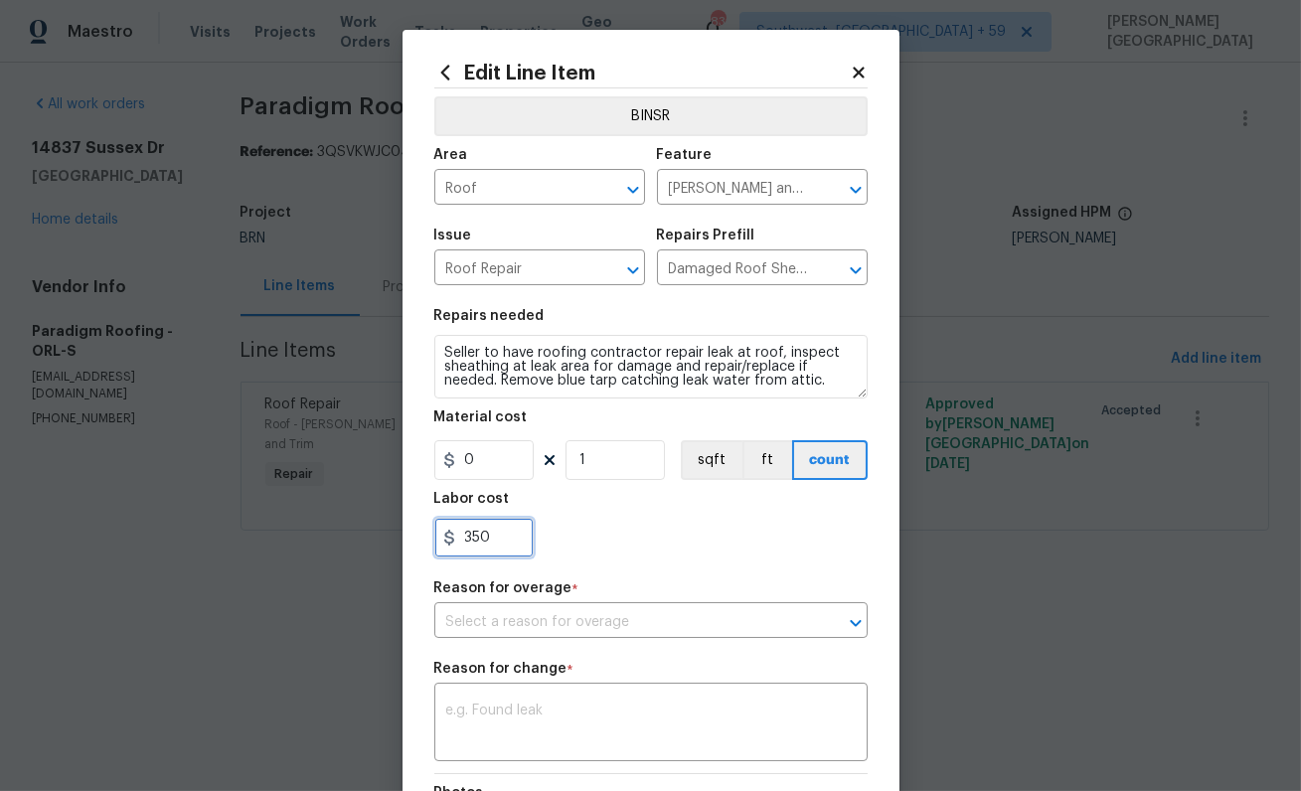
click at [484, 527] on input "350" at bounding box center [483, 538] width 99 height 40
paste input "750."
type input "750"
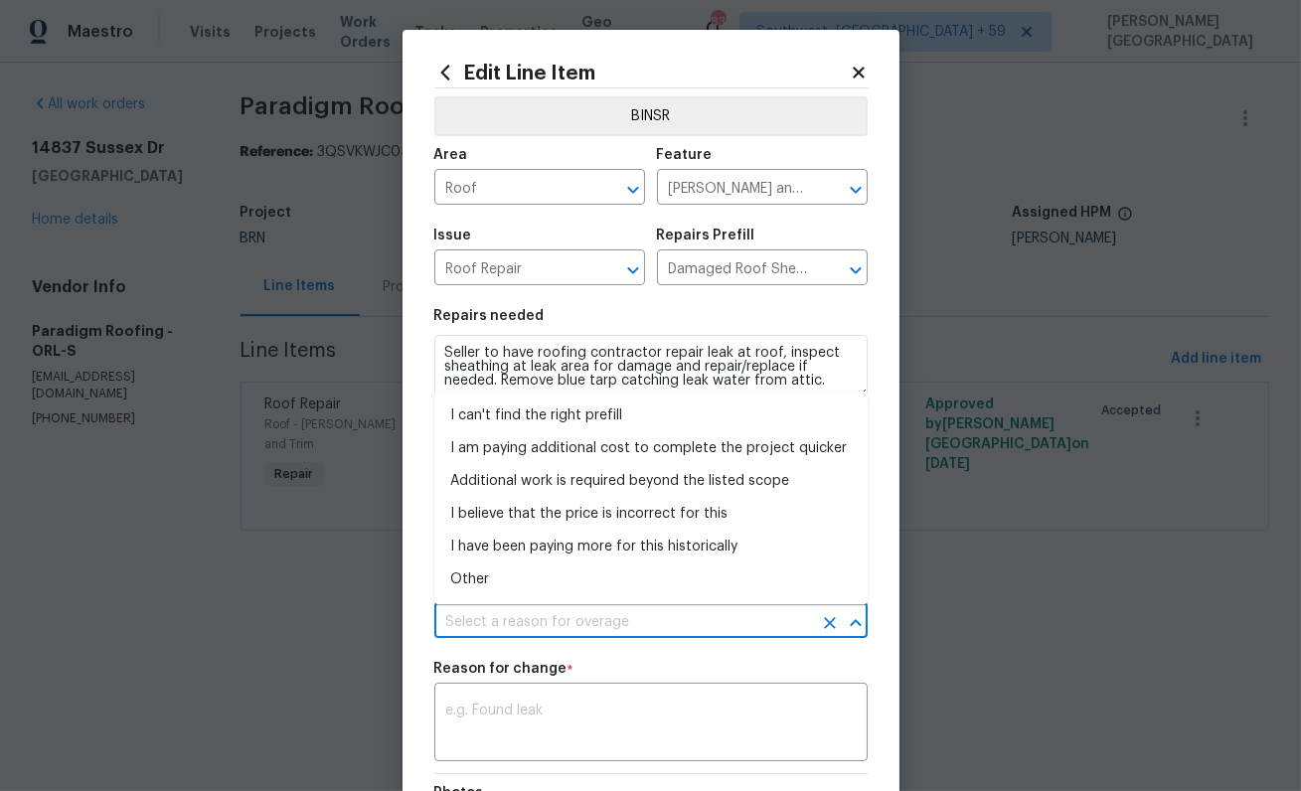
click at [585, 624] on input "text" at bounding box center [623, 622] width 378 height 31
click at [568, 422] on li "I can't find the right prefill" at bounding box center [650, 416] width 433 height 33
type input "I can't find the right prefill"
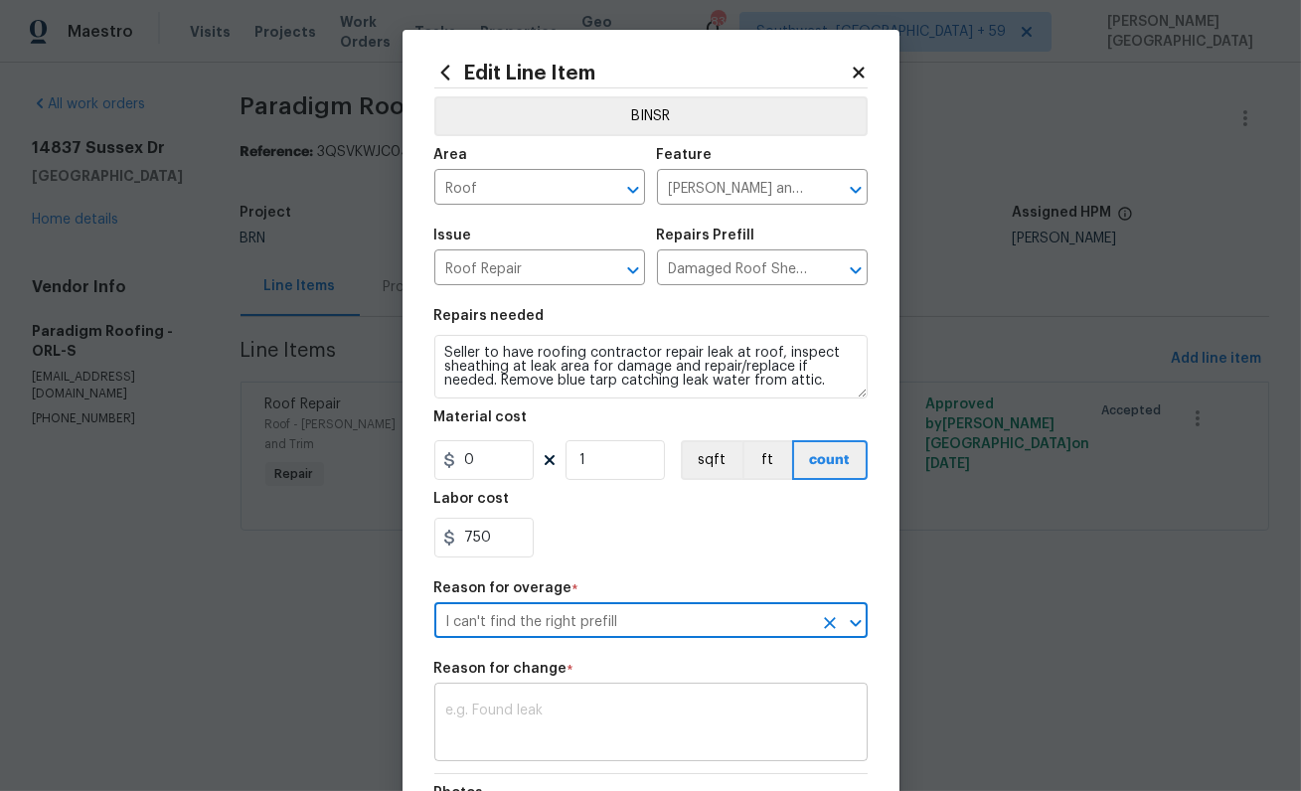
click at [510, 739] on textarea at bounding box center [650, 725] width 409 height 42
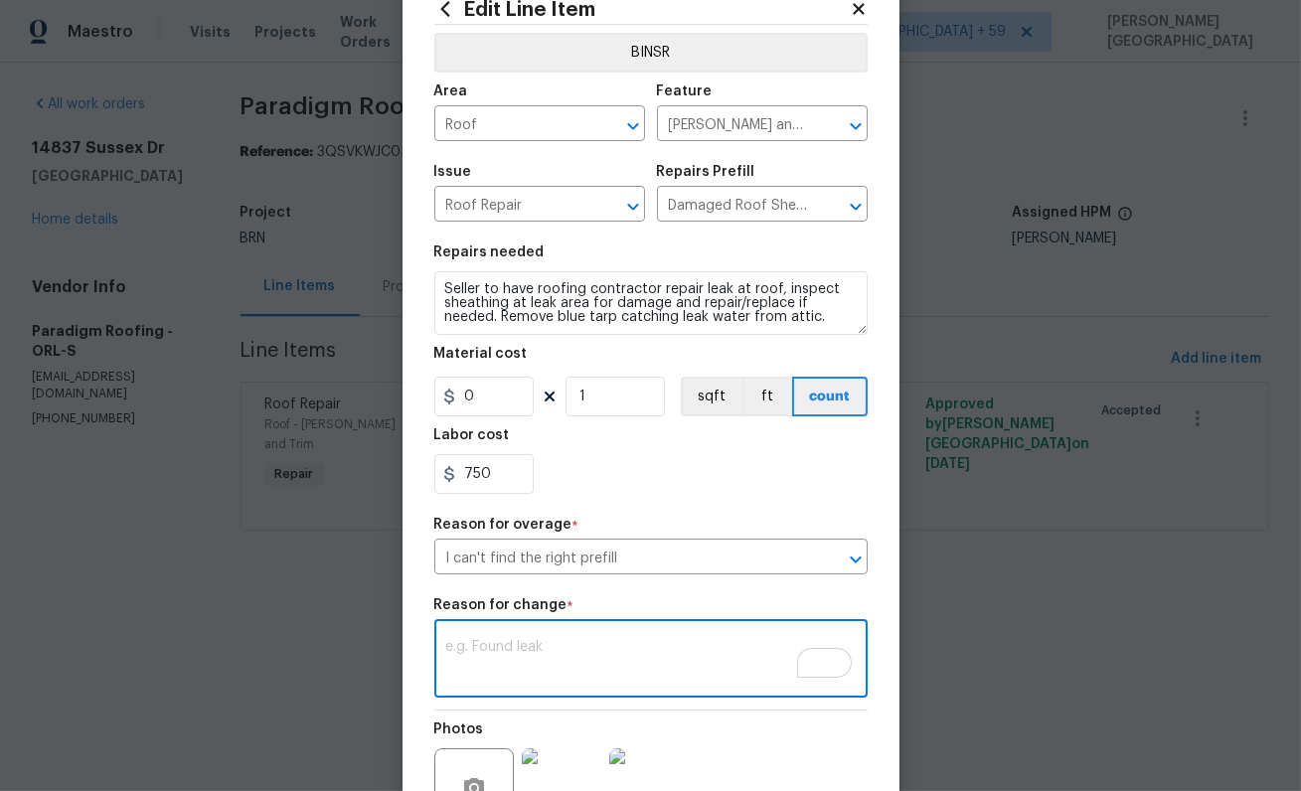
scroll to position [10, 0]
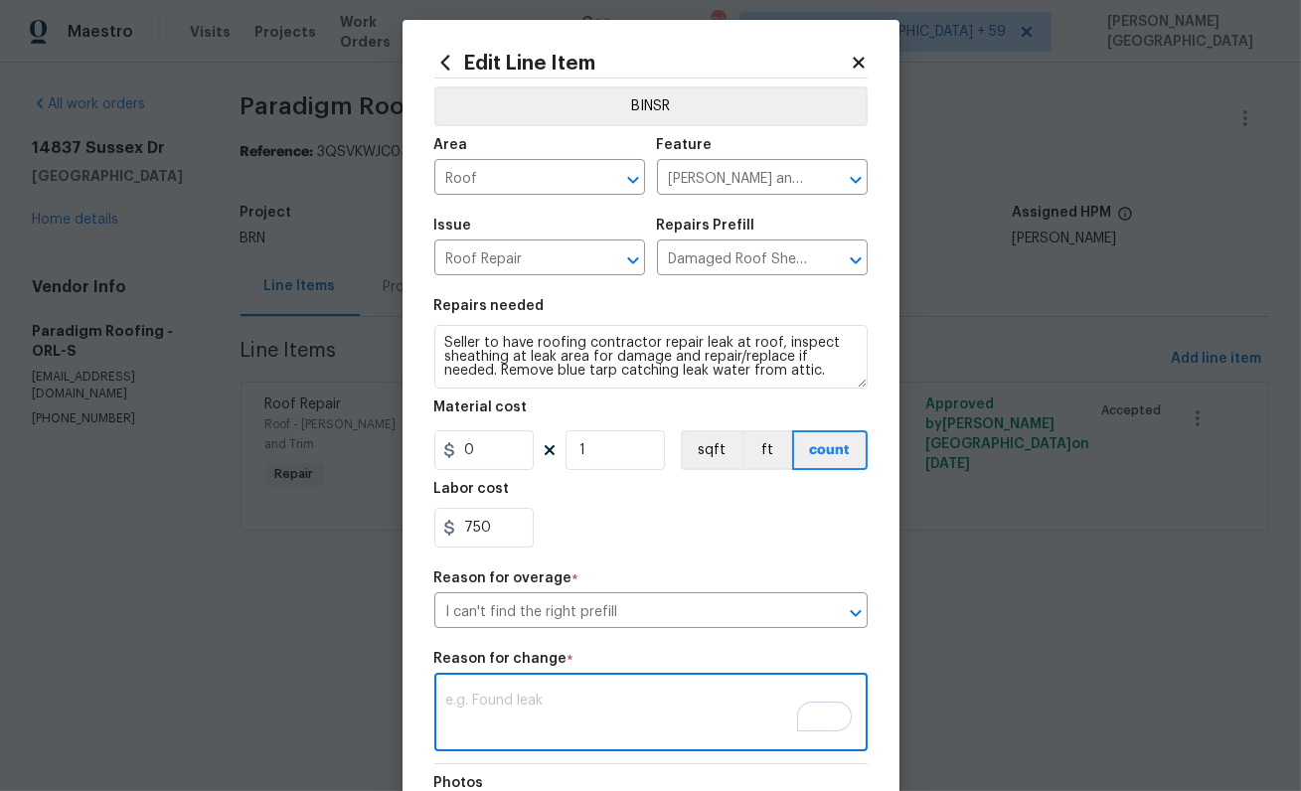
click at [1021, 450] on body "Maestro Visits Projects Work Orders Tasks Properties Geo Assignments 832 Southw…" at bounding box center [650, 293] width 1301 height 586
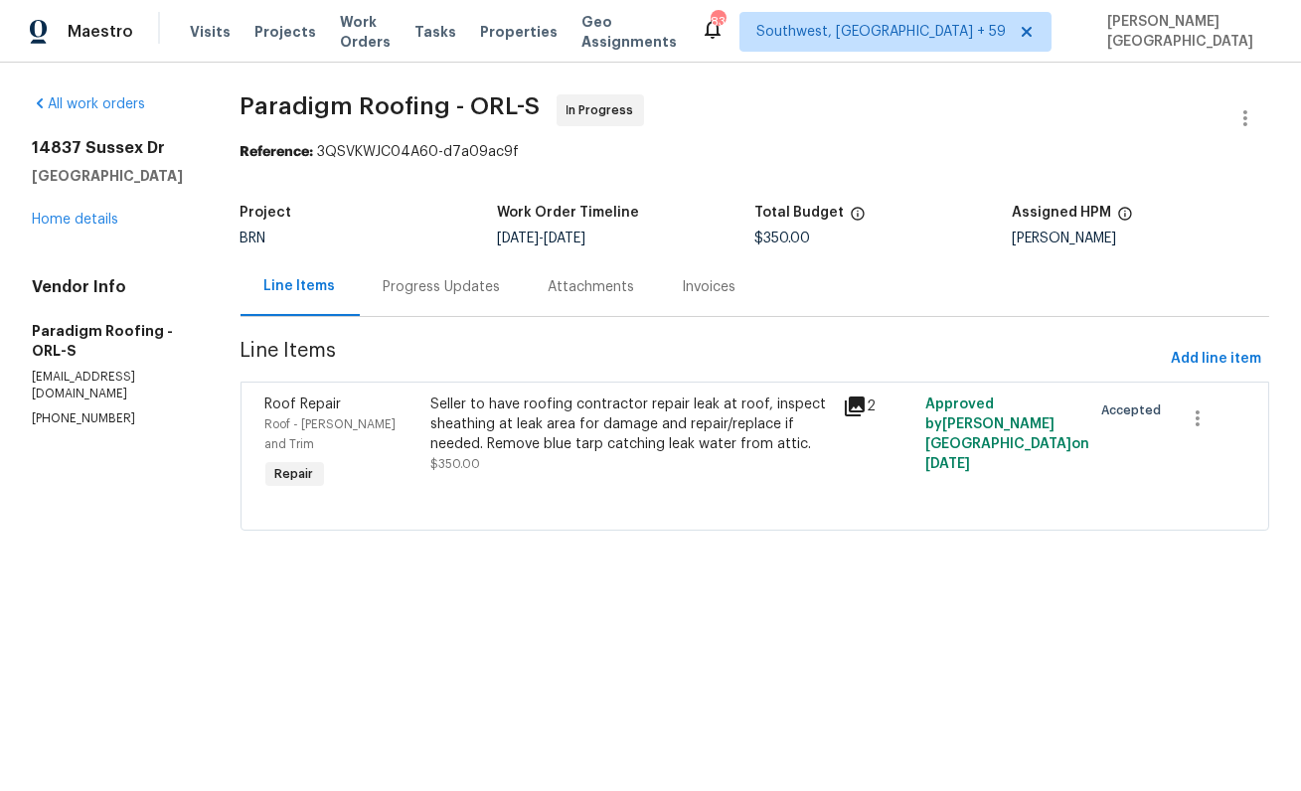
scroll to position [0, 0]
click at [614, 434] on div "Seller to have roofing contractor repair leak at roof, inspect sheathing at lea…" at bounding box center [631, 425] width 402 height 60
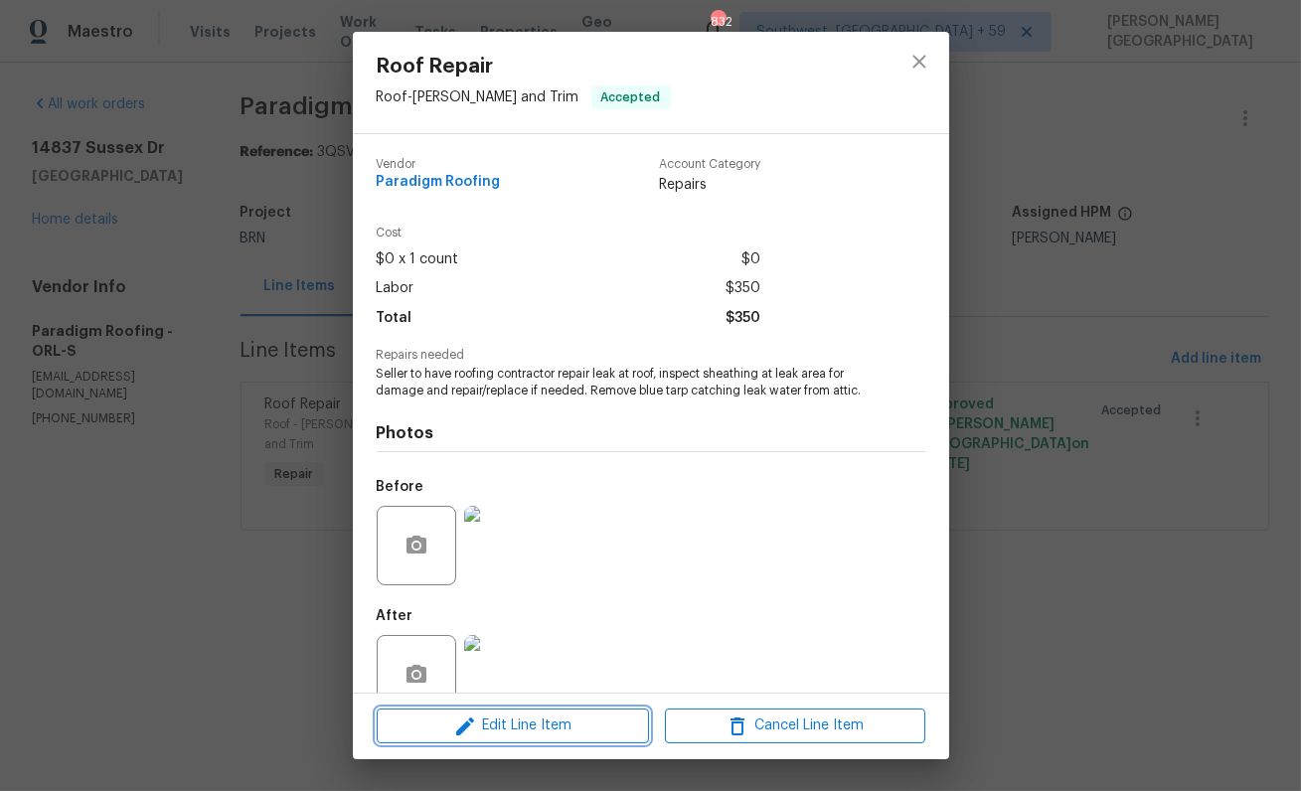
click at [539, 733] on span "Edit Line Item" at bounding box center [513, 726] width 260 height 25
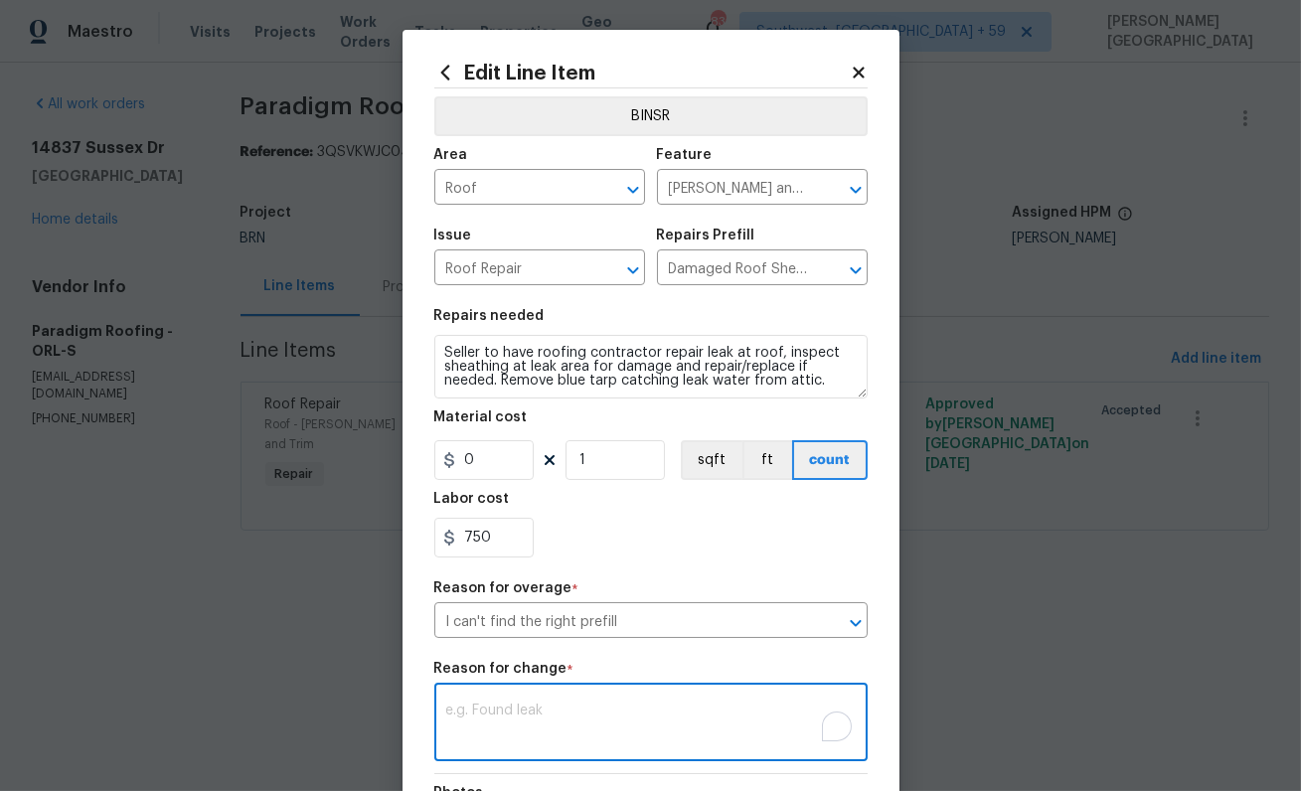
click at [495, 714] on textarea "To enrich screen reader interactions, please activate Accessibility in Grammarl…" at bounding box center [650, 725] width 409 height 42
paste textarea "750."
type textarea "7"
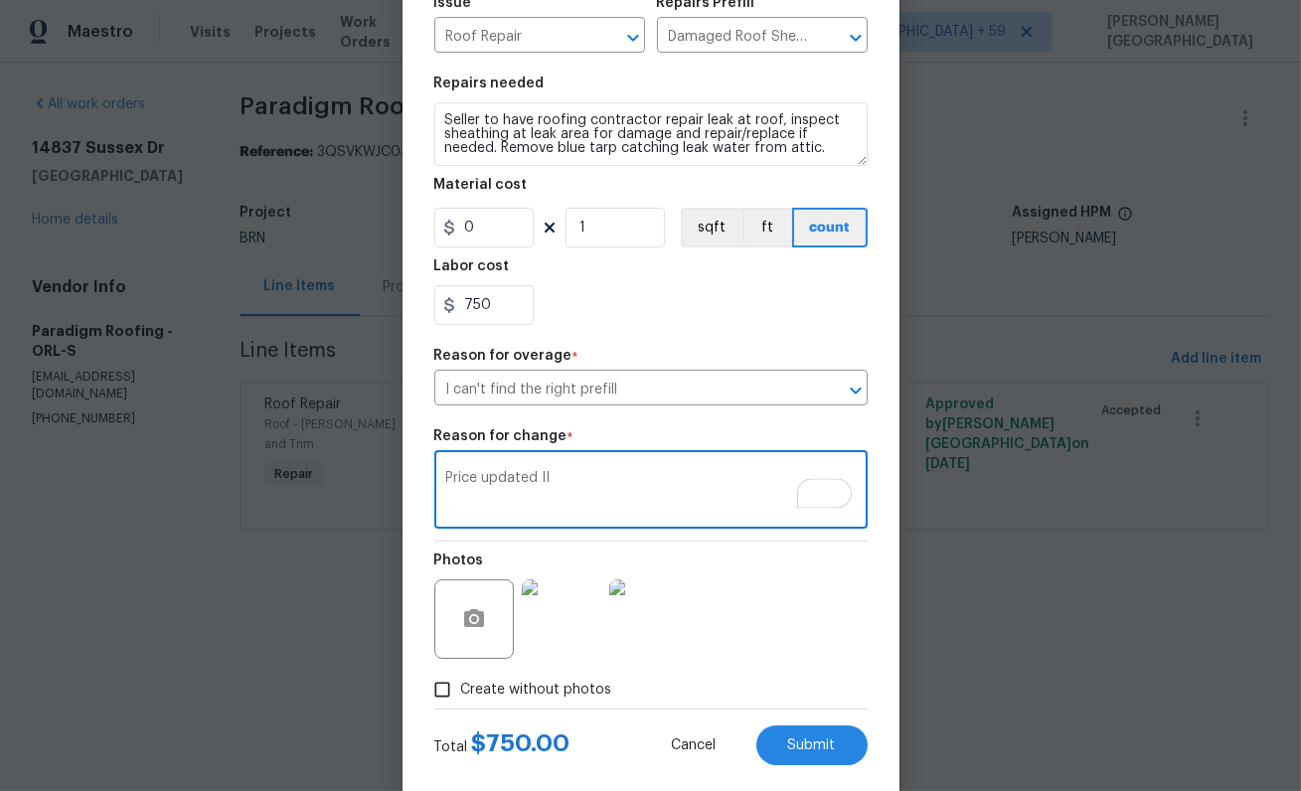
scroll to position [268, 0]
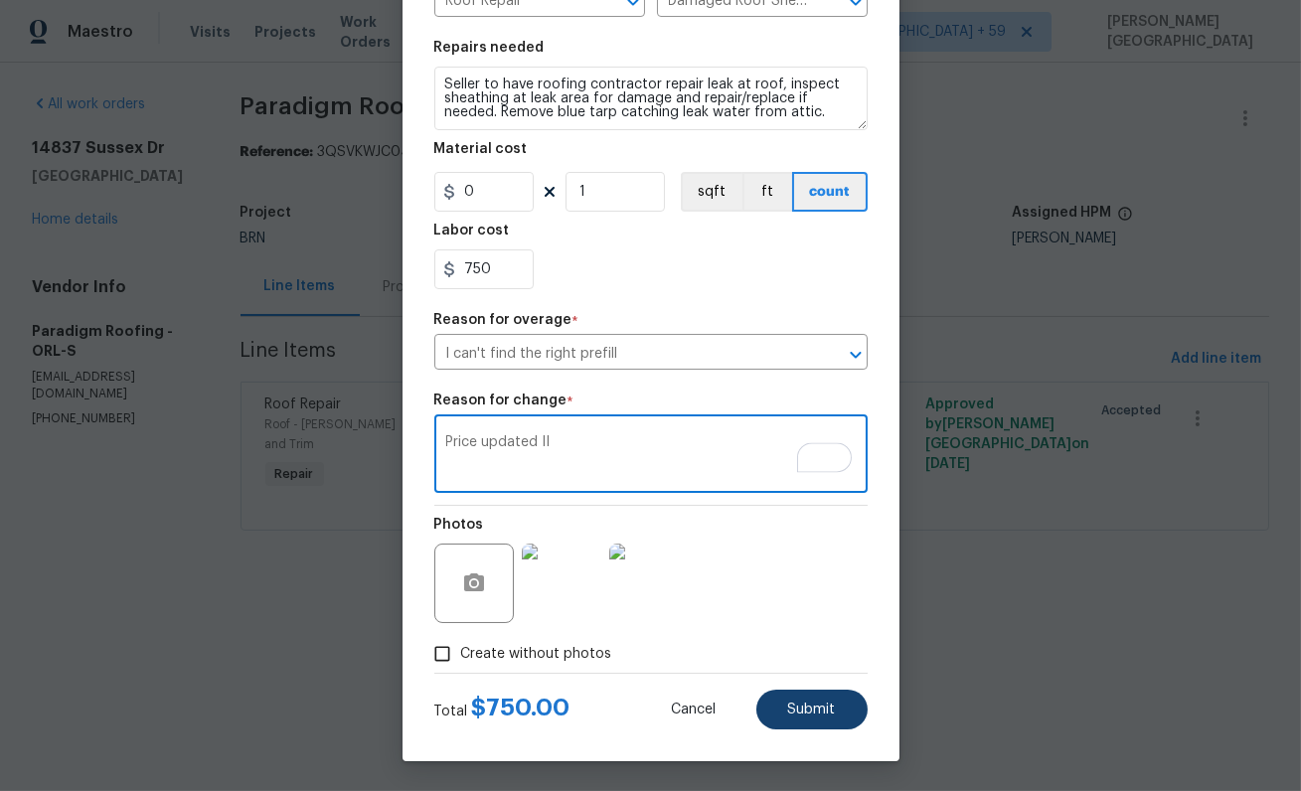
type textarea "Price updated II"
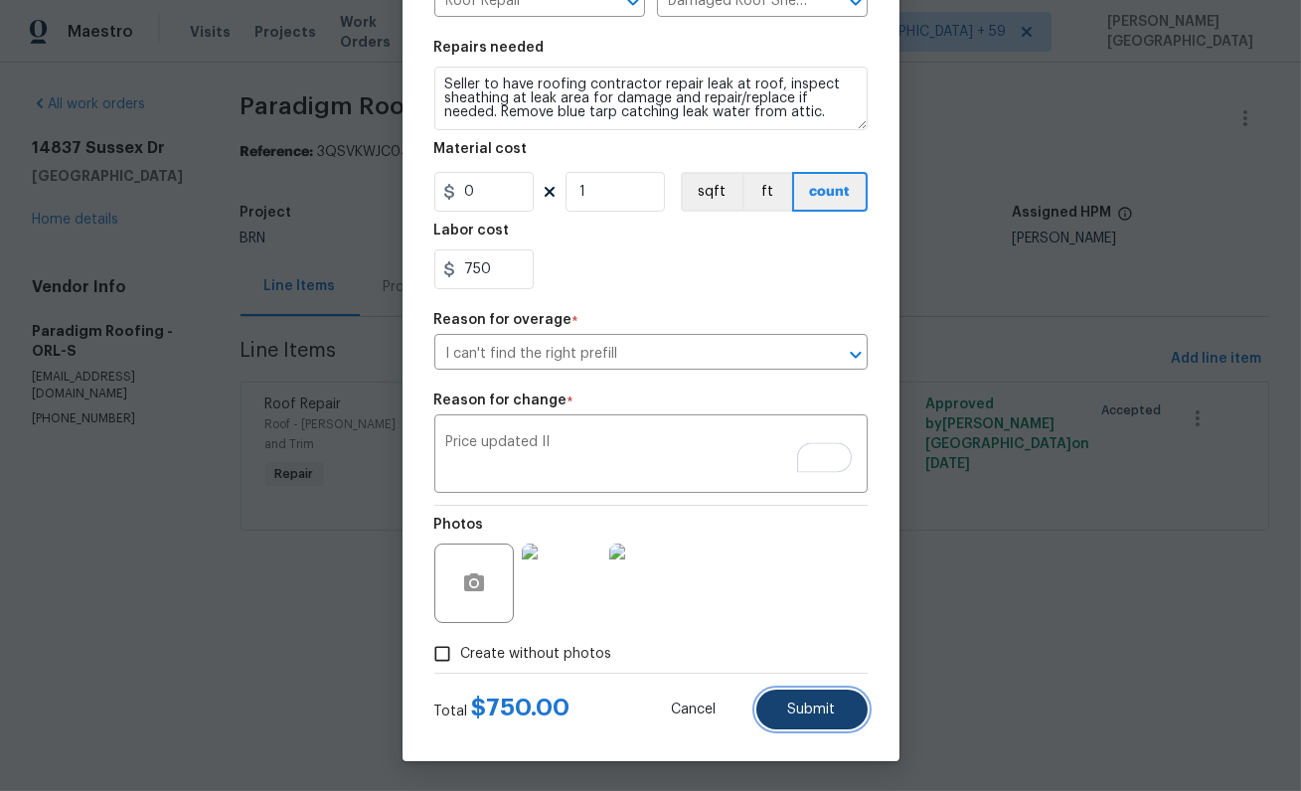
click at [806, 712] on span "Submit" at bounding box center [812, 710] width 48 height 15
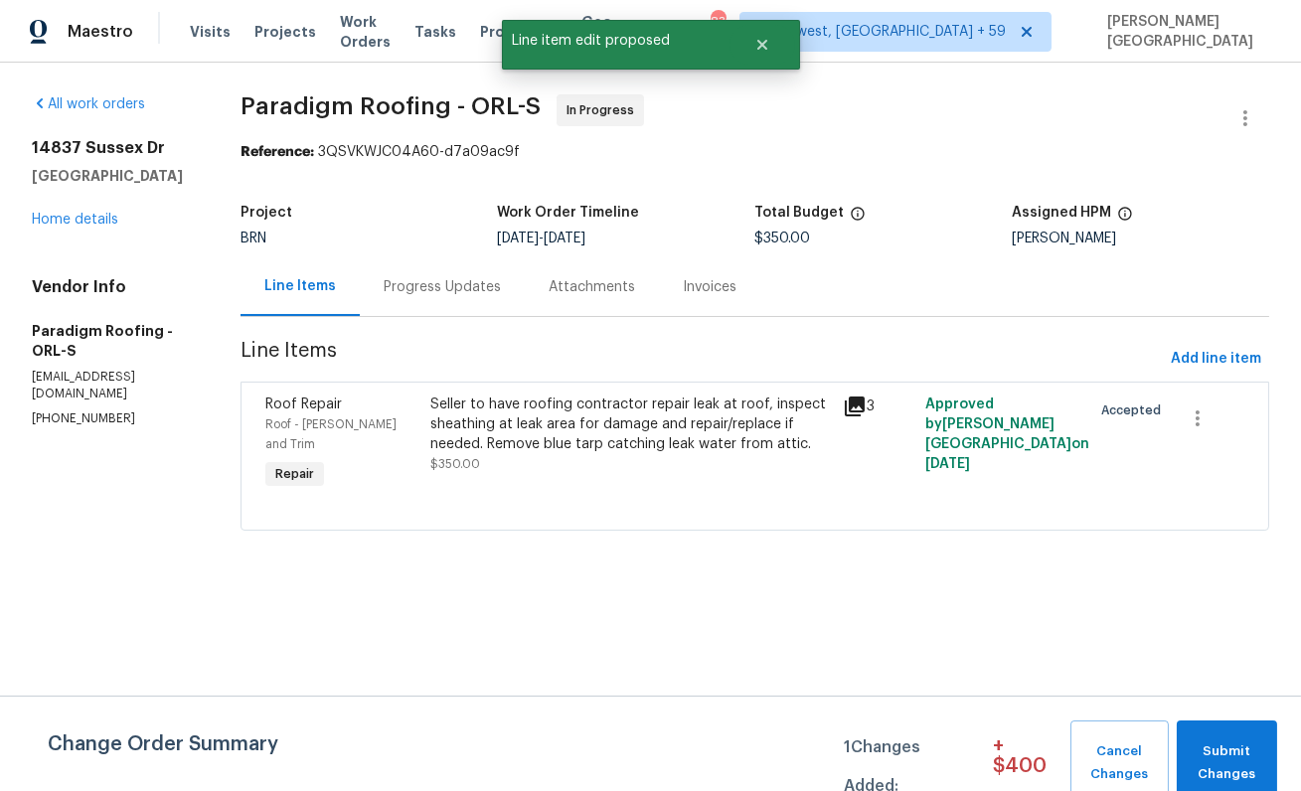
scroll to position [0, 0]
click at [1238, 764] on span "Submit Changes" at bounding box center [1227, 763] width 81 height 46
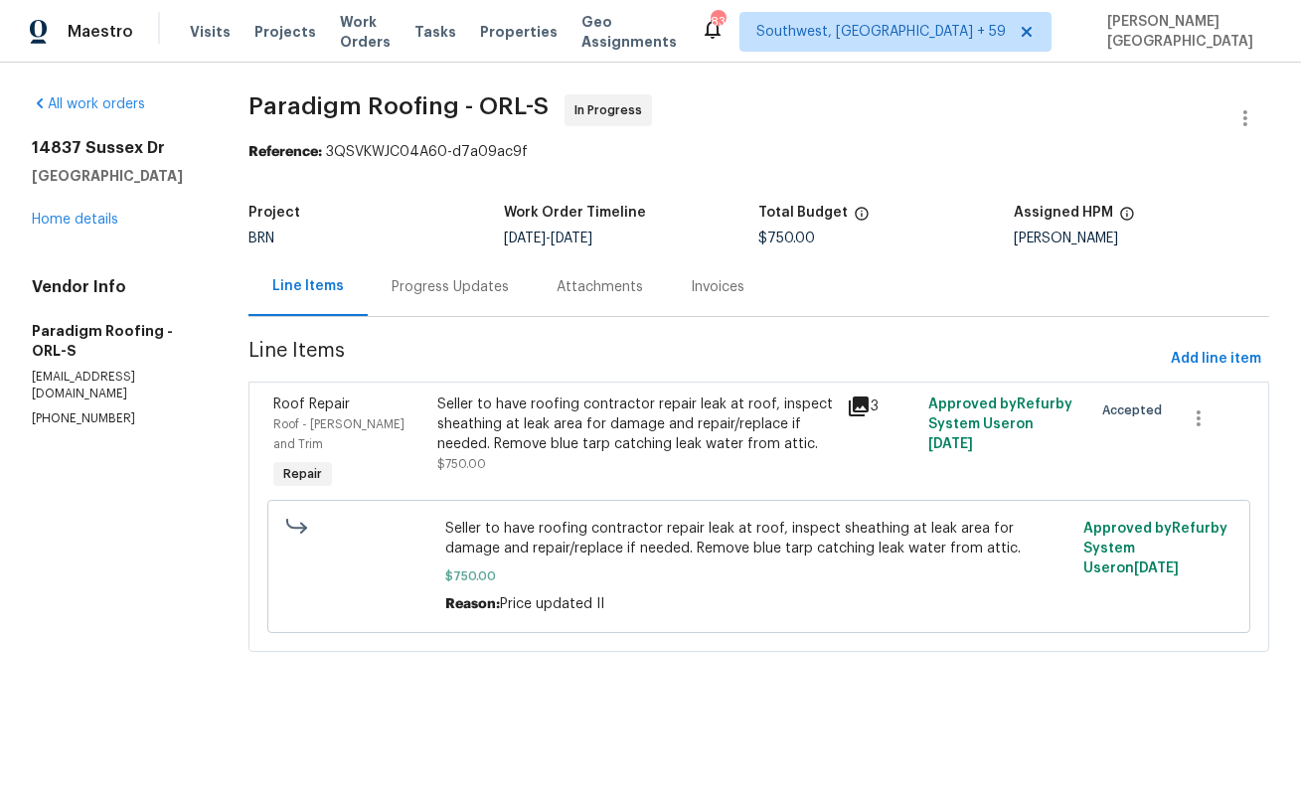
click at [437, 295] on div "Progress Updates" at bounding box center [450, 287] width 117 height 20
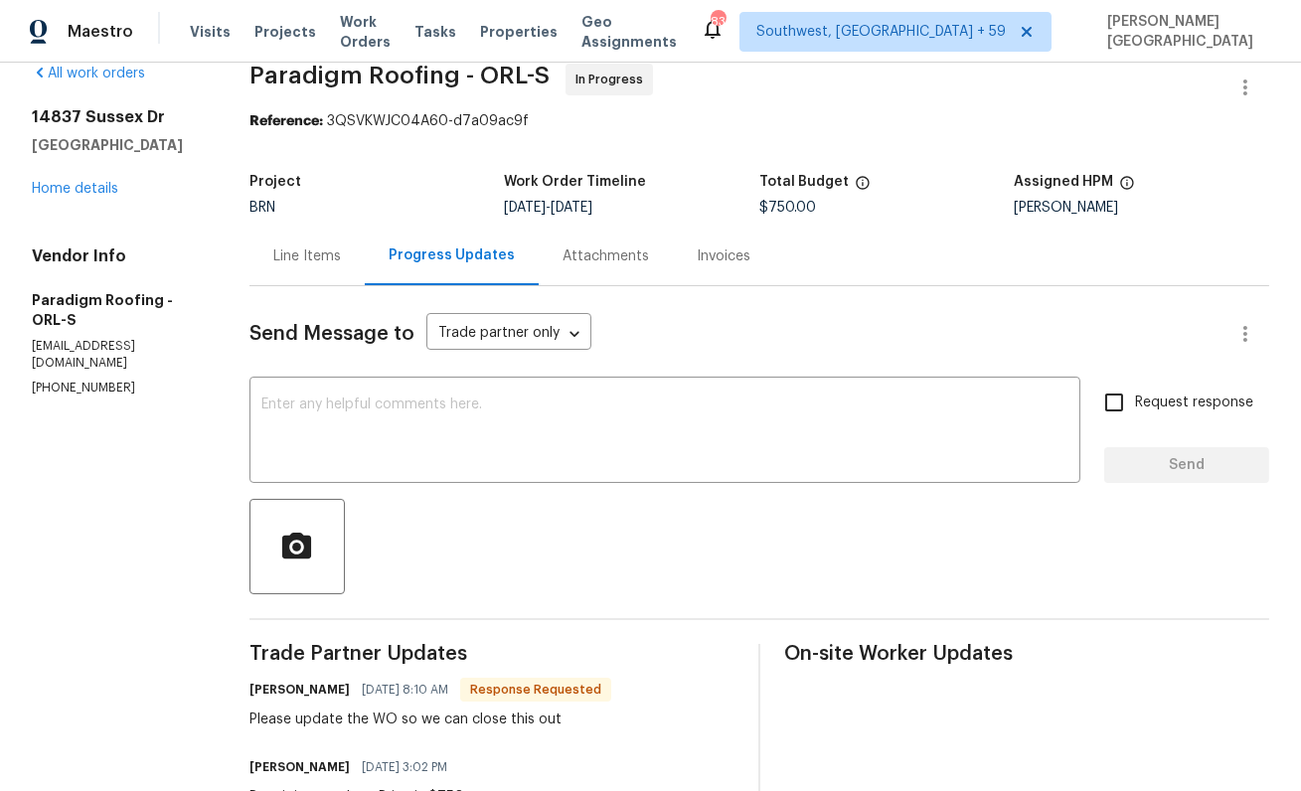
scroll to position [21, 0]
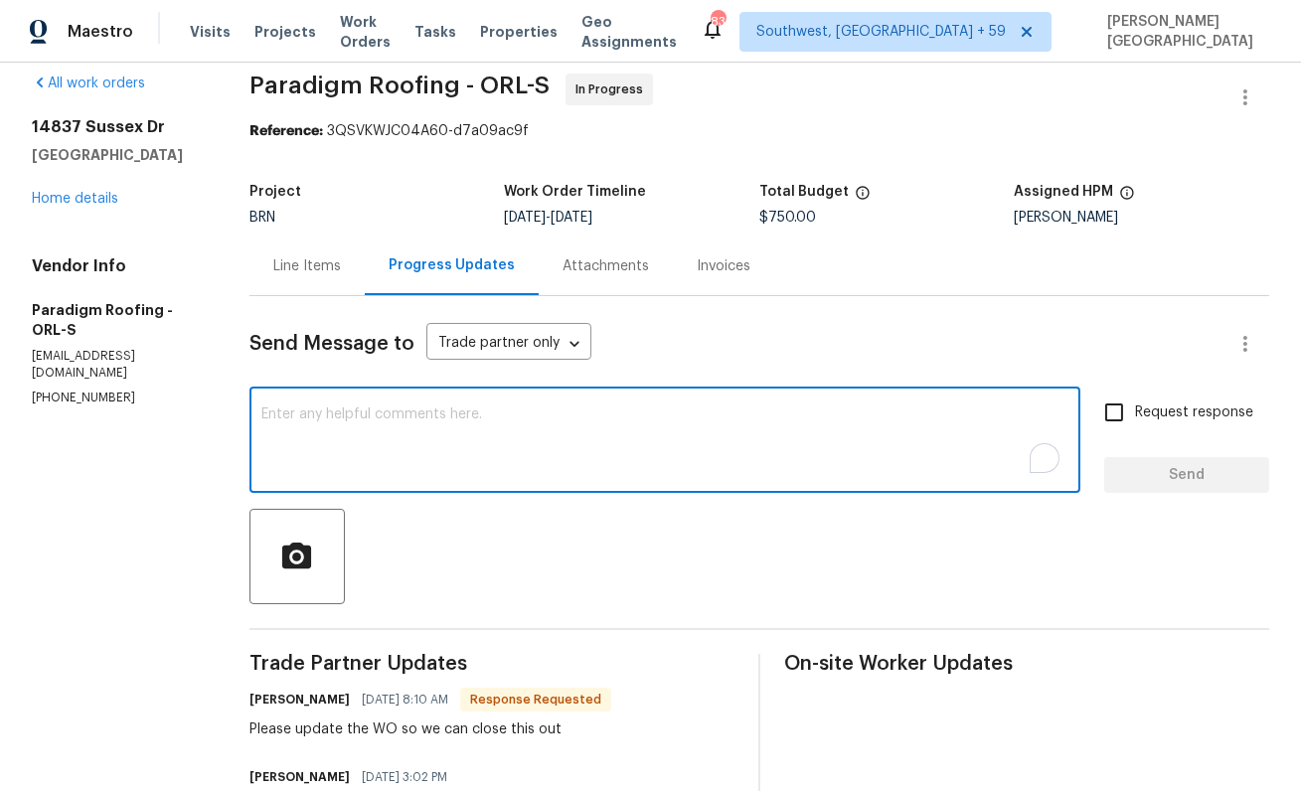
click at [373, 444] on textarea "To enrich screen reader interactions, please activate Accessibility in Grammarl…" at bounding box center [664, 442] width 807 height 70
type textarea "Cost is updated, please move it to Qc?"
click at [1137, 411] on span "Request response" at bounding box center [1194, 413] width 118 height 21
click at [1135, 411] on input "Request response" at bounding box center [1114, 413] width 42 height 42
checkbox input "true"
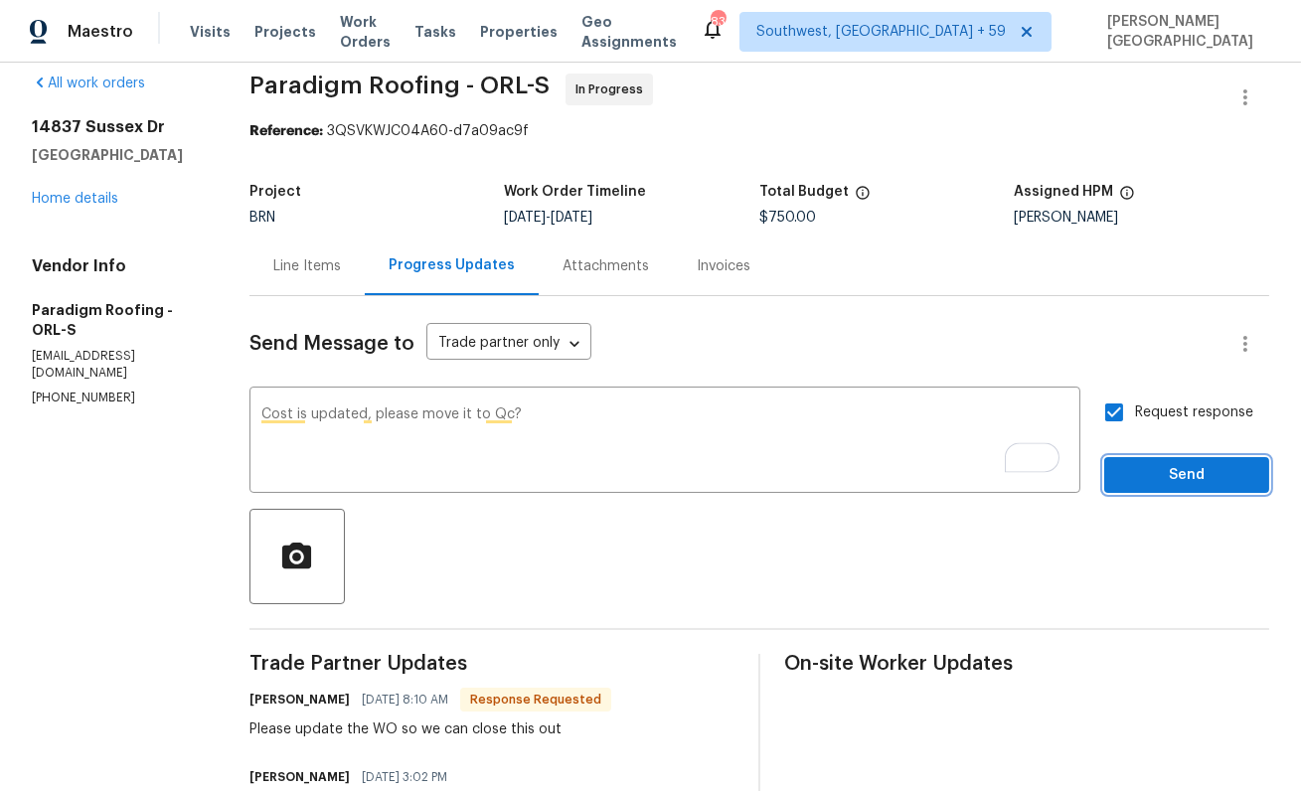
click at [1149, 474] on span "Send" at bounding box center [1186, 475] width 133 height 25
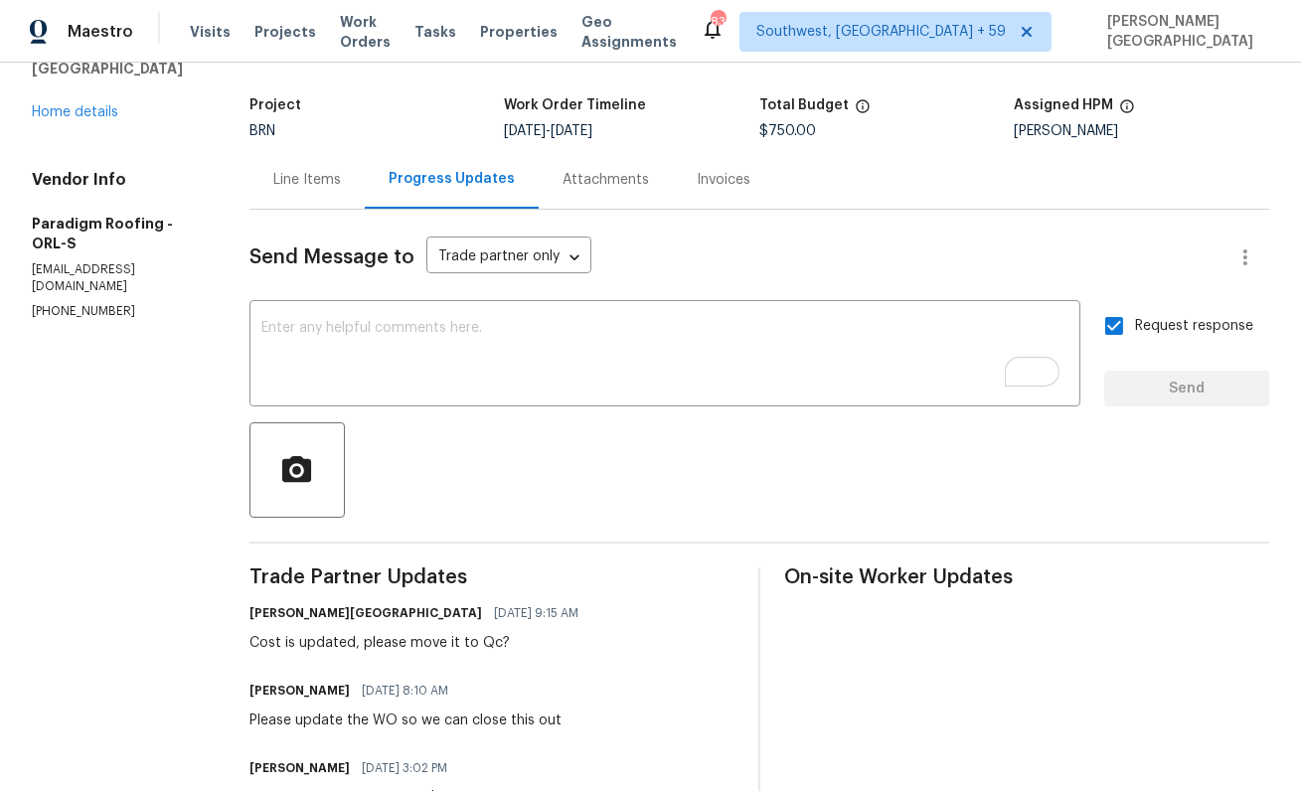
scroll to position [0, 0]
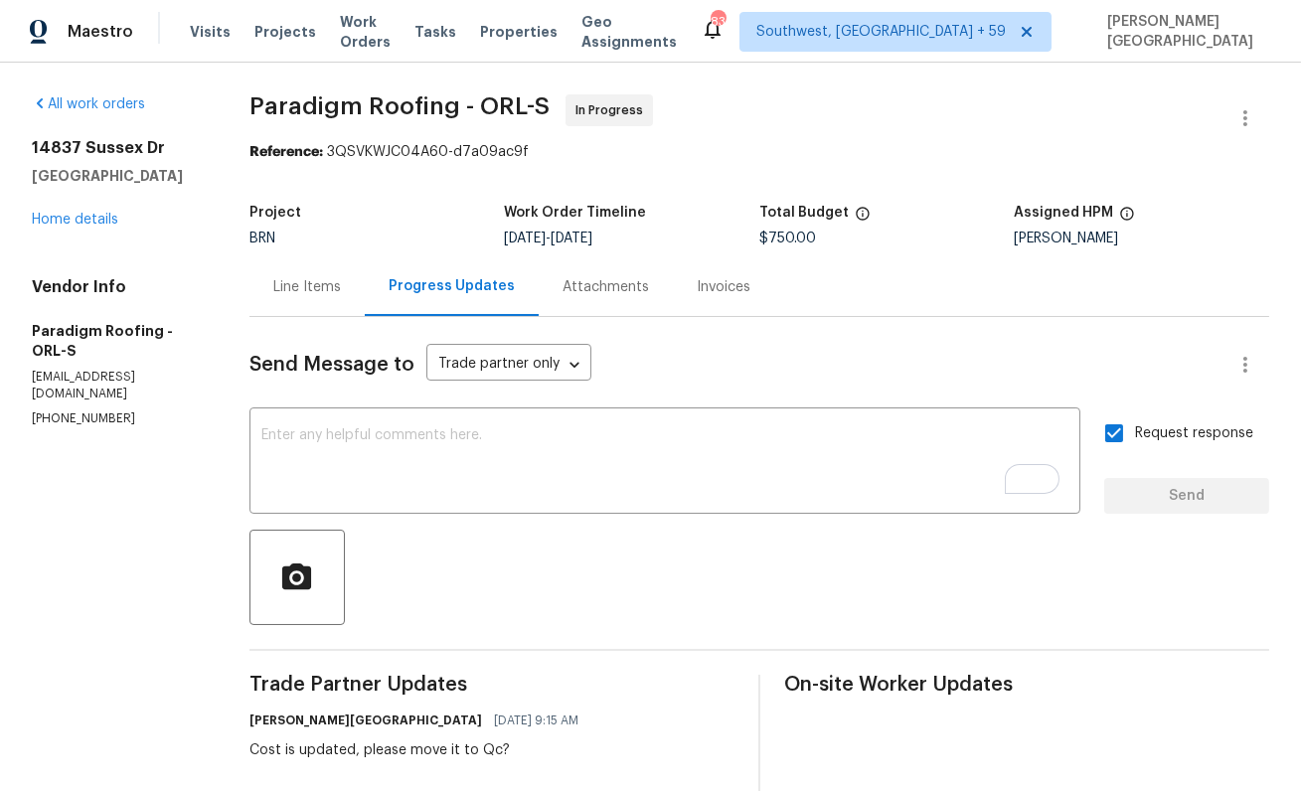
click at [307, 282] on div "Line Items" at bounding box center [307, 287] width 68 height 20
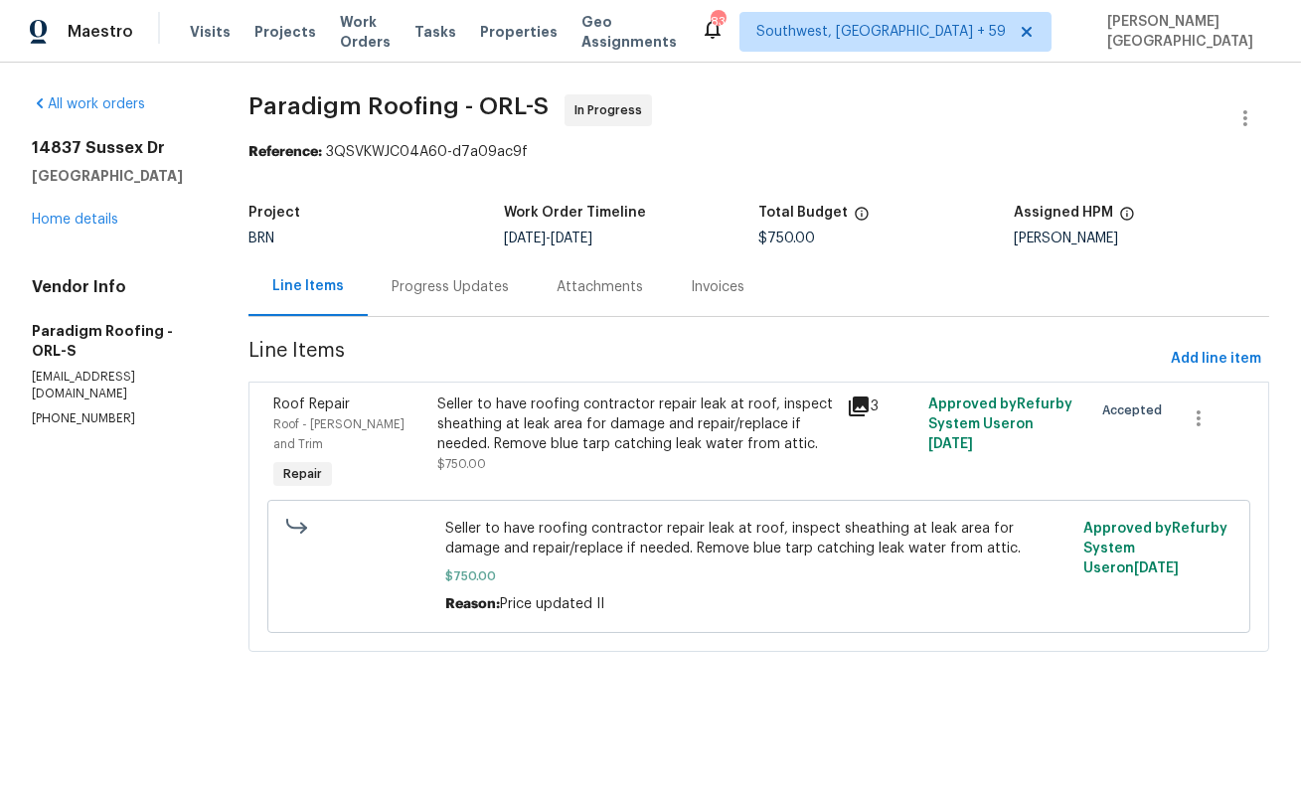
click at [484, 277] on div "Progress Updates" at bounding box center [450, 287] width 117 height 20
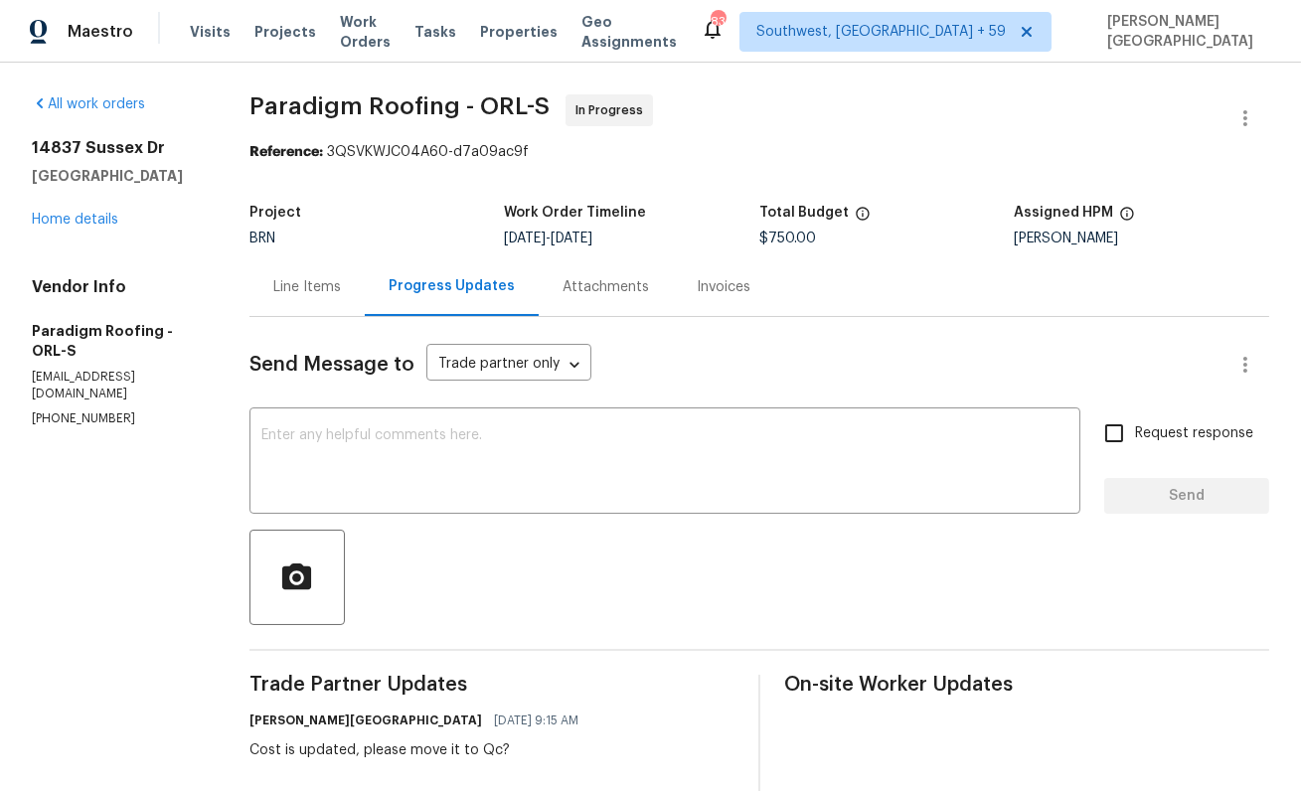
click at [296, 103] on span "Paradigm Roofing - ORL-S" at bounding box center [399, 106] width 300 height 24
click at [435, 107] on span "Paradigm Roofing - ORL-S" at bounding box center [399, 106] width 300 height 24
copy span "Paradigm Roofing"
click at [100, 211] on div "14837 Sussex Dr Orlando, FL 32826 Home details" at bounding box center [117, 183] width 170 height 91
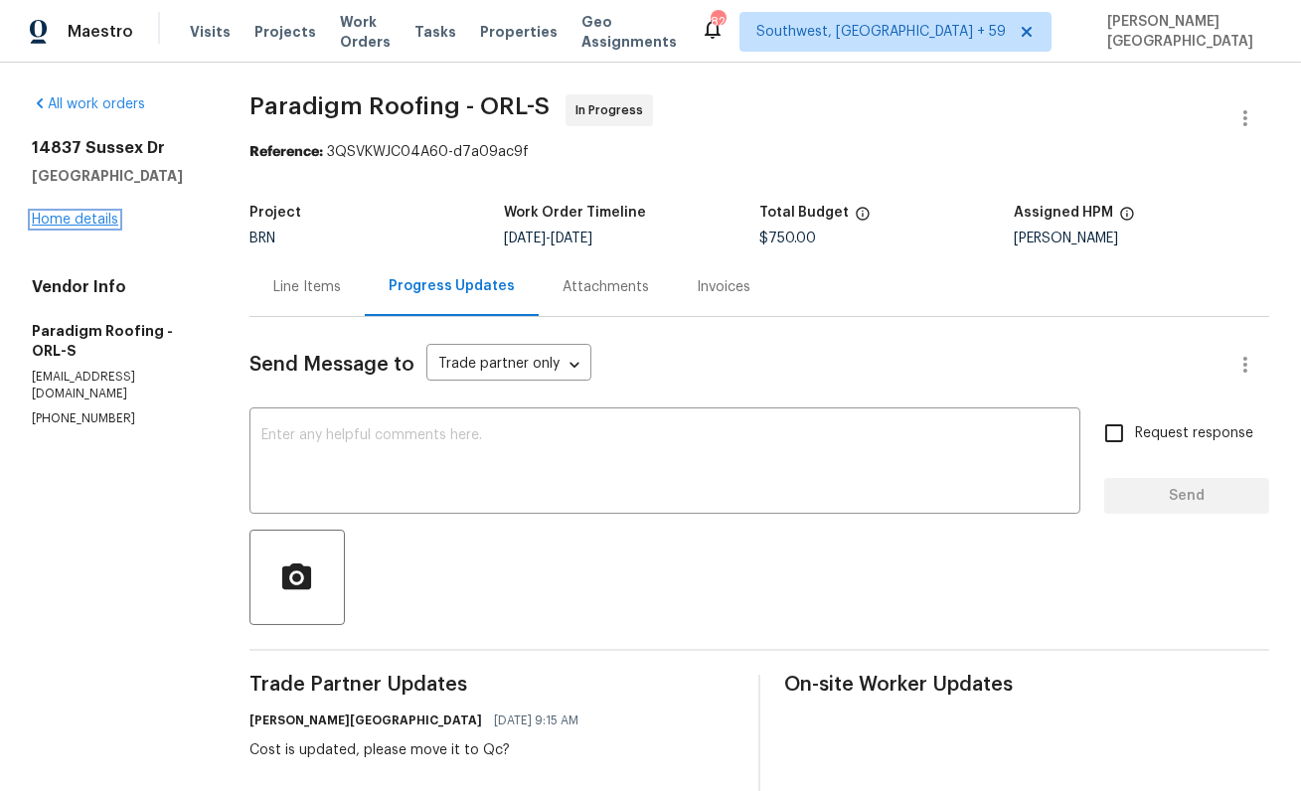
click at [100, 215] on link "Home details" at bounding box center [75, 220] width 86 height 14
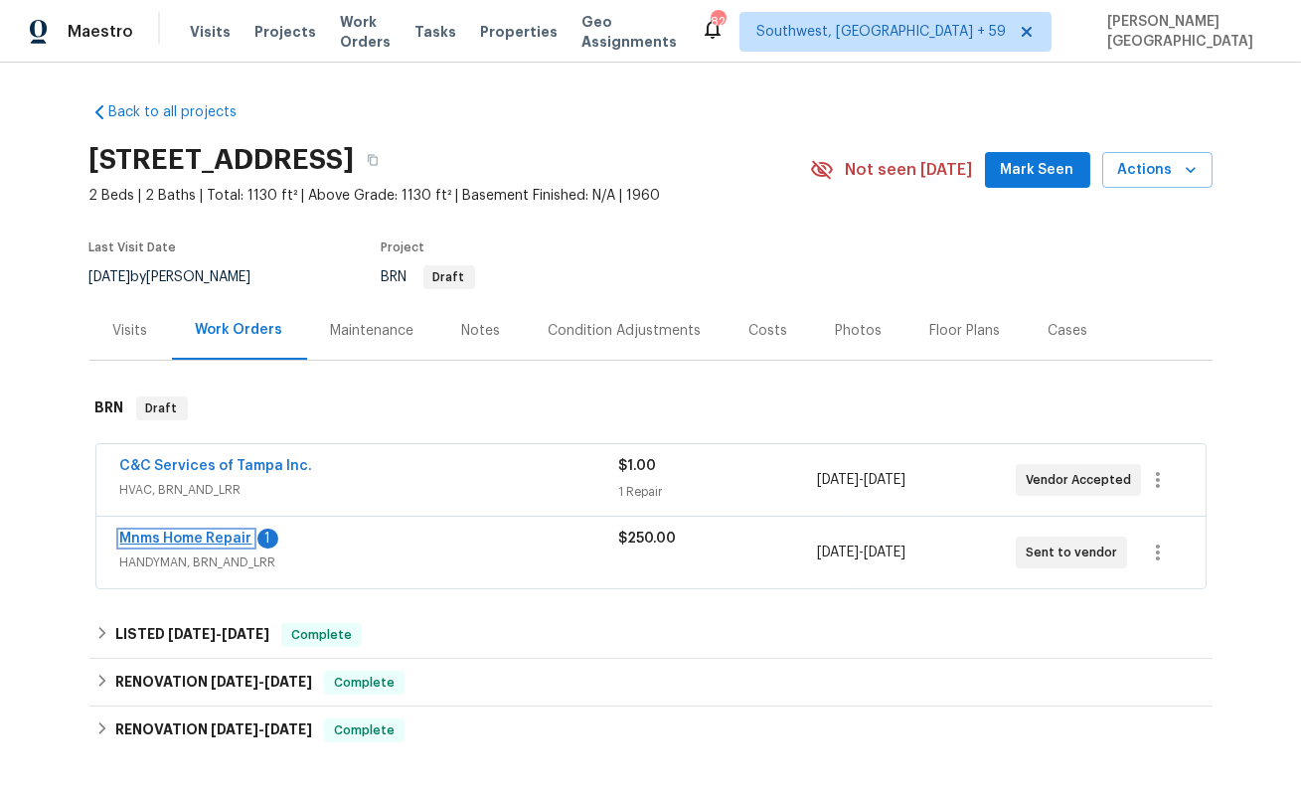
click at [176, 538] on link "Mnms Home Repair" at bounding box center [186, 539] width 132 height 14
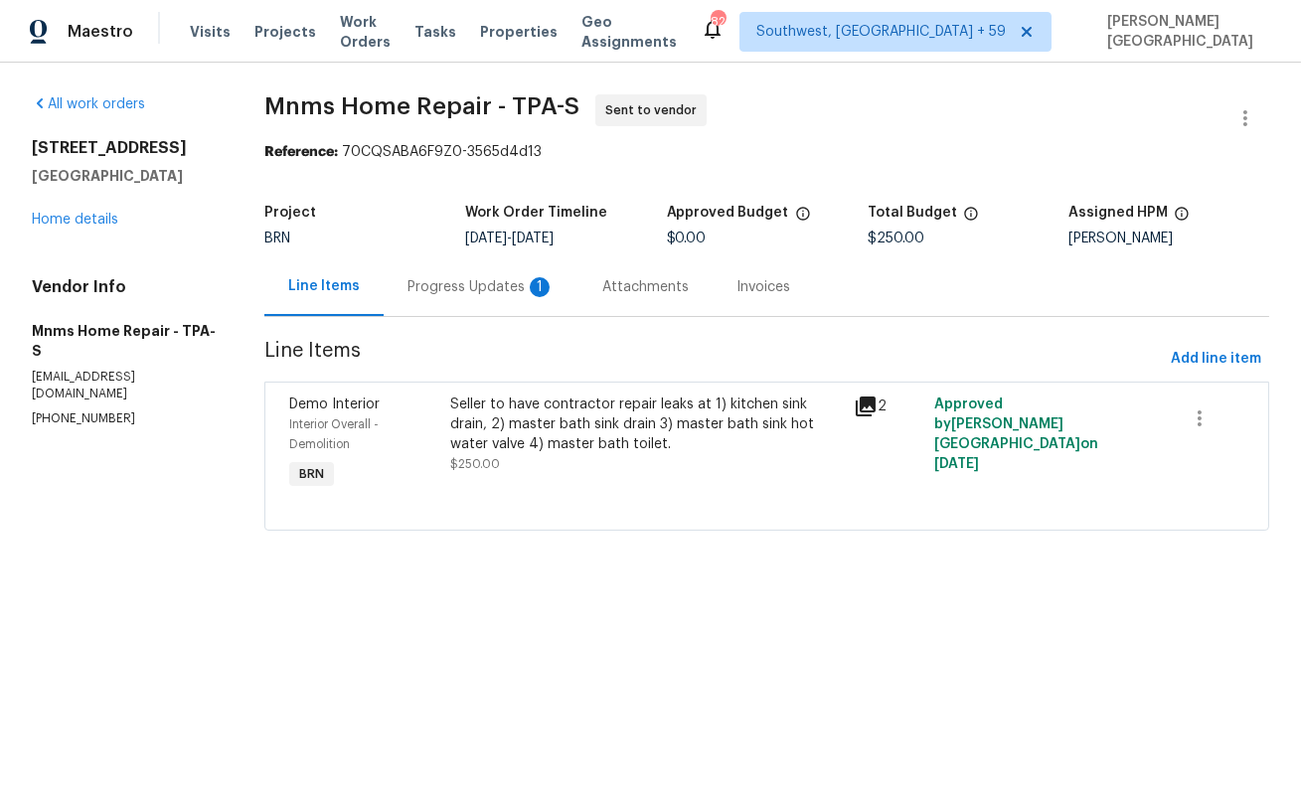
click at [470, 290] on div "Progress Updates 1" at bounding box center [480, 287] width 147 height 20
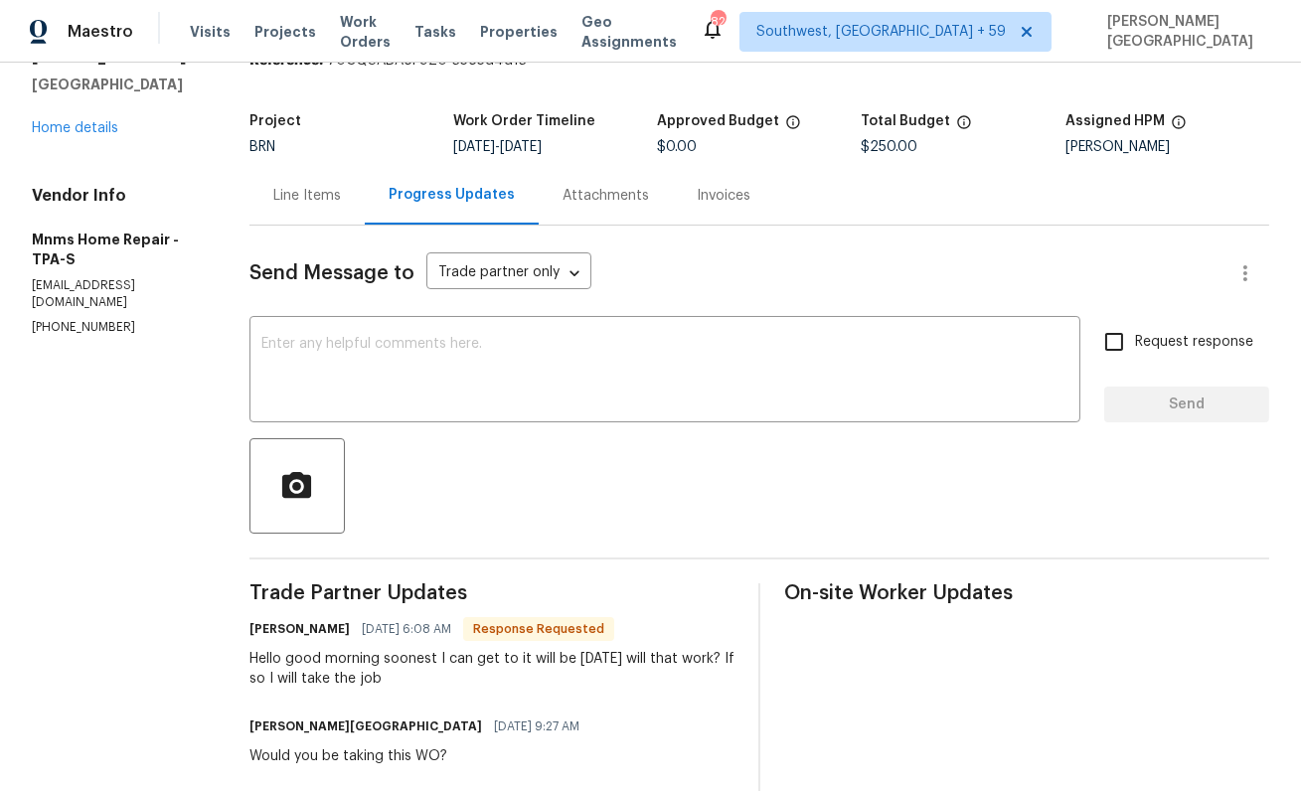
scroll to position [102, 0]
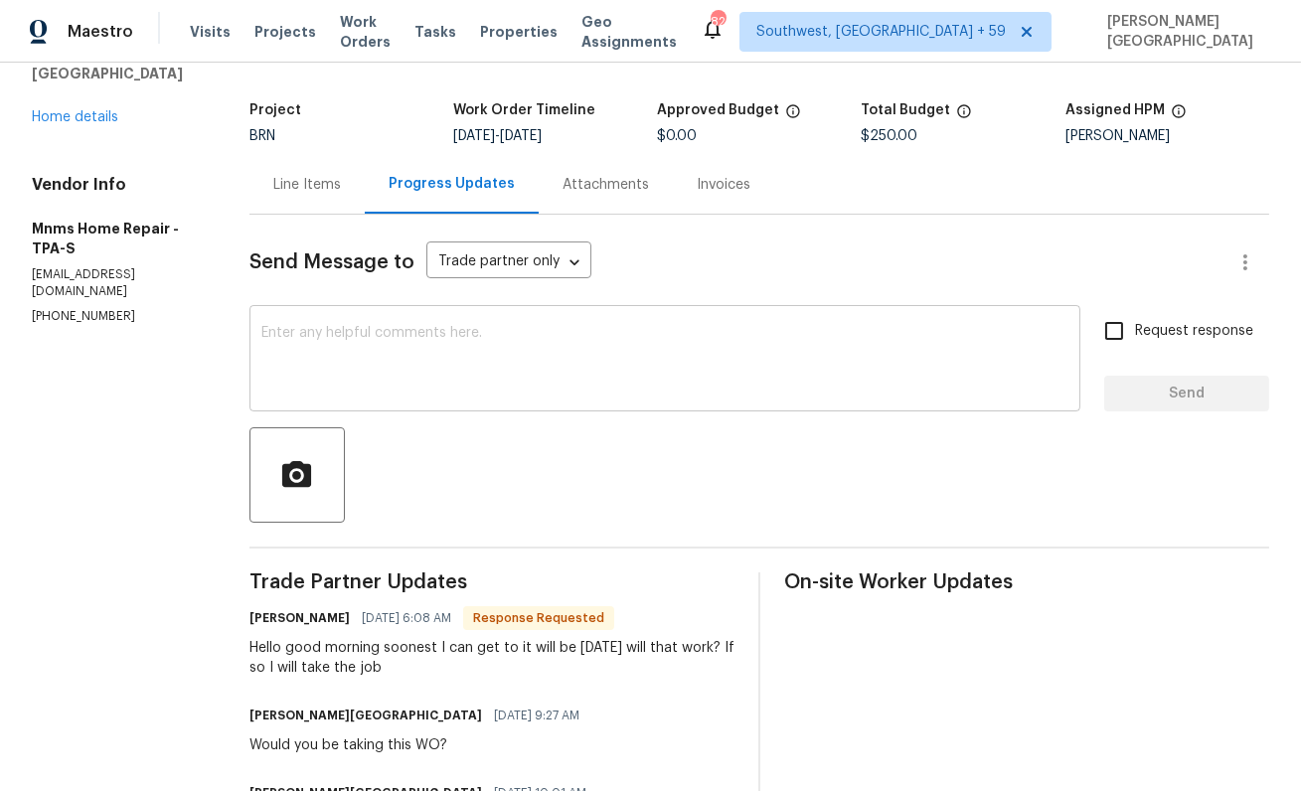
click at [320, 353] on textarea at bounding box center [664, 361] width 807 height 70
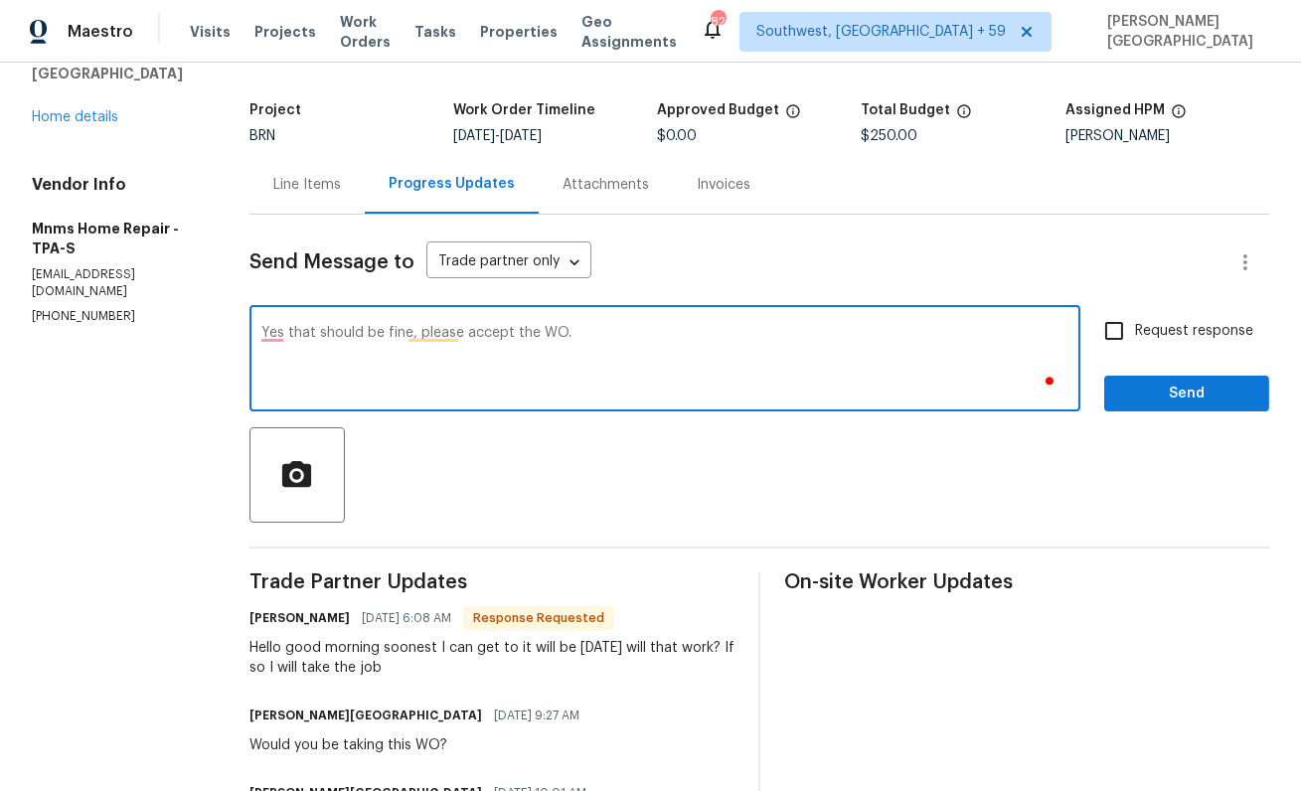
type textarea "Yes that should be fine, please accept the WO."
click at [1159, 334] on span "Request response" at bounding box center [1194, 331] width 118 height 21
click at [1135, 334] on input "Request response" at bounding box center [1114, 331] width 42 height 42
checkbox input "true"
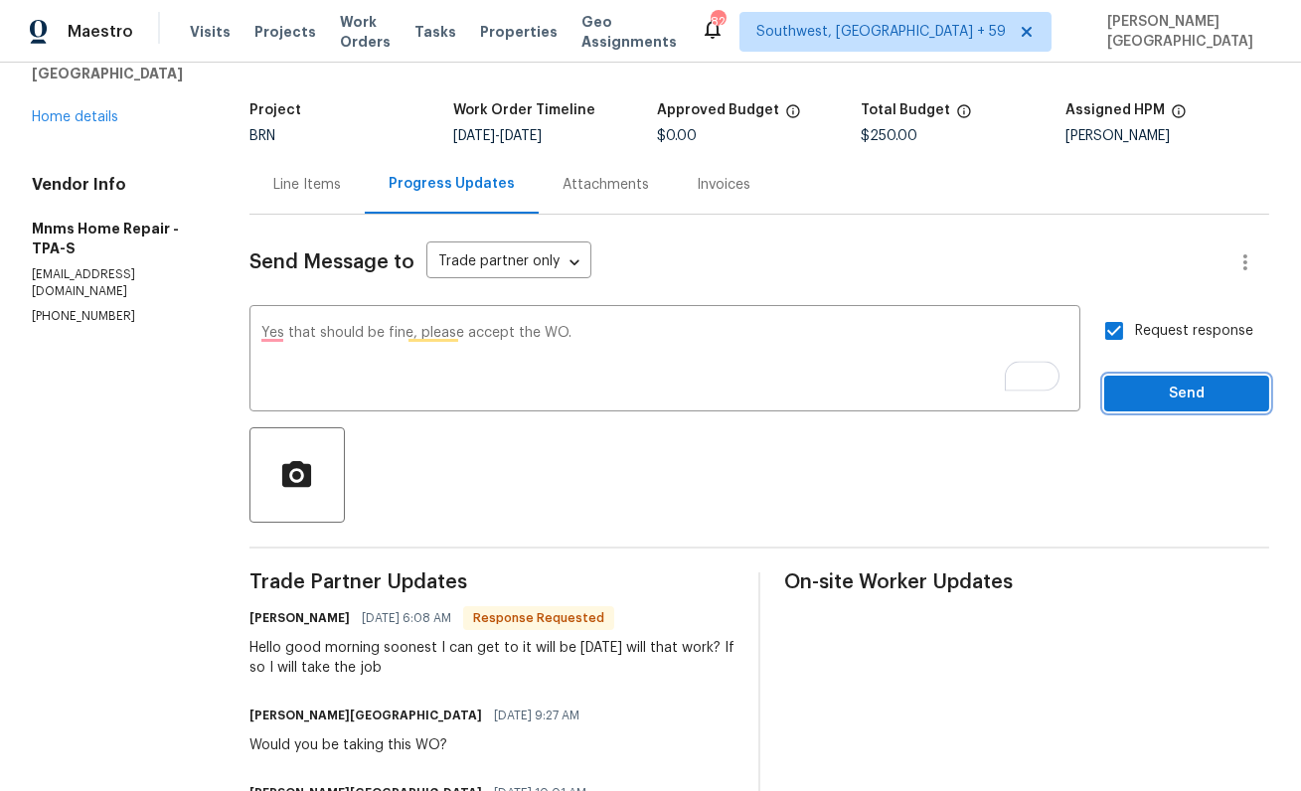
click at [1174, 376] on button "Send" at bounding box center [1186, 394] width 165 height 37
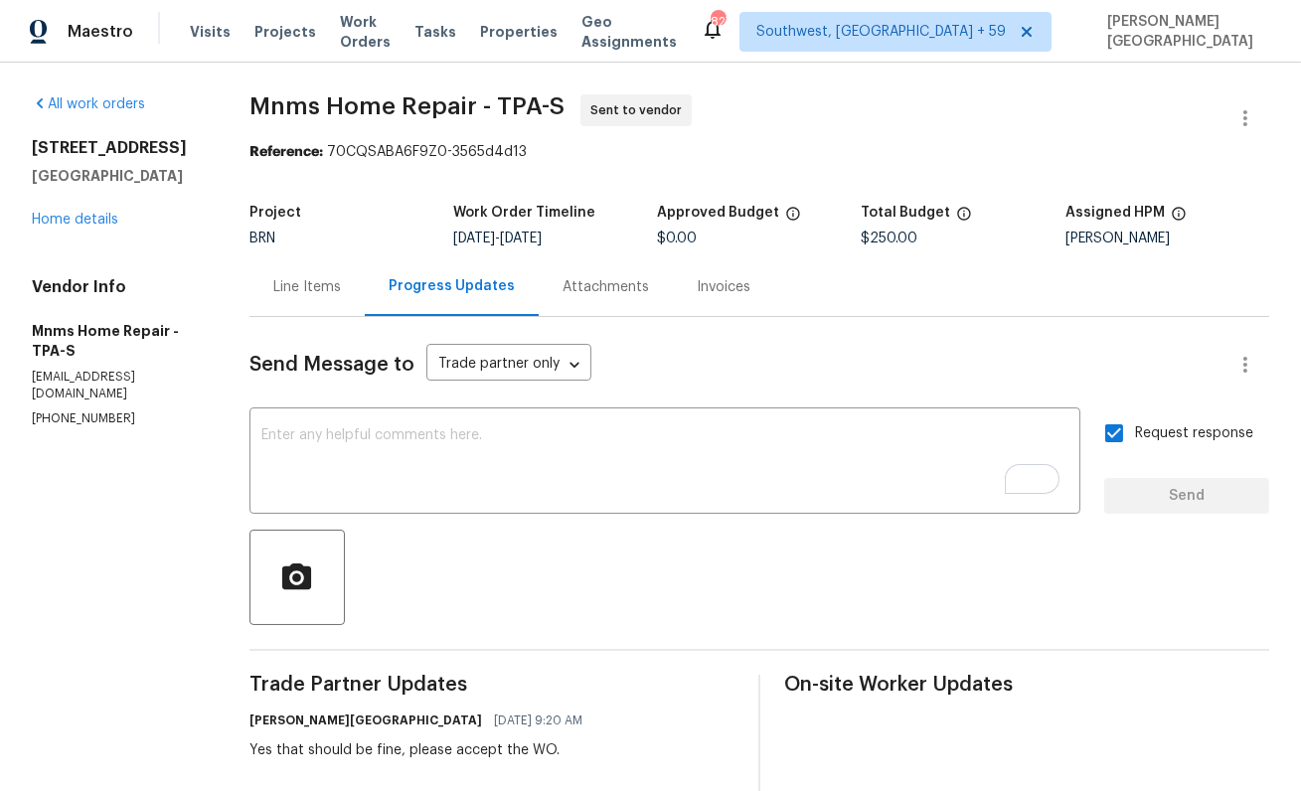
click at [96, 209] on div "300 Avenue E SE Winter Haven, FL 33880 Home details" at bounding box center [117, 183] width 170 height 91
click at [96, 211] on div "300 Avenue E SE Winter Haven, FL 33880 Home details" at bounding box center [117, 183] width 170 height 91
click at [99, 215] on link "Home details" at bounding box center [75, 220] width 86 height 14
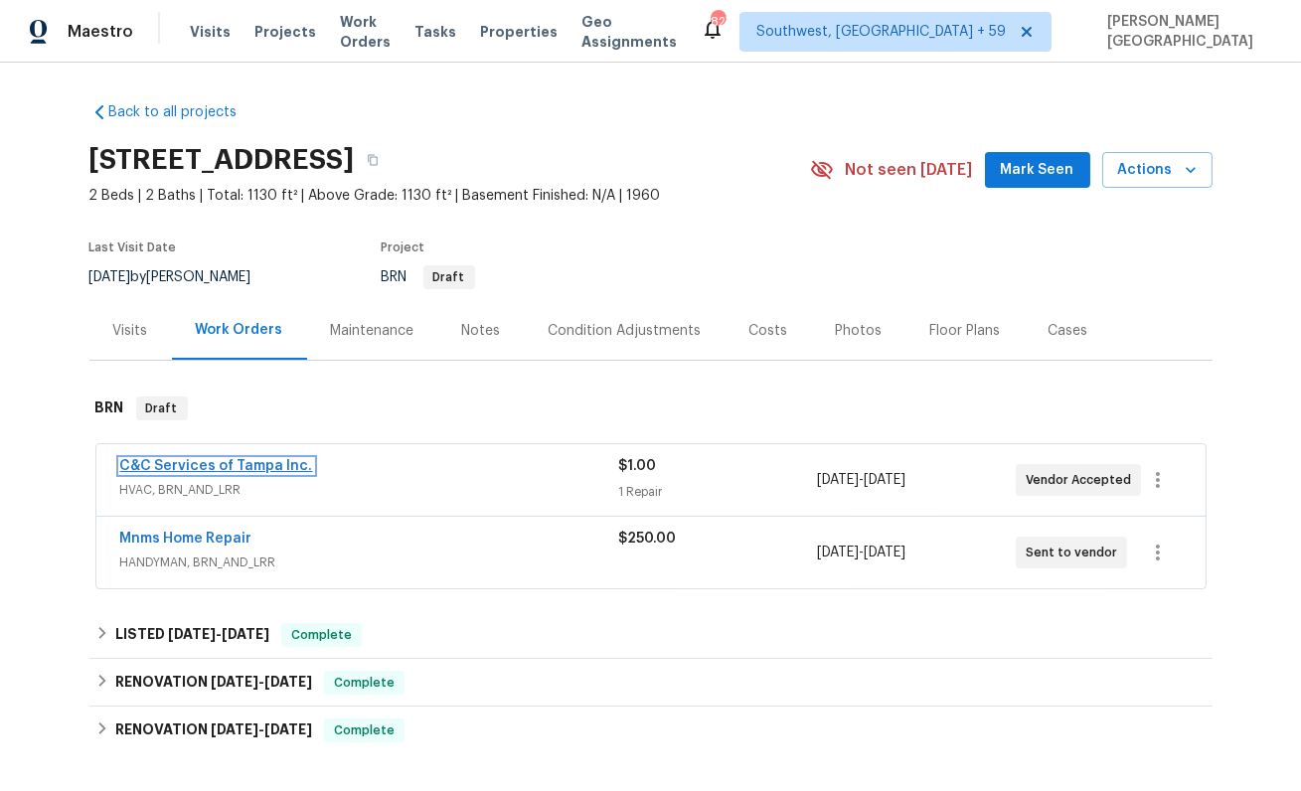
click at [259, 459] on link "C&C Services of Tampa Inc." at bounding box center [216, 466] width 193 height 14
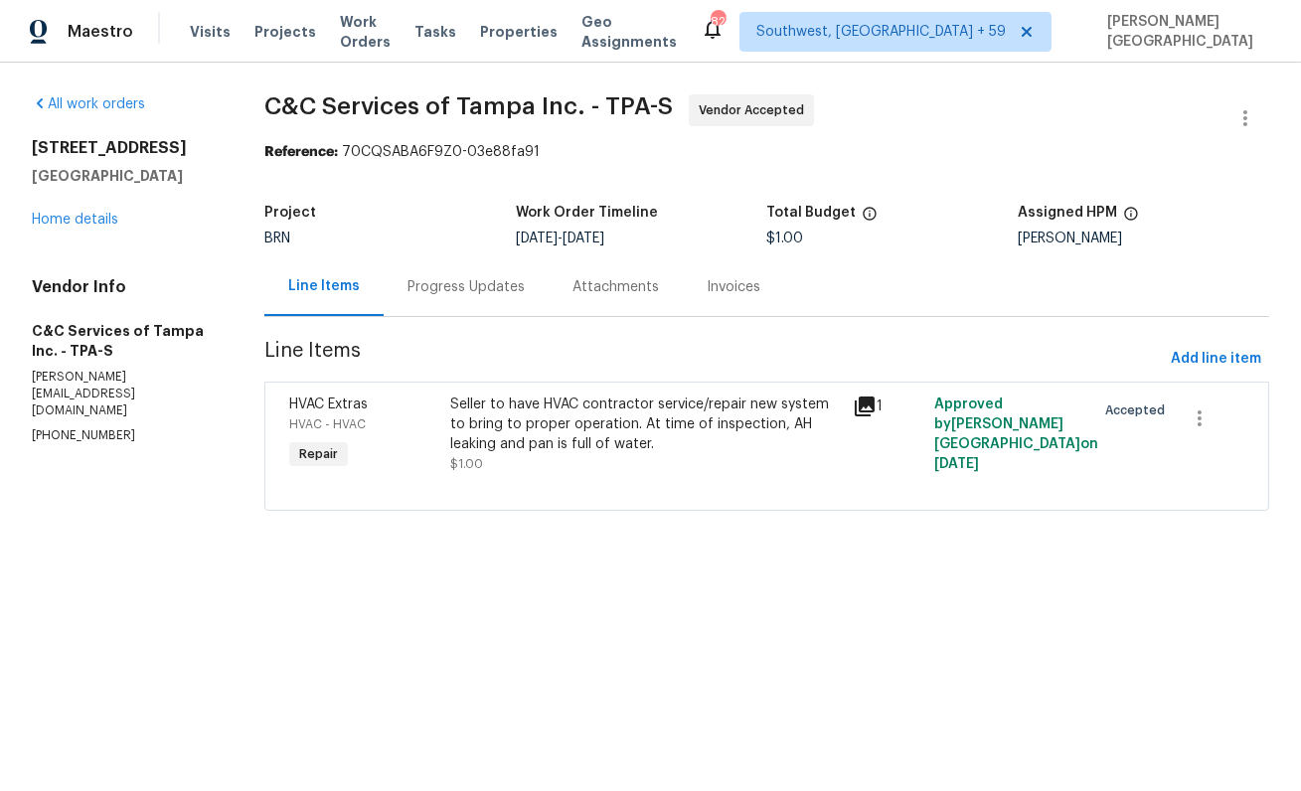
click at [464, 294] on div "Progress Updates" at bounding box center [465, 287] width 117 height 20
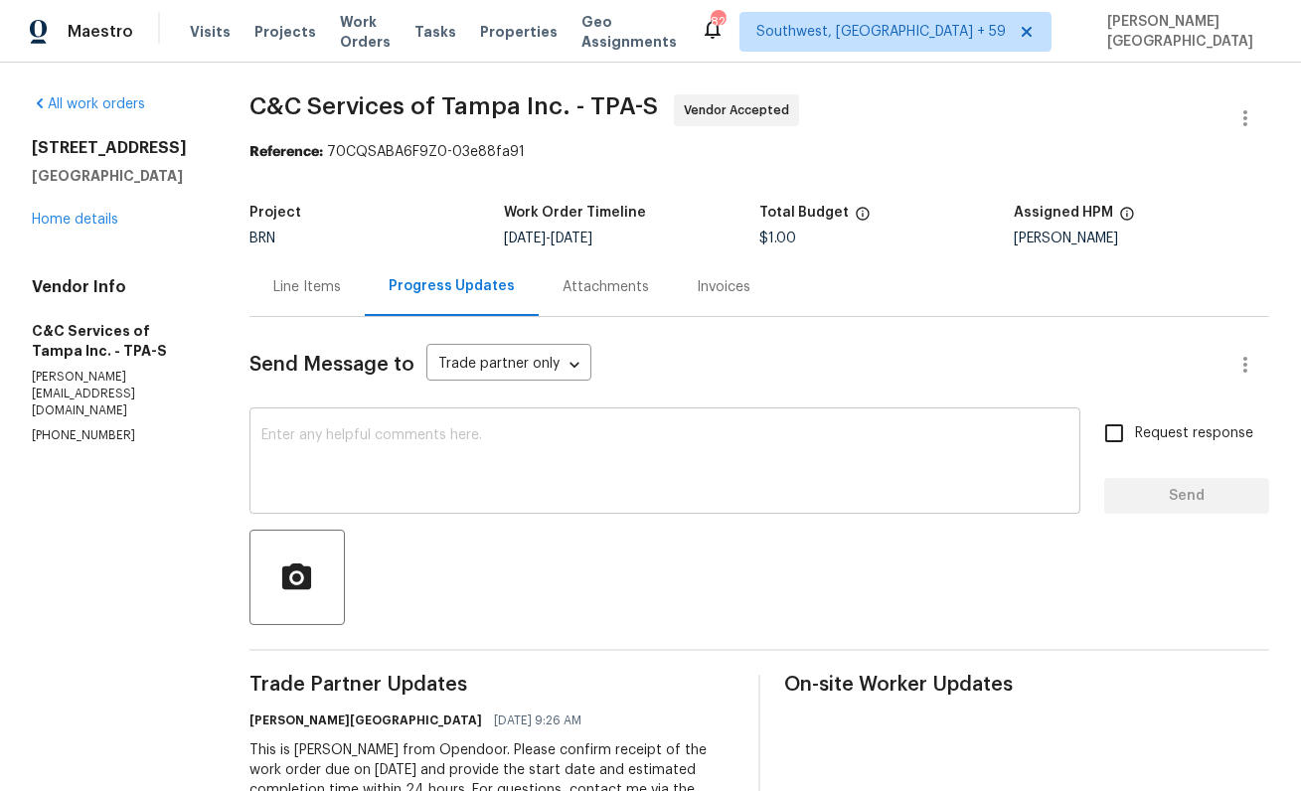
scroll to position [84, 0]
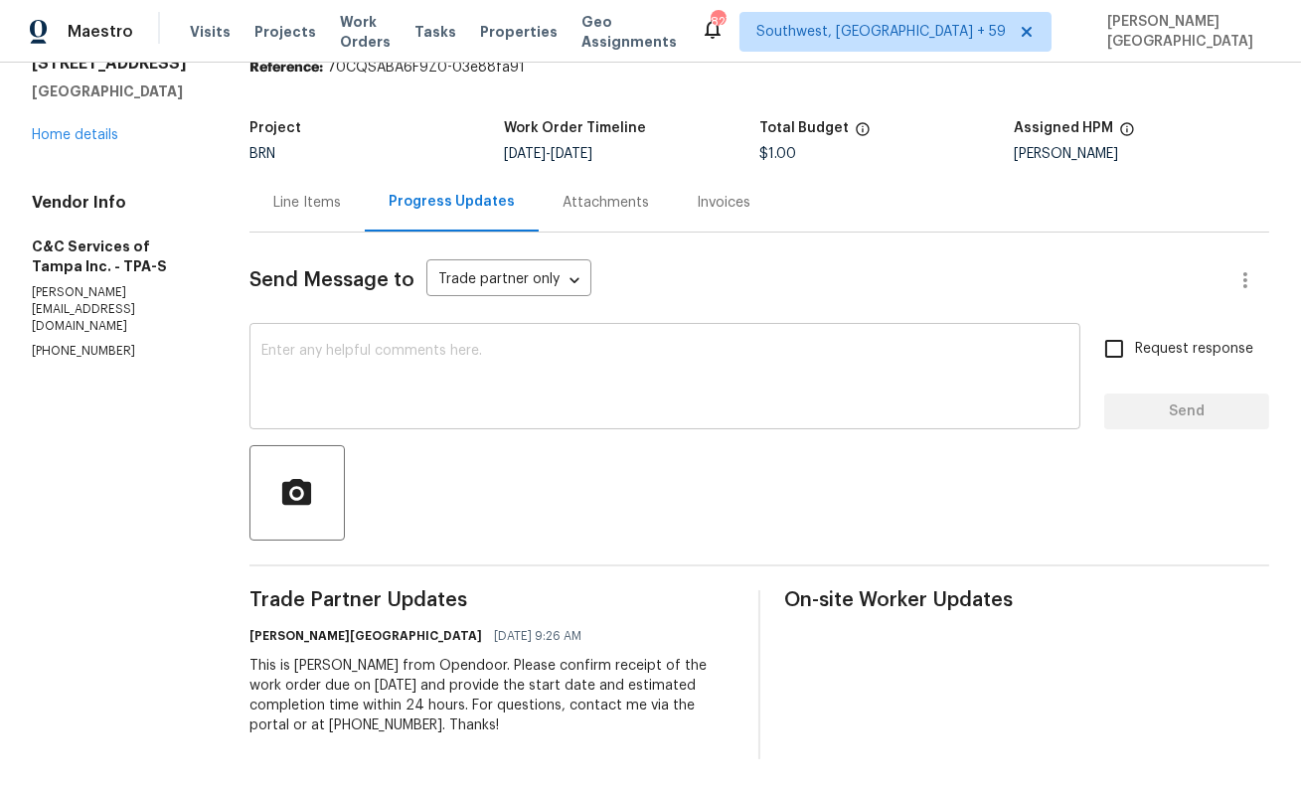
click at [954, 386] on textarea at bounding box center [664, 379] width 807 height 70
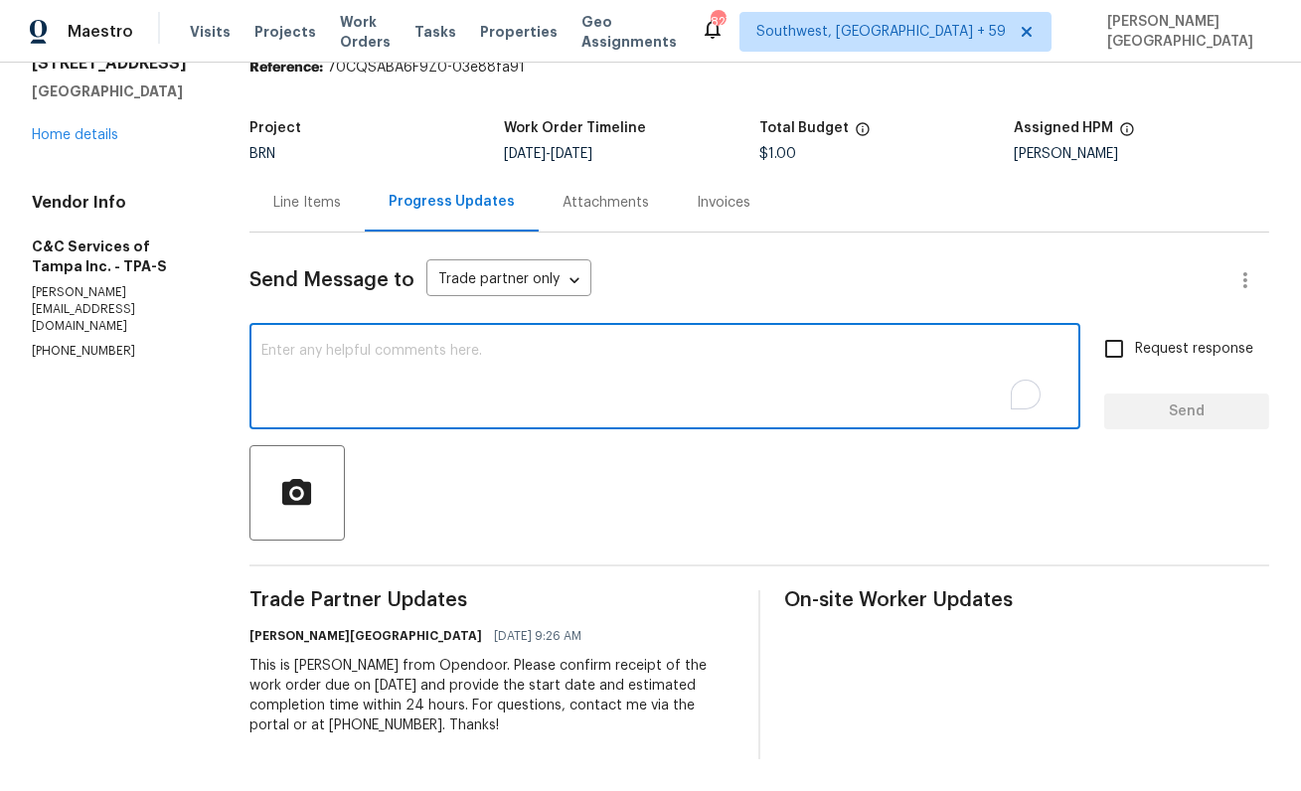
paste textarea "Thanks for accepting the WO. Please provide the timeline soon?"
type textarea "Thanks for accepting the WO. Please provide the timeline soon?"
click at [1203, 359] on span "Request response" at bounding box center [1194, 349] width 118 height 21
click at [1135, 359] on input "Request response" at bounding box center [1114, 349] width 42 height 42
checkbox input "true"
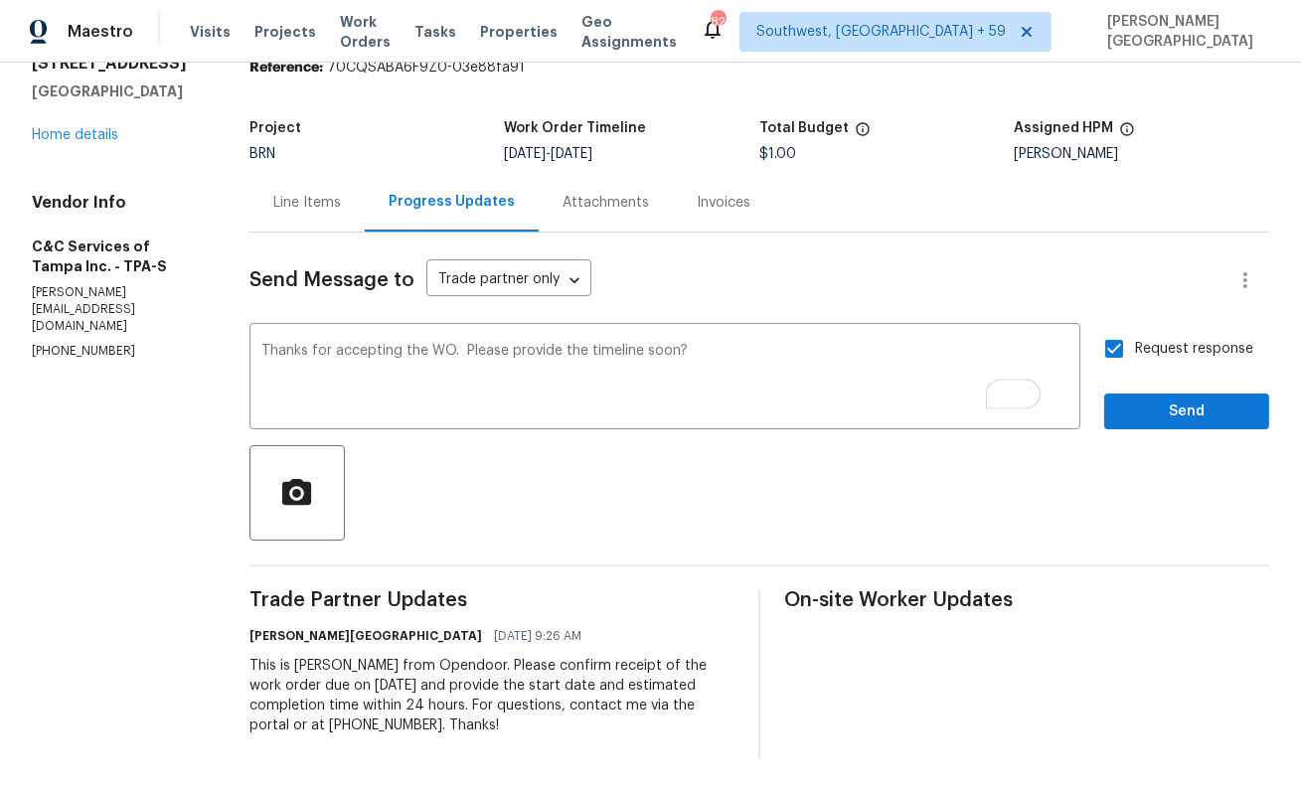
click at [1203, 445] on div "Send Message to Trade partner only Trade partner only ​ Thanks for accepting th…" at bounding box center [759, 496] width 1020 height 527
click at [1181, 421] on span "Send" at bounding box center [1186, 412] width 133 height 25
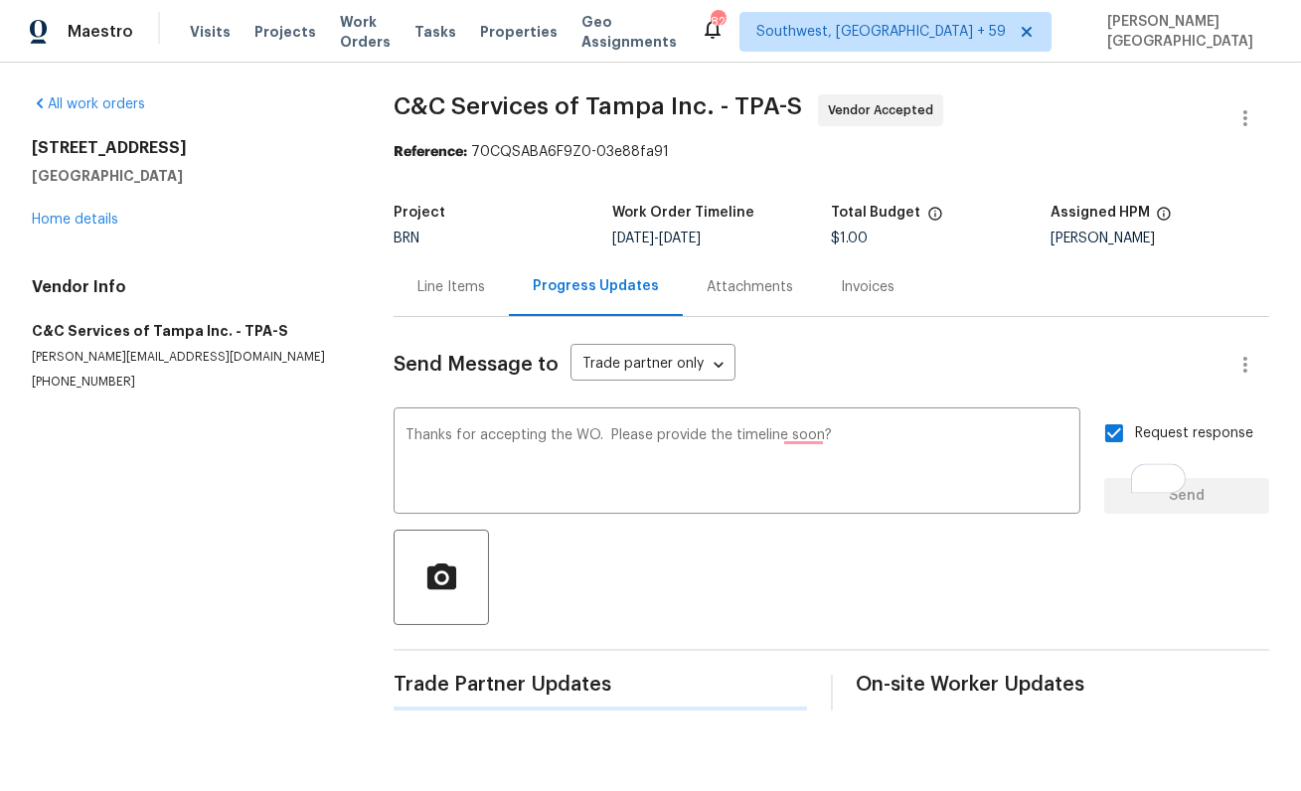
scroll to position [0, 0]
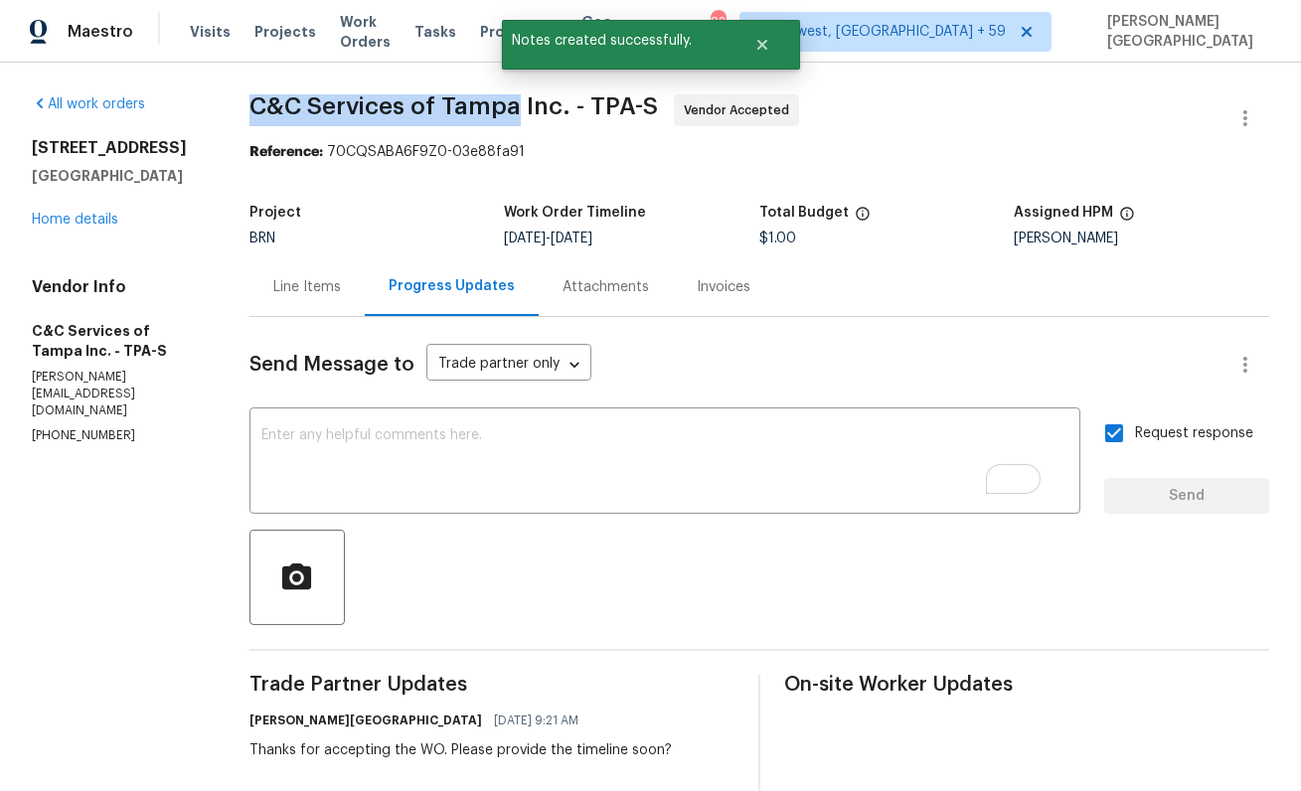
drag, startPoint x: 264, startPoint y: 90, endPoint x: 535, endPoint y: 111, distance: 271.1
click at [535, 111] on div "All work orders 300 Avenue E SE Winter Haven, FL 33880 Home details Vendor Info…" at bounding box center [650, 508] width 1301 height 891
copy span "C&C Services of Tampa"
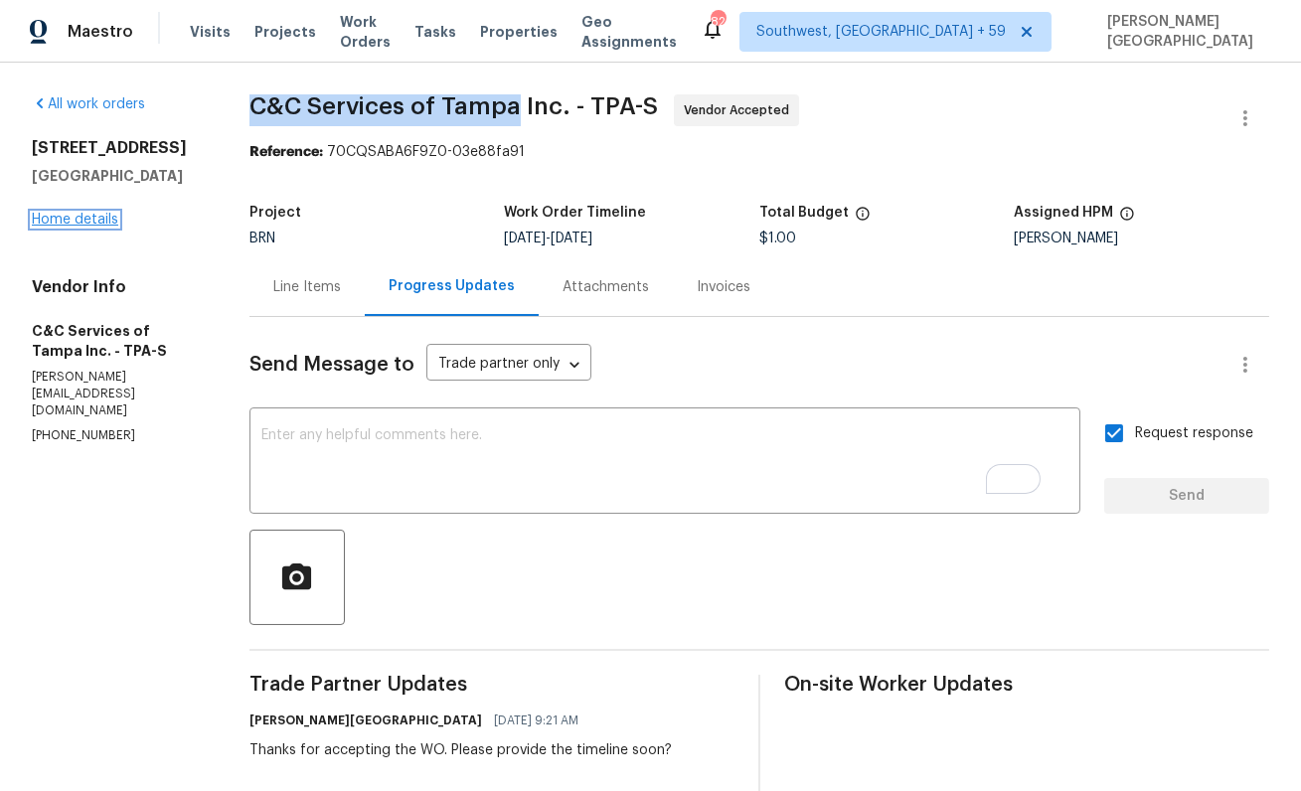
click at [111, 214] on link "Home details" at bounding box center [75, 220] width 86 height 14
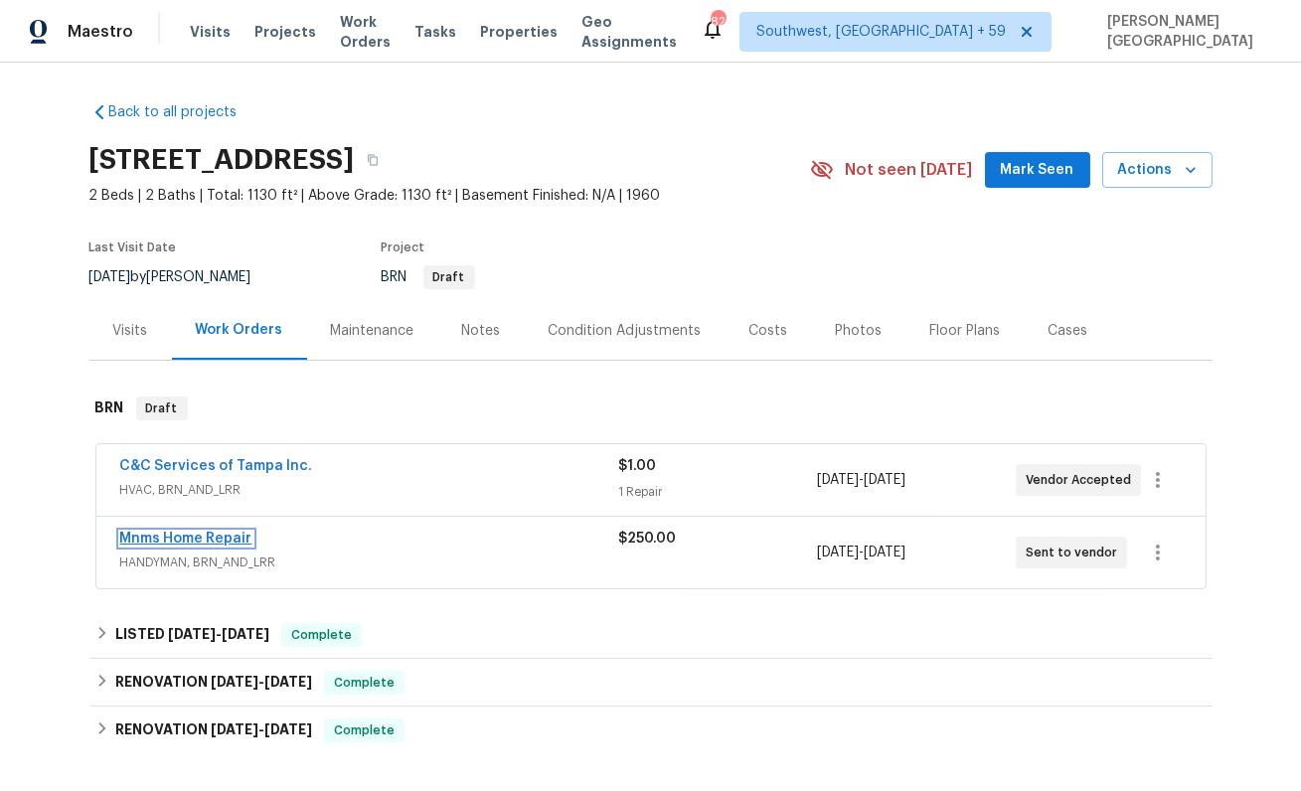
click at [243, 542] on link "Mnms Home Repair" at bounding box center [186, 539] width 132 height 14
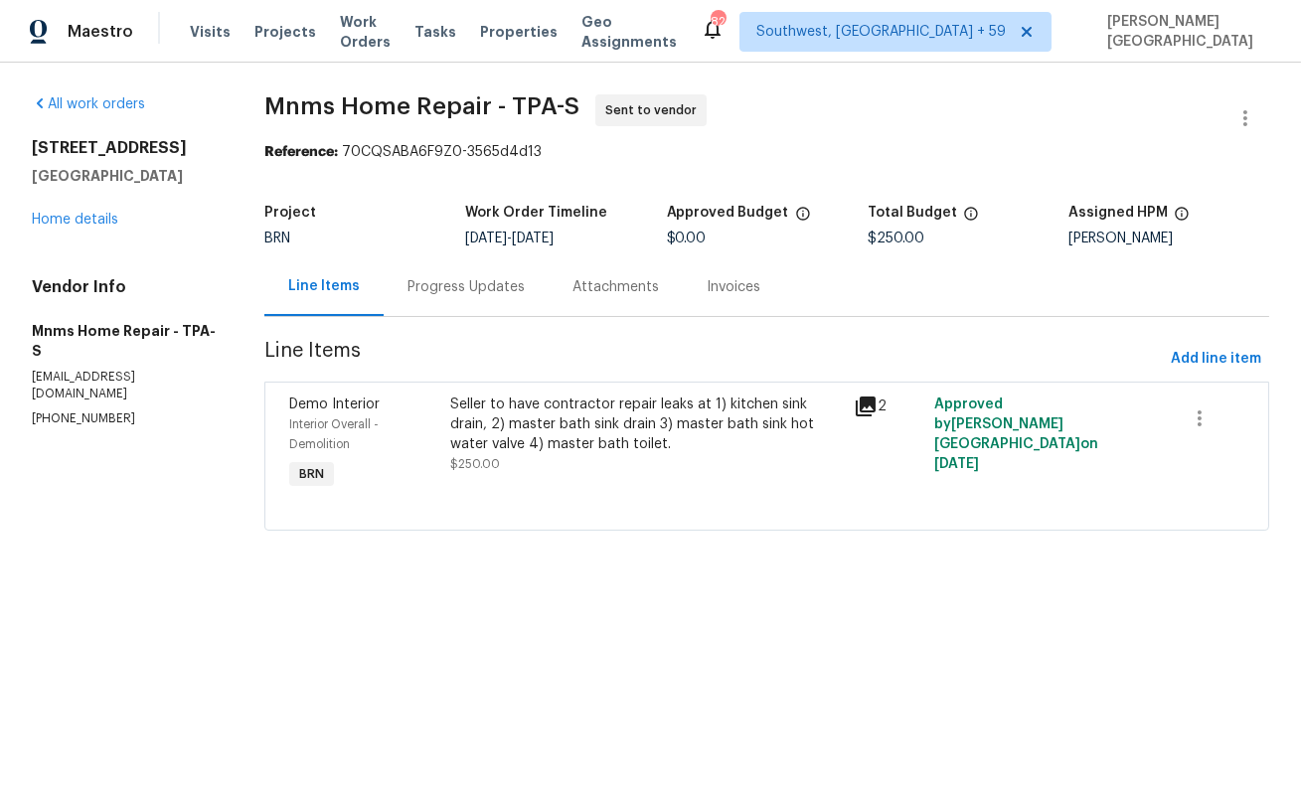
click at [334, 107] on span "Mnms Home Repair - TPA-S" at bounding box center [421, 106] width 315 height 24
click at [467, 107] on span "Mnms Home Repair - TPA-S" at bounding box center [421, 106] width 315 height 24
copy span "Mnms Home Repair"
click at [469, 298] on div "Progress Updates" at bounding box center [466, 286] width 165 height 59
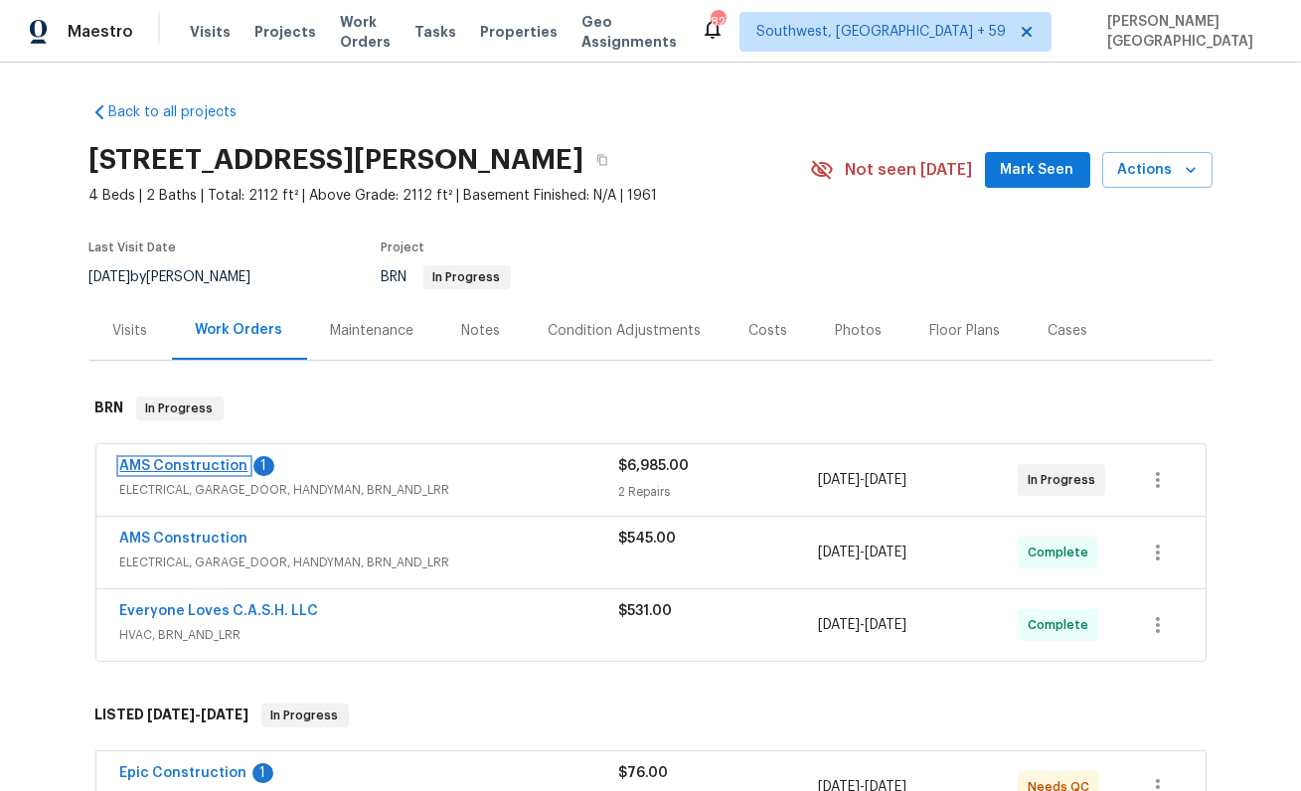
click at [214, 459] on link "AMS Construction" at bounding box center [184, 466] width 128 height 14
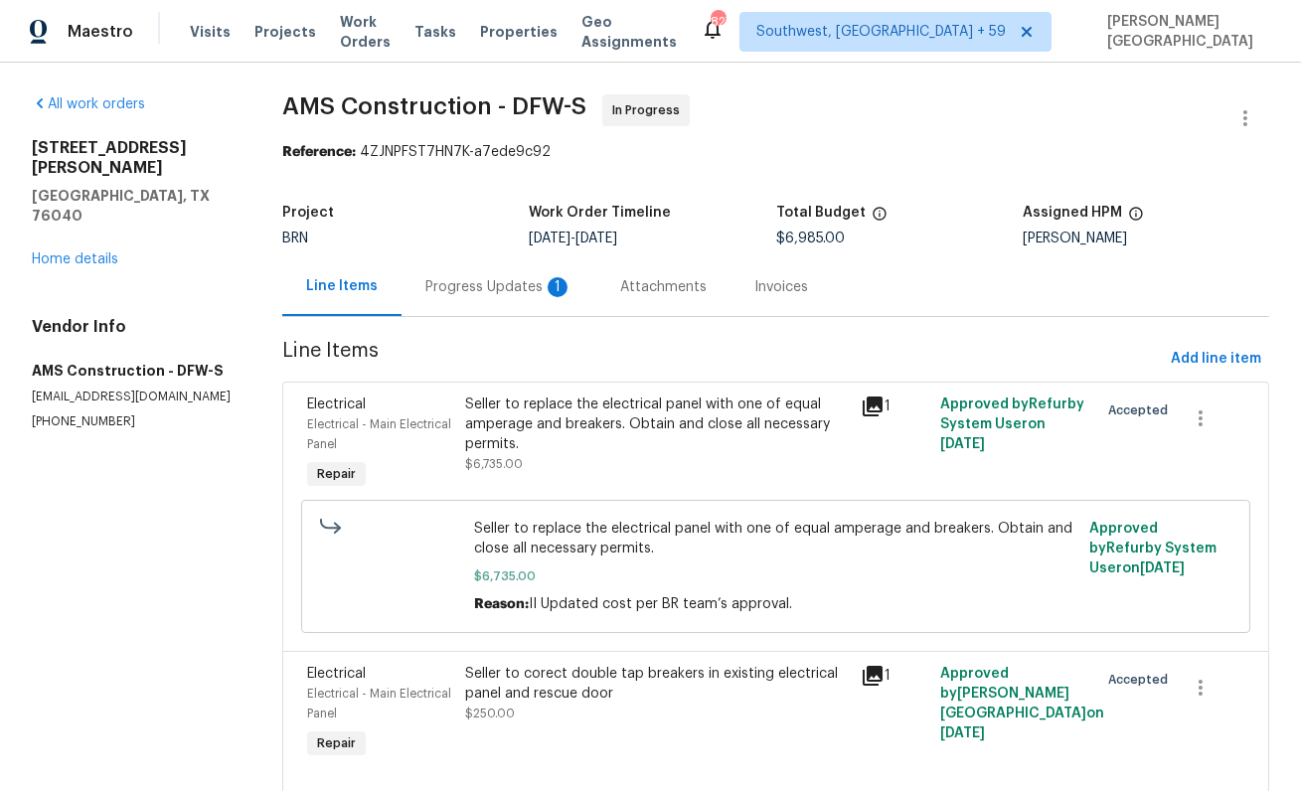
click at [505, 293] on div "Progress Updates 1" at bounding box center [498, 287] width 147 height 20
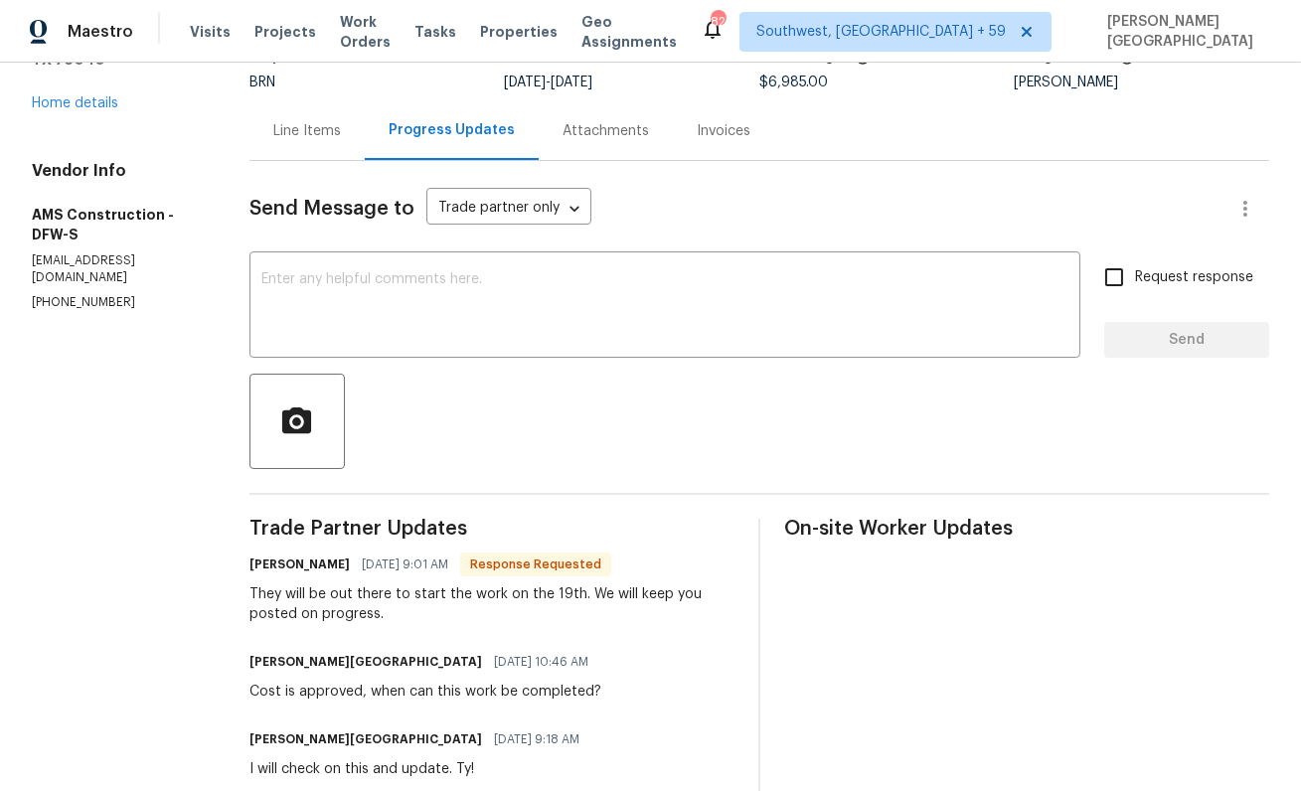
scroll to position [189, 0]
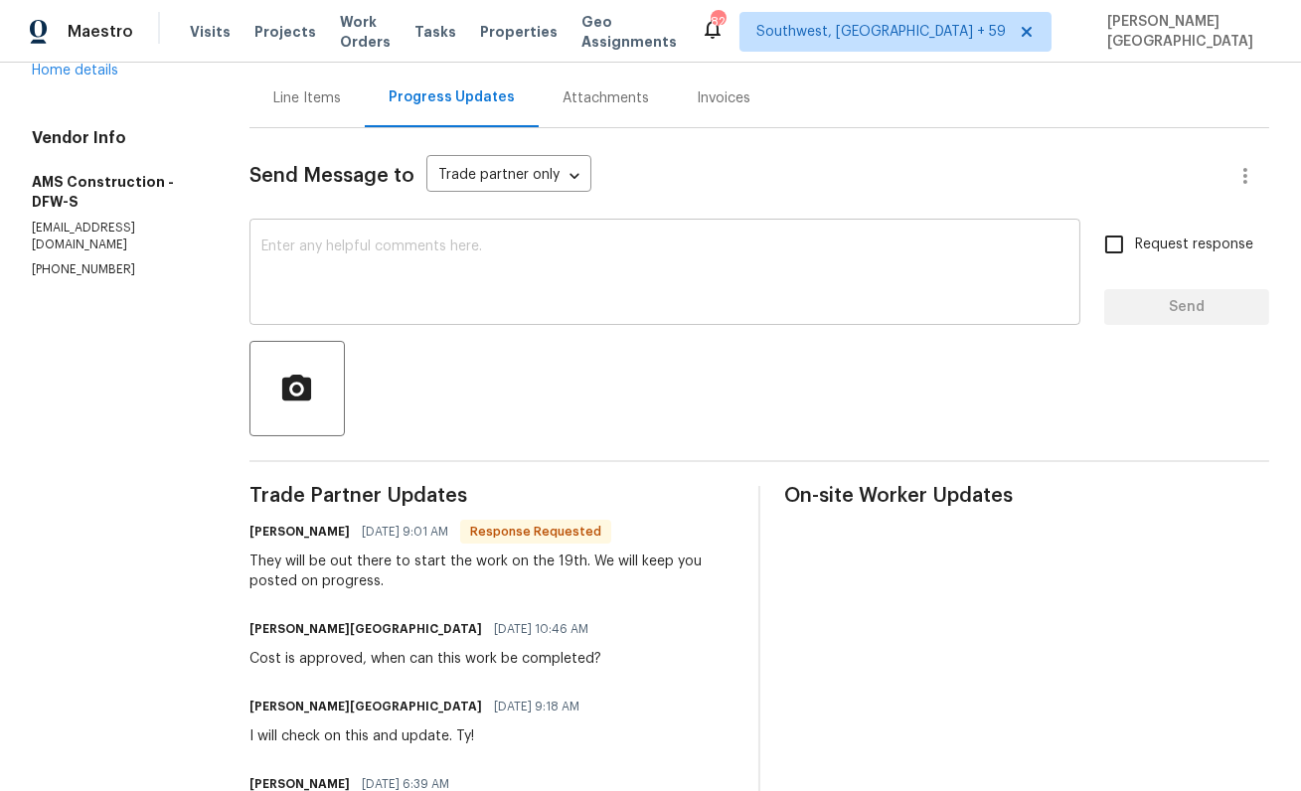
click at [366, 272] on textarea at bounding box center [664, 275] width 807 height 70
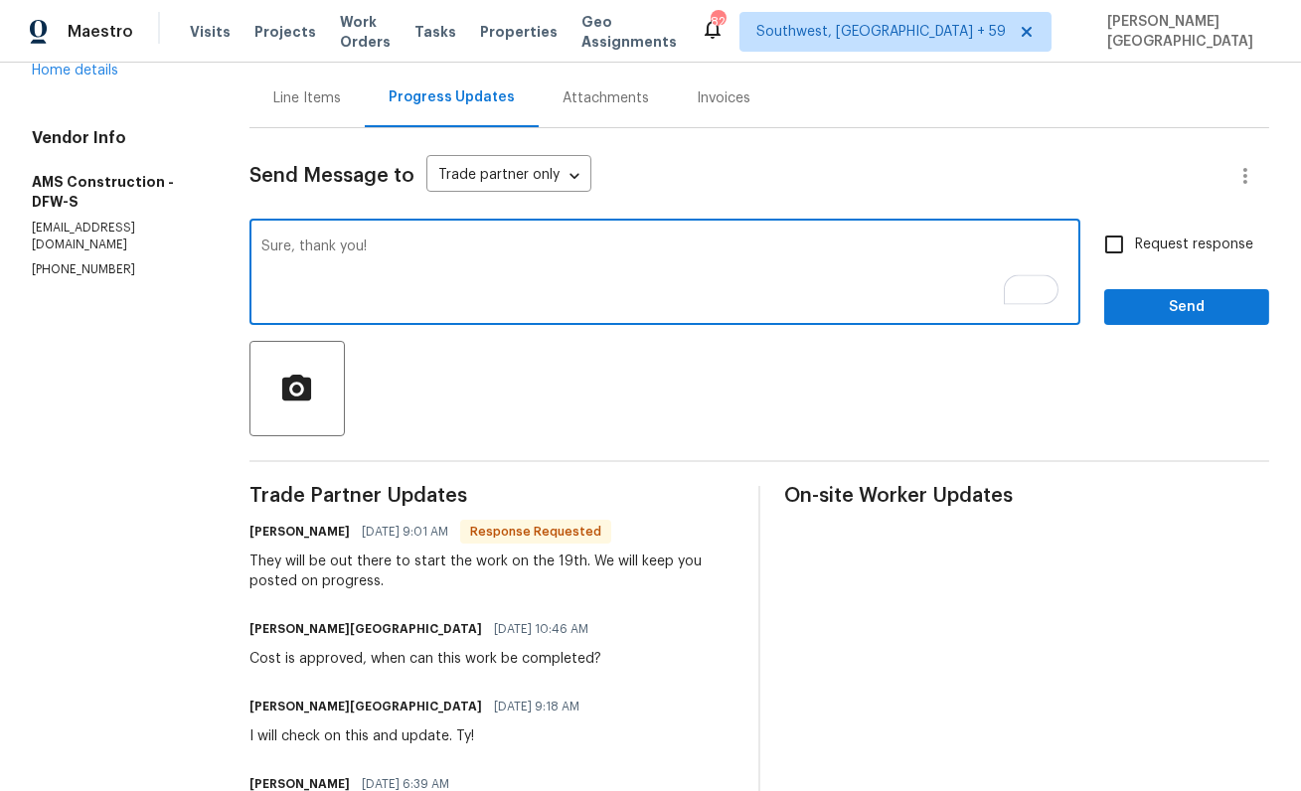
type textarea "Sure, thank you!"
click at [1138, 248] on span "Request response" at bounding box center [1194, 245] width 118 height 21
click at [1135, 248] on input "Request response" at bounding box center [1114, 245] width 42 height 42
checkbox input "true"
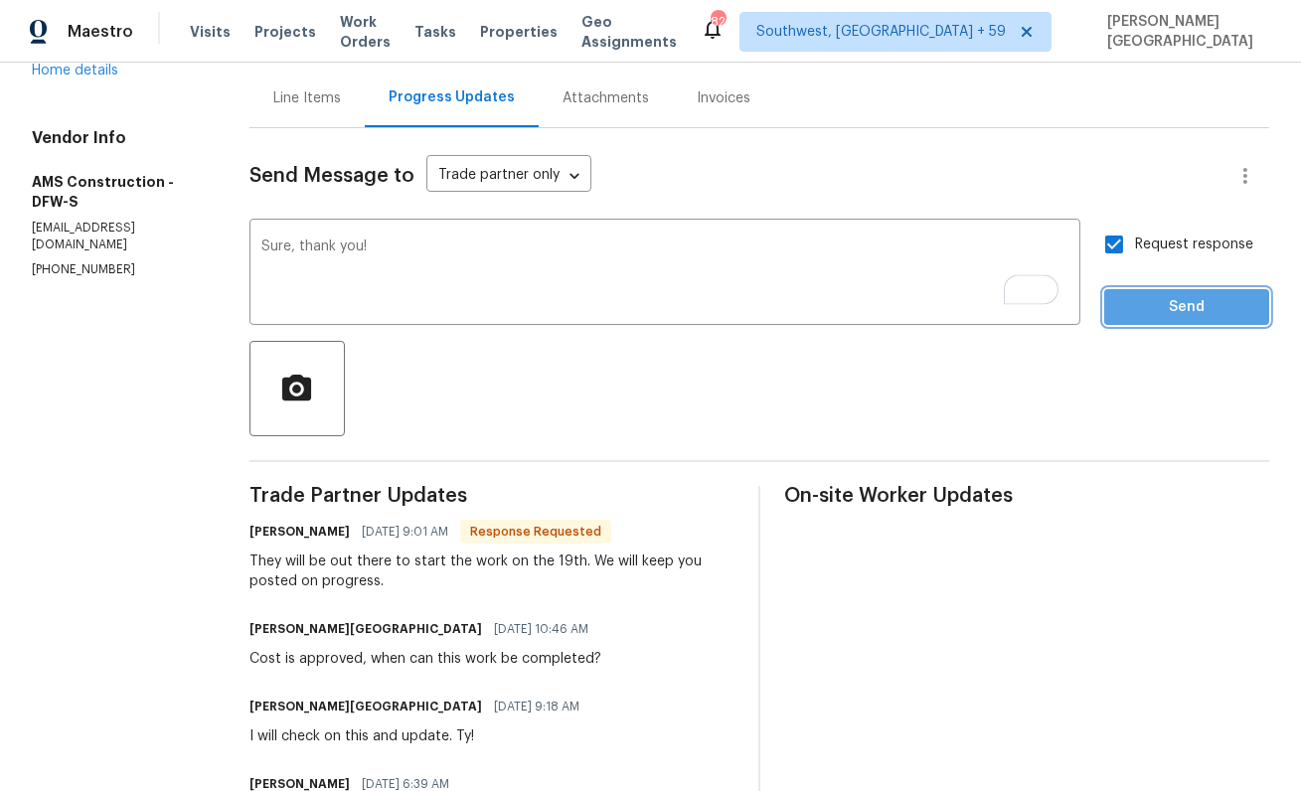
click at [1160, 324] on button "Send" at bounding box center [1186, 307] width 165 height 37
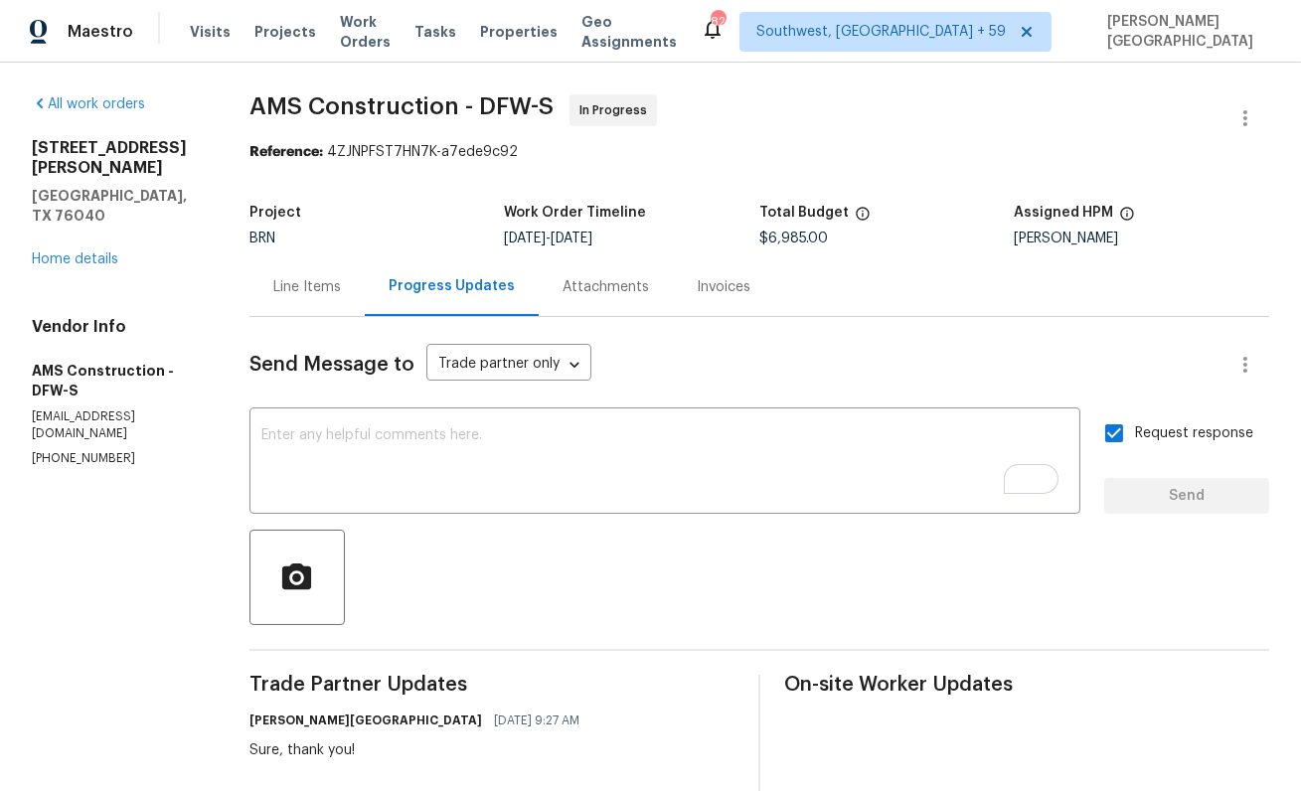
click at [280, 101] on span "AMS Construction - DFW-S" at bounding box center [401, 106] width 304 height 24
click at [406, 104] on span "AMS Construction - DFW-S" at bounding box center [401, 106] width 304 height 24
copy span "AMS Construction"
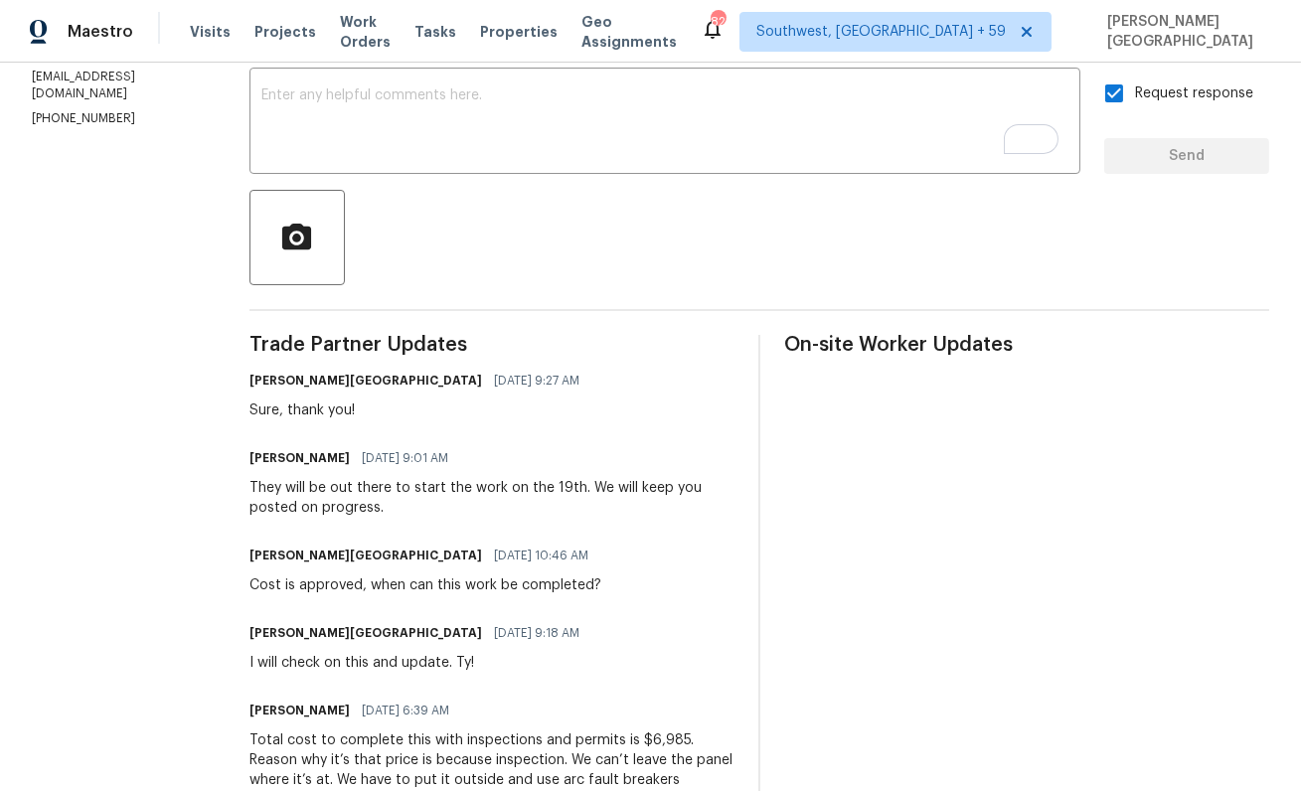
scroll to position [365, 0]
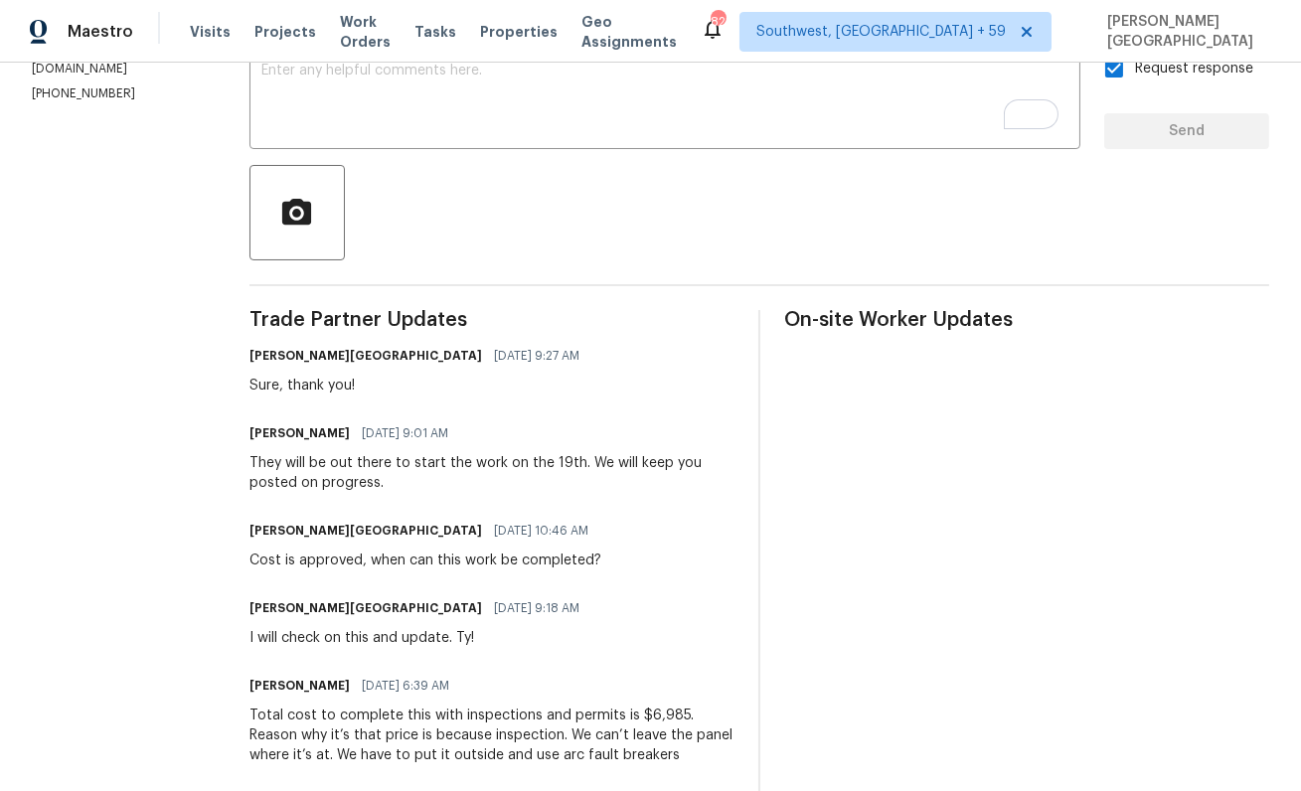
drag, startPoint x: 403, startPoint y: 464, endPoint x: 579, endPoint y: 462, distance: 176.9
click at [579, 462] on div "They will be out there to start the work on the 19th. We will keep you posted o…" at bounding box center [491, 473] width 485 height 40
drag, startPoint x: 583, startPoint y: 462, endPoint x: 415, endPoint y: 461, distance: 168.0
click at [415, 461] on div "They will be out there to start the work on the 19th. We will keep you posted o…" at bounding box center [491, 473] width 485 height 40
copy div "start the work on the 19th"
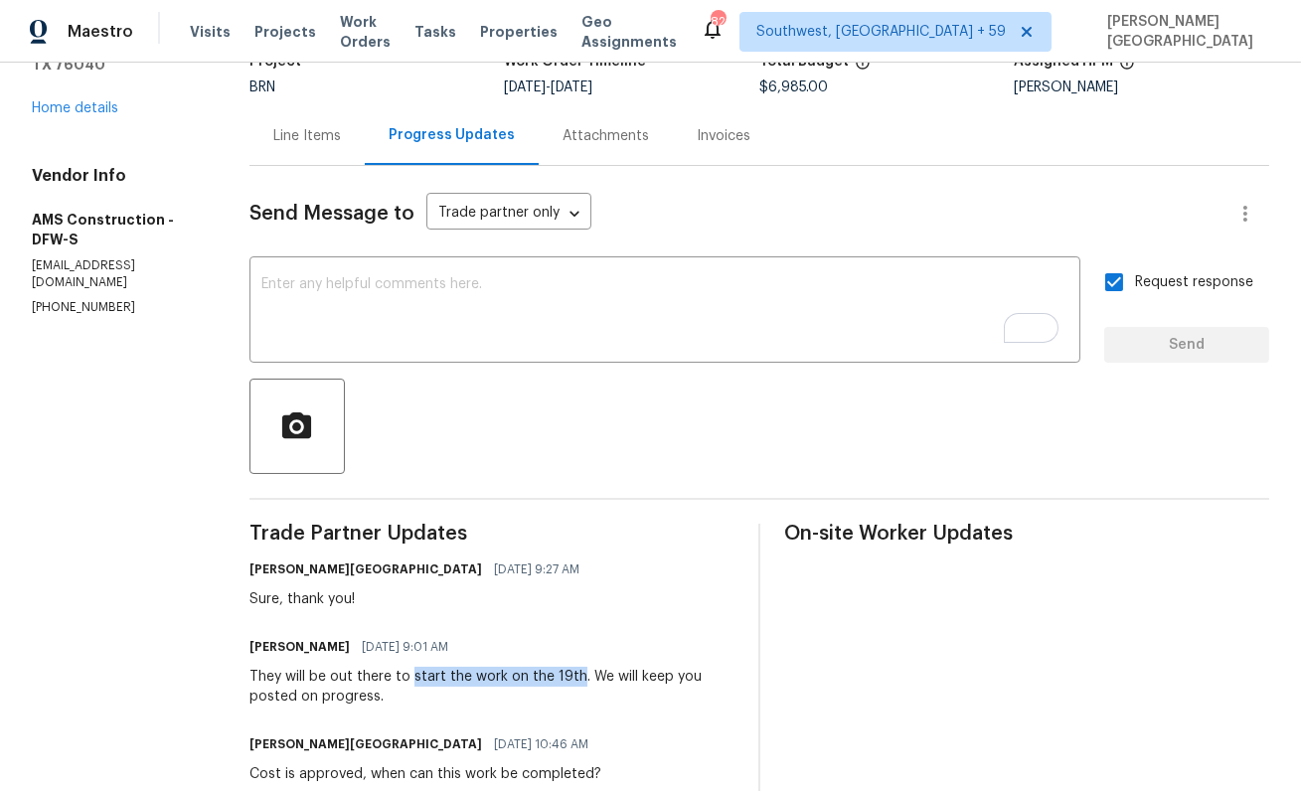
scroll to position [0, 0]
